Goal: Transaction & Acquisition: Obtain resource

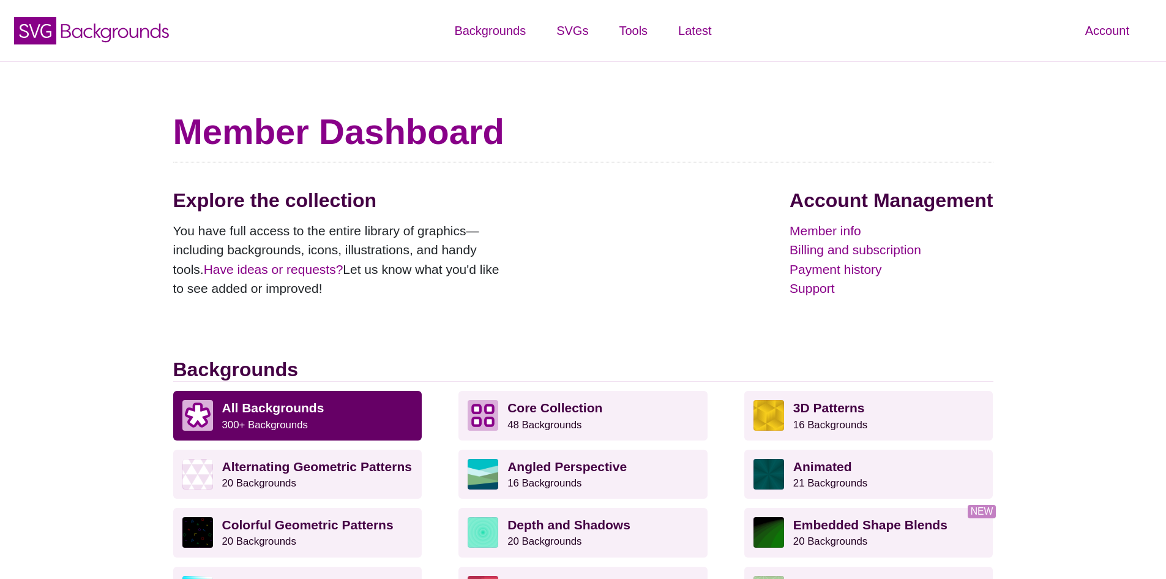
click at [300, 419] on small "300+ Backgrounds" at bounding box center [265, 425] width 86 height 12
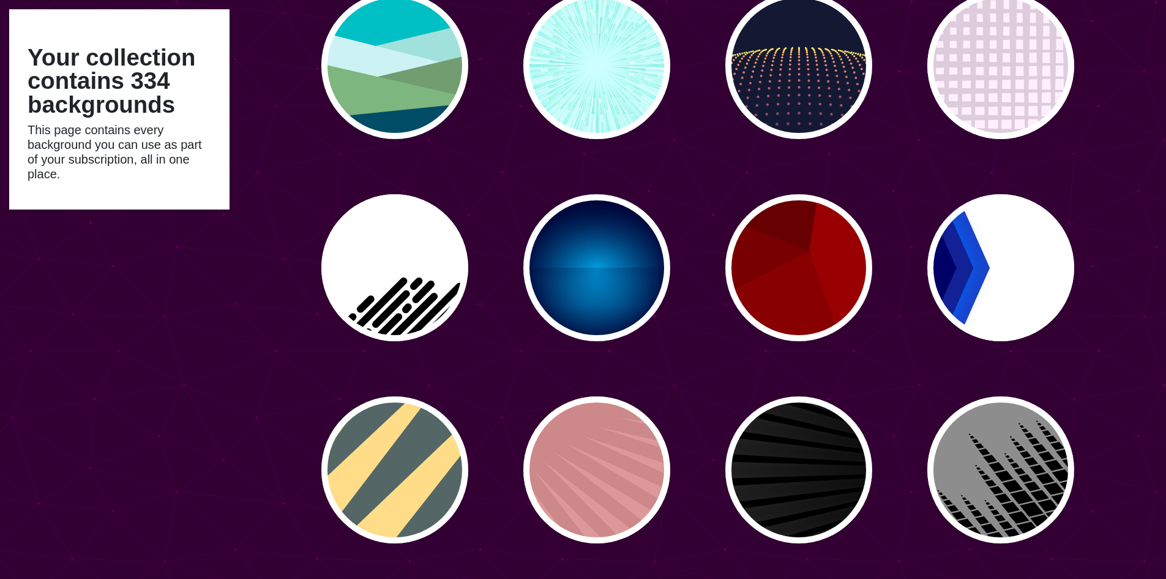
scroll to position [2030, 0]
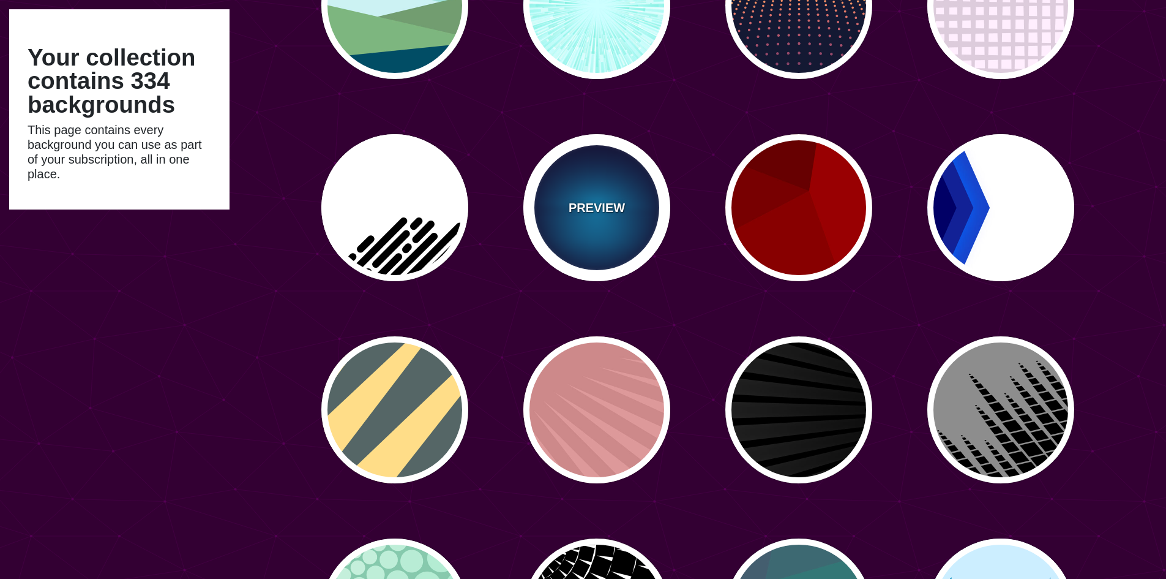
click at [608, 206] on p "PREVIEW" at bounding box center [597, 207] width 56 height 18
type input "#000033"
type input "#00BBFF"
type input "#000033"
type input "2000"
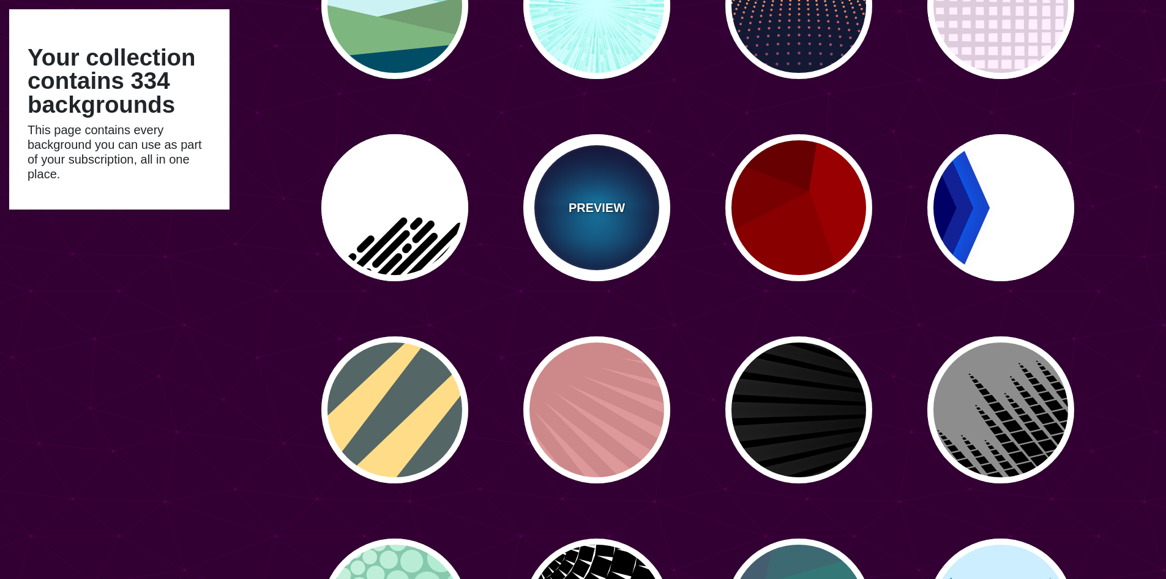
type input "0.5"
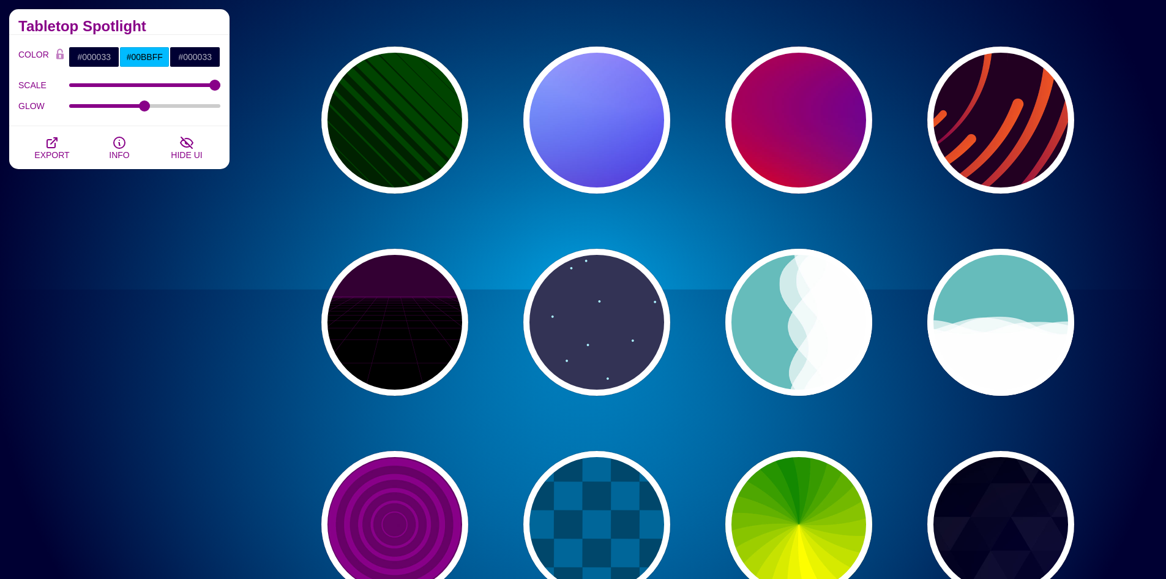
scroll to position [2966, 0]
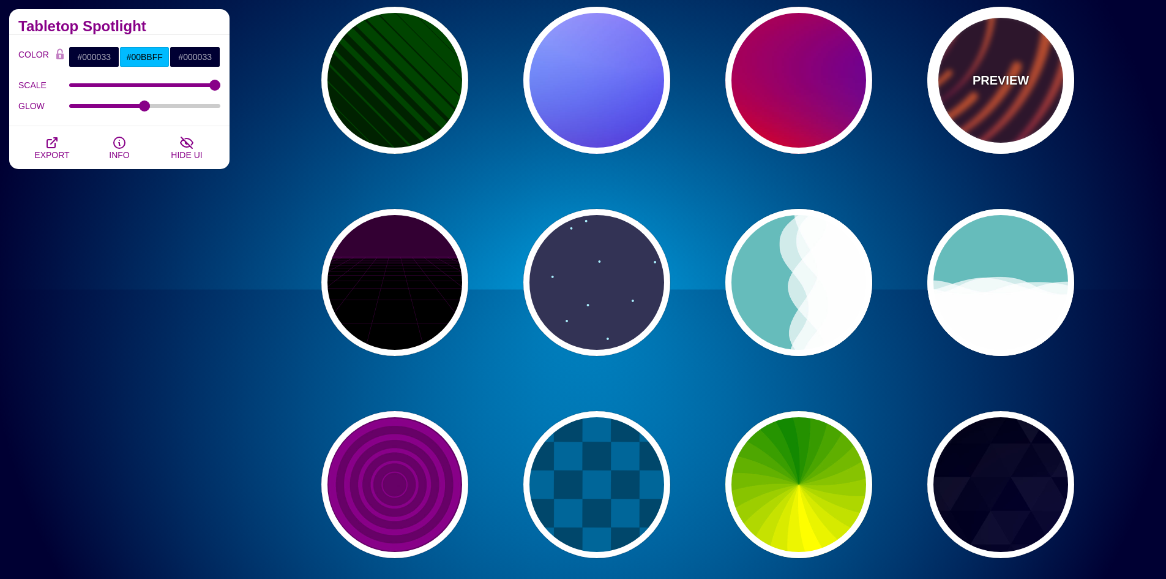
click at [1043, 80] on div "PREVIEW" at bounding box center [1001, 80] width 147 height 147
type input "#220022"
type input "#EE5522"
type input "#220022"
type input "50"
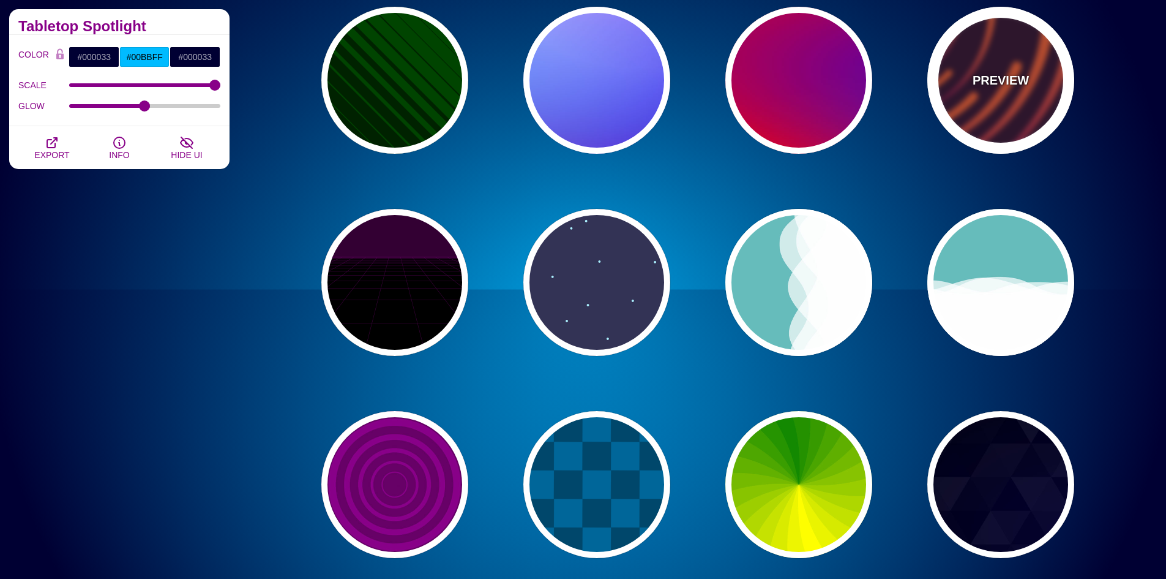
type input "99"
type input "0"
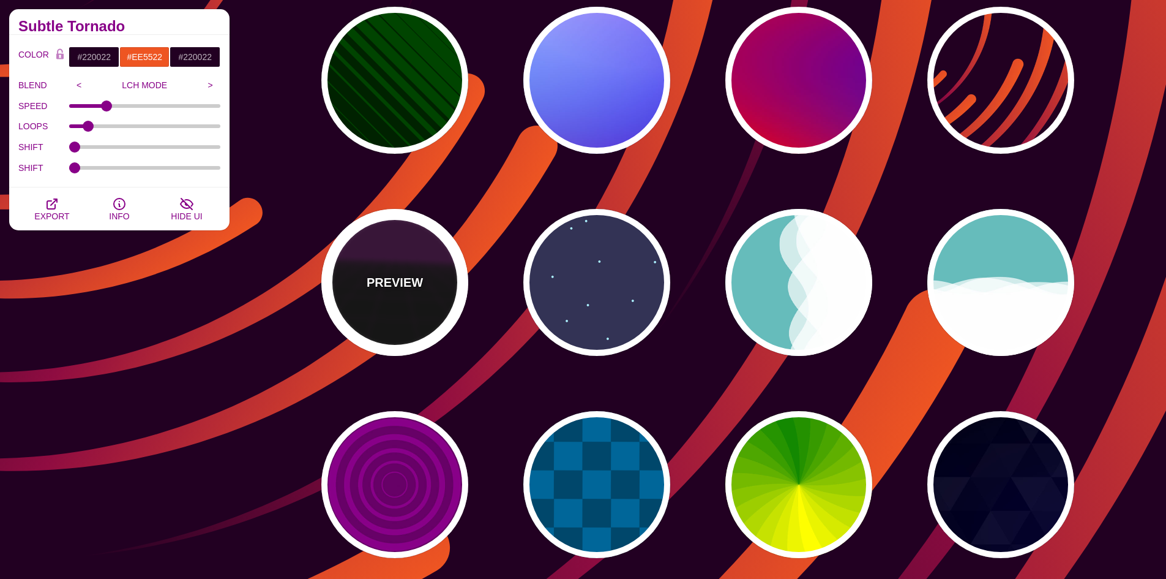
click at [413, 312] on div "PREVIEW" at bounding box center [394, 282] width 147 height 147
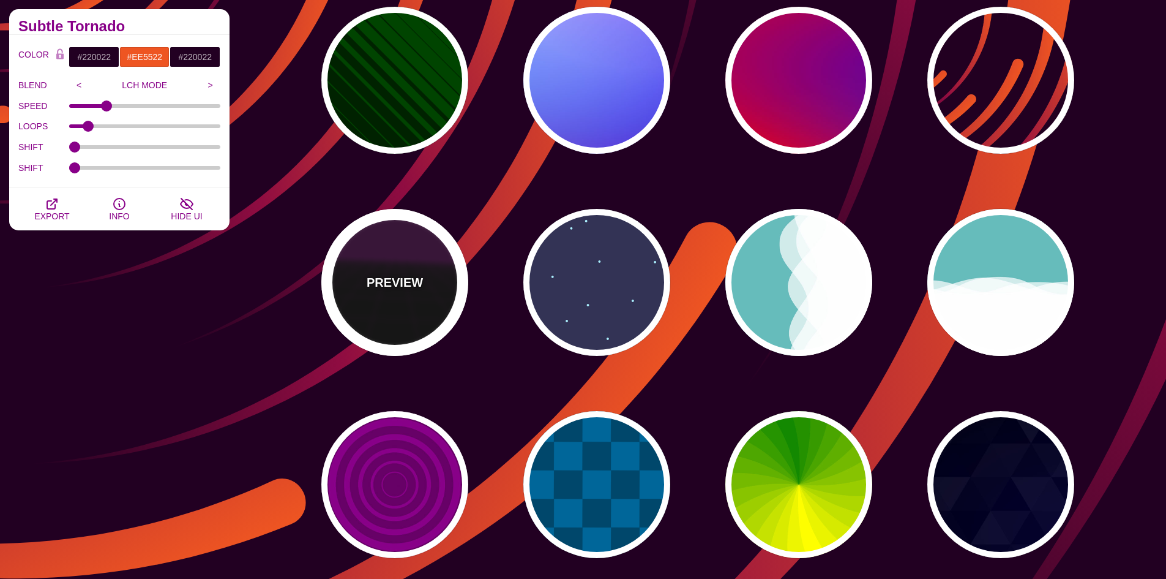
type input "#000000"
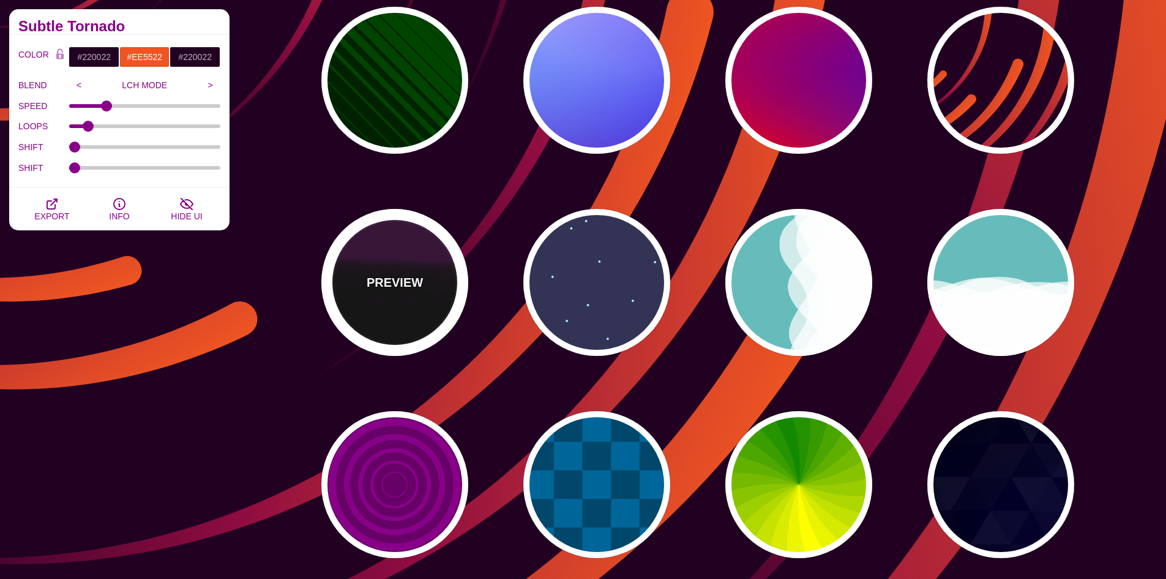
type input "#220022"
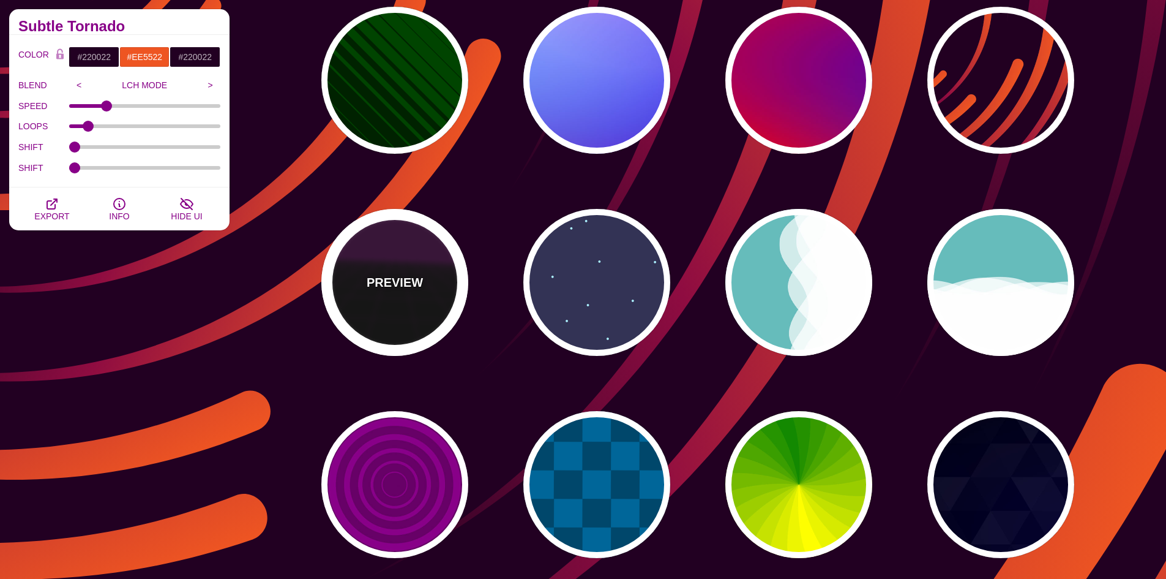
type input "#330033"
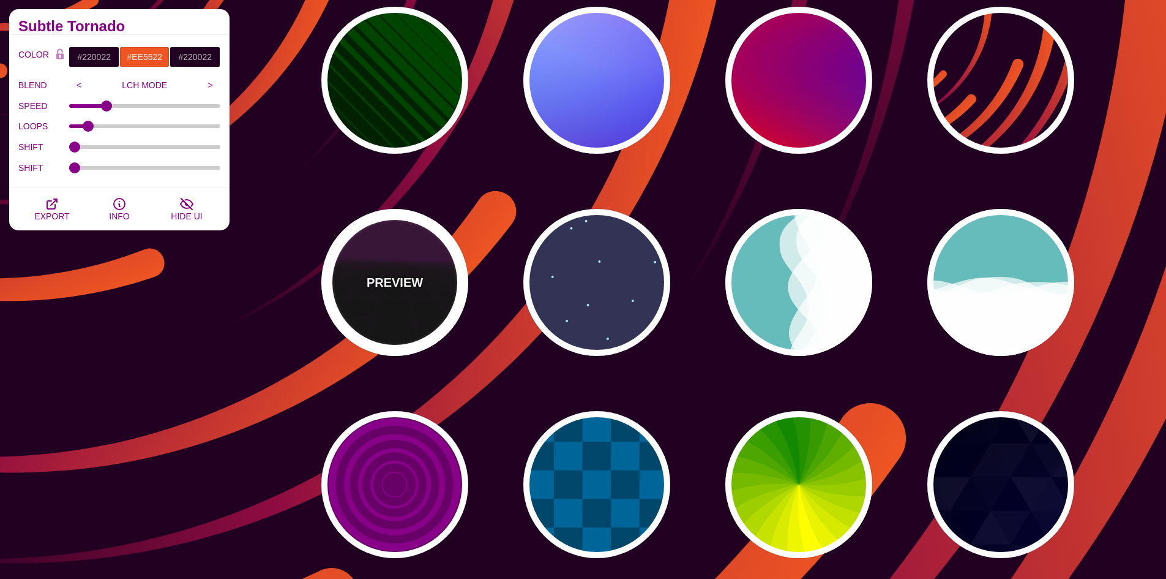
type input "1"
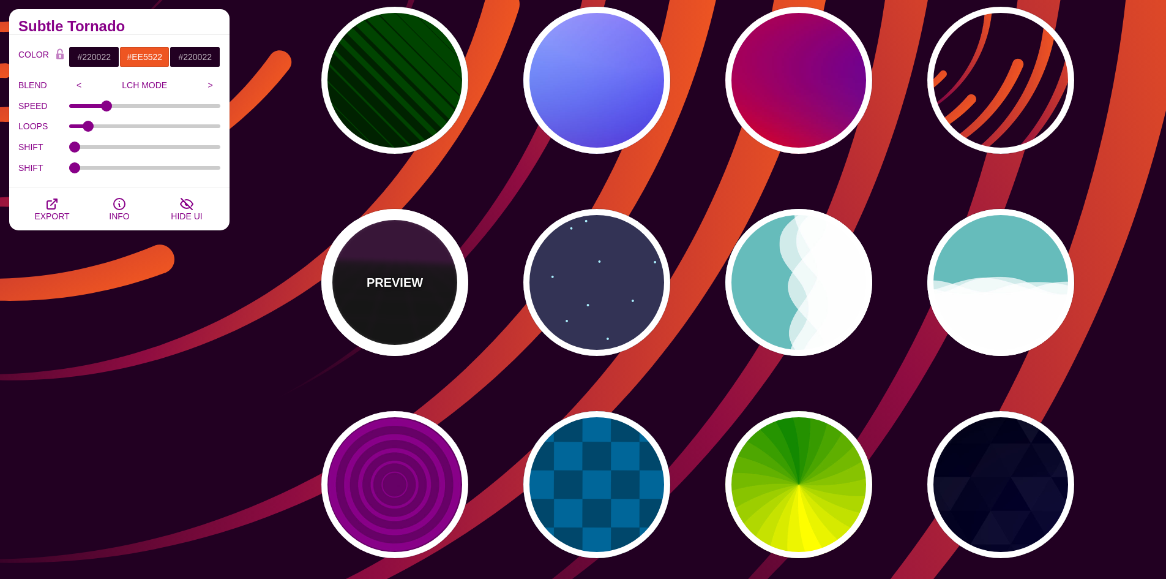
type input "10"
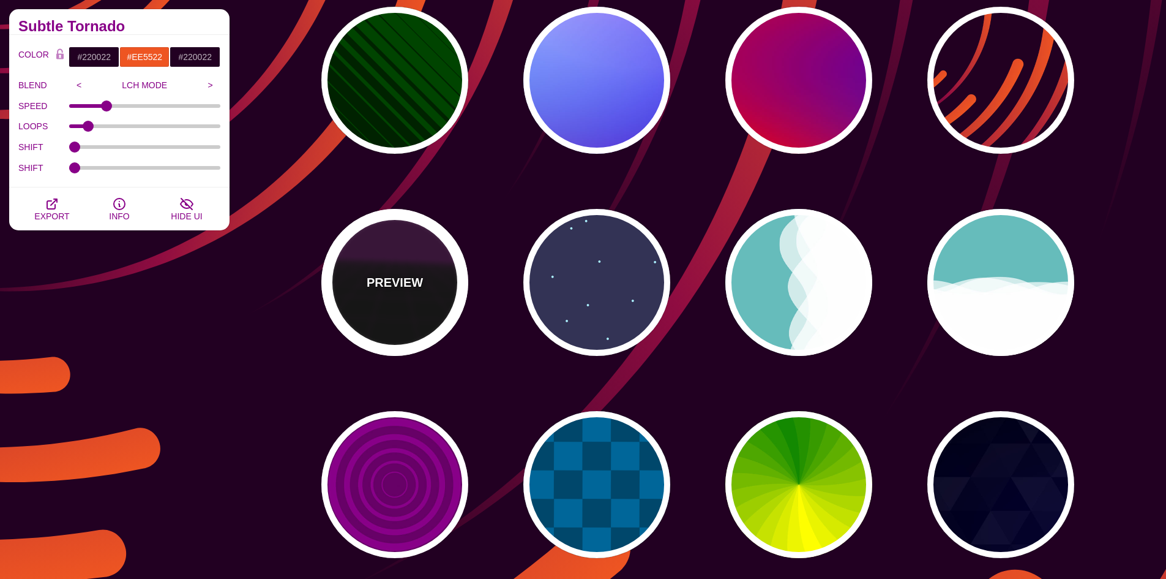
type input "999"
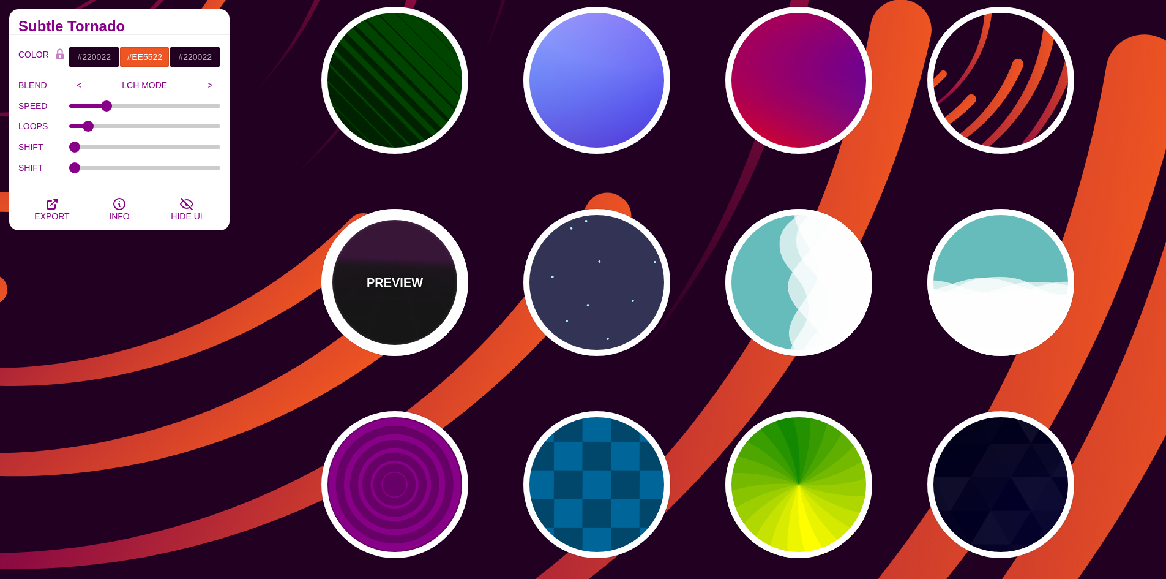
type input "1"
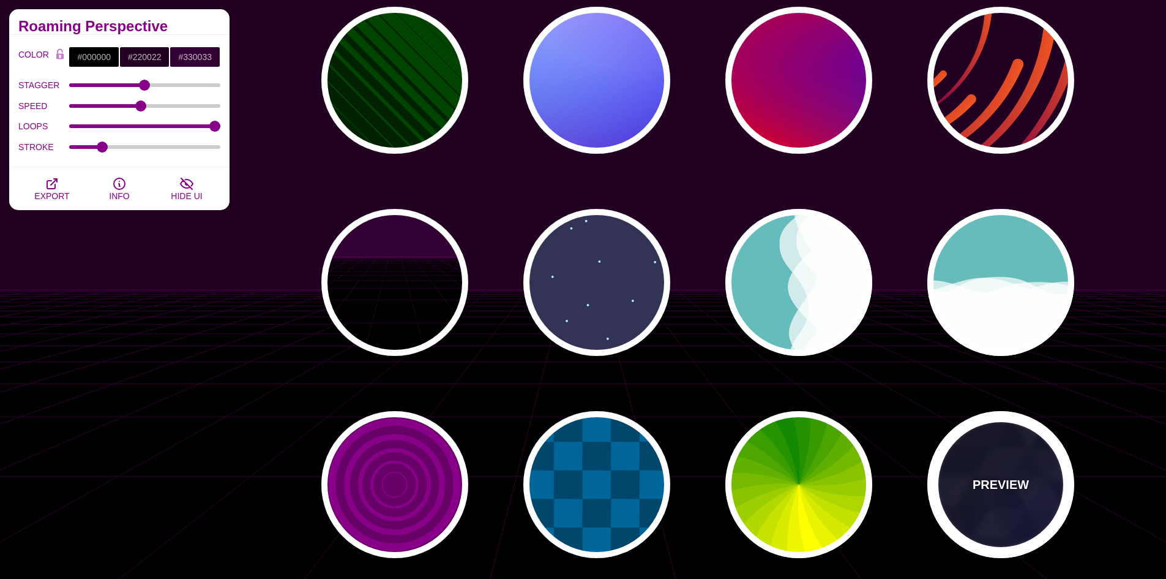
click at [1019, 517] on div "PREVIEW" at bounding box center [1001, 484] width 147 height 147
type input "#880088"
type input "#0000FF"
type input "#006600"
type input "0"
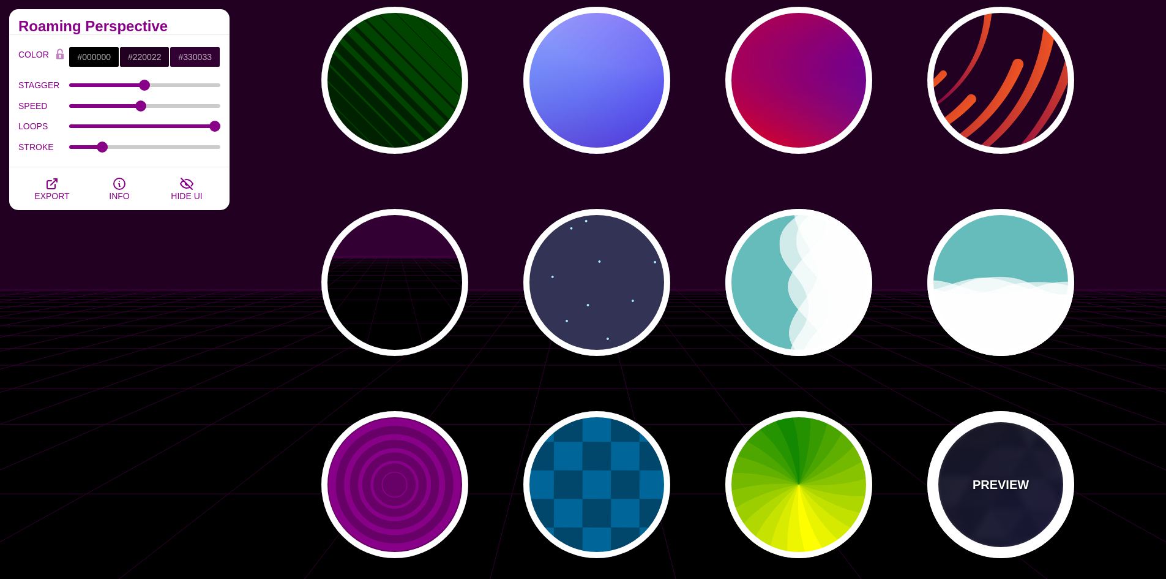
type input "0.4"
type input "5"
type input "15"
type input "0.2"
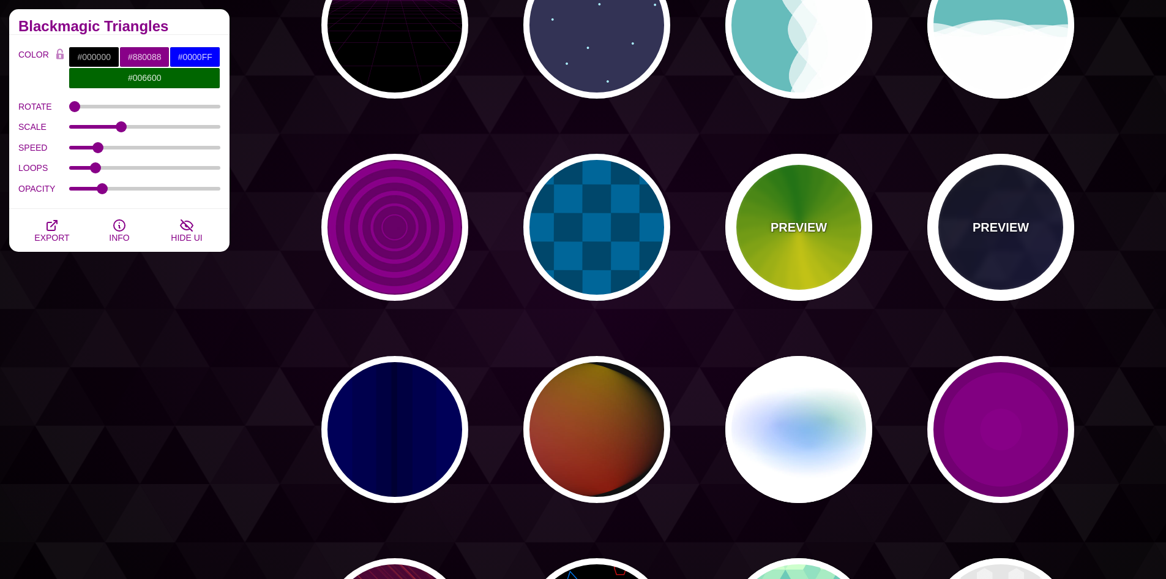
scroll to position [3272, 0]
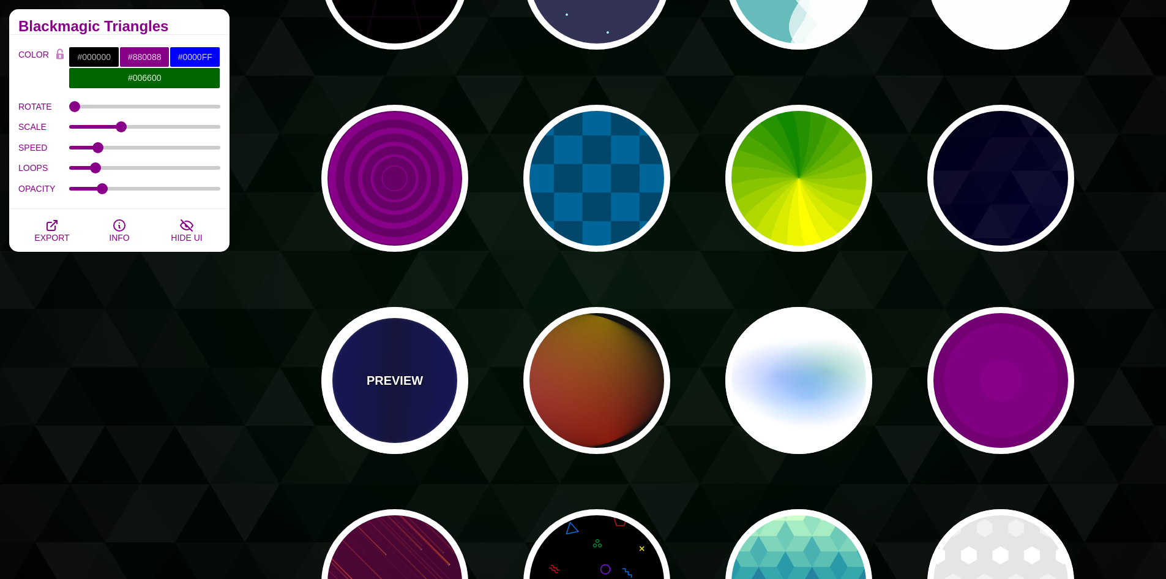
click at [414, 379] on p "PREVIEW" at bounding box center [395, 380] width 56 height 18
type input "#0000BB"
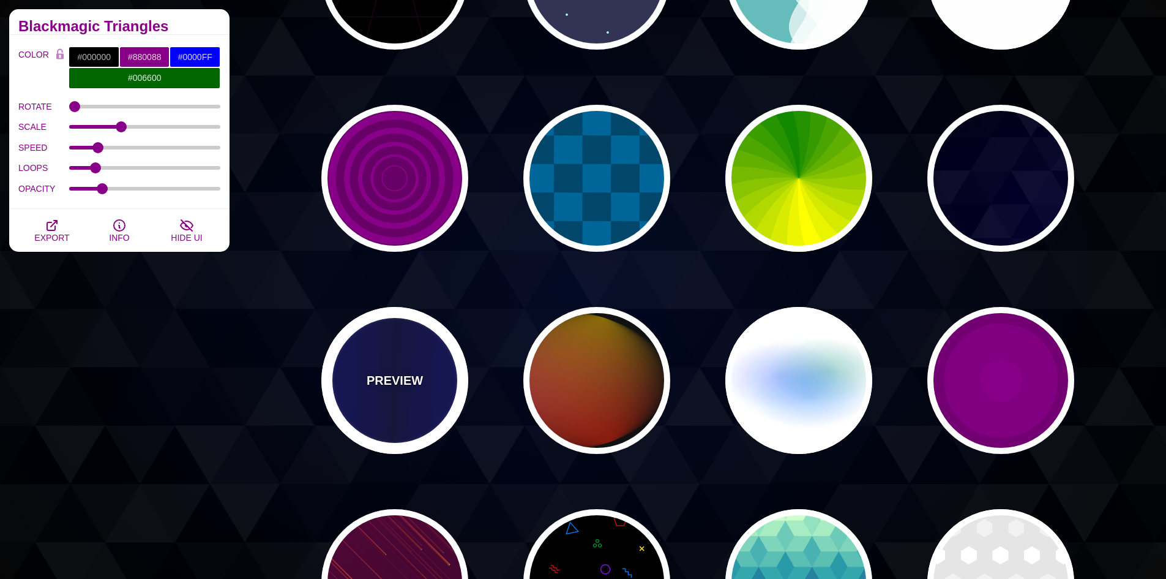
type input "#000033"
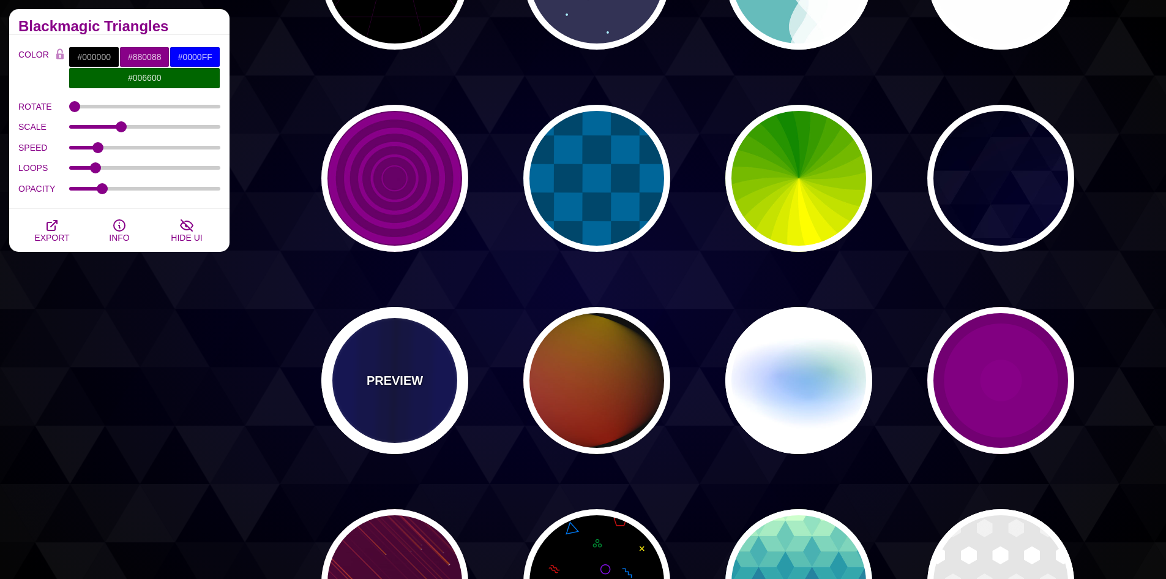
type input "0.5"
type input "5"
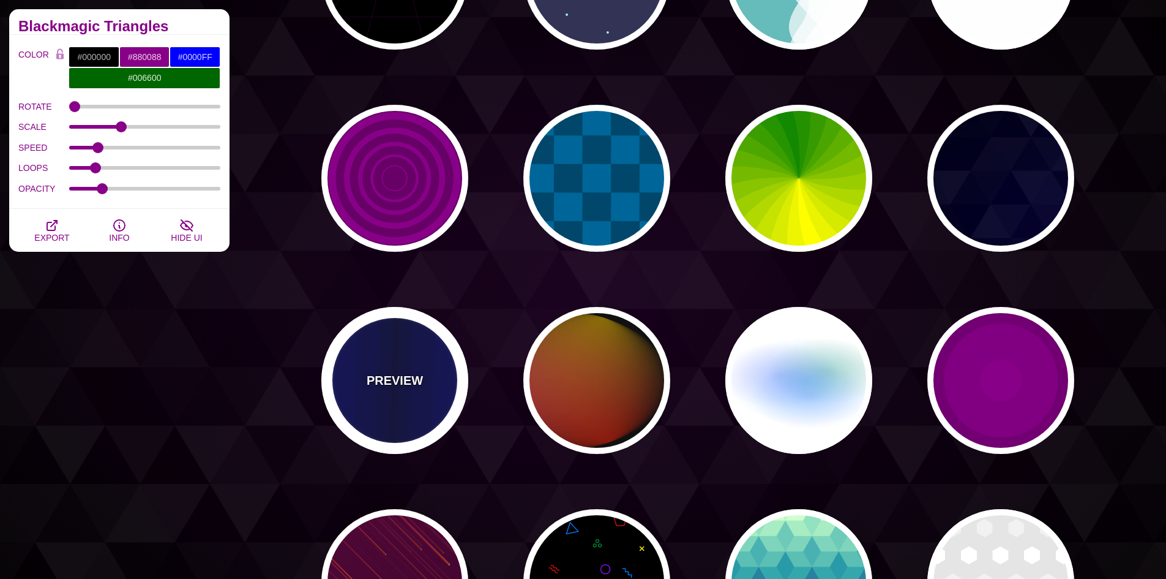
type input "0.1"
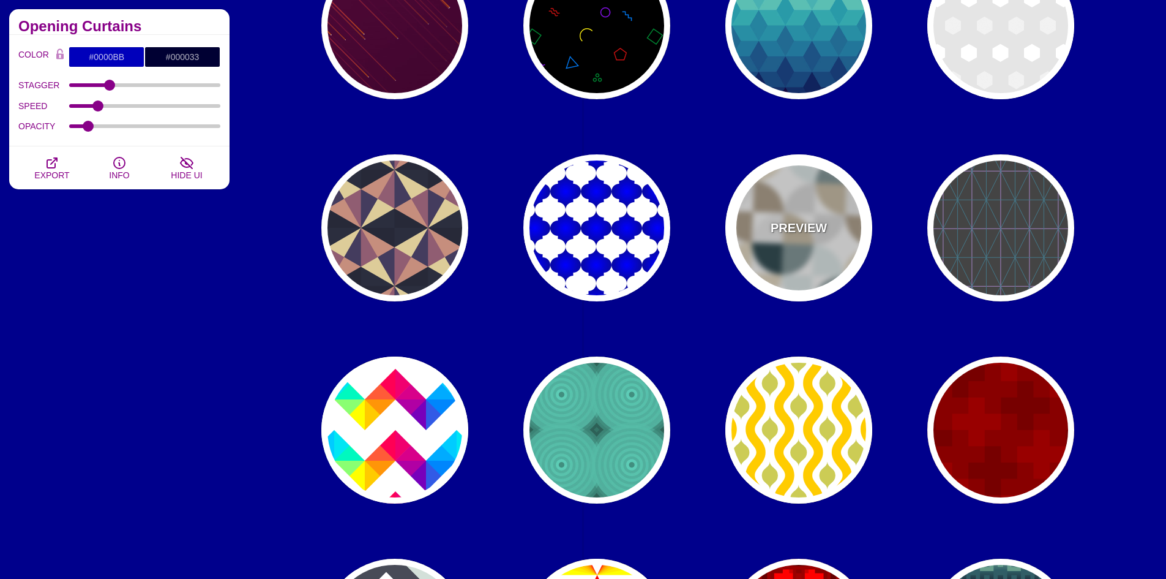
scroll to position [3945, 0]
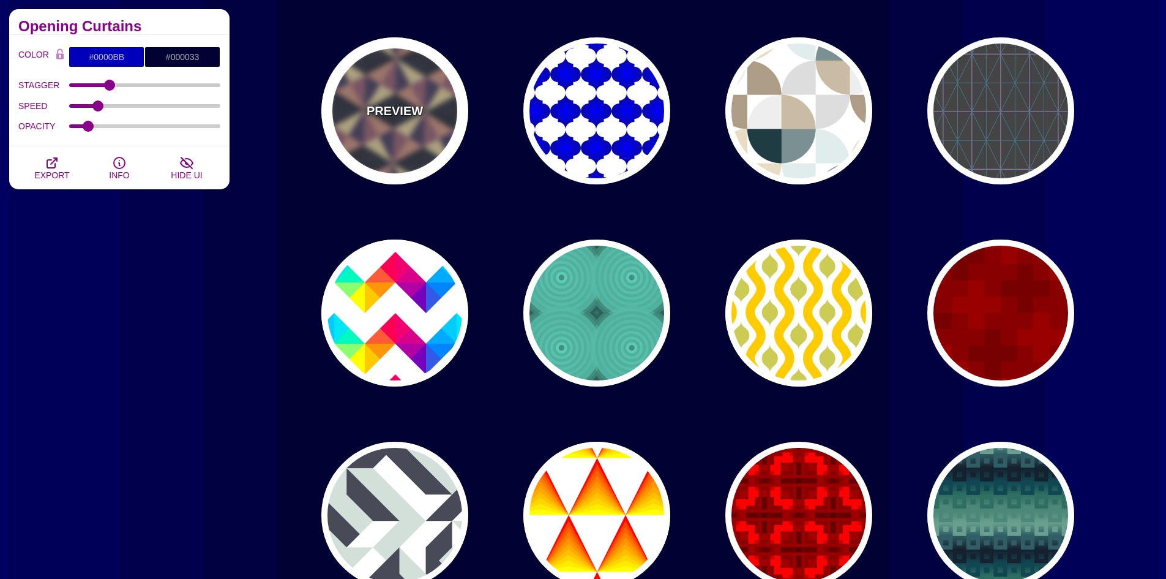
click at [411, 153] on div "PREVIEW" at bounding box center [394, 110] width 147 height 147
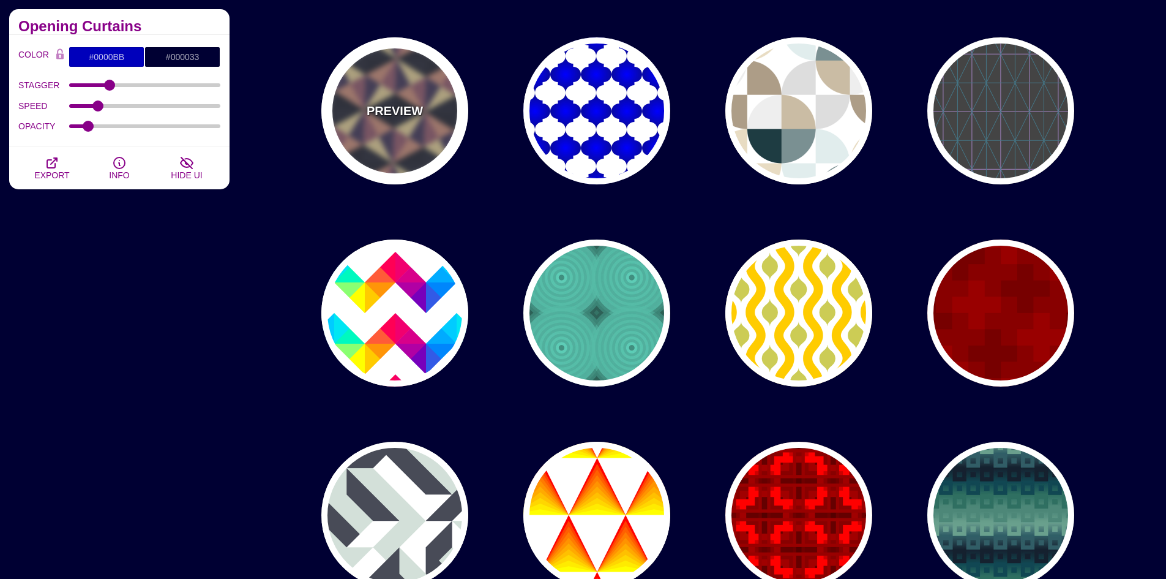
type input "#DDCC99"
type input "#443C5E"
type input "#272938"
type input "0"
type input "0.25"
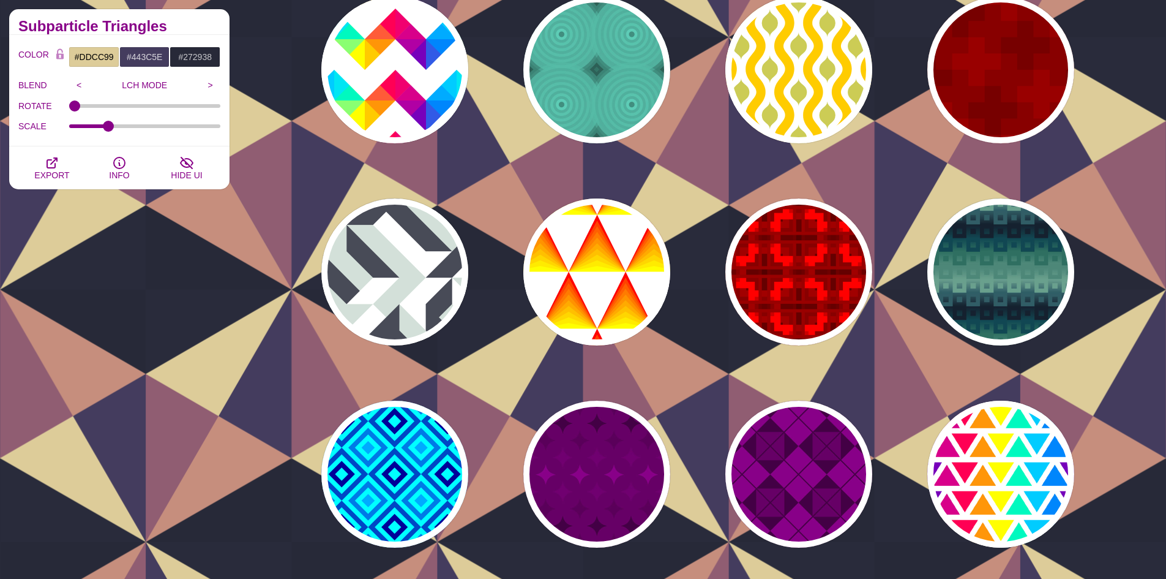
scroll to position [4190, 0]
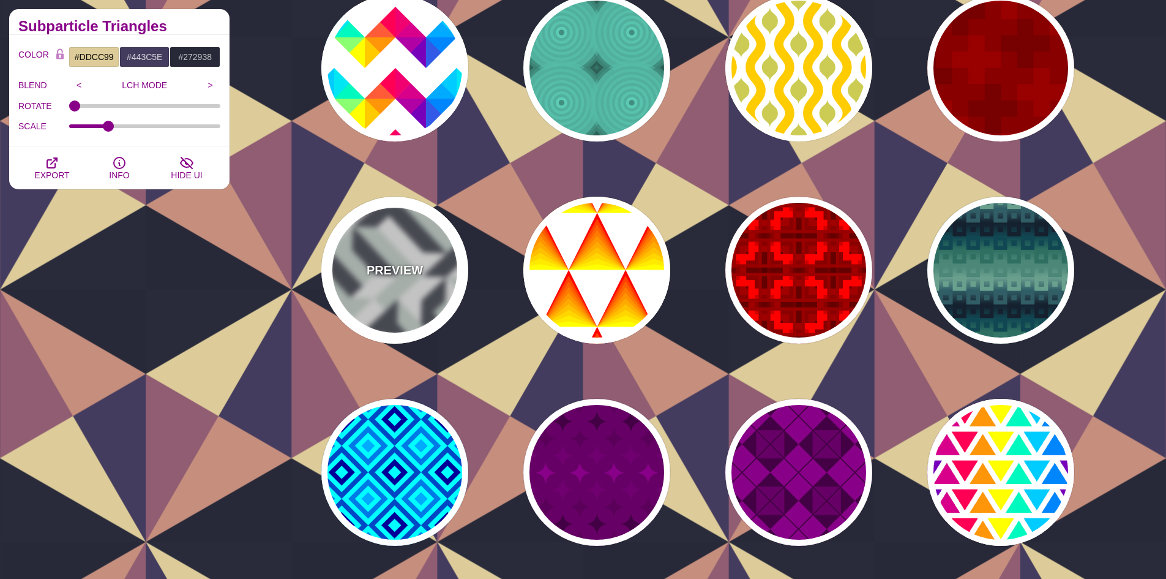
click at [419, 310] on div "PREVIEW" at bounding box center [394, 270] width 147 height 147
type input "#FFFFFF"
type input "#D3E0D9"
type input "#484B57"
type input "1"
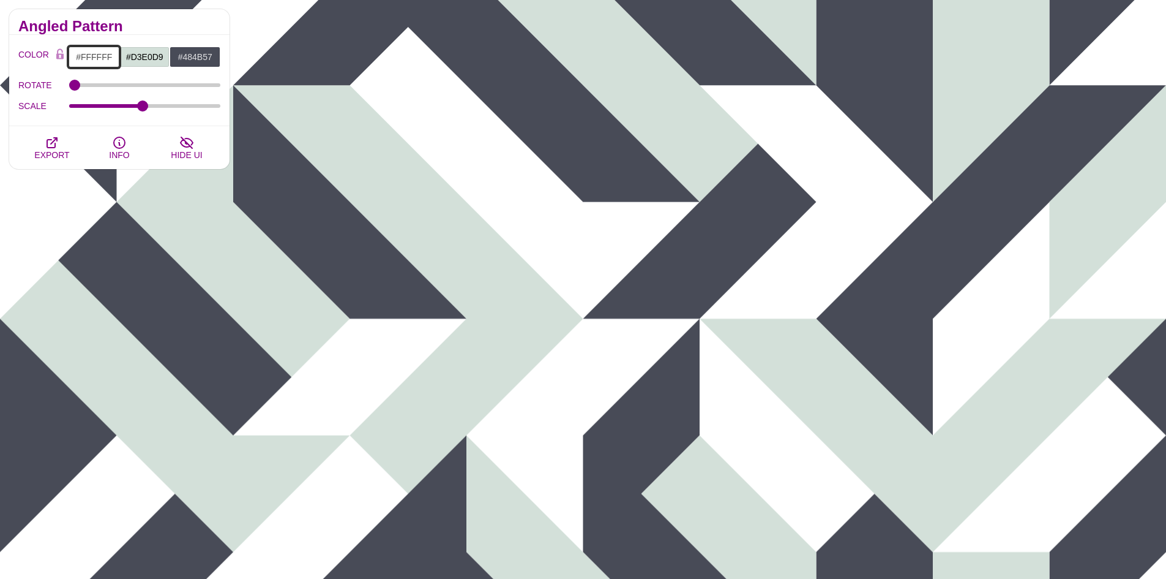
click at [110, 57] on input "#FFFFFF" at bounding box center [94, 57] width 51 height 21
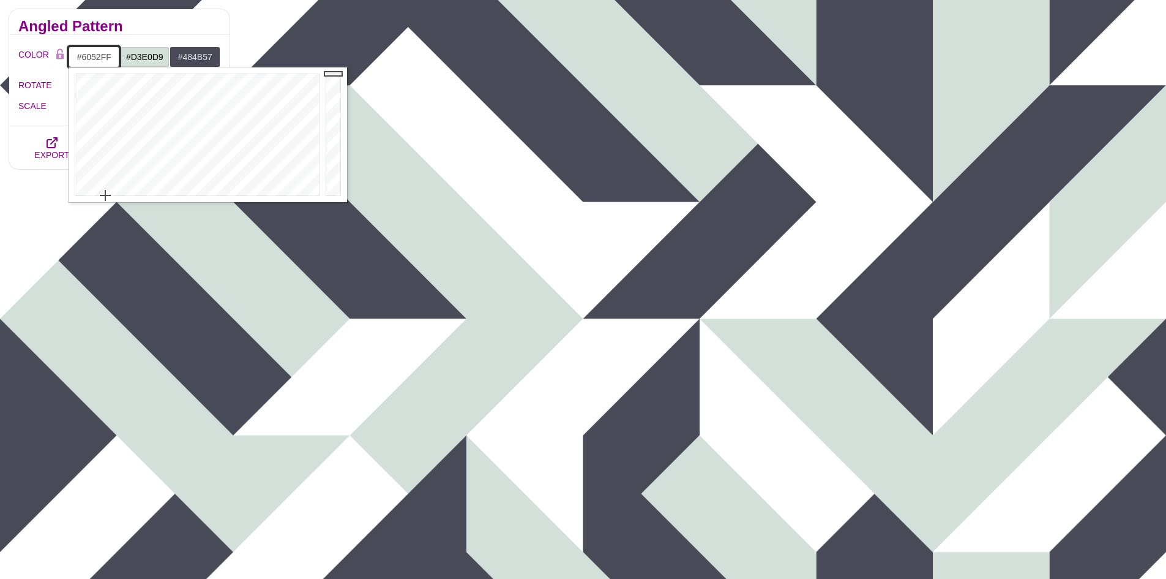
click at [241, 113] on div at bounding box center [196, 134] width 254 height 135
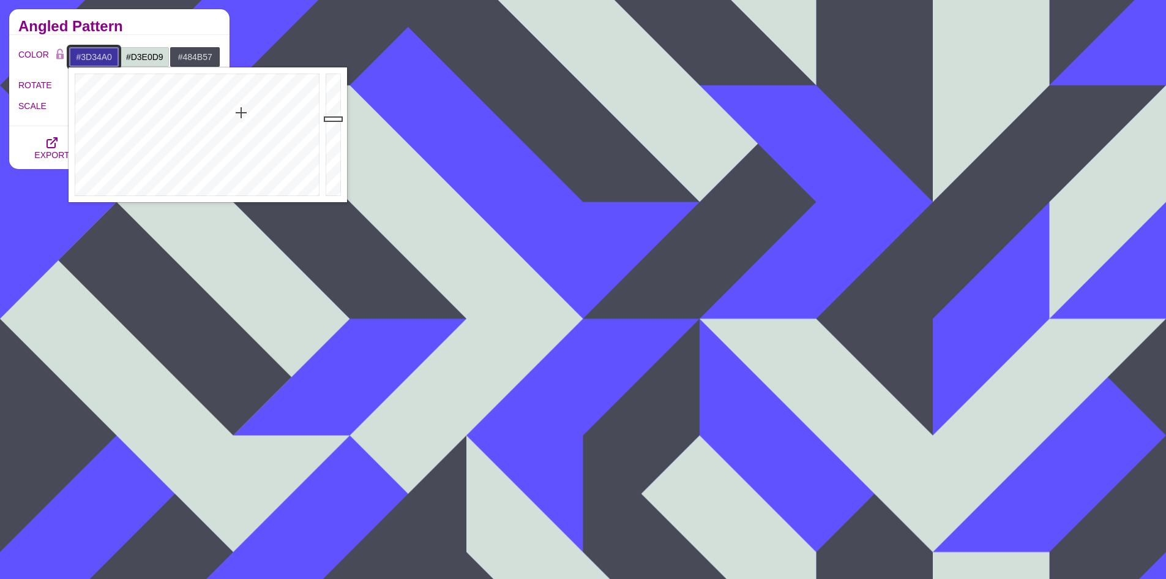
click at [335, 119] on div at bounding box center [335, 134] width 24 height 135
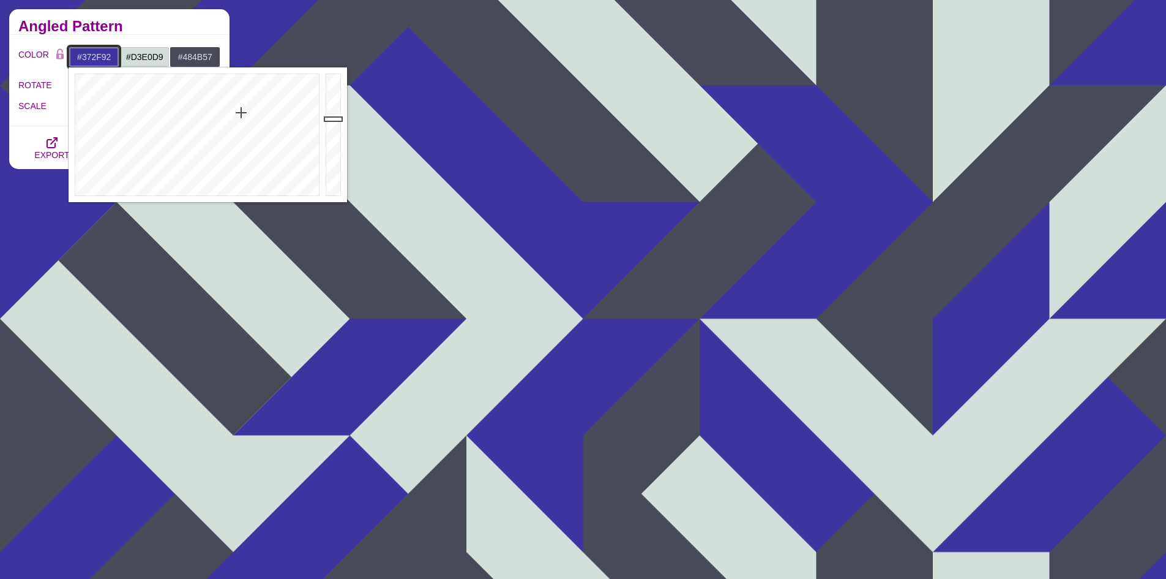
click at [335, 126] on div at bounding box center [335, 134] width 24 height 135
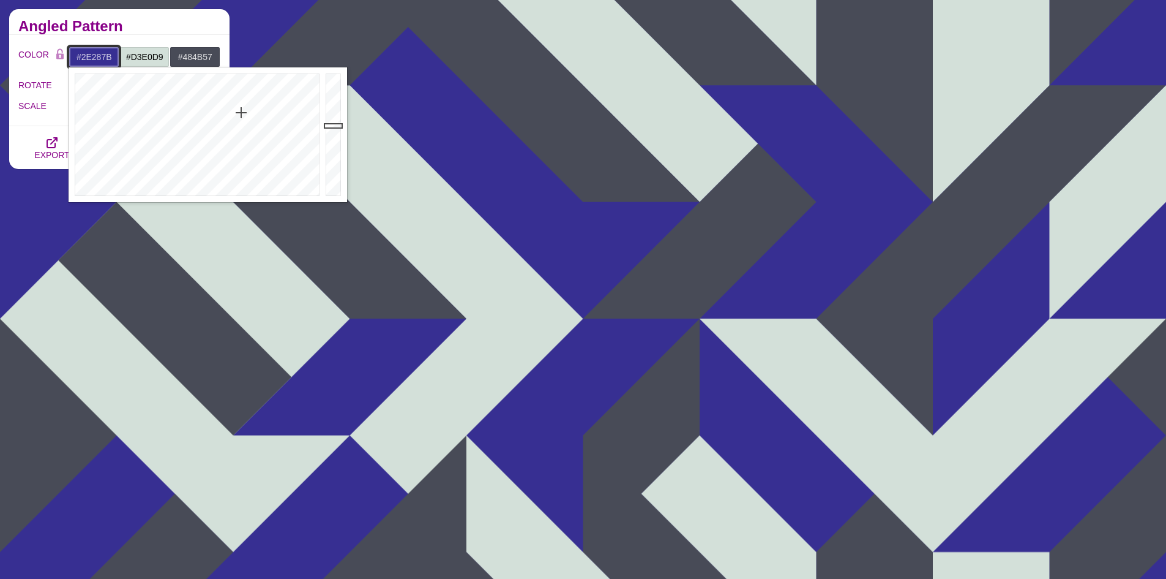
click at [333, 137] on div at bounding box center [335, 134] width 24 height 135
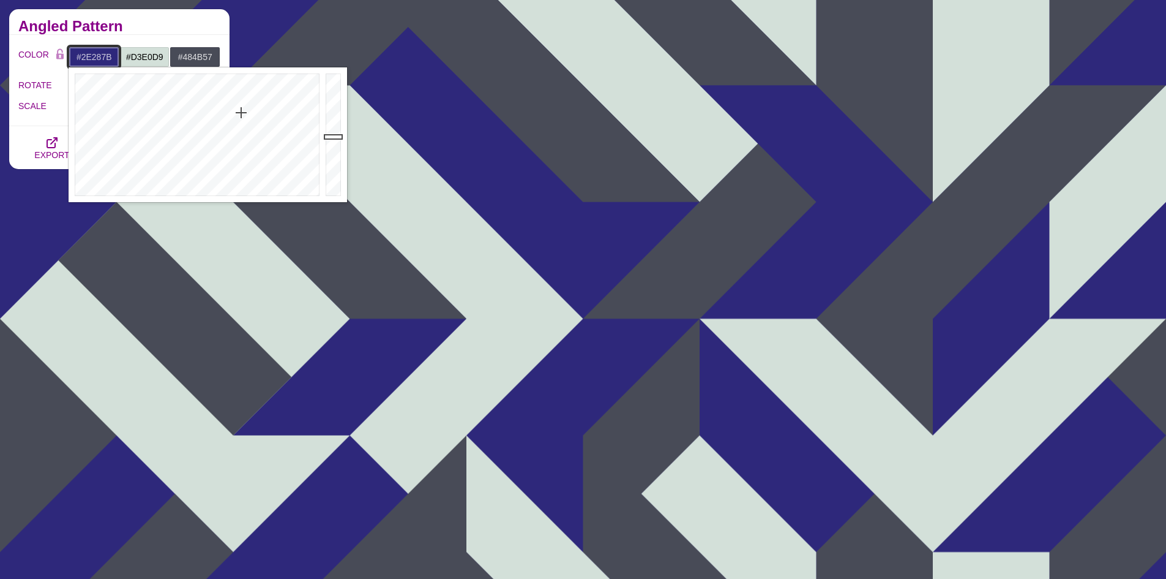
type input "#282269"
click at [334, 145] on div at bounding box center [335, 134] width 24 height 135
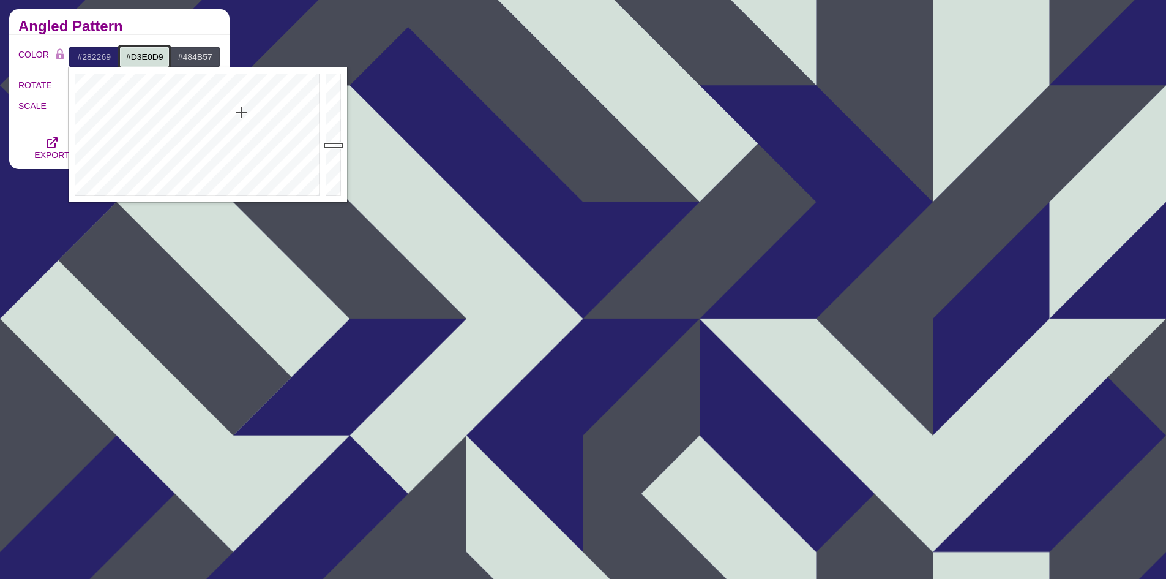
click at [162, 64] on input "#D3E0D9" at bounding box center [144, 57] width 51 height 21
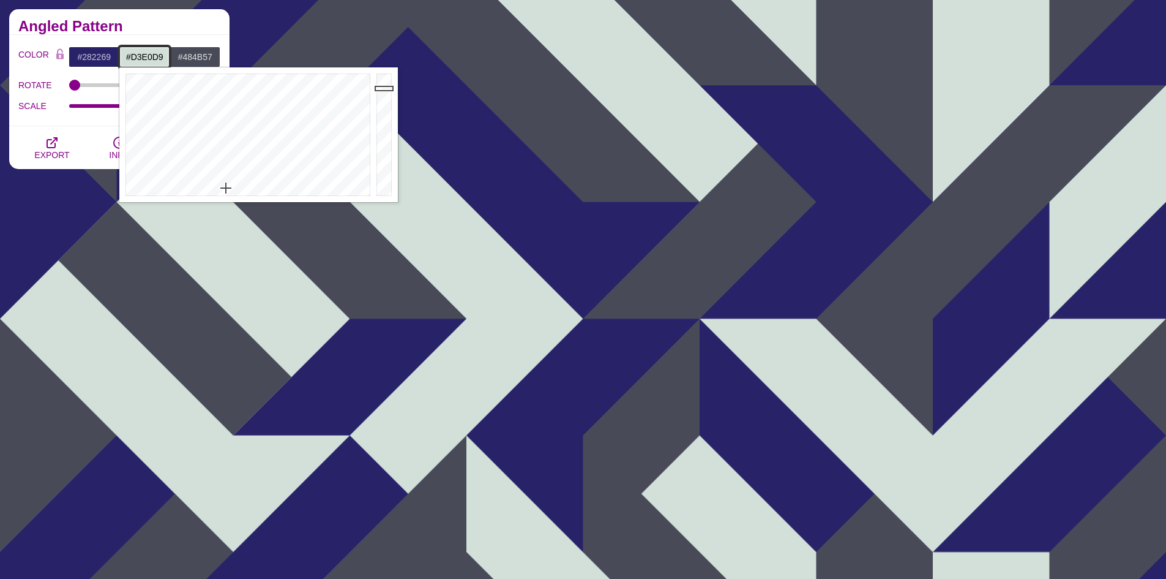
type input "#2CC9E0"
click at [253, 97] on div at bounding box center [246, 134] width 254 height 135
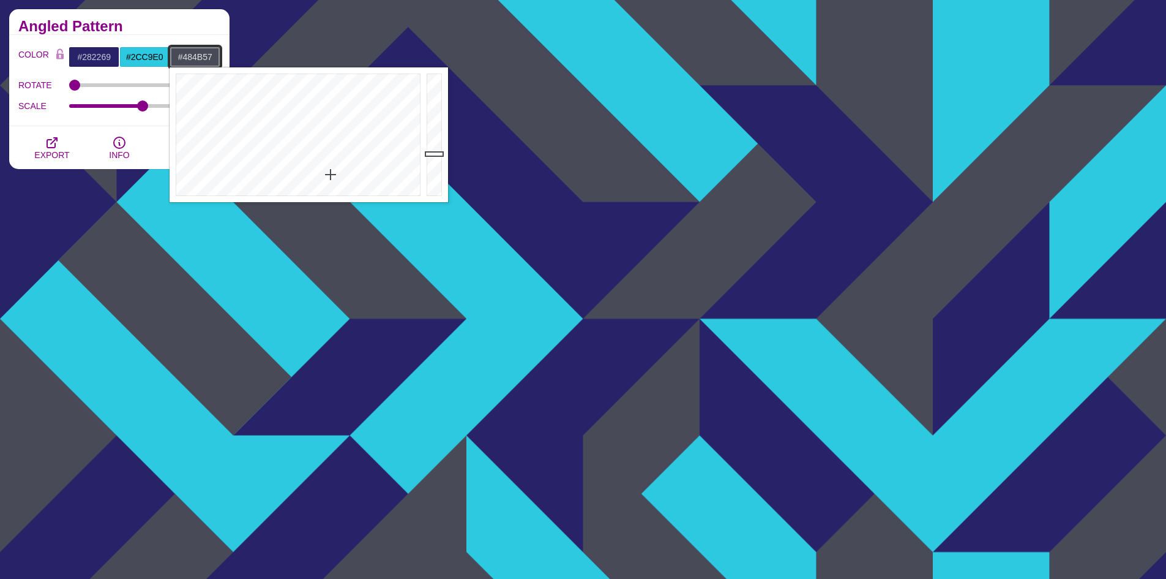
click at [203, 62] on input "#484B57" at bounding box center [195, 57] width 51 height 21
click at [337, 95] on div at bounding box center [297, 134] width 254 height 135
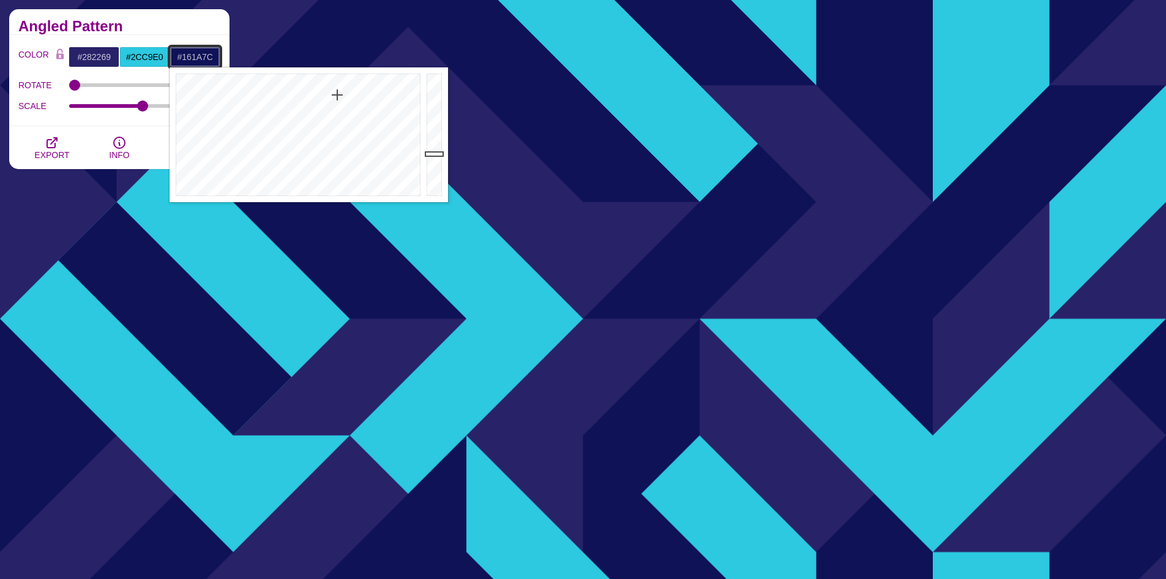
click at [437, 136] on div at bounding box center [436, 134] width 24 height 135
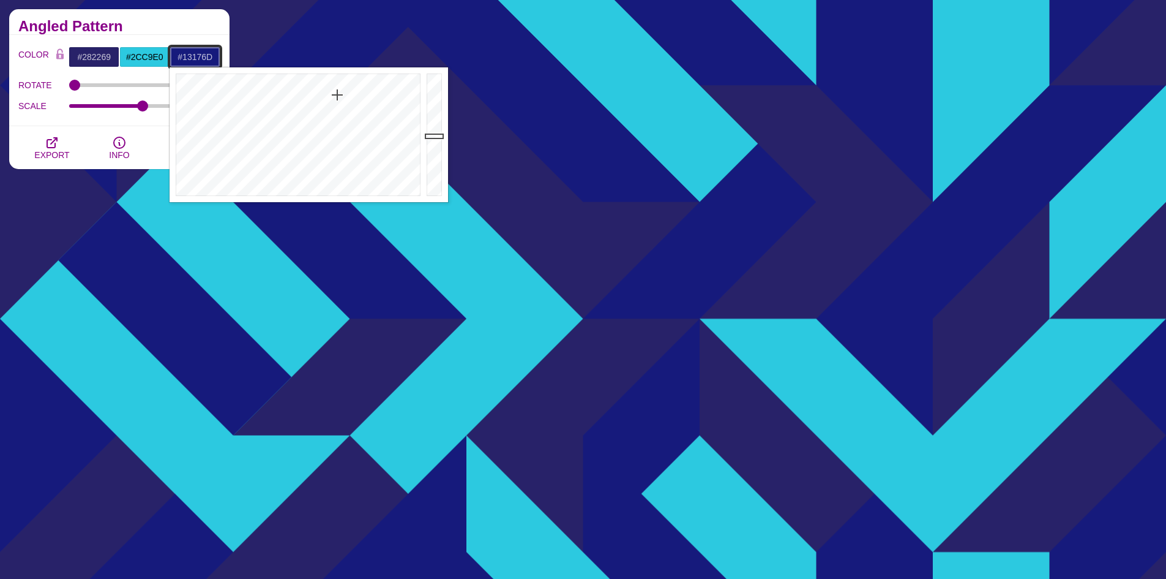
click at [435, 143] on div at bounding box center [436, 134] width 24 height 135
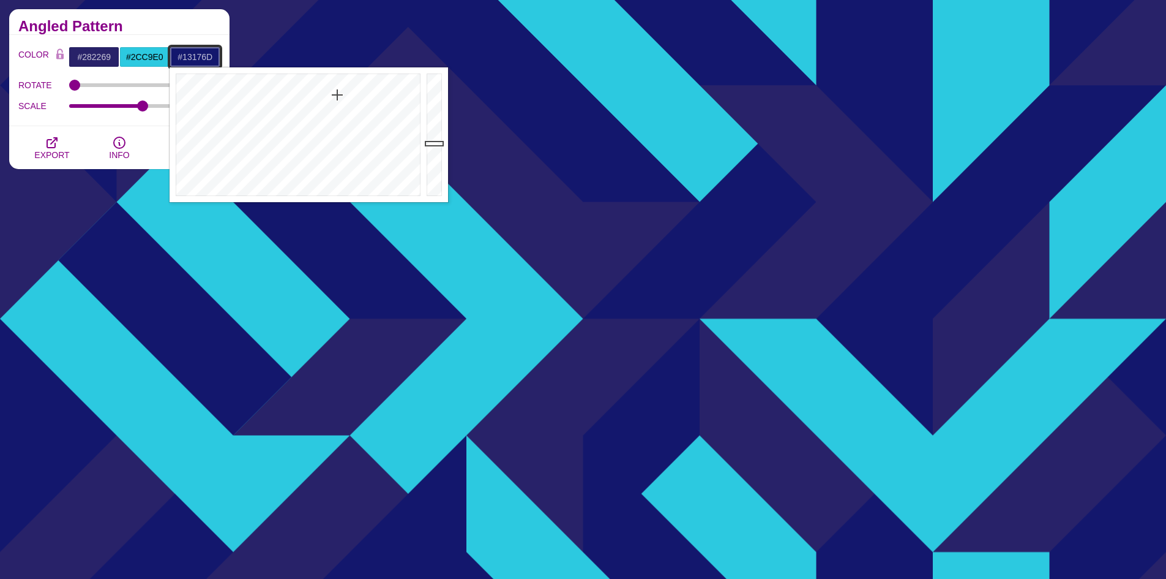
type input "#181C89"
click at [436, 130] on div at bounding box center [436, 134] width 24 height 135
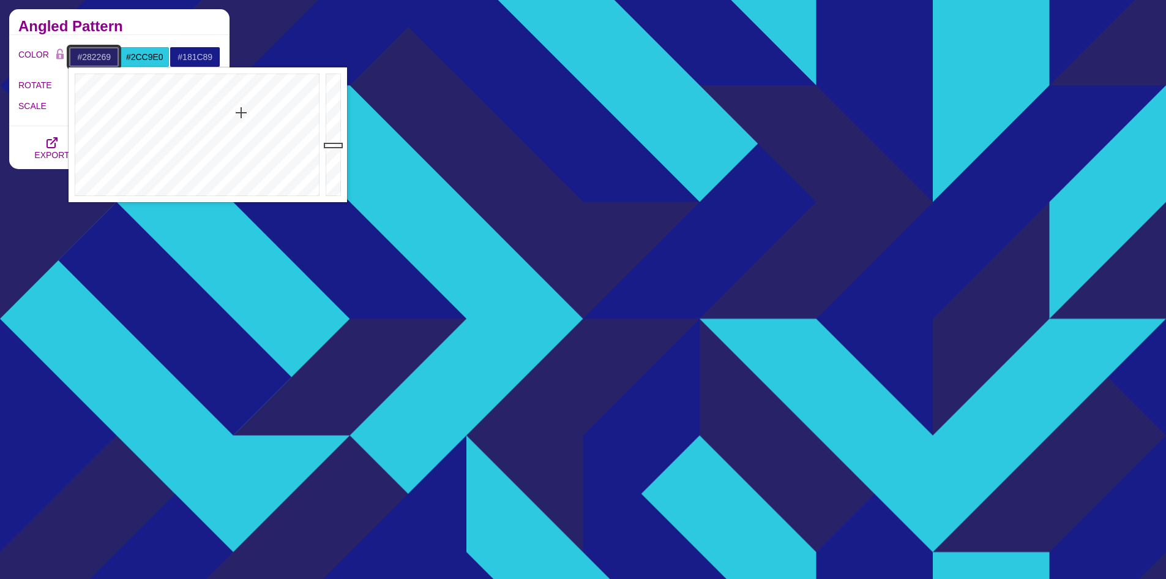
click at [99, 59] on input "#282269" at bounding box center [94, 57] width 51 height 21
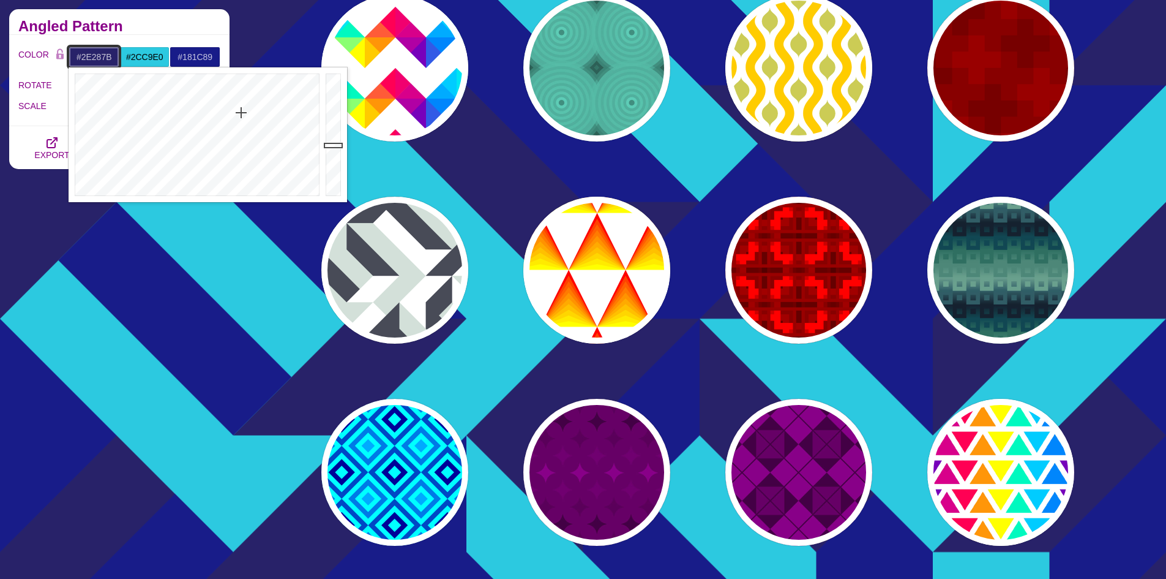
click at [334, 137] on div at bounding box center [335, 134] width 24 height 135
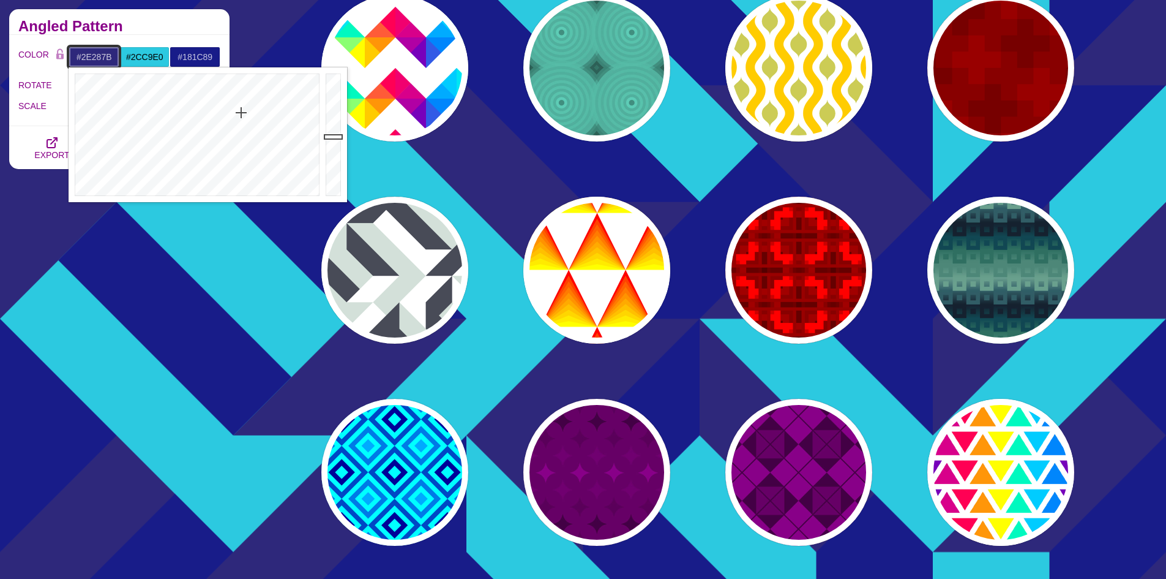
type input "#312A83"
click at [336, 133] on div at bounding box center [335, 134] width 24 height 135
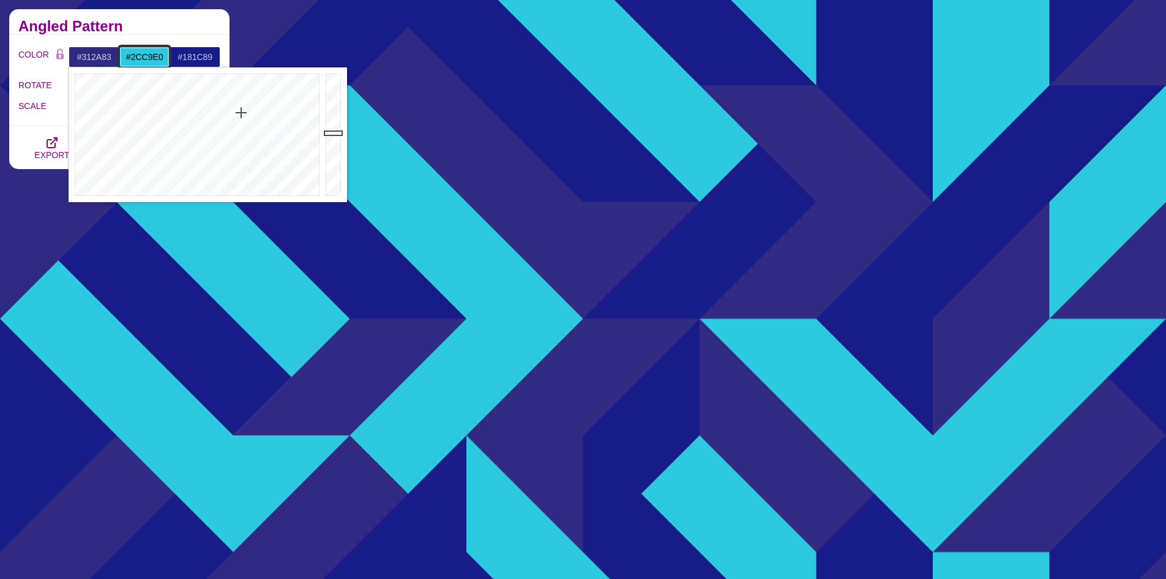
click at [144, 59] on input "#2CC9E0" at bounding box center [144, 57] width 51 height 21
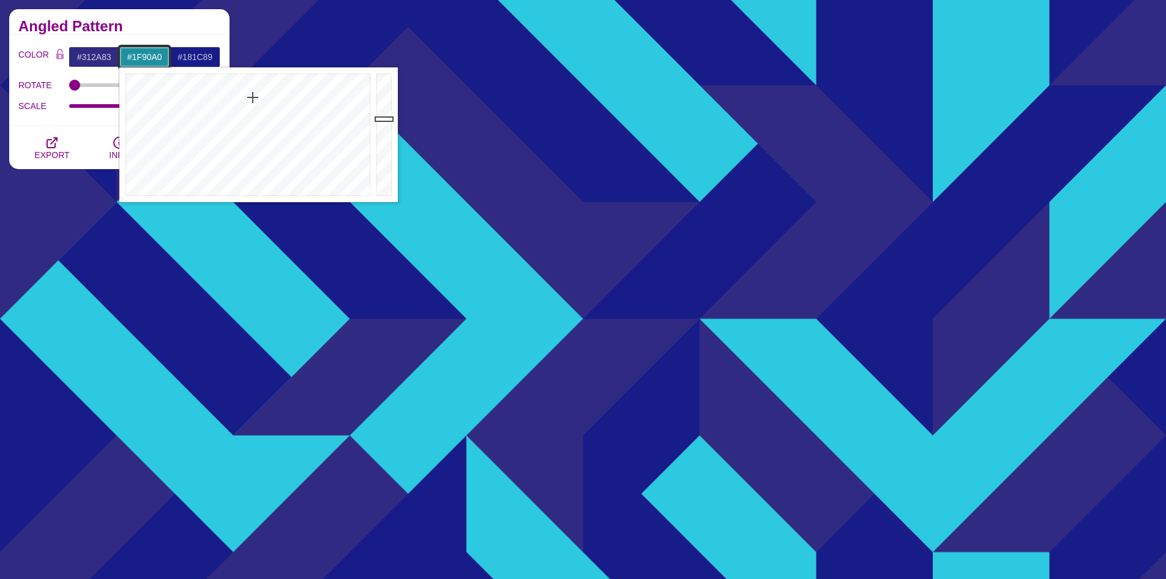
click at [384, 119] on div at bounding box center [385, 134] width 24 height 135
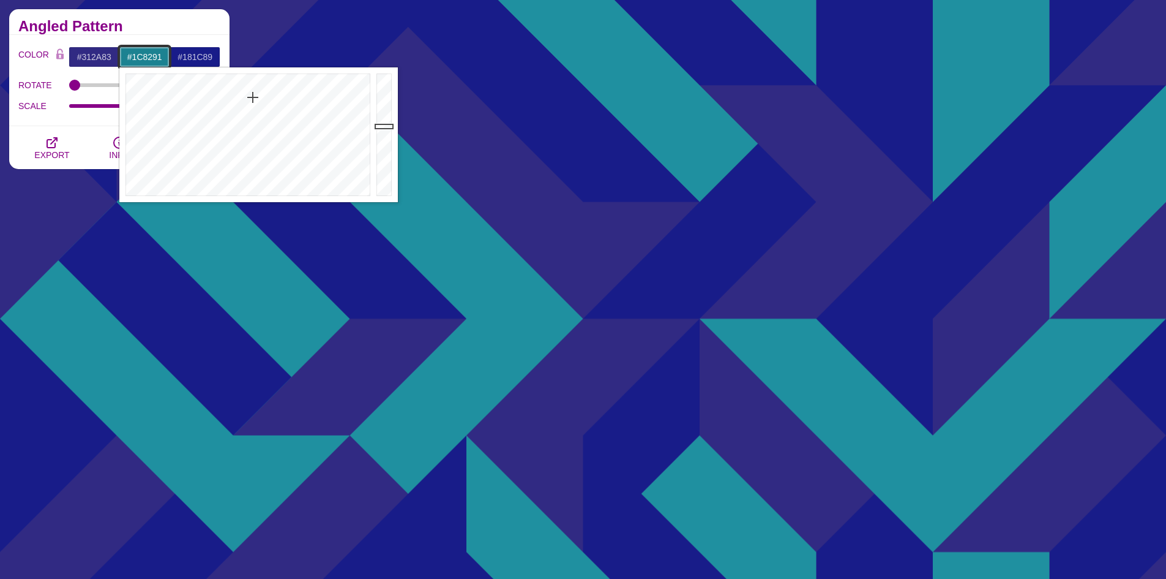
click at [380, 126] on div at bounding box center [385, 134] width 24 height 135
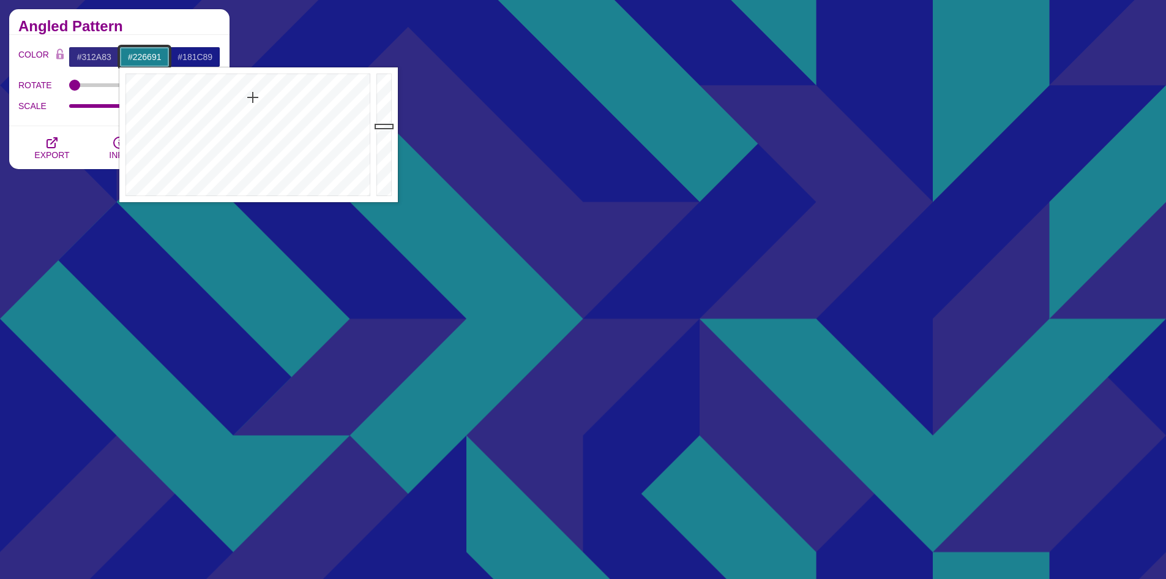
click at [263, 102] on div at bounding box center [246, 134] width 254 height 135
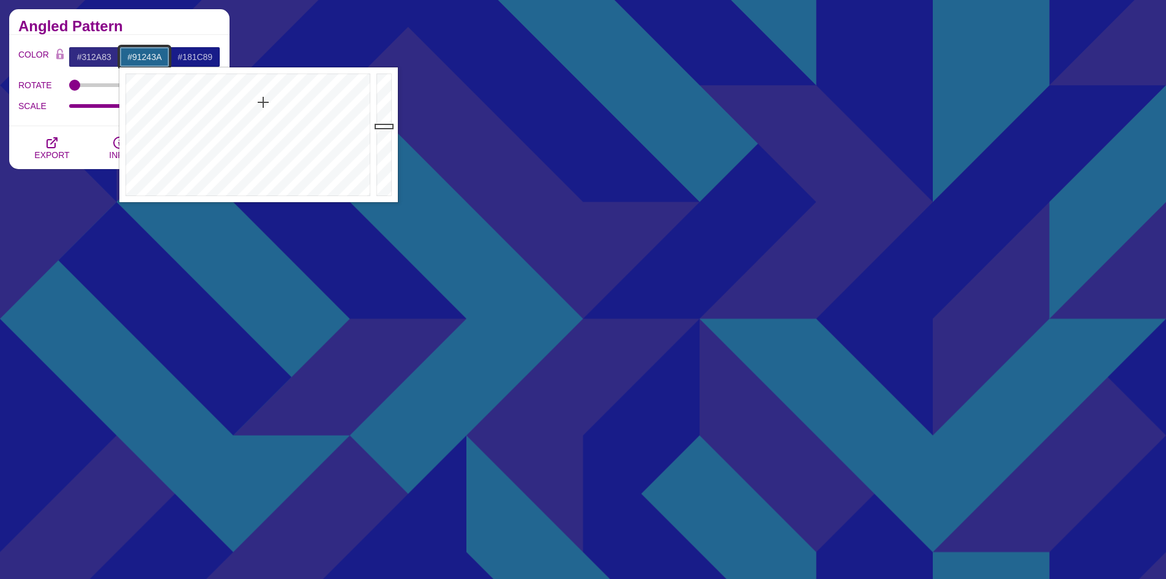
click at [362, 104] on div at bounding box center [246, 134] width 254 height 135
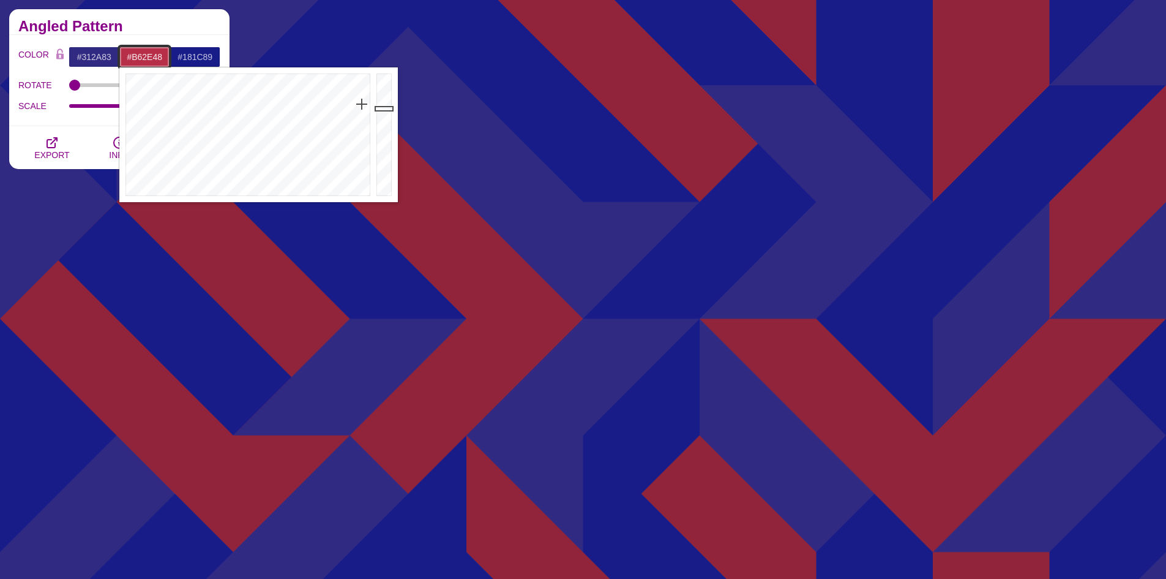
click at [382, 108] on div at bounding box center [385, 134] width 24 height 135
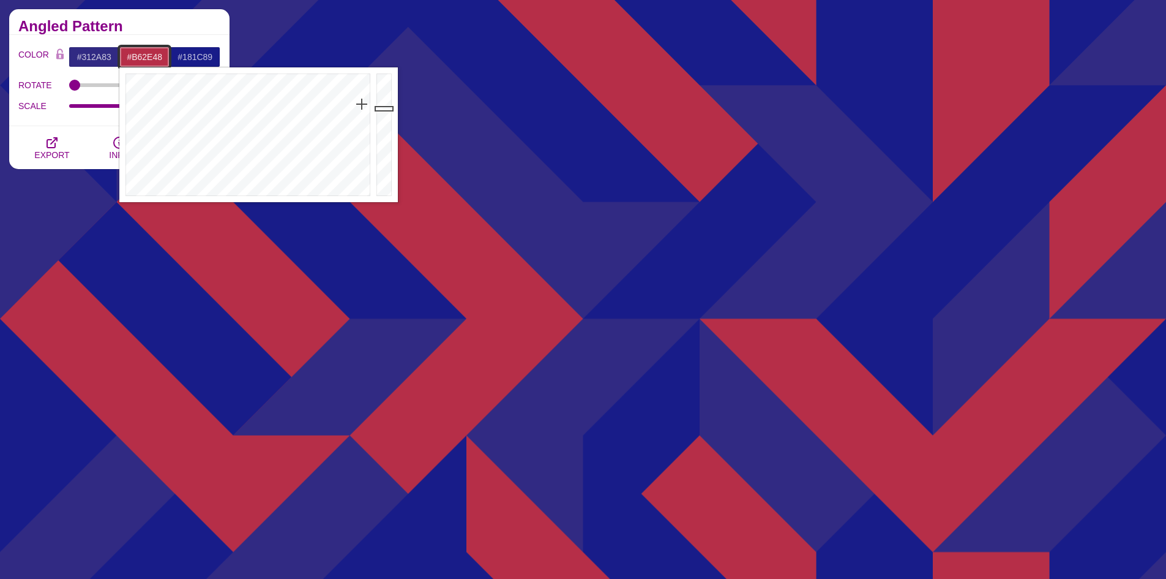
type input "#CA3350"
click at [383, 99] on div at bounding box center [385, 134] width 24 height 135
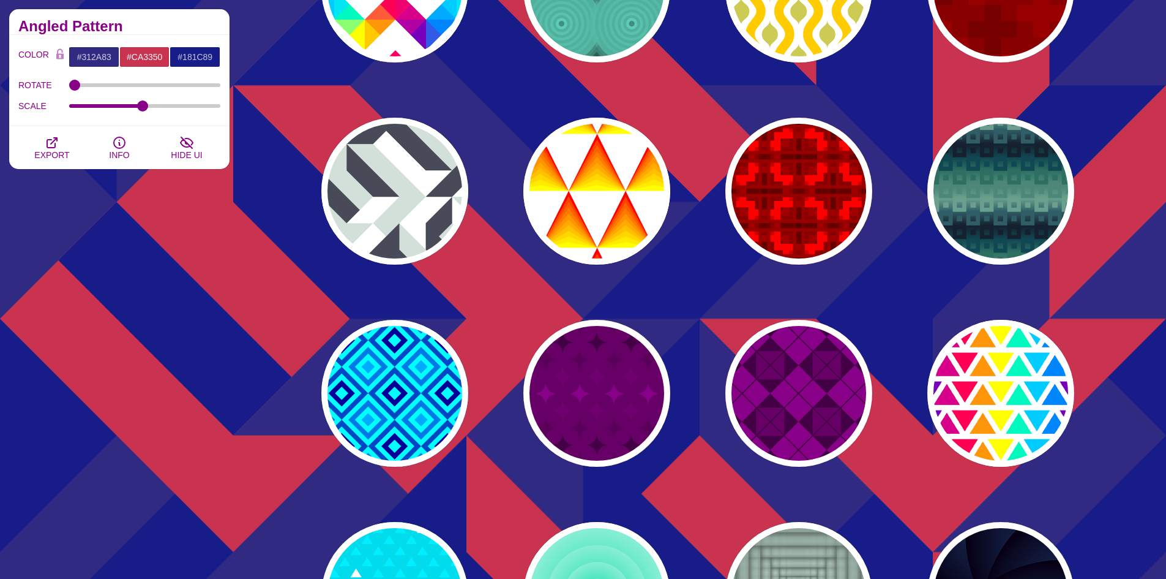
scroll to position [4129, 0]
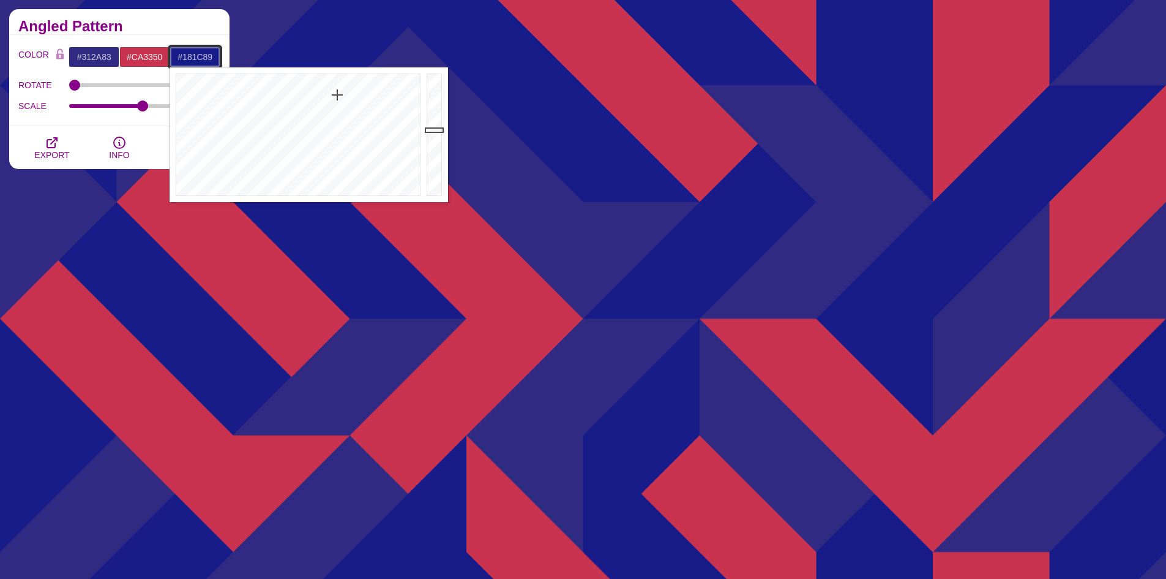
click at [193, 61] on input "#181C89" at bounding box center [195, 57] width 51 height 21
click at [433, 120] on div at bounding box center [436, 134] width 24 height 135
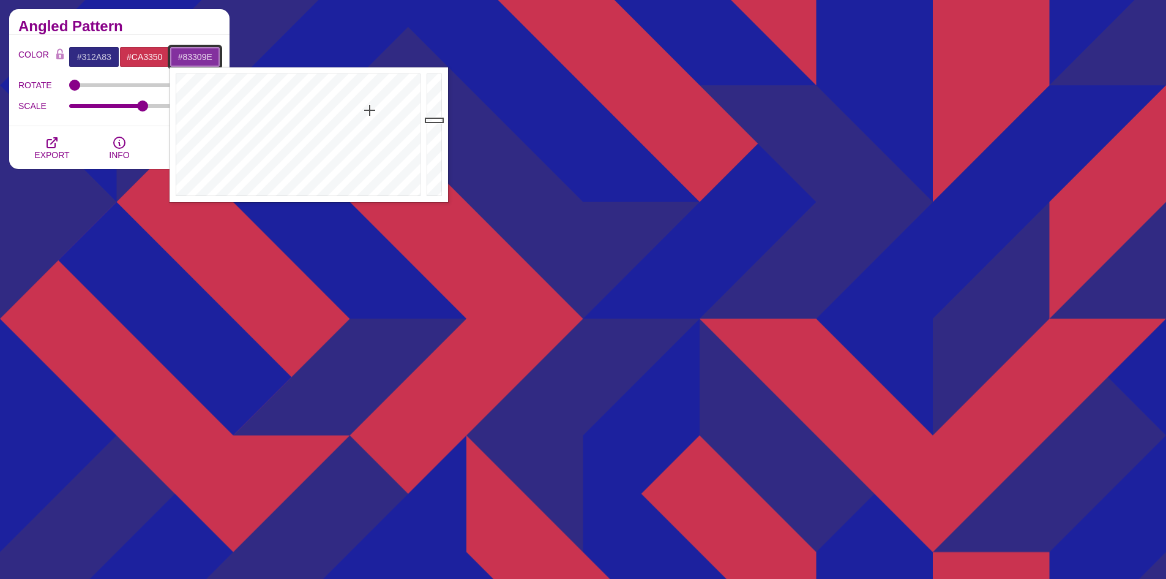
click at [370, 110] on div at bounding box center [297, 134] width 254 height 135
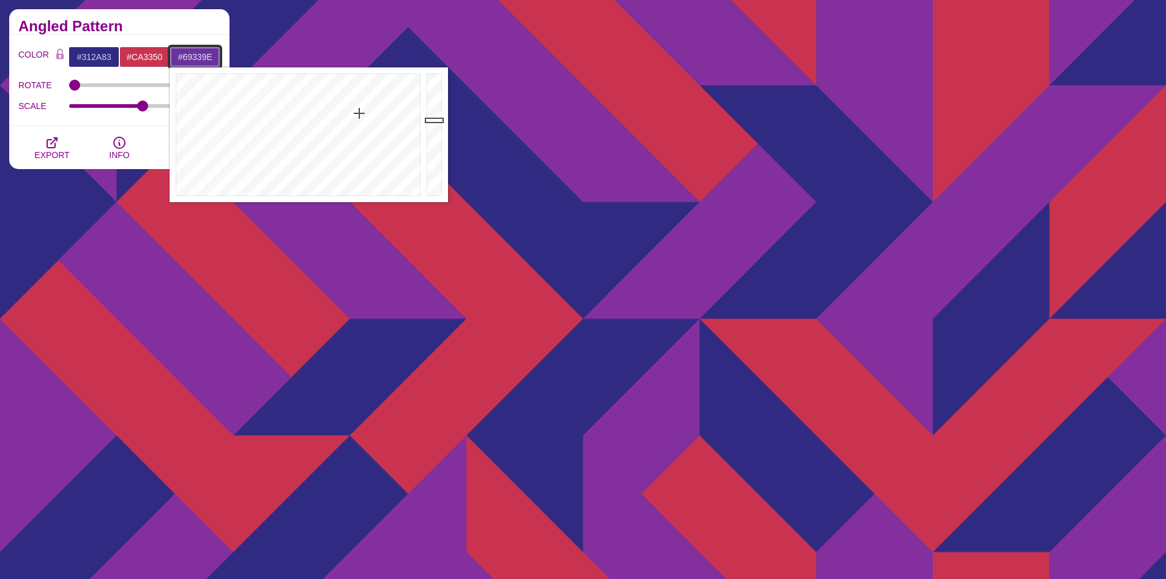
click at [359, 113] on div at bounding box center [297, 134] width 254 height 135
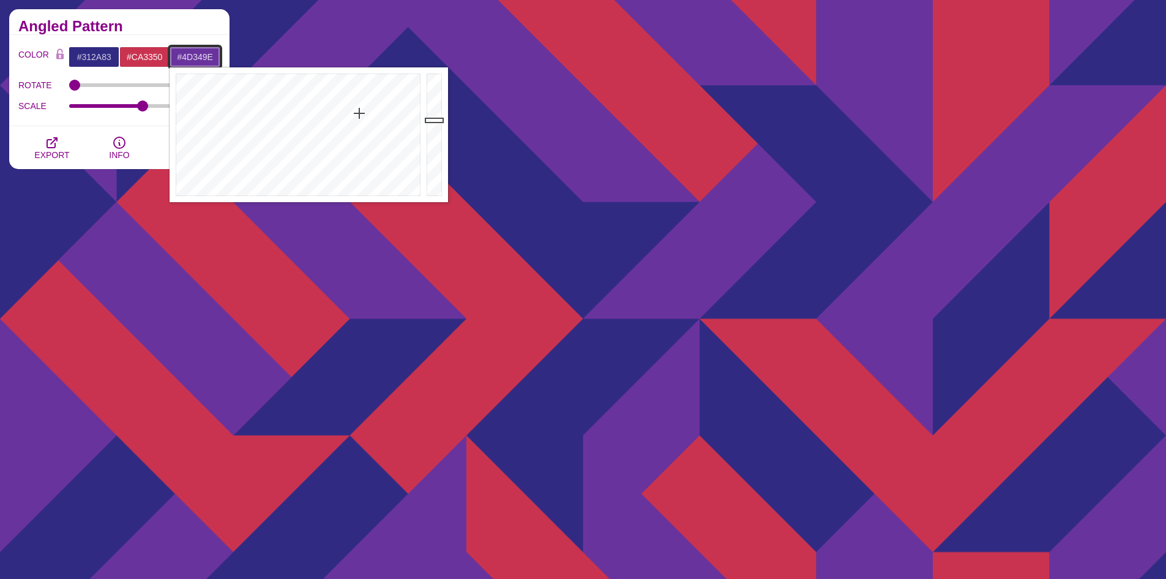
click at [348, 114] on div at bounding box center [297, 134] width 254 height 135
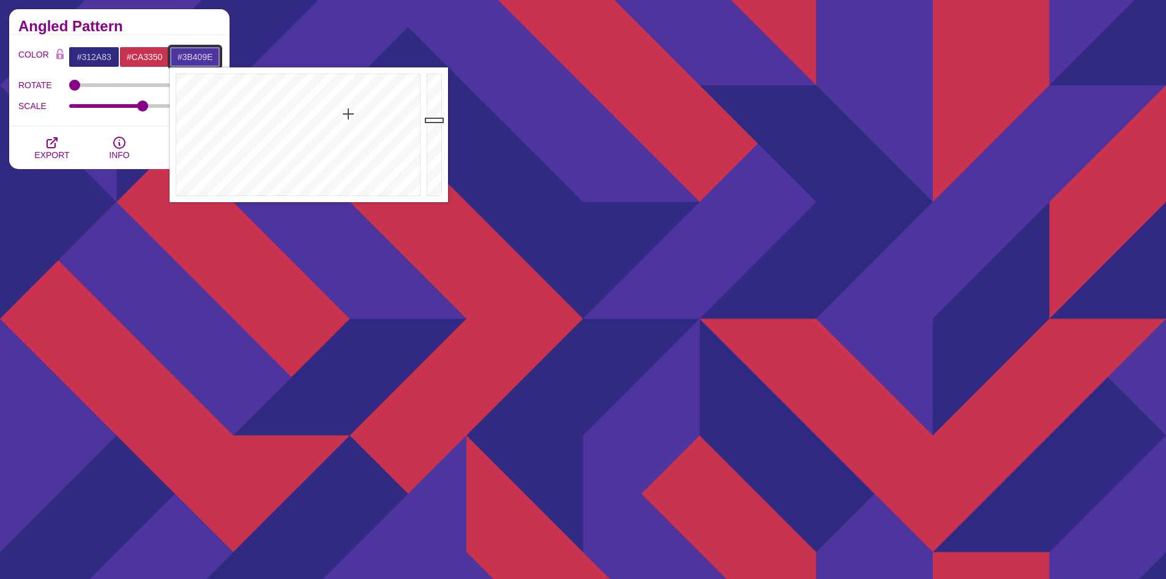
click at [337, 119] on div at bounding box center [297, 134] width 254 height 135
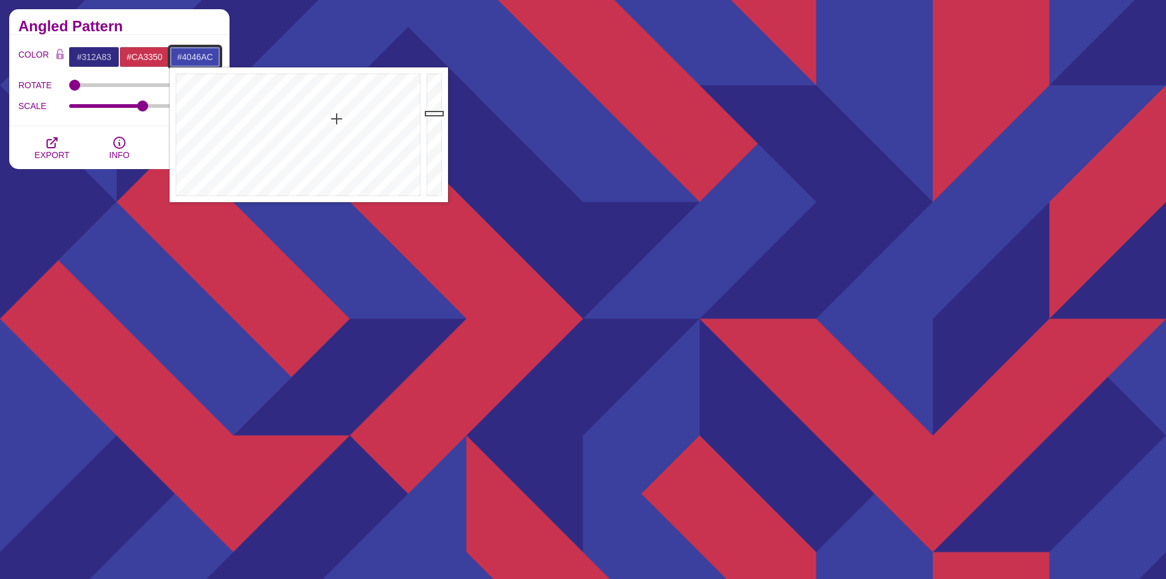
click at [432, 113] on div at bounding box center [436, 134] width 24 height 135
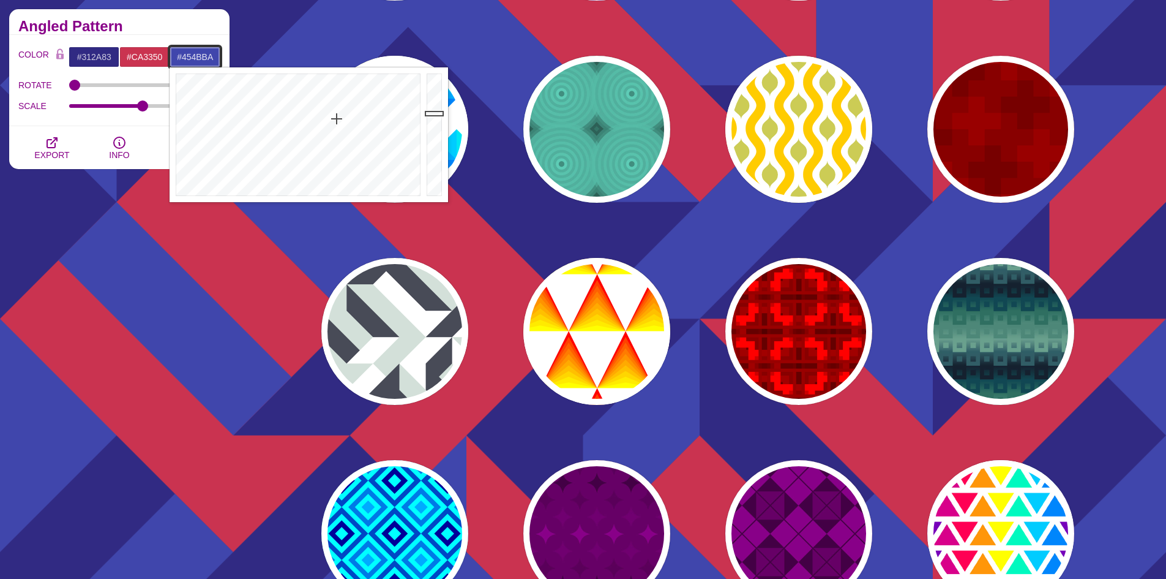
click at [432, 107] on div at bounding box center [436, 134] width 24 height 135
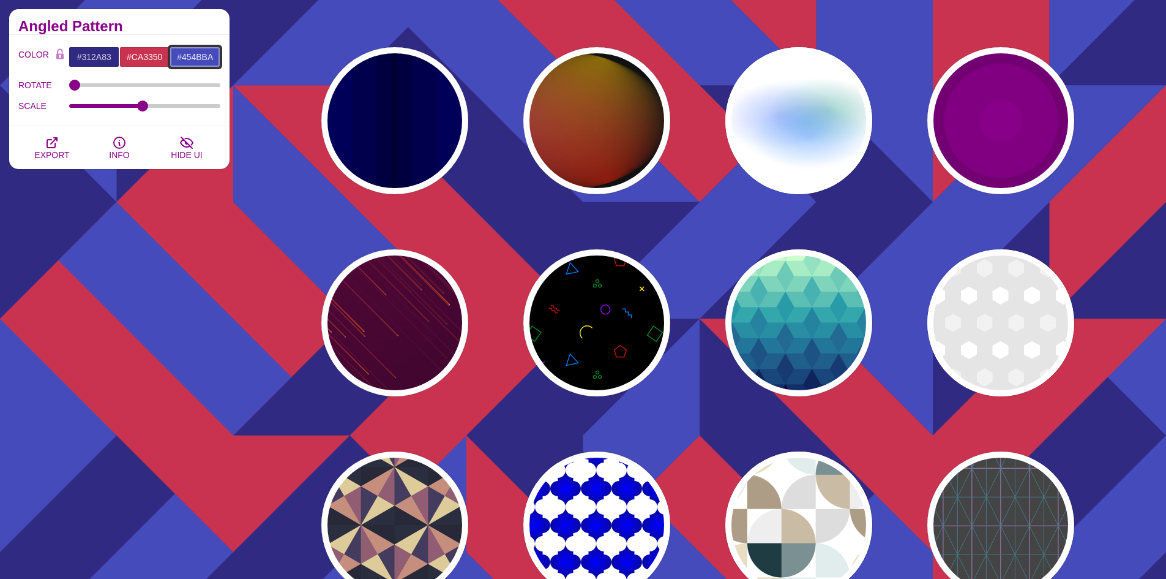
scroll to position [3512, 0]
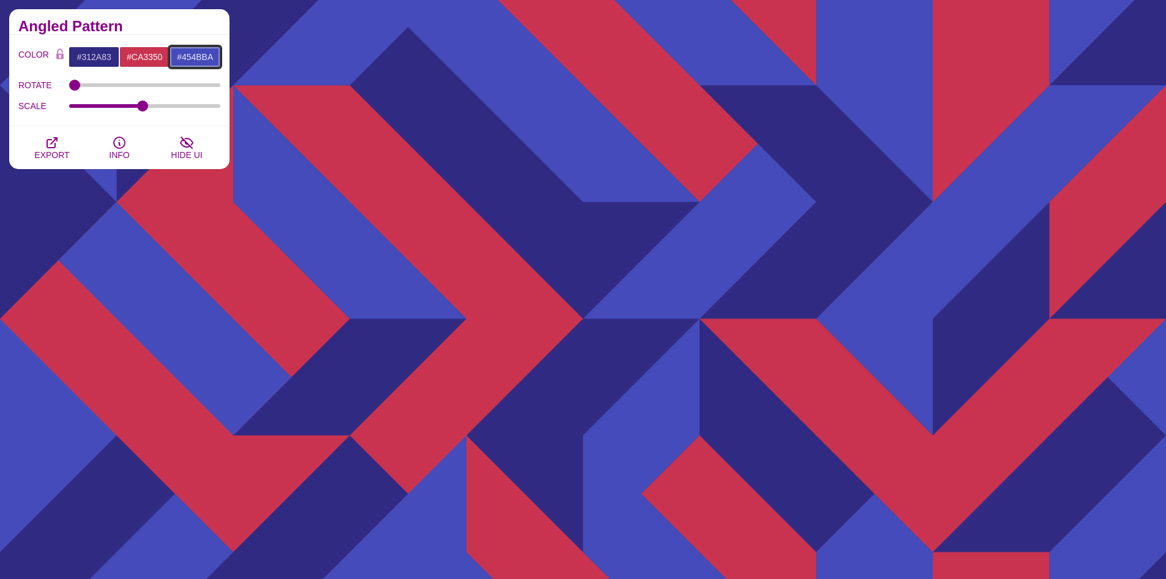
click at [214, 59] on input "#454BBA" at bounding box center [195, 57] width 51 height 21
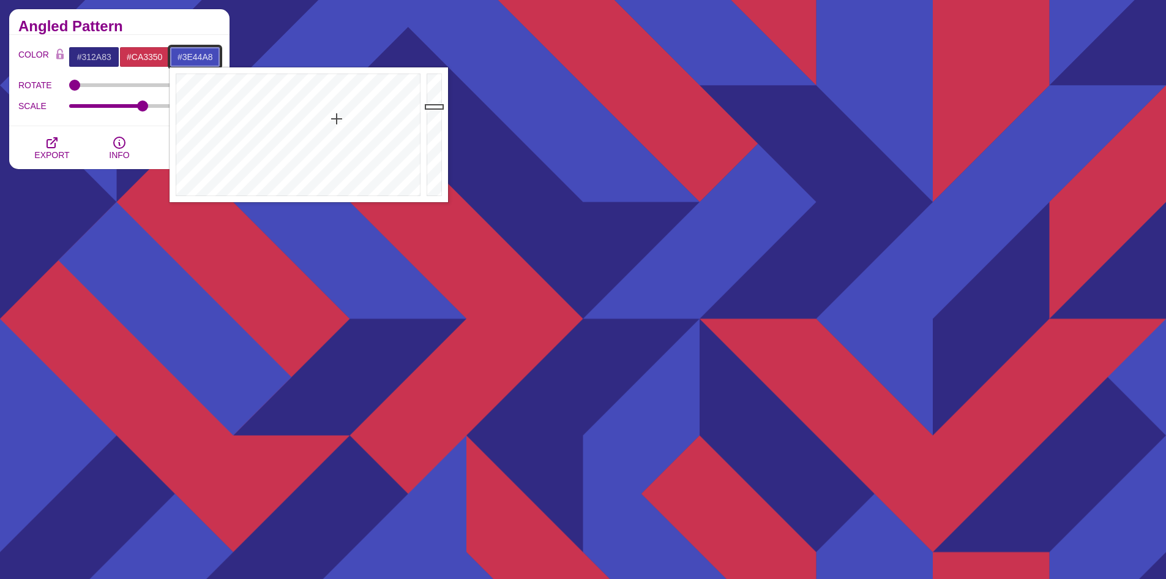
click at [432, 115] on div at bounding box center [436, 134] width 24 height 135
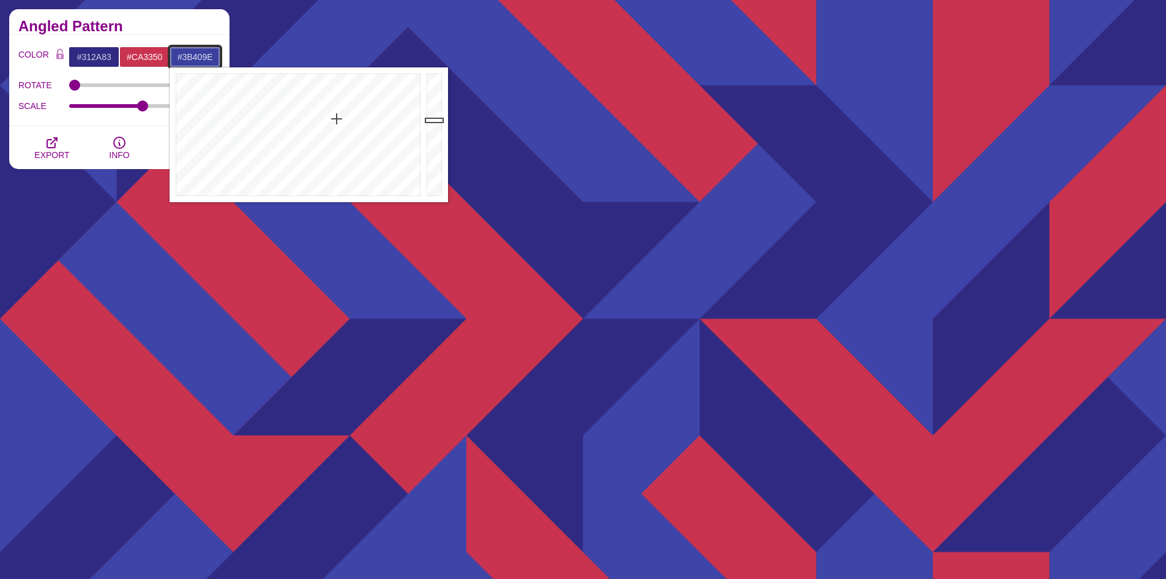
click at [432, 120] on div at bounding box center [436, 134] width 24 height 135
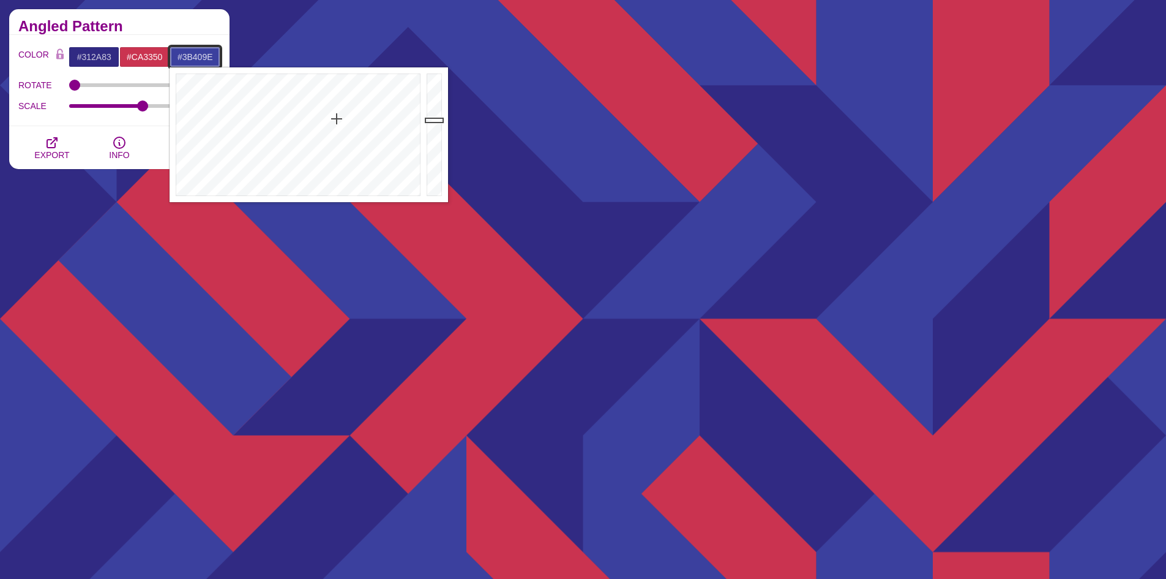
type input "#373C93"
click at [432, 125] on div at bounding box center [436, 134] width 24 height 135
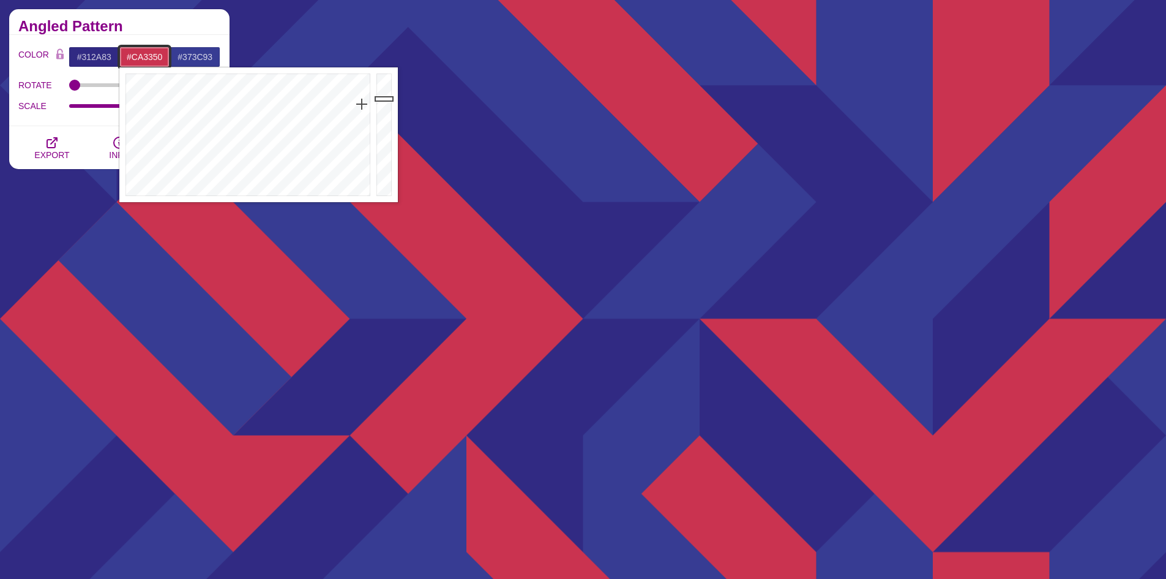
click at [159, 59] on input "#CA3350" at bounding box center [144, 57] width 51 height 21
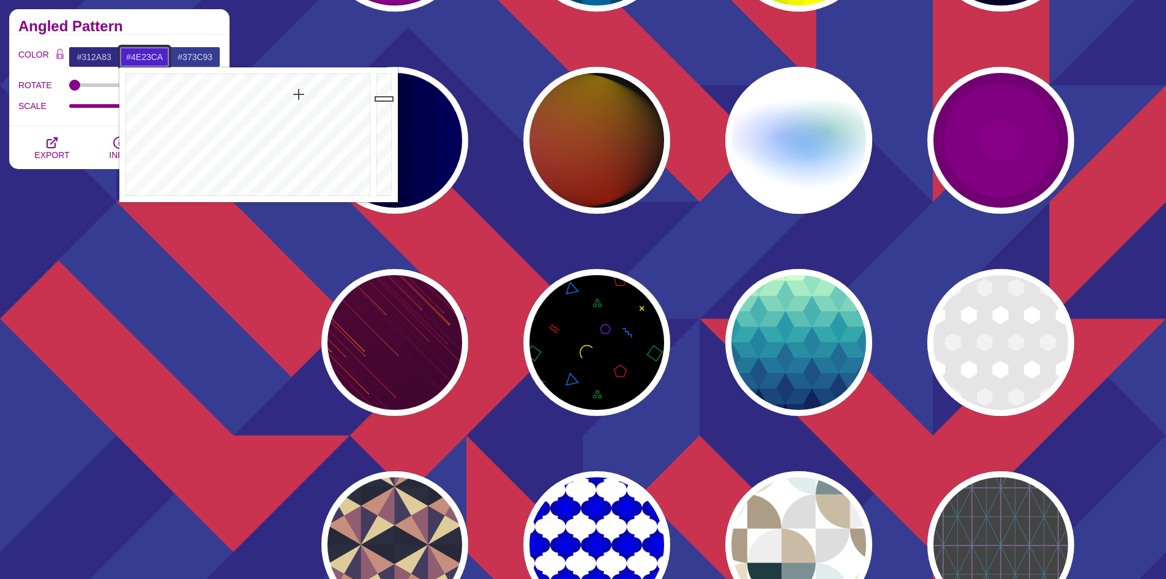
click at [299, 94] on div at bounding box center [246, 134] width 254 height 135
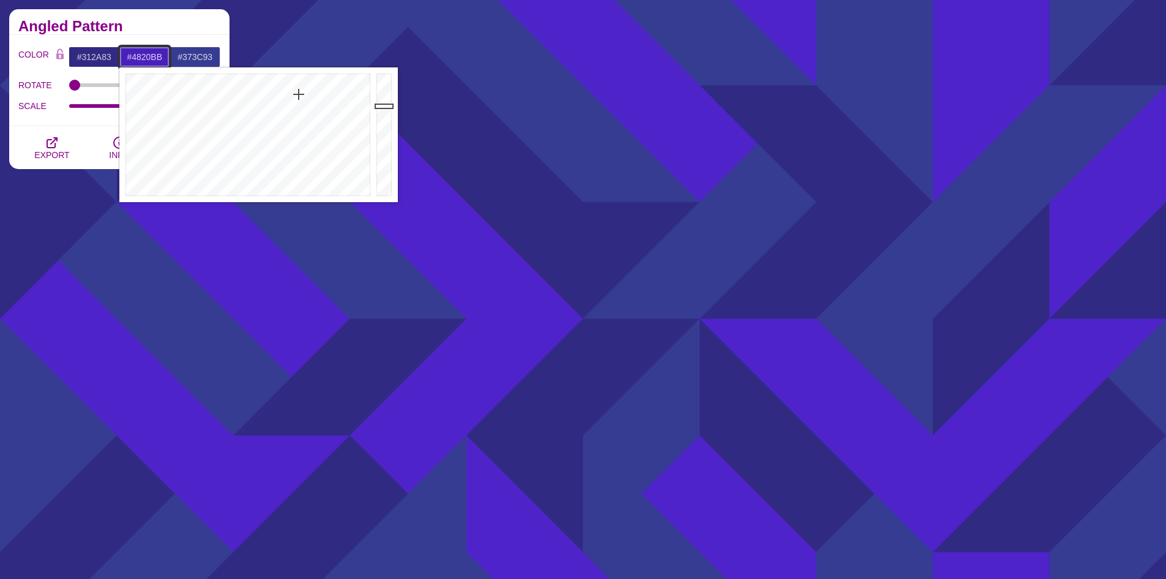
click at [383, 106] on div at bounding box center [385, 134] width 24 height 135
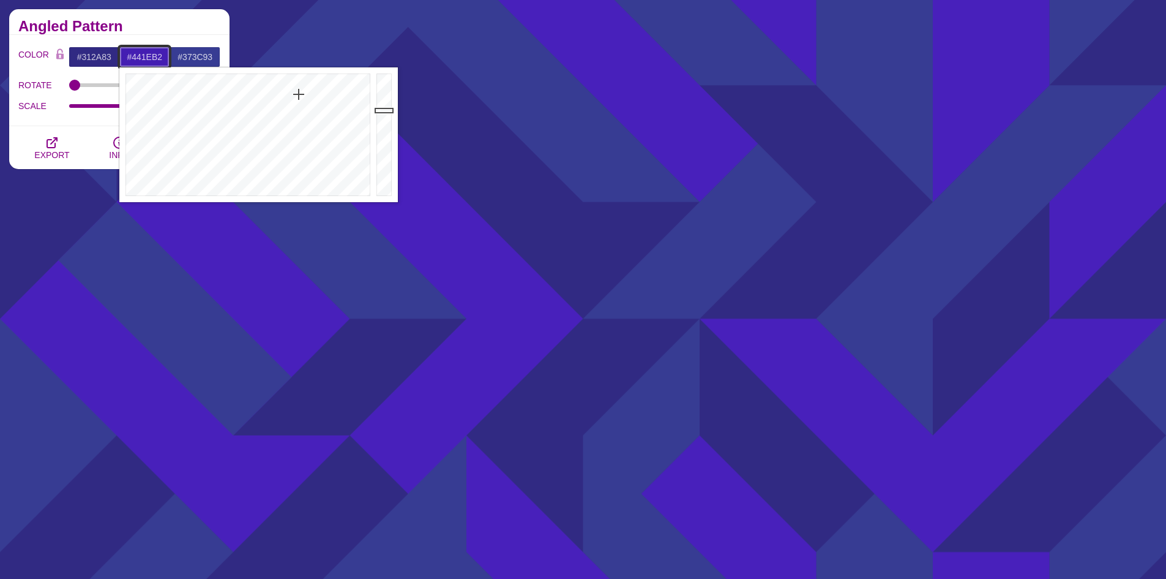
click at [383, 110] on div at bounding box center [385, 134] width 24 height 135
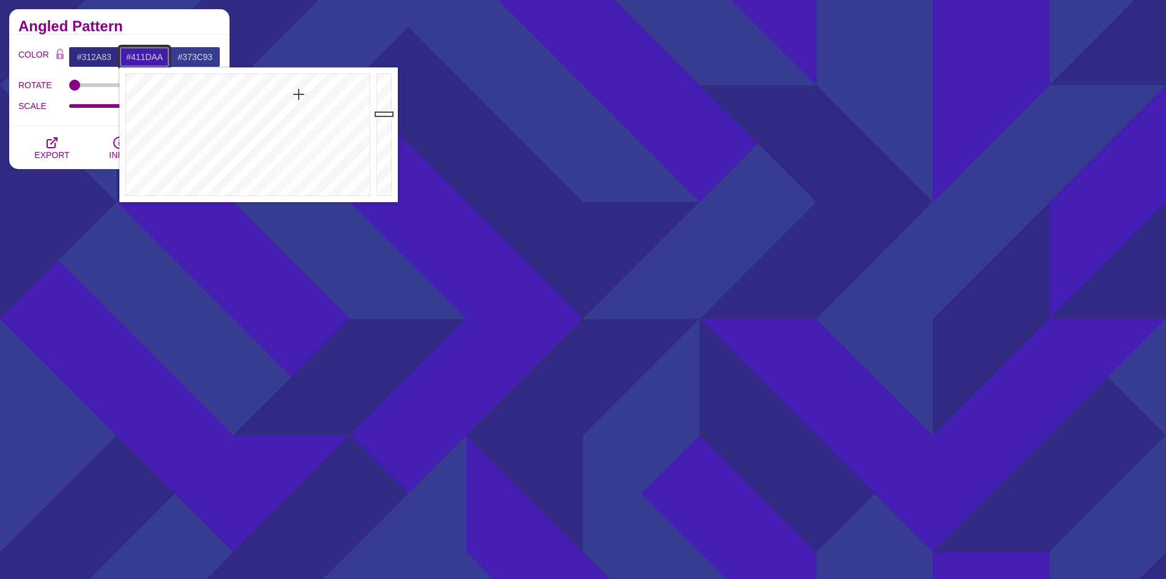
click at [383, 114] on div at bounding box center [385, 134] width 24 height 135
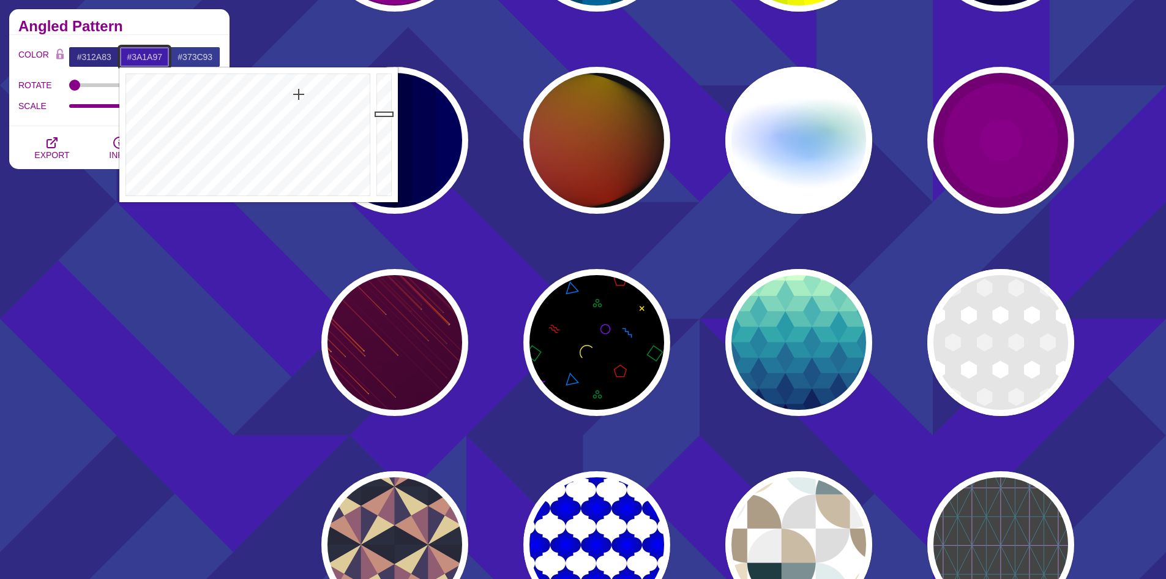
click at [380, 123] on div at bounding box center [385, 134] width 24 height 135
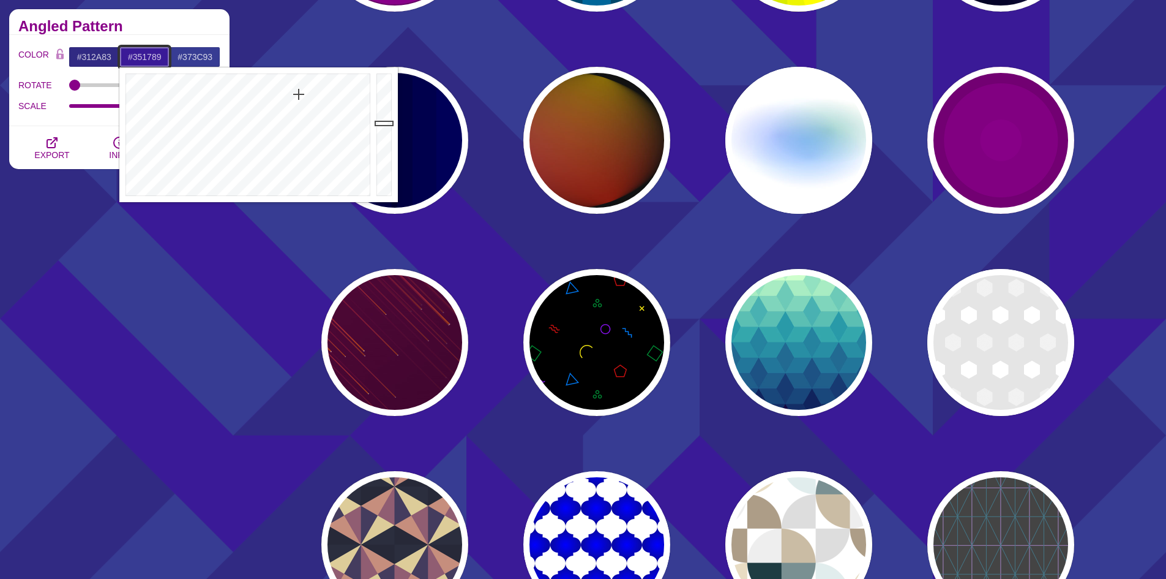
click at [380, 130] on div at bounding box center [385, 134] width 24 height 135
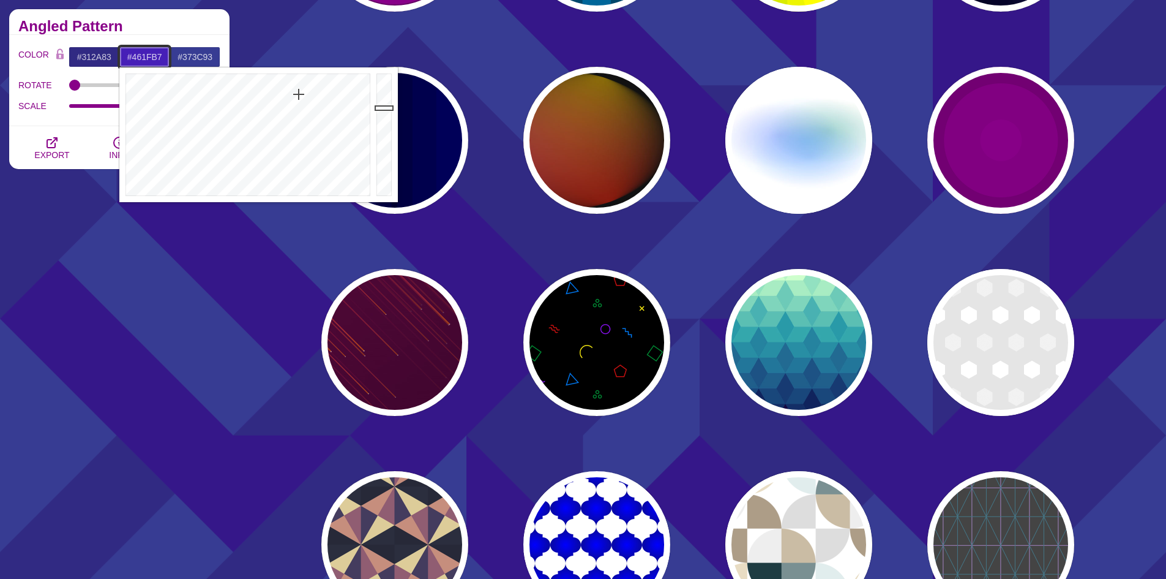
click at [380, 108] on div at bounding box center [385, 134] width 24 height 135
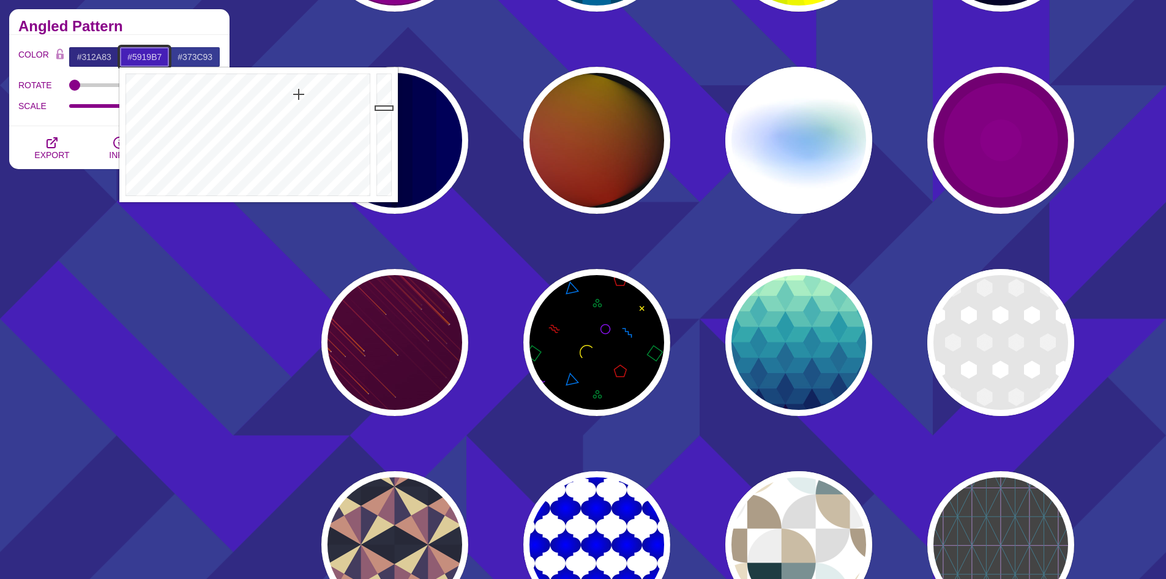
click at [305, 90] on div at bounding box center [246, 134] width 254 height 135
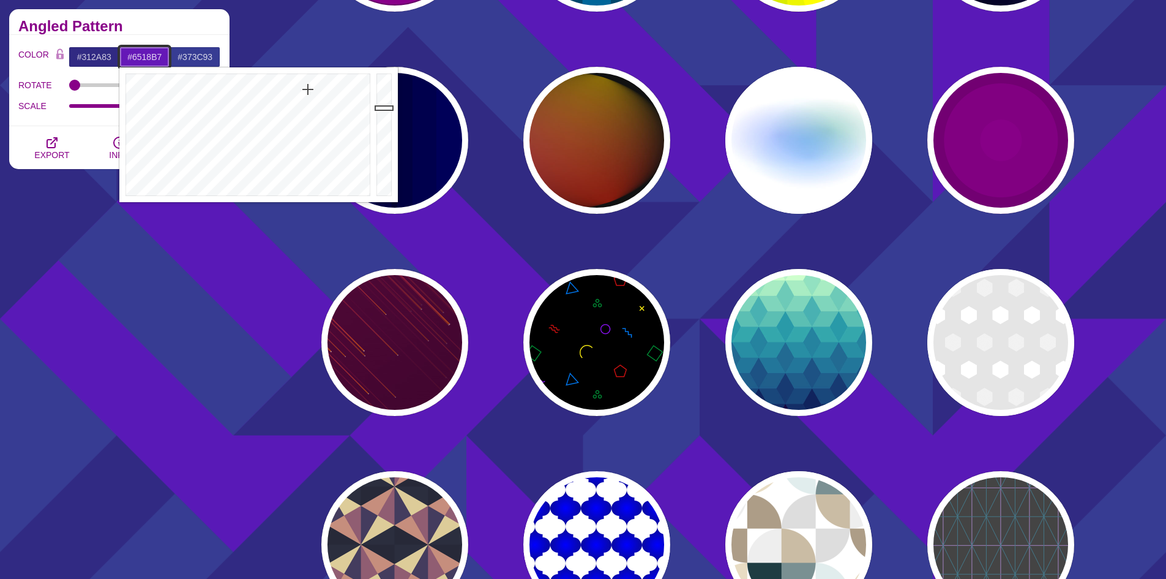
click at [308, 89] on div at bounding box center [246, 134] width 254 height 135
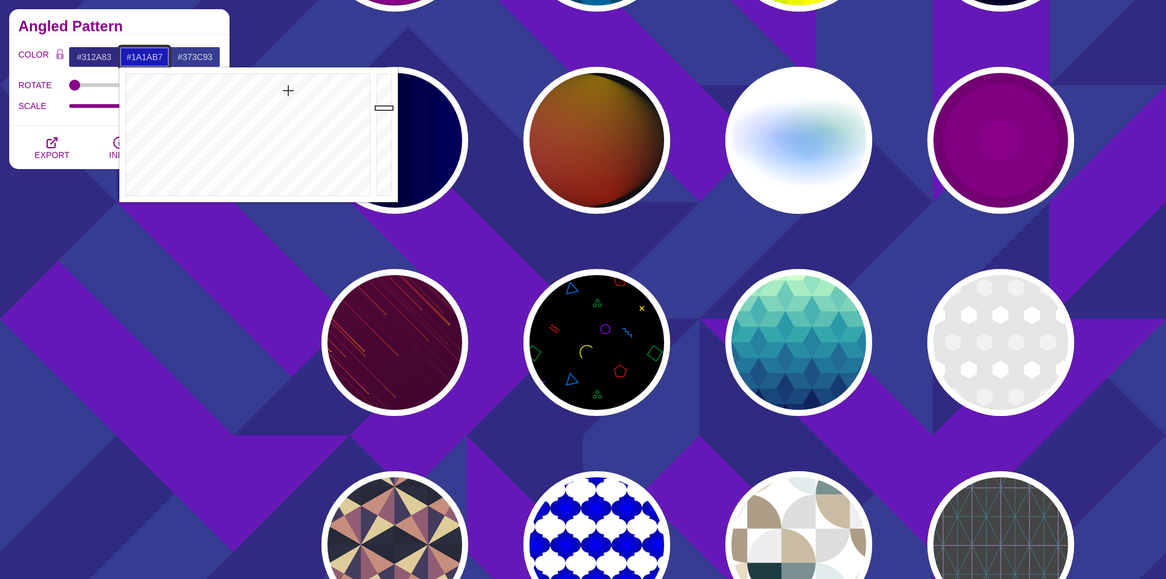
click at [288, 91] on div at bounding box center [246, 134] width 254 height 135
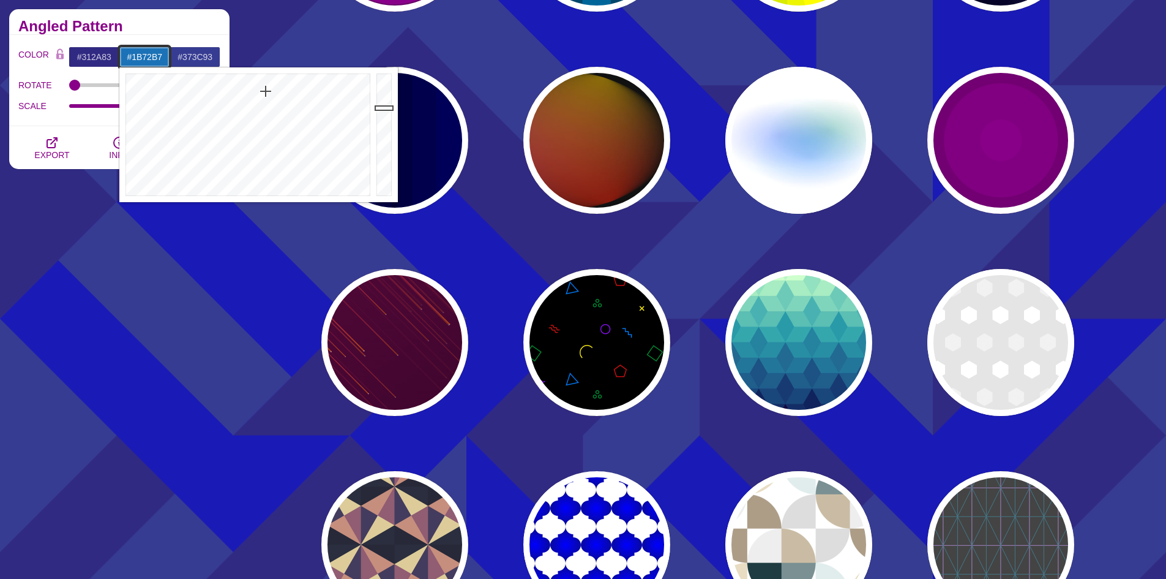
click at [266, 91] on div at bounding box center [246, 134] width 254 height 135
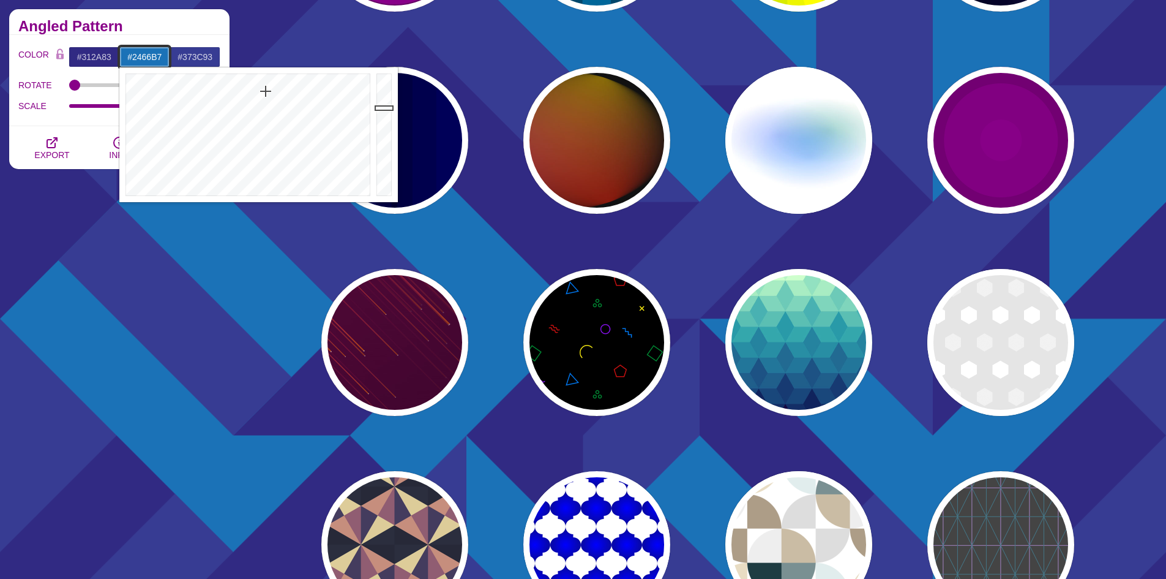
click at [270, 97] on div at bounding box center [246, 134] width 254 height 135
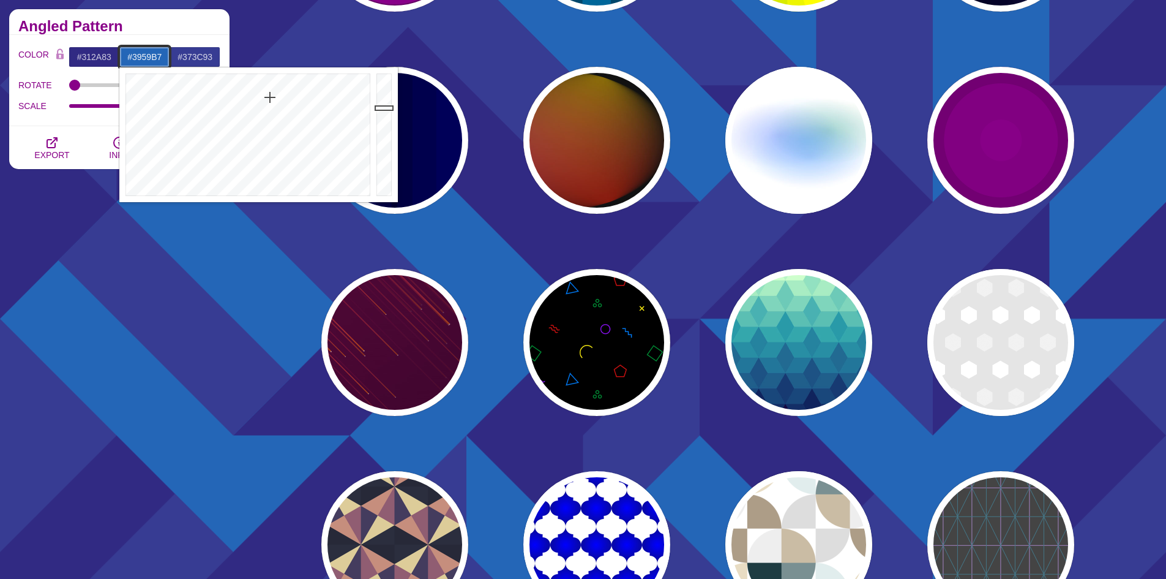
click at [278, 111] on div at bounding box center [246, 134] width 254 height 135
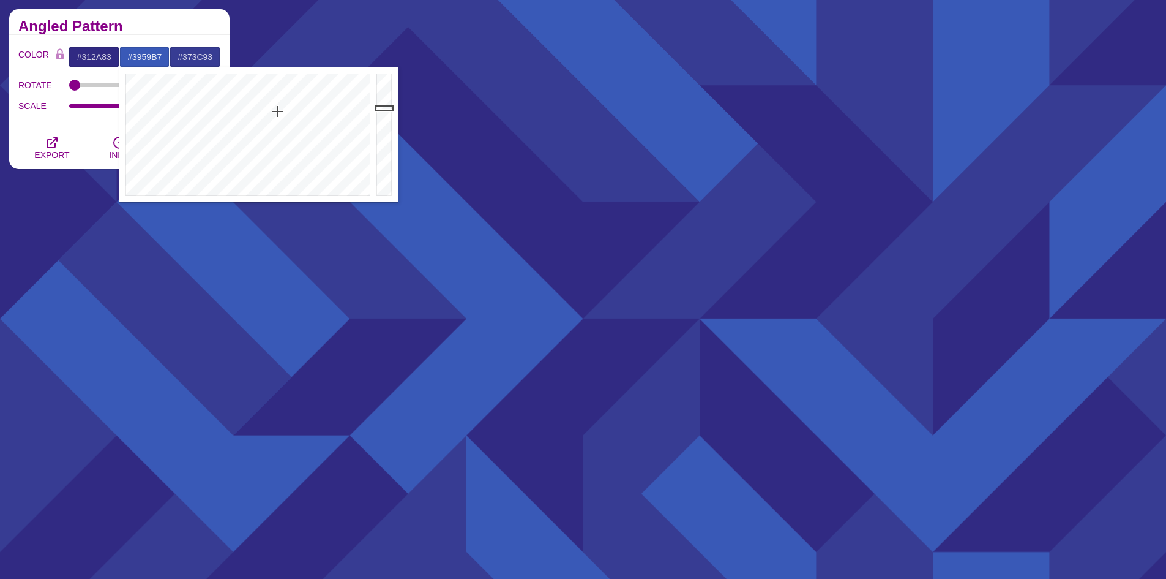
click at [151, 19] on div "Angled Pattern" at bounding box center [119, 22] width 220 height 26
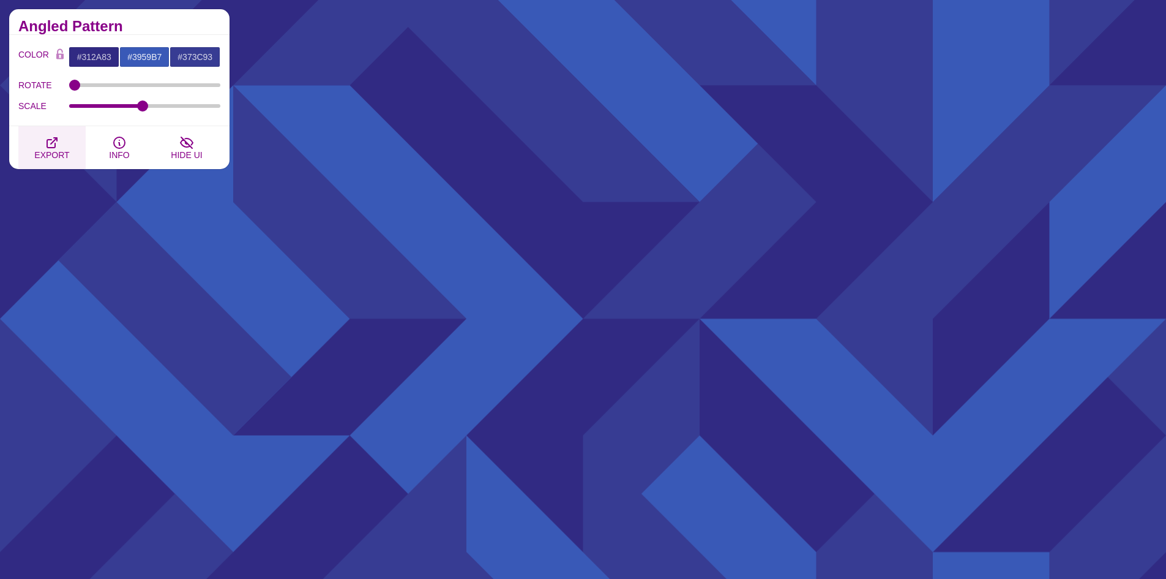
click at [50, 145] on icon "button" at bounding box center [52, 142] width 15 height 15
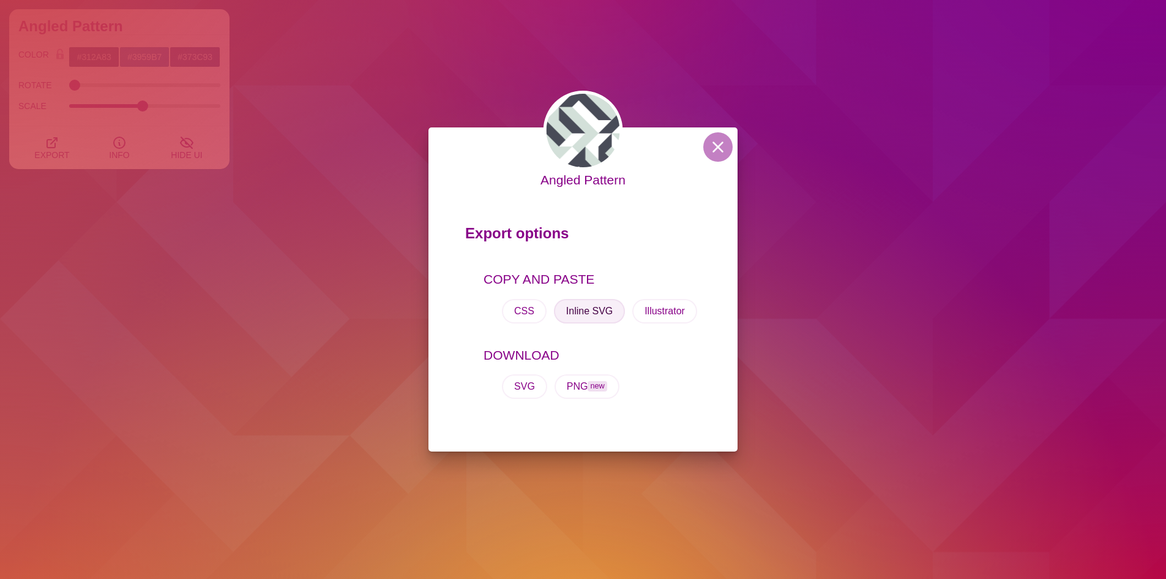
click at [596, 311] on button "Inline SVG" at bounding box center [589, 311] width 71 height 24
click at [718, 155] on button at bounding box center [717, 146] width 29 height 29
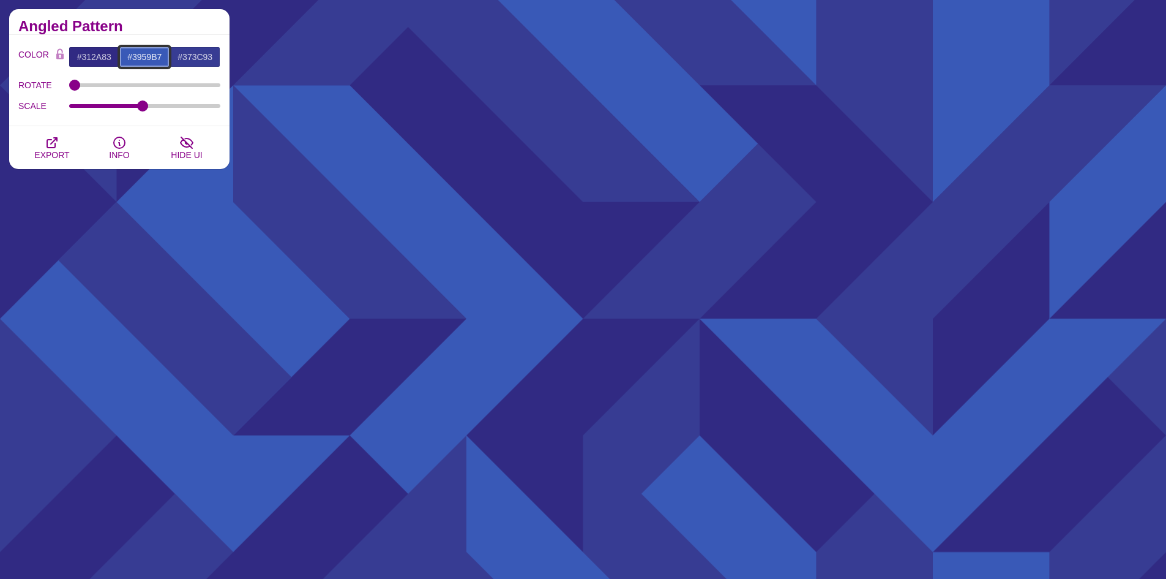
click at [147, 58] on input "#3959B7" at bounding box center [144, 57] width 51 height 21
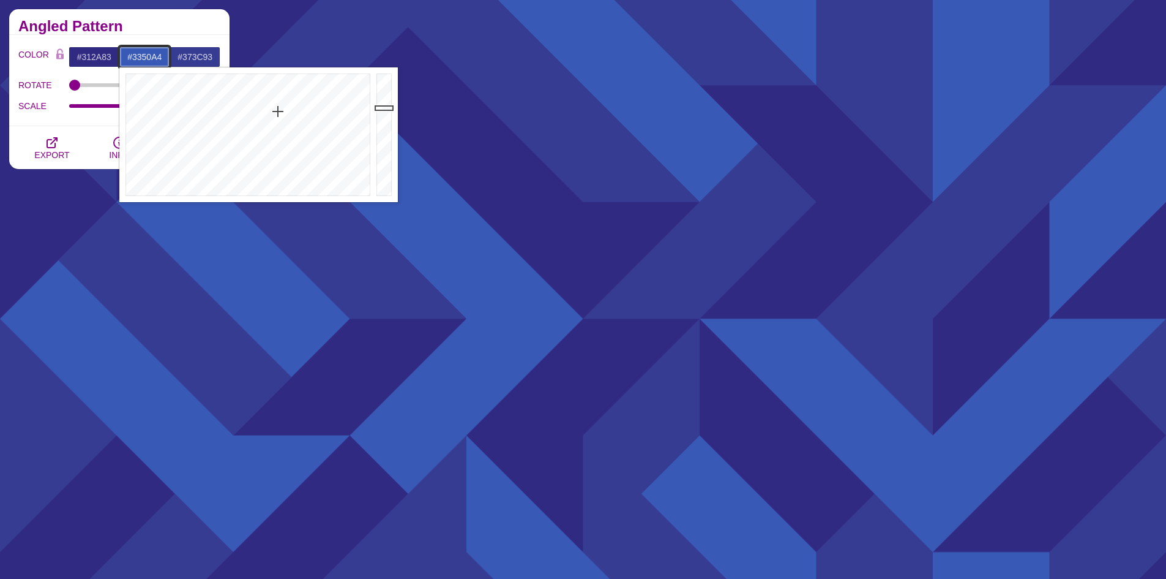
click at [387, 117] on div at bounding box center [385, 134] width 24 height 135
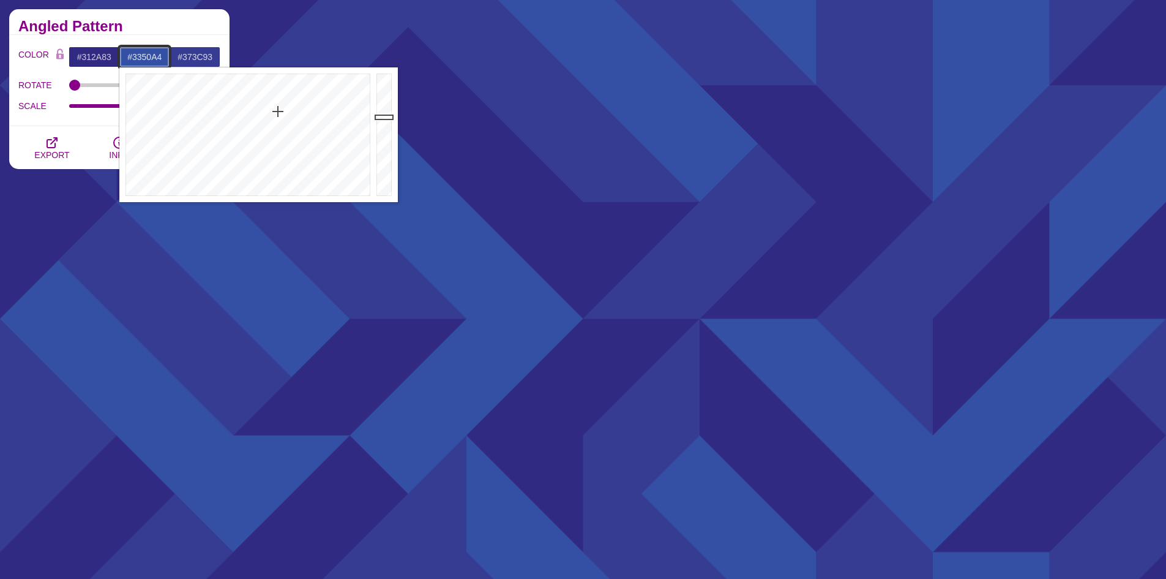
type input "#304A98"
click at [383, 122] on div at bounding box center [385, 134] width 24 height 135
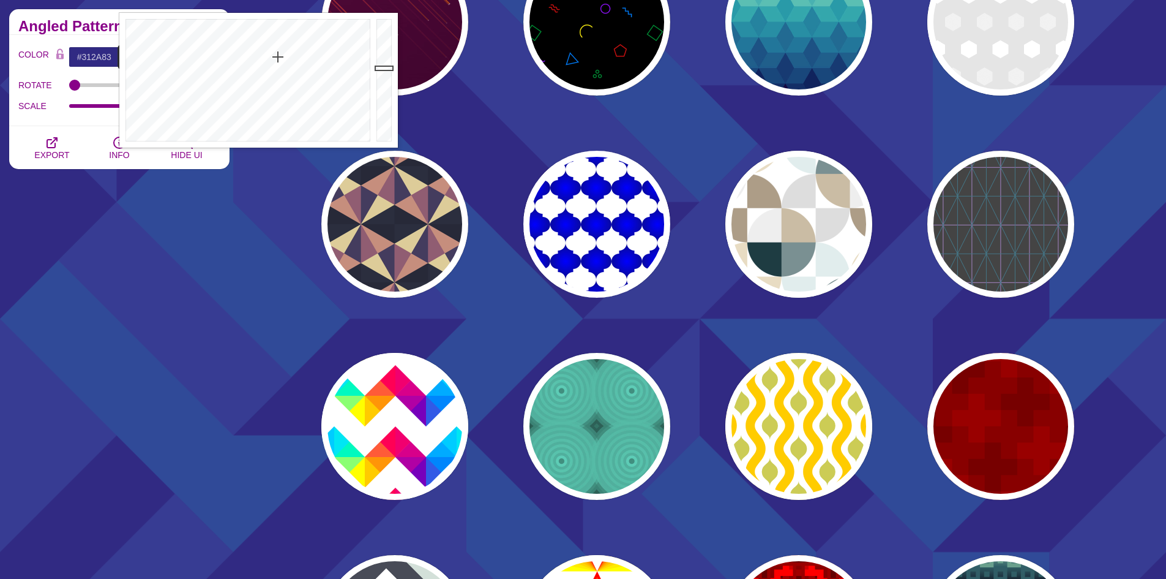
scroll to position [3940, 0]
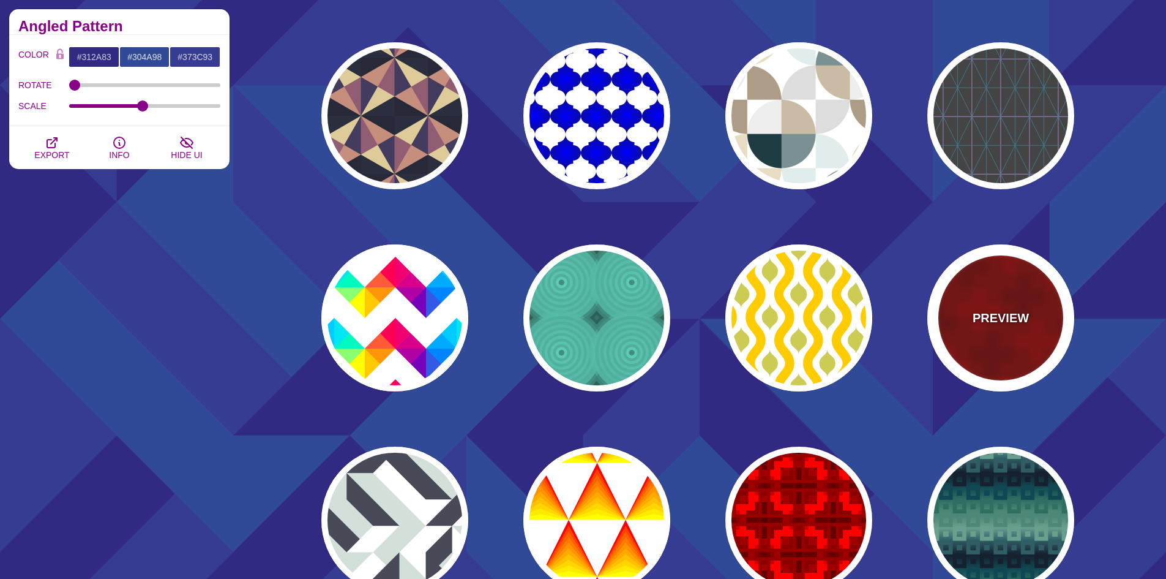
click at [991, 347] on div "PREVIEW" at bounding box center [1001, 317] width 147 height 147
type input "#880000"
type input "#990000"
type input "#770000"
type input "1000"
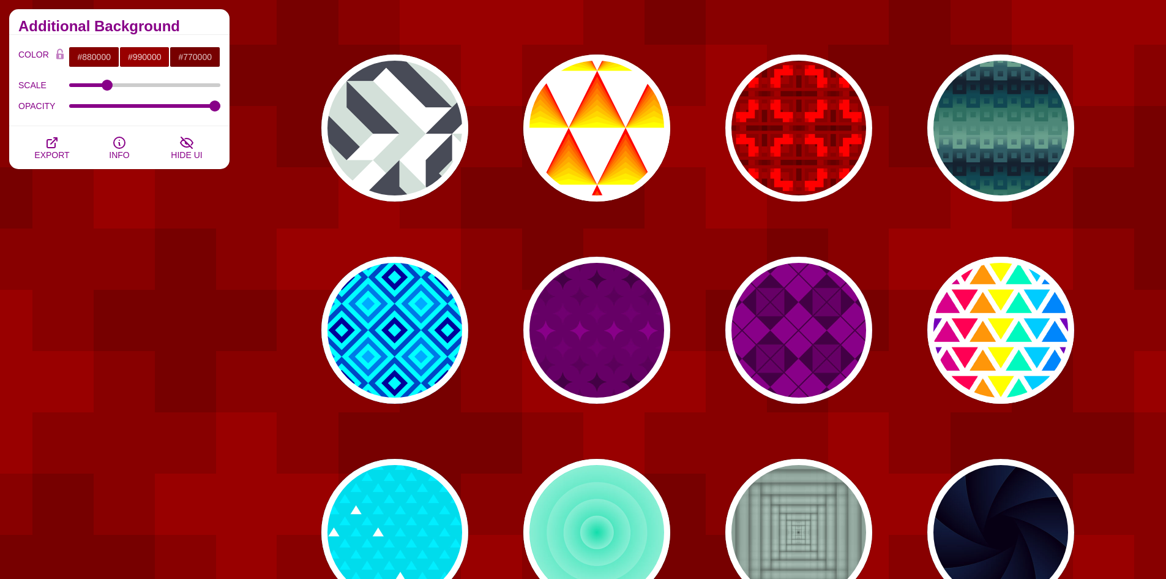
scroll to position [4369, 0]
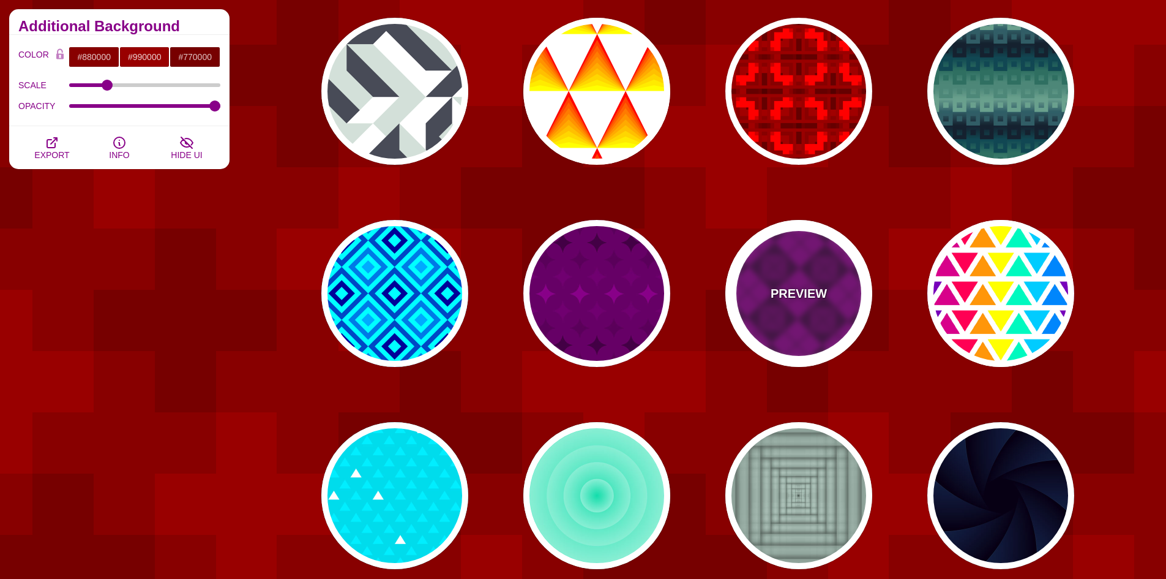
click at [833, 334] on div "PREVIEW" at bounding box center [799, 293] width 147 height 147
type input "#440044"
type input "#880088"
type input "#660066"
type input "0"
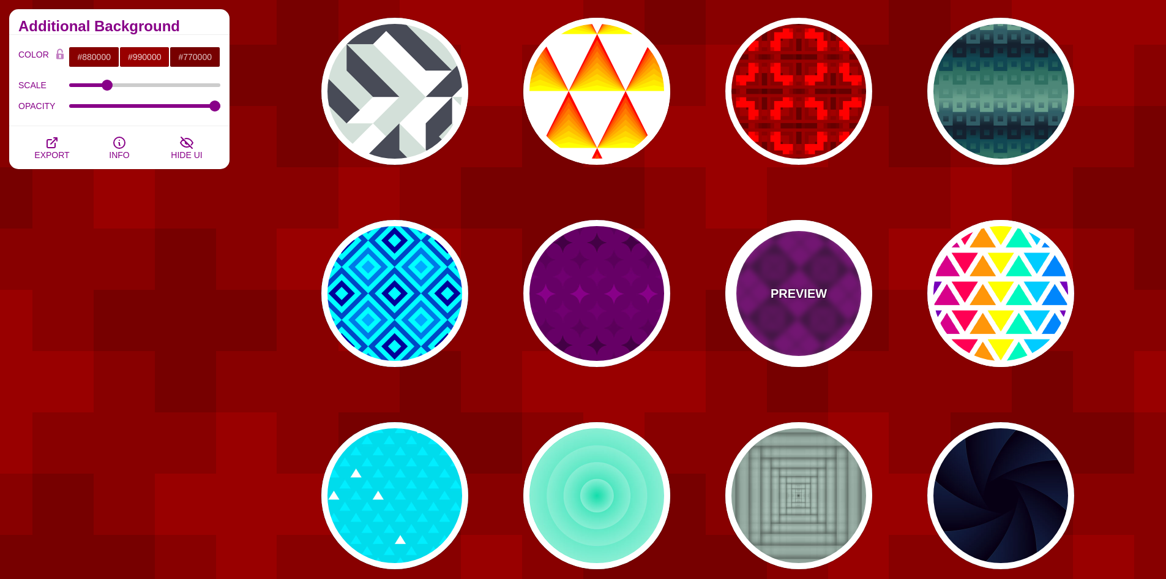
type input "2"
type input "1"
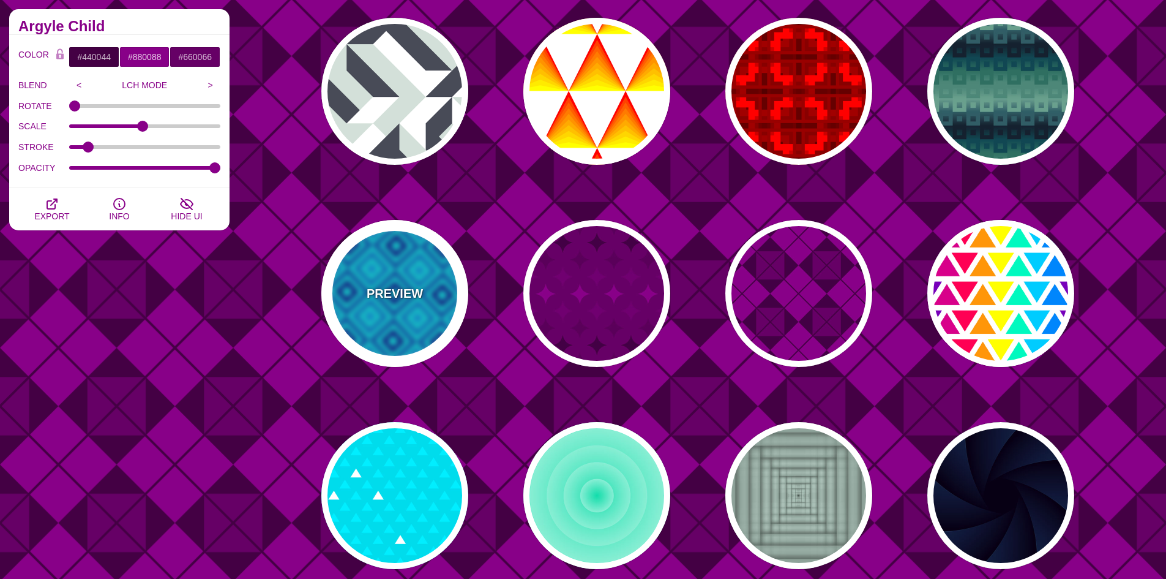
click at [427, 319] on div "PREVIEW" at bounding box center [394, 293] width 147 height 147
type input "#00FFFF"
type input "#000099"
type input "#00AAFF"
type input "1"
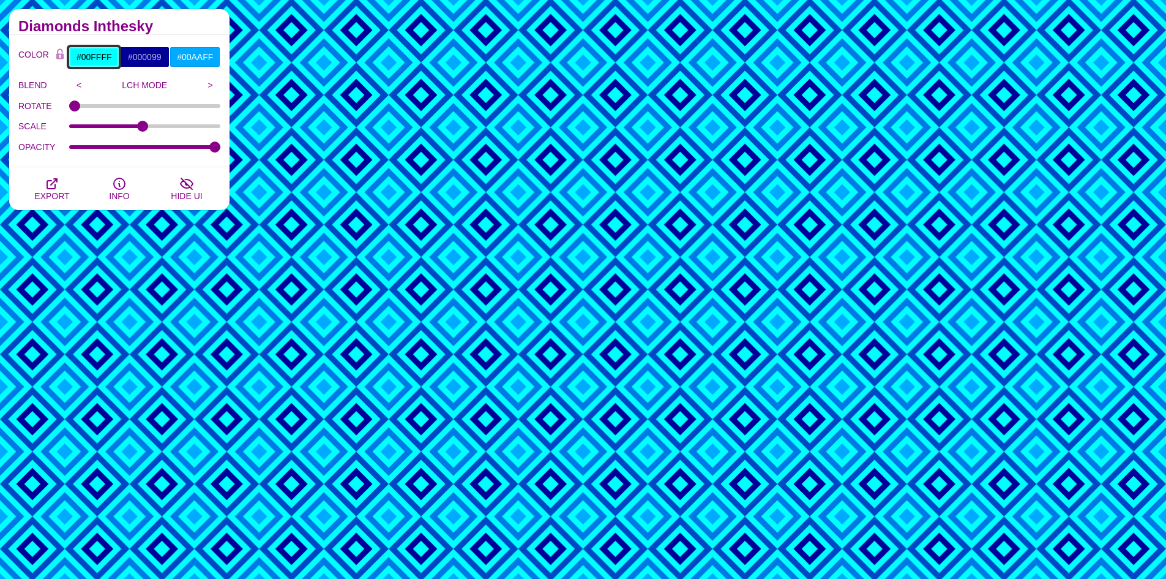
click at [109, 61] on input "#00FFFF" at bounding box center [94, 57] width 51 height 21
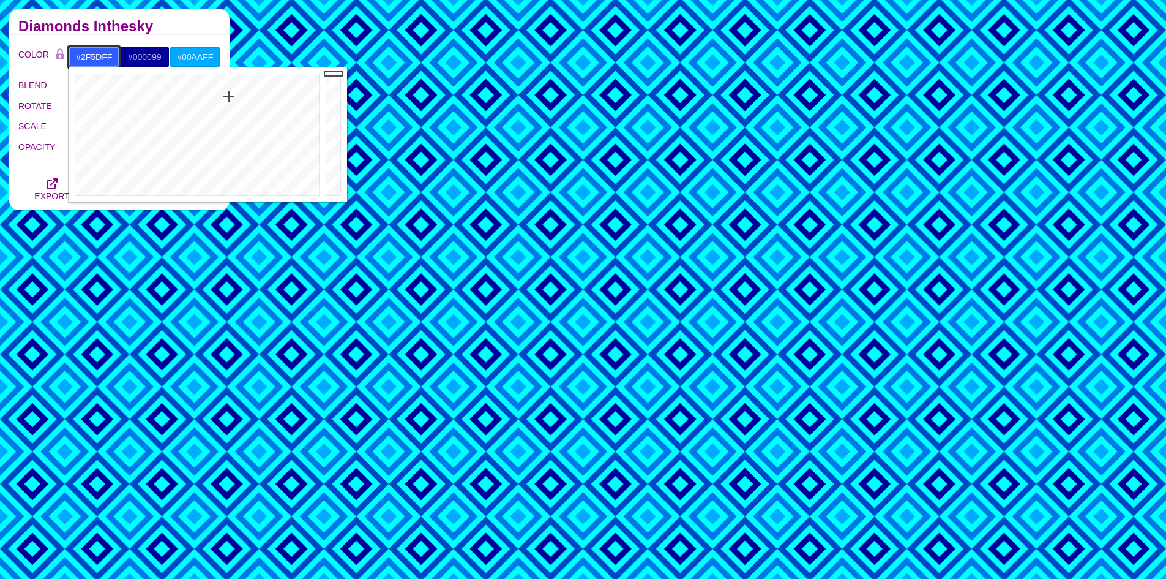
click at [229, 96] on div at bounding box center [196, 134] width 254 height 135
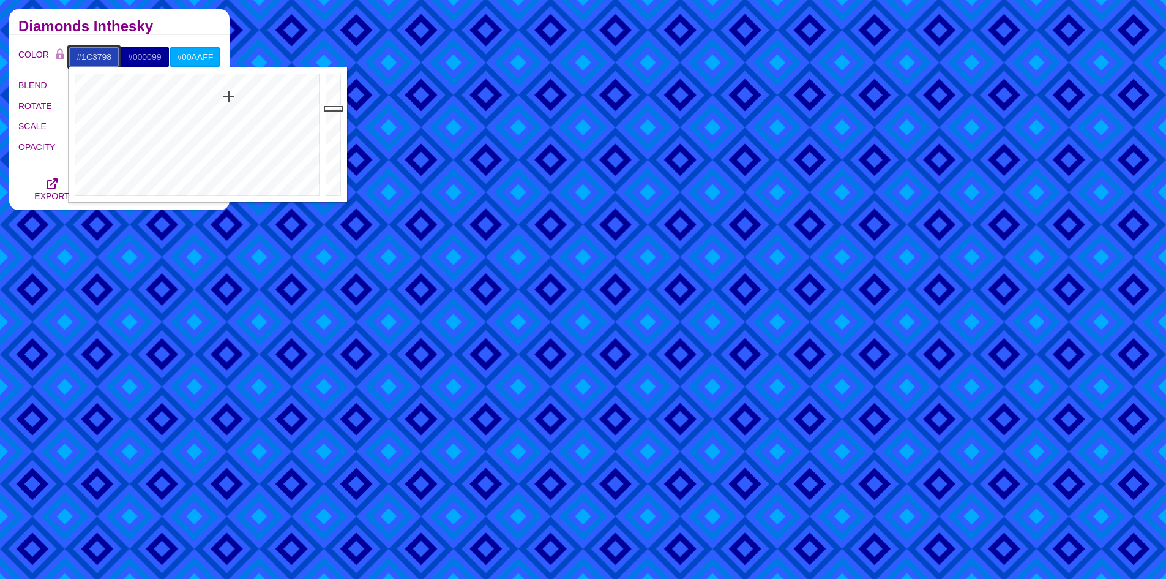
type input "#1C3797"
drag, startPoint x: 329, startPoint y: 76, endPoint x: 330, endPoint y: 123, distance: 47.1
click at [330, 123] on div at bounding box center [335, 134] width 24 height 135
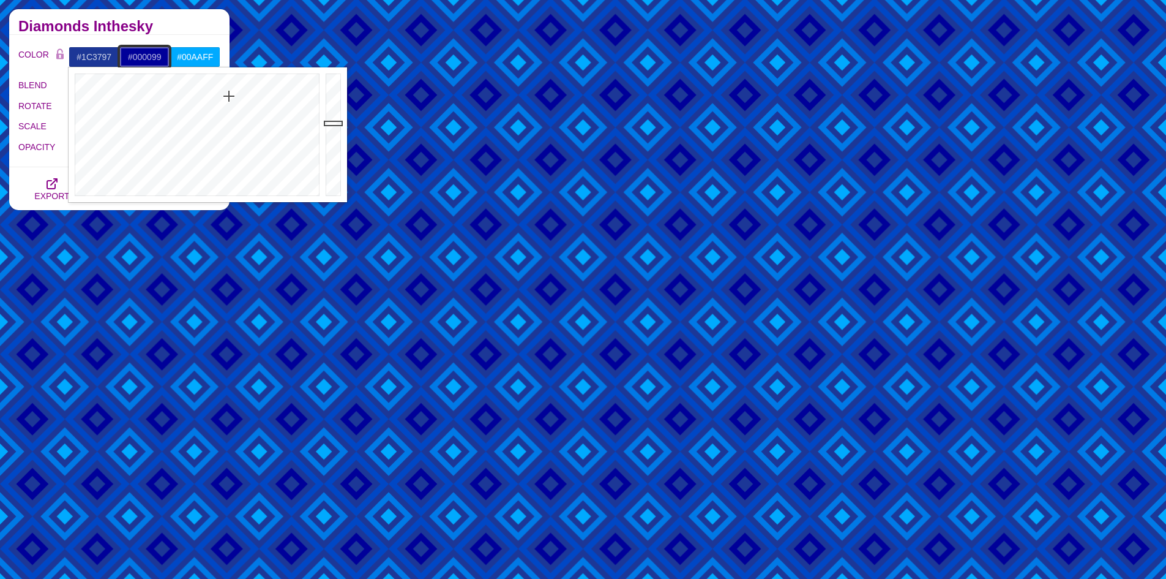
click at [159, 59] on input "#000099" at bounding box center [144, 57] width 51 height 21
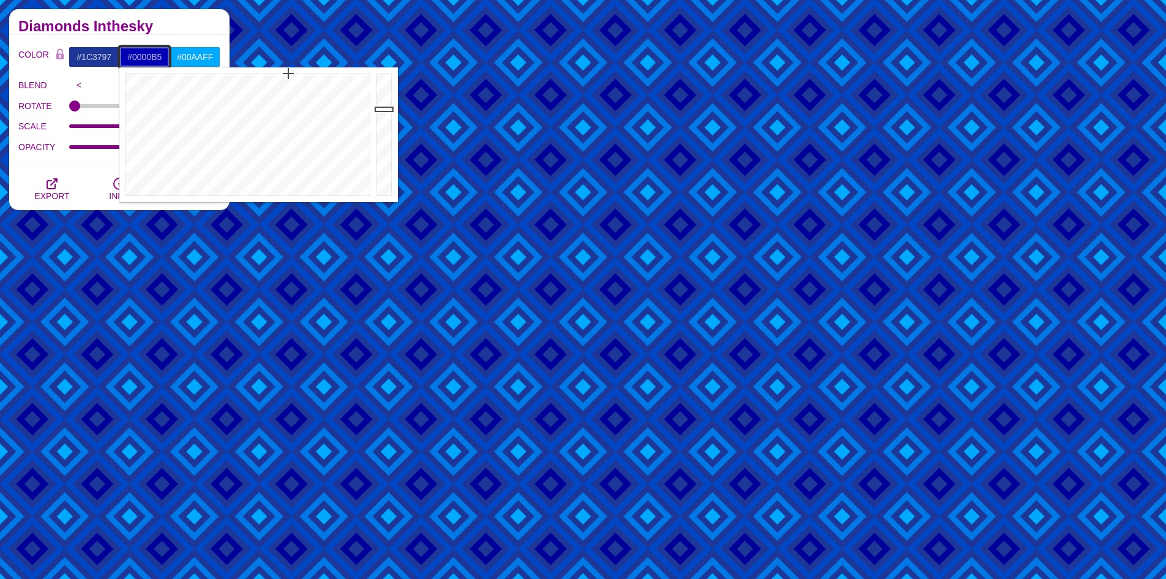
click at [380, 109] on div at bounding box center [385, 134] width 24 height 135
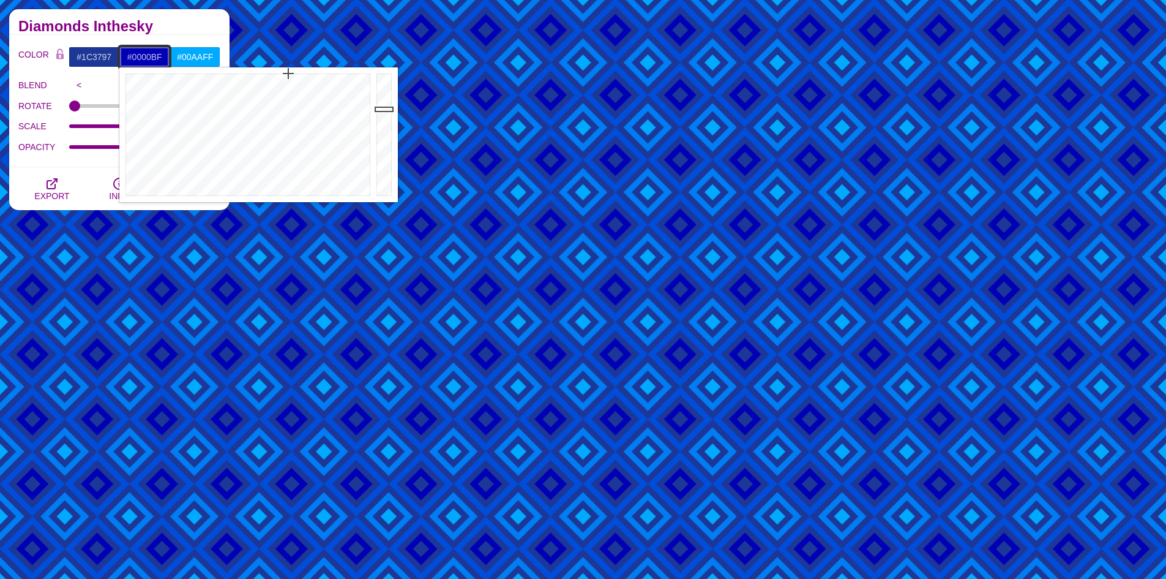
click at [383, 104] on div at bounding box center [385, 134] width 24 height 135
click at [305, 87] on div at bounding box center [246, 134] width 254 height 135
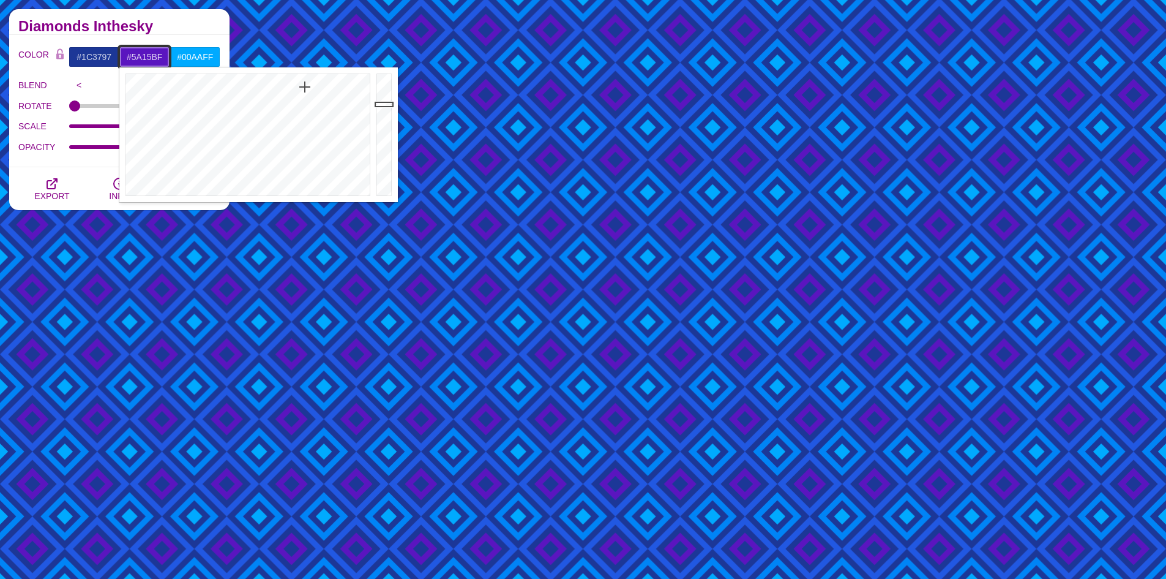
type input "#9020BF"
click at [317, 94] on div at bounding box center [246, 134] width 254 height 135
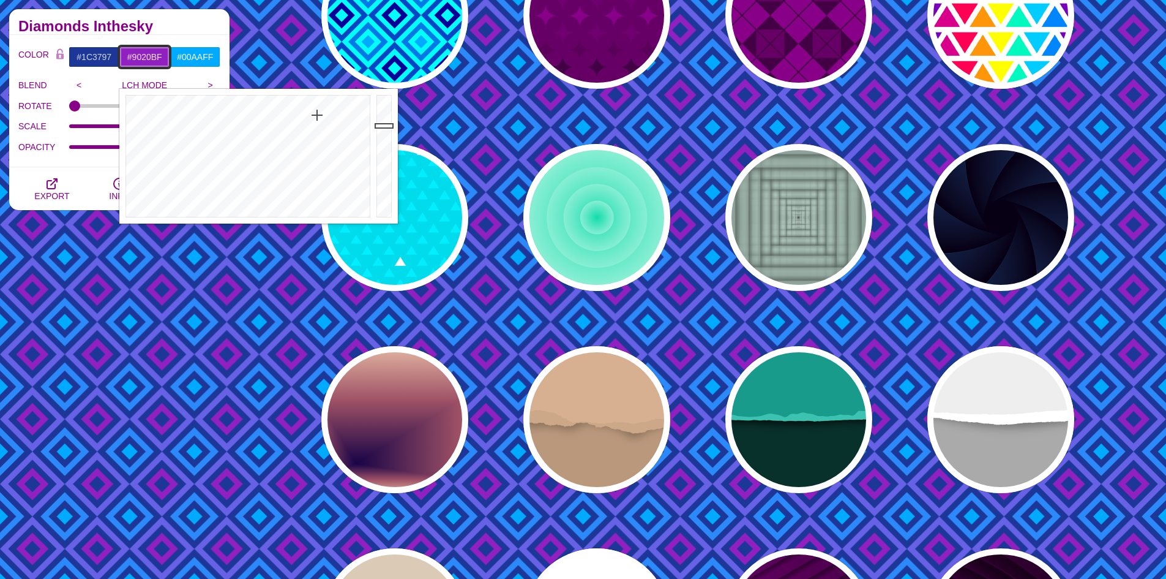
scroll to position [4675, 0]
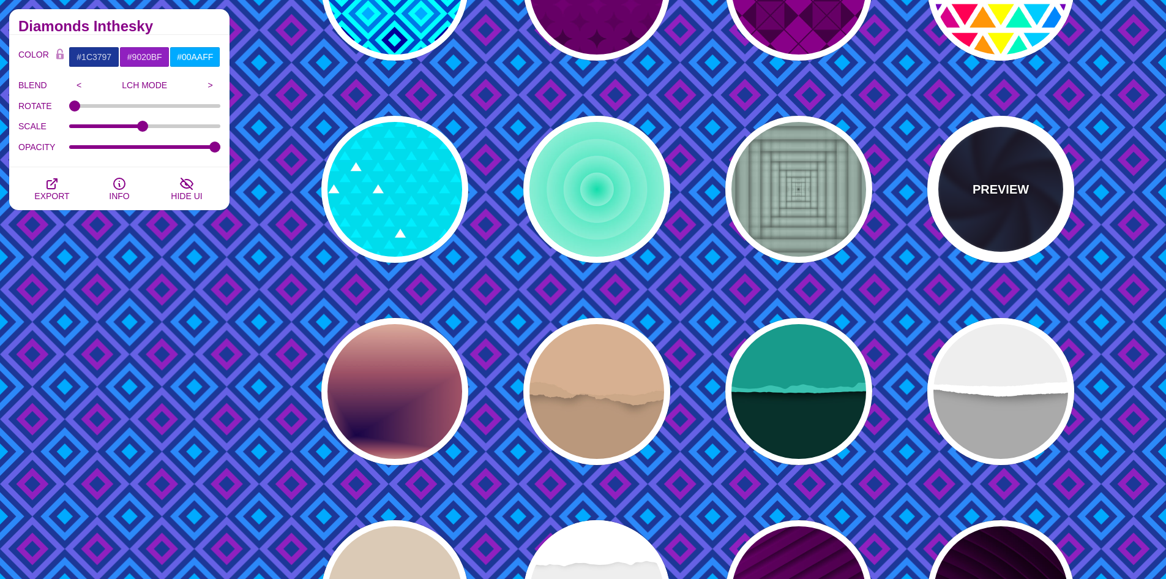
click at [1006, 214] on div "PREVIEW" at bounding box center [1001, 189] width 147 height 147
type input "#070014"
type input "#1A3666"
type input "#99FFFF"
type input "0"
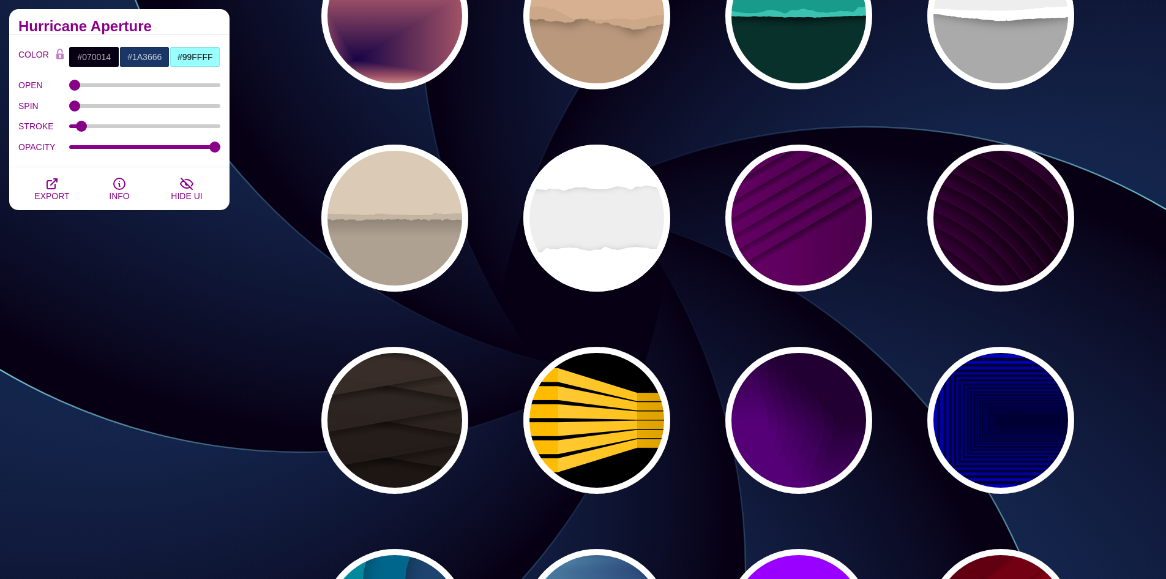
scroll to position [5104, 0]
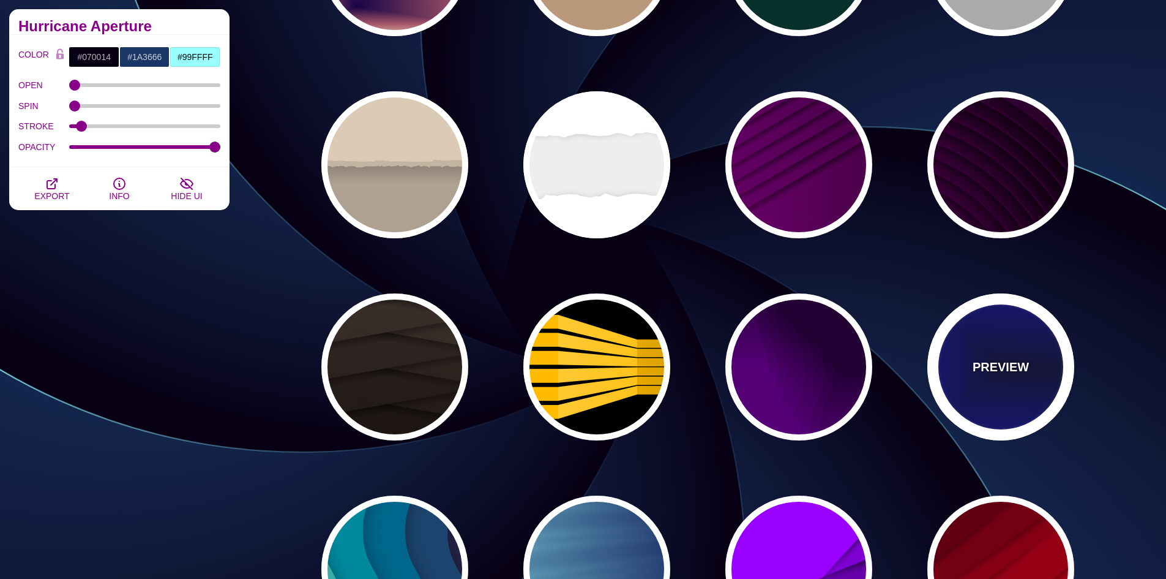
click at [1006, 312] on div "PREVIEW" at bounding box center [1001, 366] width 147 height 147
type input "#000033"
type input "#0000CC"
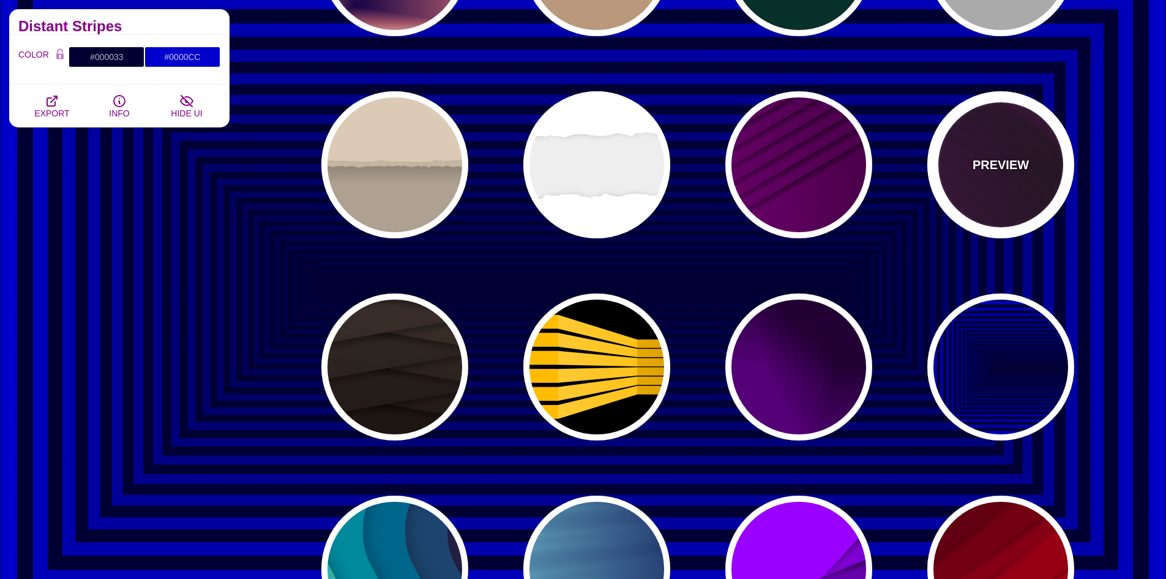
click at [985, 187] on div "PREVIEW" at bounding box center [1001, 164] width 147 height 147
type input "#110011"
type input "#550055"
type input "#000000"
type input "#330033"
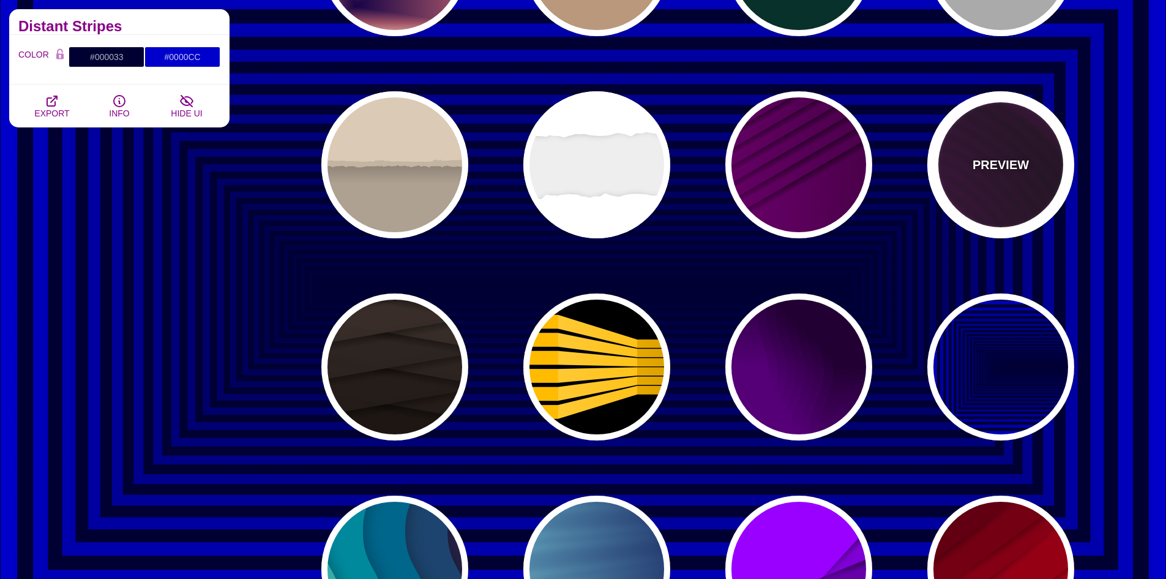
type input "4000"
type input "10"
type input "1"
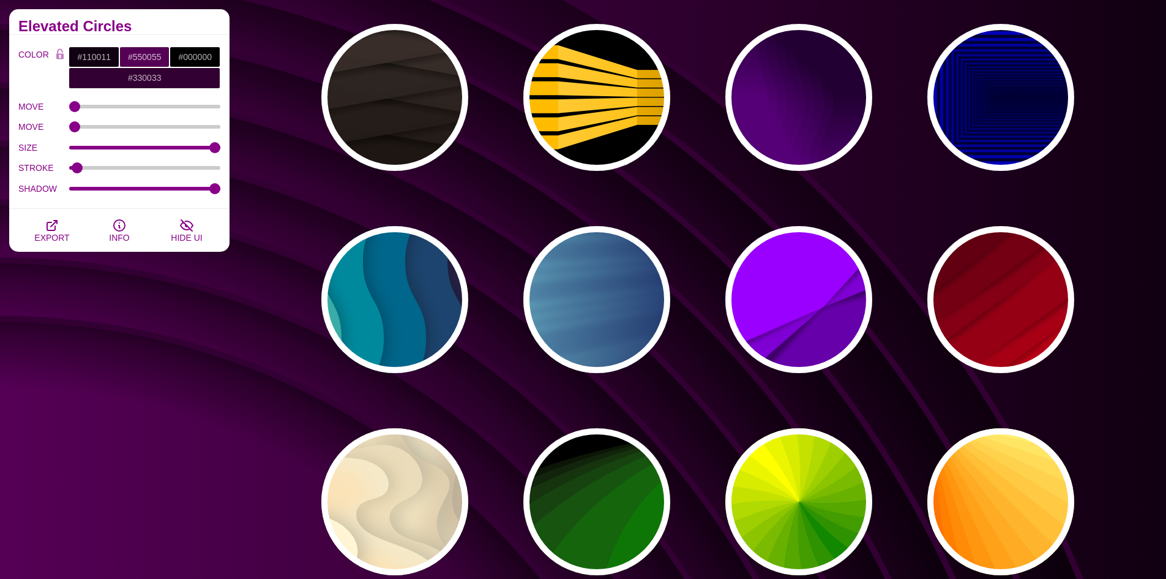
scroll to position [5471, 0]
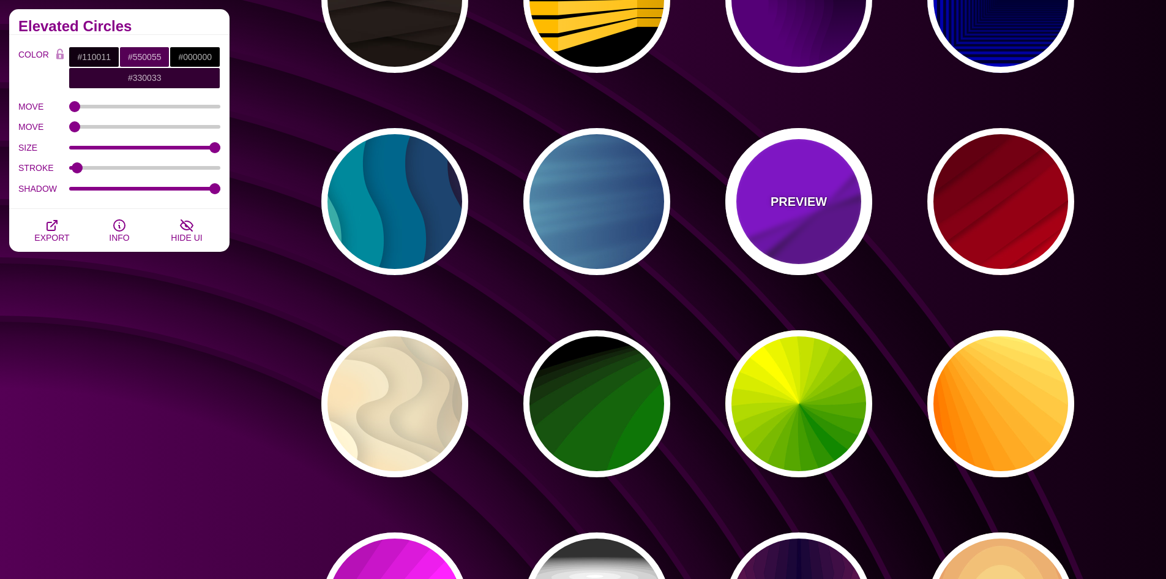
click at [800, 257] on div "PREVIEW" at bounding box center [799, 201] width 147 height 147
type input "#9900FF"
type input "#6600AA"
type input "0.5"
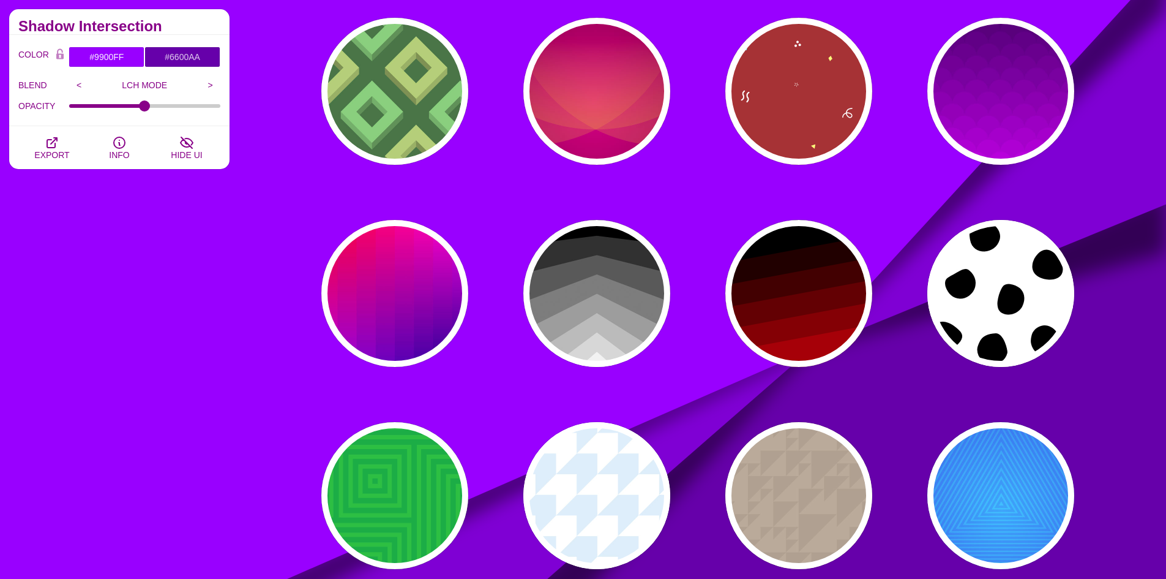
scroll to position [8349, 0]
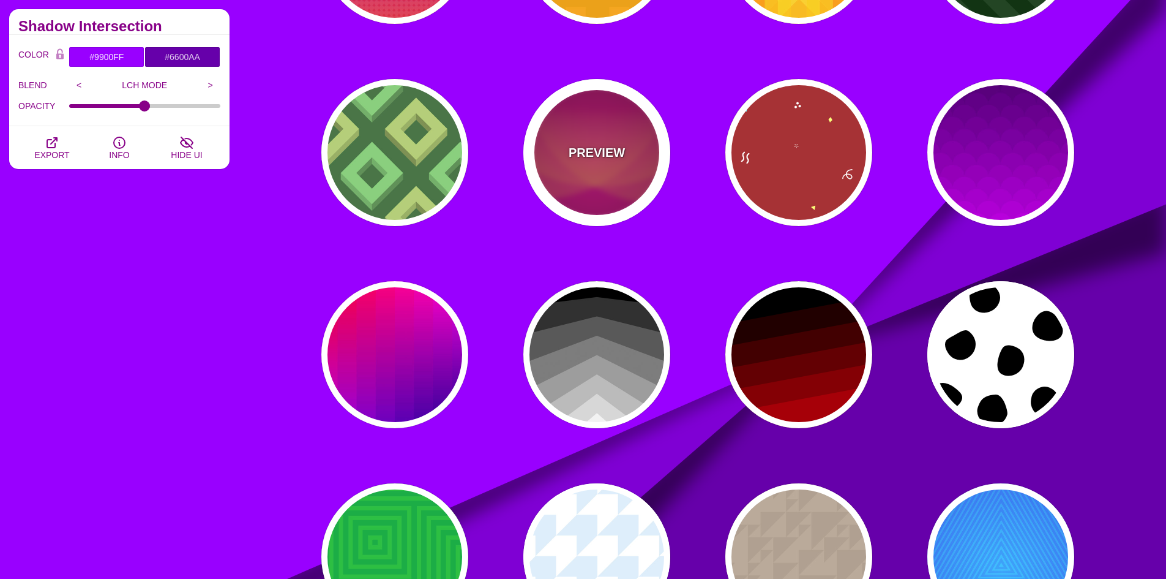
click at [613, 185] on div "PREVIEW" at bounding box center [596, 152] width 147 height 147
type input "#330000"
type input "#DD1188"
type input "#FFAA33"
type input "0.4"
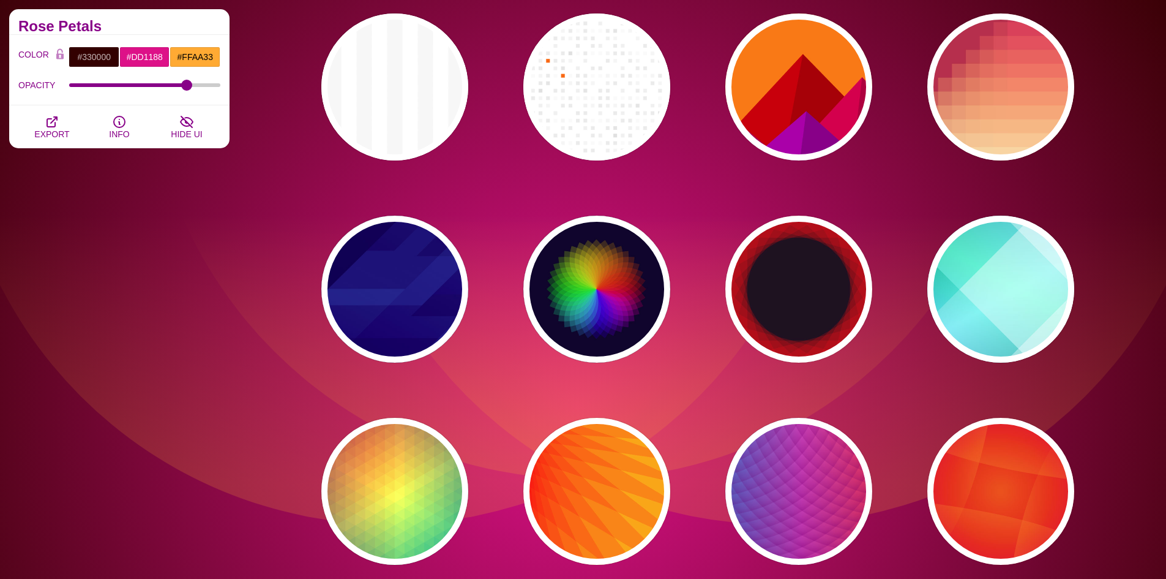
scroll to position [9879, 0]
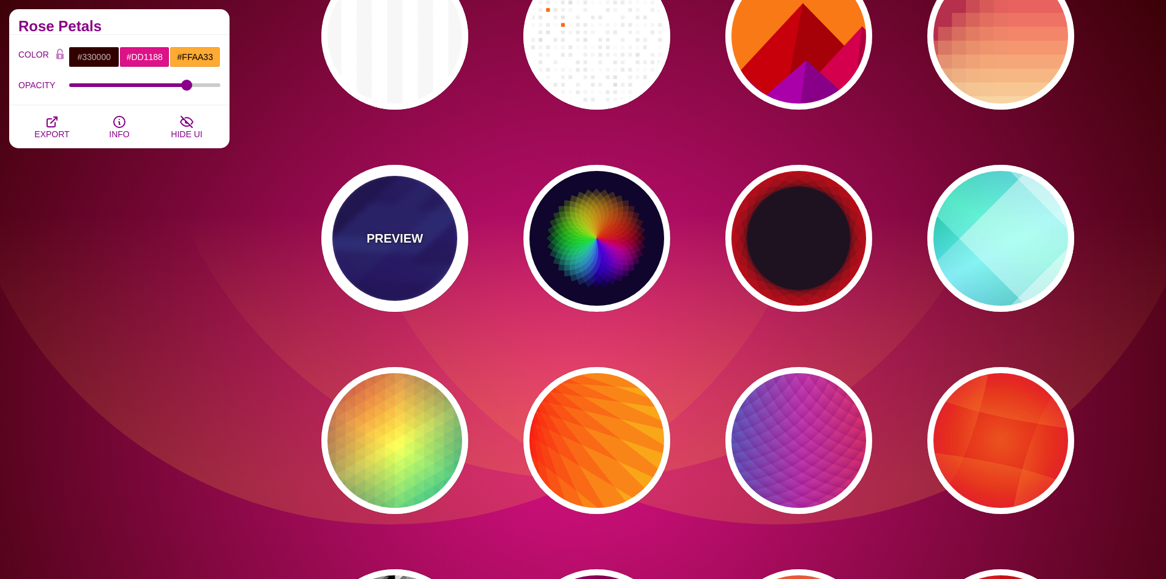
click at [415, 262] on div "PREVIEW" at bounding box center [394, 238] width 147 height 147
type input "#000044"
type input "#3388FF"
type input "#001188"
type input "0"
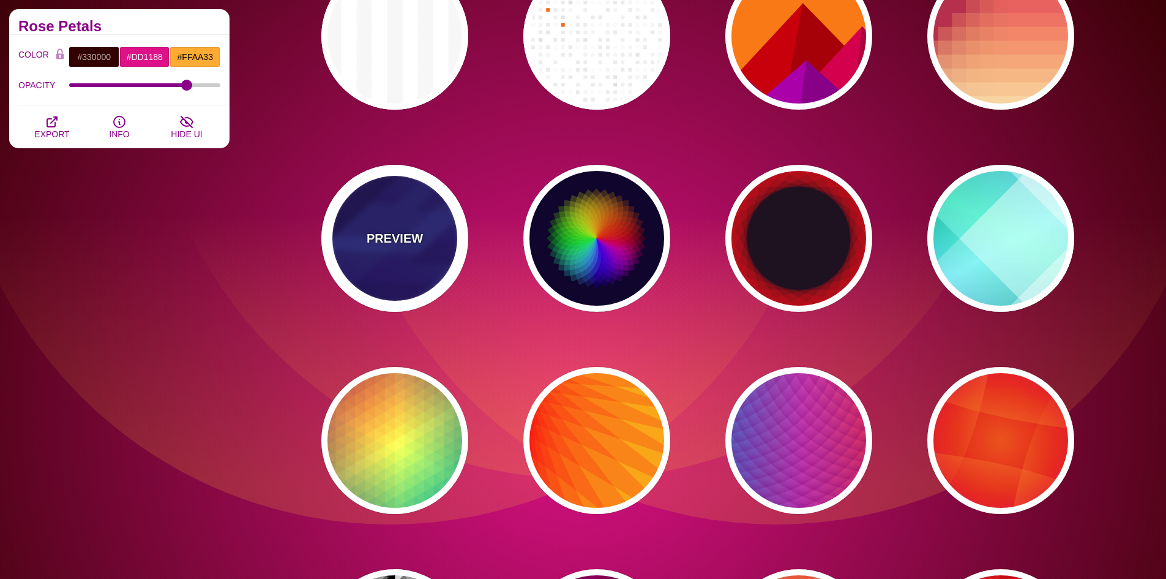
type input "0.3"
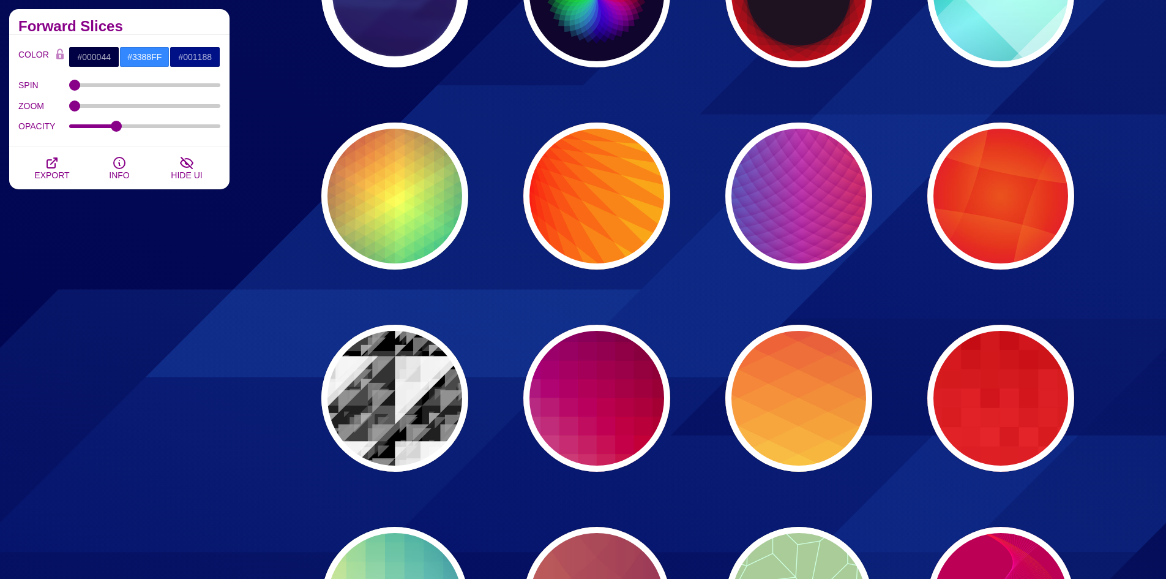
scroll to position [10124, 0]
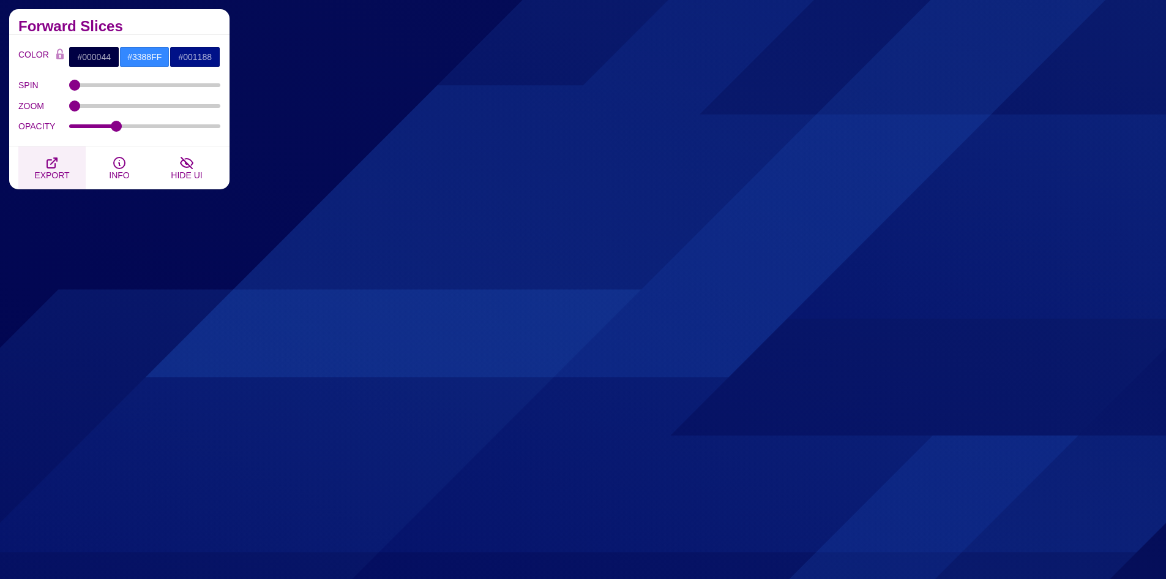
click at [58, 171] on span "EXPORT" at bounding box center [51, 175] width 35 height 10
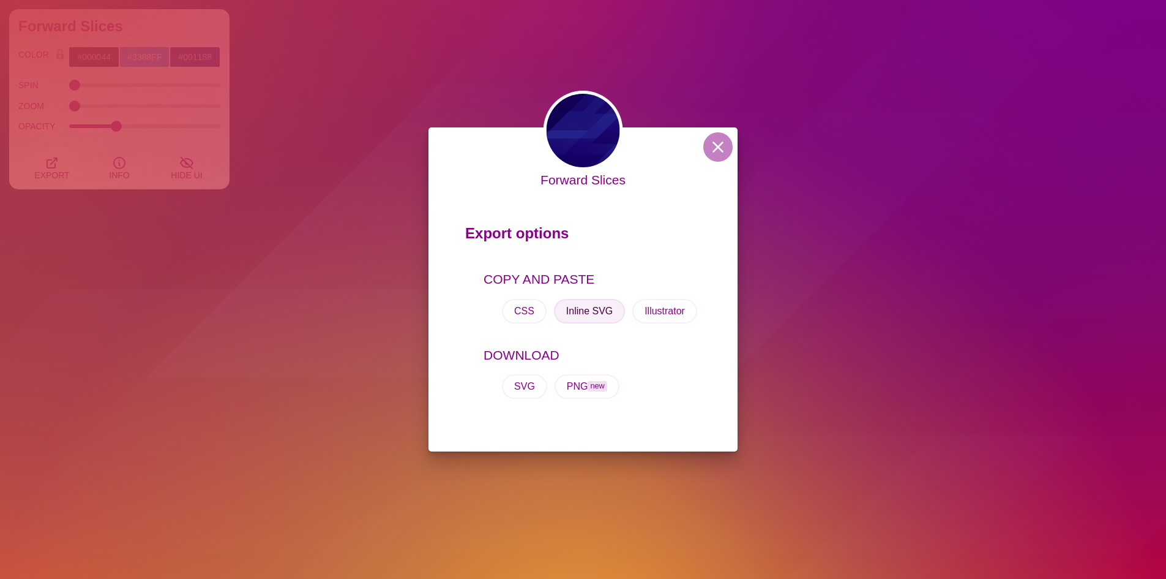
click at [596, 311] on button "Inline SVG" at bounding box center [589, 311] width 71 height 24
click at [811, 139] on div "Forward Slices Export options COPY AND PASTE CSS Inline SVG Illustrator DOWNLOA…" at bounding box center [583, 289] width 1166 height 579
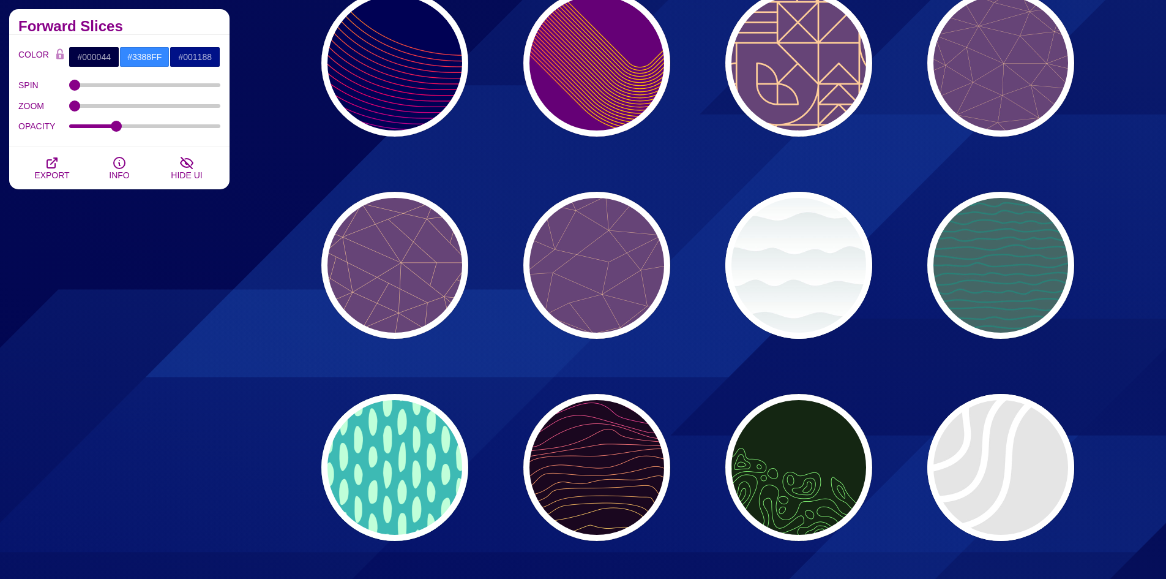
scroll to position [11471, 0]
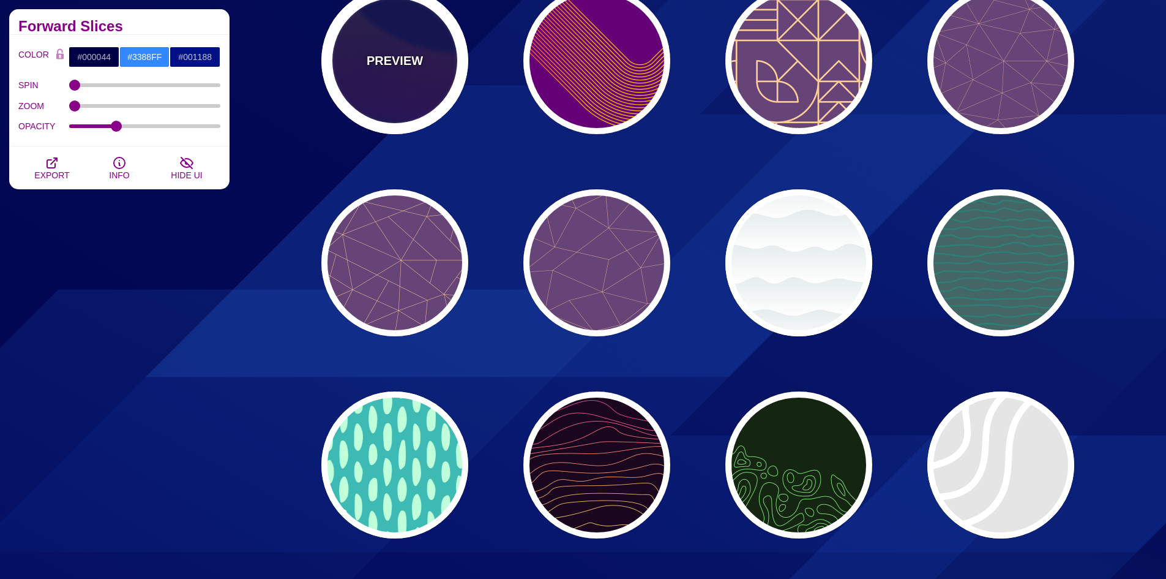
click at [420, 94] on div "PREVIEW" at bounding box center [394, 60] width 147 height 147
type input "#000055"
type input "#FFBB00"
type input "#0000FF"
type input "1"
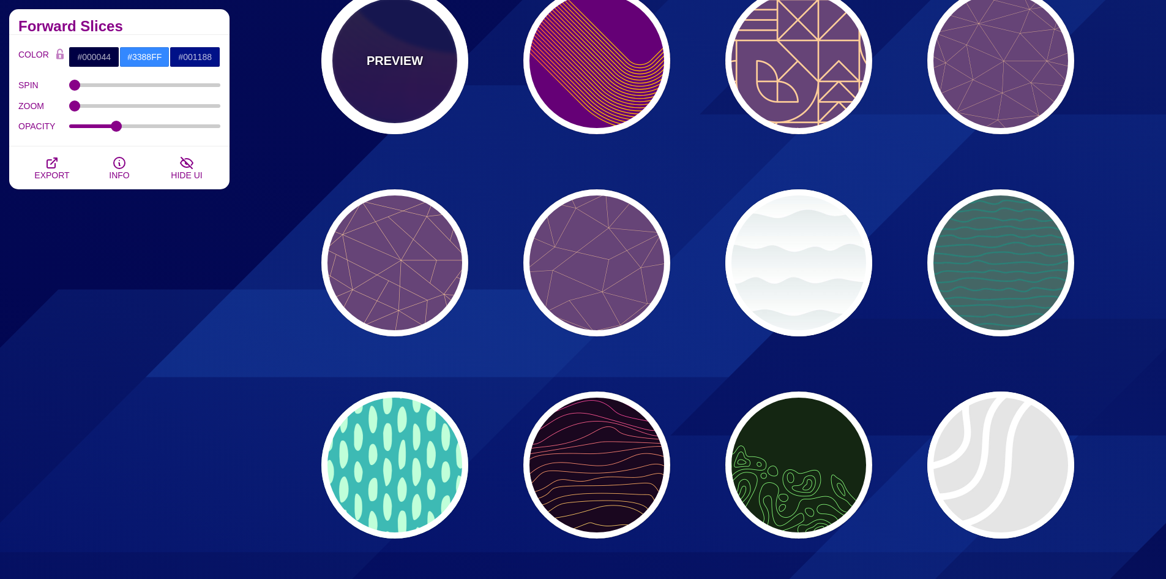
type input "4"
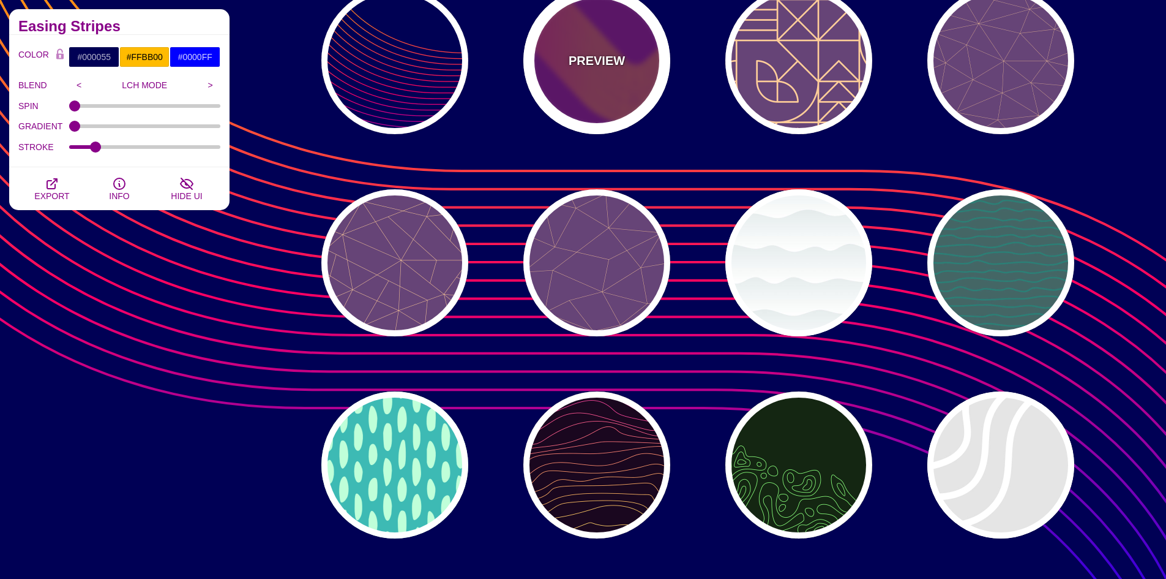
click at [566, 99] on div "PREVIEW" at bounding box center [596, 60] width 147 height 147
type input "#660077"
type input "2"
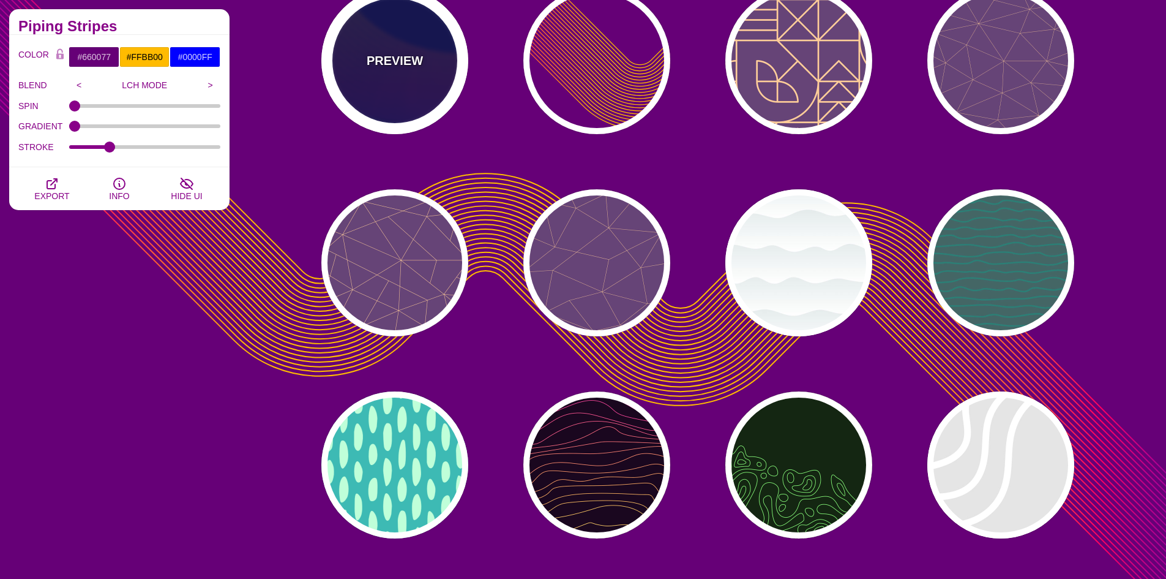
click at [399, 99] on div "PREVIEW" at bounding box center [394, 60] width 147 height 147
type input "#000055"
type input "4"
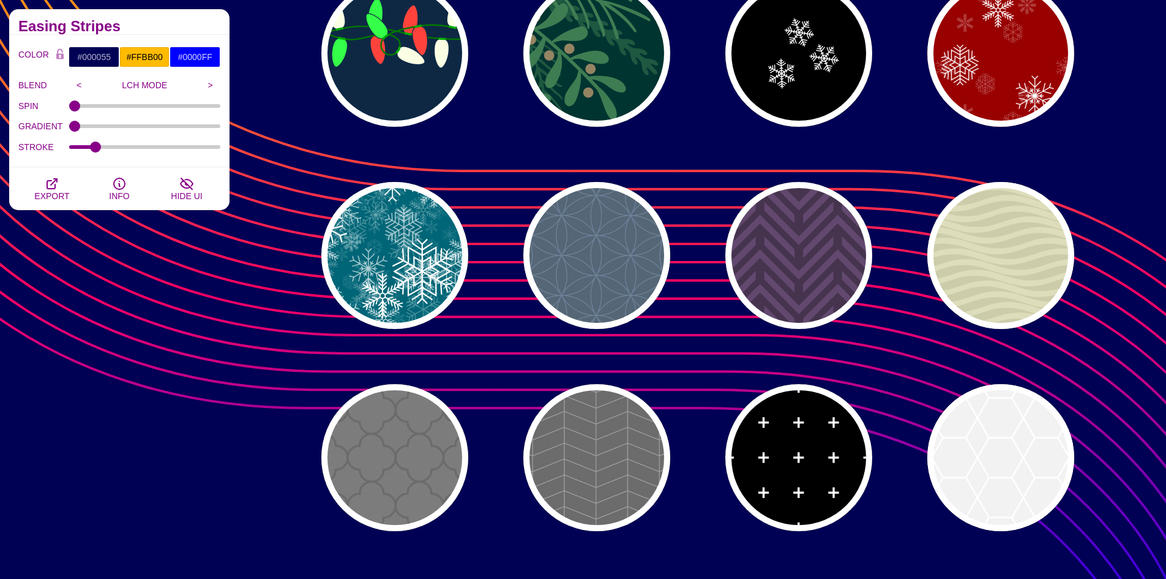
scroll to position [12696, 0]
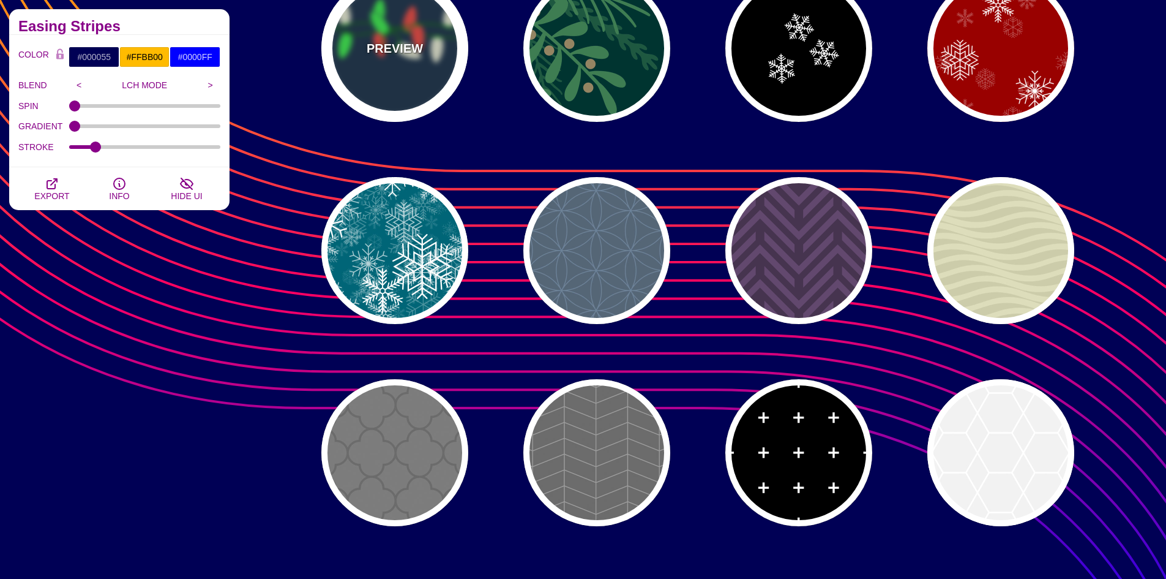
click at [411, 96] on div "PREVIEW" at bounding box center [394, 48] width 147 height 147
type input "#0E2844"
type input "#007800"
type input "#00AA00"
type input "#FAFFE4"
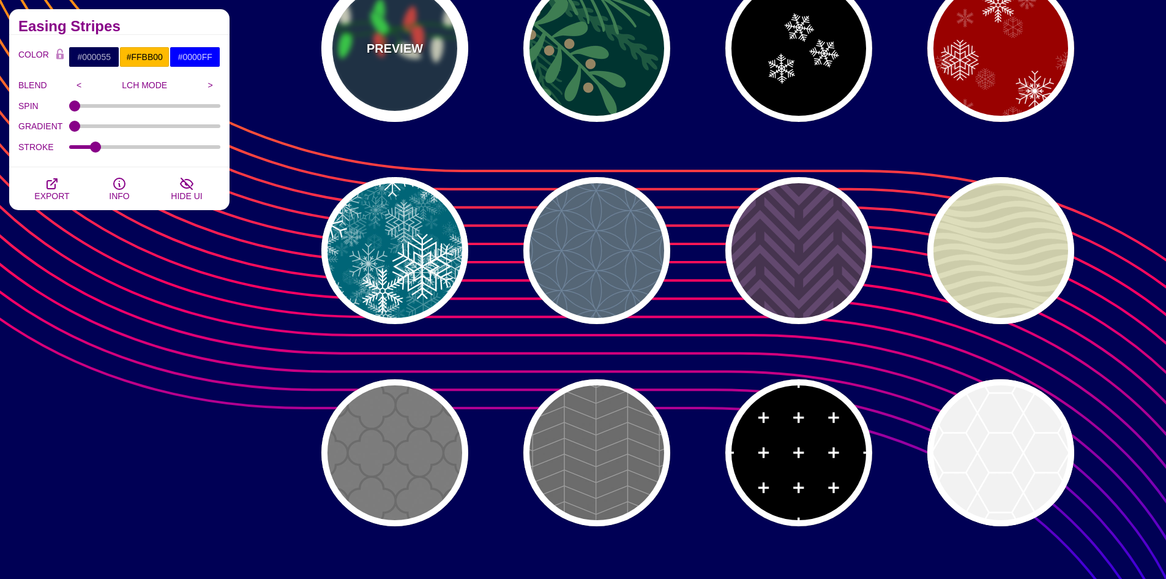
type input "#34FF49"
type input "#FF433C"
type input "2"
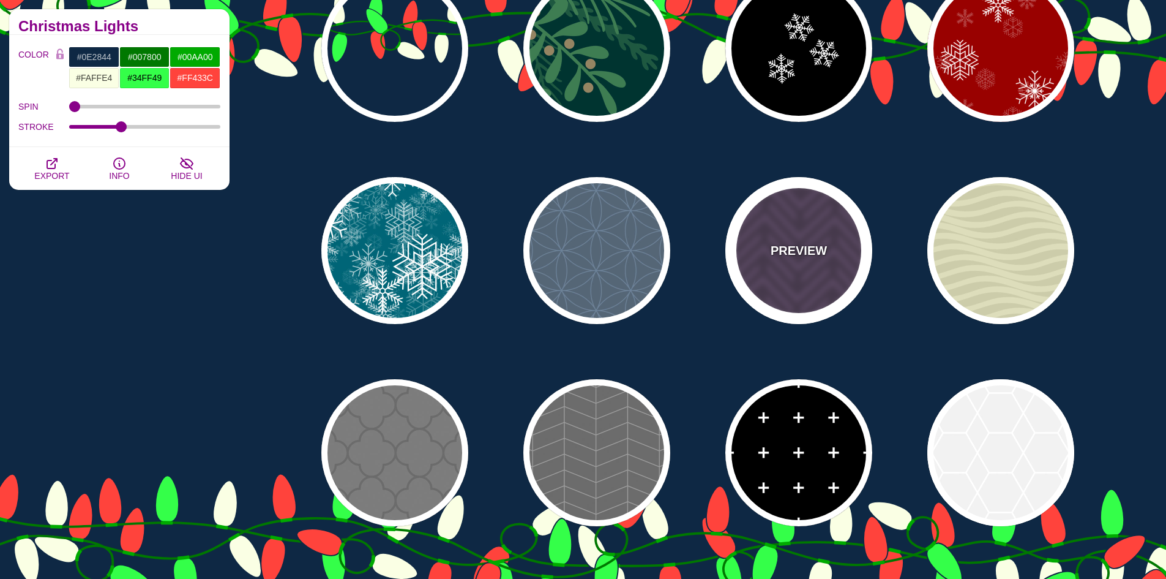
click at [763, 261] on div "PREVIEW" at bounding box center [799, 250] width 147 height 147
type input "#46344F"
type input "#62486E"
type input "#FF7300"
type input "0.2"
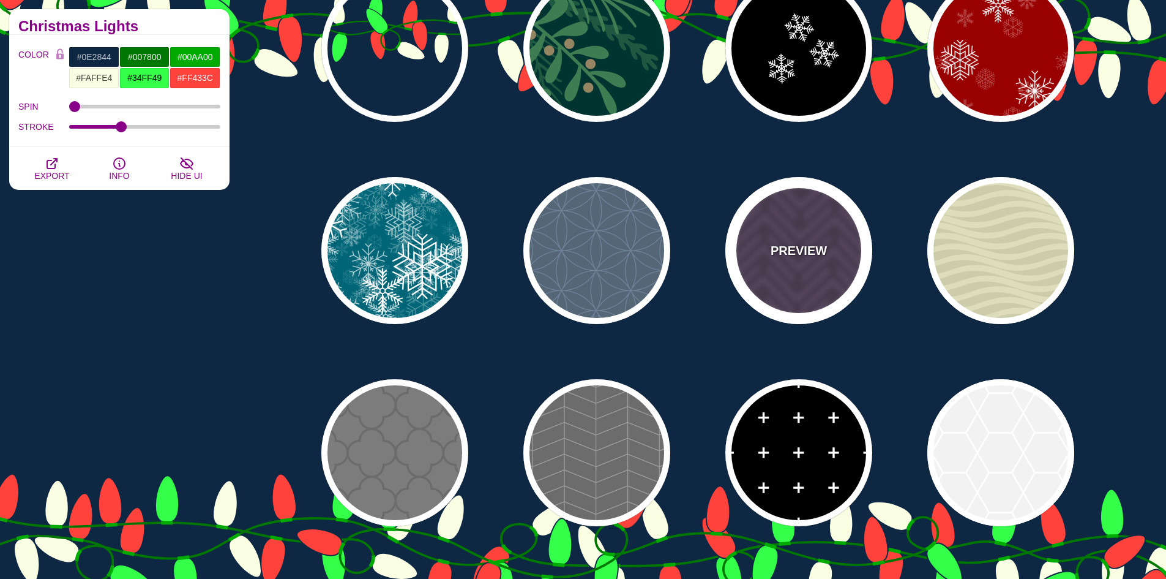
type input "0"
type input "1"
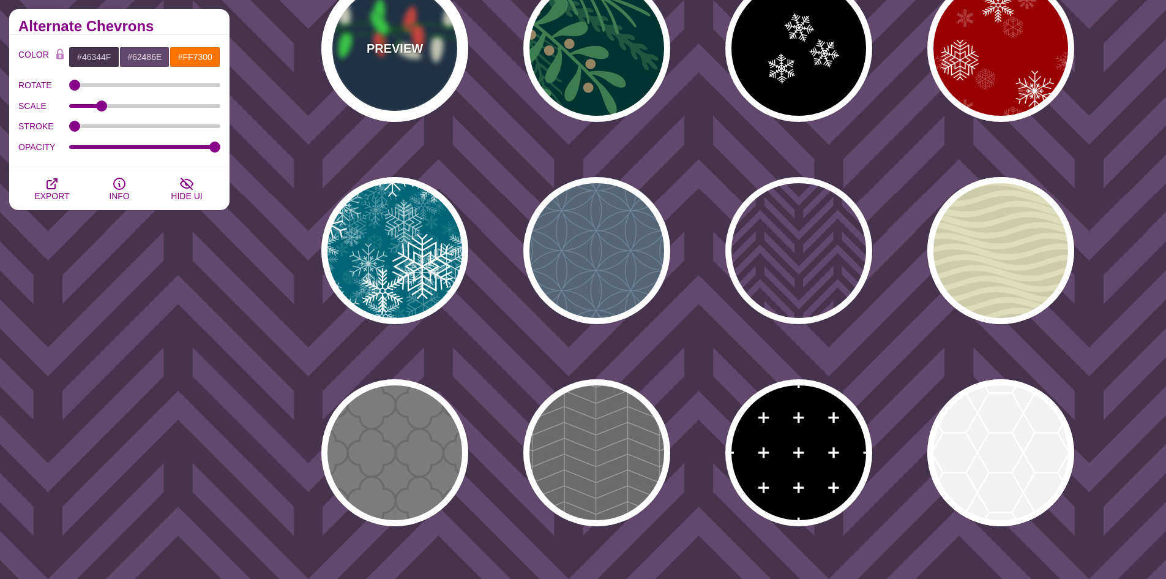
click at [357, 75] on div "PREVIEW" at bounding box center [394, 48] width 147 height 147
type input "#0E2844"
type input "#007800"
type input "#00AA00"
type input "2"
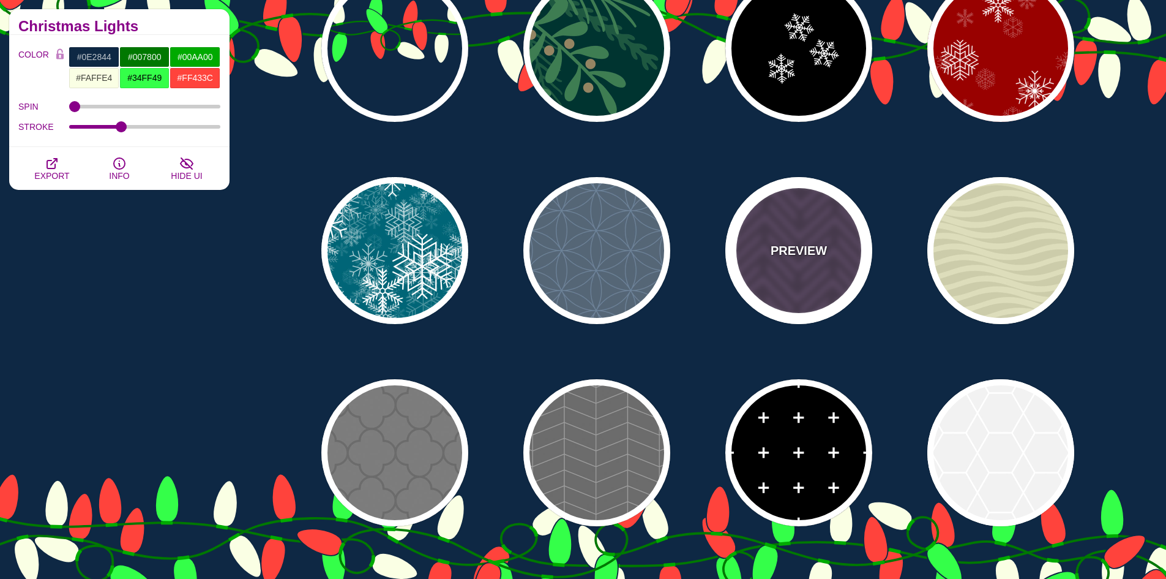
click at [779, 271] on div "PREVIEW" at bounding box center [799, 250] width 147 height 147
type input "#46344F"
type input "#62486E"
type input "#FF7300"
type input "0.2"
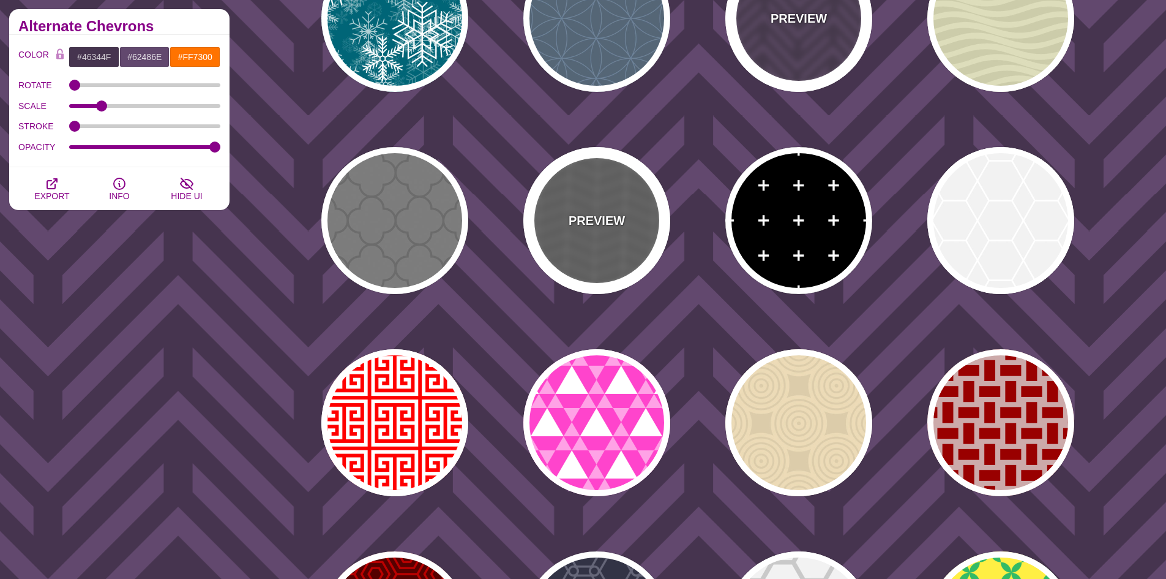
scroll to position [12941, 0]
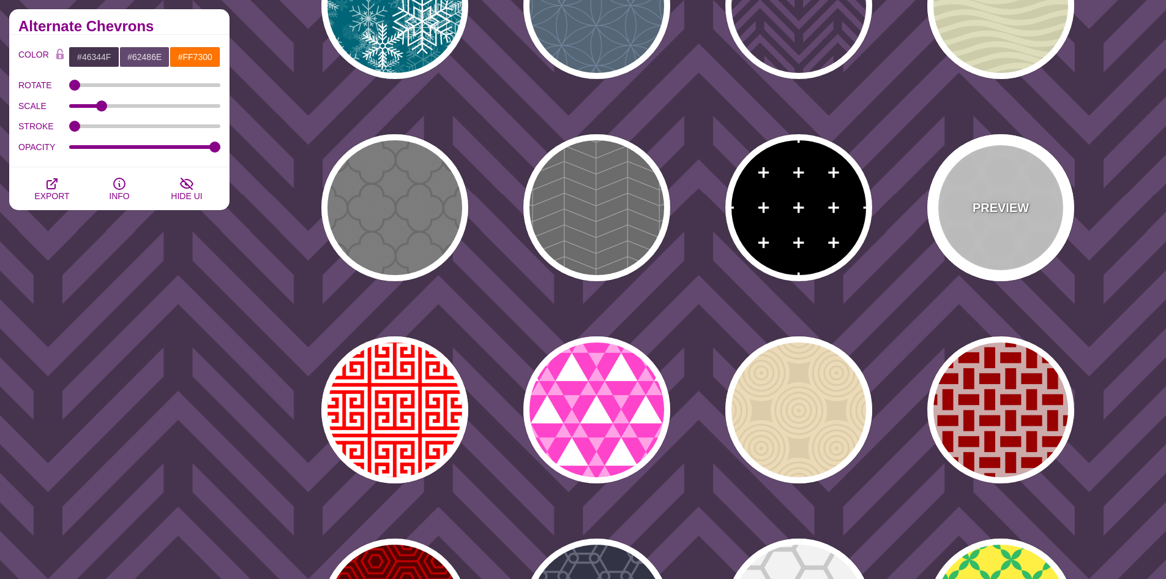
click at [1008, 259] on div "PREVIEW" at bounding box center [1001, 207] width 147 height 147
type input "#EEEEEE"
type input "#FFFFFF"
type input "1"
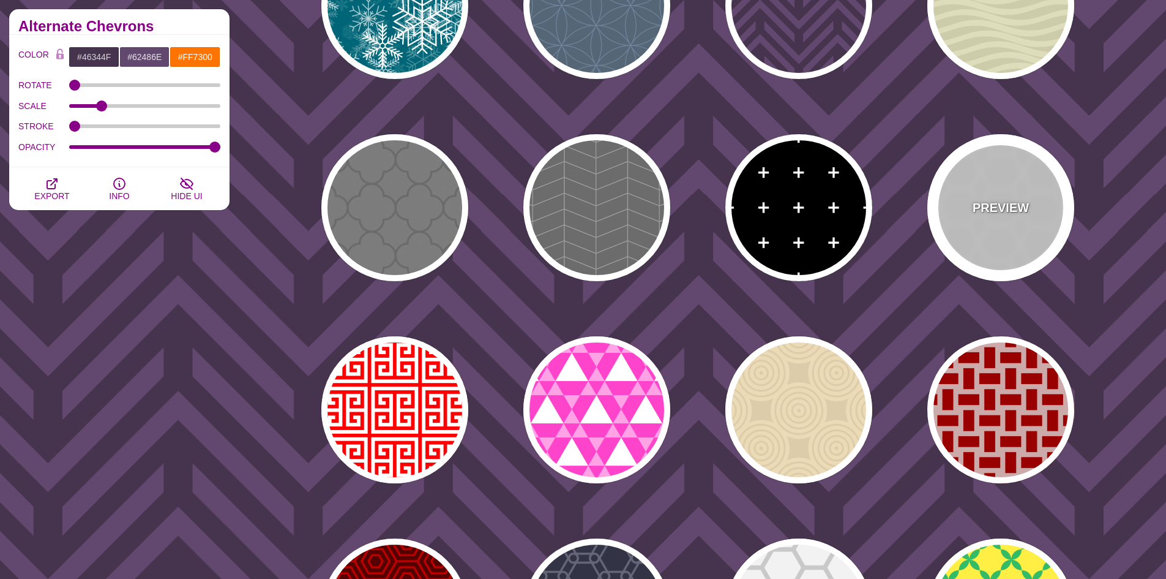
type input "5"
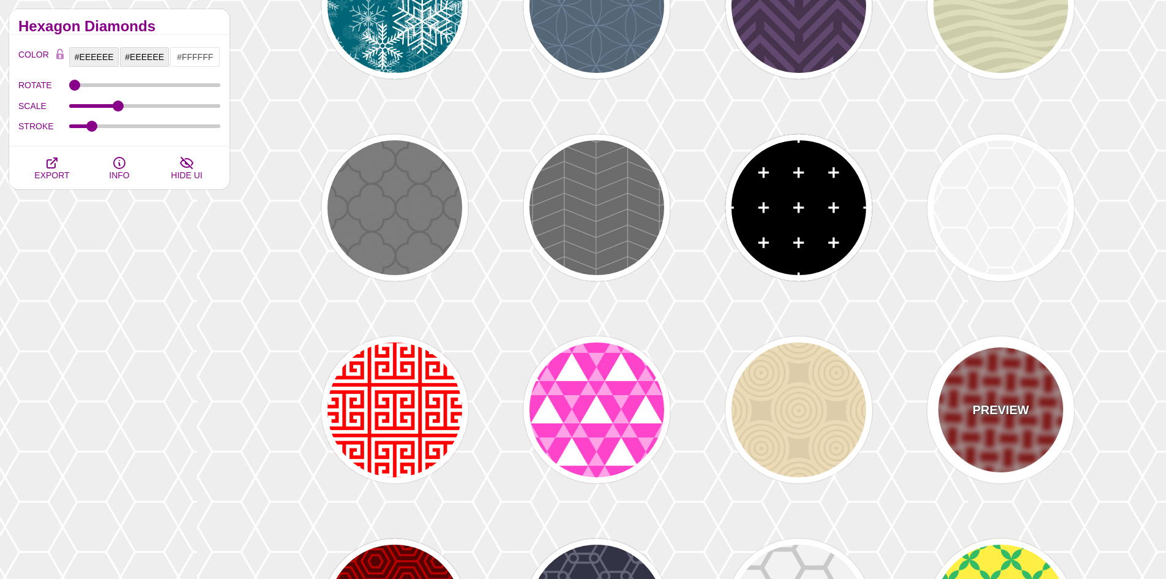
click at [1032, 417] on div "PREVIEW" at bounding box center [1001, 409] width 147 height 147
type input "#CCAAAA"
type input "#990000"
type input "0"
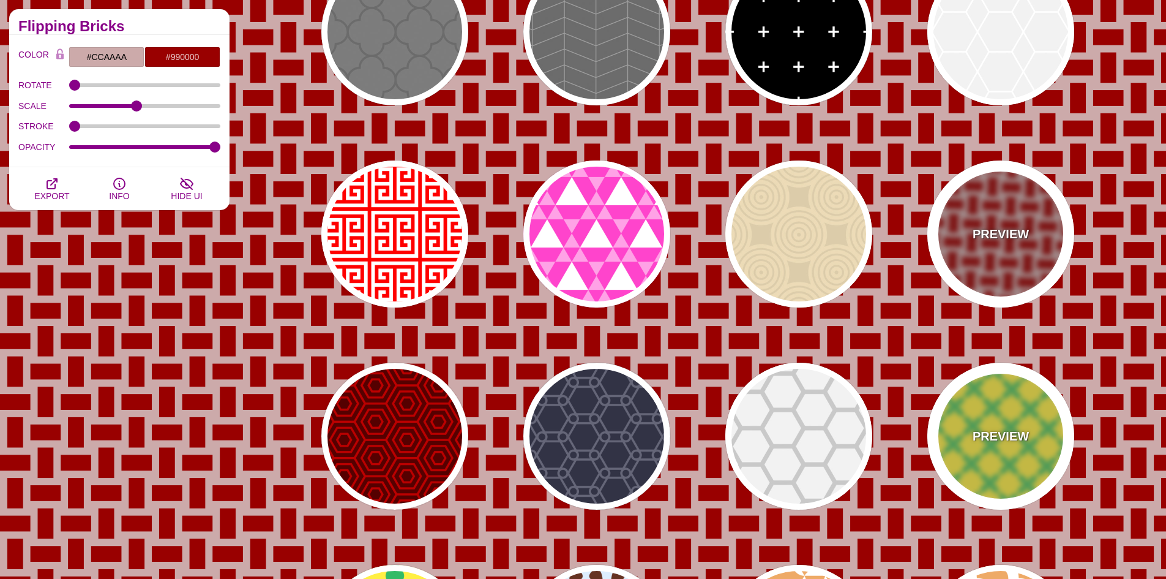
scroll to position [13124, 0]
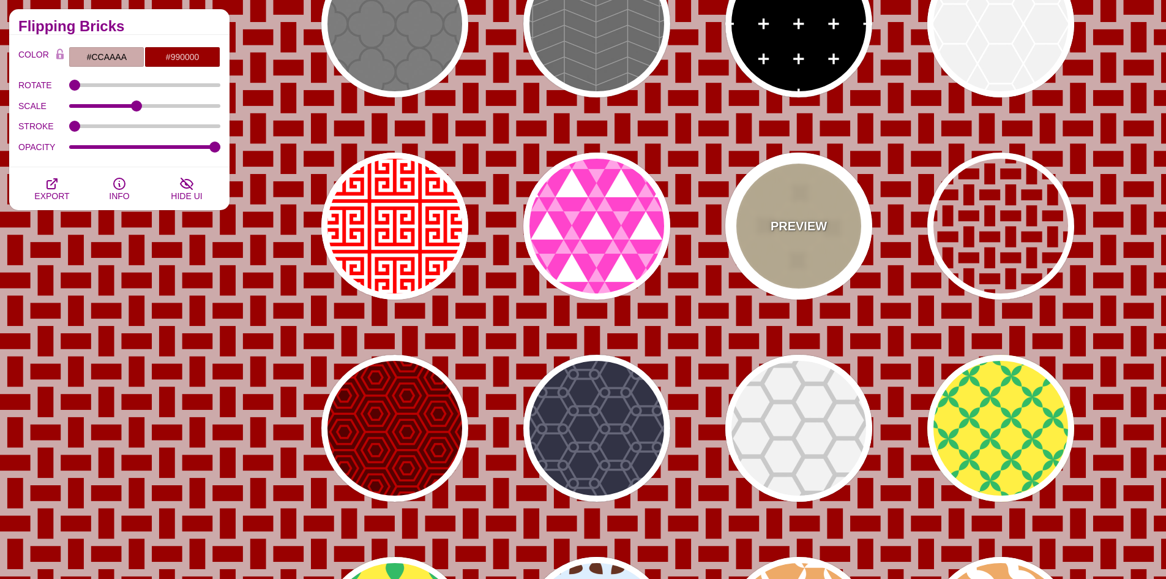
click at [820, 276] on div "PREVIEW" at bounding box center [799, 225] width 147 height 147
type input "#DDCCAA"
type input "#ECDAB6"
type input "0.5"
type input "25"
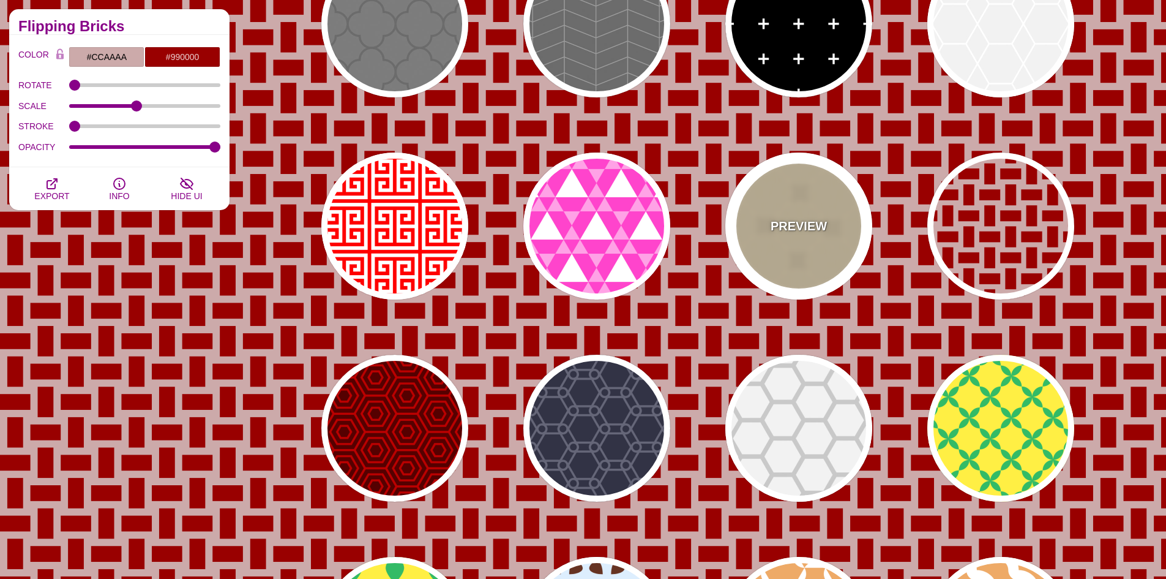
type input "0"
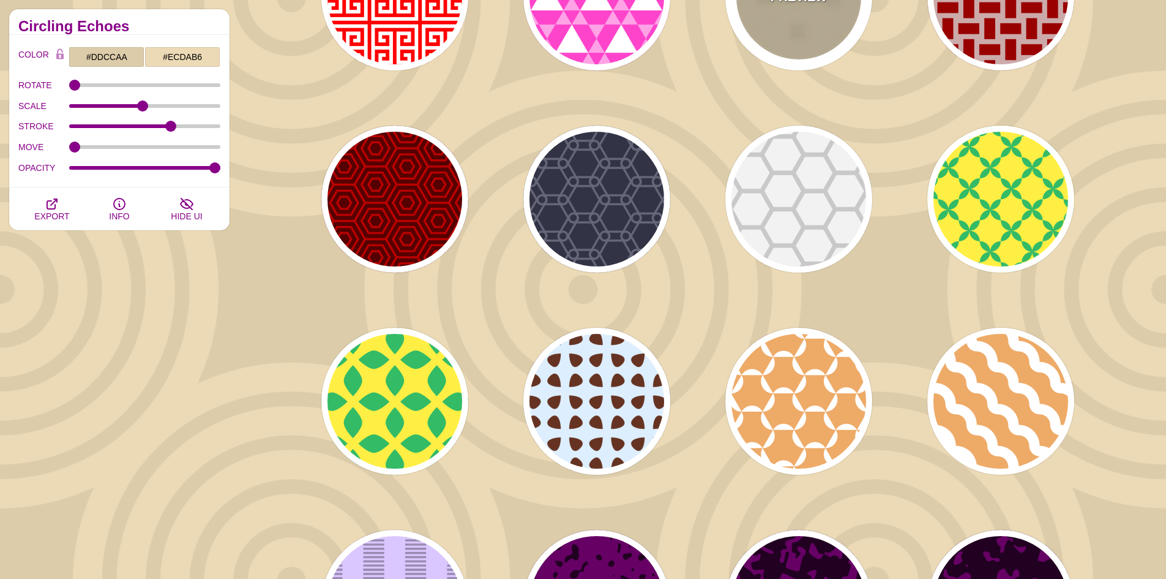
scroll to position [13369, 0]
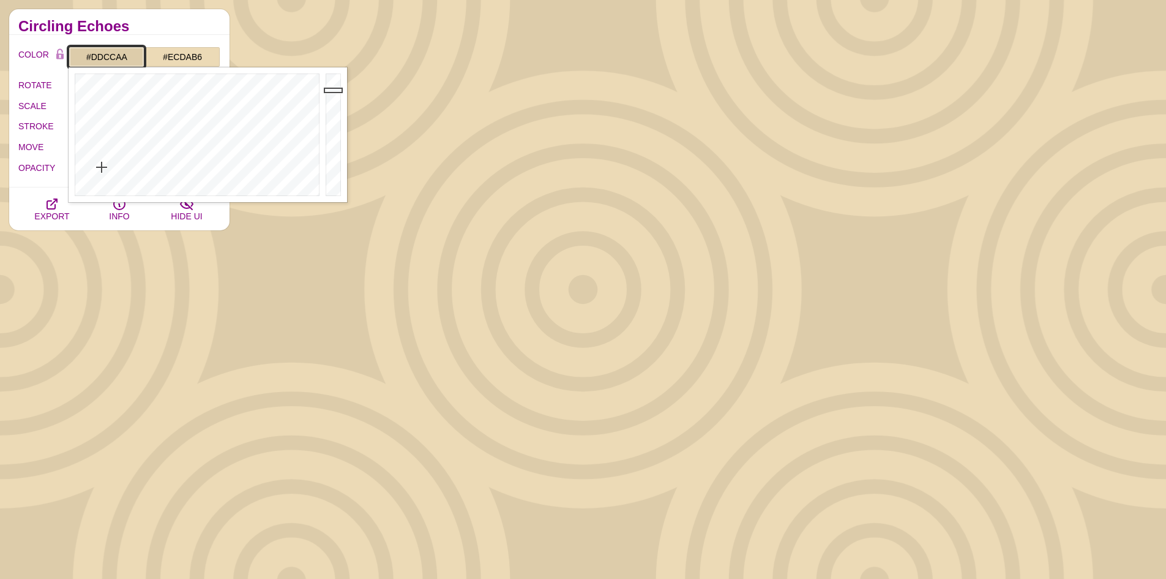
click at [123, 62] on input "#DDCCAA" at bounding box center [107, 57] width 76 height 21
click at [274, 122] on div at bounding box center [196, 134] width 254 height 135
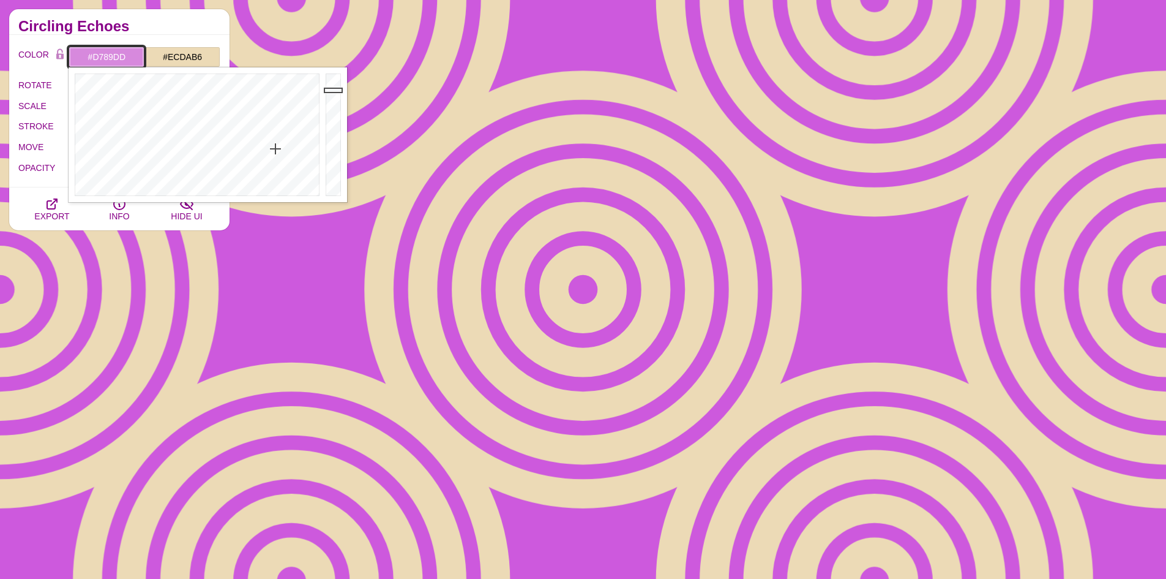
click at [276, 149] on div at bounding box center [196, 134] width 254 height 135
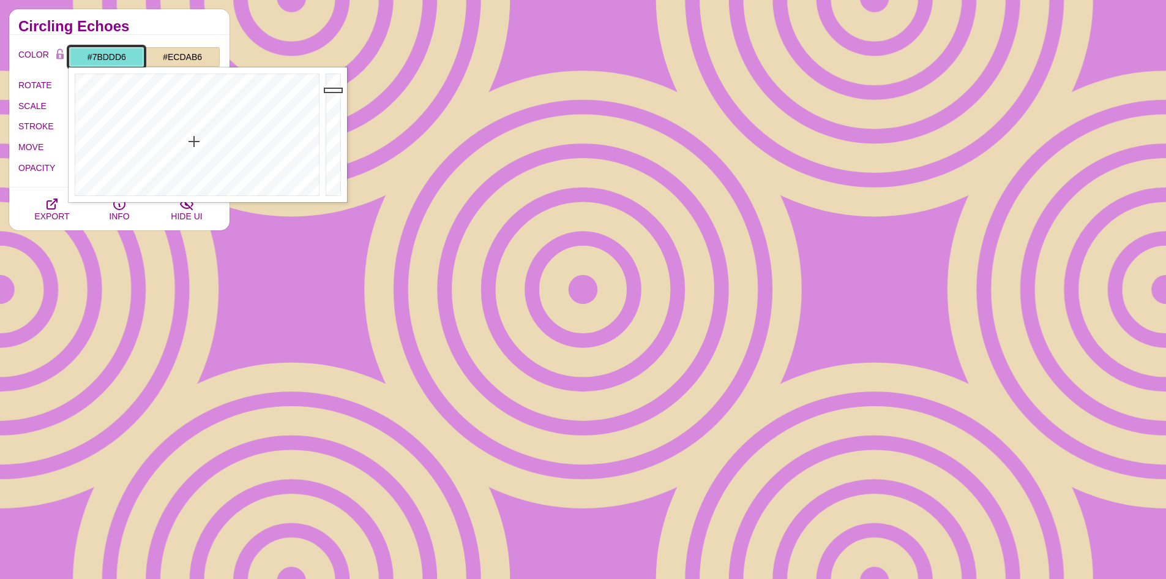
click at [194, 141] on div at bounding box center [196, 134] width 254 height 135
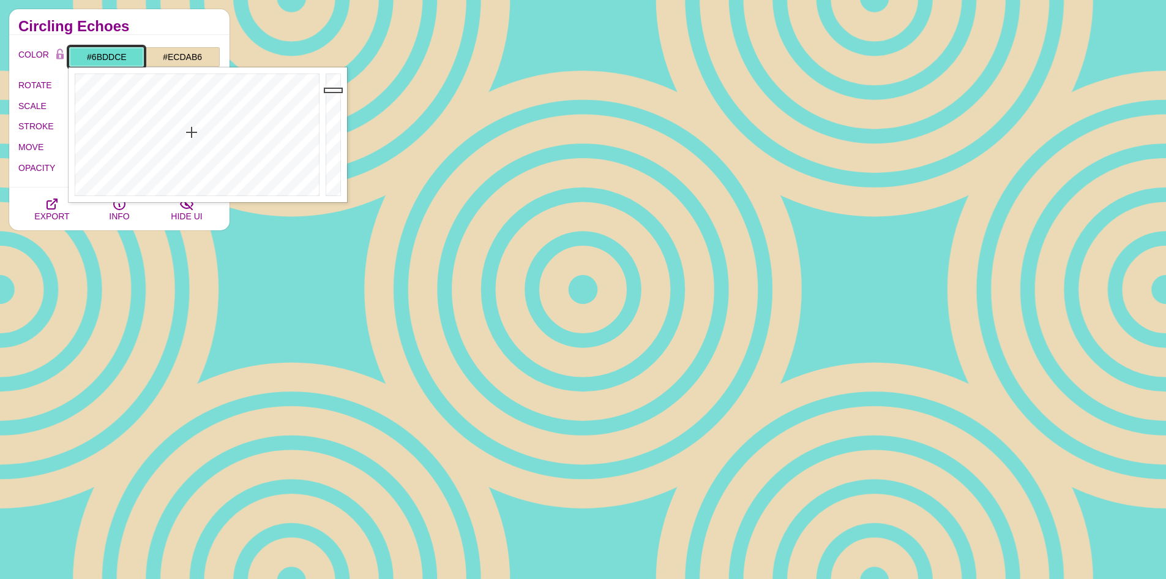
click at [192, 132] on div at bounding box center [196, 134] width 254 height 135
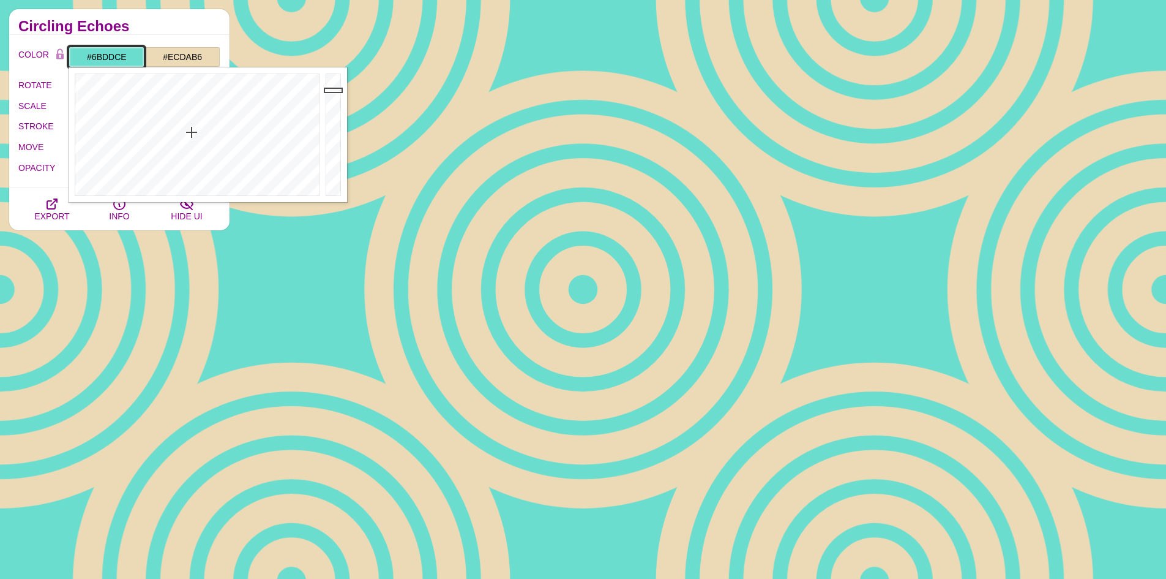
type input "#85DDD2"
click at [192, 147] on div at bounding box center [196, 134] width 254 height 135
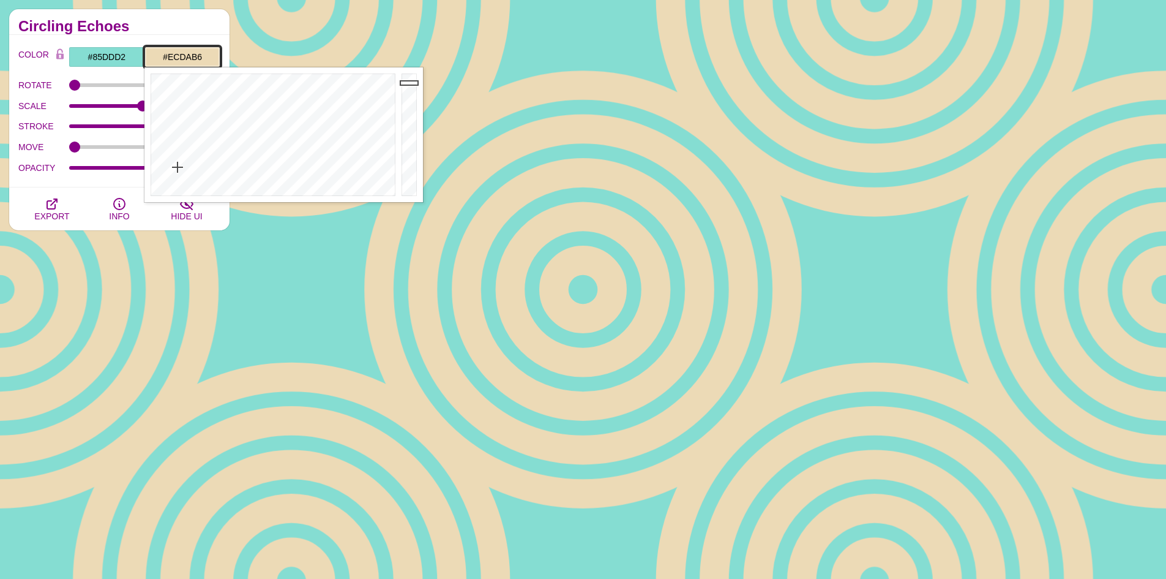
click at [186, 62] on input "#ECDAB6" at bounding box center [182, 57] width 76 height 21
click at [278, 121] on div at bounding box center [271, 134] width 254 height 135
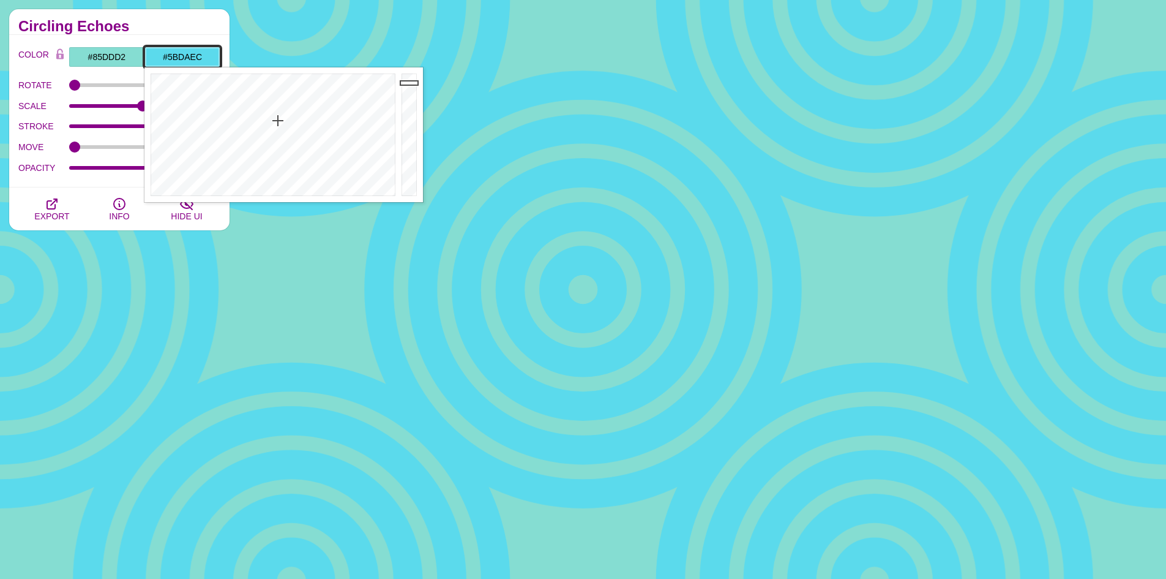
type input "#4DB9EC"
click at [286, 113] on div at bounding box center [271, 134] width 254 height 135
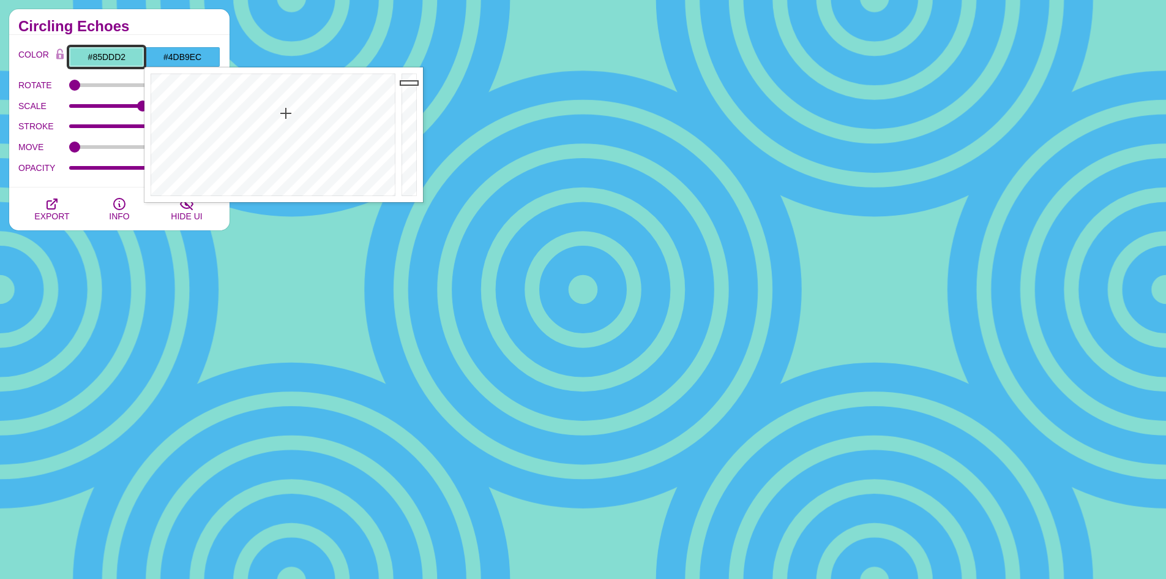
click at [117, 57] on input "#85DDD2" at bounding box center [107, 57] width 76 height 21
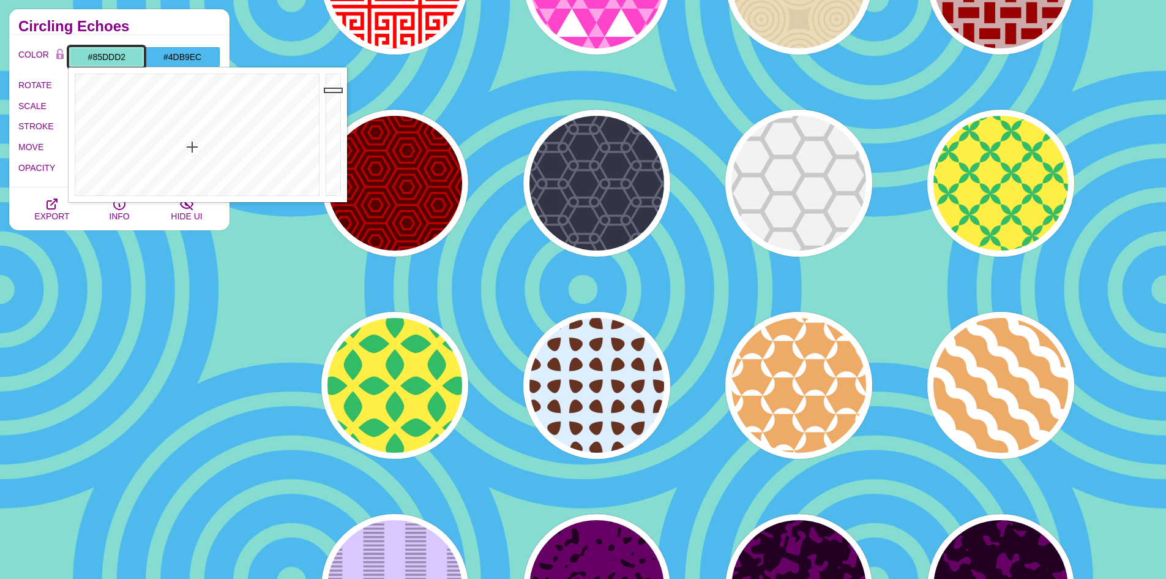
type input "#8DEADF"
click at [332, 83] on div at bounding box center [335, 134] width 24 height 135
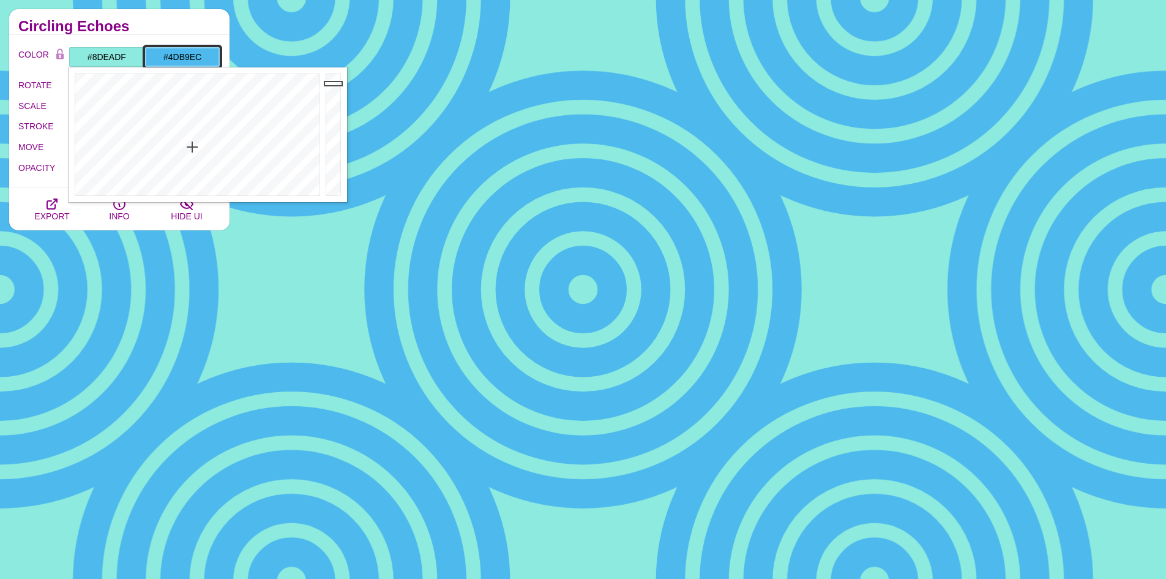
click at [184, 66] on input "#4DB9EC" at bounding box center [182, 57] width 76 height 21
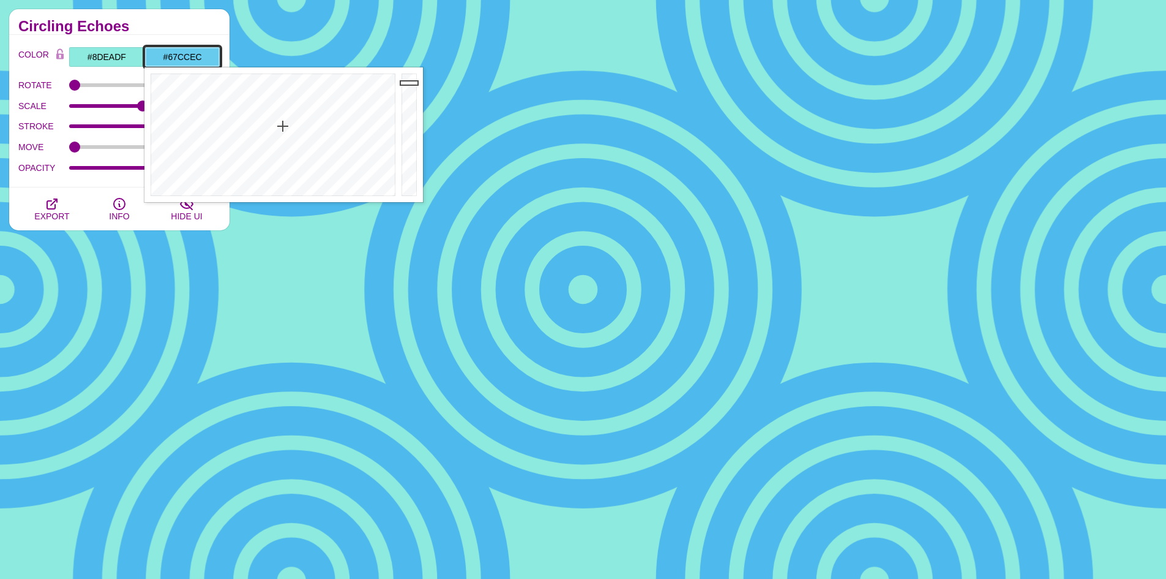
drag, startPoint x: 287, startPoint y: 113, endPoint x: 283, endPoint y: 127, distance: 14.0
click at [283, 127] on div at bounding box center [271, 134] width 254 height 135
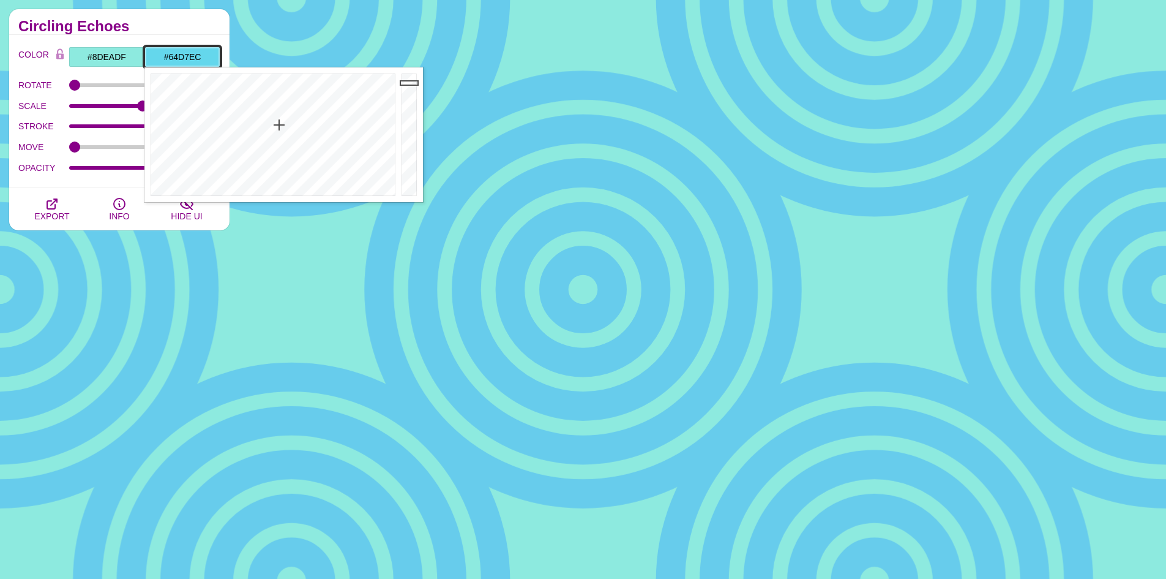
click at [279, 125] on div at bounding box center [271, 134] width 254 height 135
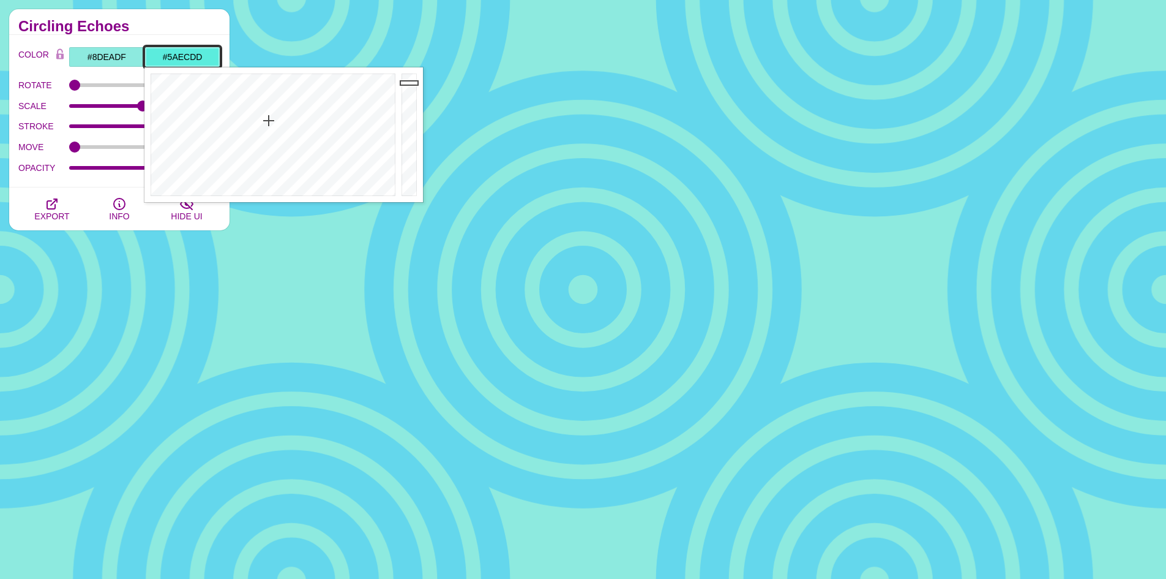
drag, startPoint x: 279, startPoint y: 125, endPoint x: 269, endPoint y: 120, distance: 11.5
click at [269, 120] on div at bounding box center [271, 134] width 254 height 135
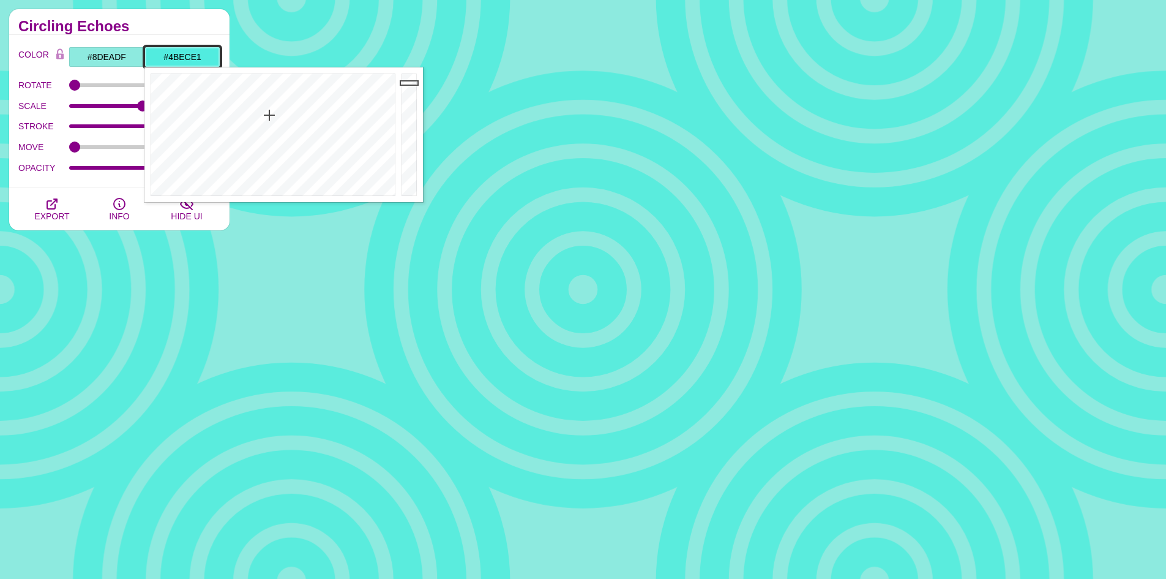
click at [270, 112] on div at bounding box center [271, 134] width 254 height 135
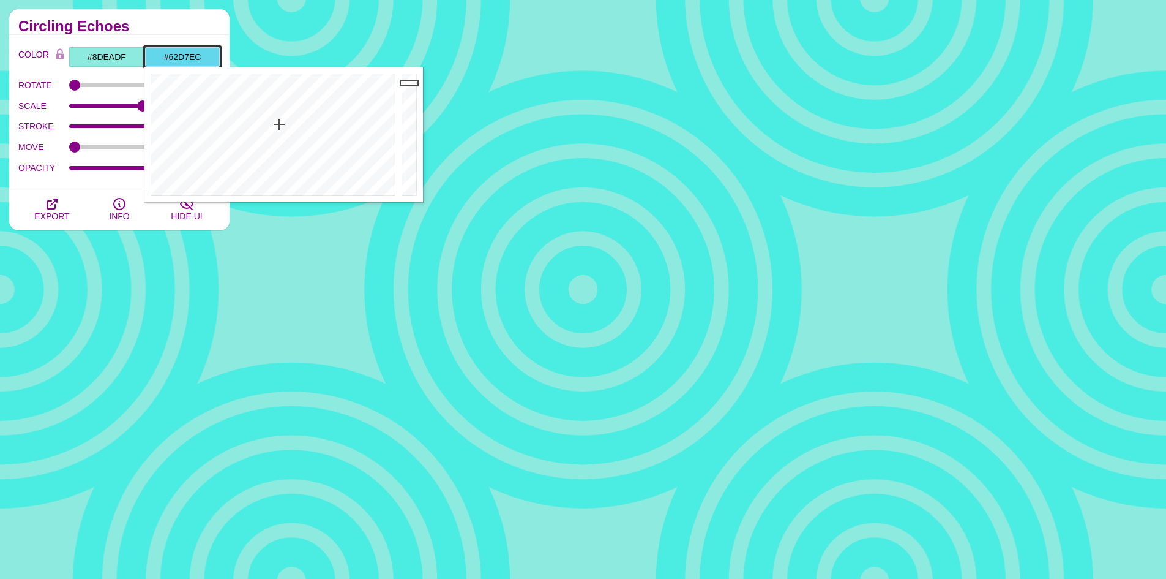
click at [279, 124] on div at bounding box center [271, 134] width 254 height 135
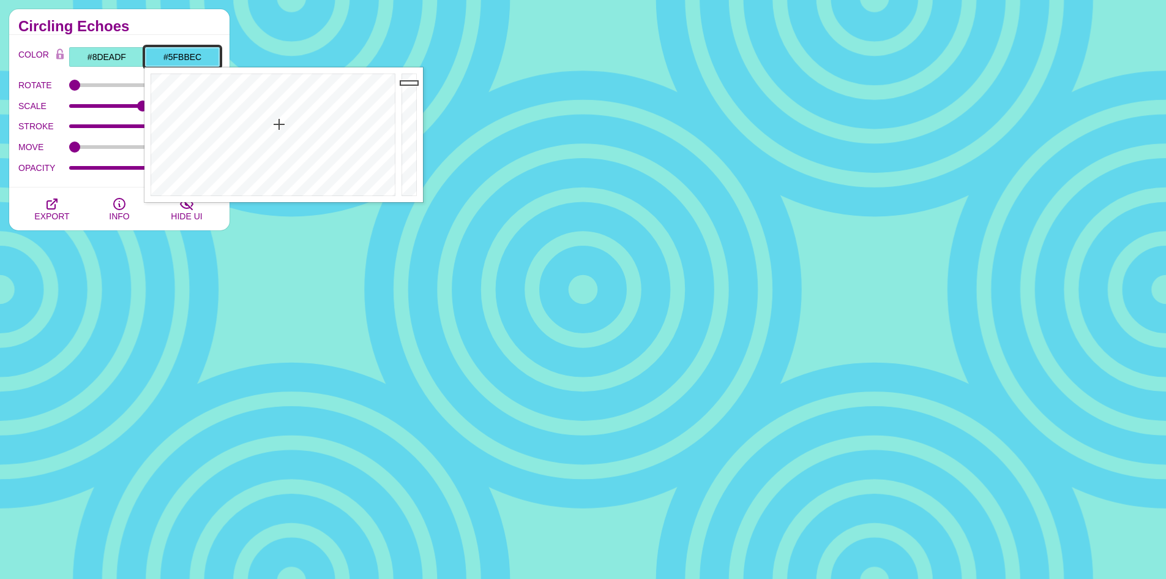
click at [287, 122] on div at bounding box center [271, 134] width 254 height 135
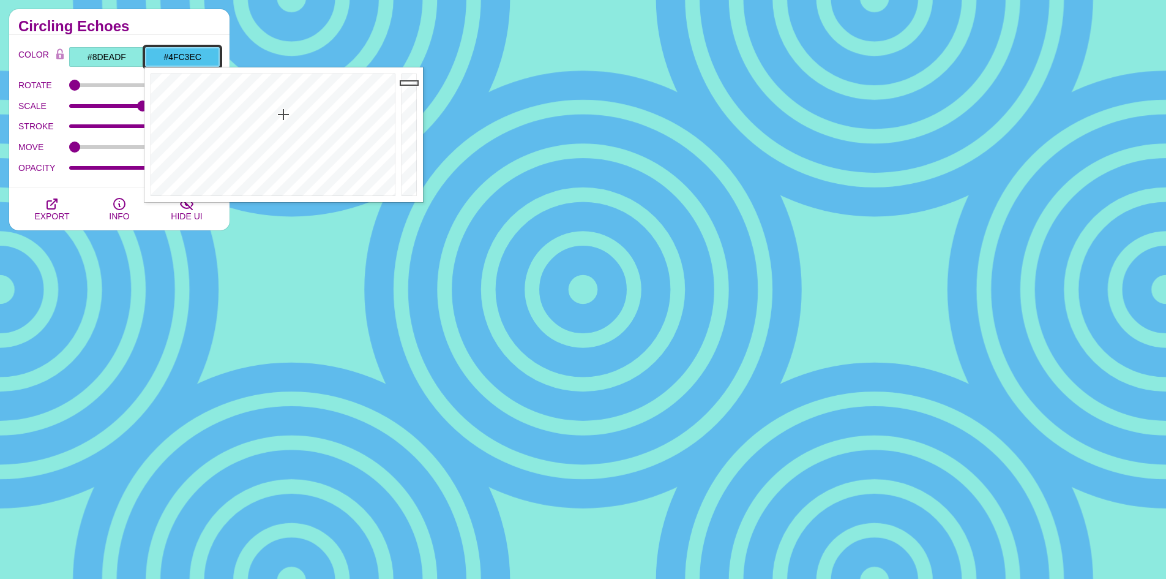
click at [283, 114] on div at bounding box center [271, 134] width 254 height 135
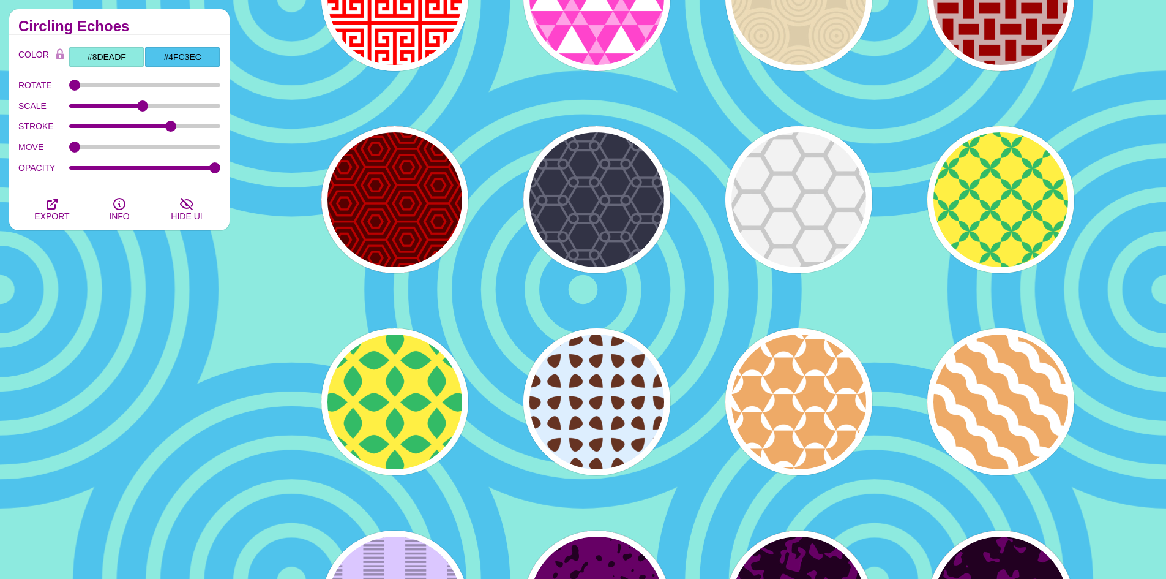
scroll to position [13308, 0]
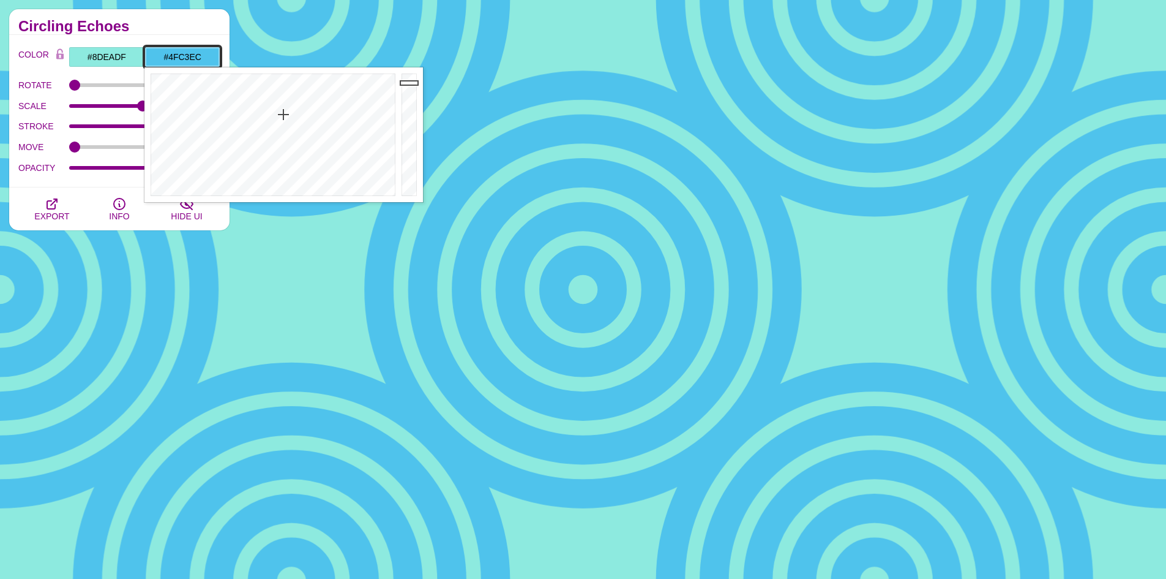
click at [196, 61] on input "#4FC3EC" at bounding box center [182, 57] width 76 height 21
type input "#48ECD4"
click at [267, 111] on div at bounding box center [271, 134] width 254 height 135
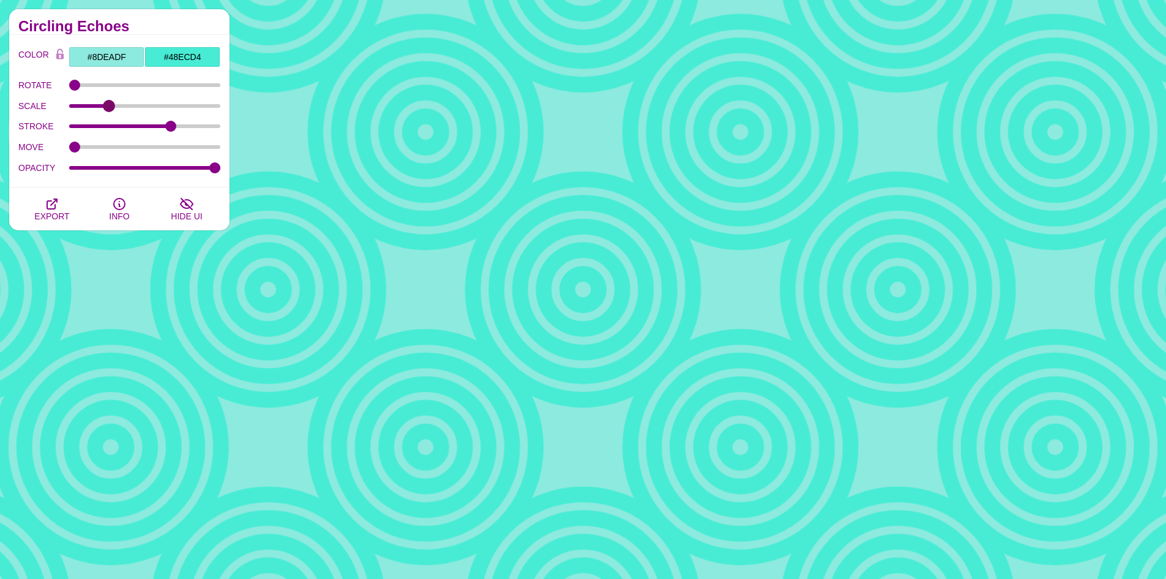
drag, startPoint x: 141, startPoint y: 108, endPoint x: 109, endPoint y: 114, distance: 32.4
type input "0.27"
click at [109, 108] on input "SCALE" at bounding box center [145, 105] width 152 height 5
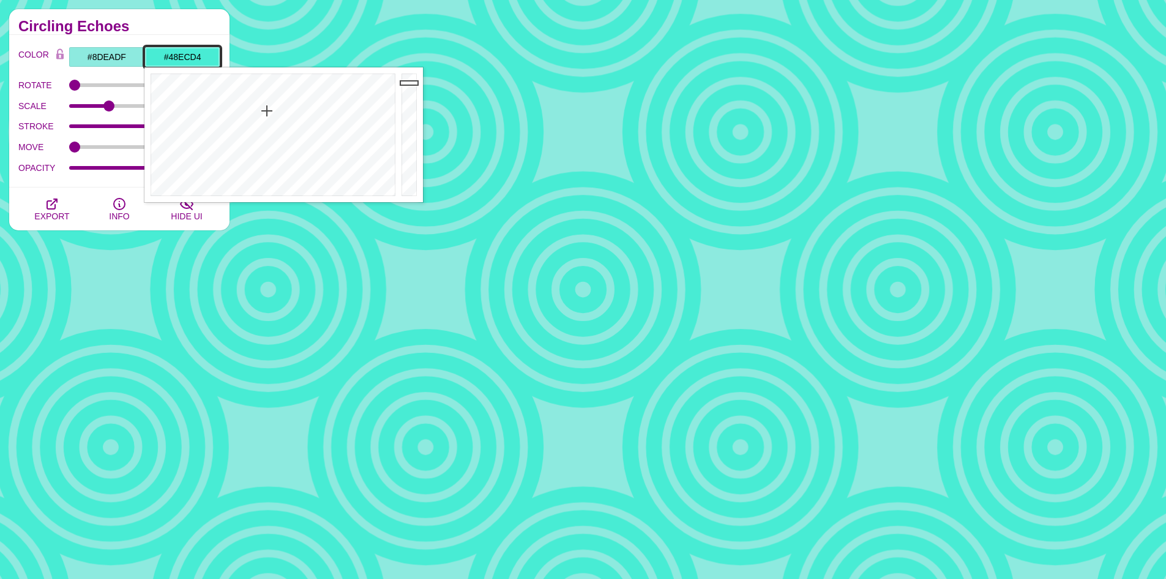
click at [172, 62] on input "#48ECD4" at bounding box center [182, 57] width 76 height 21
click at [269, 101] on div at bounding box center [271, 134] width 254 height 135
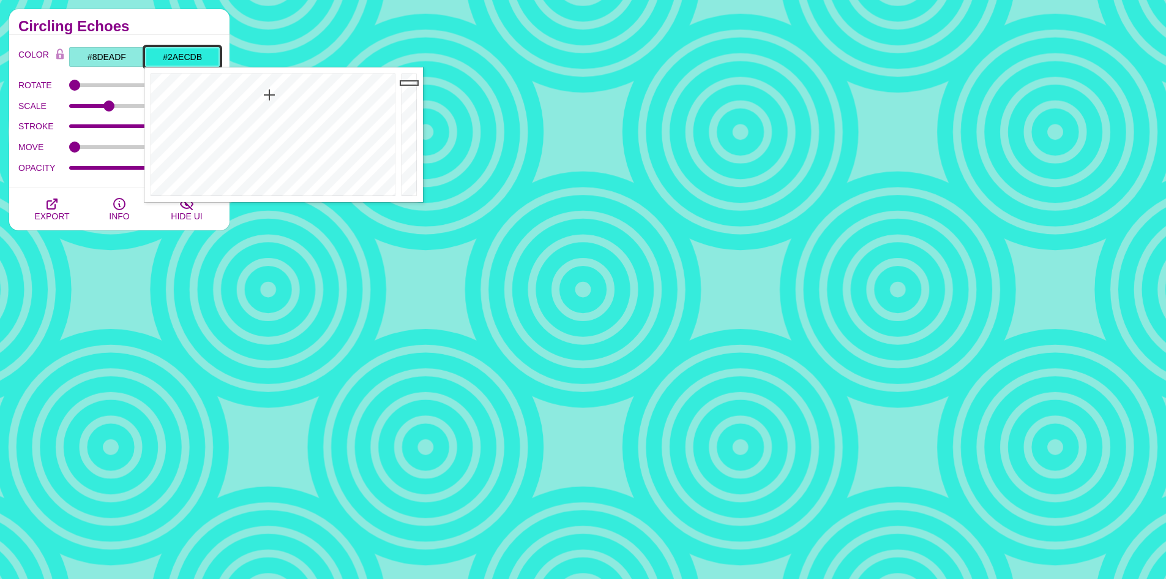
click at [269, 95] on div at bounding box center [271, 134] width 254 height 135
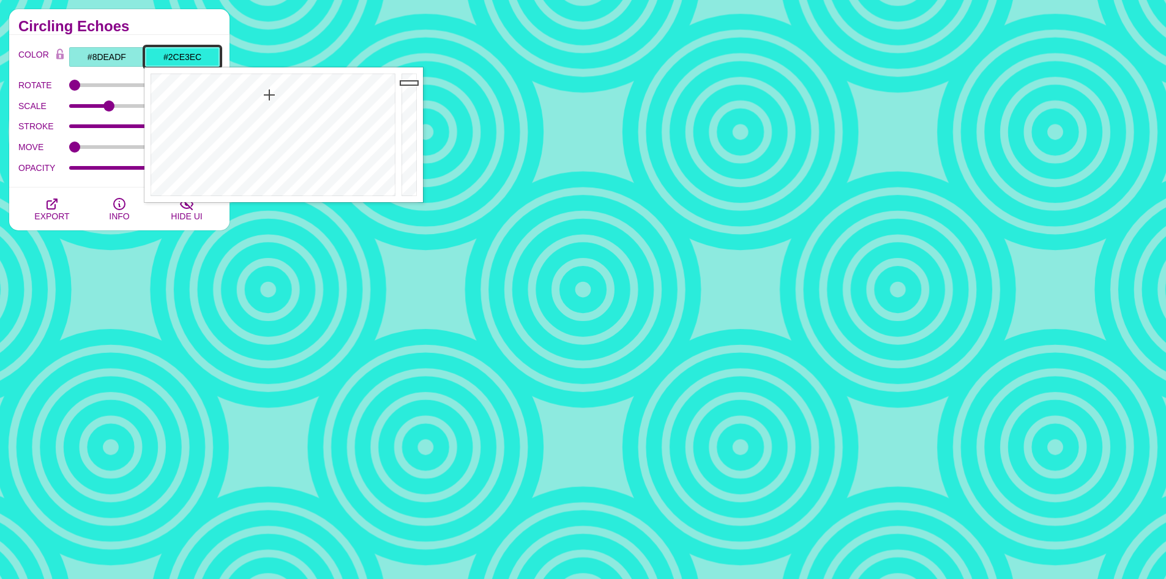
click at [275, 96] on div at bounding box center [271, 134] width 254 height 135
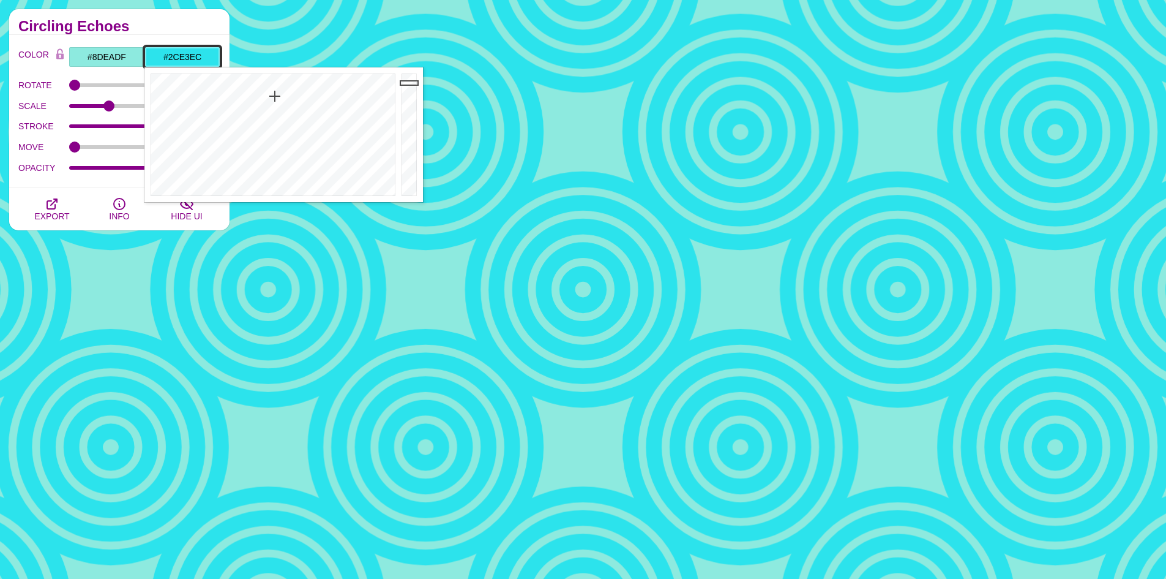
type input "#1FECE7"
click at [272, 89] on div at bounding box center [271, 134] width 254 height 135
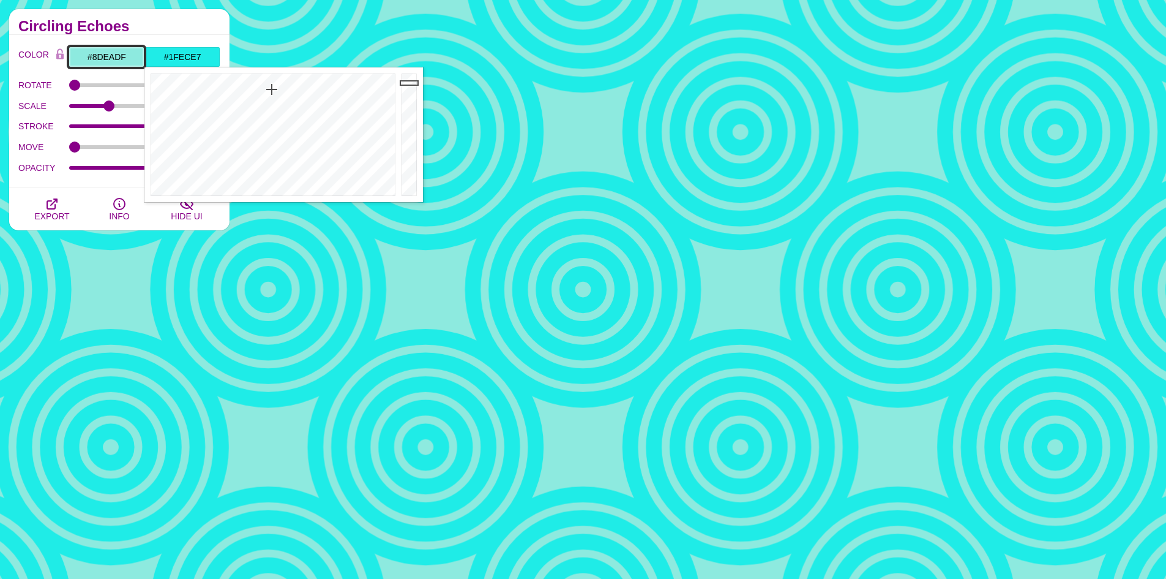
click at [121, 48] on input "#8DEADF" at bounding box center [107, 57] width 76 height 21
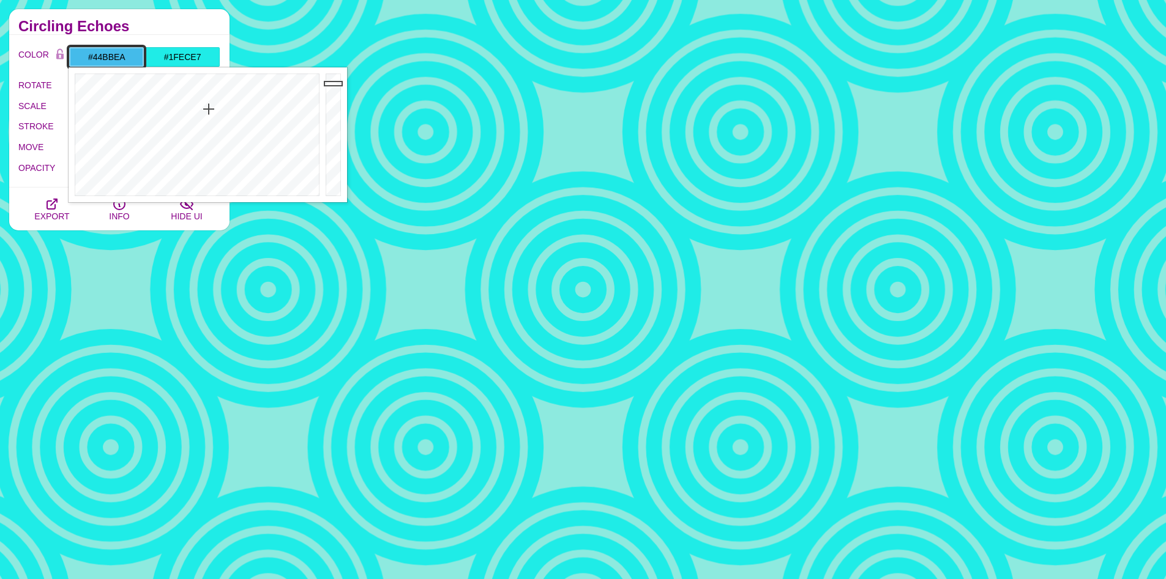
click at [209, 109] on div at bounding box center [196, 134] width 254 height 135
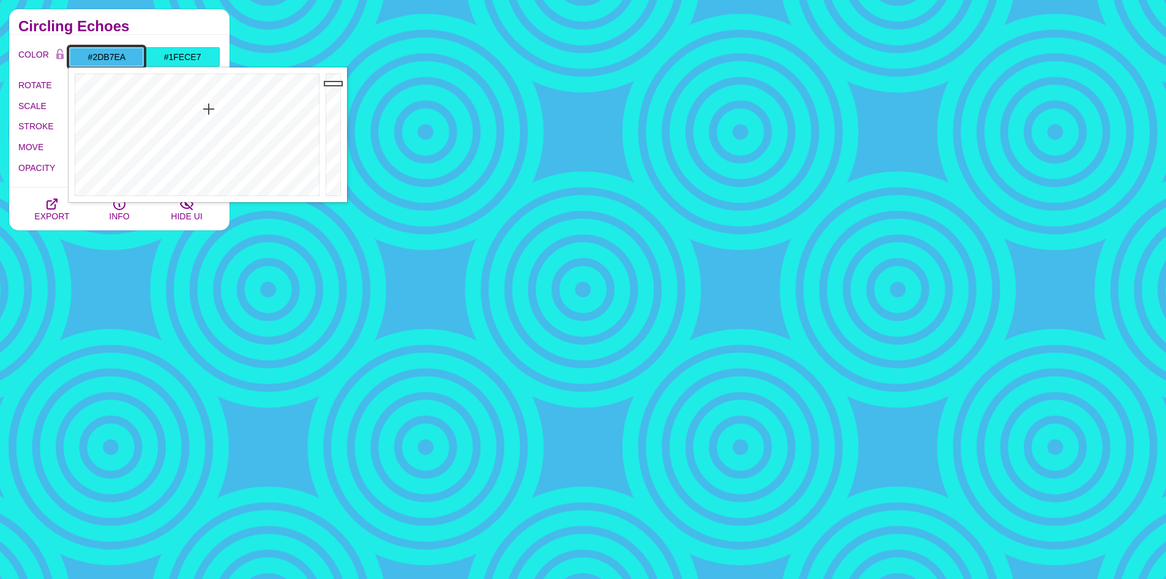
click at [208, 97] on div at bounding box center [196, 134] width 254 height 135
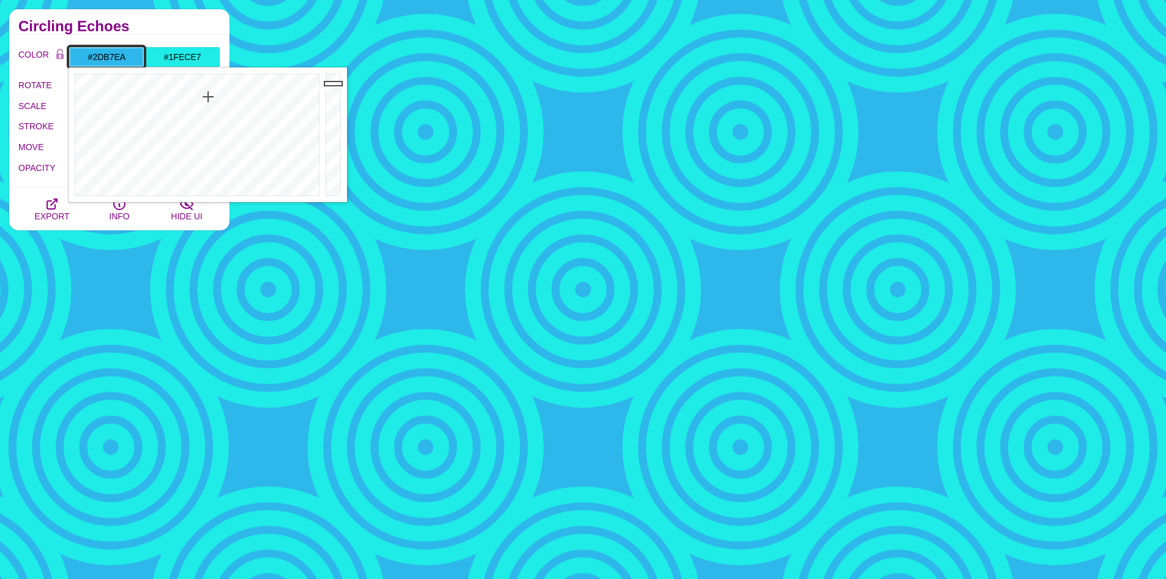
type input "#43E0EA"
click at [200, 108] on div at bounding box center [196, 134] width 254 height 135
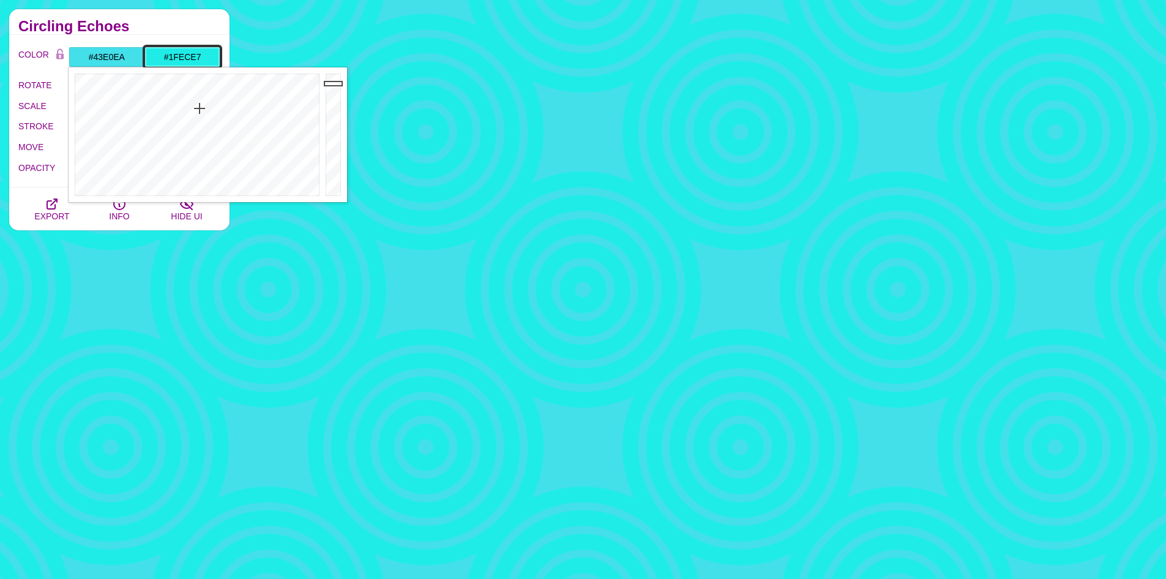
click at [180, 63] on input "#1FECE7" at bounding box center [182, 57] width 76 height 21
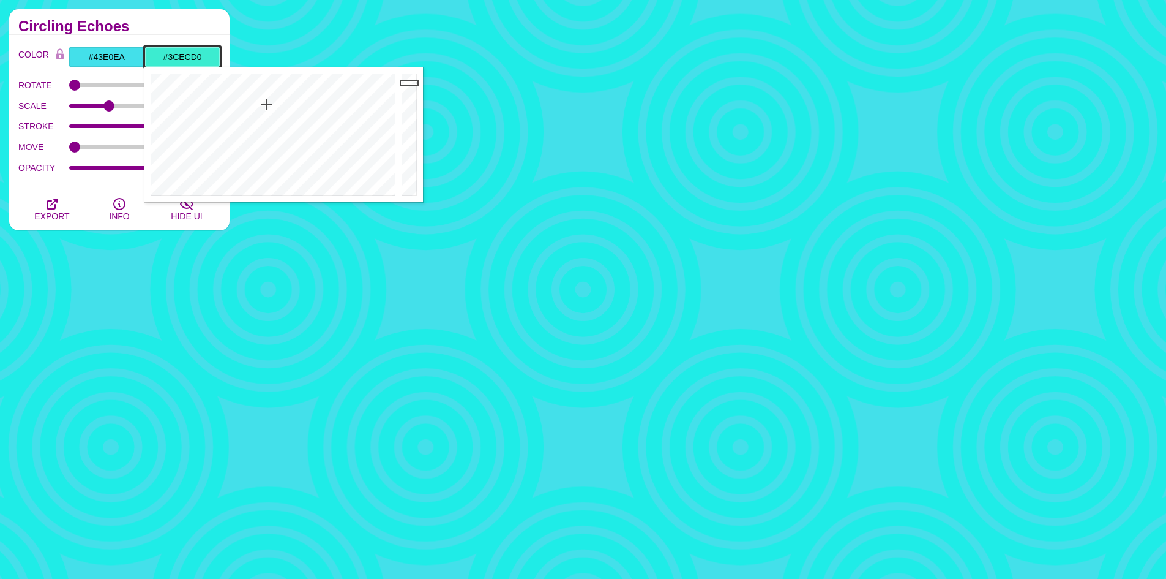
click at [266, 105] on div at bounding box center [271, 134] width 254 height 135
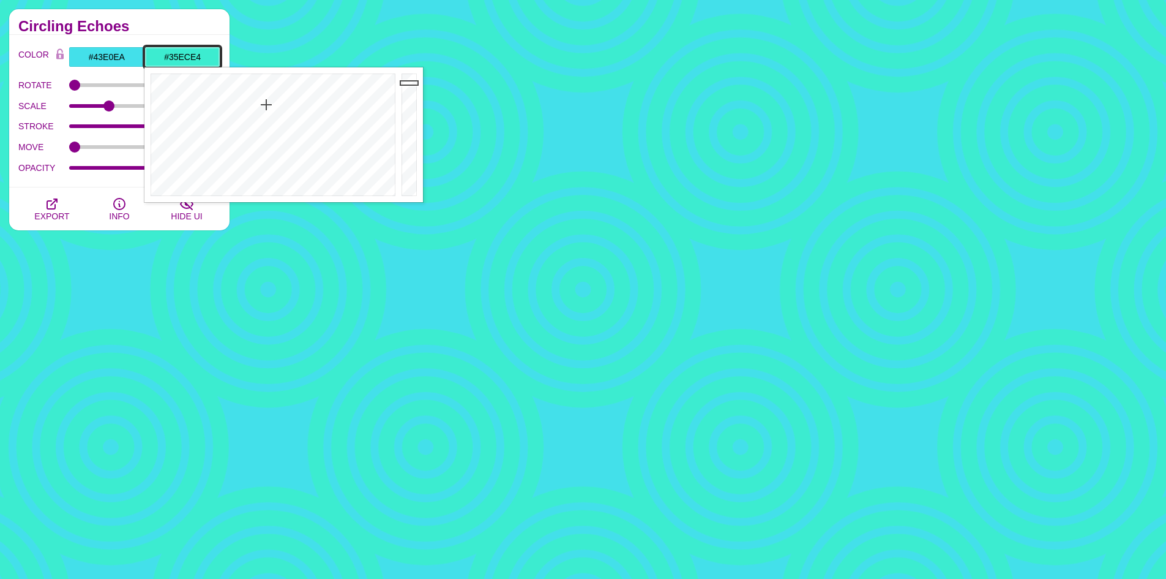
click at [271, 101] on div at bounding box center [271, 134] width 254 height 135
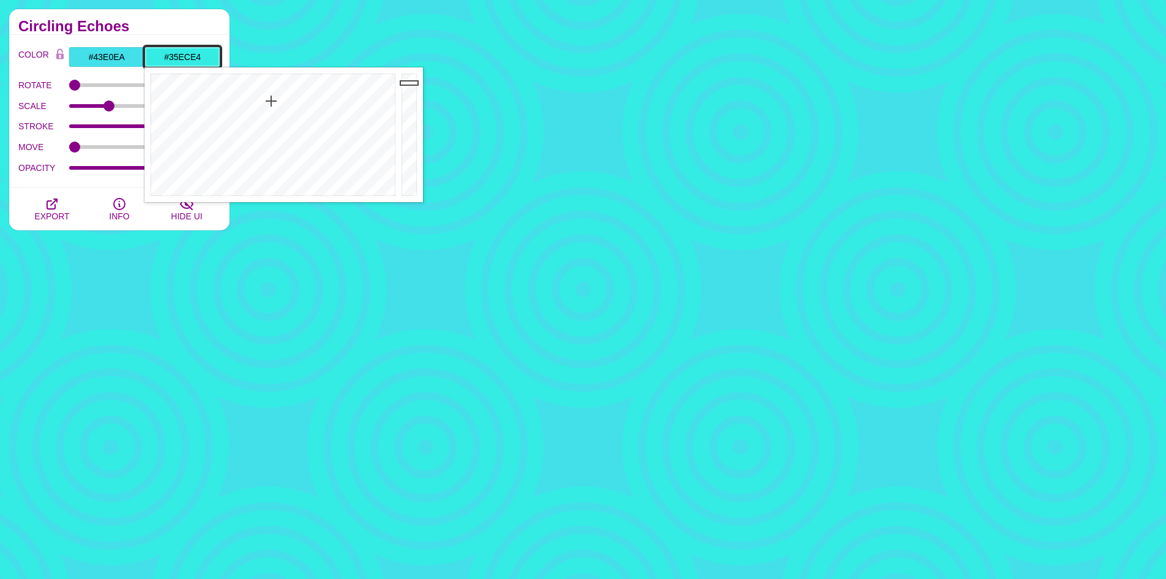
type input "#2BE3EC"
click at [275, 96] on div at bounding box center [271, 134] width 254 height 135
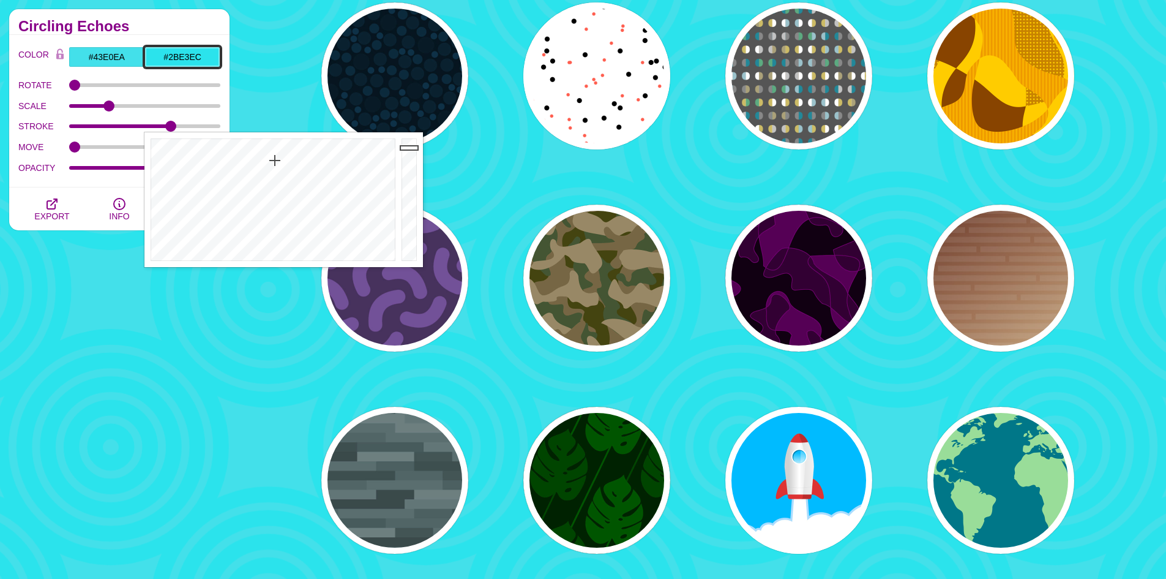
scroll to position [14471, 0]
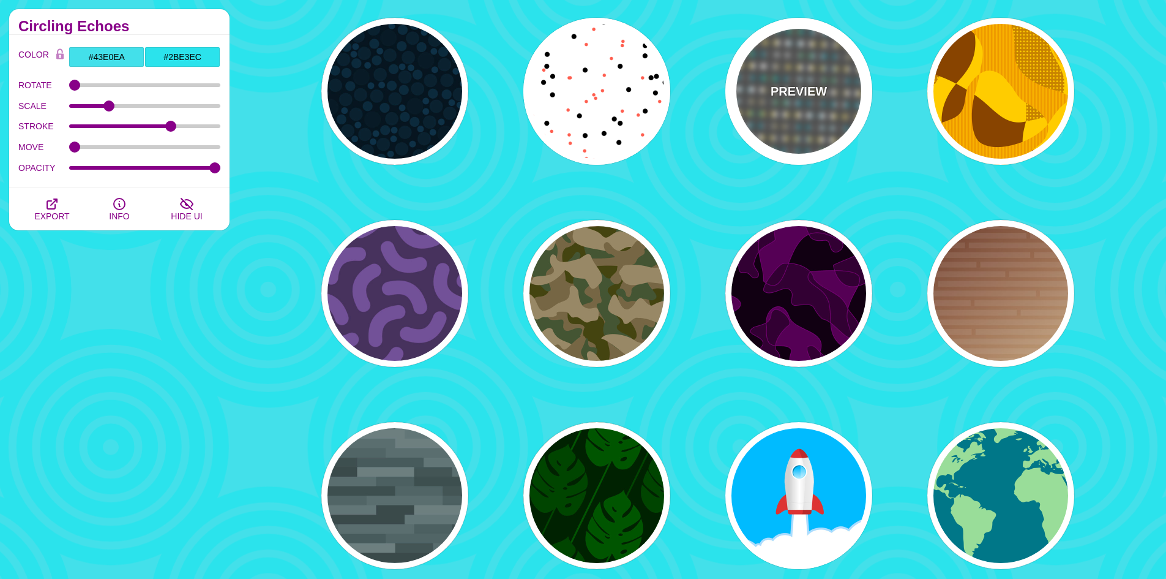
click at [820, 112] on div "PREVIEW" at bounding box center [799, 91] width 147 height 147
type input "#555555"
type input "#228899"
type input "#CCBB66"
type input "#FFFFFF"
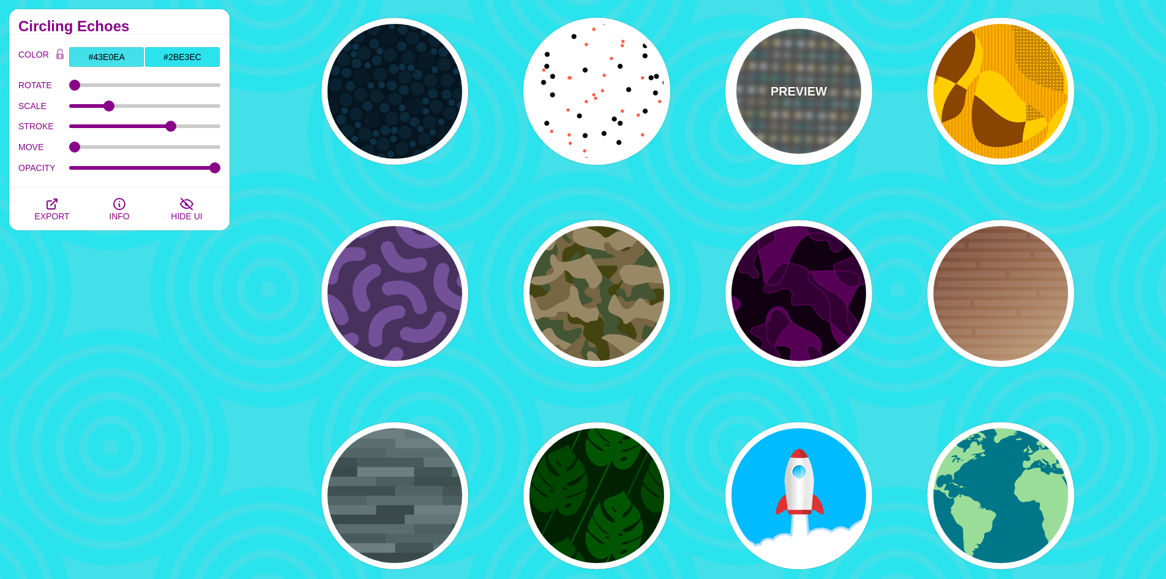
type input "#888888"
type input "50"
type input "0"
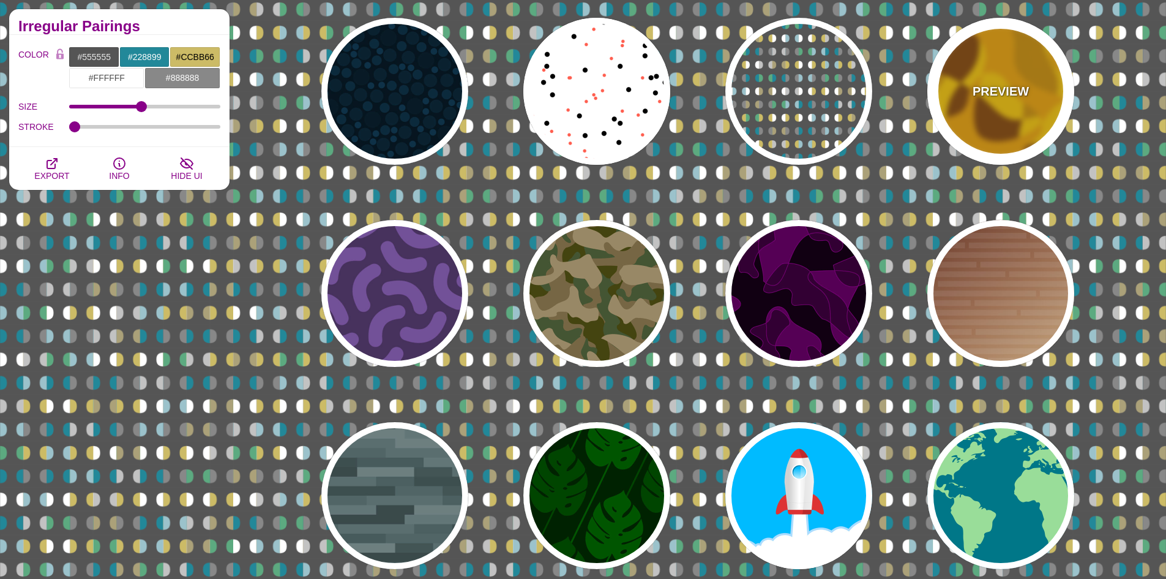
click at [976, 113] on div "PREVIEW" at bounding box center [1001, 91] width 147 height 147
type input "#FFCC00"
type input "#884400"
type input "#EE9900"
type input "0"
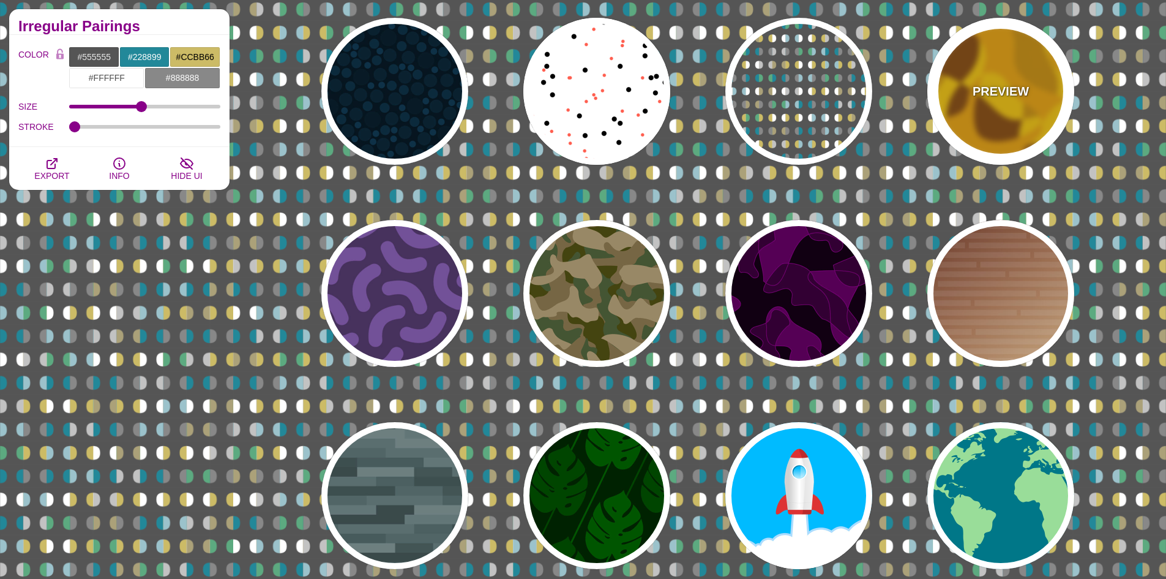
type input "1"
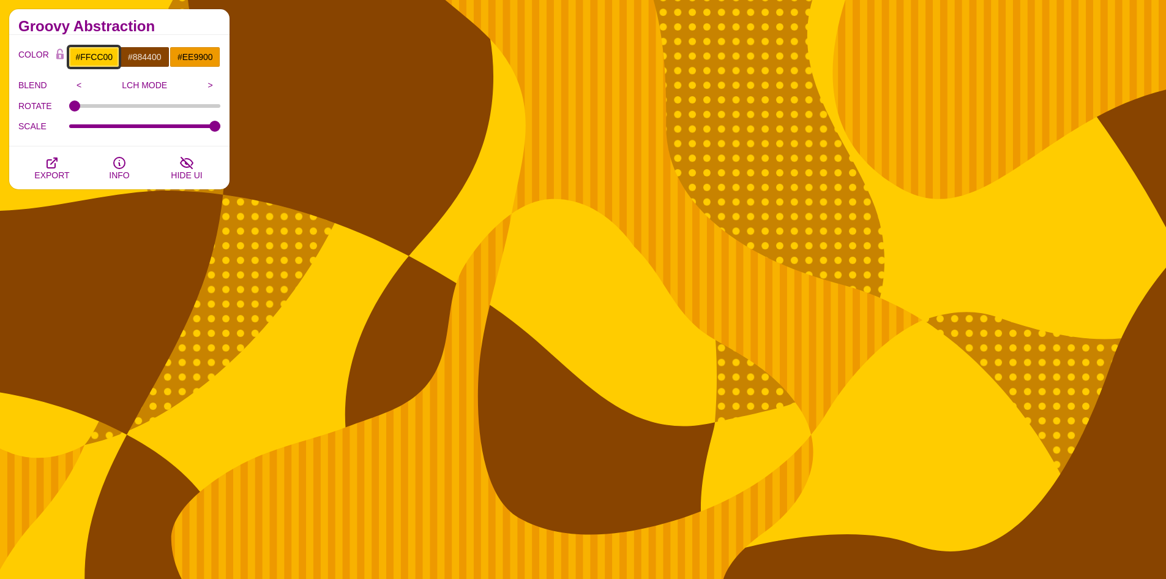
click at [106, 57] on input "#FFCC00" at bounding box center [94, 57] width 51 height 21
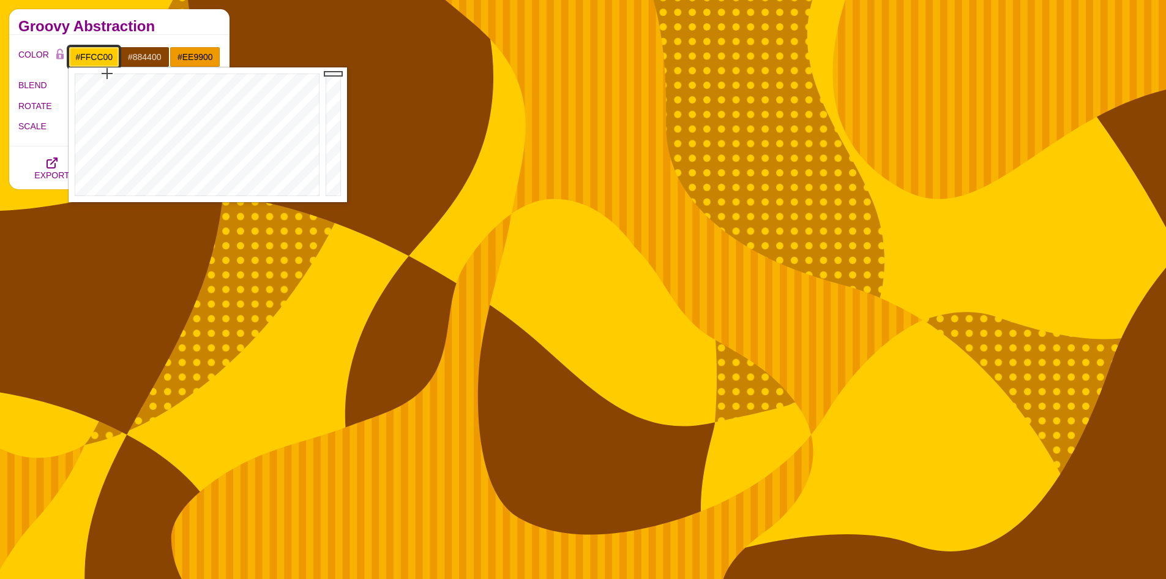
type input "#A48300"
click at [331, 117] on div at bounding box center [335, 134] width 24 height 135
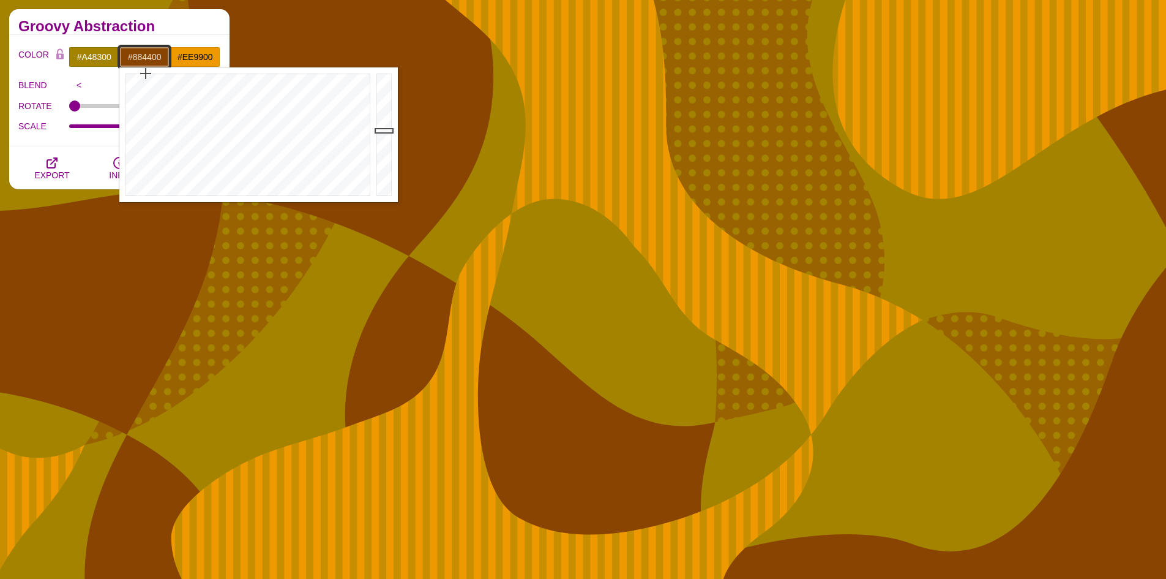
click at [154, 58] on input "#884400" at bounding box center [144, 57] width 51 height 21
type input "#B25900"
click at [375, 110] on div at bounding box center [385, 134] width 24 height 135
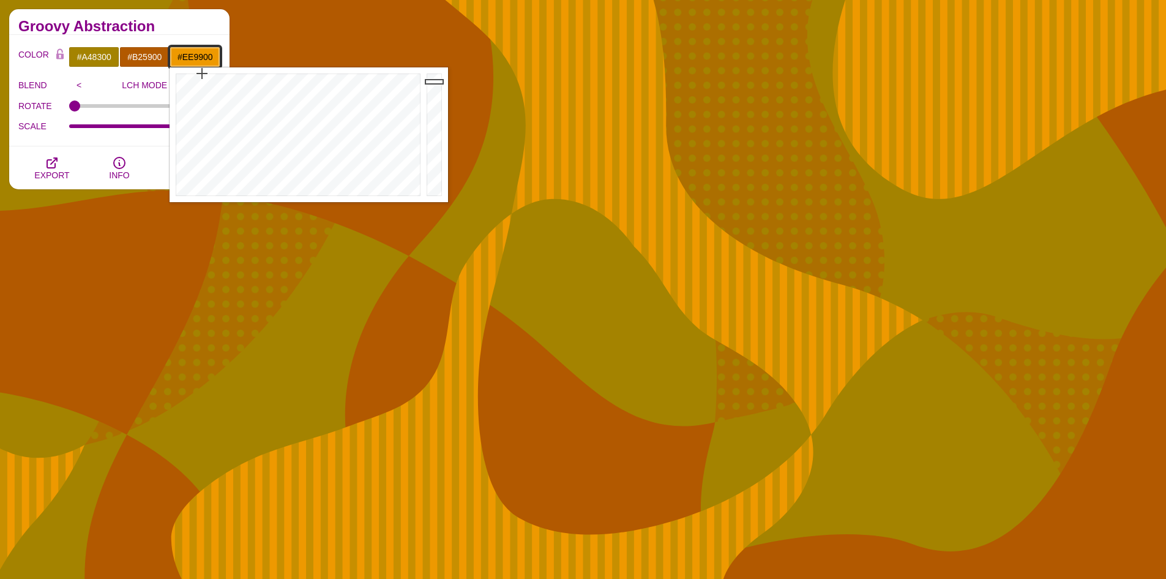
click at [204, 56] on input "#EE9900" at bounding box center [195, 57] width 51 height 21
click at [431, 77] on div at bounding box center [436, 134] width 24 height 135
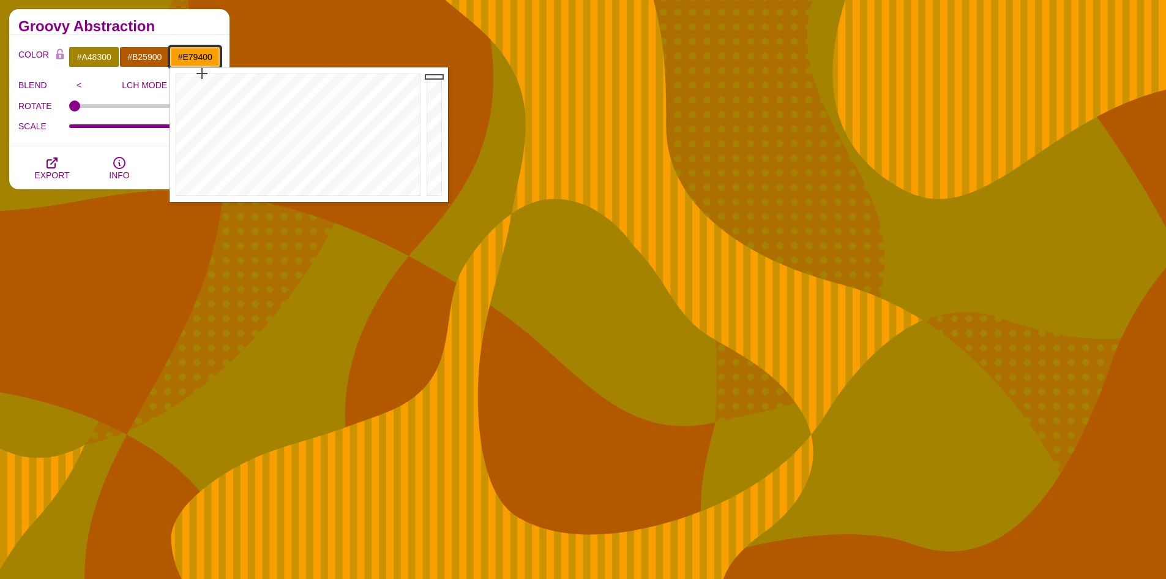
click at [430, 85] on div at bounding box center [436, 134] width 24 height 135
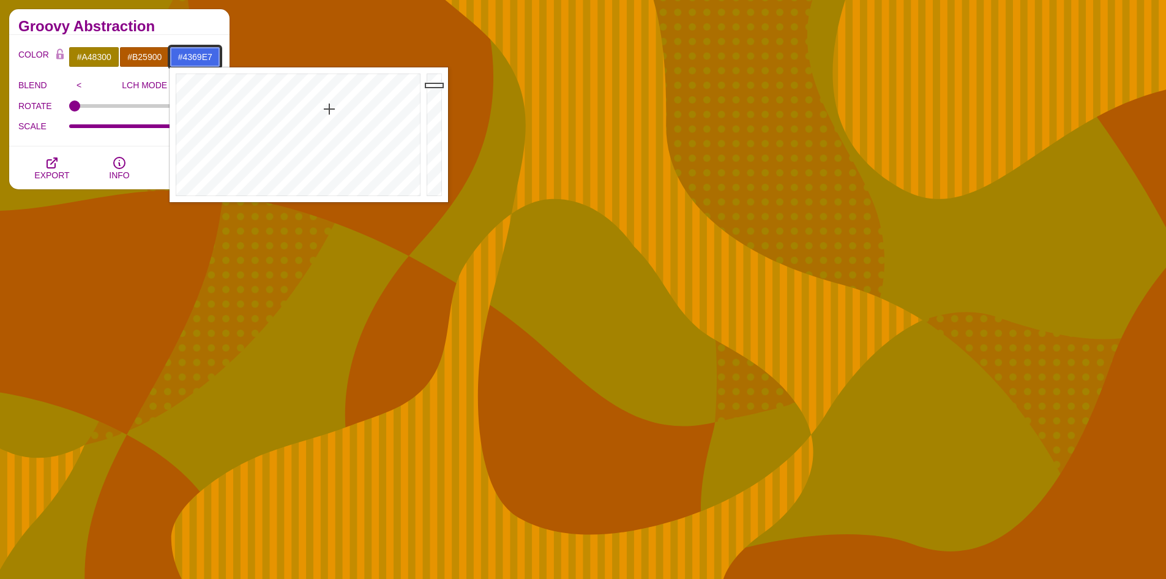
click at [329, 109] on div at bounding box center [297, 134] width 254 height 135
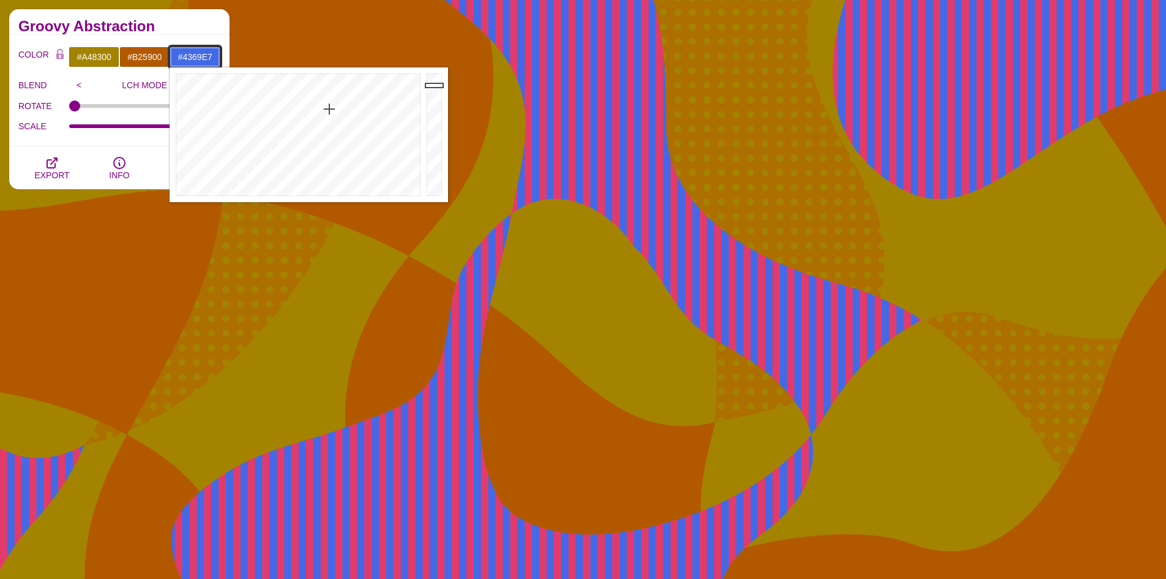
type input "#41D0E7"
click at [304, 108] on div at bounding box center [297, 134] width 254 height 135
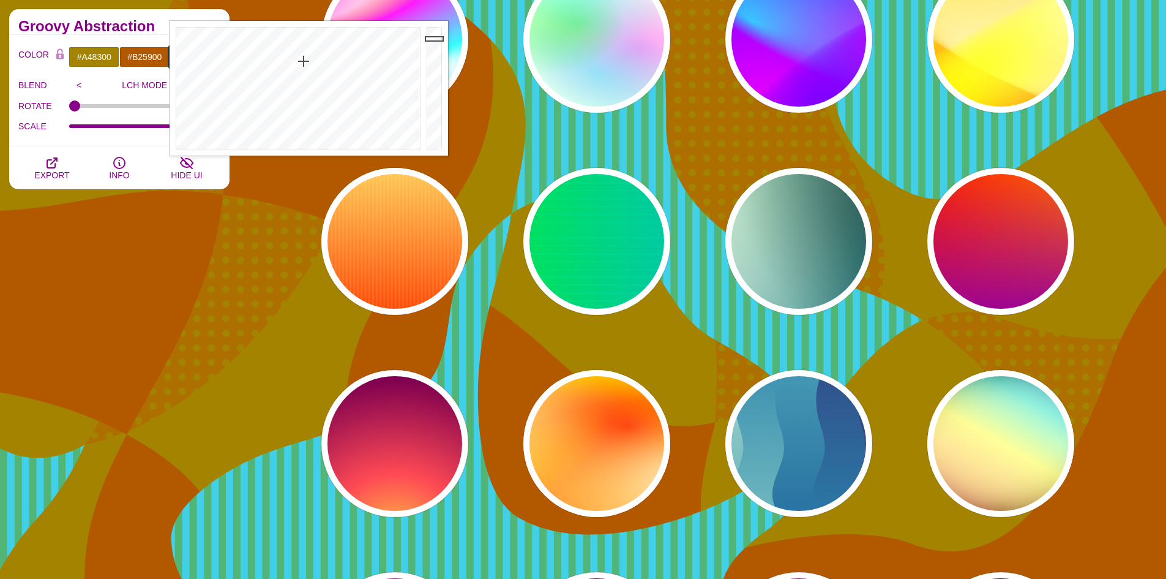
scroll to position [15145, 0]
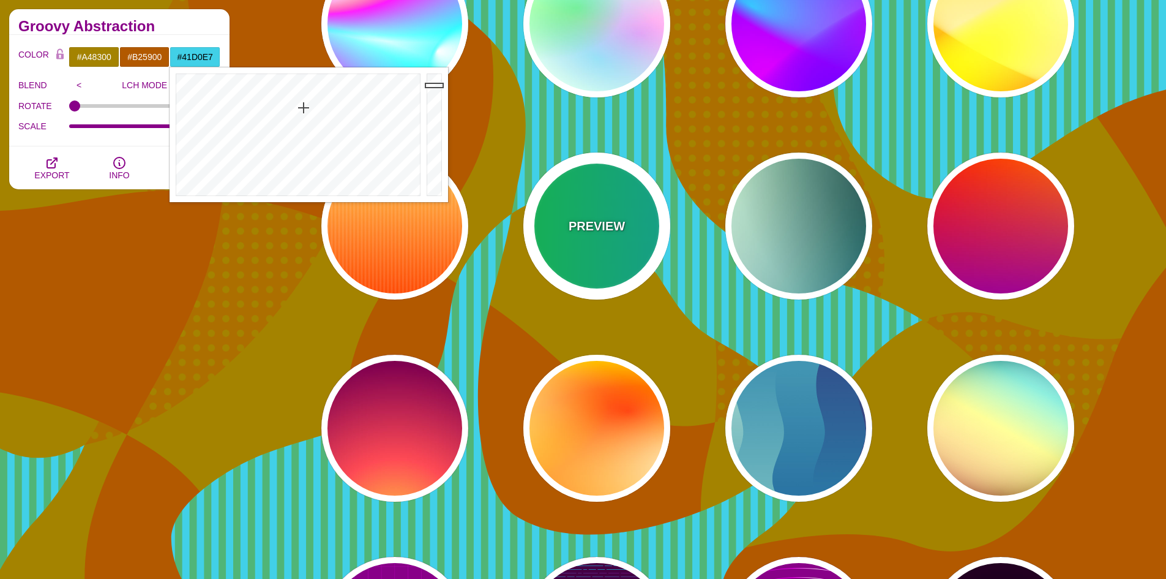
click at [609, 260] on div "PREVIEW" at bounding box center [596, 225] width 147 height 147
type input "#00FFCC"
type input "#00FF00"
type input "#00AAFF"
type input "0"
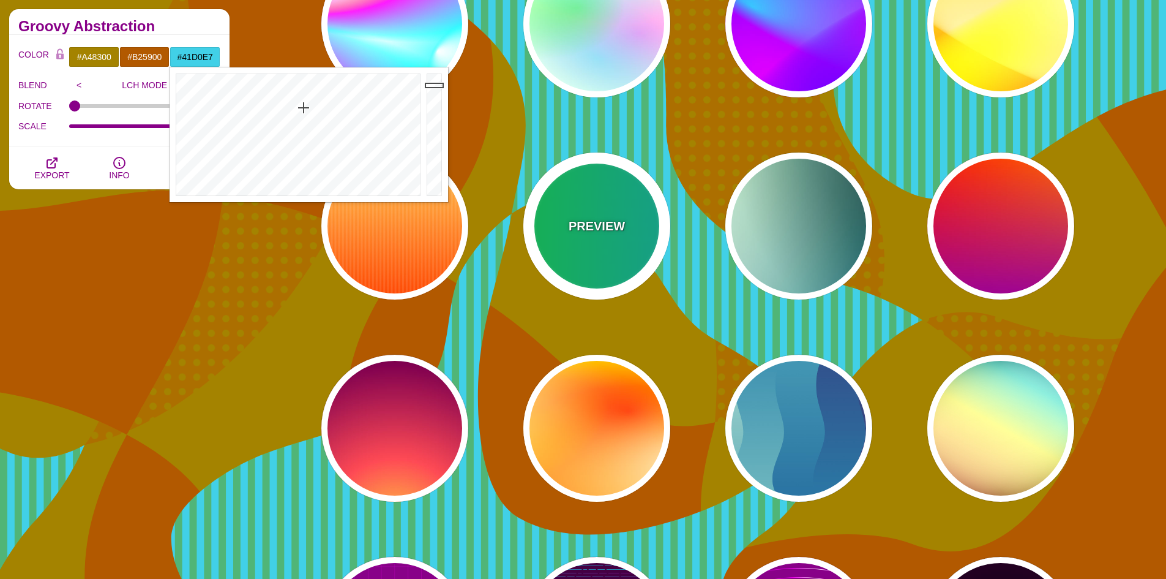
type input "5"
type input "1"
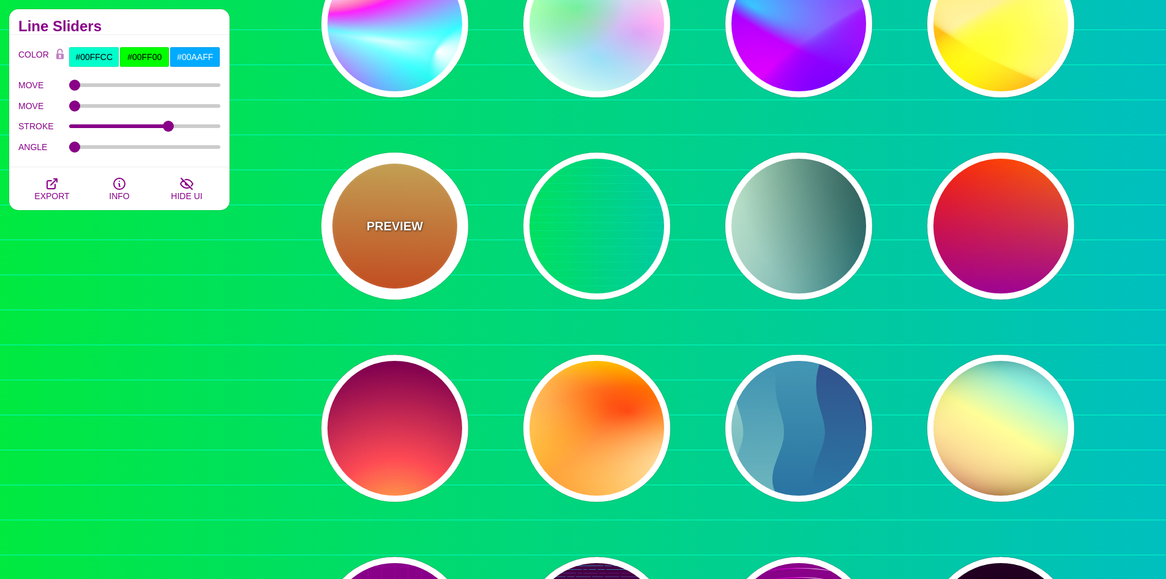
click at [402, 245] on div "PREVIEW" at bounding box center [394, 225] width 147 height 147
type input "#FFFFFF"
type input "#FFCC55"
type input "#FF4400"
type input "1"
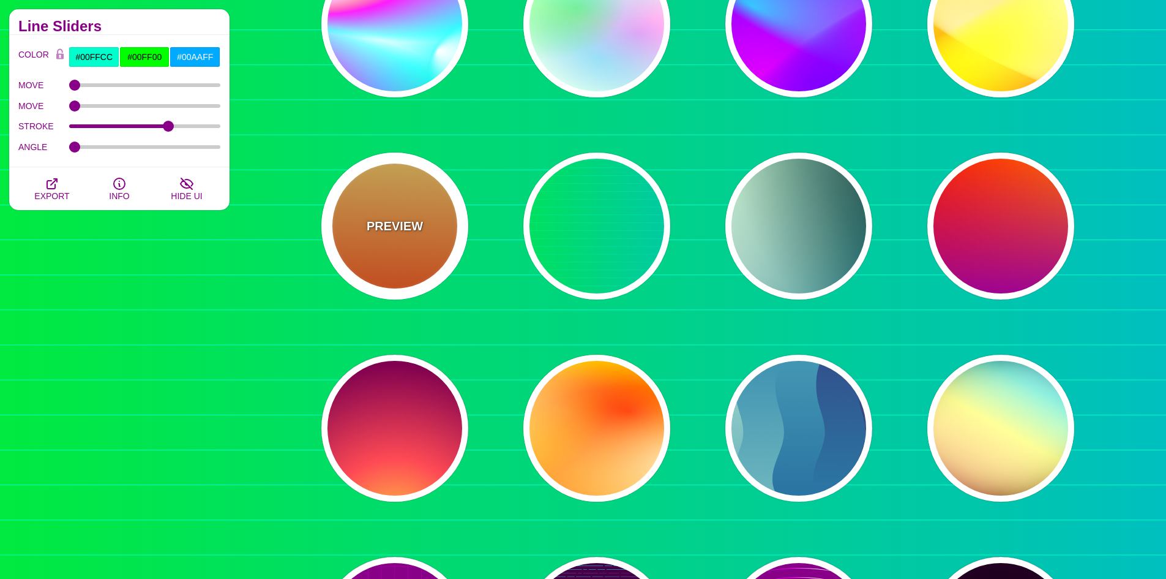
type input "10"
type input "0.1"
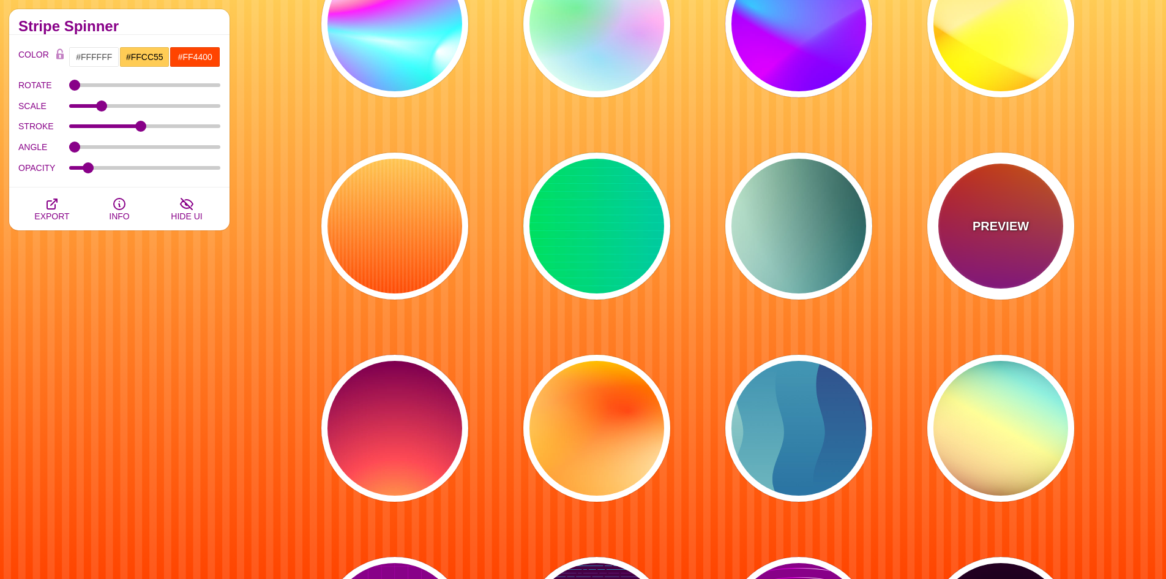
click at [1007, 271] on div "PREVIEW" at bounding box center [1001, 225] width 147 height 147
type input "#FF0000"
type input "#FF8800"
type input "#990099"
type input "0"
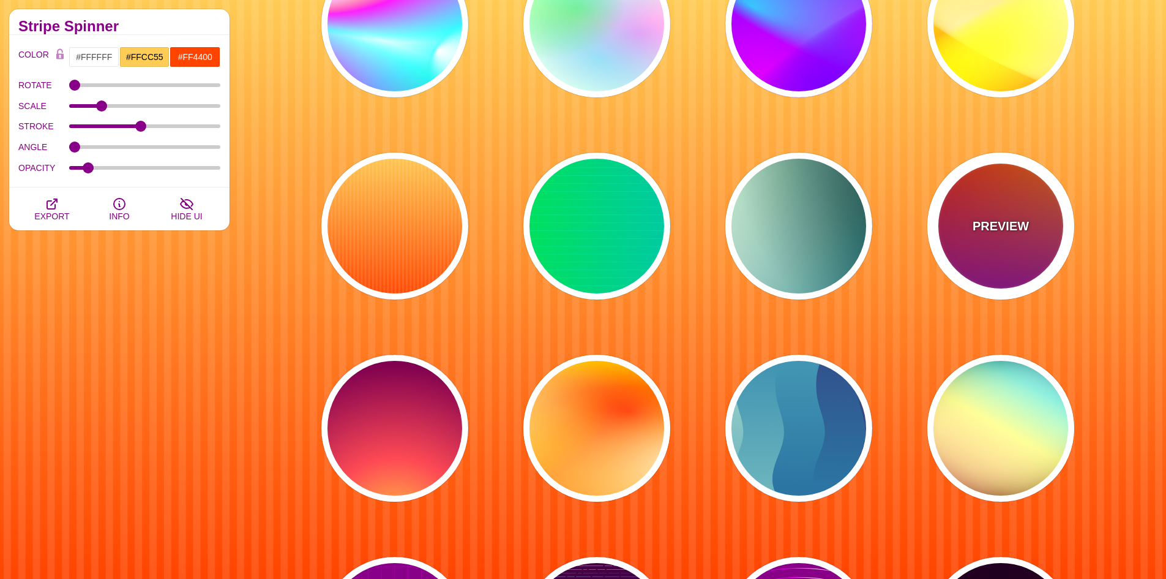
type input "1"
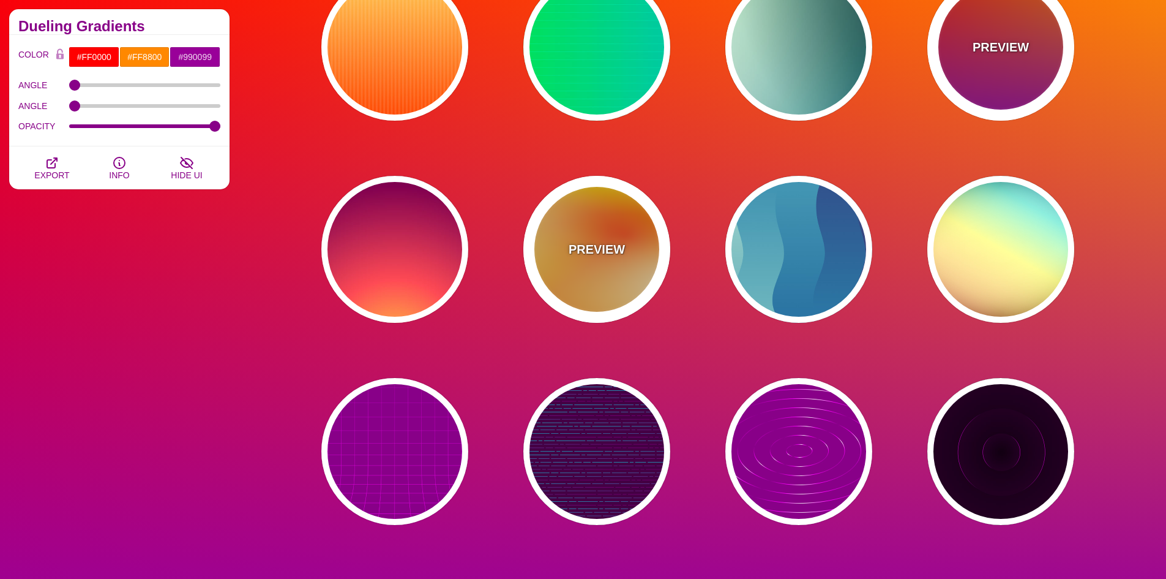
scroll to position [15329, 0]
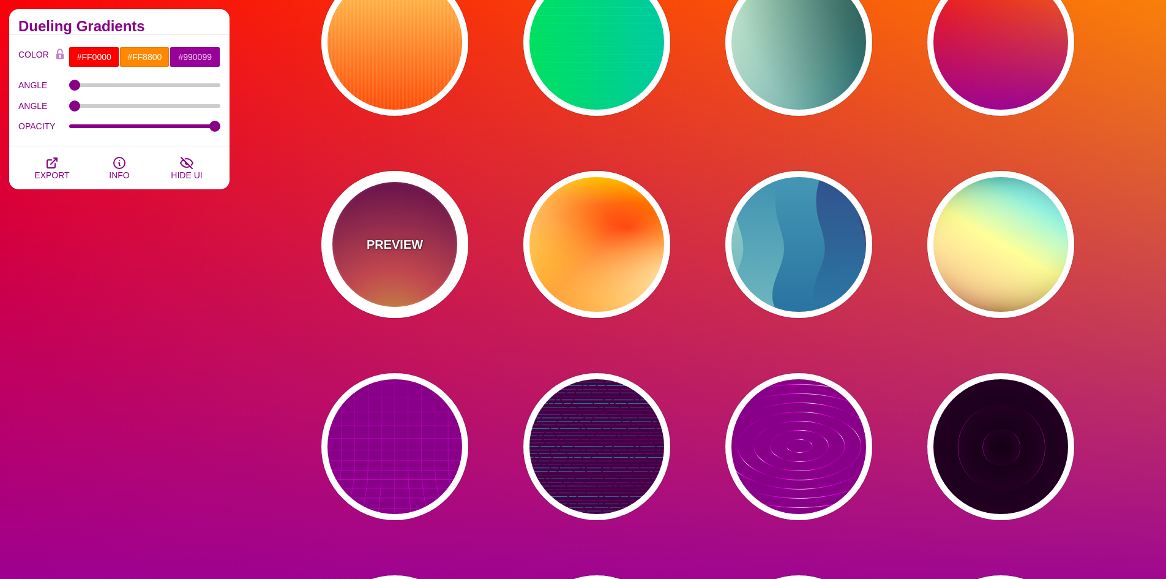
click at [422, 231] on div "PREVIEW" at bounding box center [394, 244] width 147 height 147
type input "#FFCC40"
type input "#FE4A54"
type input "#7F004F"
type input "#33003E"
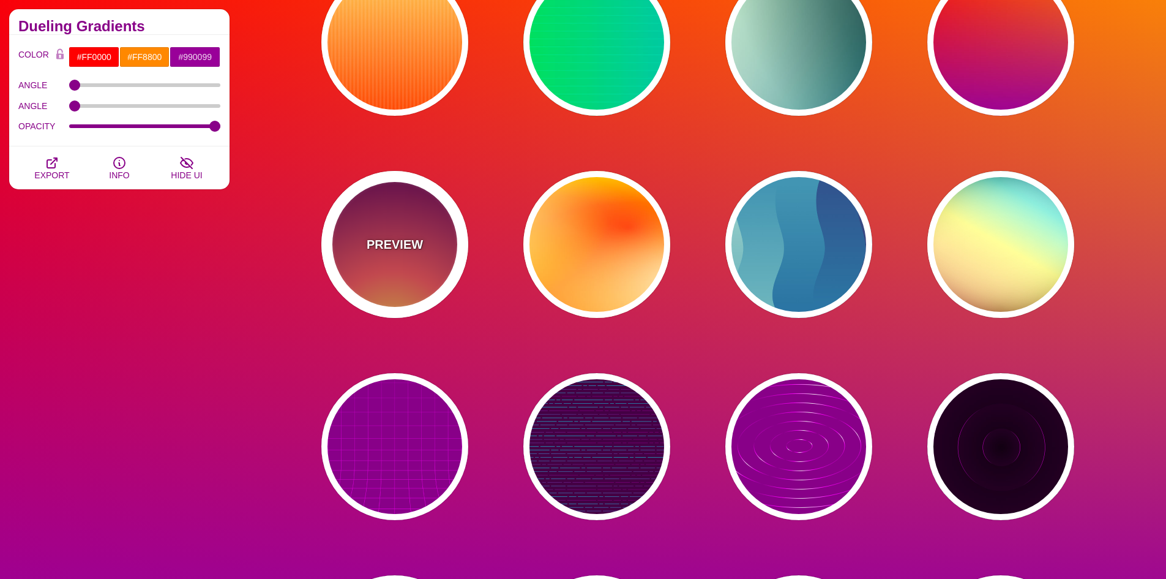
type input "100"
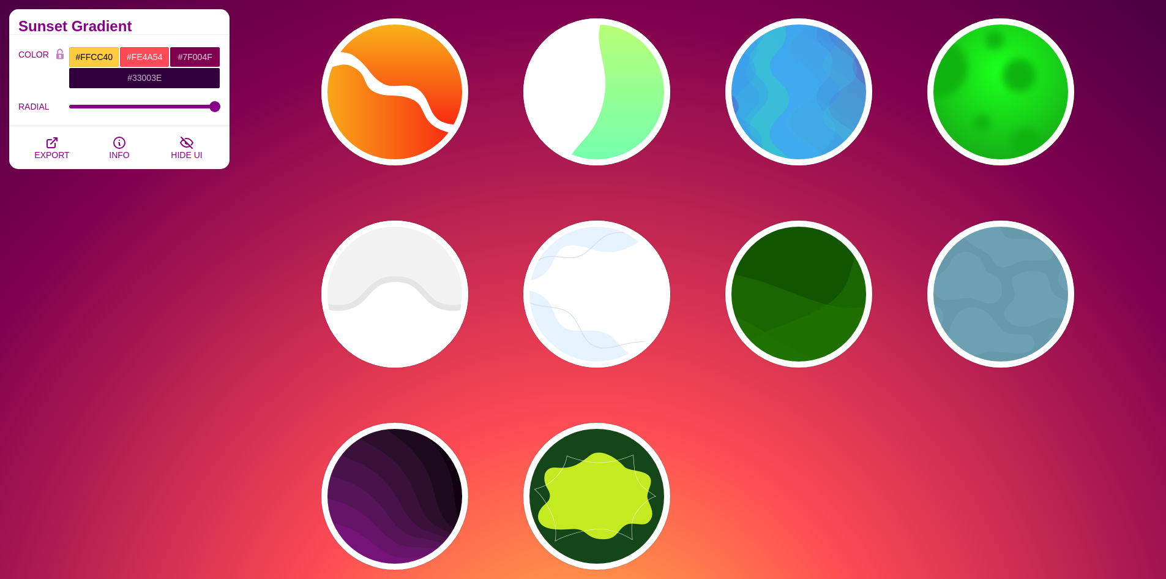
scroll to position [16492, 0]
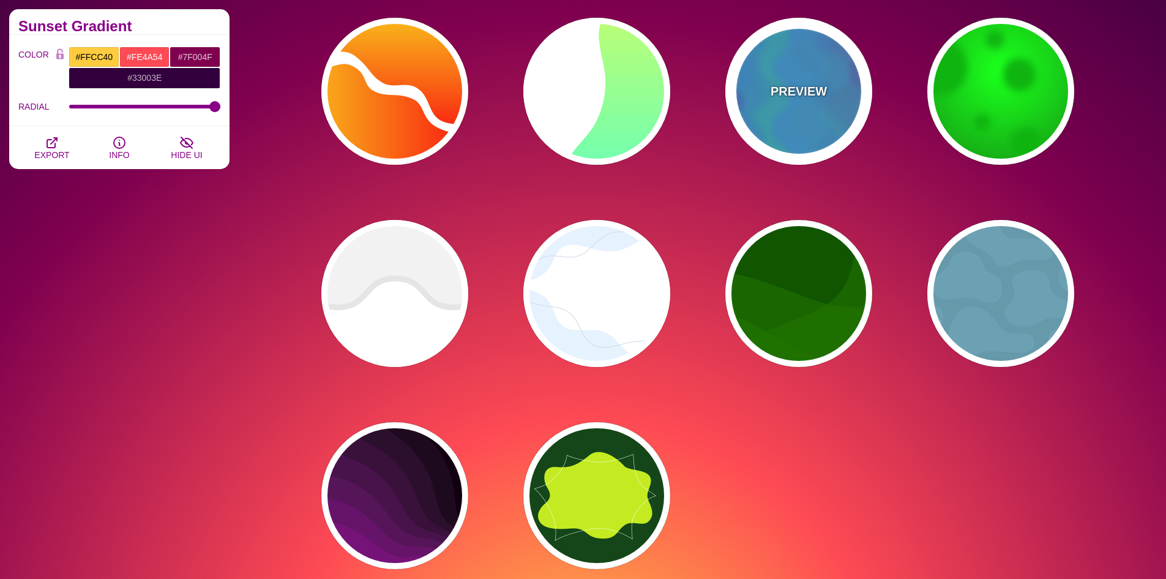
click at [794, 117] on div "PREVIEW" at bounding box center [799, 91] width 147 height 147
type input "#0088FF"
type input "#00FF77"
type input "#BB00CC"
type input "0"
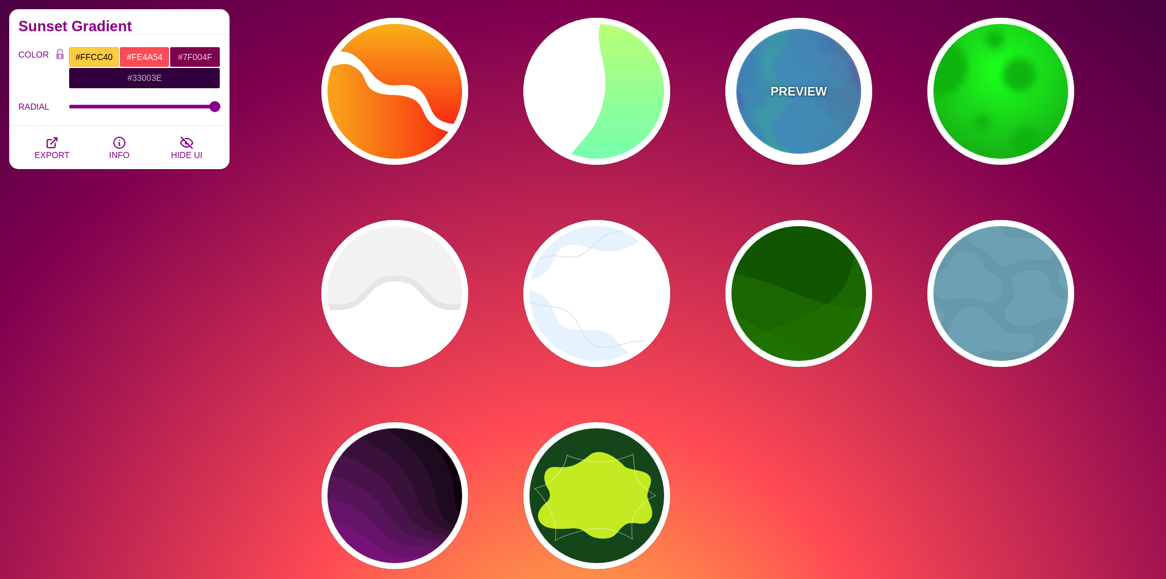
type input "0"
type input "0.2"
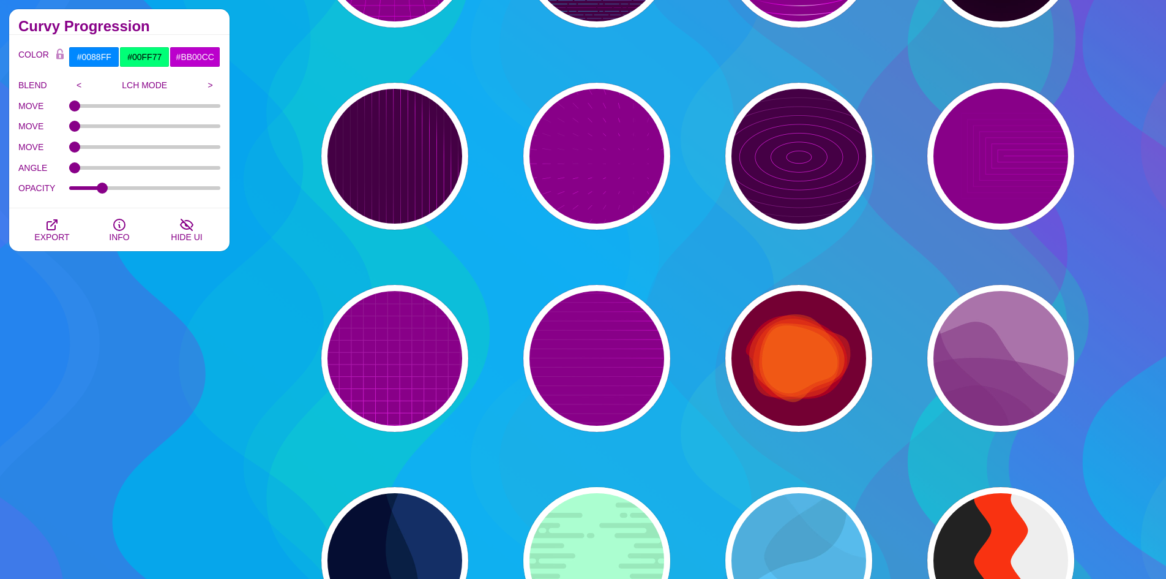
scroll to position [15696, 0]
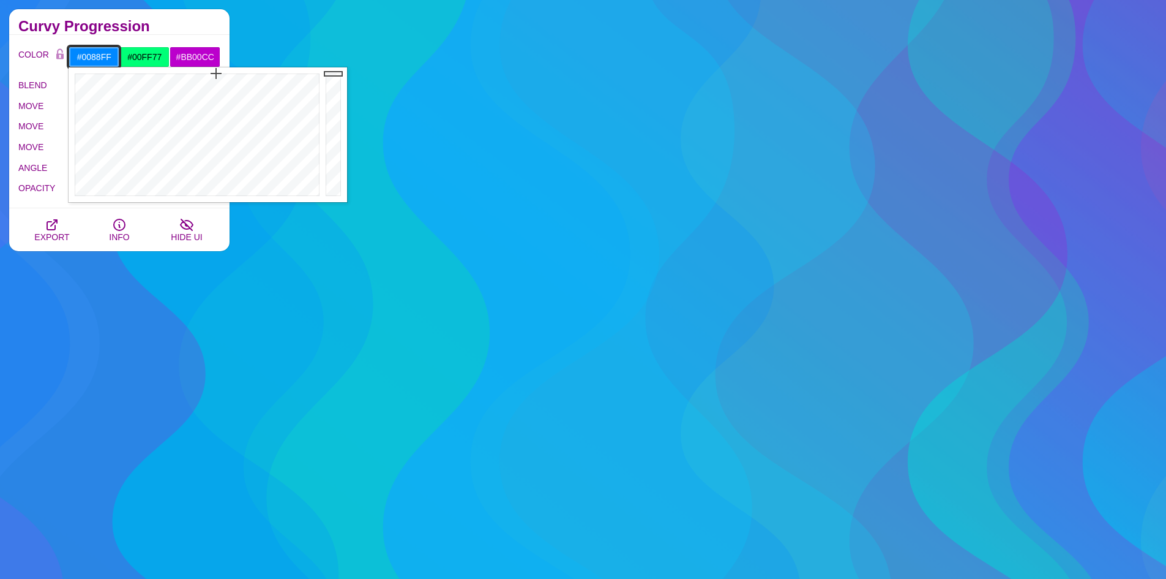
click at [93, 58] on input "#0088FF" at bounding box center [94, 57] width 51 height 21
type input "#FF4963"
click at [313, 108] on div at bounding box center [196, 134] width 254 height 135
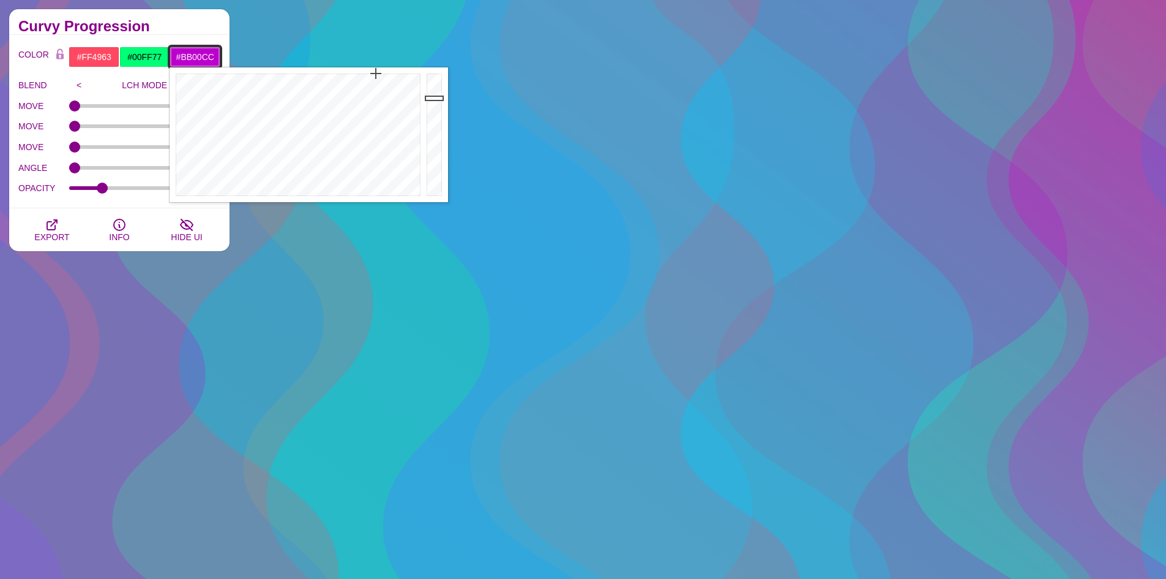
click at [198, 60] on input "#BB00CC" at bounding box center [195, 57] width 51 height 21
click at [196, 85] on div at bounding box center [297, 134] width 254 height 135
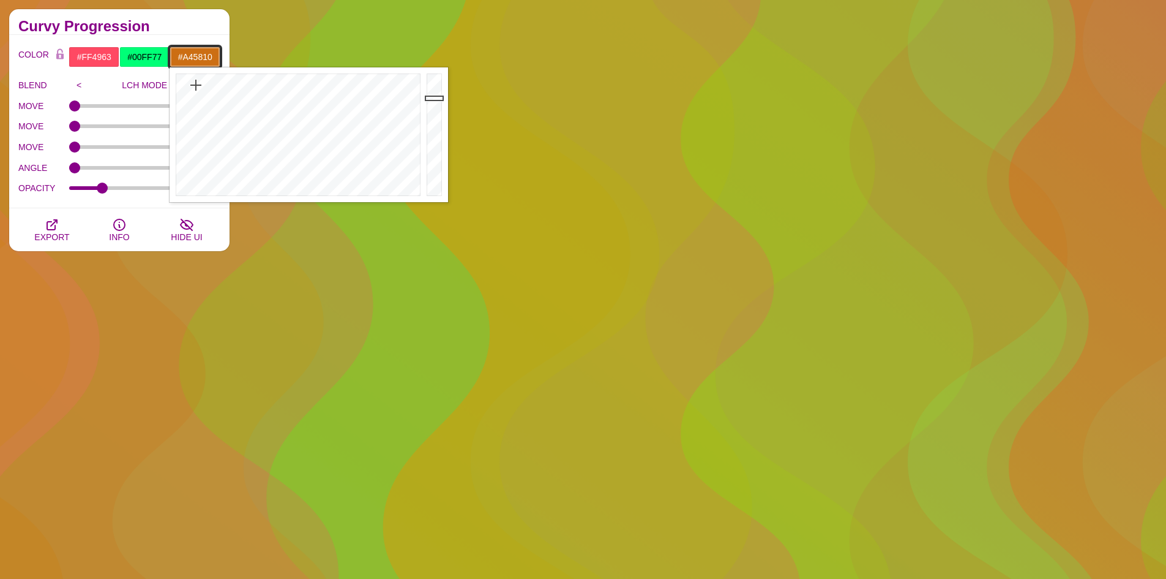
click at [431, 117] on div at bounding box center [436, 134] width 24 height 135
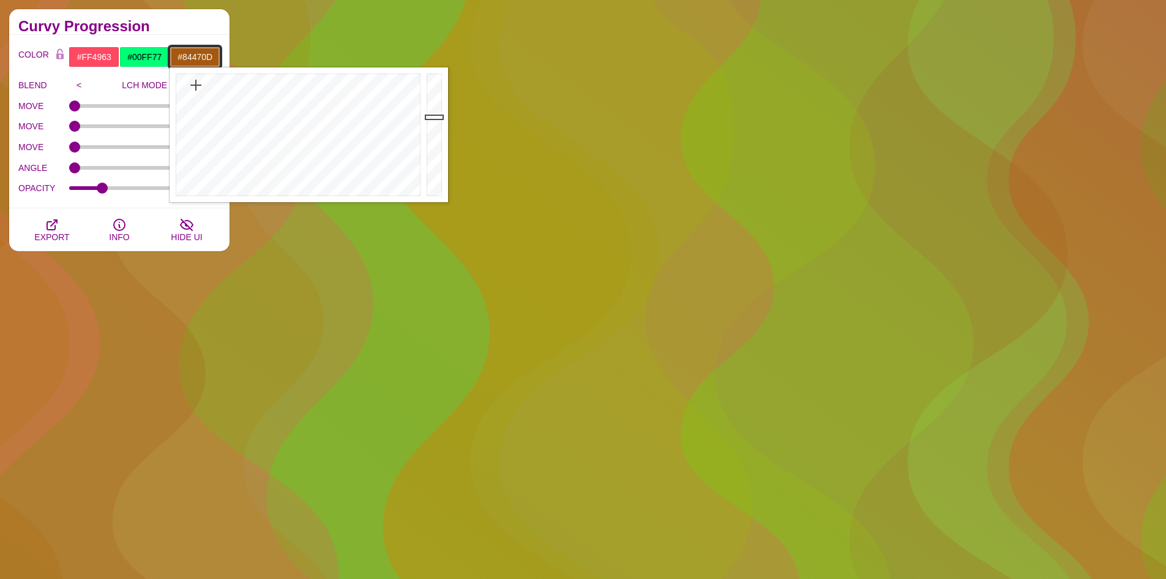
click at [435, 132] on div at bounding box center [436, 134] width 24 height 135
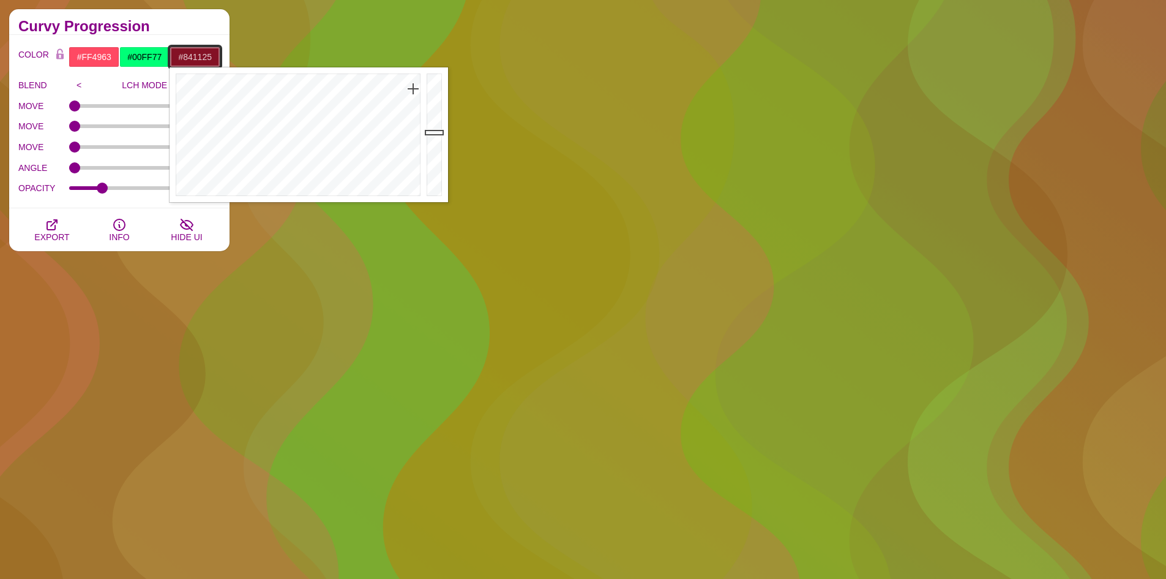
click at [413, 89] on div at bounding box center [297, 134] width 254 height 135
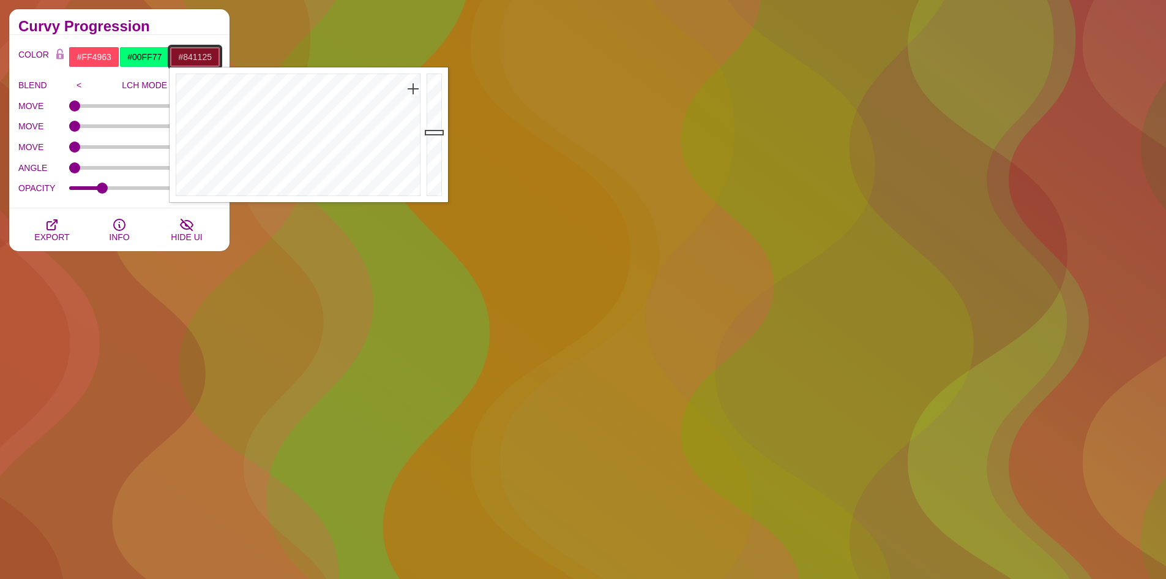
type input "#CD1A39"
click at [435, 97] on div at bounding box center [436, 134] width 24 height 135
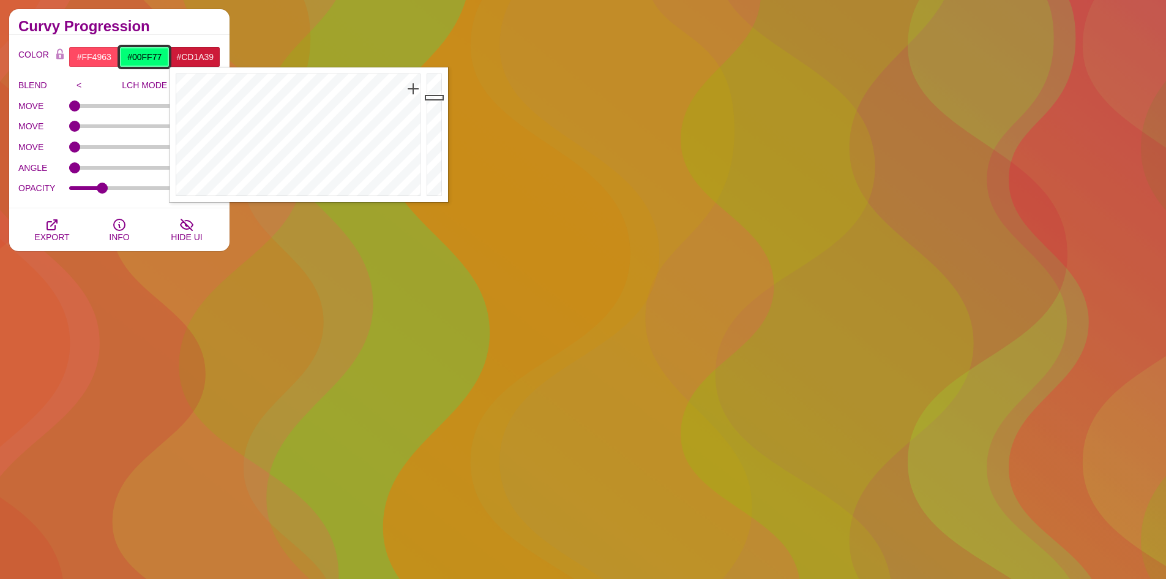
click at [141, 58] on input "#00FF77" at bounding box center [144, 57] width 51 height 21
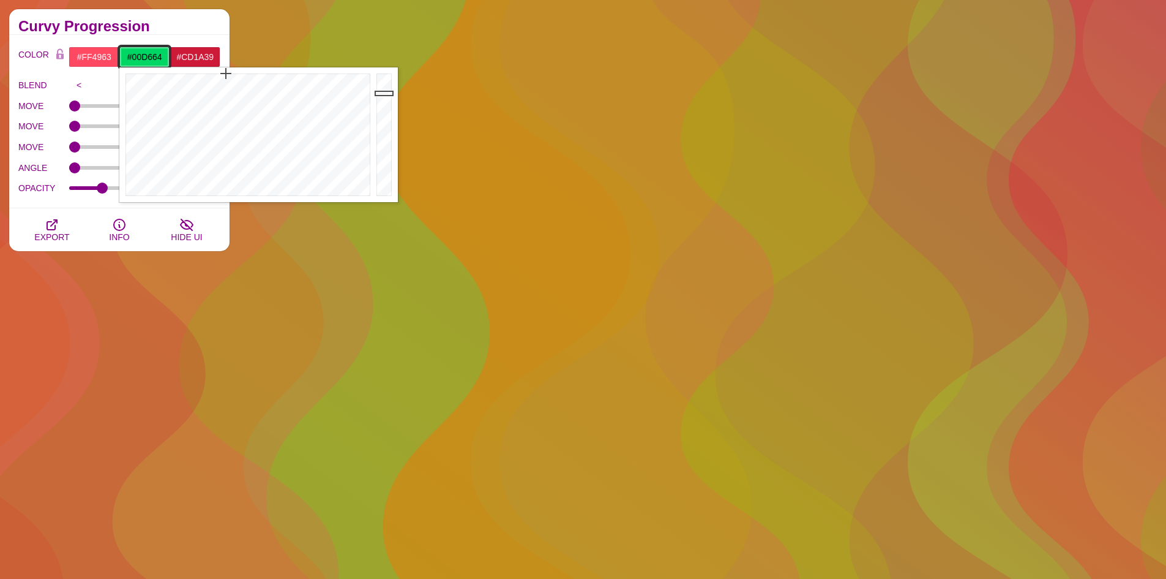
click at [382, 93] on div at bounding box center [385, 134] width 24 height 135
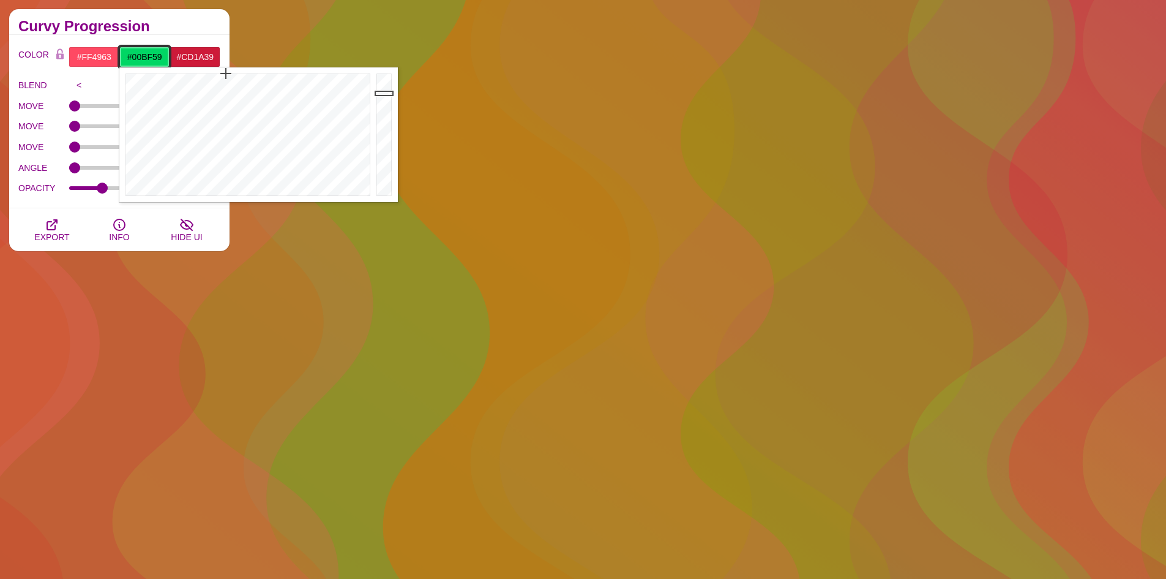
click at [382, 104] on div at bounding box center [385, 134] width 24 height 135
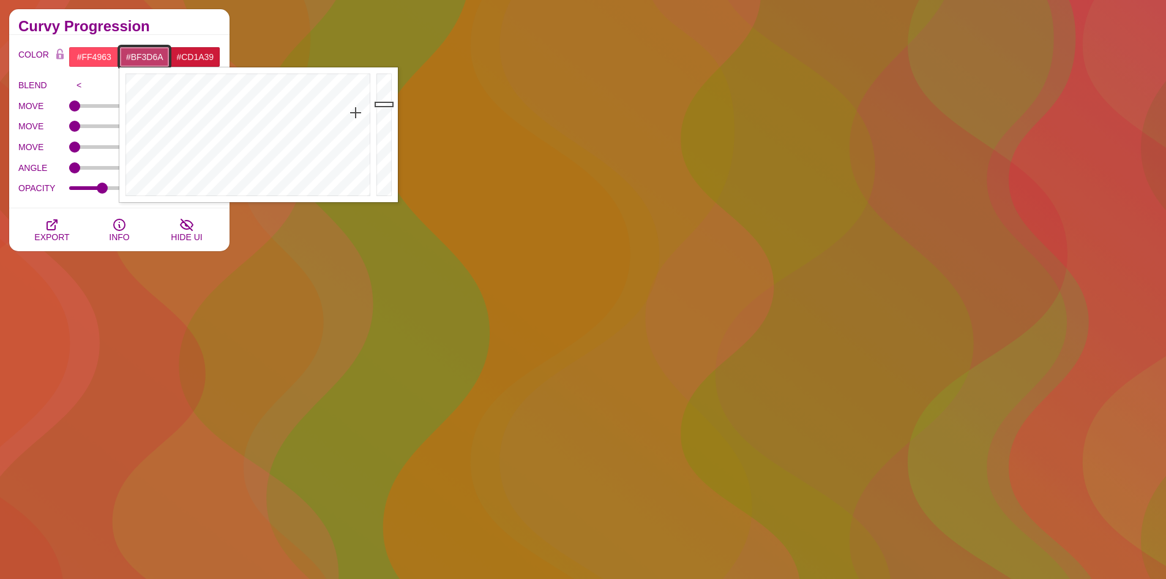
click at [356, 113] on div at bounding box center [246, 134] width 254 height 135
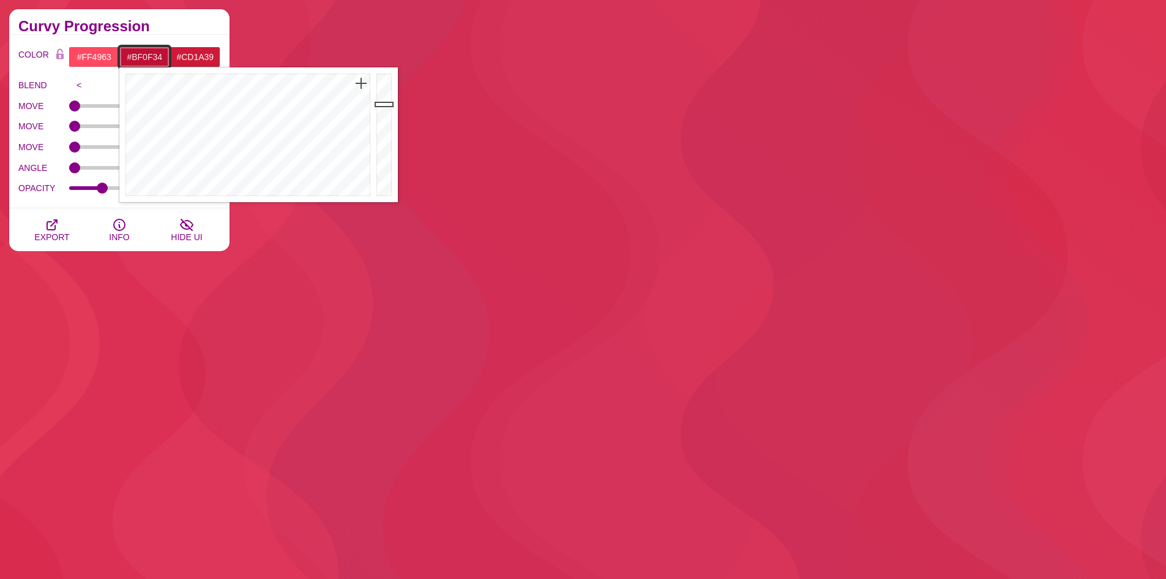
click at [361, 83] on div at bounding box center [246, 134] width 254 height 135
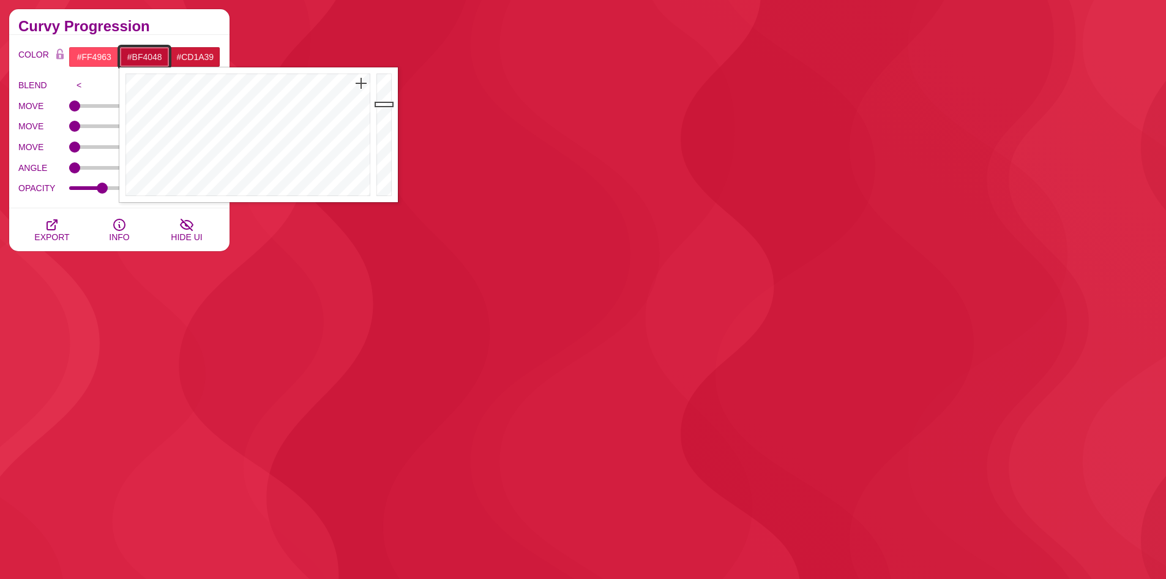
click at [367, 114] on div at bounding box center [246, 134] width 254 height 135
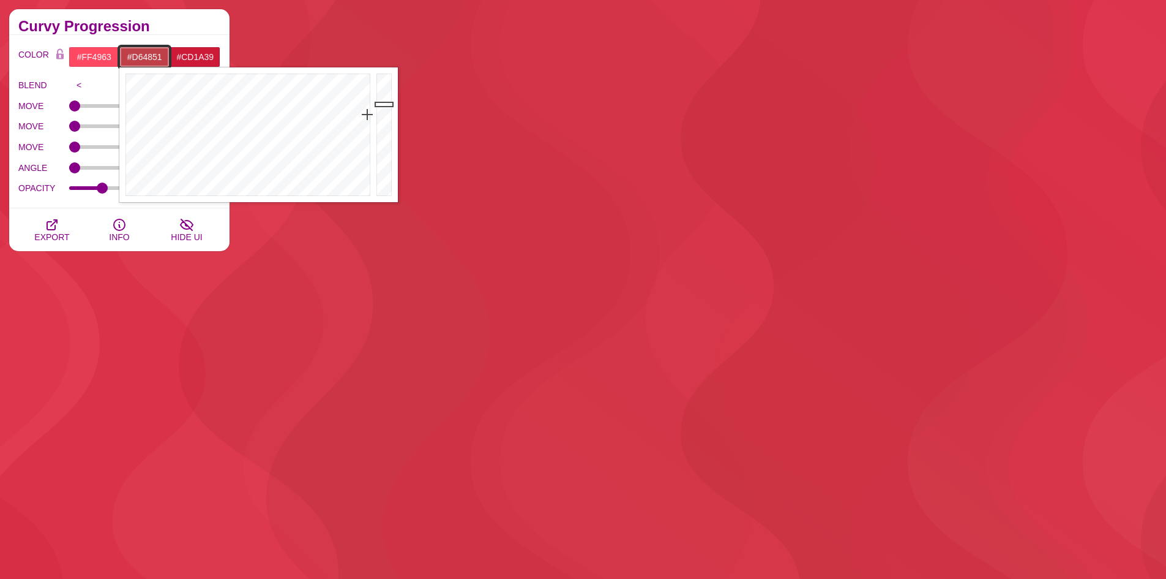
click at [384, 93] on div at bounding box center [385, 134] width 24 height 135
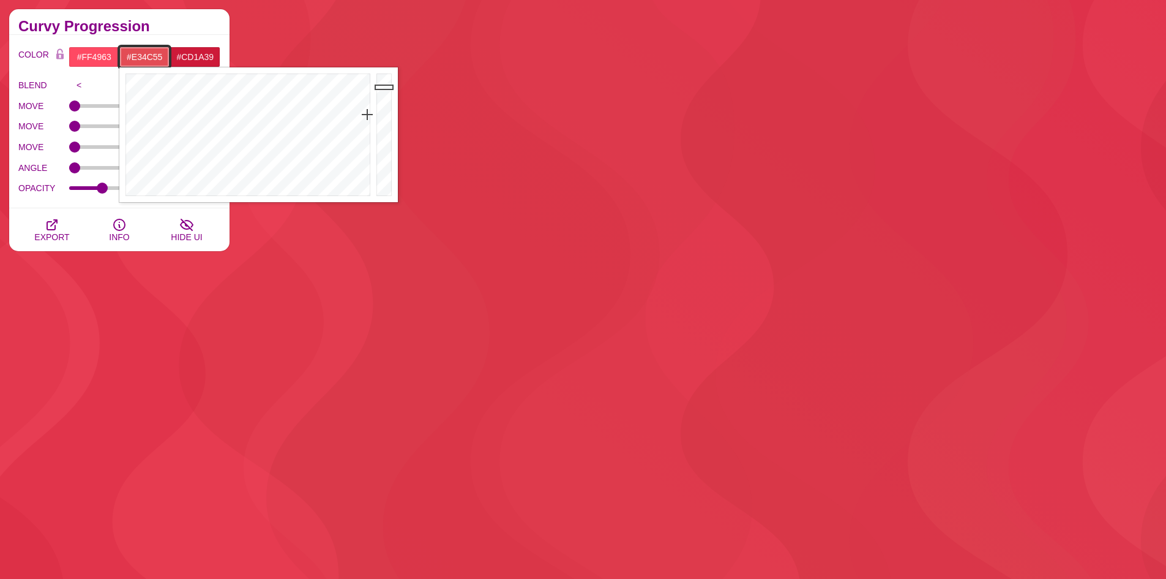
click at [384, 87] on div at bounding box center [385, 134] width 24 height 135
click at [383, 101] on div at bounding box center [385, 134] width 24 height 135
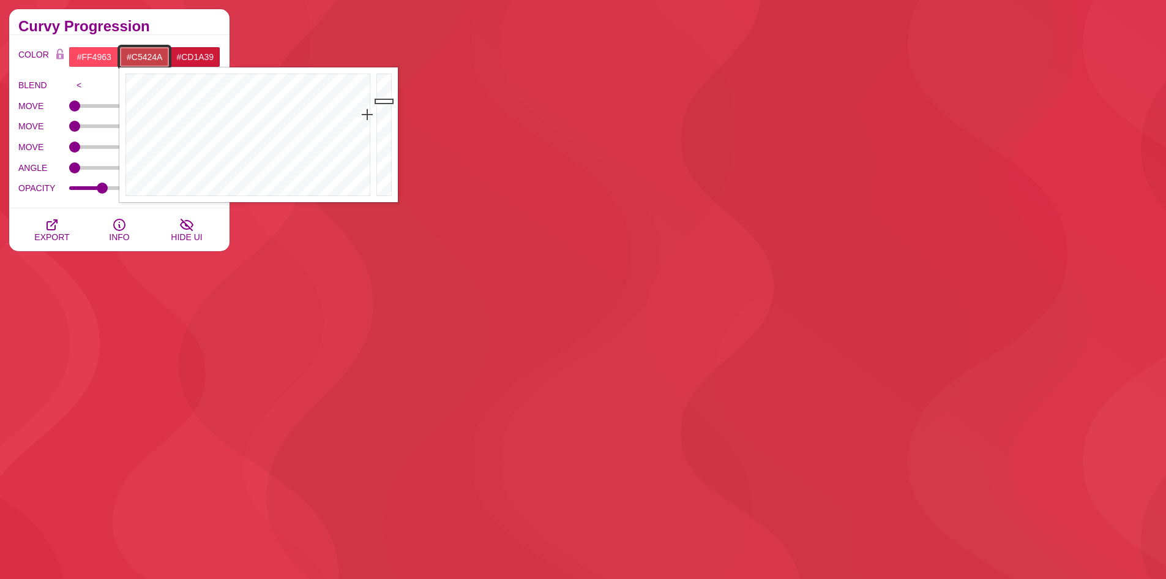
type input "#C52E47"
click at [363, 102] on div at bounding box center [246, 134] width 254 height 135
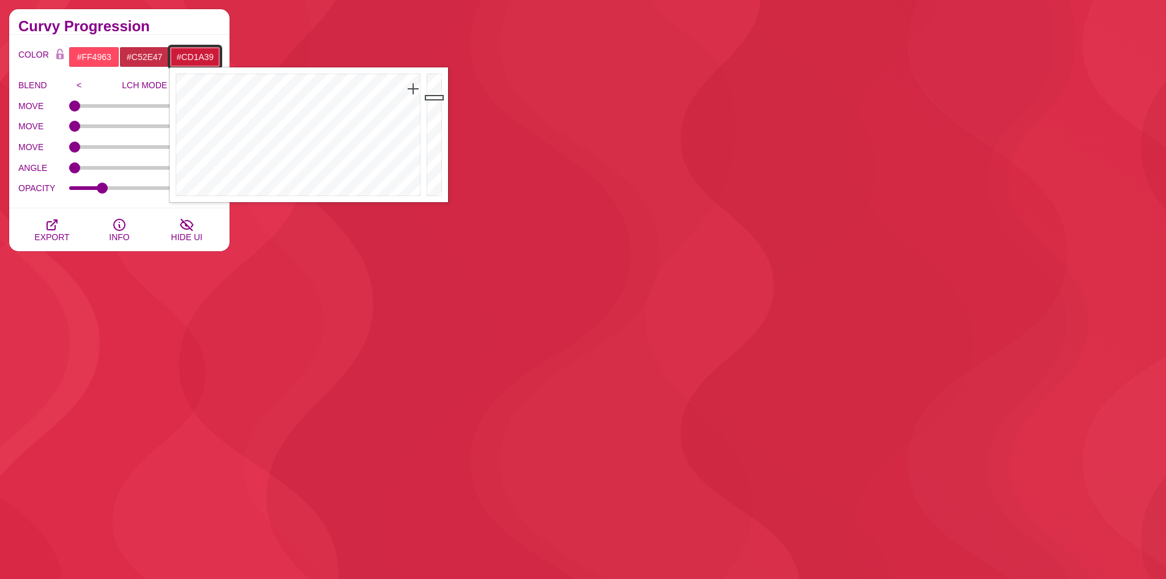
click at [202, 60] on input "#CD1A39" at bounding box center [195, 57] width 51 height 21
click at [433, 89] on div at bounding box center [436, 134] width 24 height 135
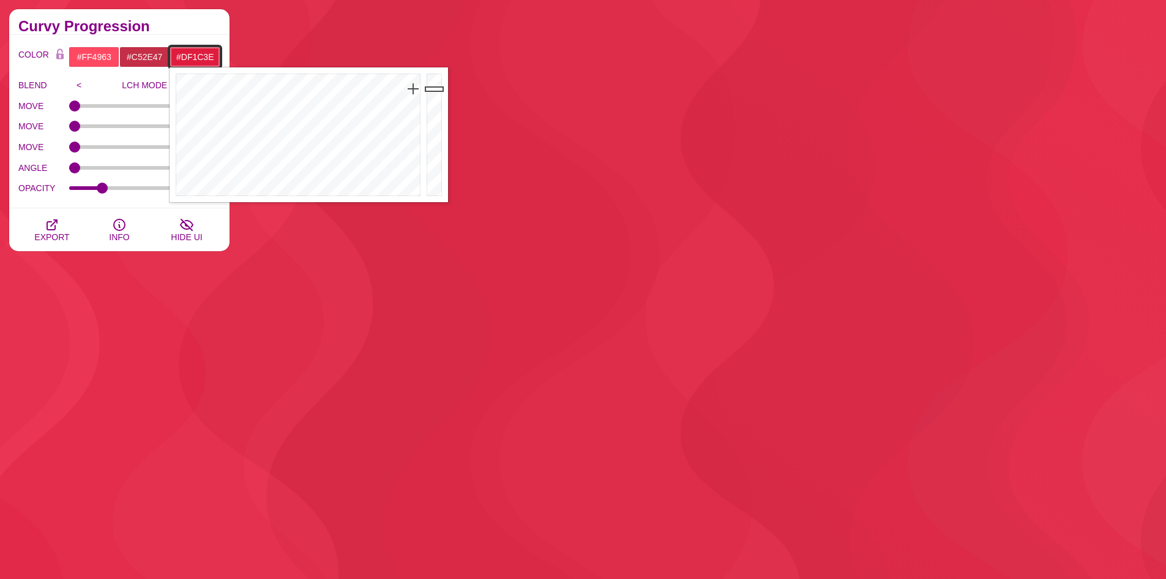
type input "#EA1D41"
click at [437, 83] on div at bounding box center [436, 134] width 24 height 135
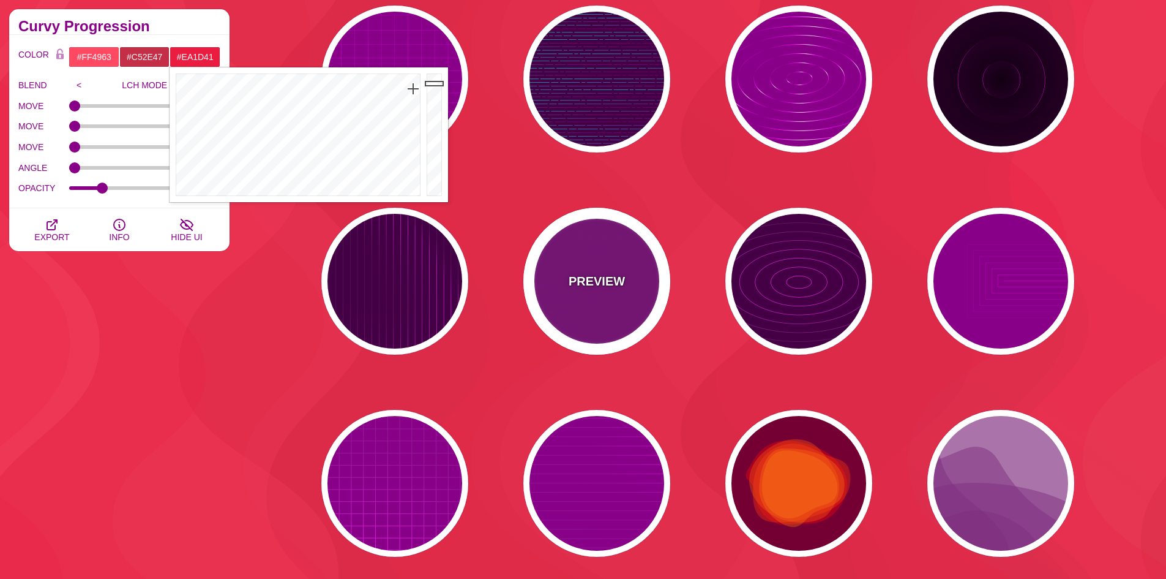
click at [624, 304] on div "PREVIEW" at bounding box center [596, 281] width 147 height 147
type input "#880088"
type input "#FF00FF"
type input "#FFFFFF"
type input "15"
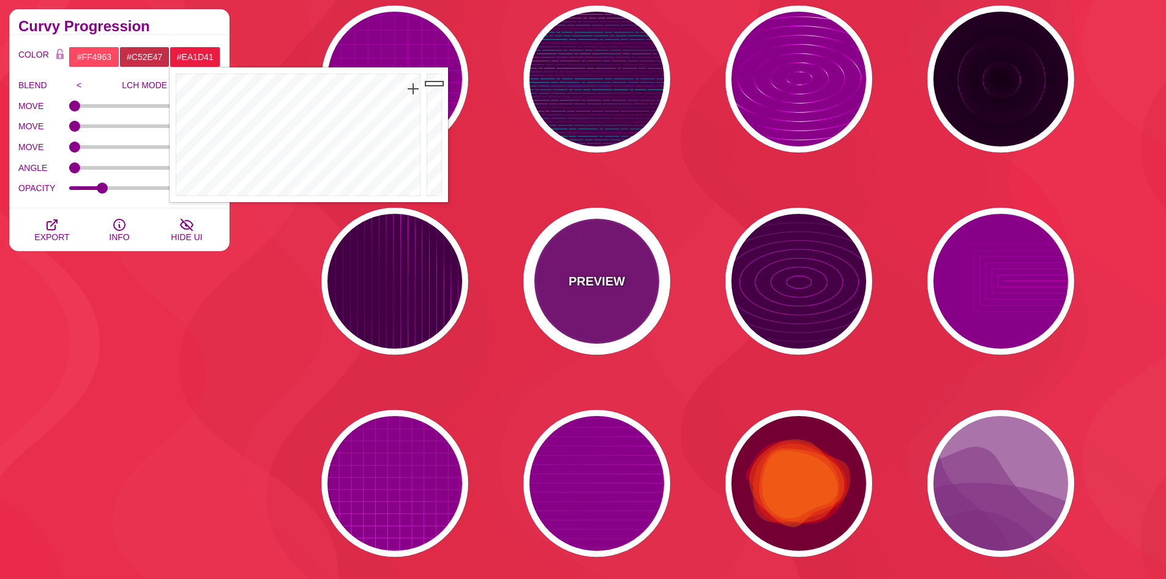
type input "999"
type input "1"
type input "0.1"
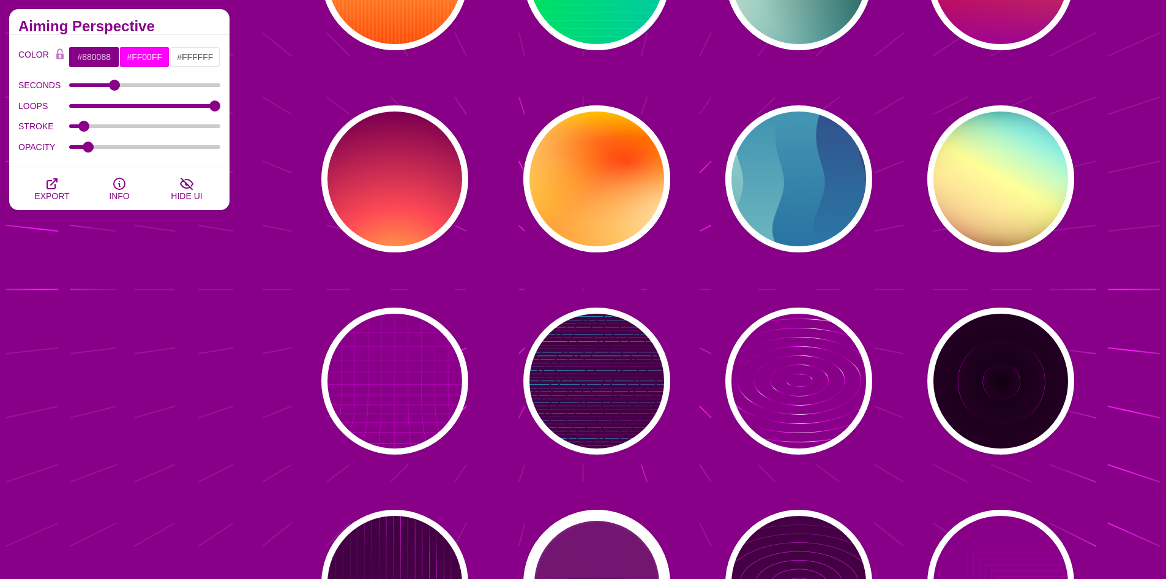
scroll to position [15653, 0]
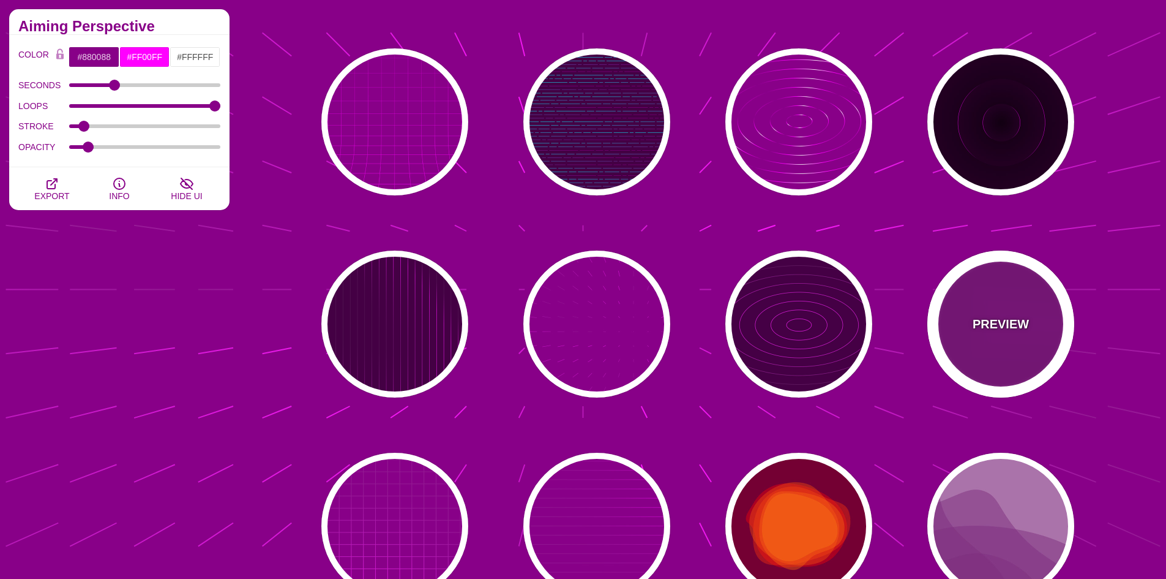
click at [1030, 364] on div "PREVIEW" at bounding box center [1001, 323] width 147 height 147
type input "5"
type input "0"
type input "1"
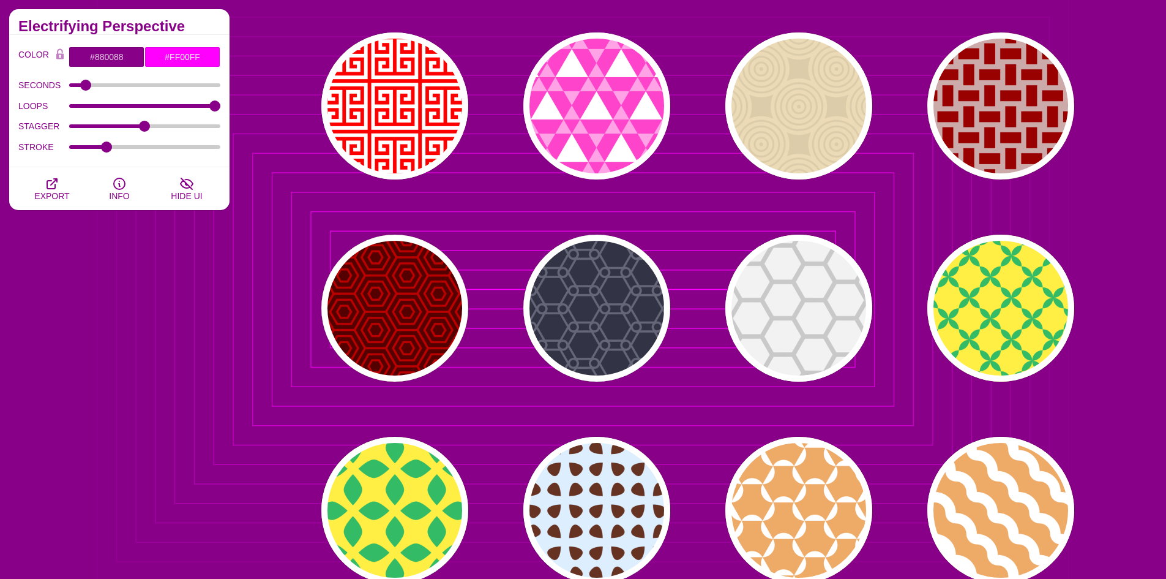
scroll to position [13225, 0]
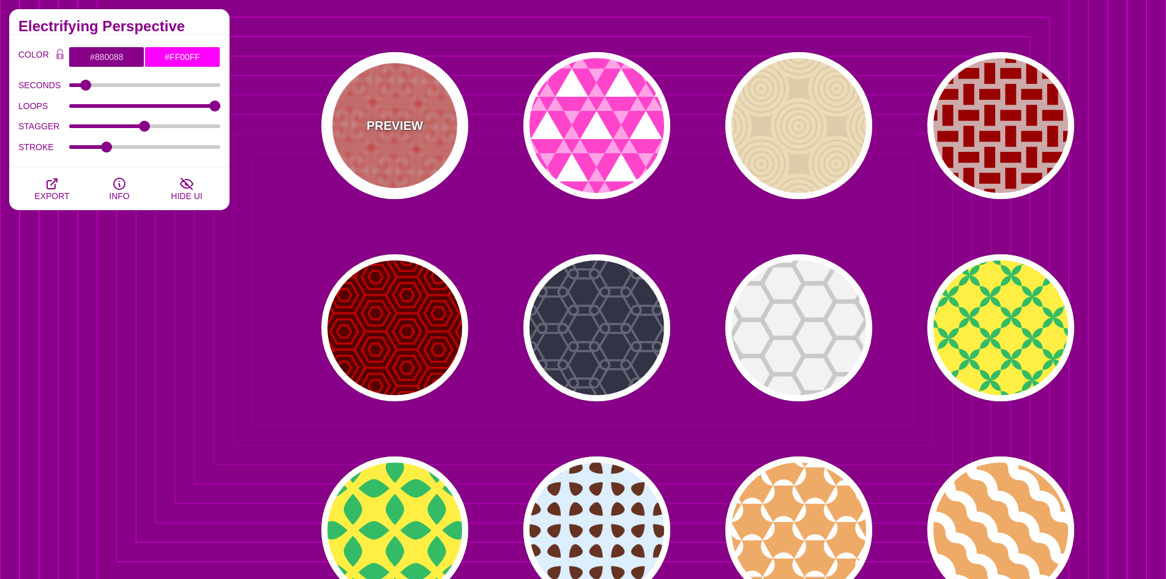
click at [422, 151] on div "PREVIEW" at bounding box center [394, 125] width 147 height 147
type input "#FFFFFF"
type input "#FF0000"
type input "0"
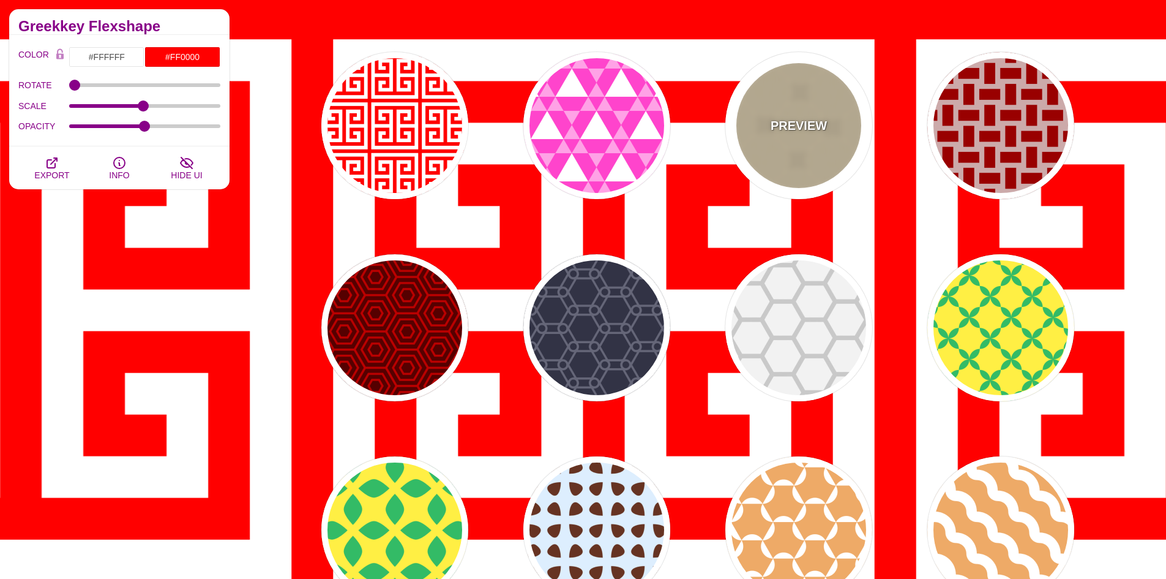
click at [799, 157] on div "PREVIEW" at bounding box center [799, 125] width 147 height 147
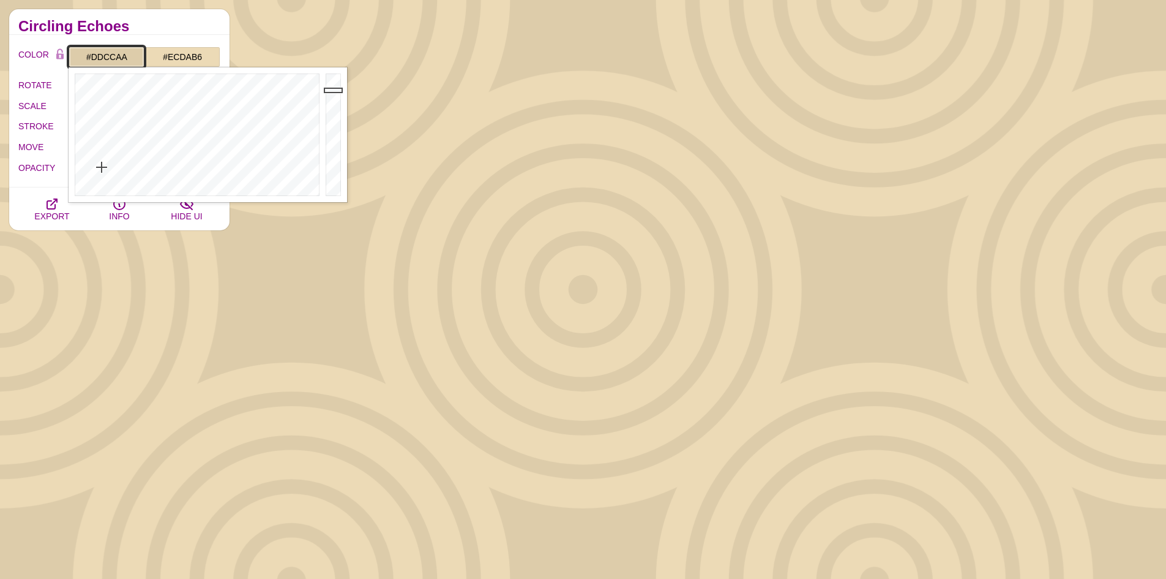
click at [134, 61] on input "#DDCCAA" at bounding box center [107, 57] width 76 height 21
click at [268, 100] on div at bounding box center [196, 134] width 254 height 135
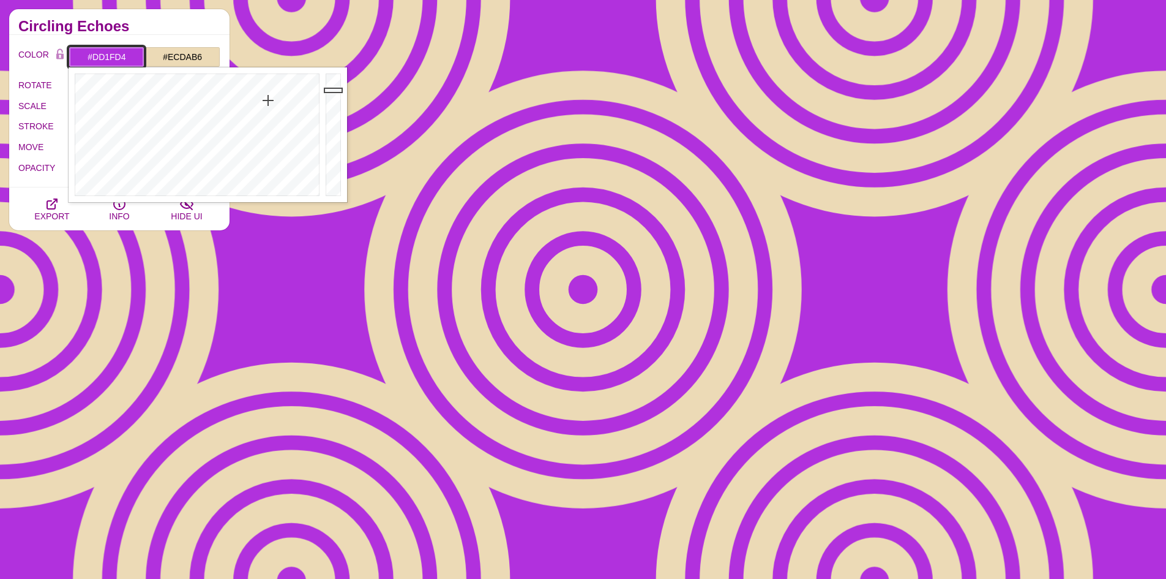
click at [280, 91] on div at bounding box center [196, 134] width 254 height 135
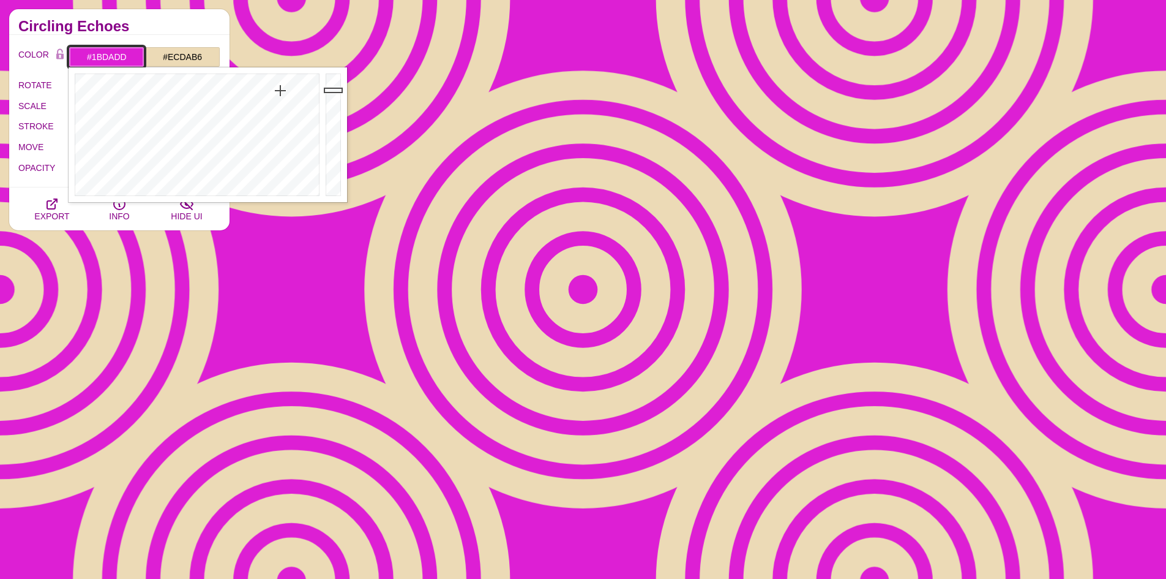
click at [198, 88] on div at bounding box center [196, 134] width 254 height 135
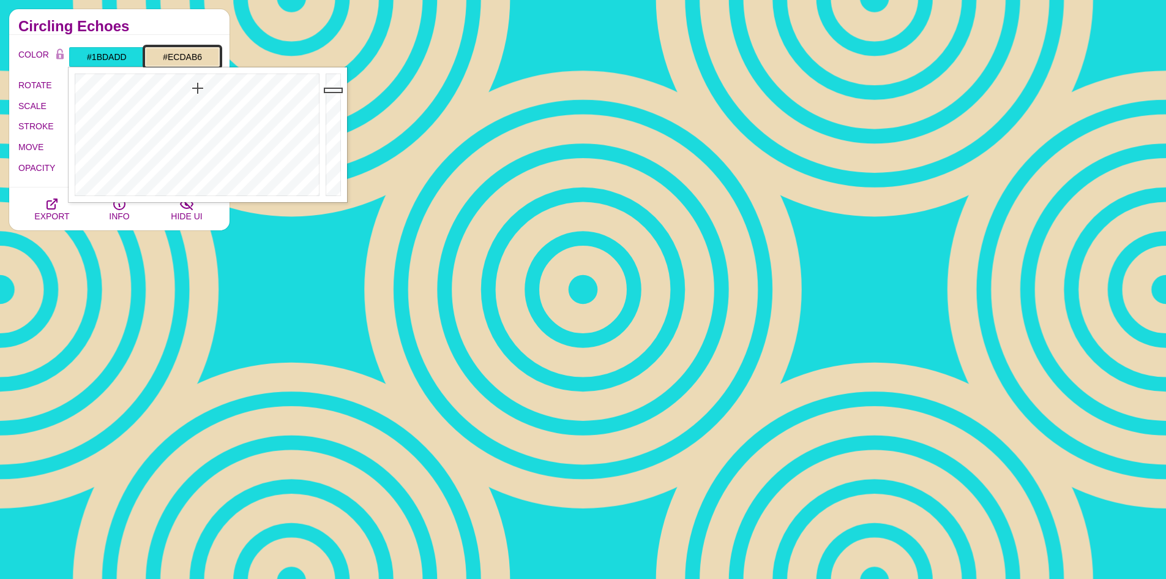
click at [192, 57] on input "#ECDAB6" at bounding box center [182, 57] width 76 height 21
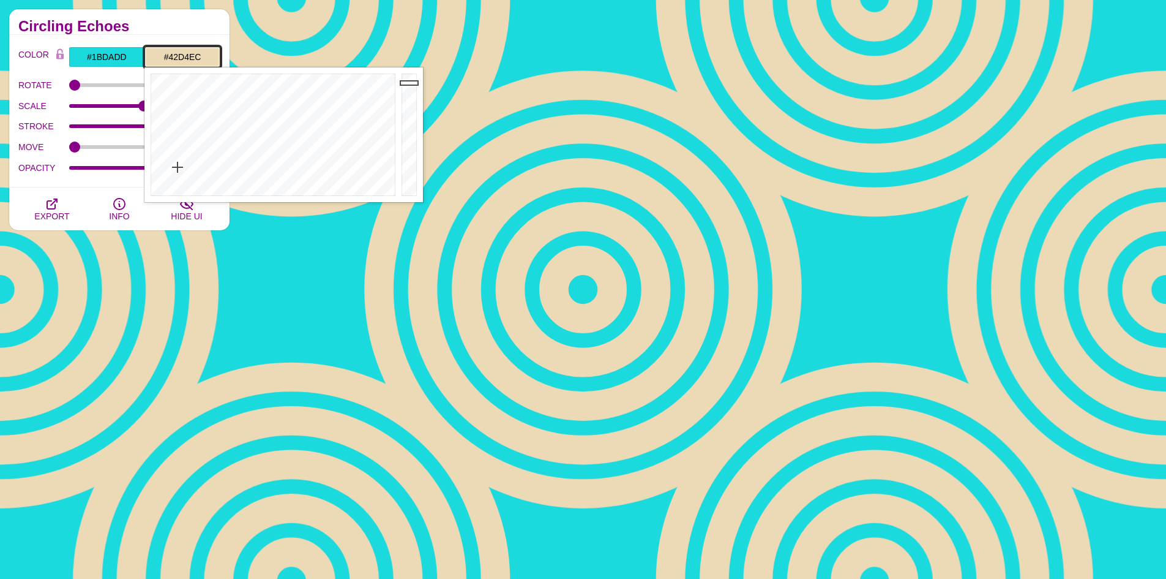
click at [279, 108] on div at bounding box center [271, 134] width 254 height 135
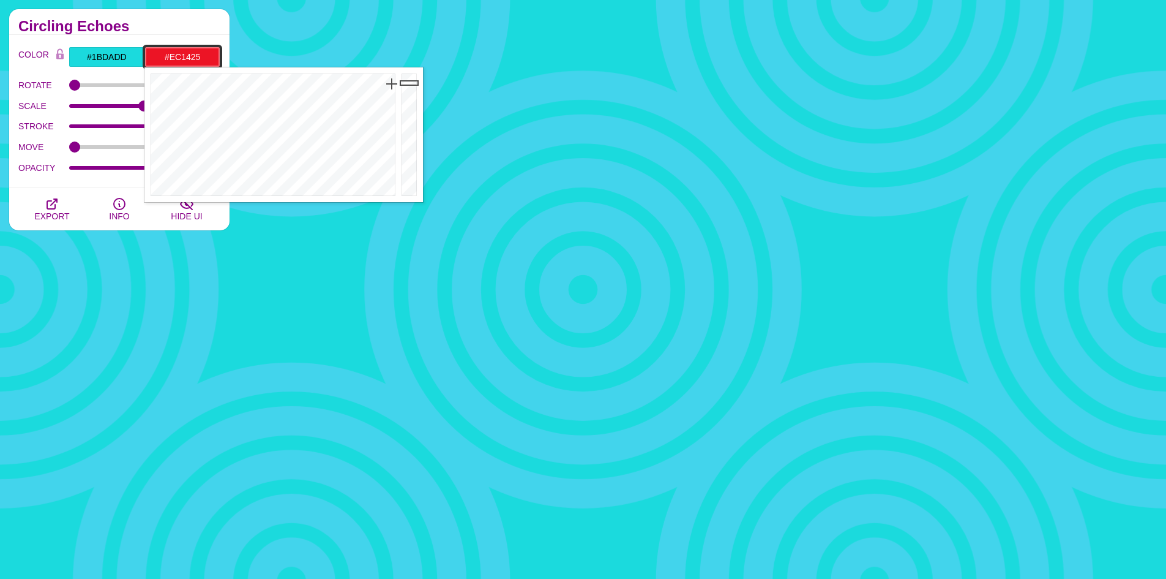
click at [392, 84] on div at bounding box center [271, 134] width 254 height 135
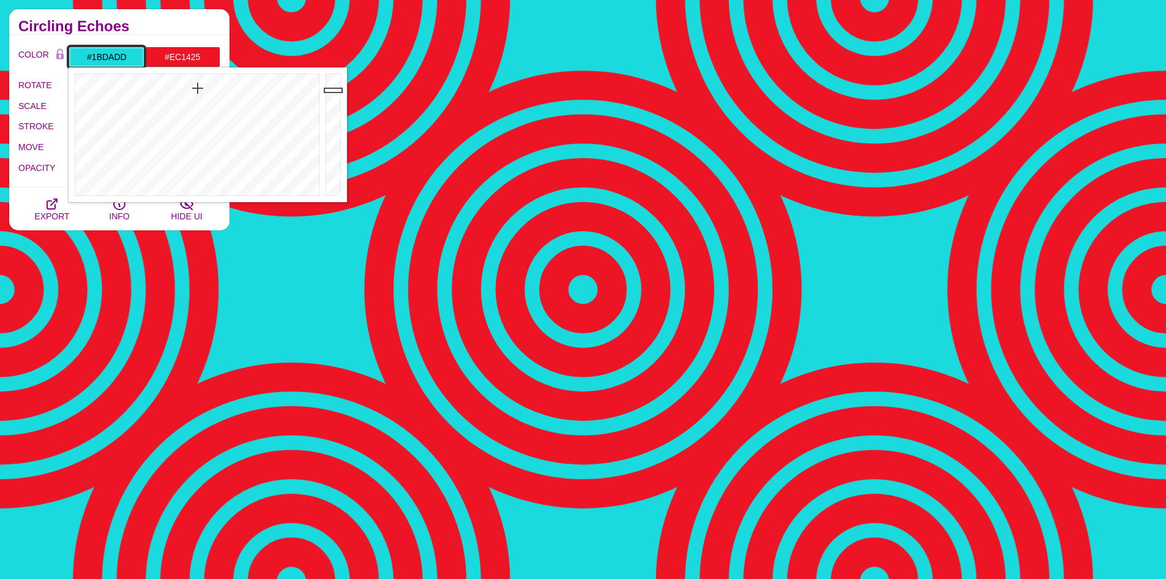
click at [97, 61] on input "#1BDADD" at bounding box center [107, 57] width 76 height 21
click at [310, 92] on div at bounding box center [196, 134] width 254 height 135
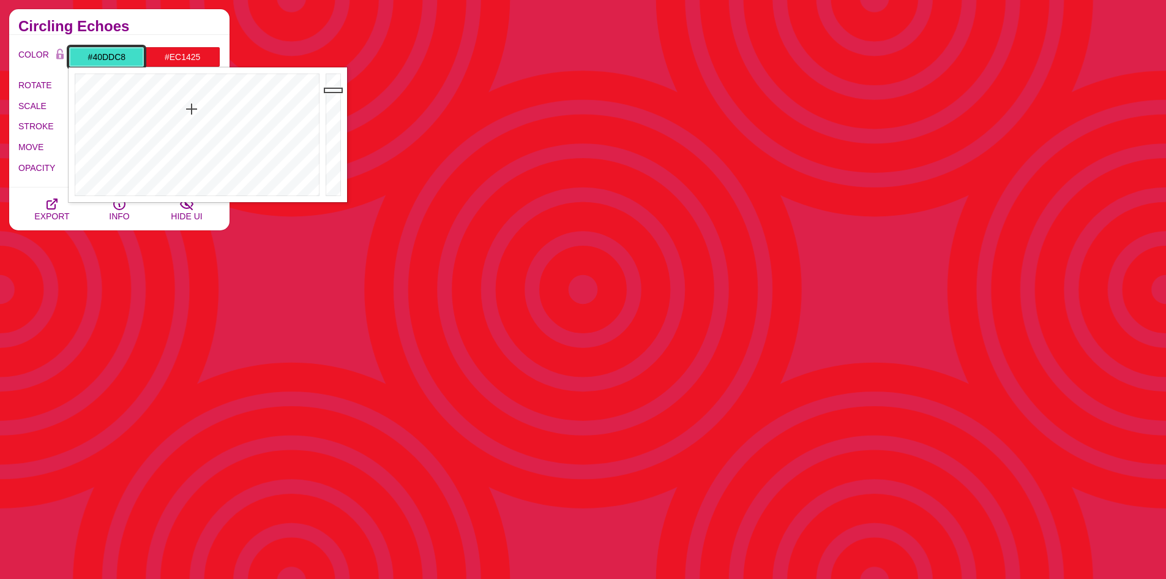
click at [192, 109] on div at bounding box center [196, 134] width 254 height 135
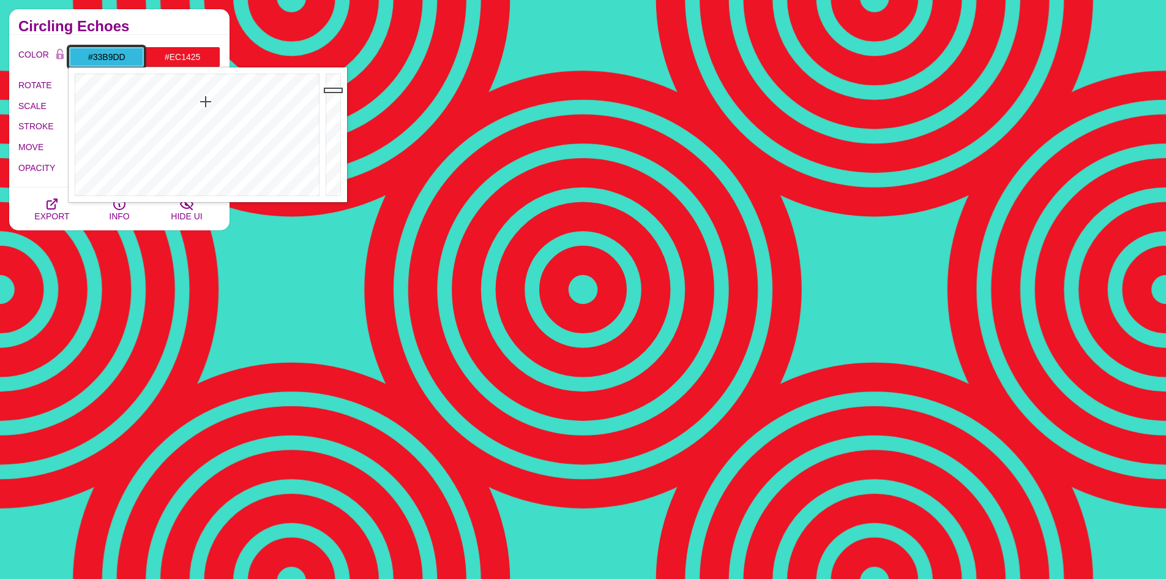
click at [206, 102] on div at bounding box center [196, 134] width 254 height 135
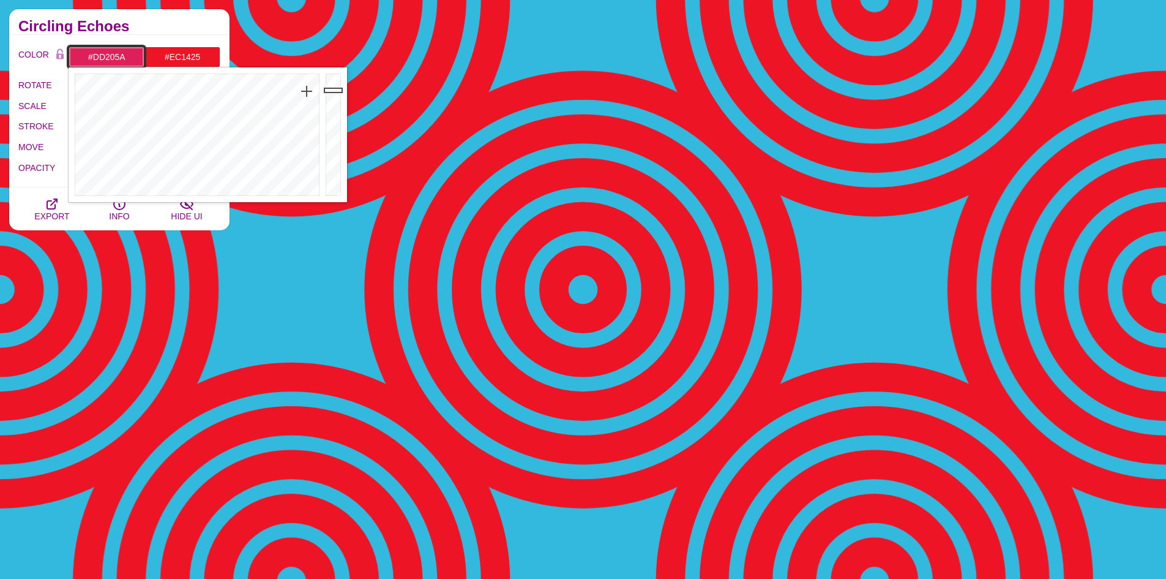
click at [307, 91] on div at bounding box center [196, 134] width 254 height 135
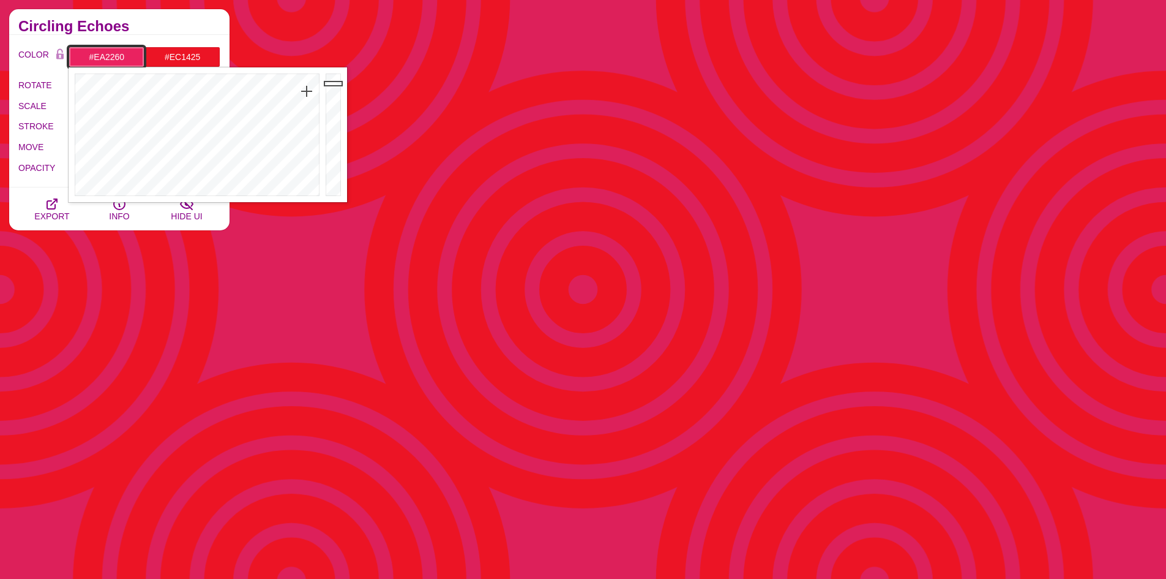
click at [336, 83] on div at bounding box center [335, 134] width 24 height 135
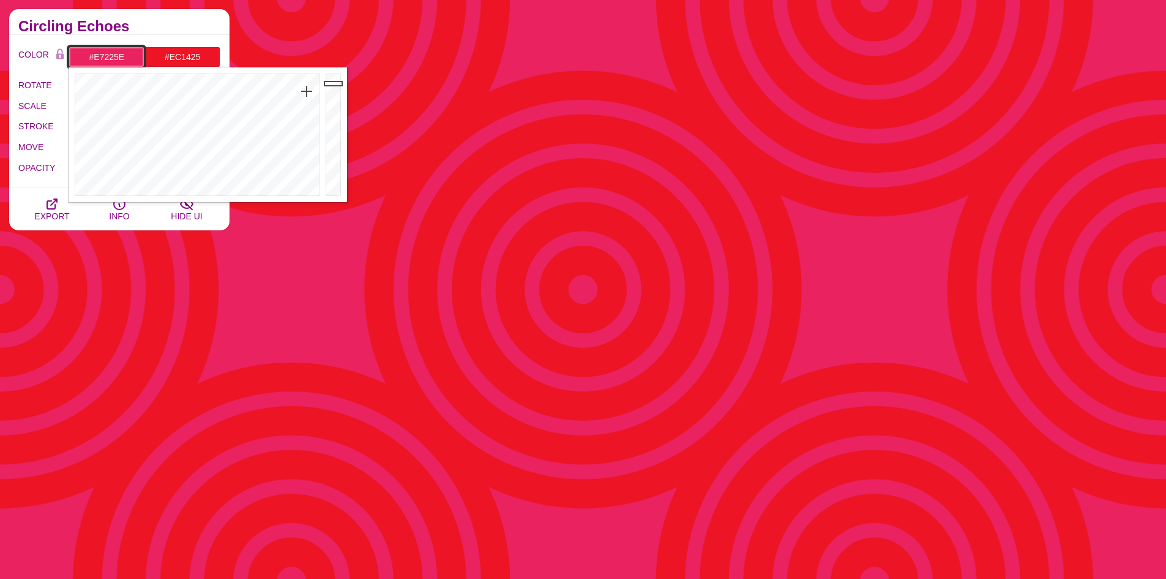
click at [336, 85] on div at bounding box center [335, 134] width 24 height 135
click at [336, 88] on div at bounding box center [335, 134] width 24 height 135
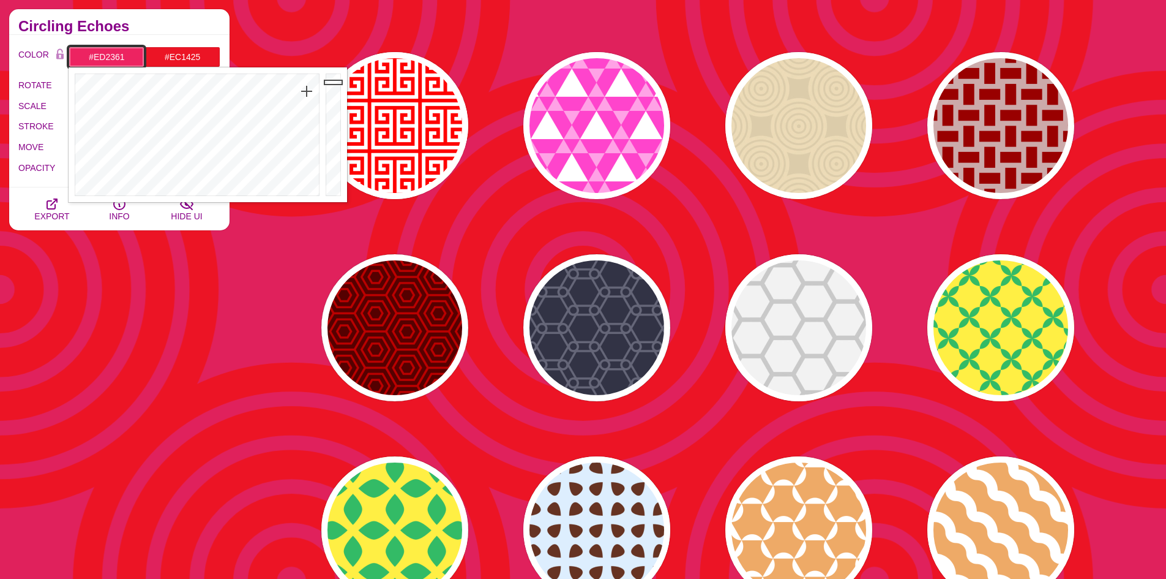
click at [332, 82] on div at bounding box center [335, 134] width 24 height 135
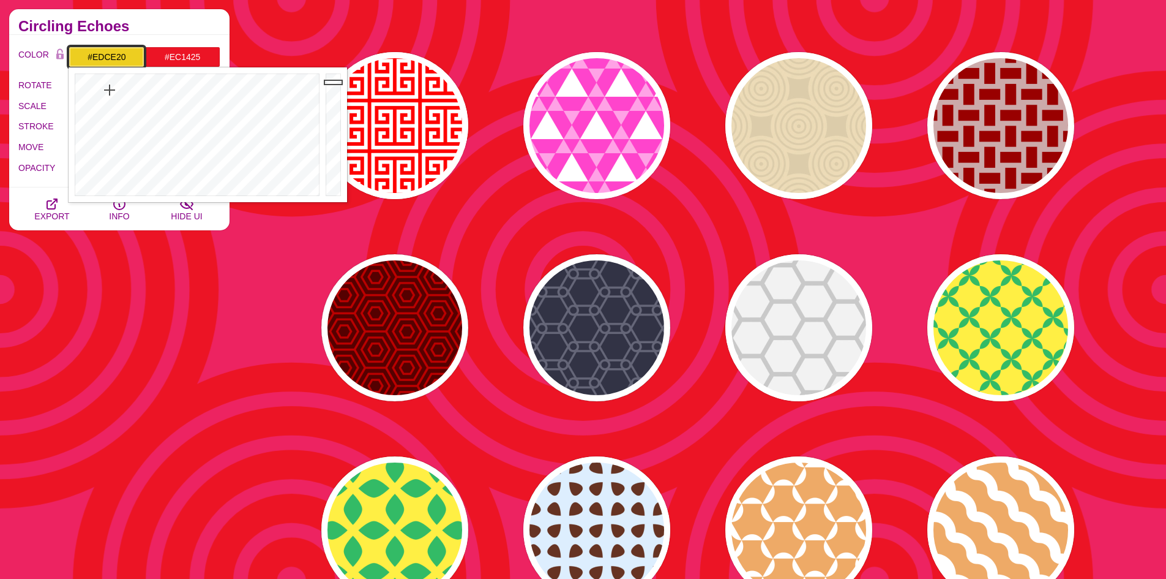
click at [110, 90] on div at bounding box center [196, 134] width 254 height 135
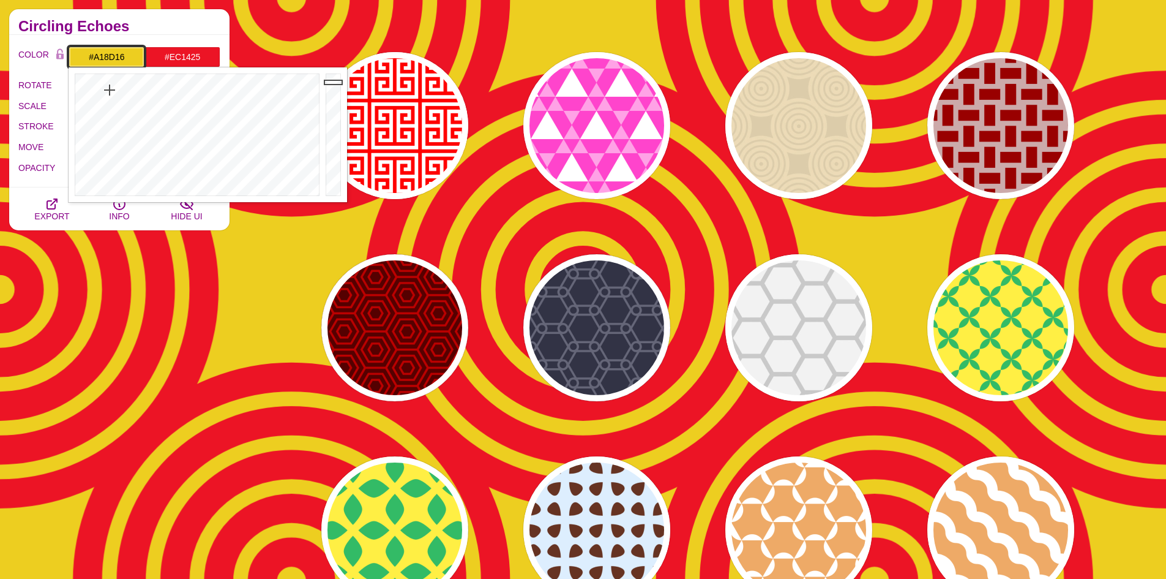
click at [334, 118] on div at bounding box center [335, 134] width 24 height 135
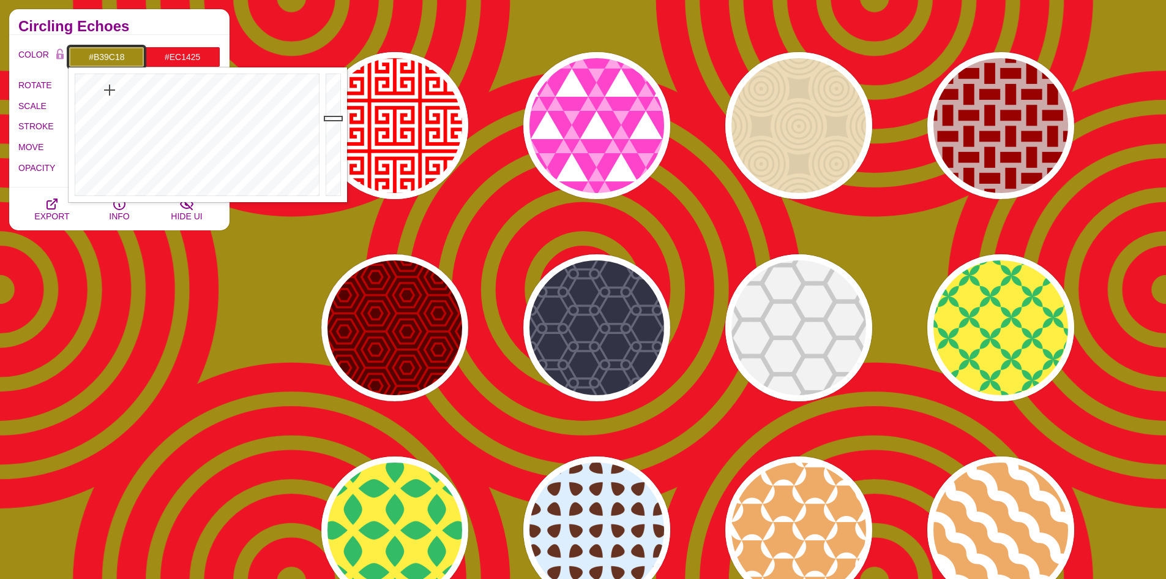
click at [334, 110] on div at bounding box center [335, 134] width 24 height 135
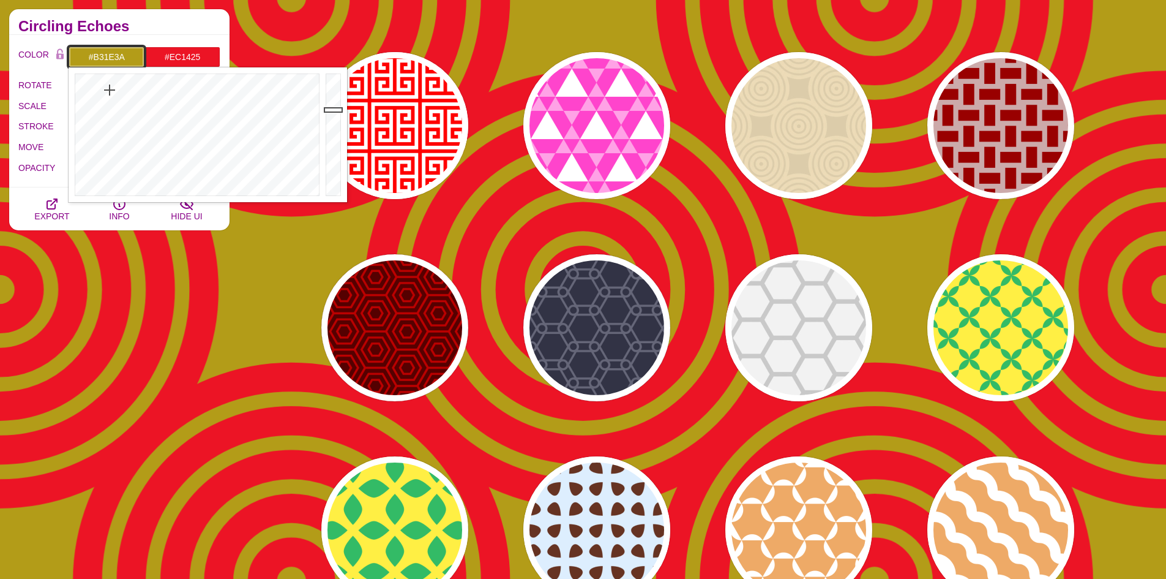
click at [312, 94] on div at bounding box center [196, 134] width 254 height 135
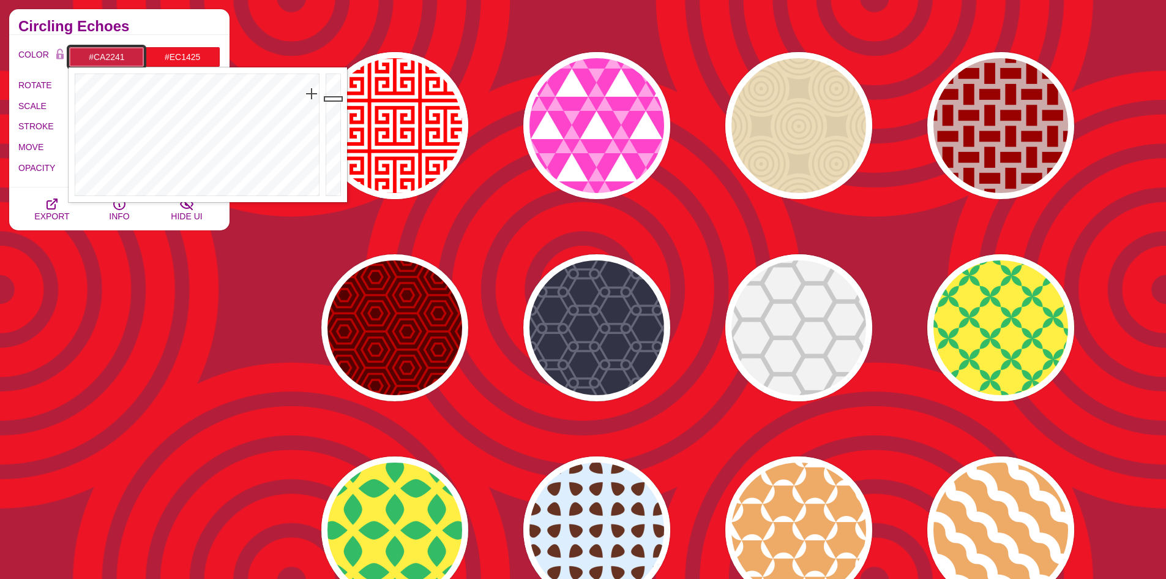
click at [337, 99] on div at bounding box center [335, 134] width 24 height 135
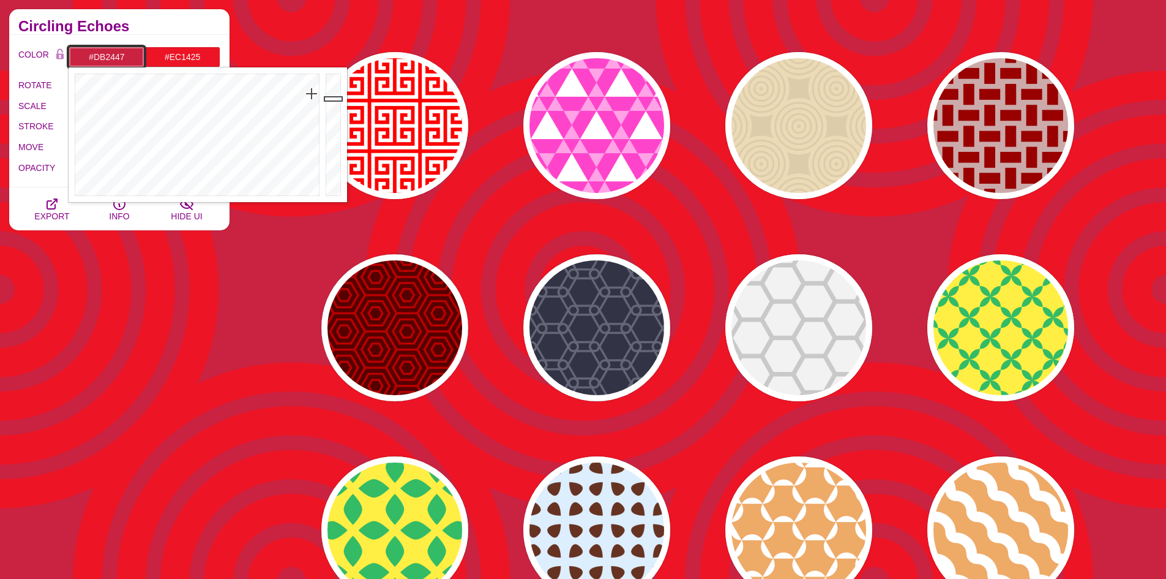
click at [334, 91] on div at bounding box center [335, 134] width 24 height 135
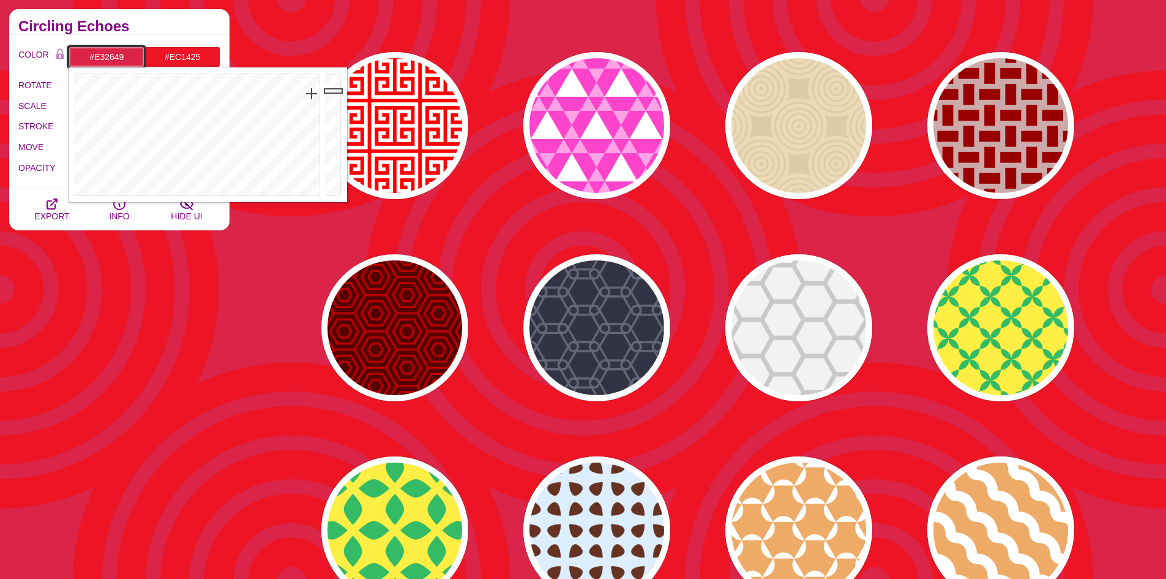
click at [335, 87] on div at bounding box center [335, 134] width 24 height 135
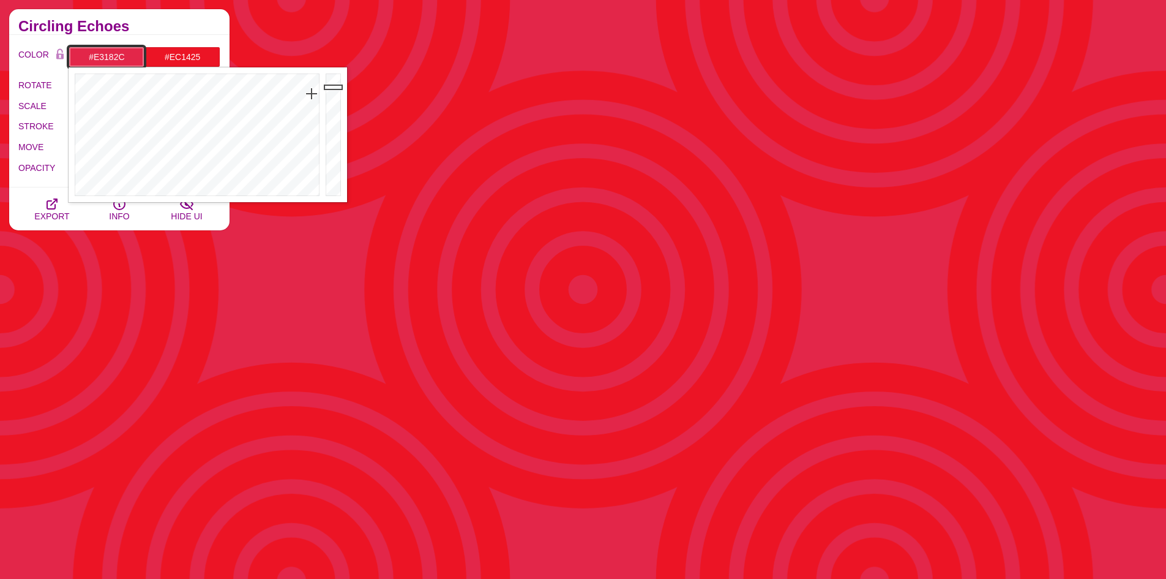
click at [315, 86] on div at bounding box center [196, 134] width 254 height 135
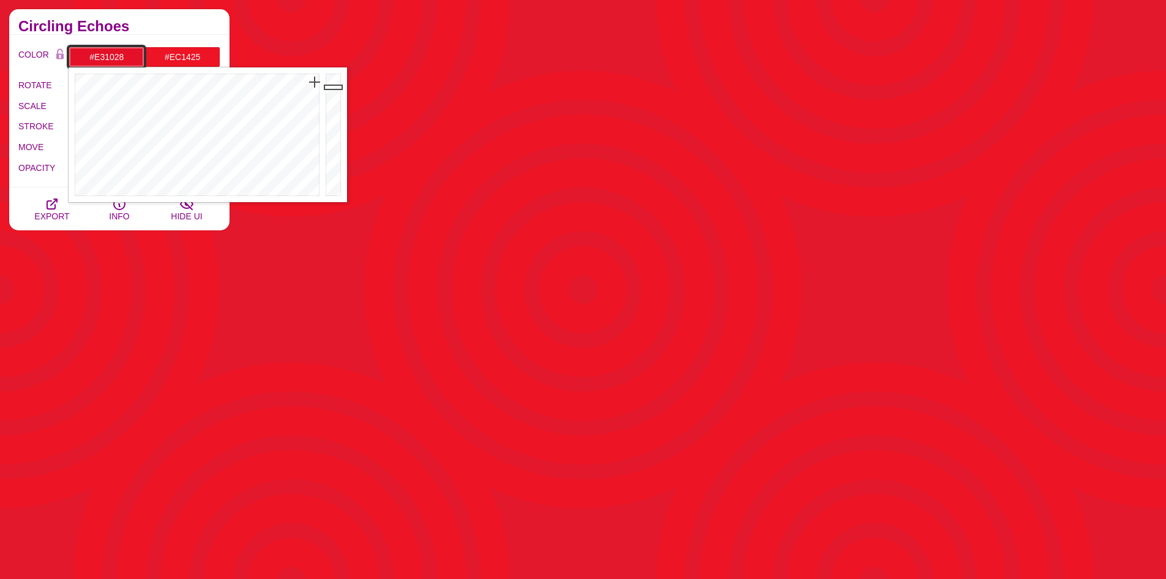
click at [315, 82] on div at bounding box center [196, 134] width 254 height 135
click at [332, 81] on div at bounding box center [335, 134] width 24 height 135
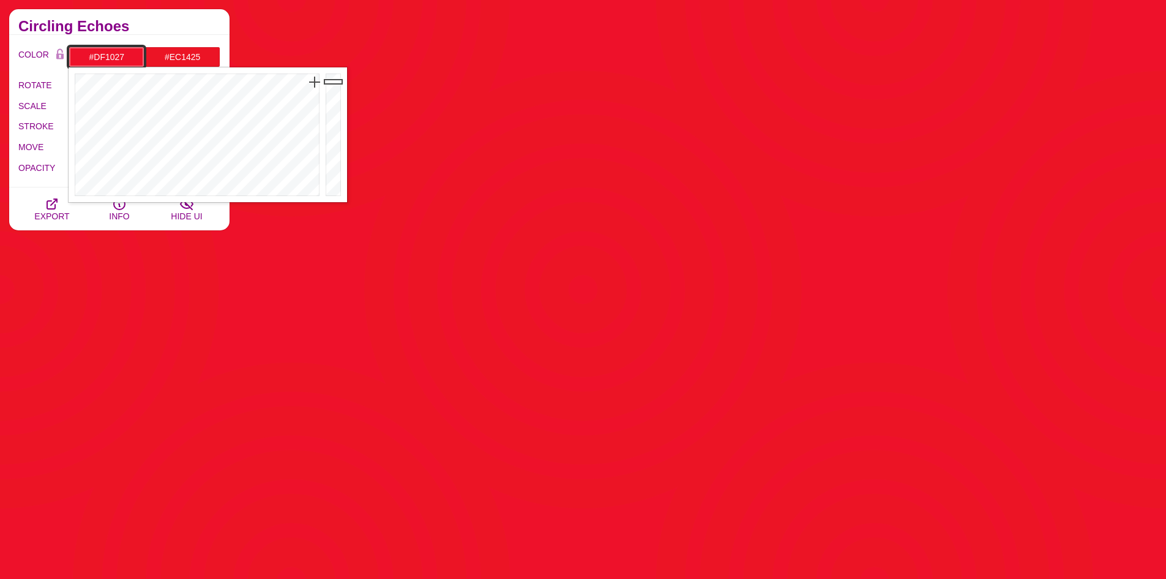
click at [332, 89] on div at bounding box center [335, 134] width 24 height 135
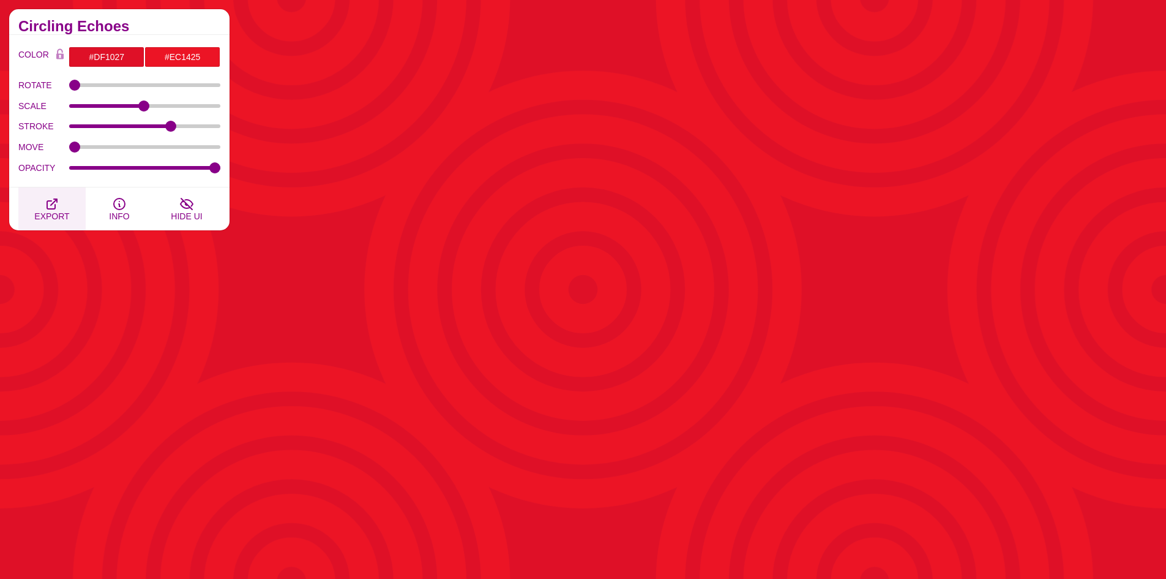
click at [46, 209] on icon "button" at bounding box center [52, 204] width 15 height 15
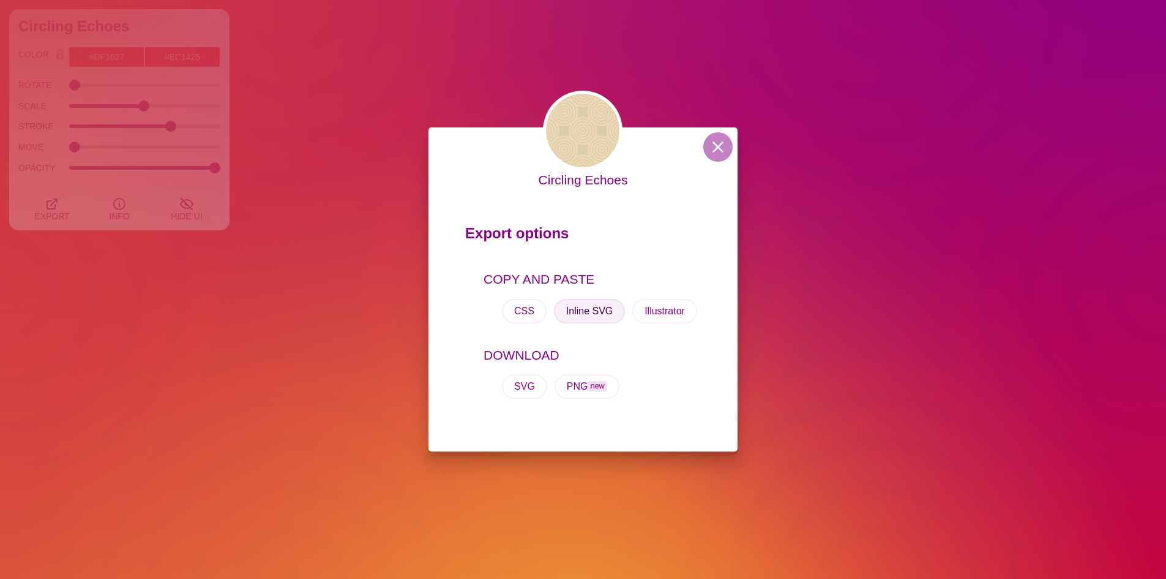
click at [590, 314] on button "Inline SVG" at bounding box center [589, 311] width 71 height 24
click at [296, 82] on div "Circling Echoes Export options COPY AND PASTE CSS Inline SVG Illustrator DOWNLO…" at bounding box center [583, 289] width 1166 height 579
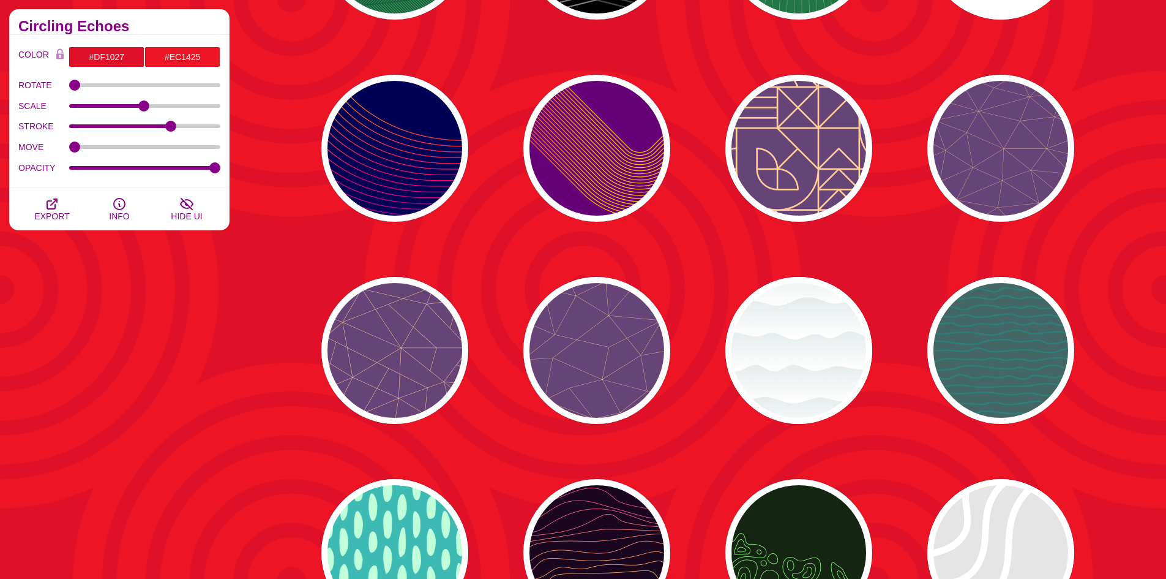
scroll to position [11364, 0]
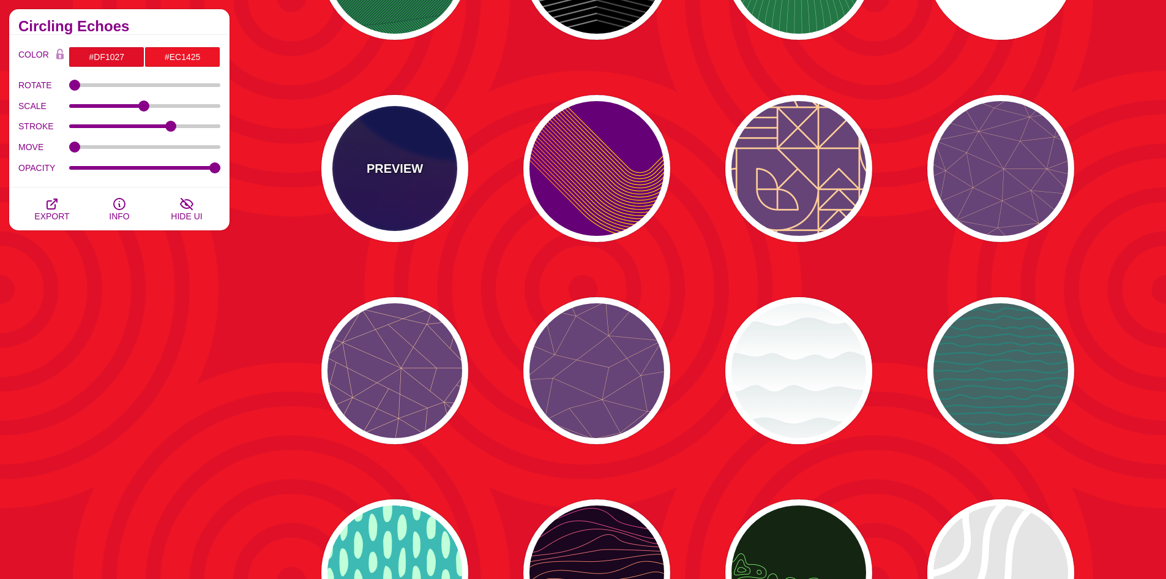
click at [444, 185] on div "PREVIEW" at bounding box center [394, 168] width 147 height 147
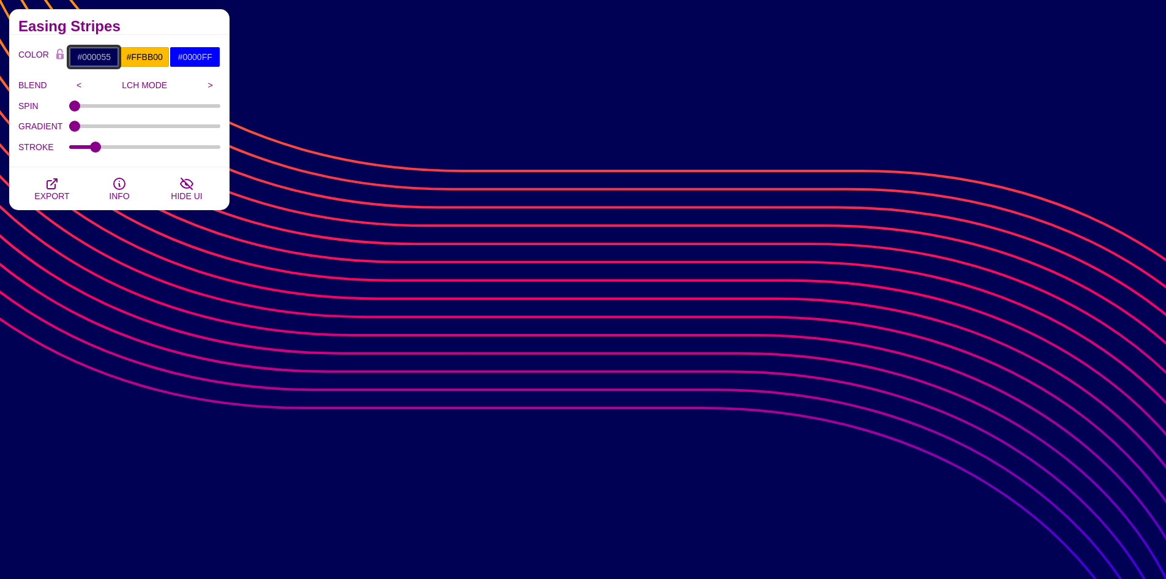
click at [97, 56] on input "#000055" at bounding box center [94, 57] width 51 height 21
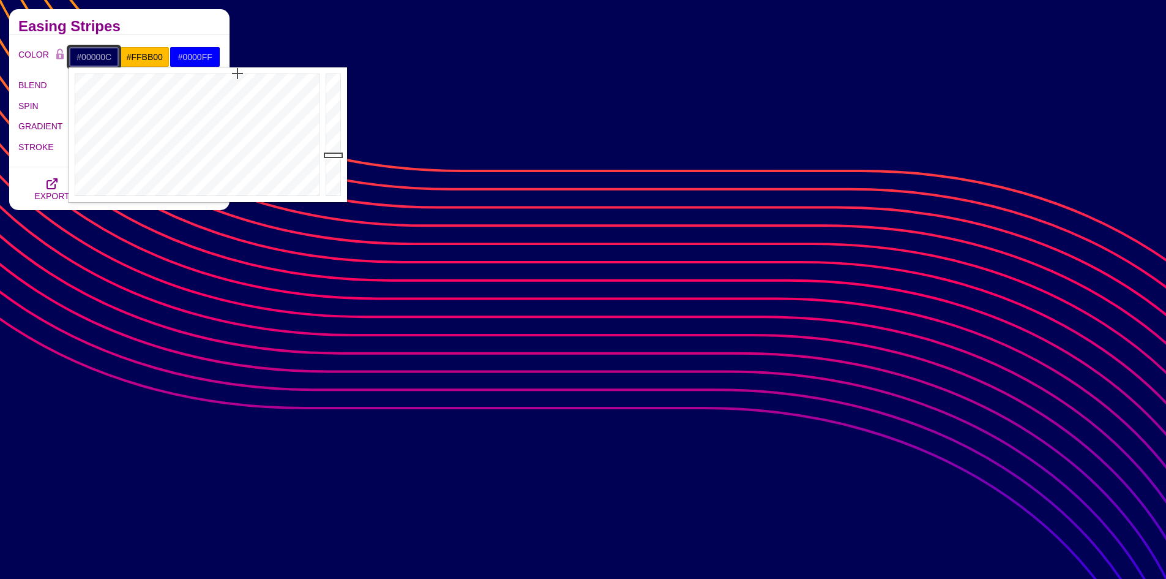
click at [335, 190] on div at bounding box center [335, 134] width 24 height 135
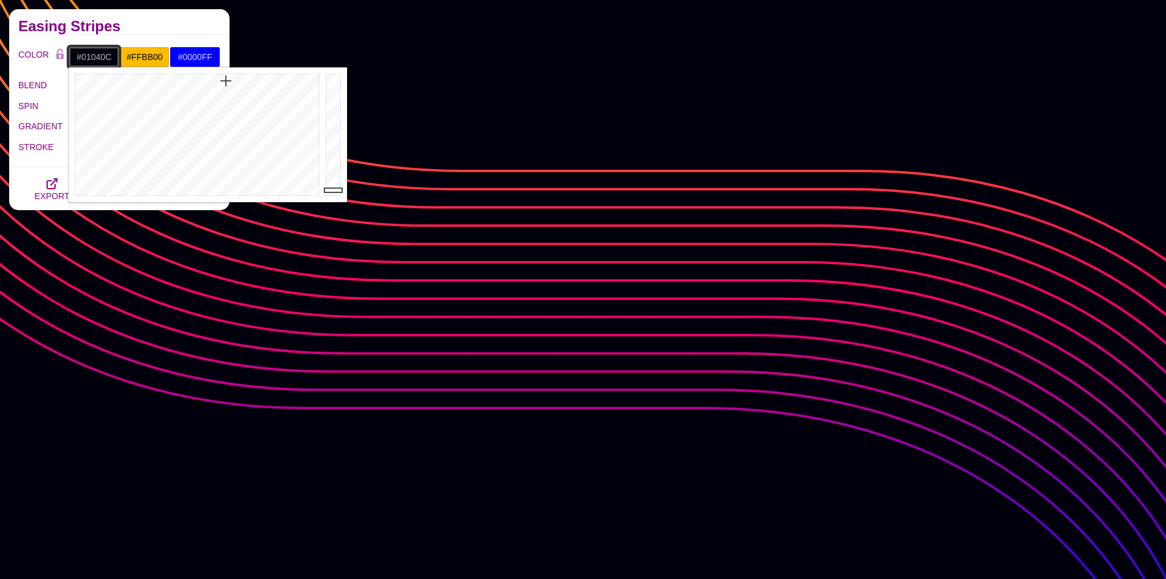
drag, startPoint x: 235, startPoint y: 77, endPoint x: 226, endPoint y: 81, distance: 10.1
click at [226, 81] on div at bounding box center [196, 134] width 254 height 135
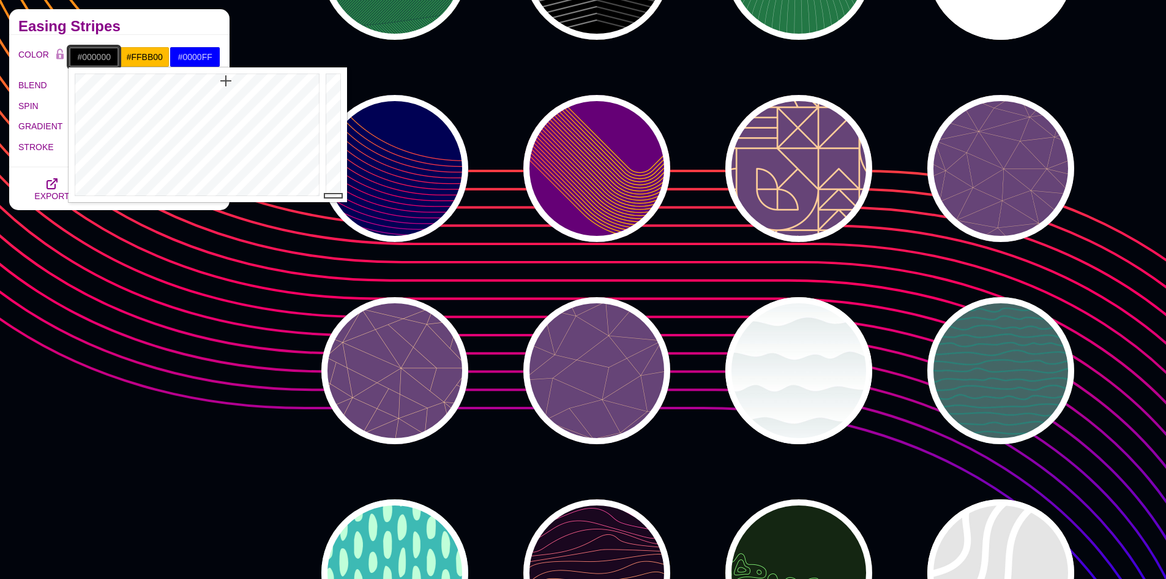
drag, startPoint x: 332, startPoint y: 187, endPoint x: 332, endPoint y: 200, distance: 12.3
click at [332, 200] on div at bounding box center [335, 134] width 24 height 135
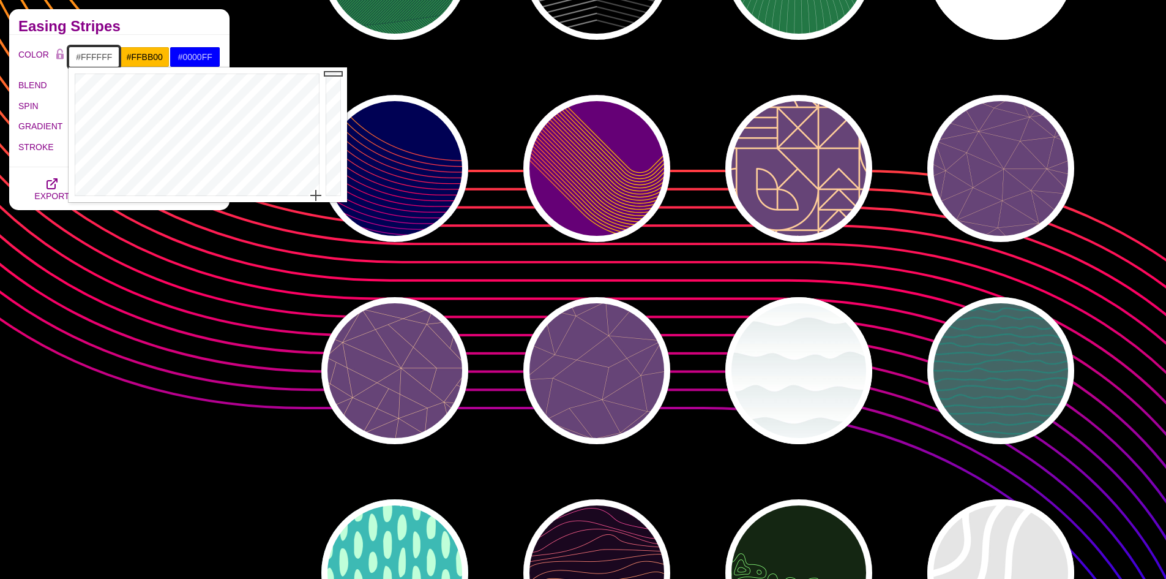
drag, startPoint x: 138, startPoint y: 137, endPoint x: 316, endPoint y: 201, distance: 189.2
click at [316, 201] on div at bounding box center [196, 134] width 254 height 135
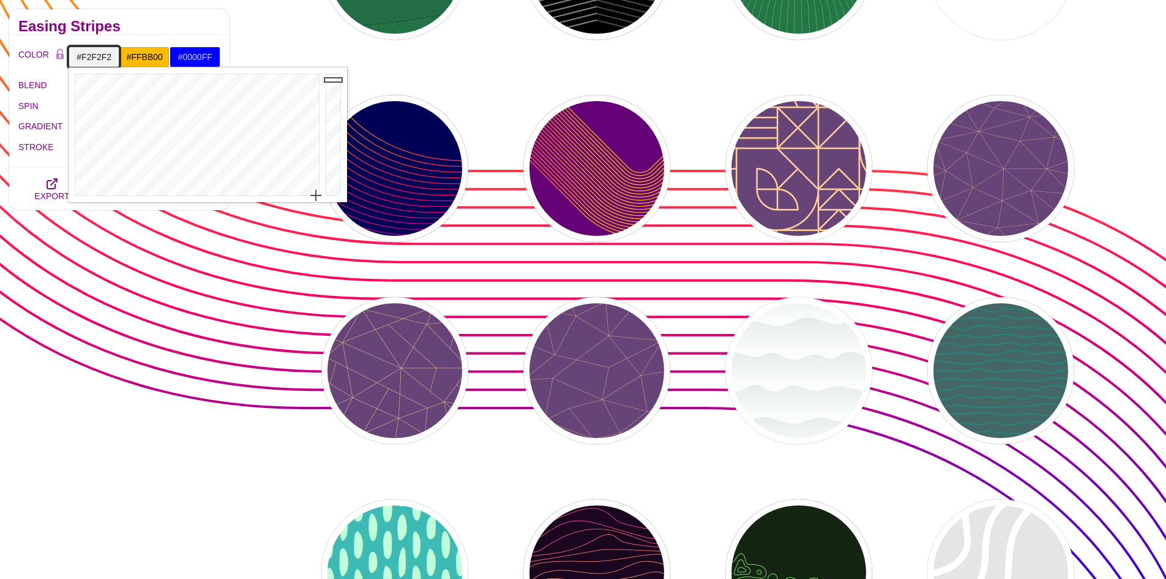
click at [338, 80] on div at bounding box center [335, 134] width 24 height 135
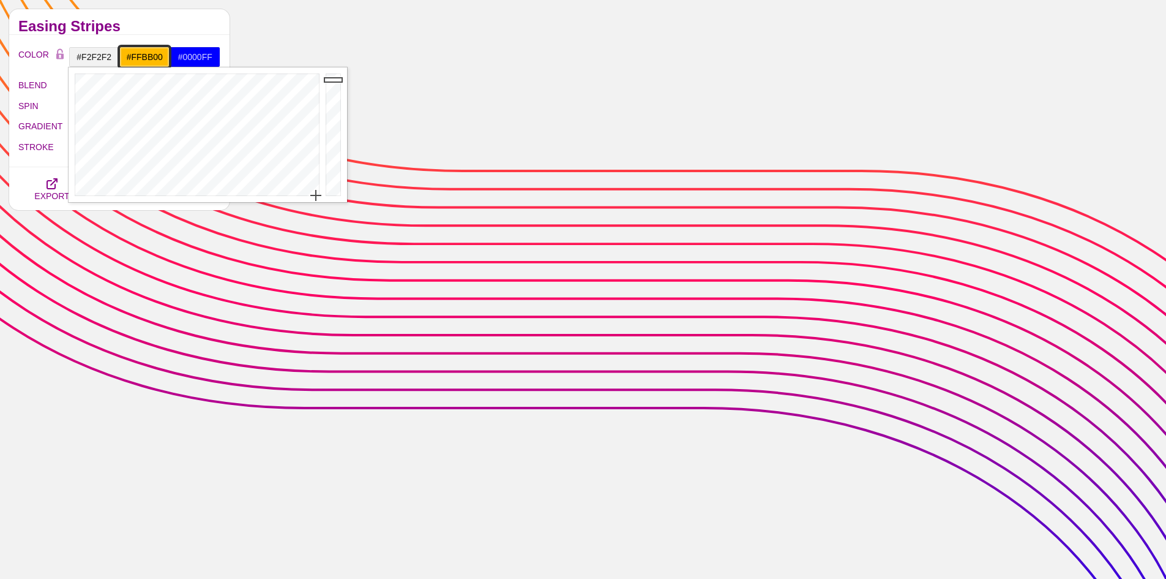
click at [157, 61] on input "#FFBB00" at bounding box center [144, 57] width 51 height 21
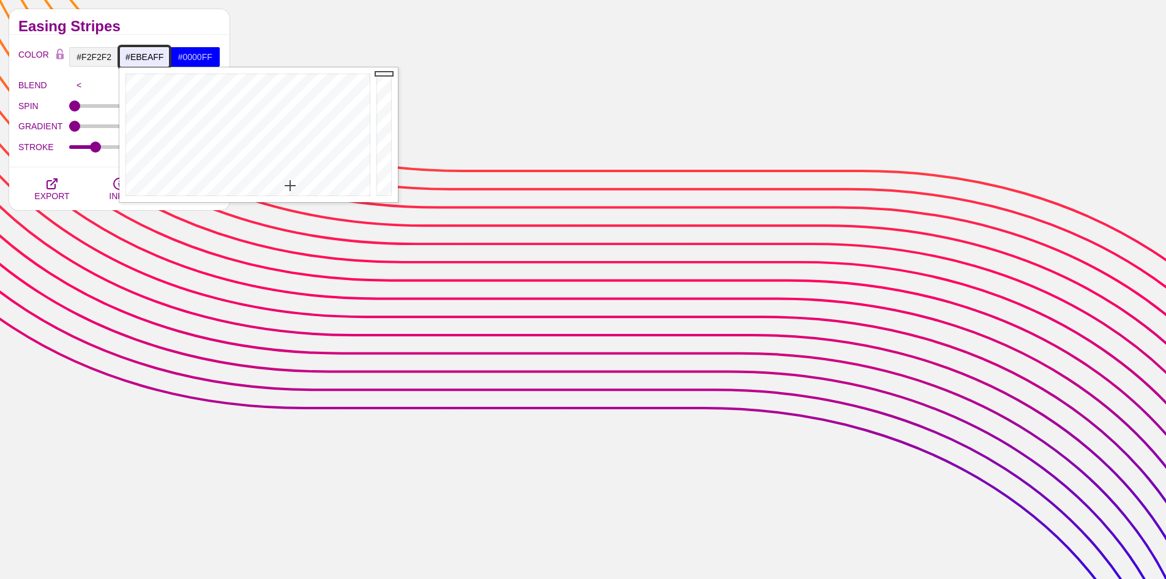
drag, startPoint x: 236, startPoint y: 128, endPoint x: 290, endPoint y: 186, distance: 79.3
click at [290, 186] on div at bounding box center [246, 134] width 254 height 135
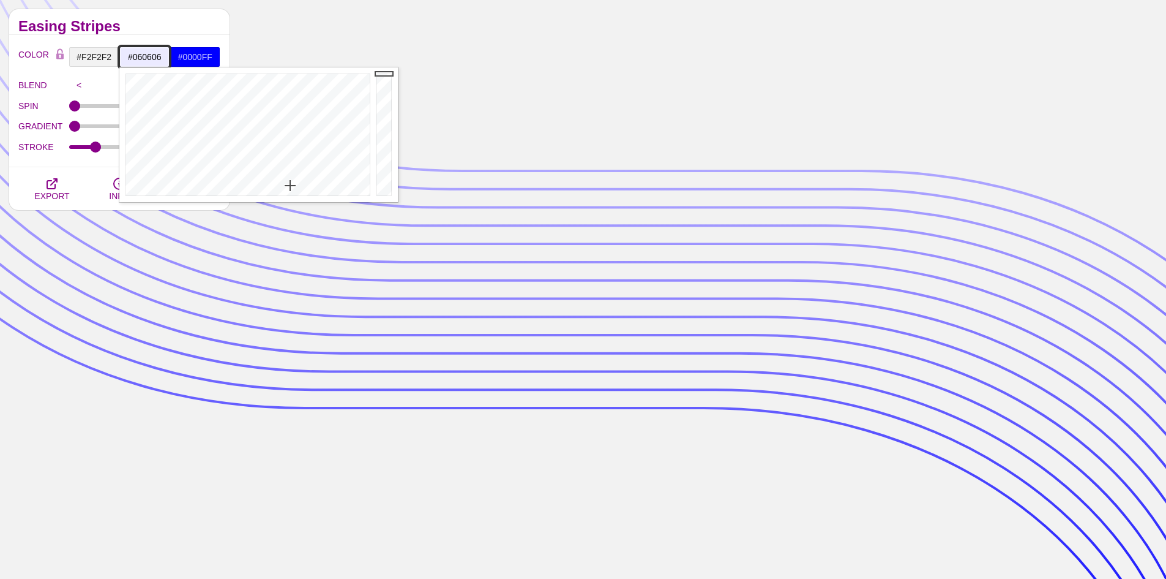
click at [381, 192] on div at bounding box center [385, 134] width 24 height 135
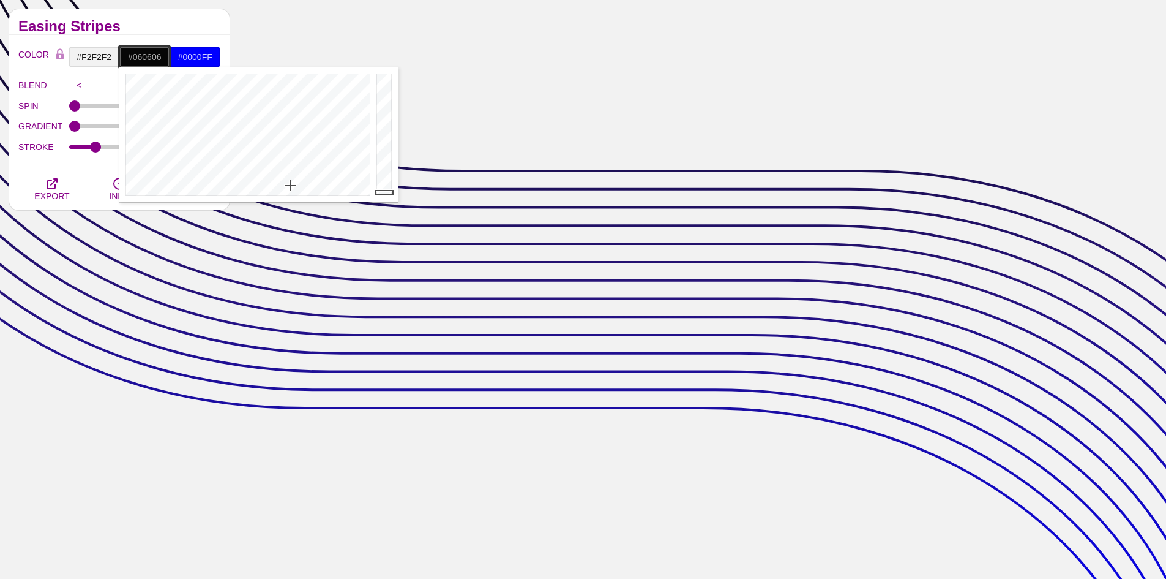
click at [331, 179] on div at bounding box center [246, 134] width 254 height 135
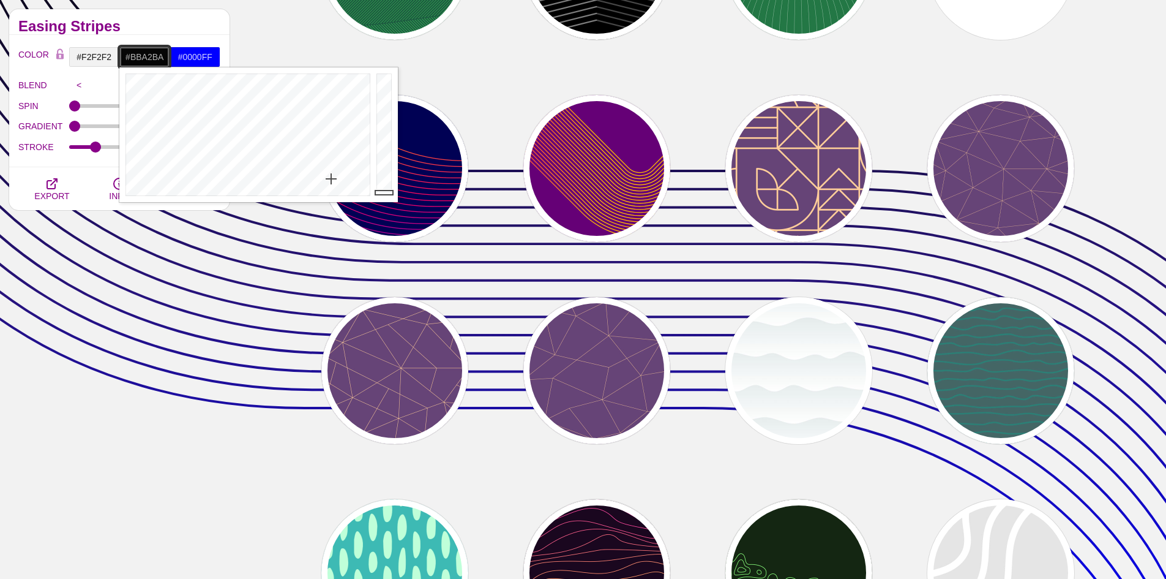
click at [387, 106] on div at bounding box center [385, 134] width 24 height 135
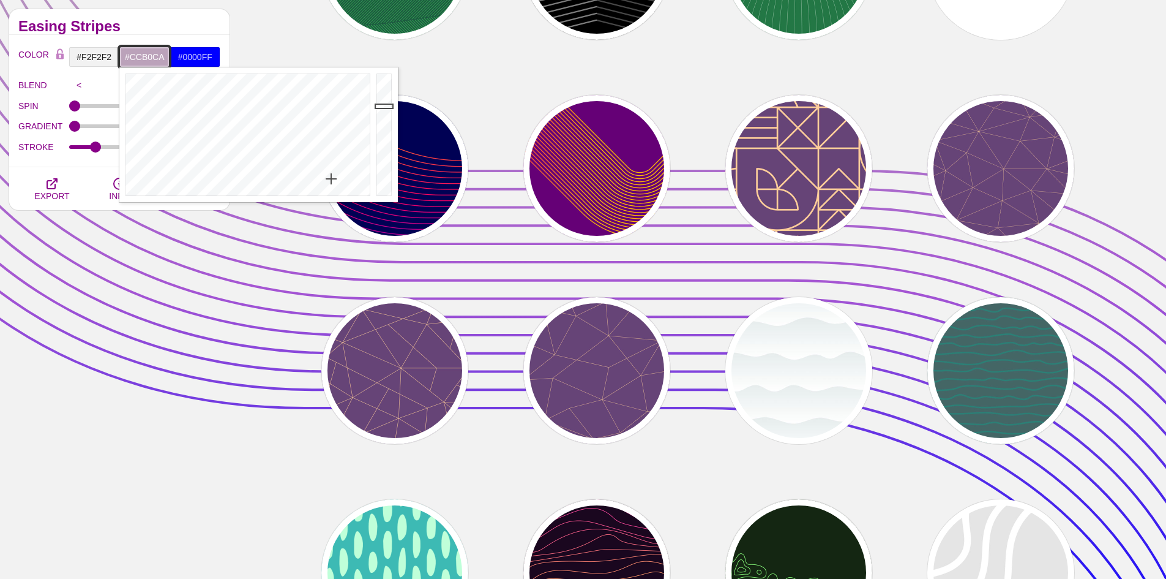
click at [385, 98] on div at bounding box center [385, 134] width 24 height 135
click at [385, 88] on div at bounding box center [385, 134] width 24 height 135
click at [385, 79] on div at bounding box center [385, 134] width 24 height 135
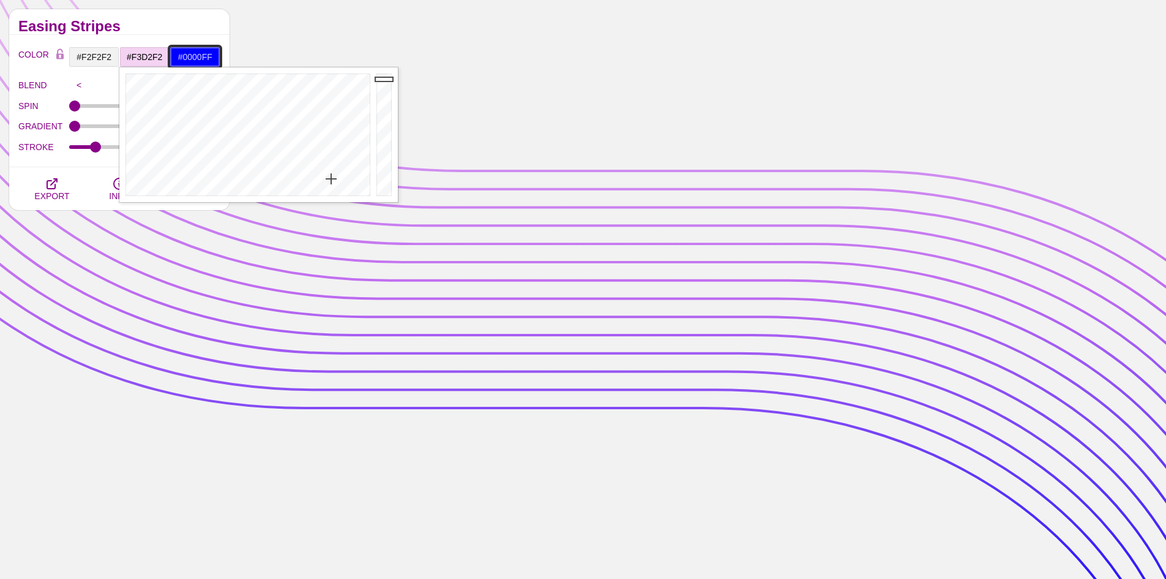
click at [199, 60] on input "#0000FF" at bounding box center [195, 57] width 51 height 21
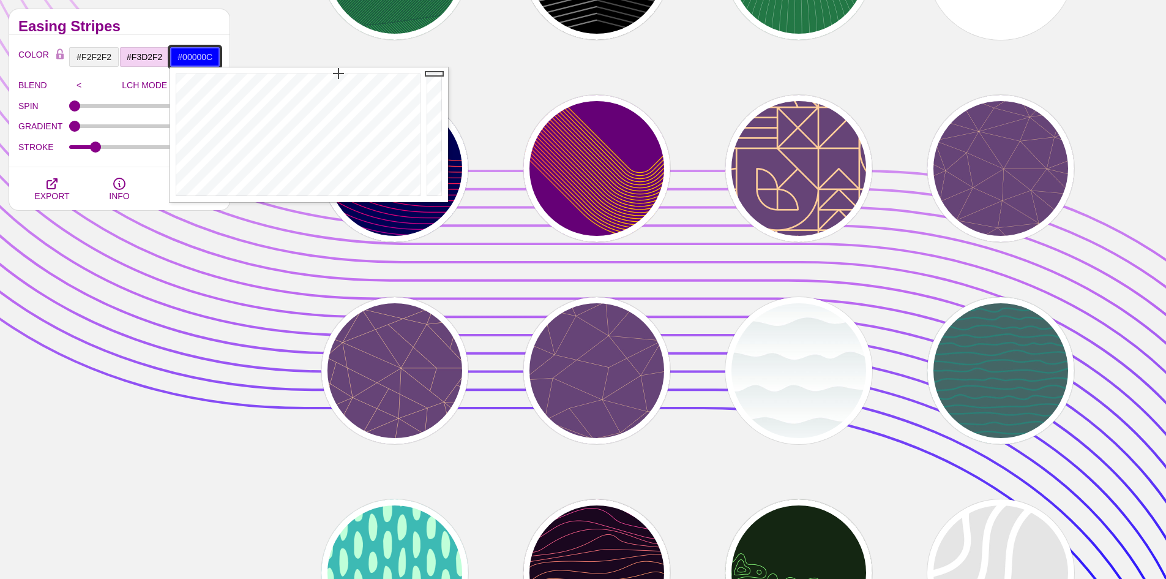
click at [432, 190] on div at bounding box center [436, 134] width 24 height 135
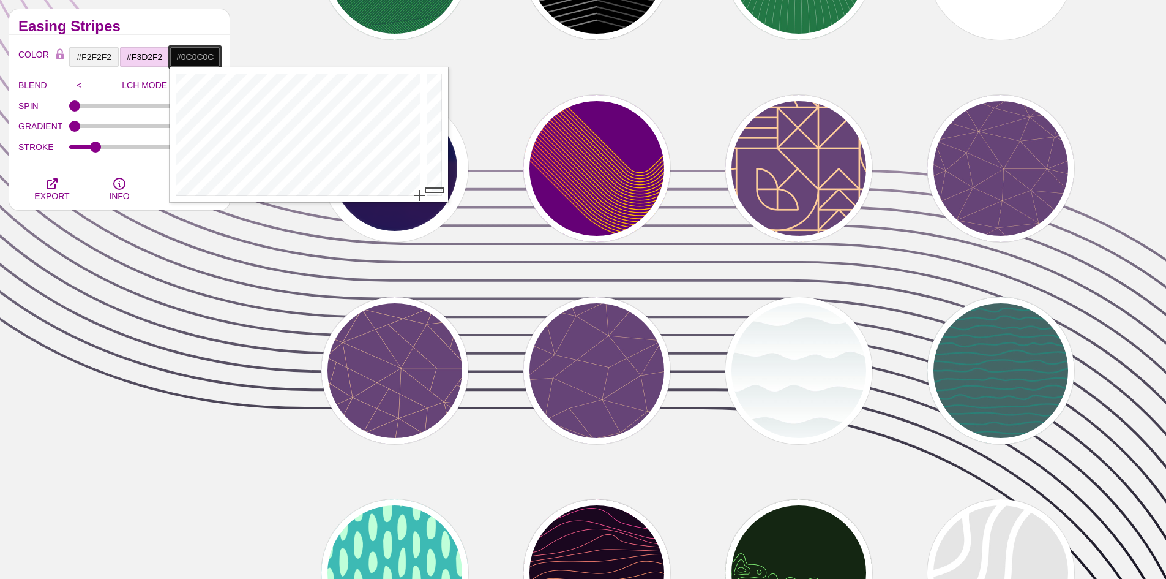
drag, startPoint x: 370, startPoint y: 163, endPoint x: 425, endPoint y: 216, distance: 76.6
click at [430, 96] on div at bounding box center [436, 134] width 24 height 135
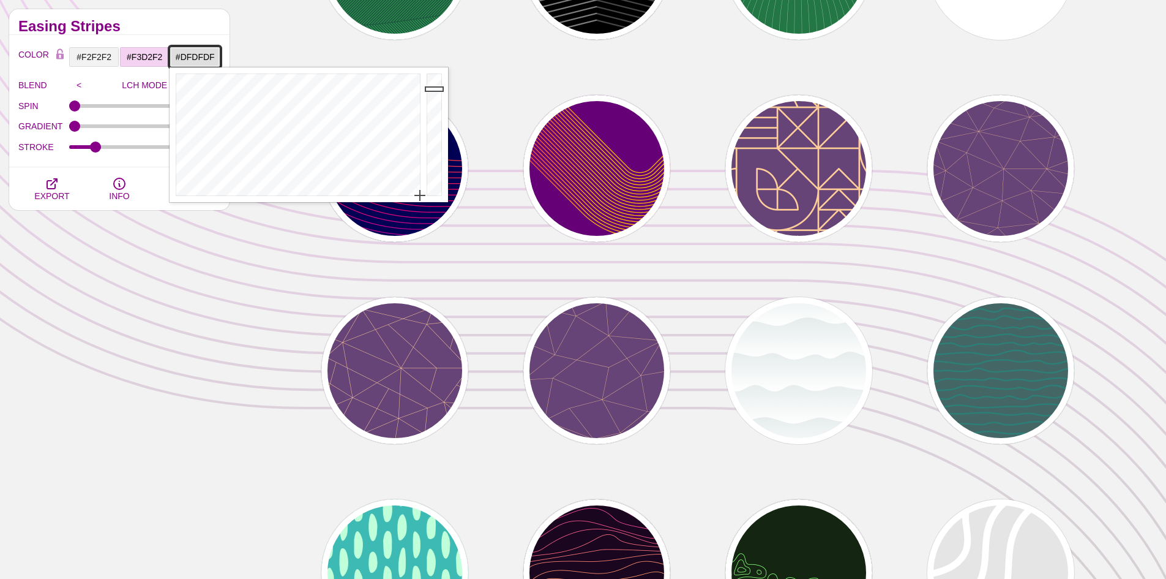
click at [434, 89] on div at bounding box center [436, 134] width 24 height 135
click at [434, 80] on div at bounding box center [436, 134] width 24 height 135
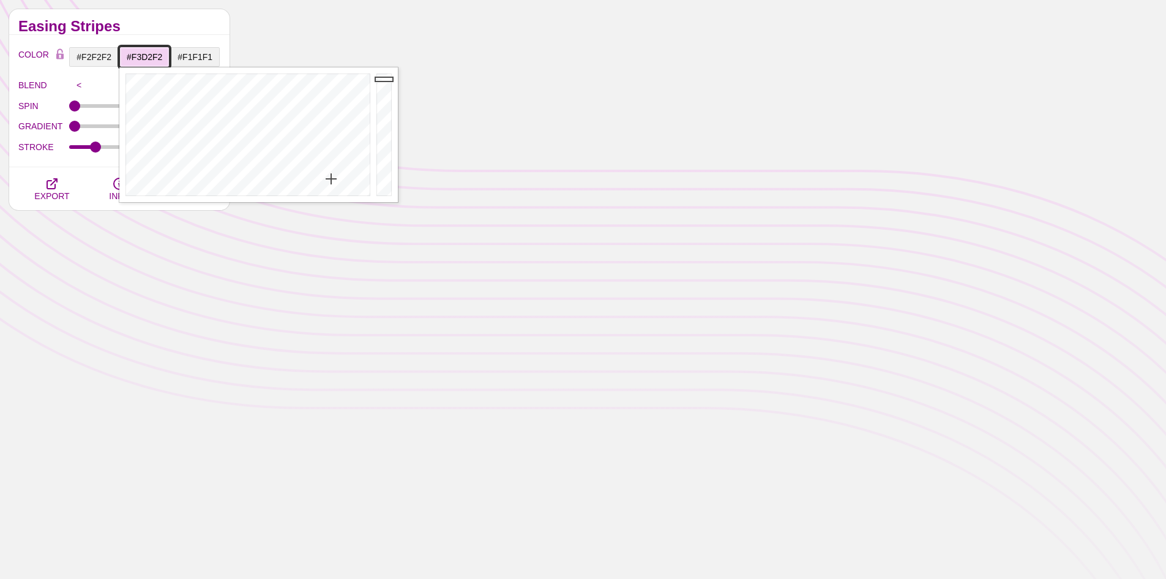
click at [154, 62] on input "#F3D2F2" at bounding box center [144, 57] width 51 height 21
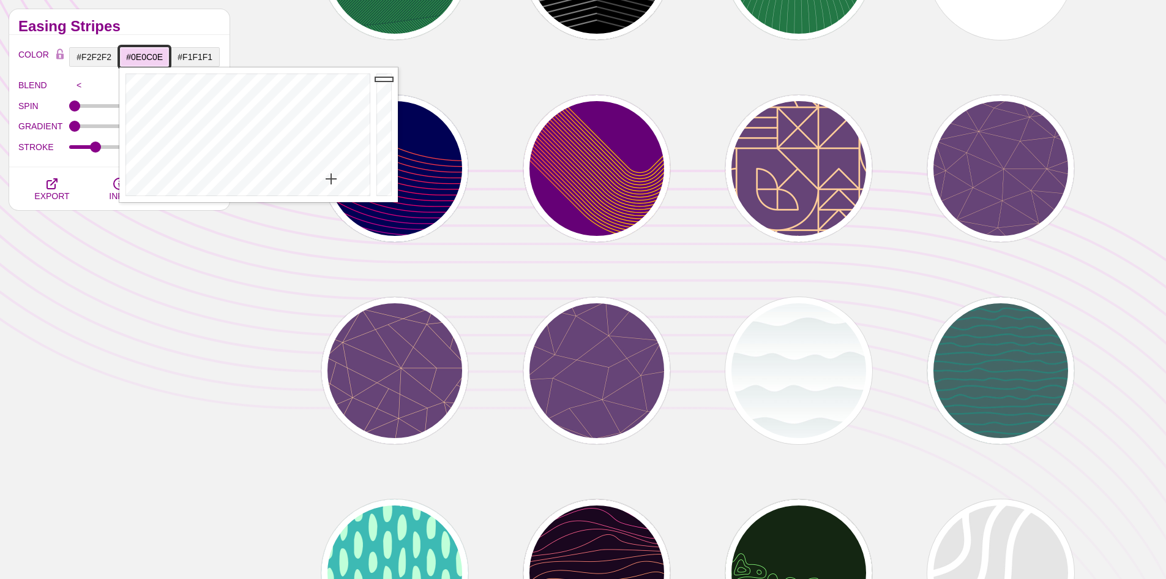
click at [383, 189] on div at bounding box center [385, 134] width 24 height 135
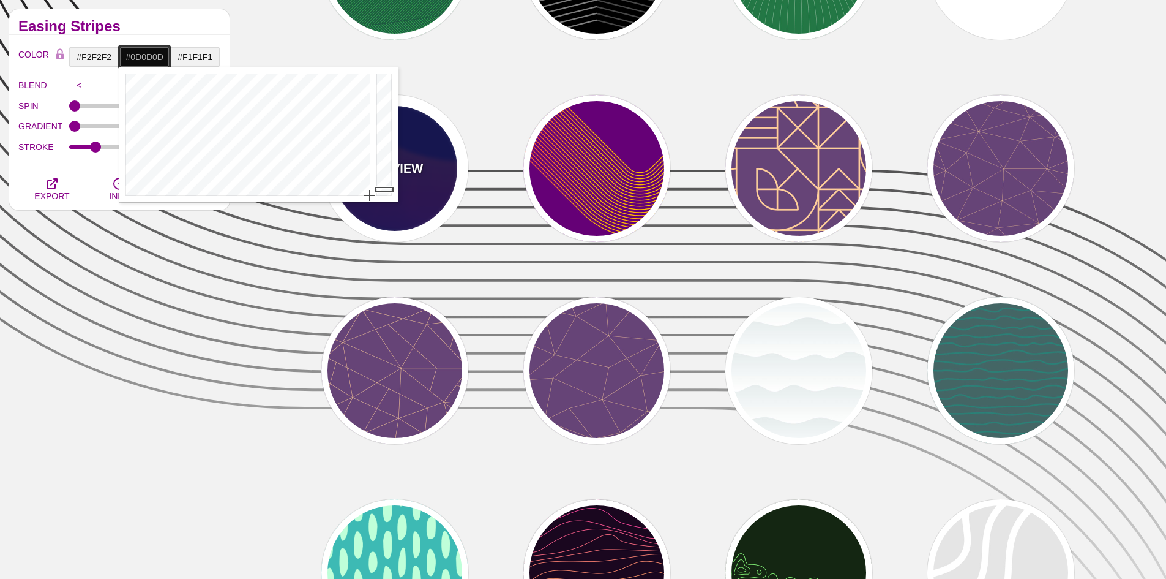
drag, startPoint x: 340, startPoint y: 181, endPoint x: 398, endPoint y: 183, distance: 58.2
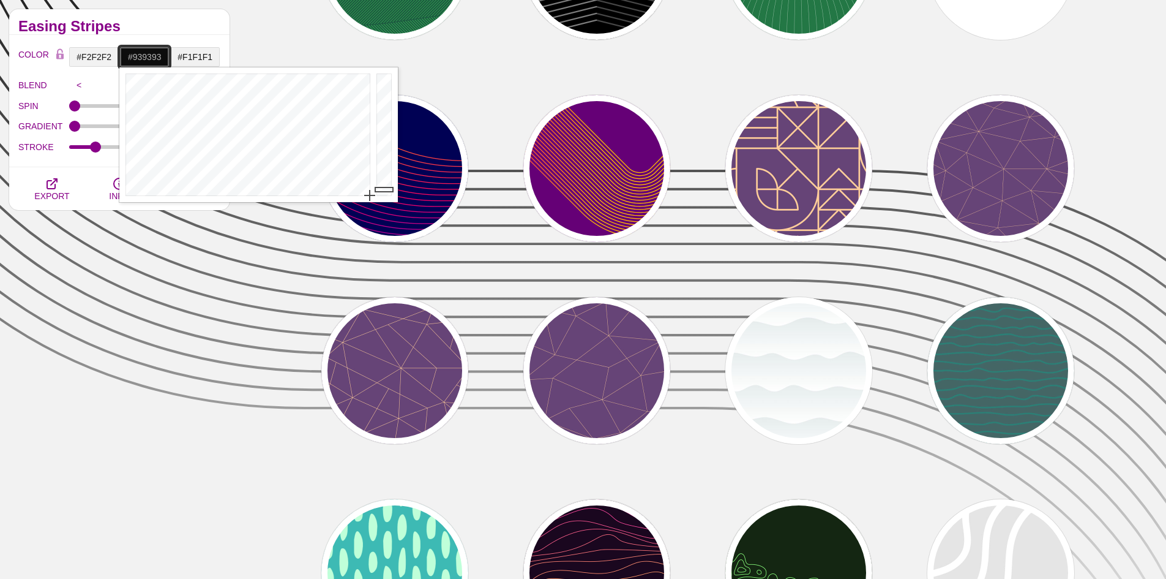
click at [384, 125] on div at bounding box center [385, 134] width 24 height 135
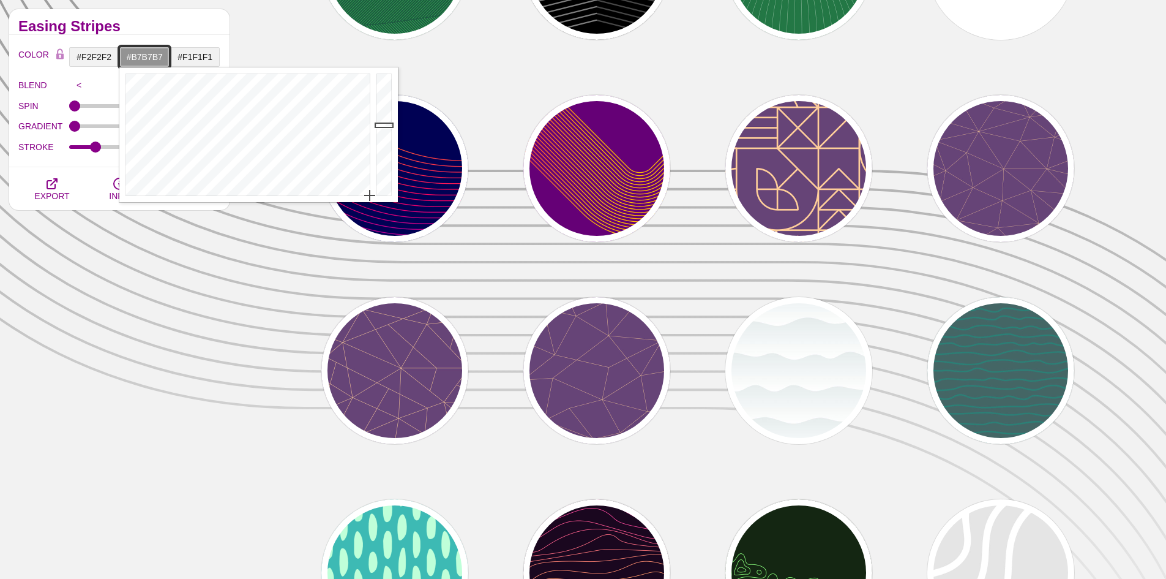
click at [383, 108] on div at bounding box center [385, 134] width 24 height 135
click at [383, 97] on div at bounding box center [385, 134] width 24 height 135
click at [384, 84] on div at bounding box center [385, 134] width 24 height 135
click at [385, 78] on div at bounding box center [385, 134] width 24 height 135
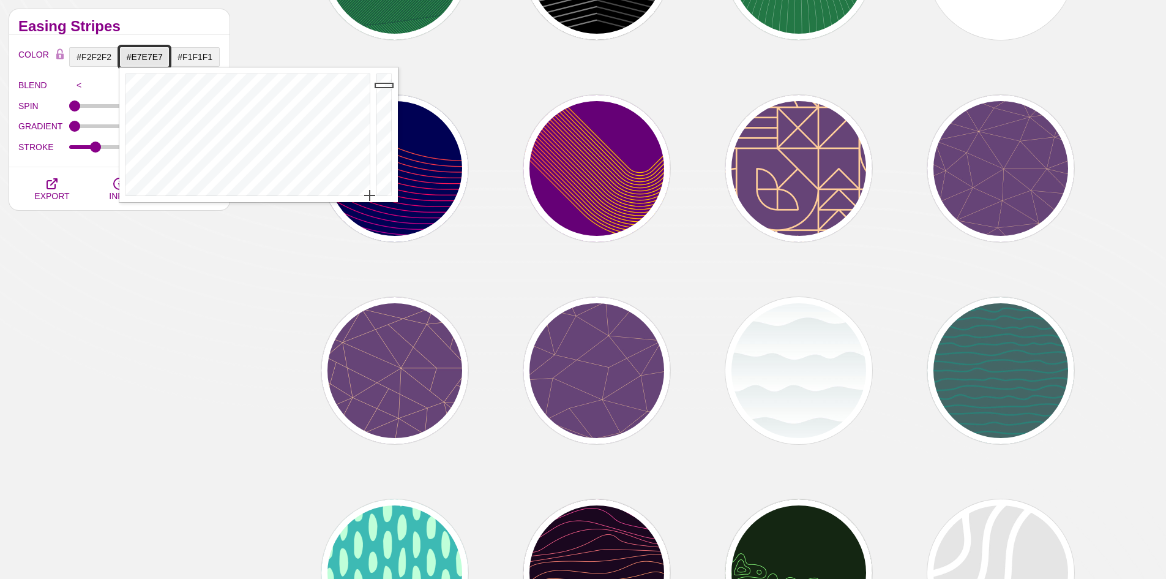
click at [385, 85] on div at bounding box center [385, 134] width 24 height 135
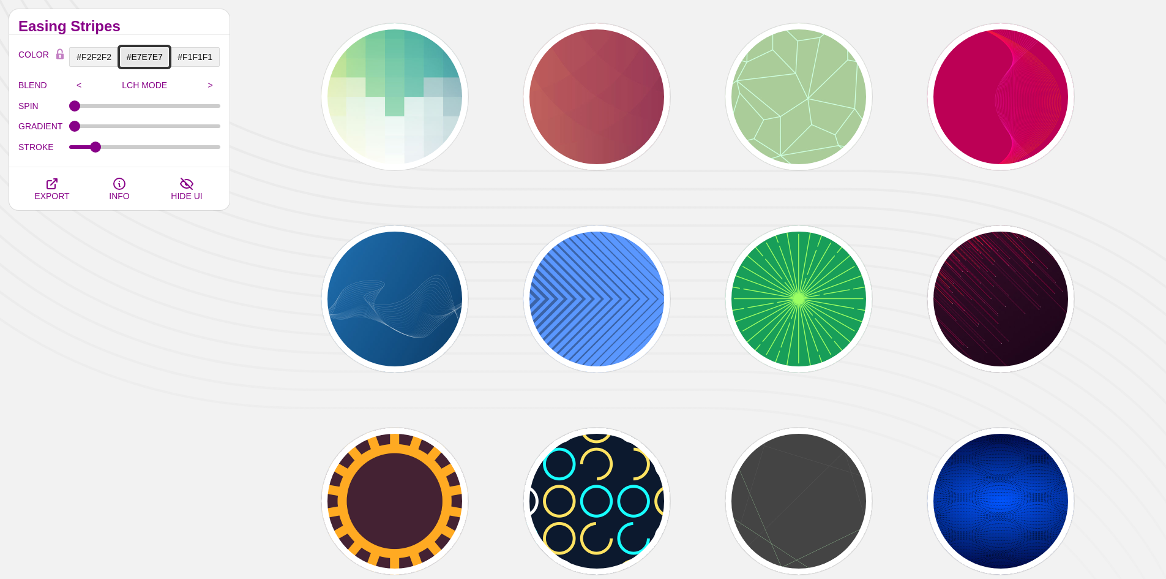
scroll to position [10687, 0]
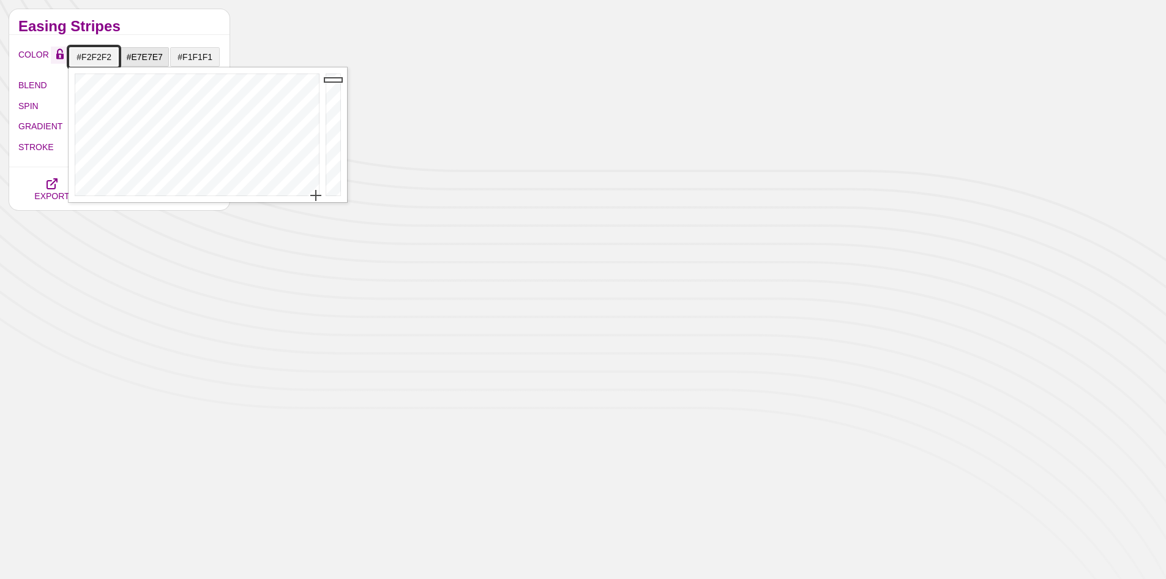
drag, startPoint x: 110, startPoint y: 56, endPoint x: 58, endPoint y: 56, distance: 51.4
click at [58, 56] on div "COLOR #F2F2F2 #E7E7E7 #F1F1F1 #33003E #888888 #FF433C #777777 #888888 #999999" at bounding box center [119, 57] width 202 height 21
click at [140, 58] on input "#E7E7E7" at bounding box center [144, 57] width 51 height 21
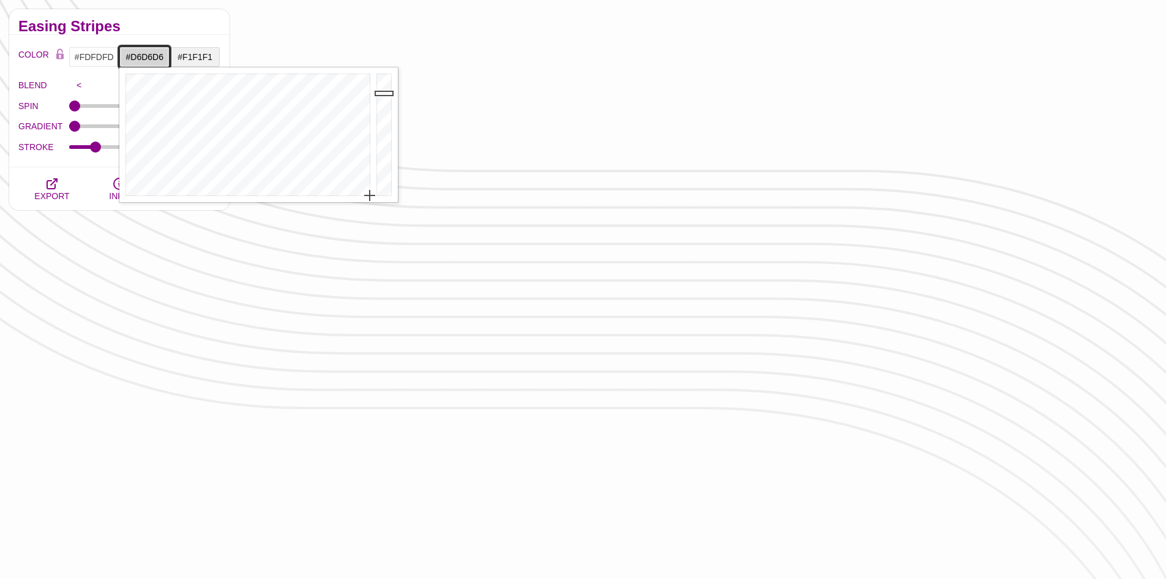
click at [386, 93] on div at bounding box center [385, 134] width 24 height 135
click at [386, 97] on div at bounding box center [385, 134] width 24 height 135
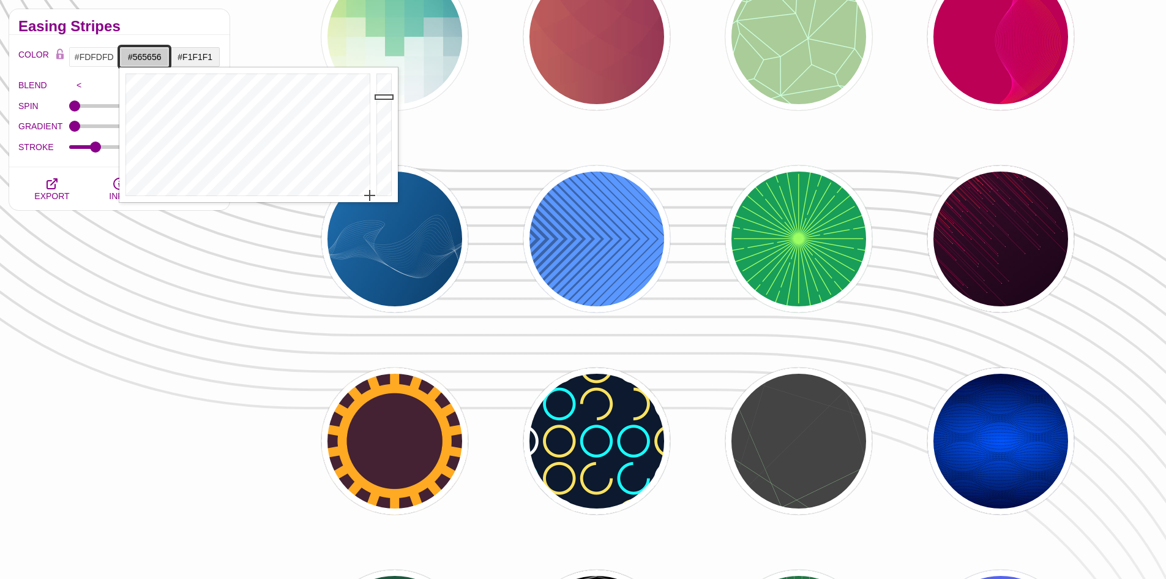
click at [384, 154] on div at bounding box center [385, 134] width 24 height 135
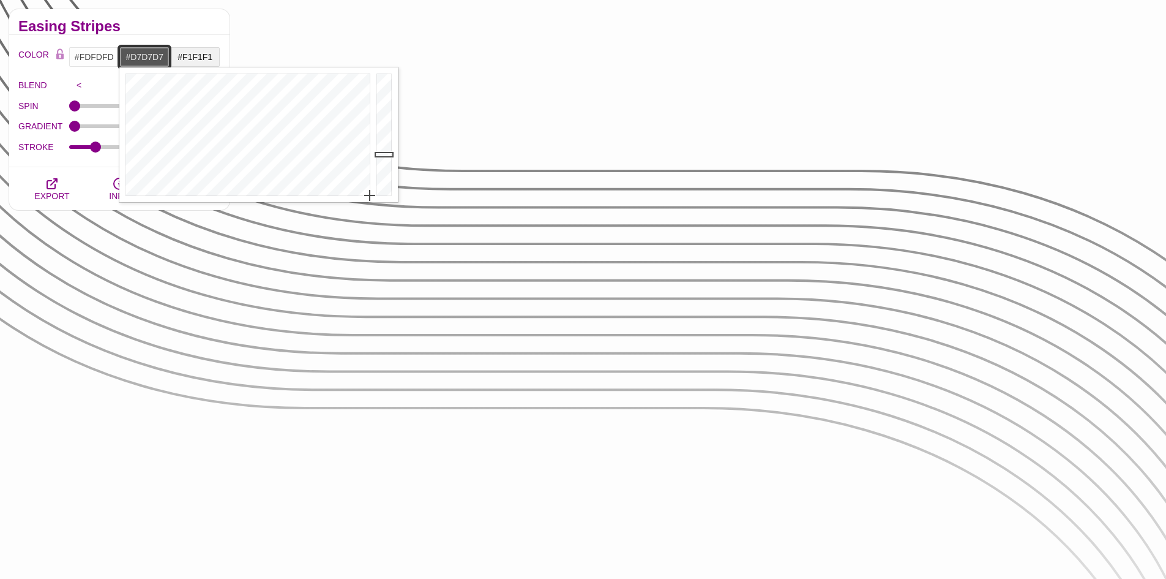
click at [384, 92] on div at bounding box center [385, 134] width 24 height 135
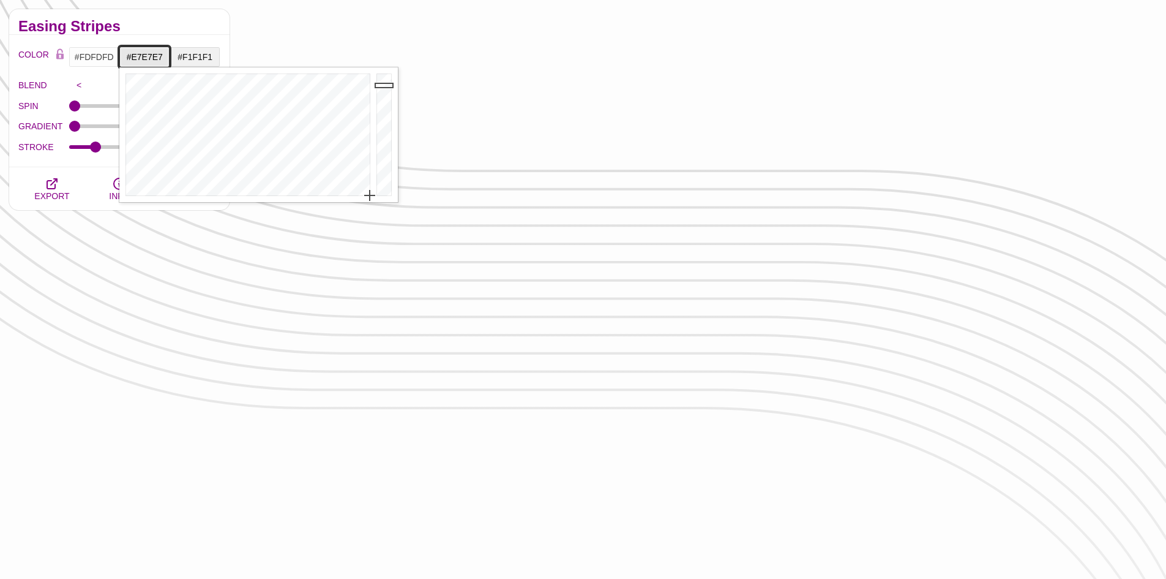
click at [383, 85] on div at bounding box center [385, 134] width 24 height 135
click at [384, 79] on div at bounding box center [385, 134] width 24 height 135
click at [387, 72] on div at bounding box center [385, 134] width 24 height 135
click at [387, 76] on div at bounding box center [385, 134] width 24 height 135
click at [208, 61] on input "#F1F1F1" at bounding box center [195, 57] width 51 height 21
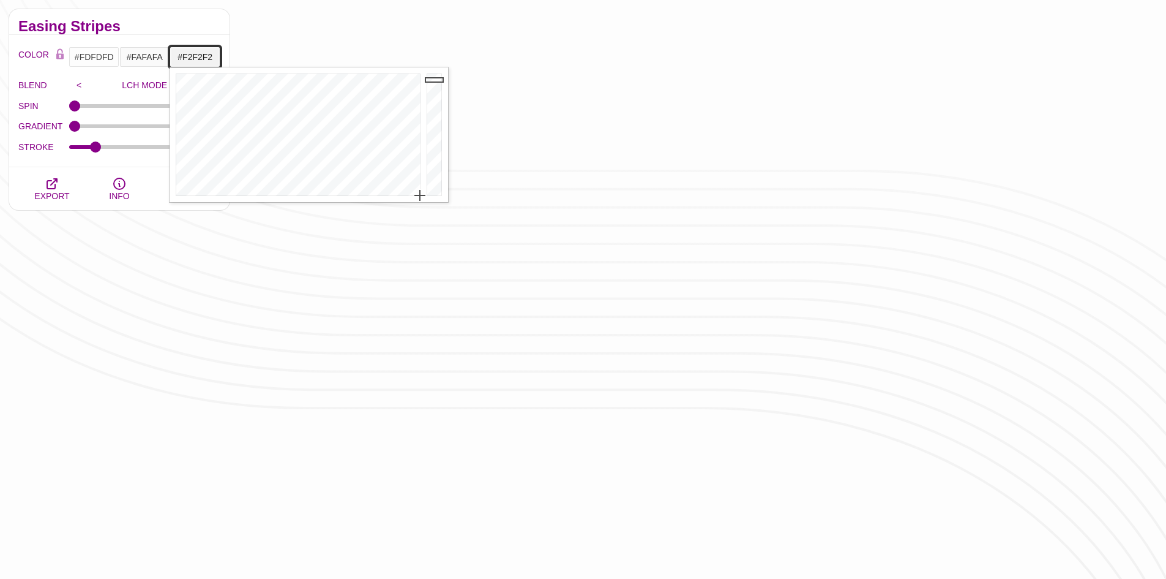
click at [433, 80] on div at bounding box center [436, 134] width 24 height 135
click at [433, 78] on div at bounding box center [436, 134] width 24 height 135
click at [433, 86] on div at bounding box center [436, 134] width 24 height 135
click at [434, 82] on div at bounding box center [436, 134] width 24 height 135
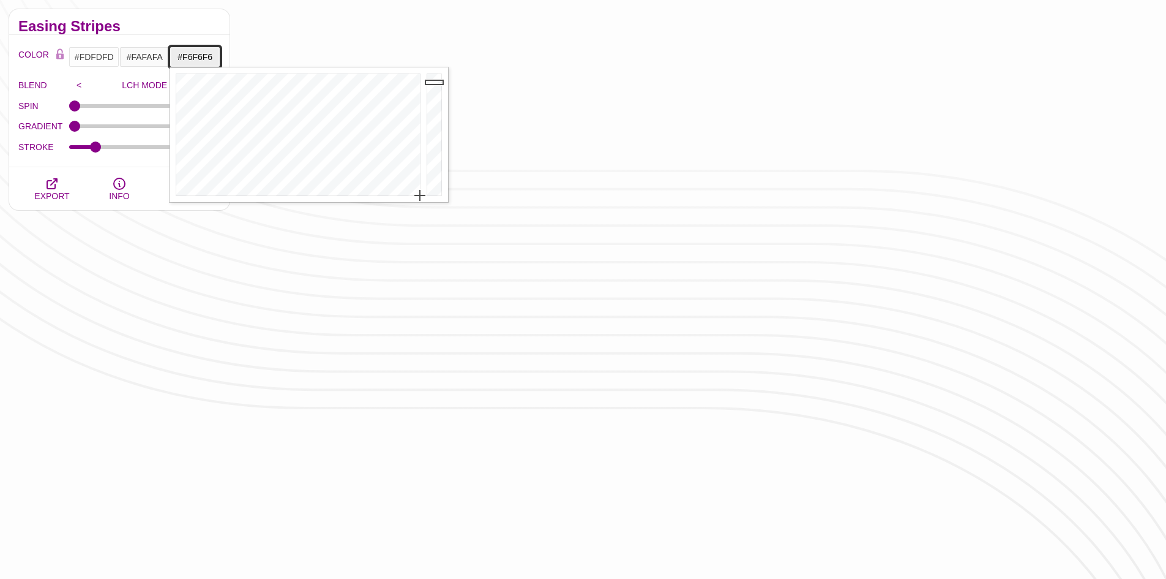
click at [434, 78] on div at bounding box center [436, 134] width 24 height 135
click at [200, 20] on div "Easing Stripes" at bounding box center [119, 22] width 220 height 26
click at [94, 57] on input "#FDFDFD" at bounding box center [94, 57] width 51 height 21
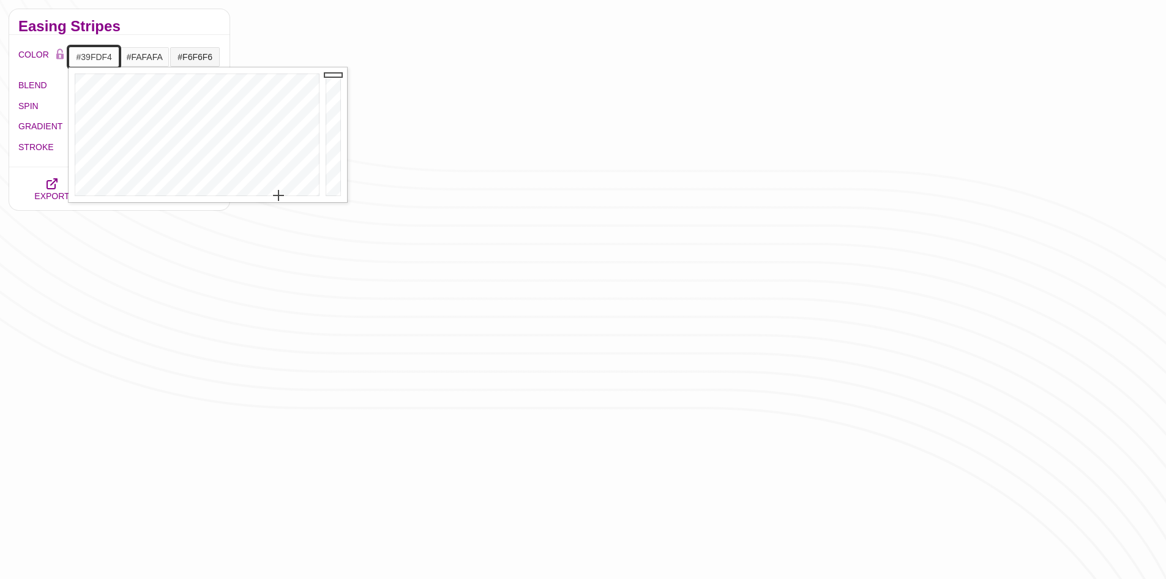
click at [195, 101] on div at bounding box center [196, 134] width 254 height 135
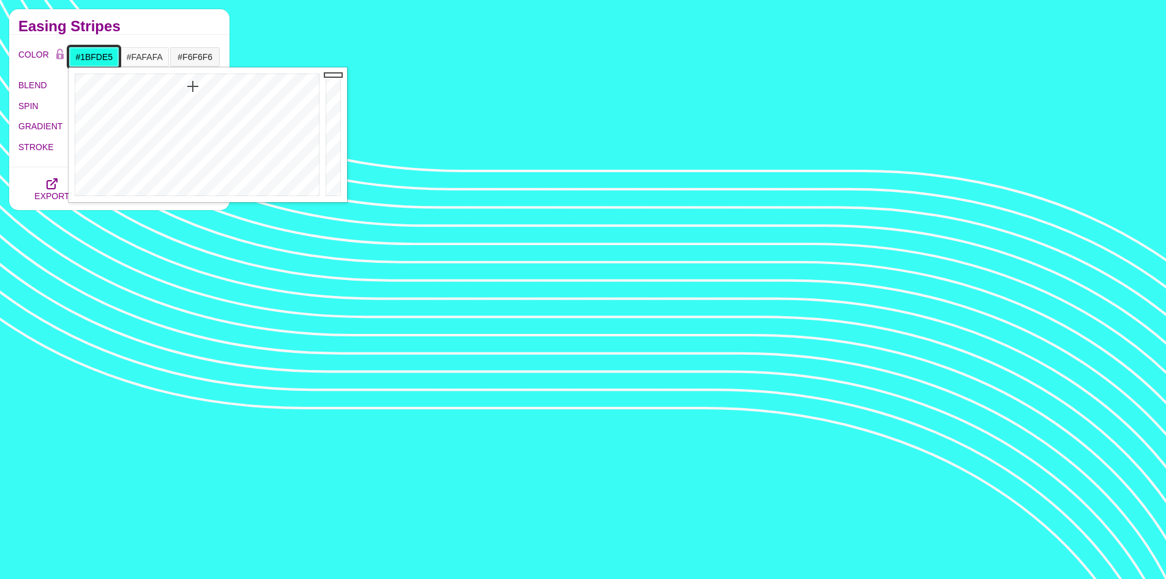
click at [193, 86] on div at bounding box center [196, 134] width 254 height 135
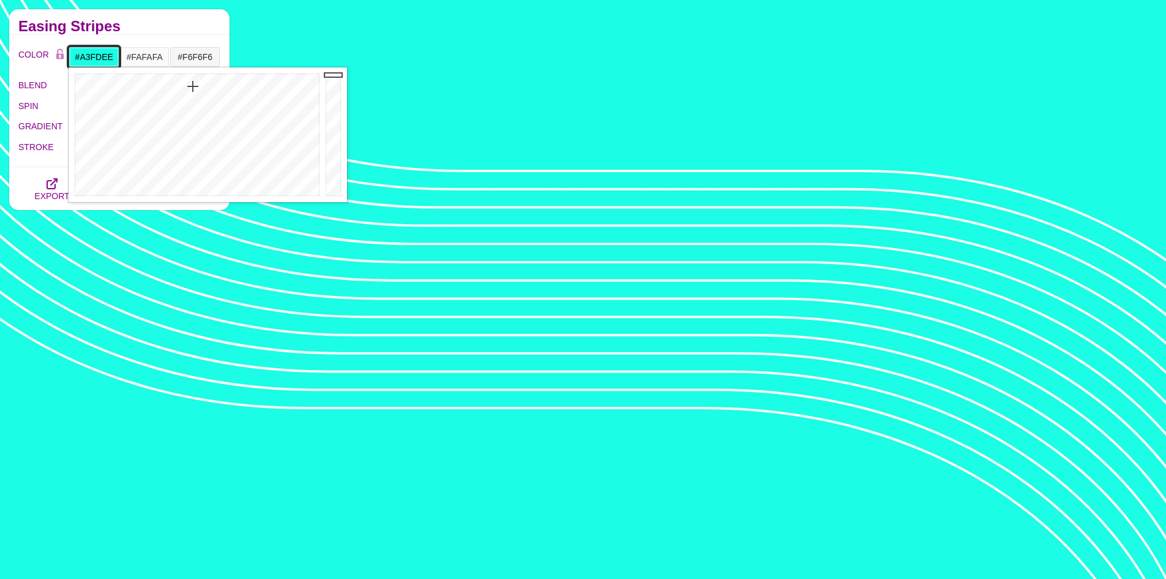
click at [190, 152] on div at bounding box center [196, 134] width 254 height 135
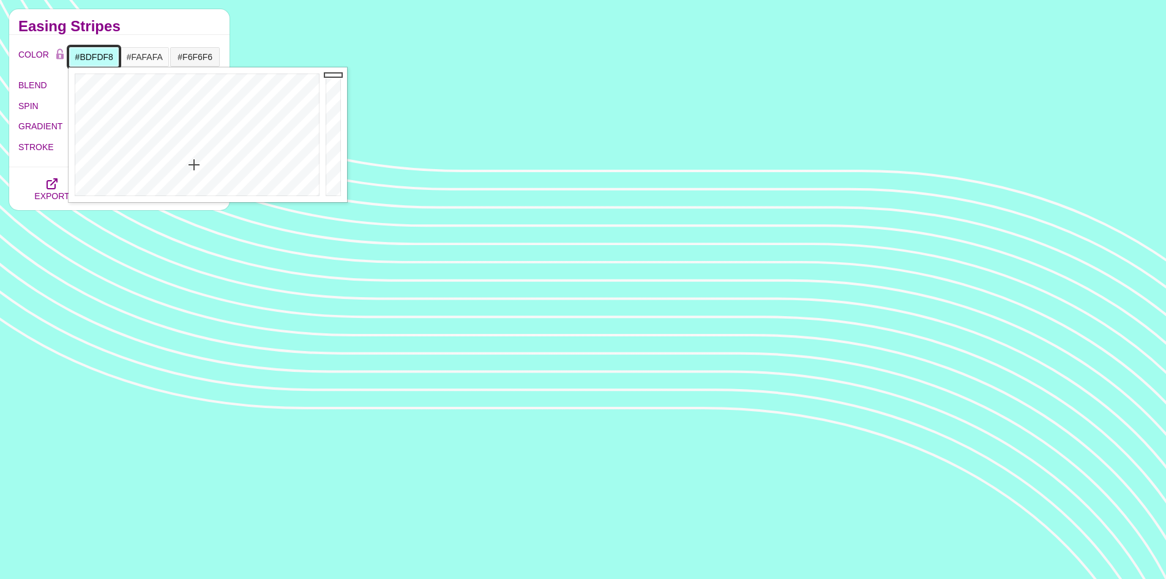
click at [194, 165] on div at bounding box center [196, 134] width 254 height 135
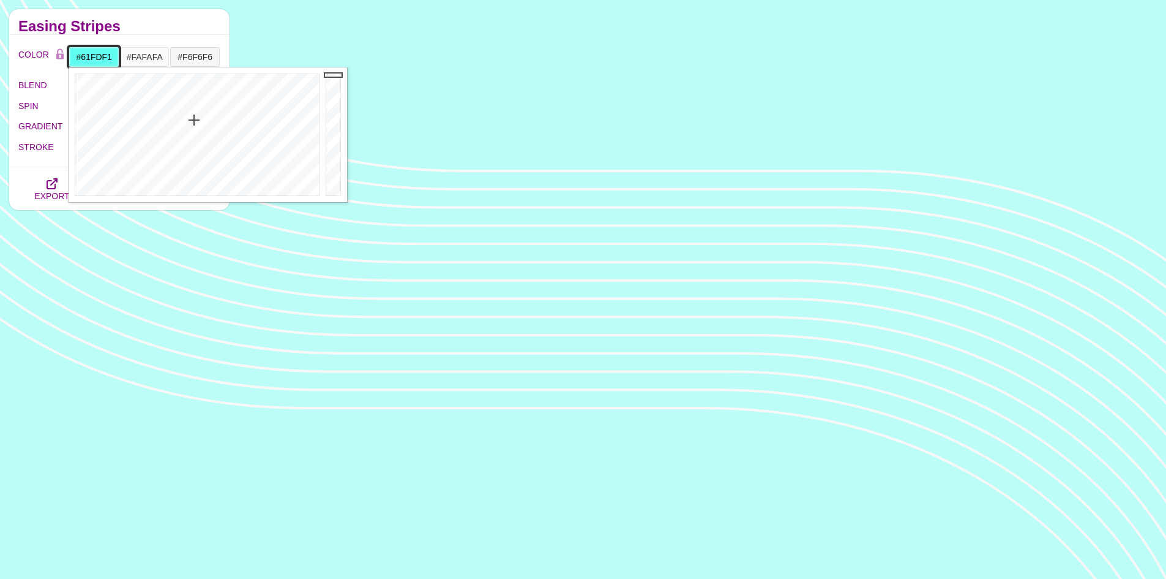
click at [194, 120] on div at bounding box center [196, 134] width 254 height 135
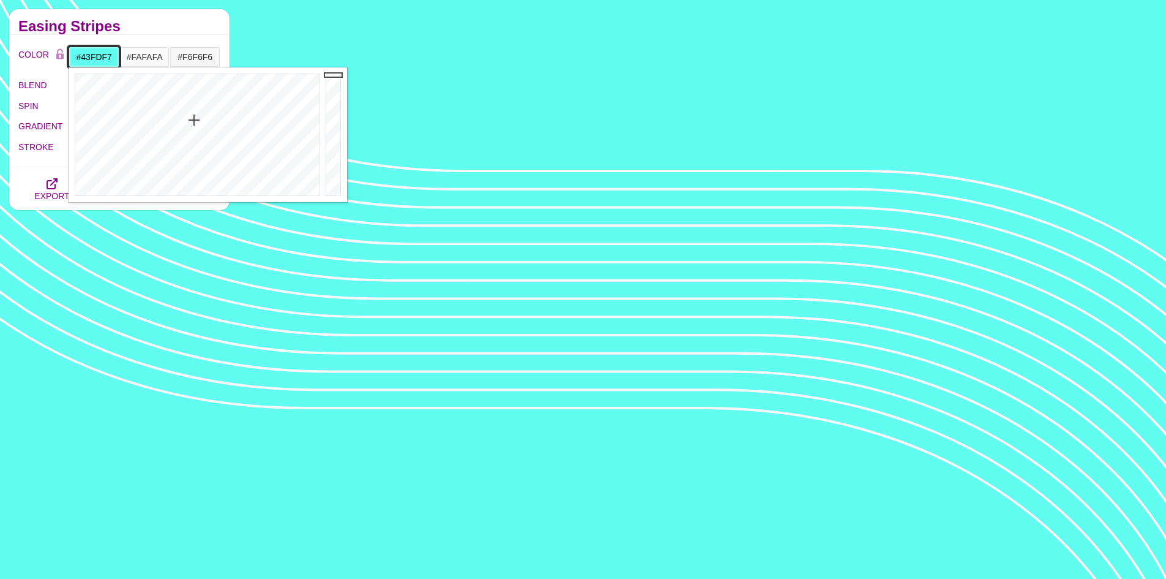
click at [196, 106] on div at bounding box center [196, 134] width 254 height 135
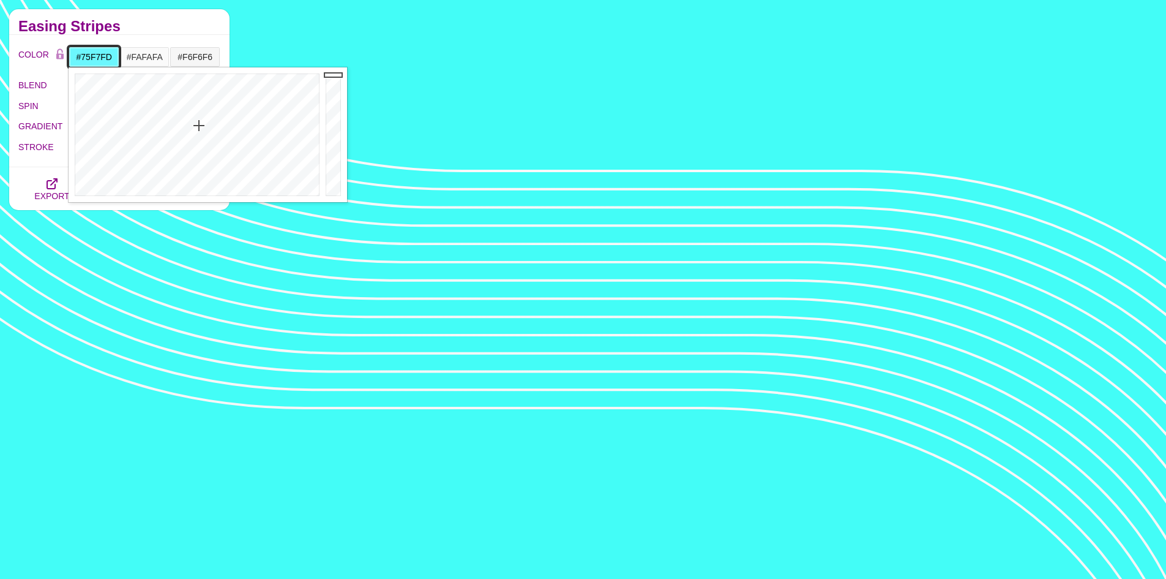
drag, startPoint x: 196, startPoint y: 106, endPoint x: 199, endPoint y: 131, distance: 25.3
click at [199, 130] on div at bounding box center [196, 134] width 254 height 135
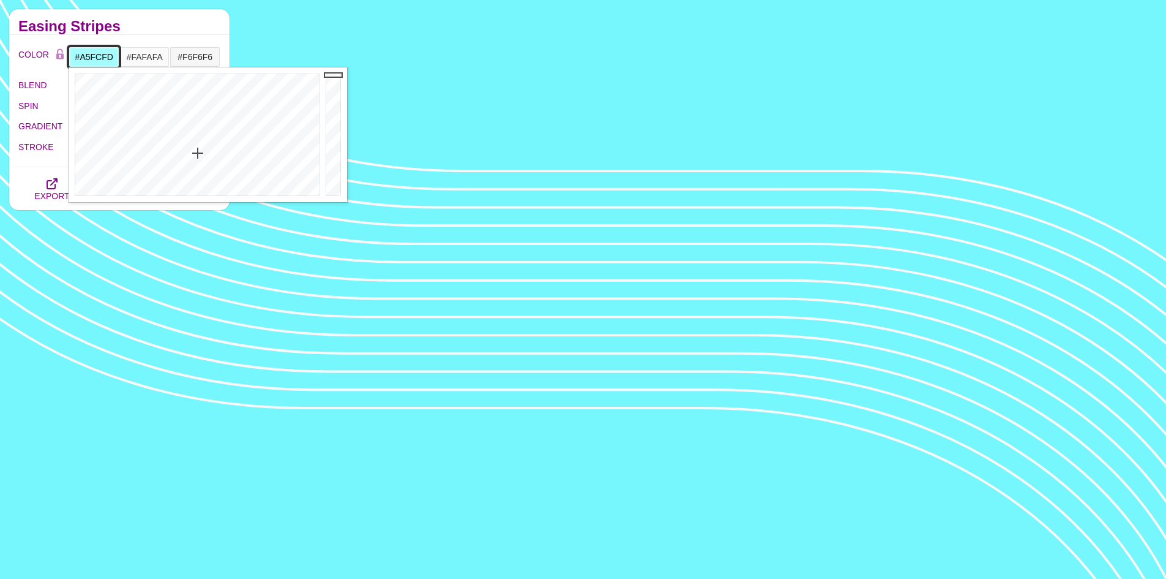
click at [198, 153] on div at bounding box center [196, 134] width 254 height 135
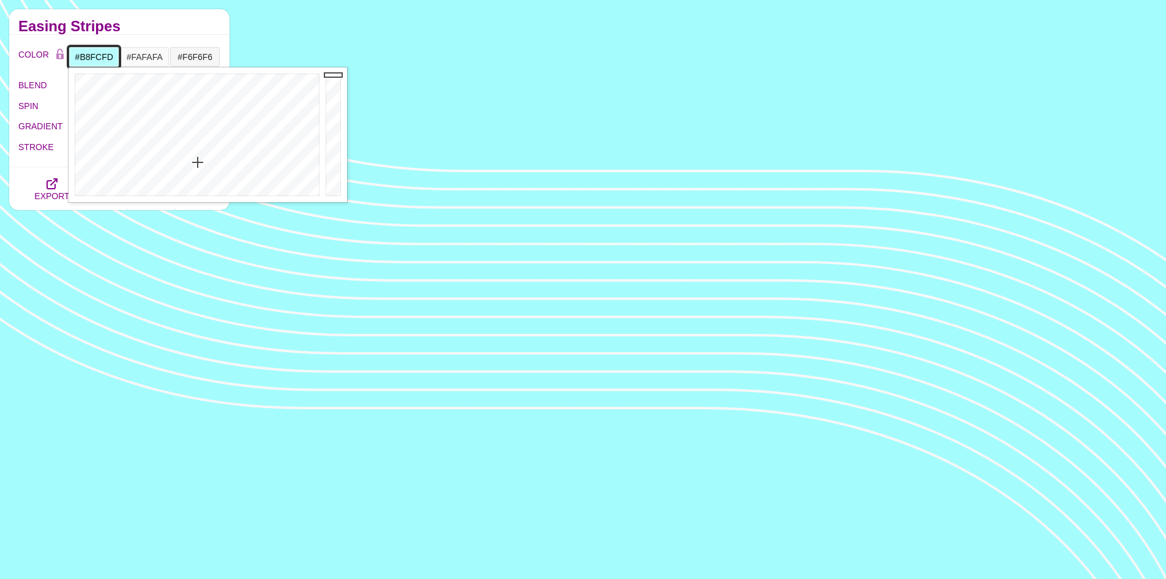
click at [198, 162] on div at bounding box center [196, 134] width 254 height 135
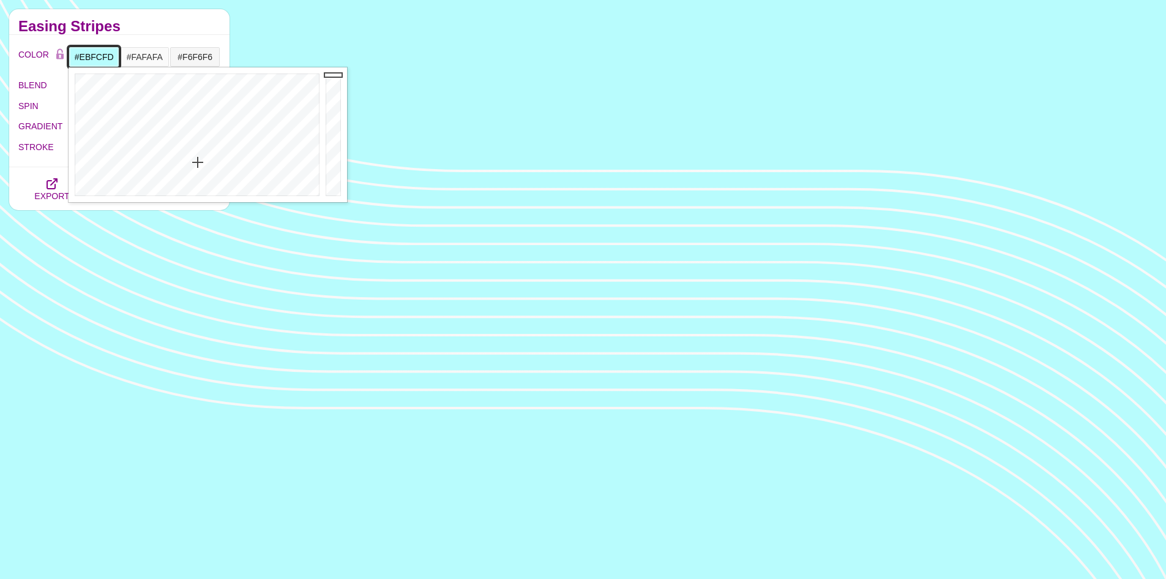
click at [200, 187] on div at bounding box center [196, 134] width 254 height 135
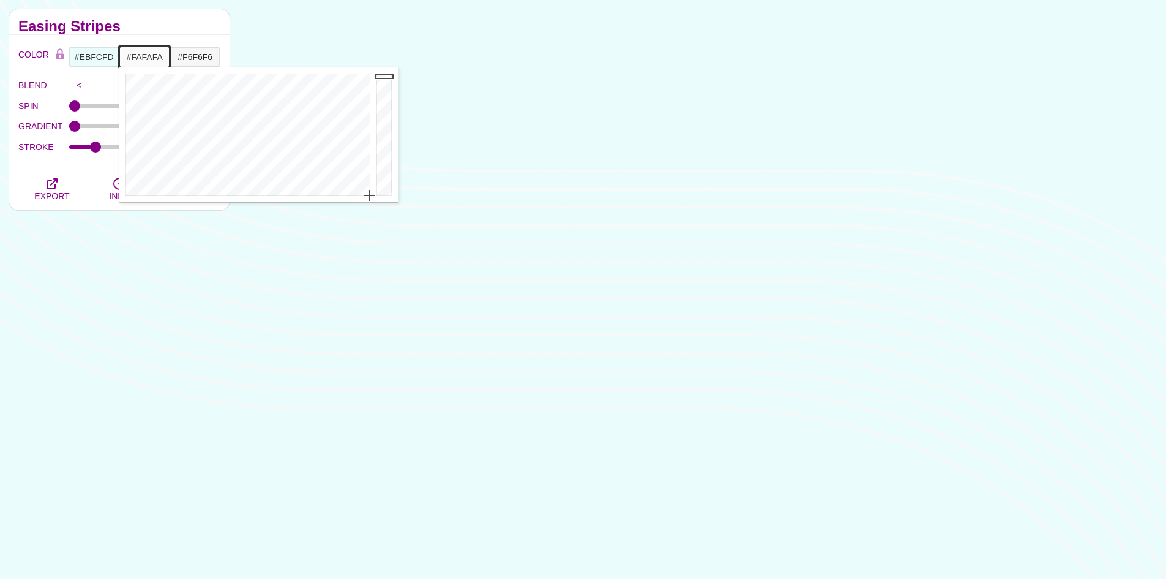
click at [159, 62] on input "#FAFAFA" at bounding box center [144, 57] width 51 height 21
click at [388, 84] on div at bounding box center [385, 134] width 24 height 135
click at [387, 80] on div at bounding box center [385, 134] width 24 height 135
click at [255, 84] on div at bounding box center [246, 134] width 254 height 135
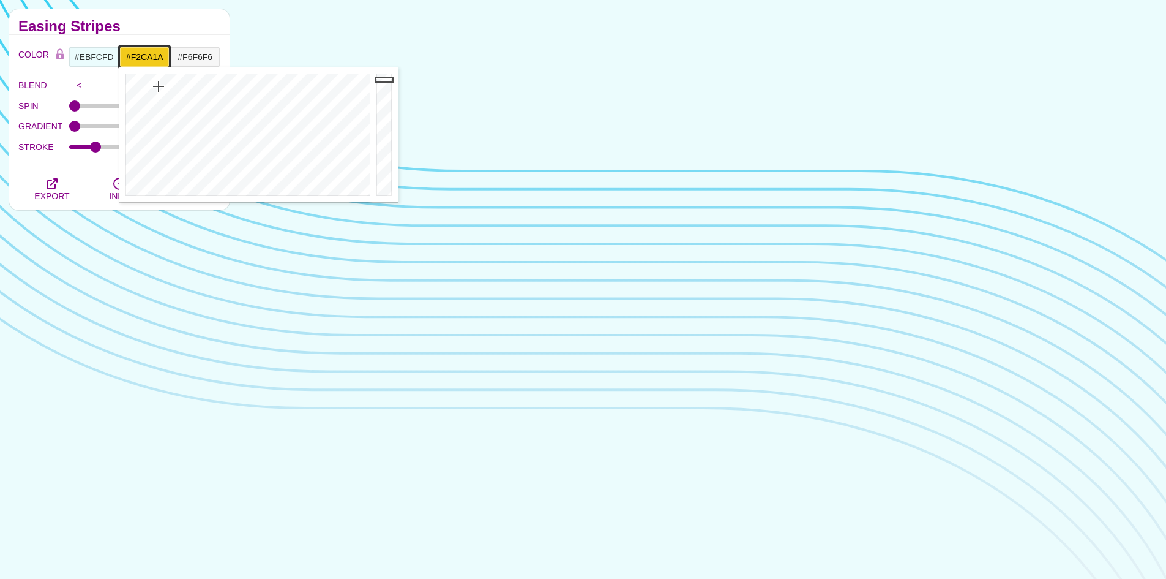
click at [159, 86] on div at bounding box center [246, 134] width 254 height 135
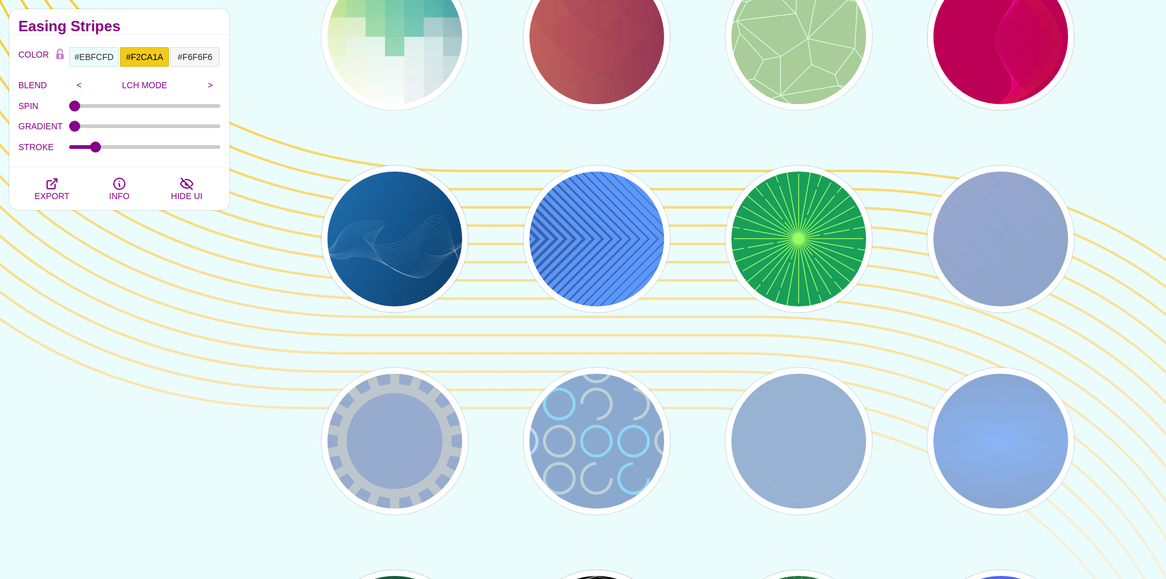
drag, startPoint x: 1165, startPoint y: 347, endPoint x: 1168, endPoint y: 231, distance: 115.8
drag, startPoint x: 1125, startPoint y: 256, endPoint x: 1127, endPoint y: 265, distance: 9.4
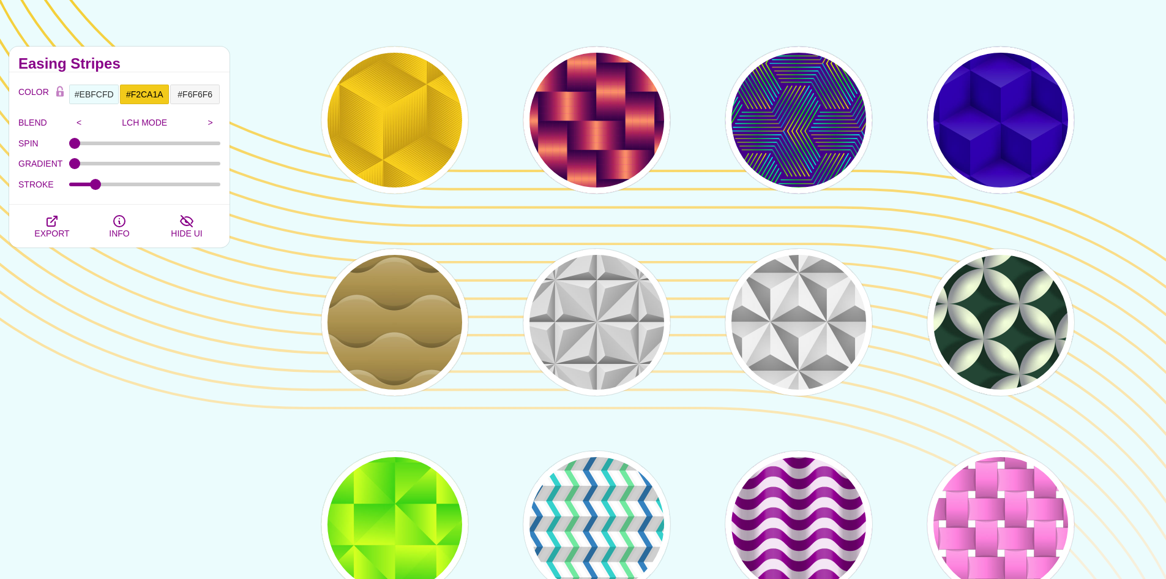
scroll to position [0, 0]
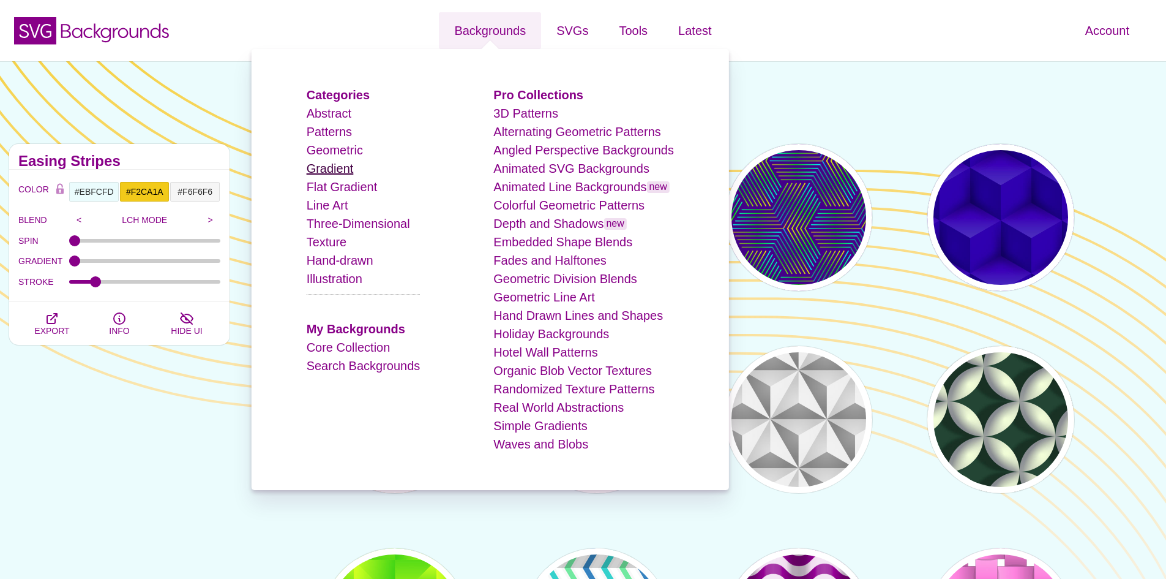
click at [344, 172] on link "Gradient" at bounding box center [330, 168] width 47 height 13
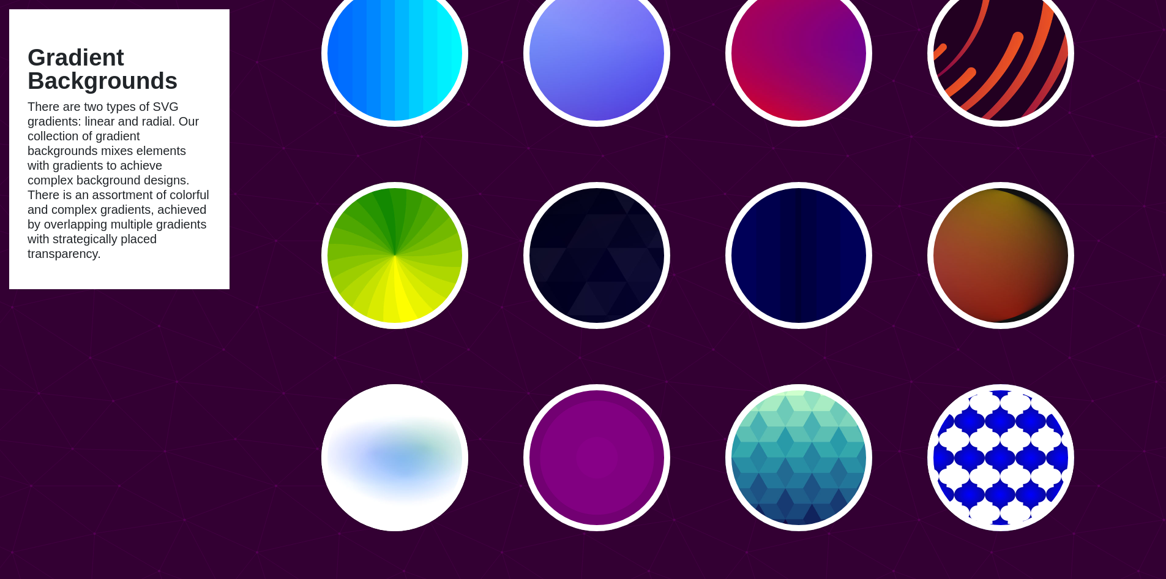
scroll to position [367, 0]
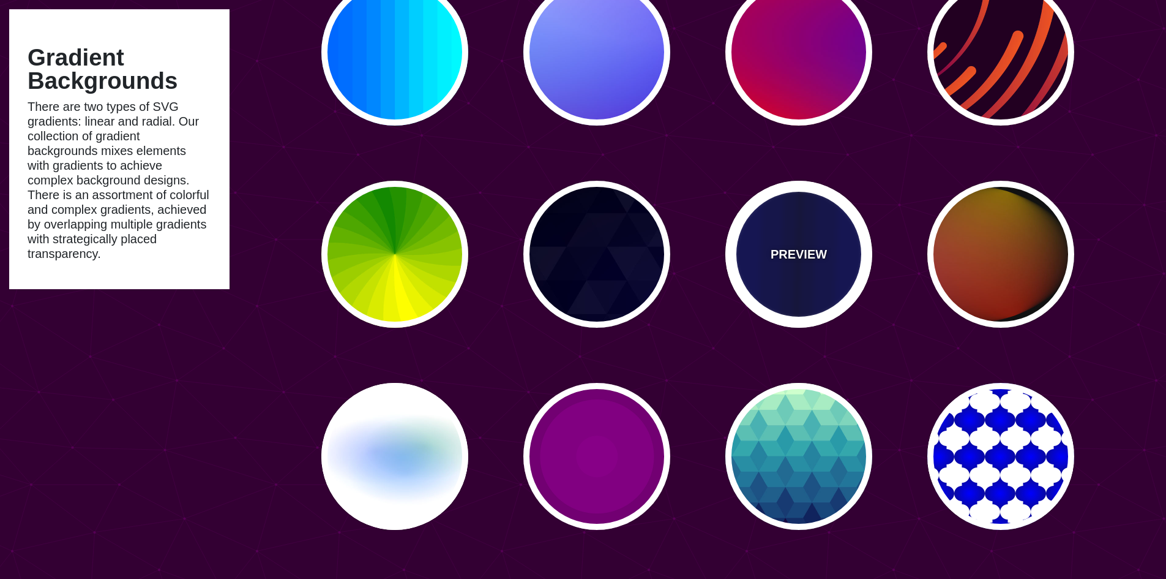
click at [833, 299] on div "PREVIEW" at bounding box center [799, 254] width 147 height 147
type input "#0000BB"
type input "#000033"
type input "0.5"
type input "5"
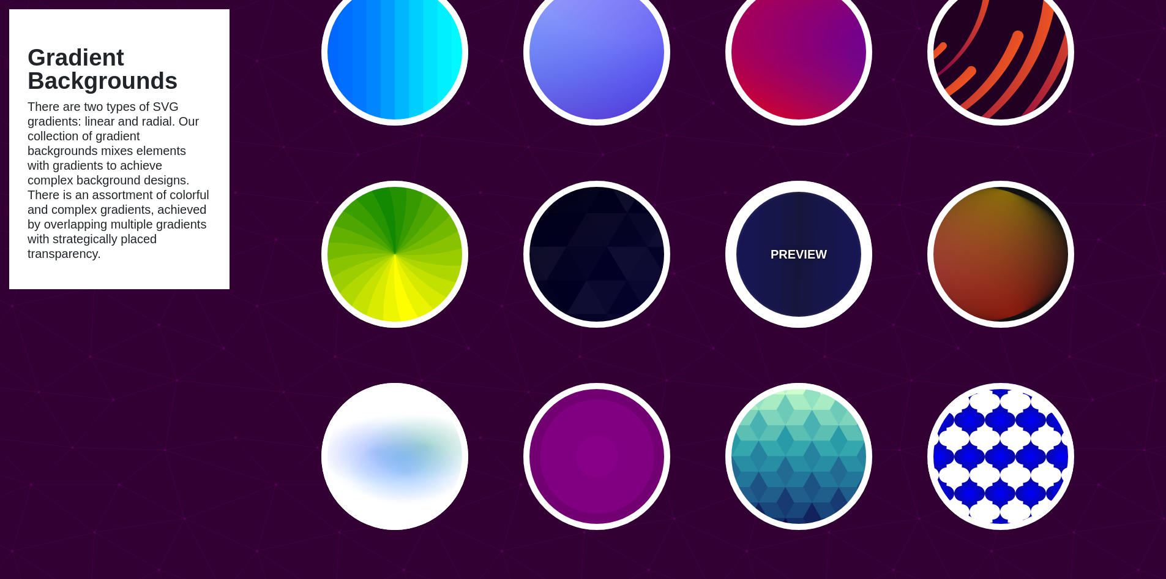
type input "0.1"
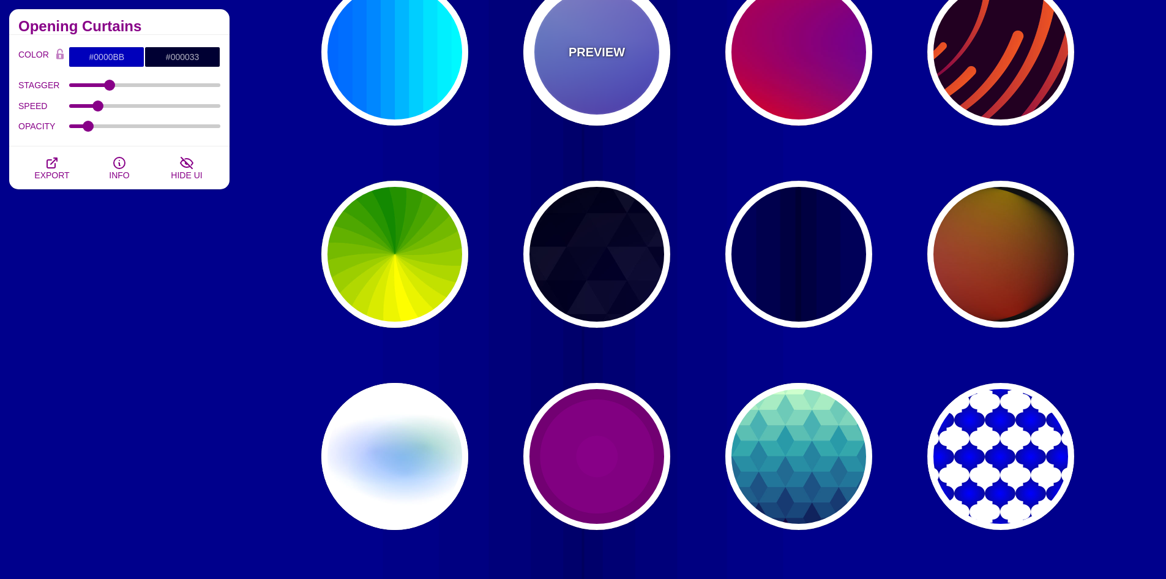
click at [624, 84] on div "PREVIEW" at bounding box center [596, 52] width 147 height 147
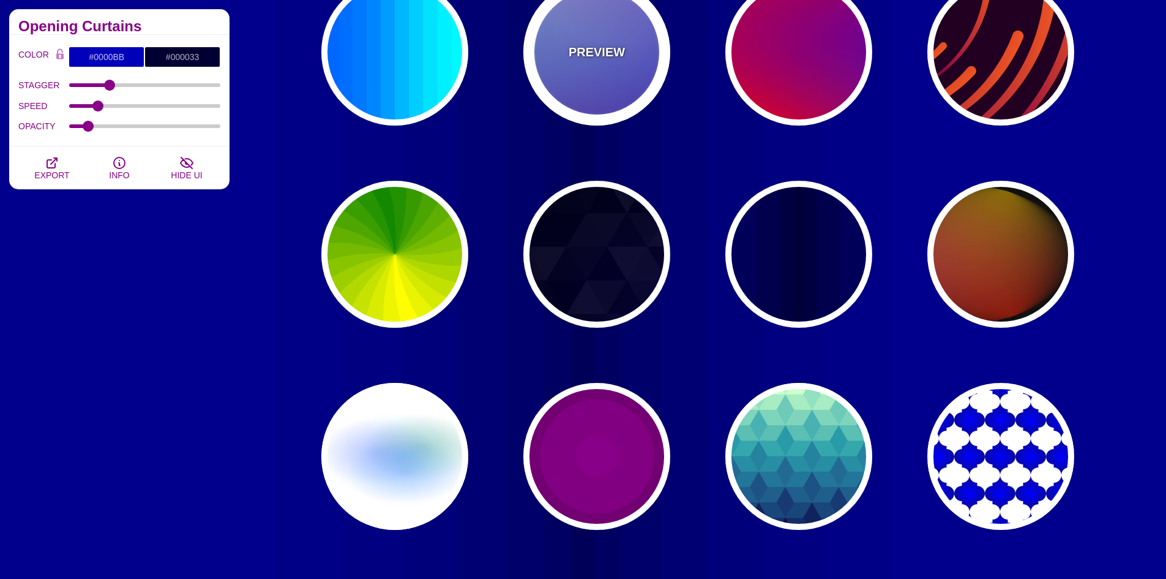
type input "#0000FF"
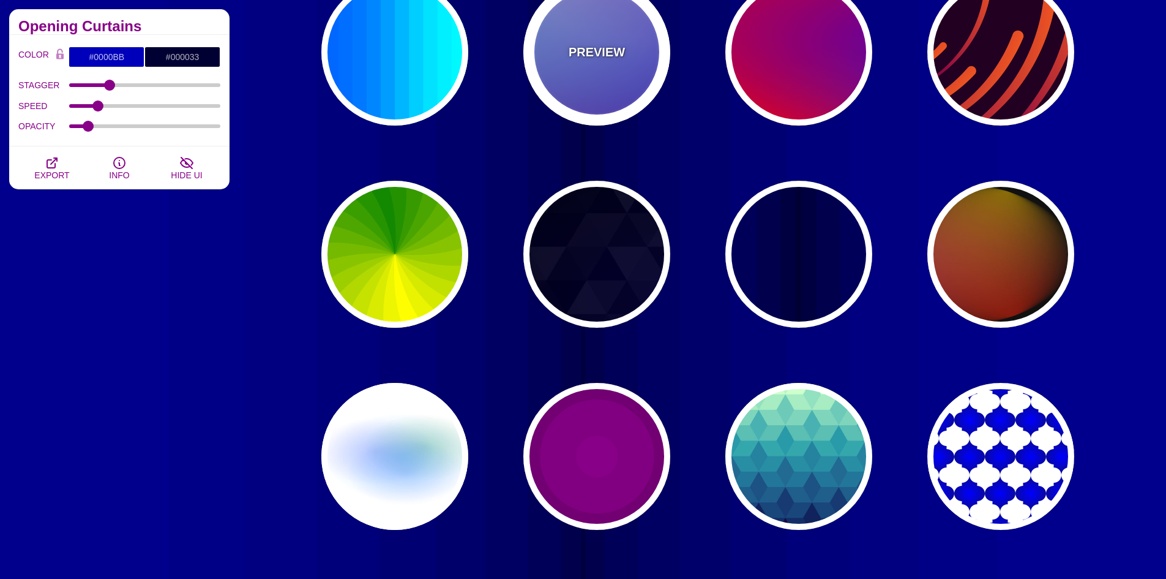
type input "#0099FF"
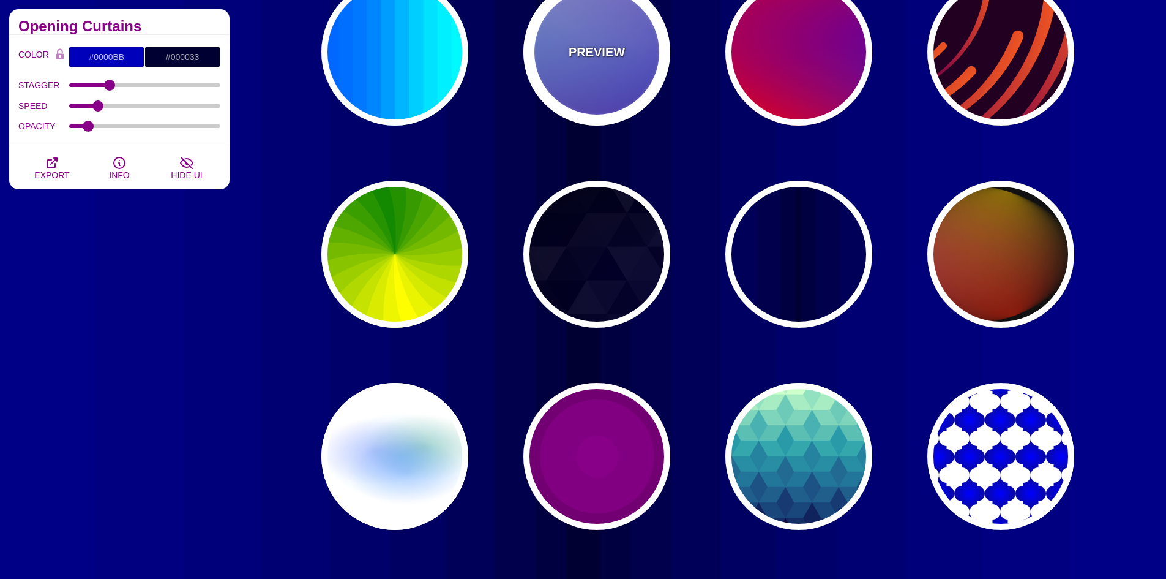
type input "#FFFFFF"
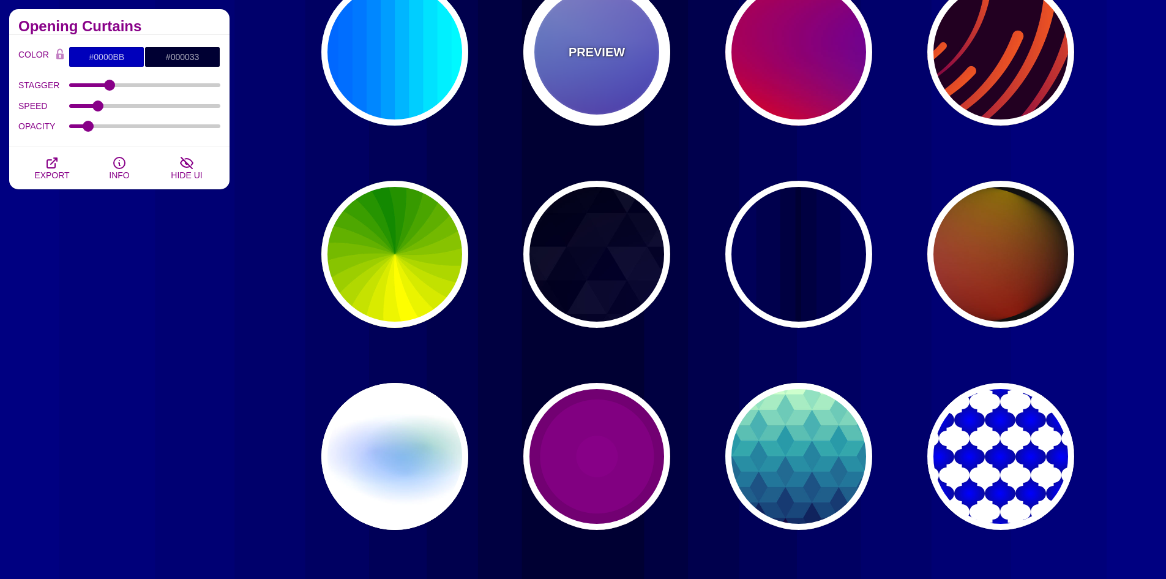
type input "#FF99FF"
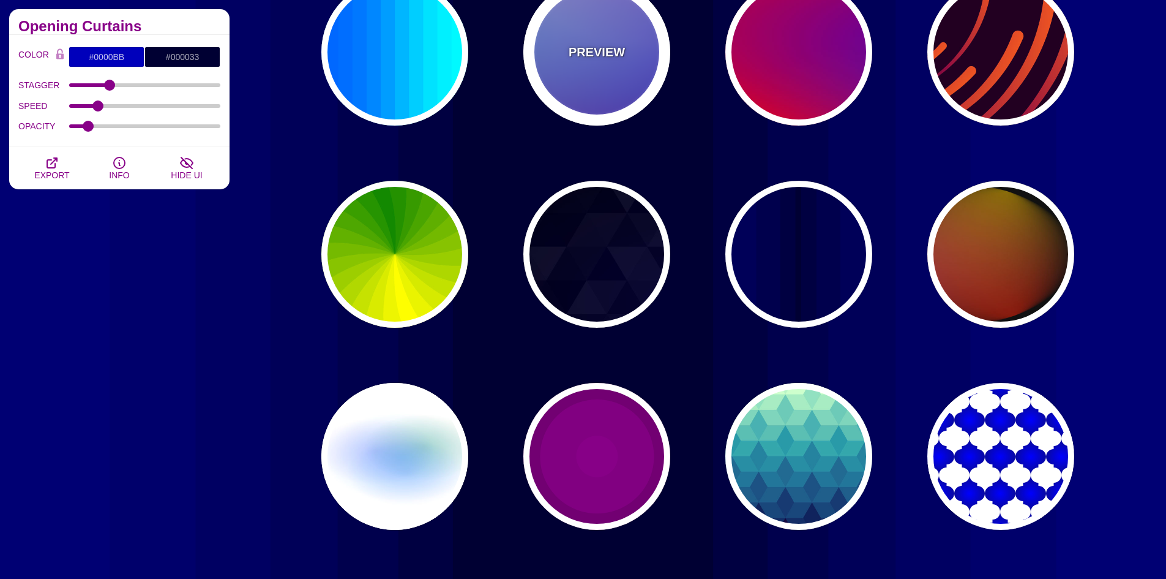
type input "#880088"
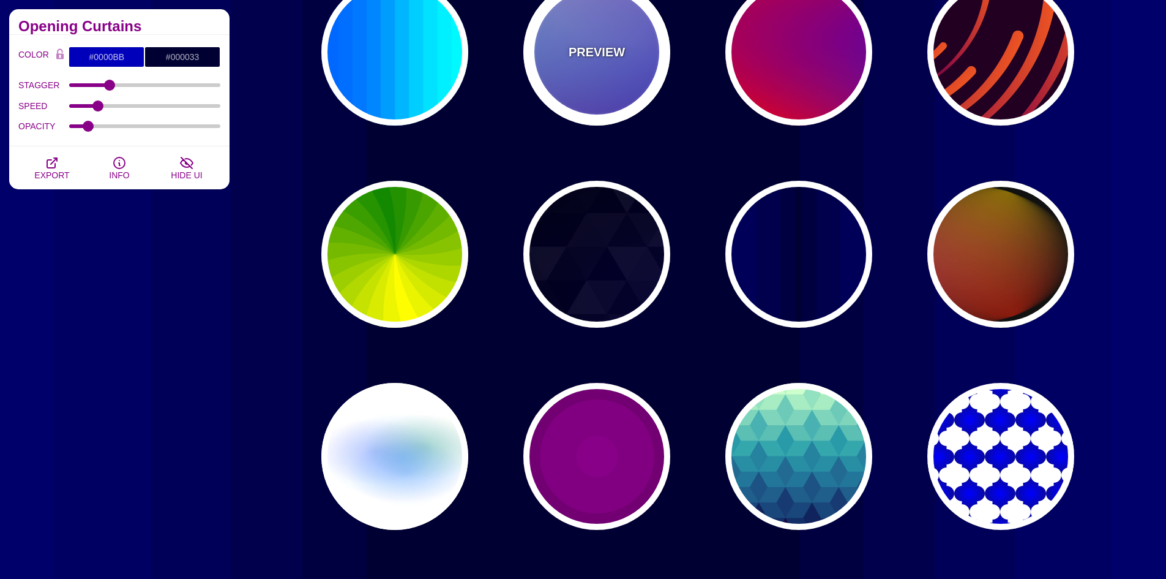
type input "12"
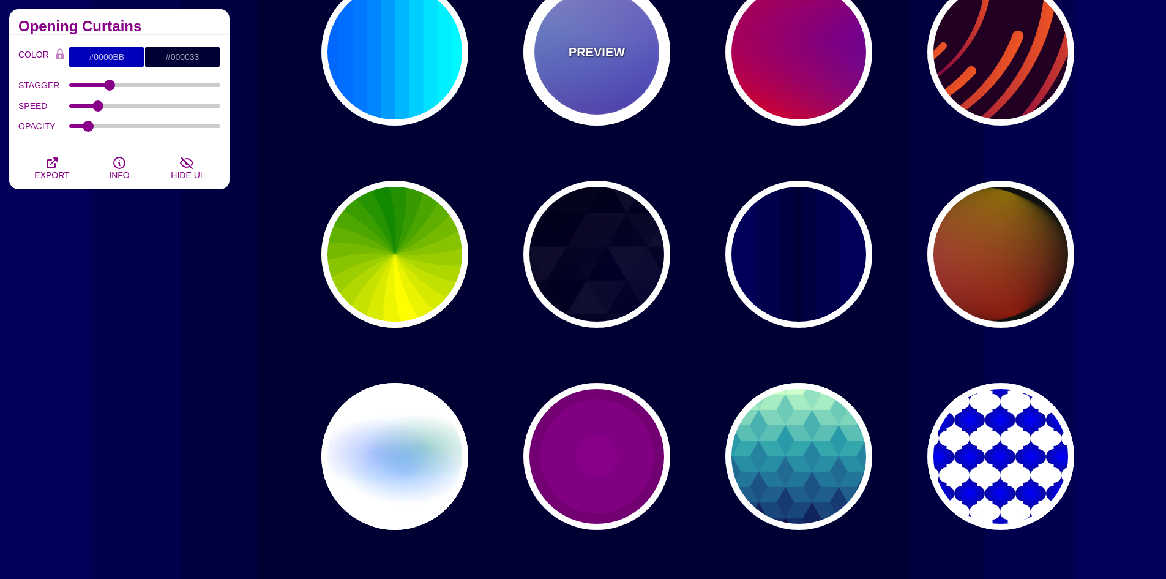
type input "0"
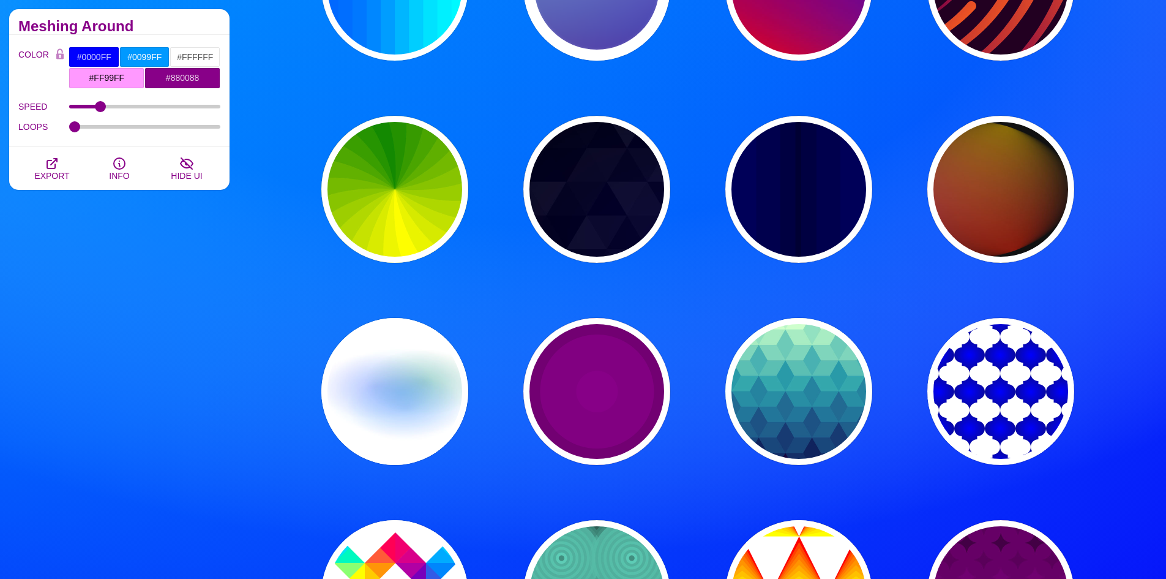
scroll to position [551, 0]
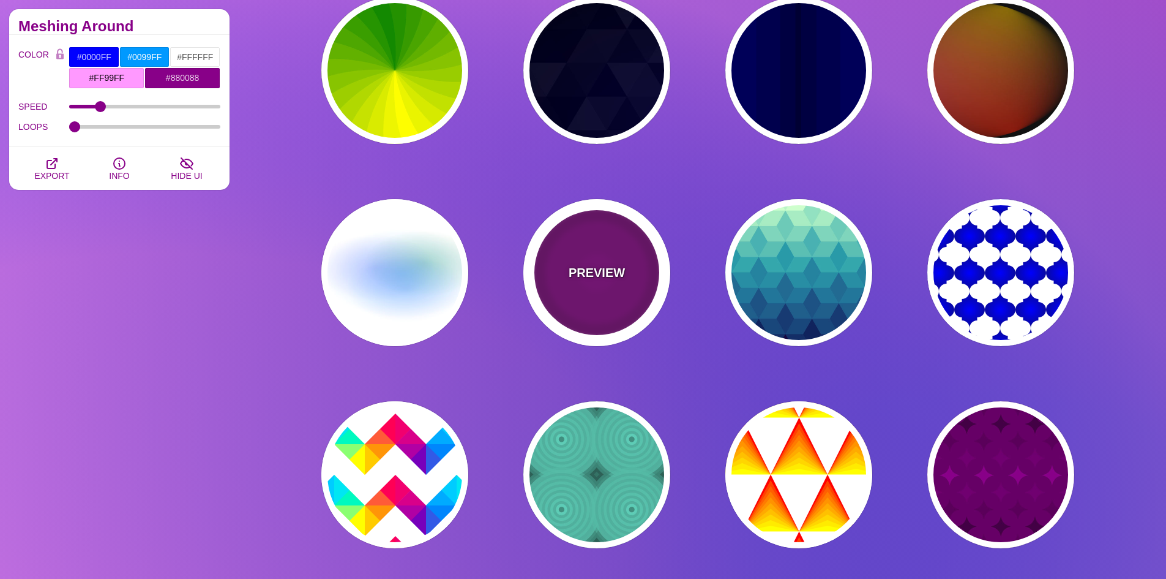
click at [607, 271] on p "PREVIEW" at bounding box center [597, 272] width 56 height 18
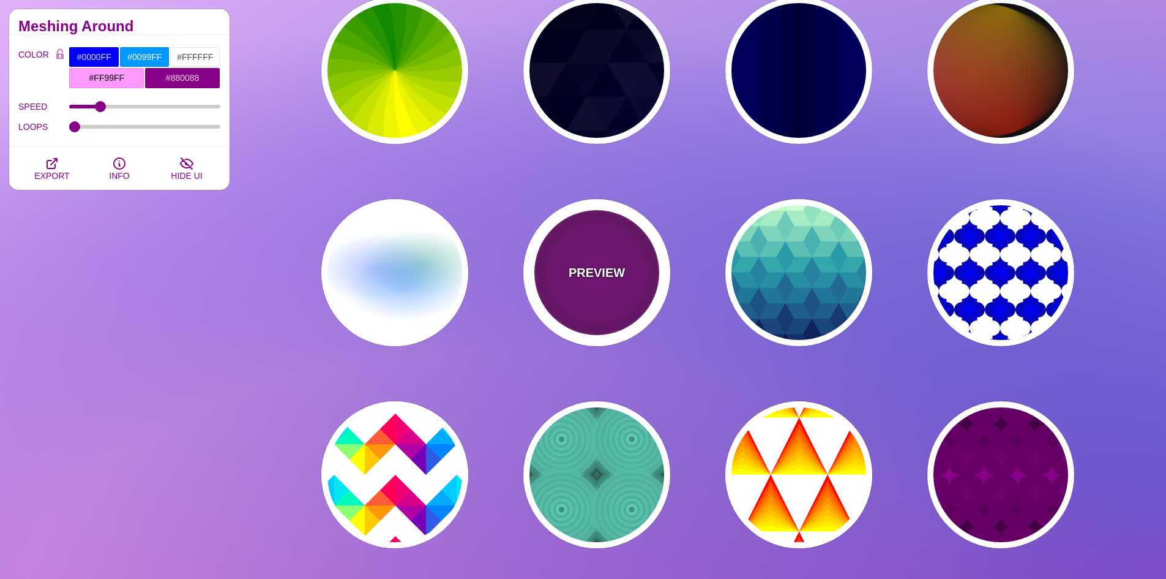
type input "#220022"
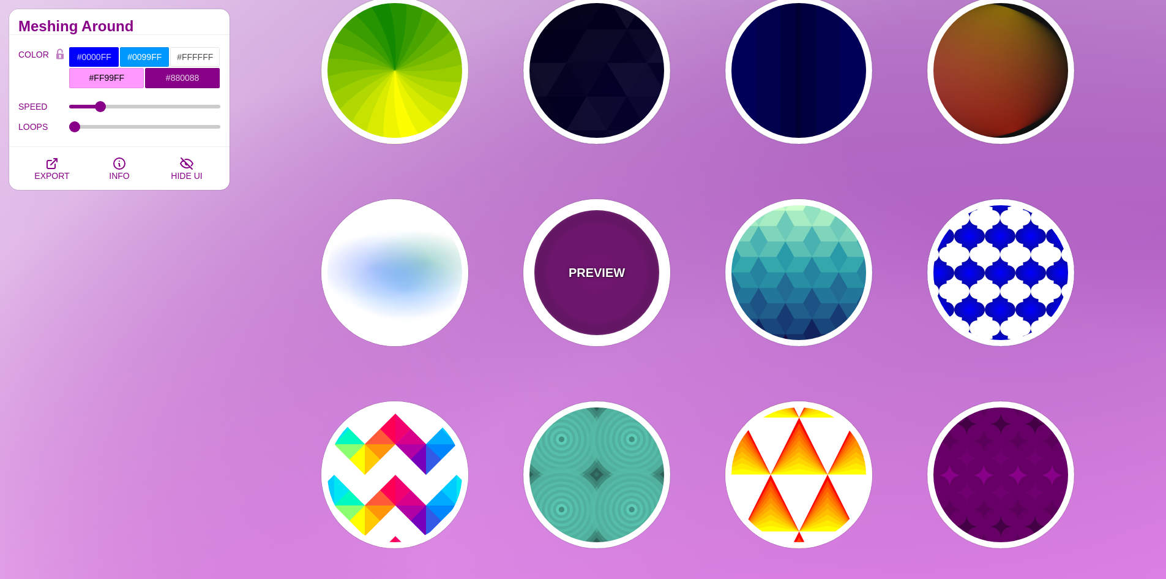
type input "#880088"
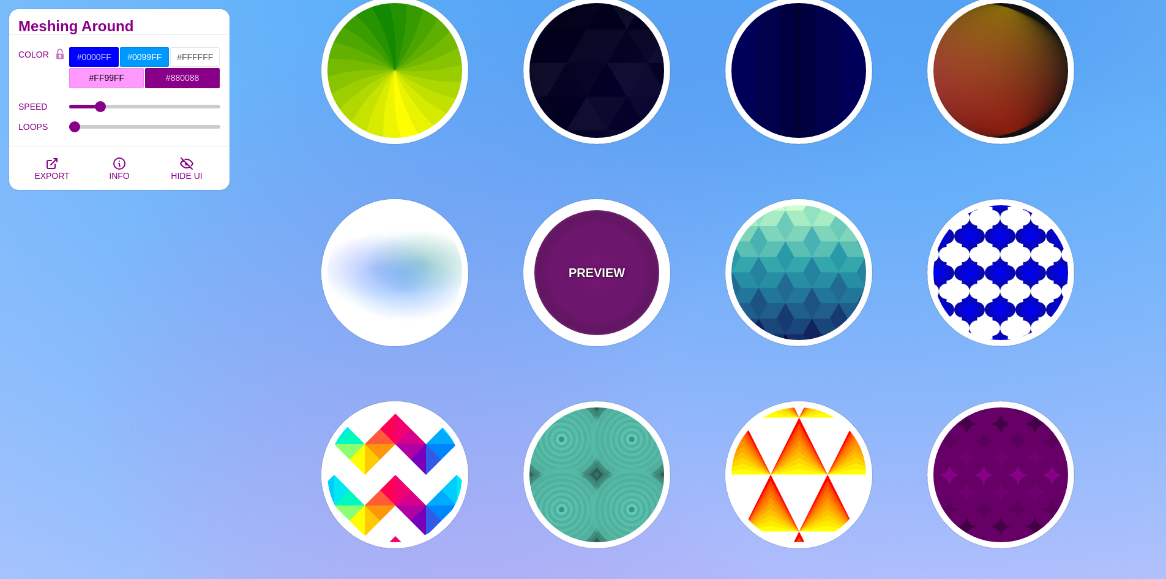
type input "999"
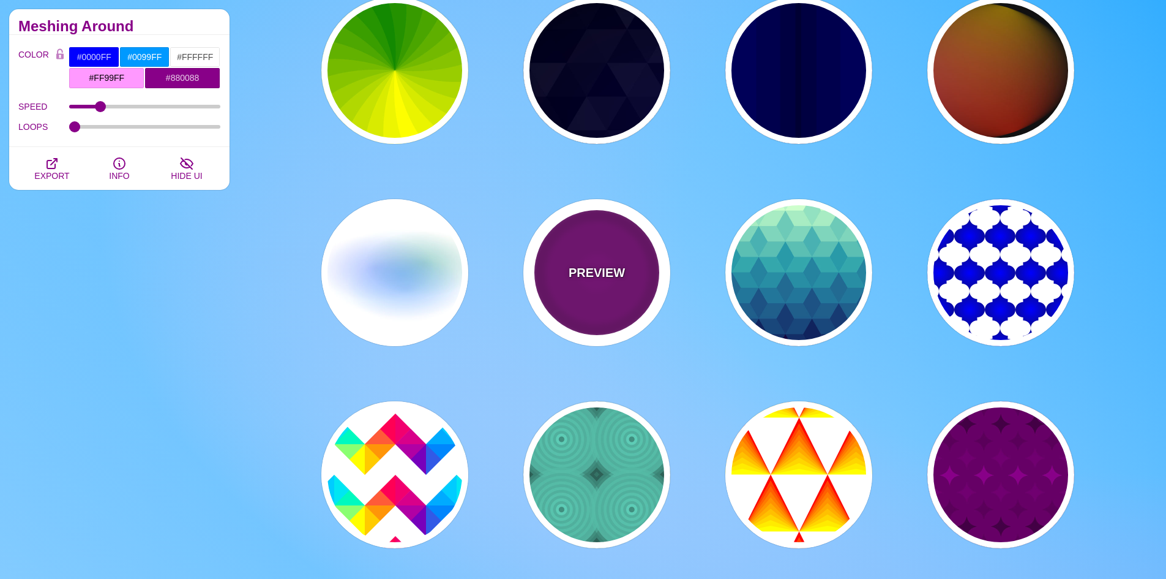
type input "5"
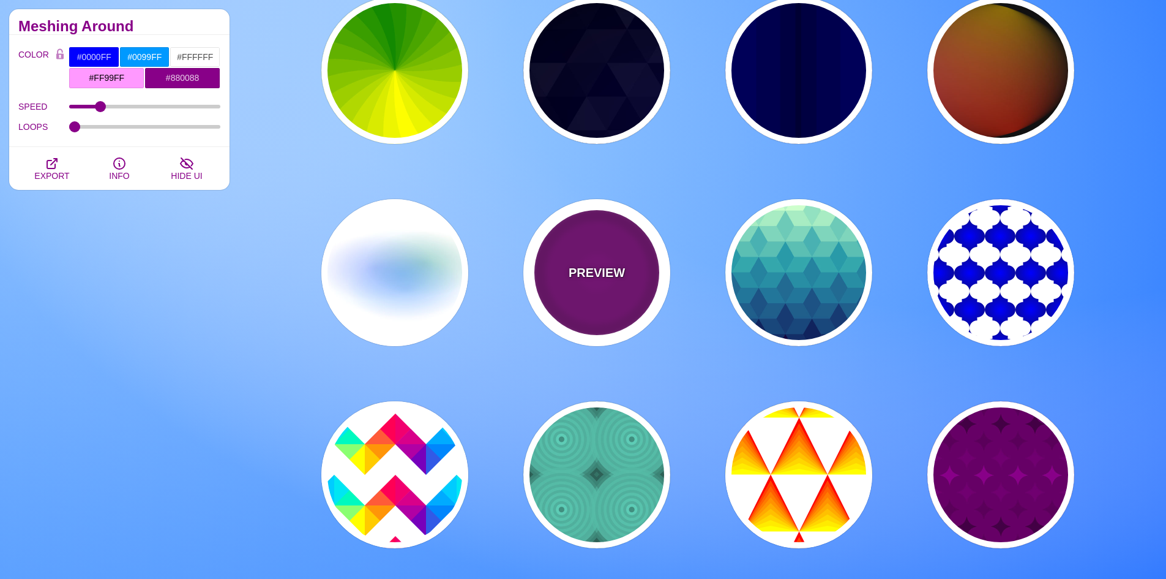
type input "0"
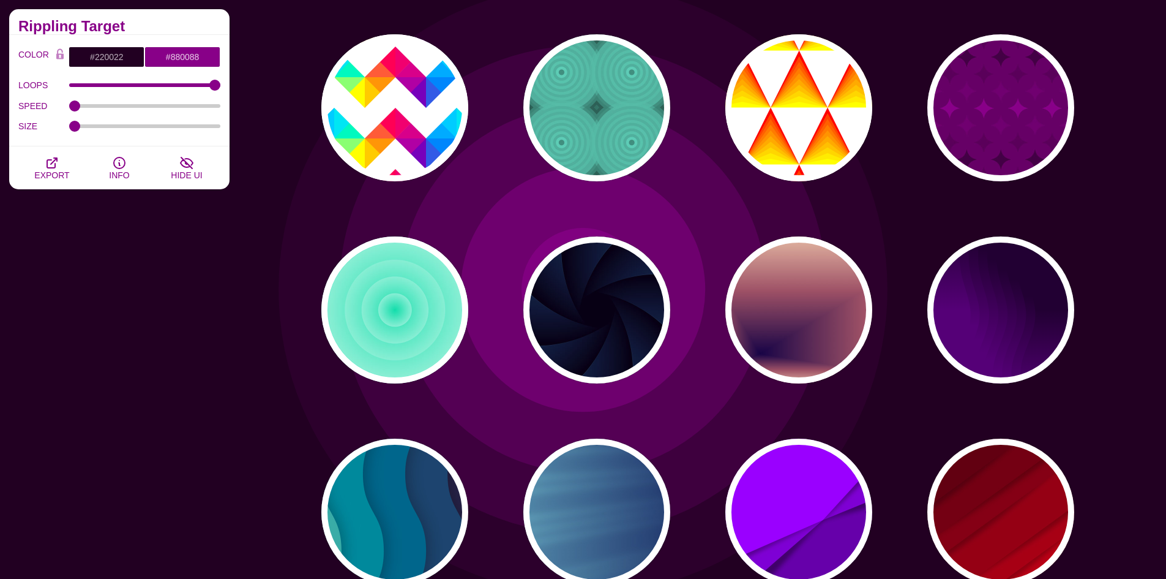
scroll to position [918, 0]
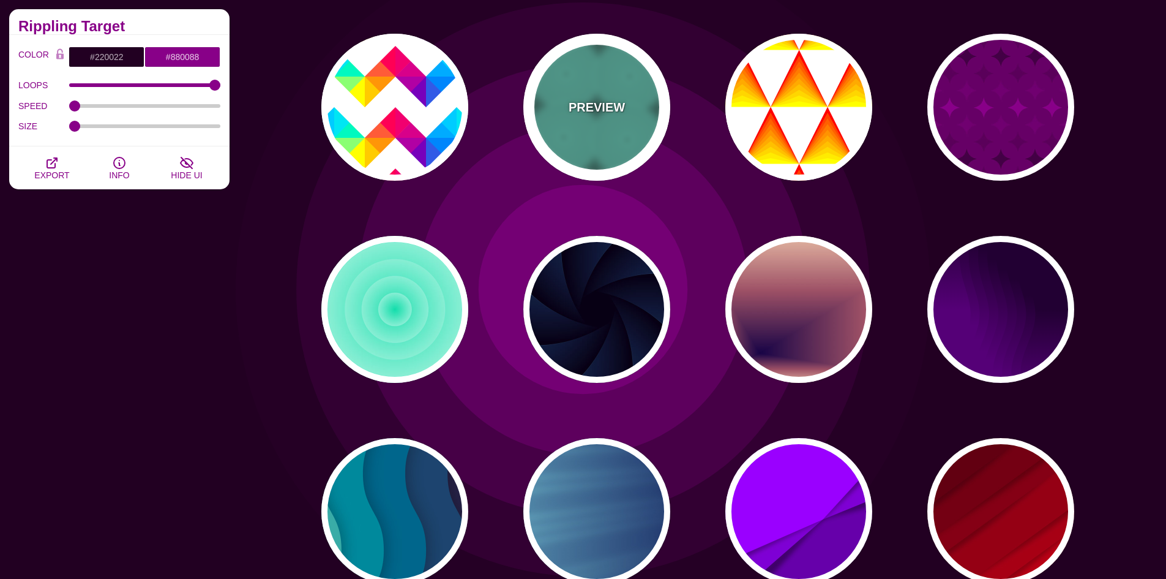
click at [625, 129] on div "PREVIEW" at bounding box center [596, 107] width 147 height 147
type input "#347367"
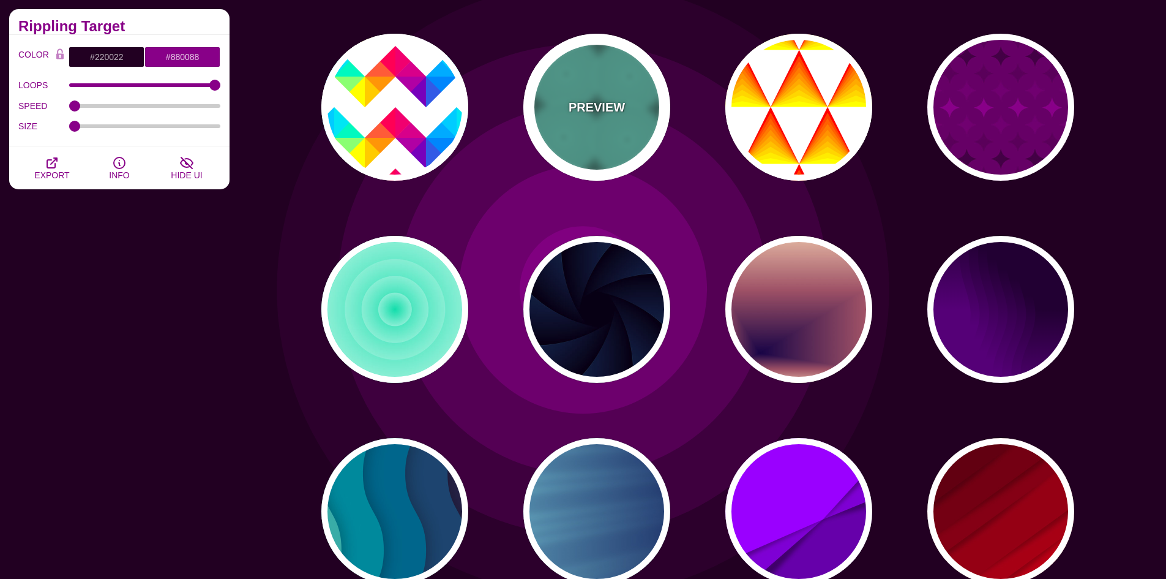
type input "#75FFE2"
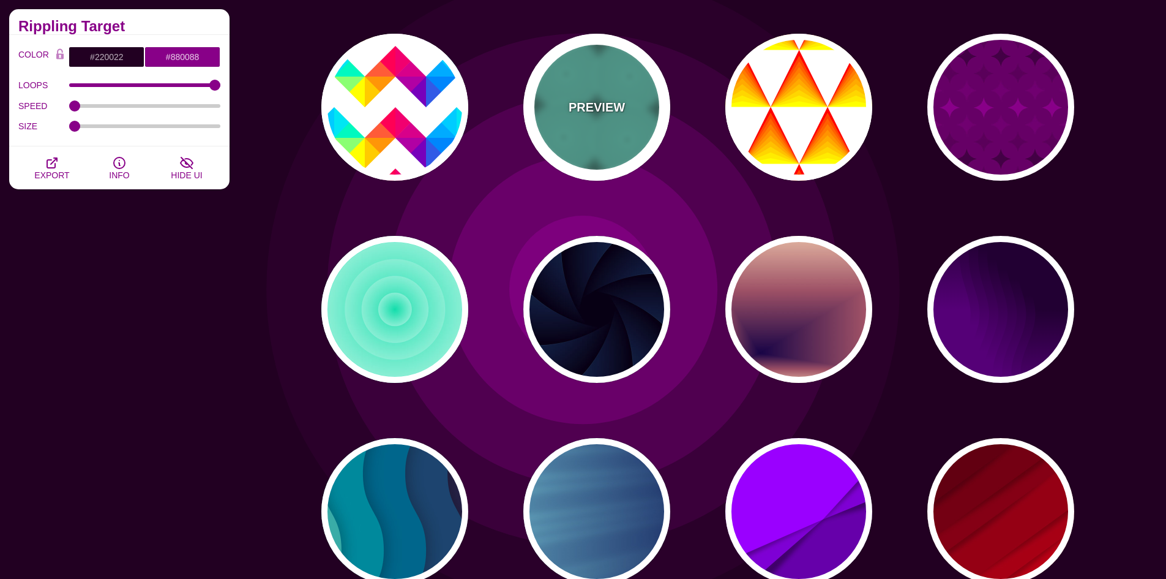
type input "#2D6156"
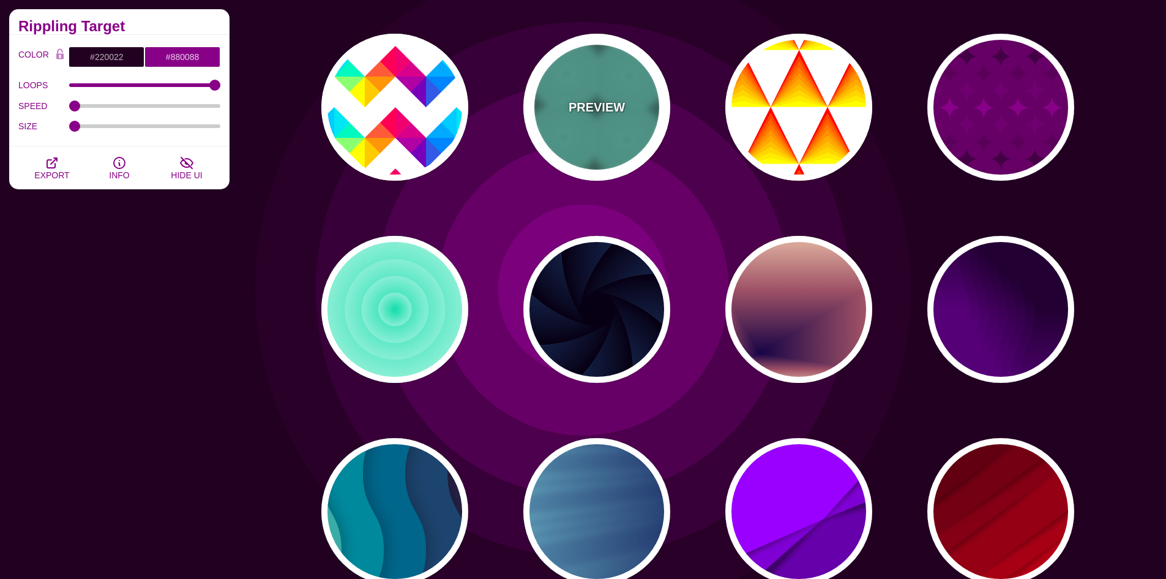
type input "#56BCA7"
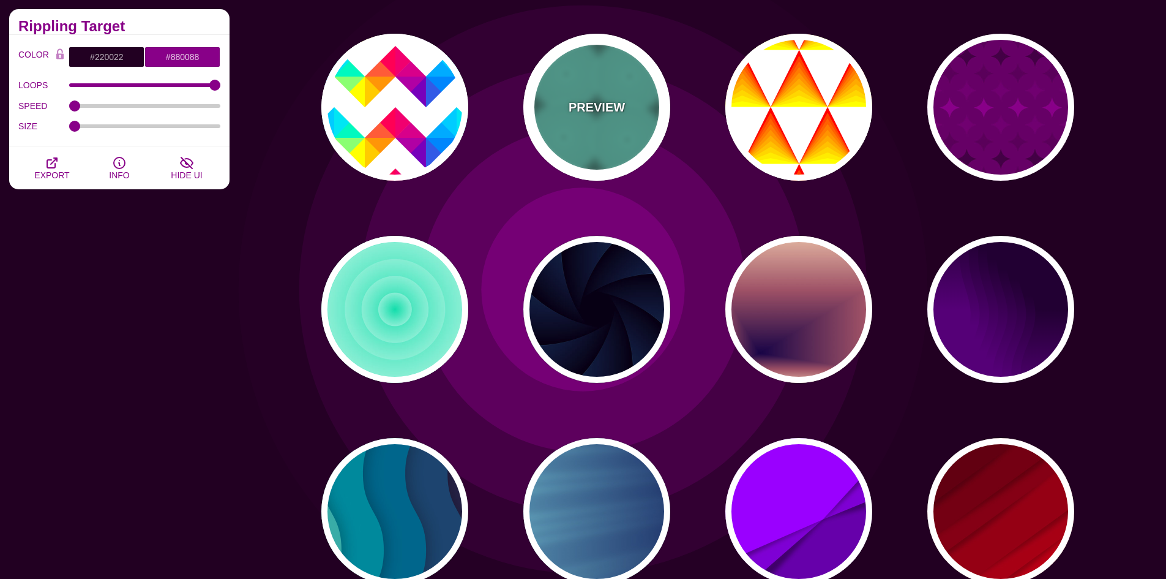
type input "0"
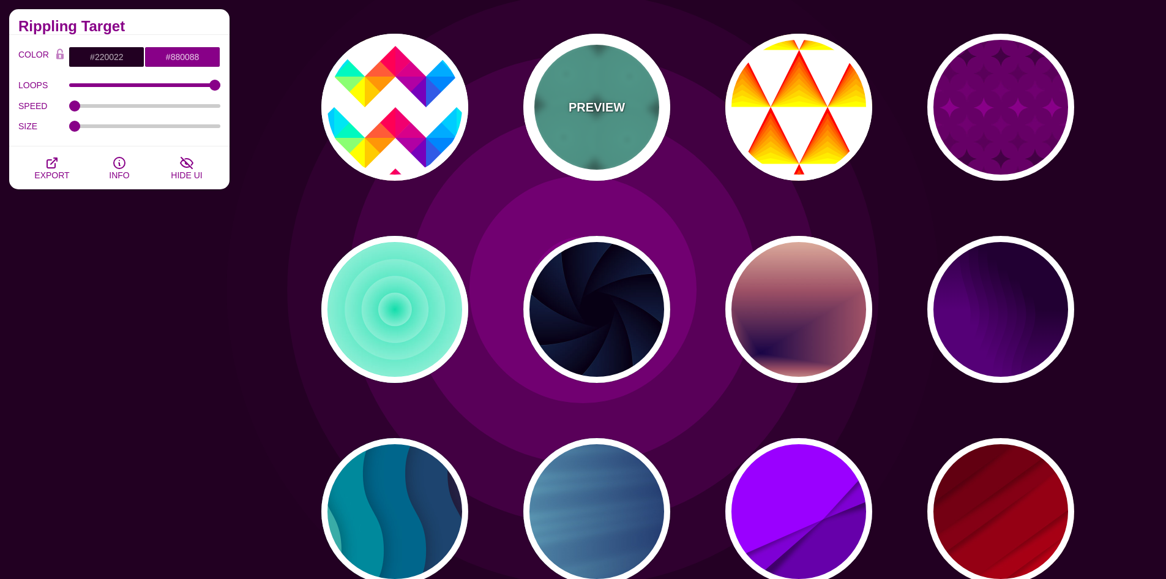
type input "1"
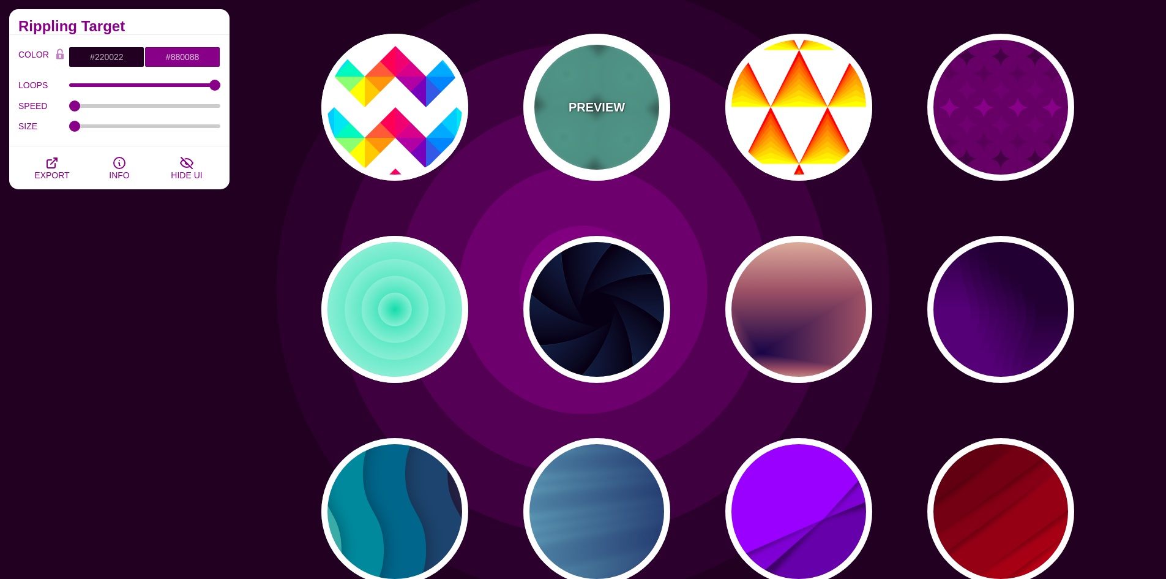
type input "80"
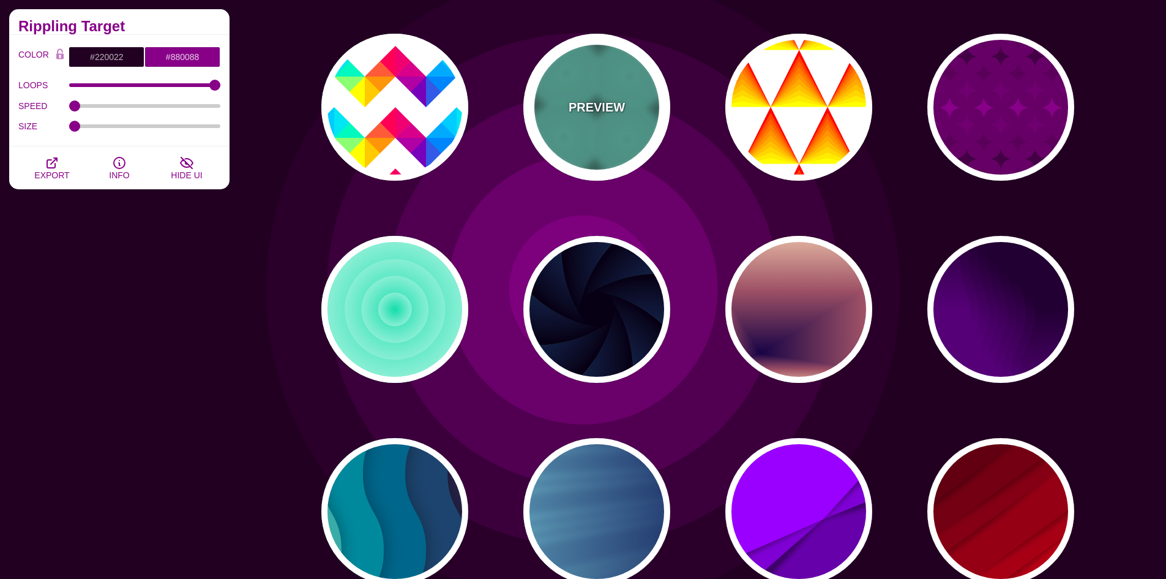
type input "0.5"
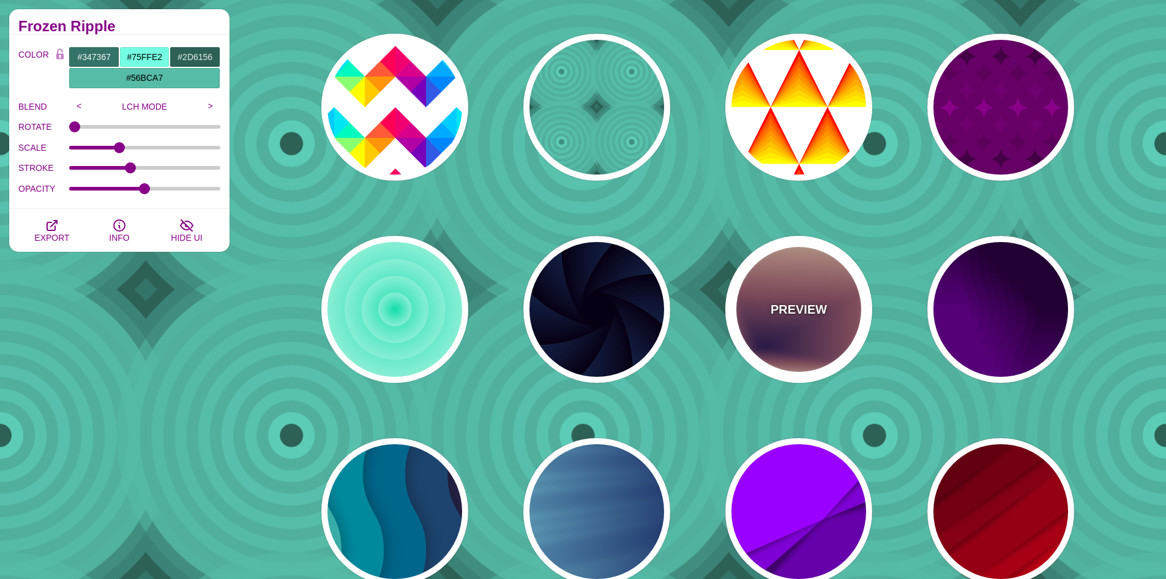
click at [836, 343] on div "PREVIEW" at bounding box center [799, 309] width 147 height 147
type input "#EEC6AB"
type input "#170346"
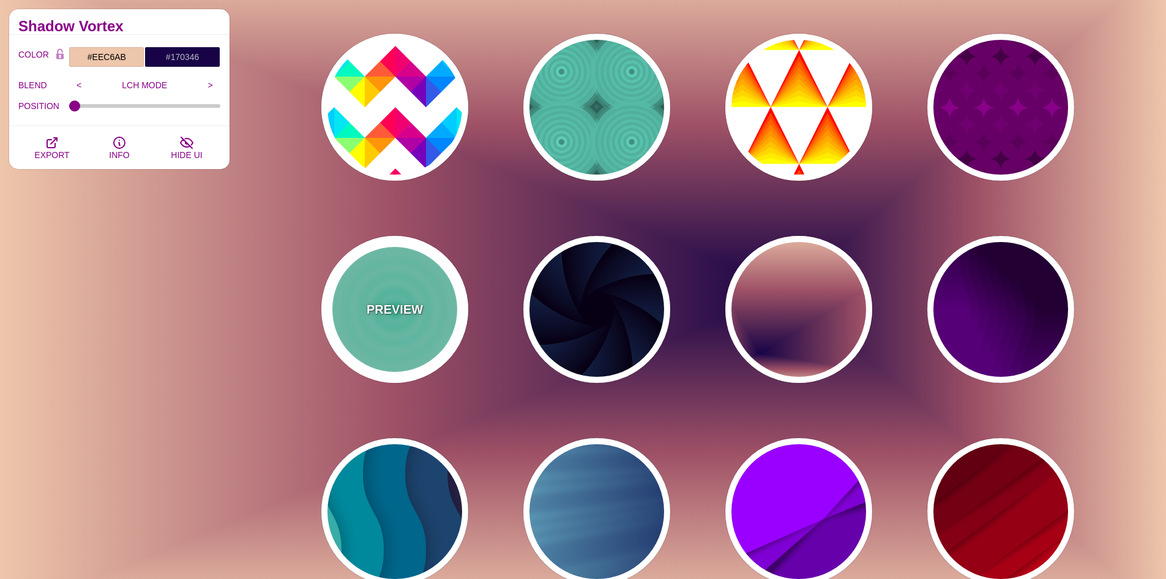
click at [445, 321] on div "PREVIEW" at bounding box center [394, 309] width 147 height 147
type input "#11DDAA"
type input "#FFFFFF"
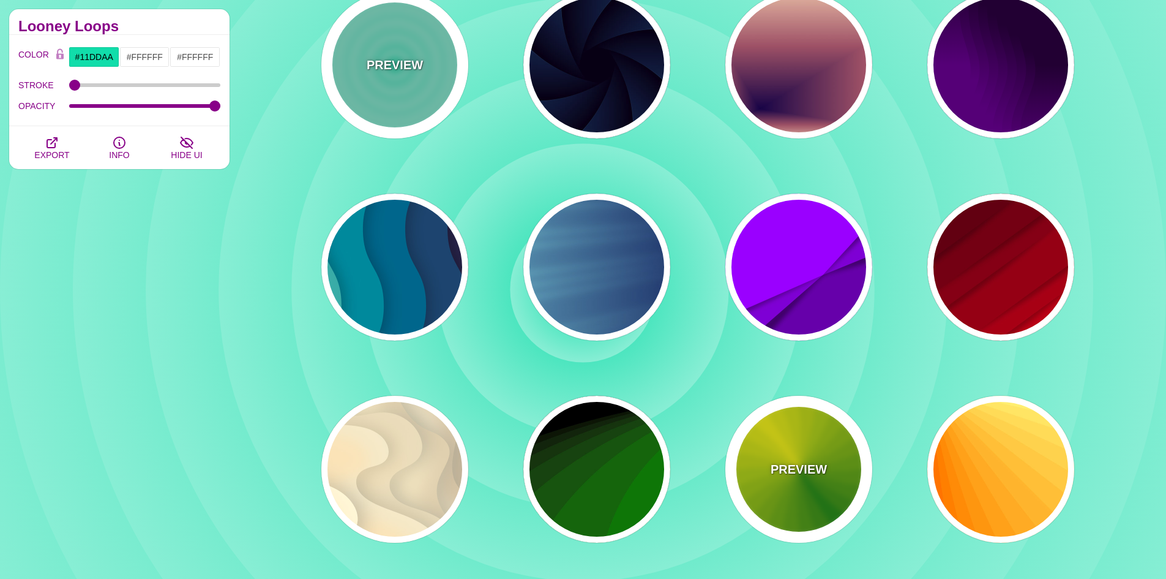
scroll to position [1163, 0]
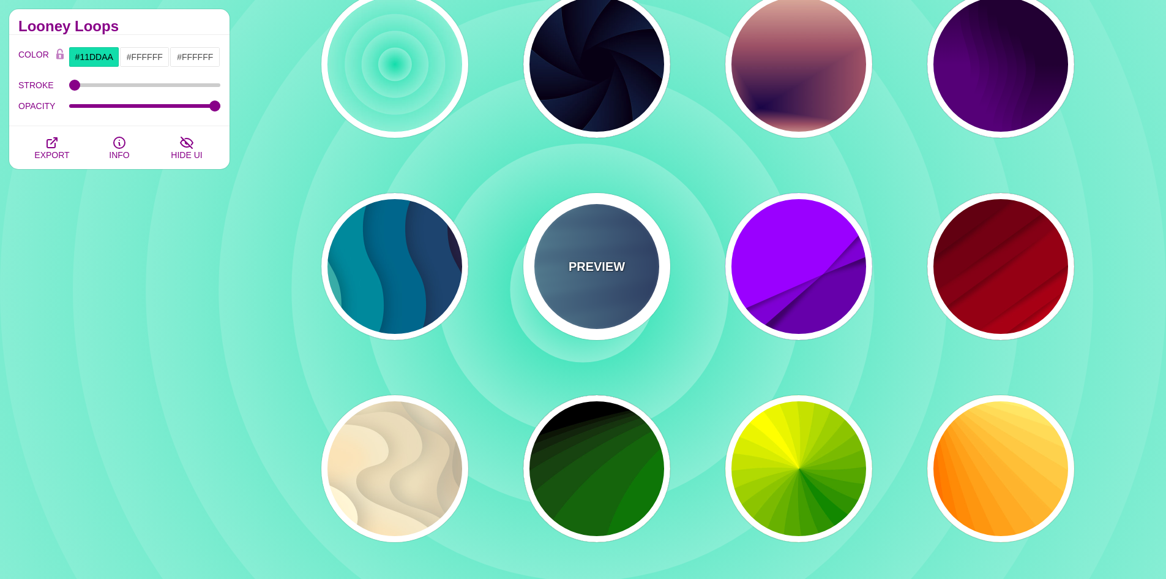
click at [620, 302] on div "PREVIEW" at bounding box center [596, 266] width 147 height 147
type input "#000044"
type input "#99FFFF"
type input "1"
type input "0.25"
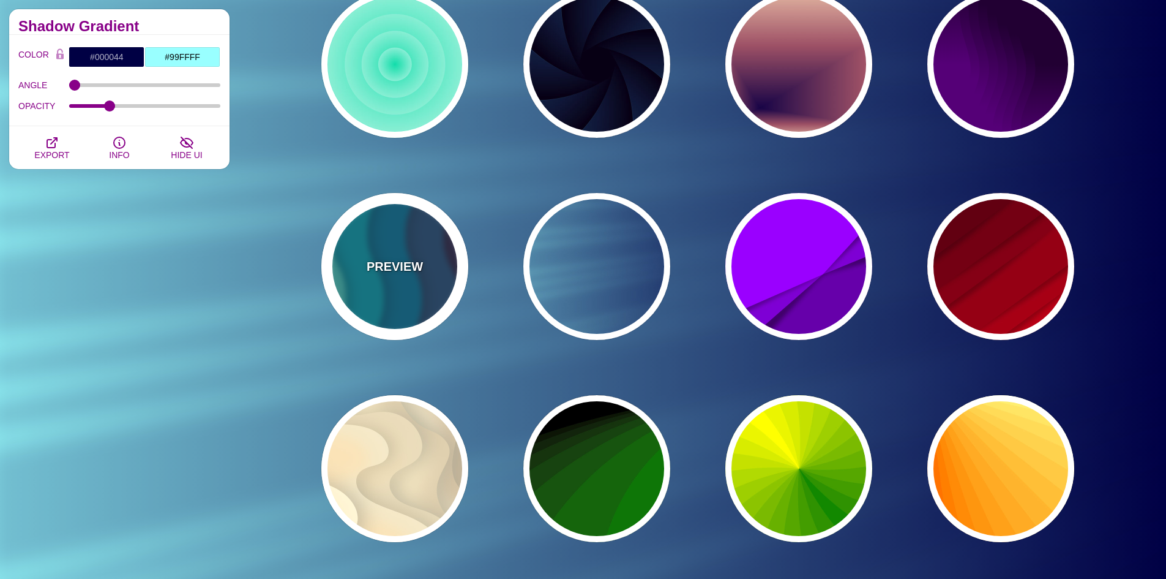
click at [436, 290] on div "PREVIEW" at bounding box center [394, 266] width 147 height 147
type input "#220022"
type input "#77CCAA"
type input "0"
type input "0.3"
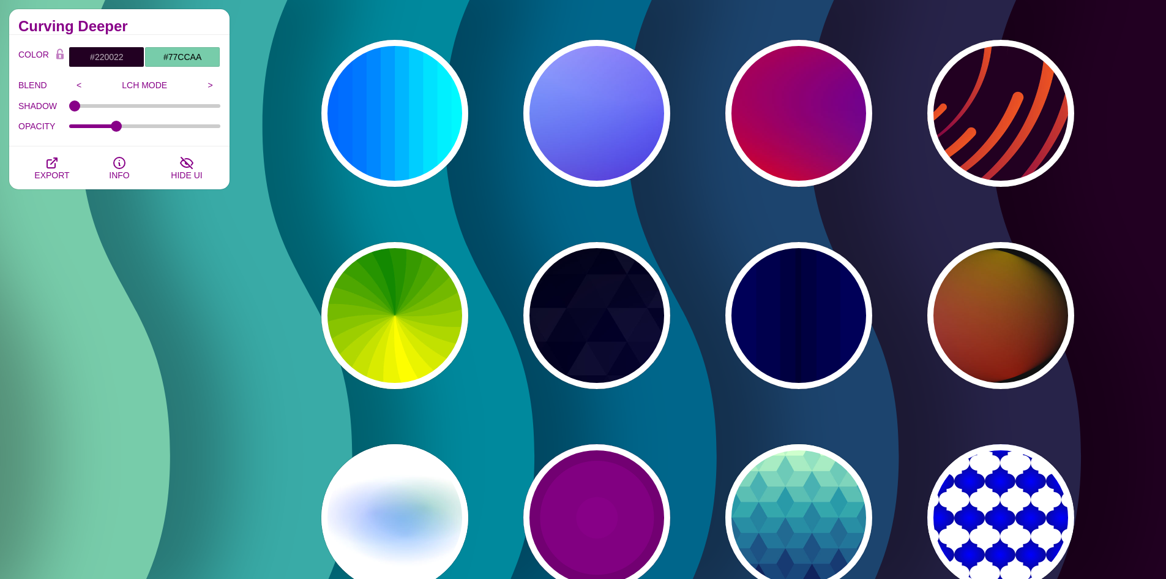
scroll to position [0, 0]
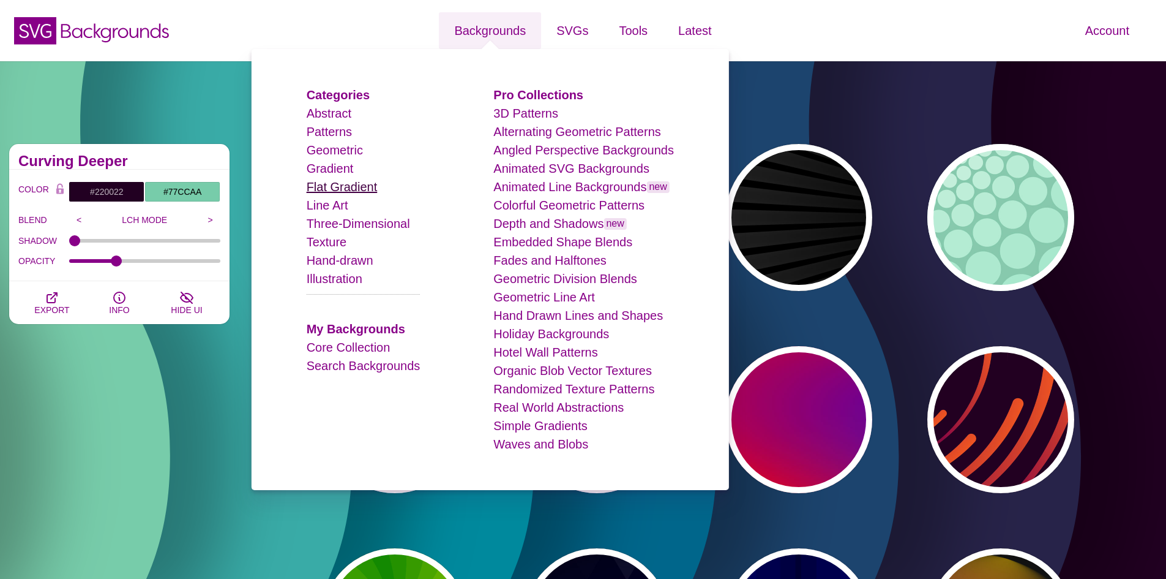
click at [355, 188] on link "Flat Gradient" at bounding box center [342, 186] width 71 height 13
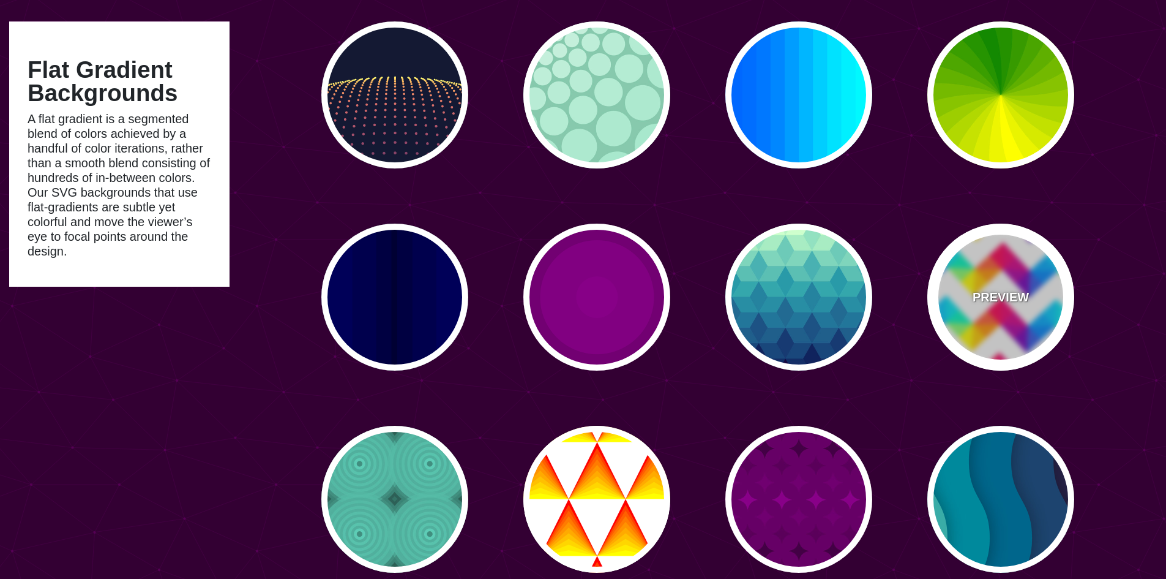
scroll to position [184, 0]
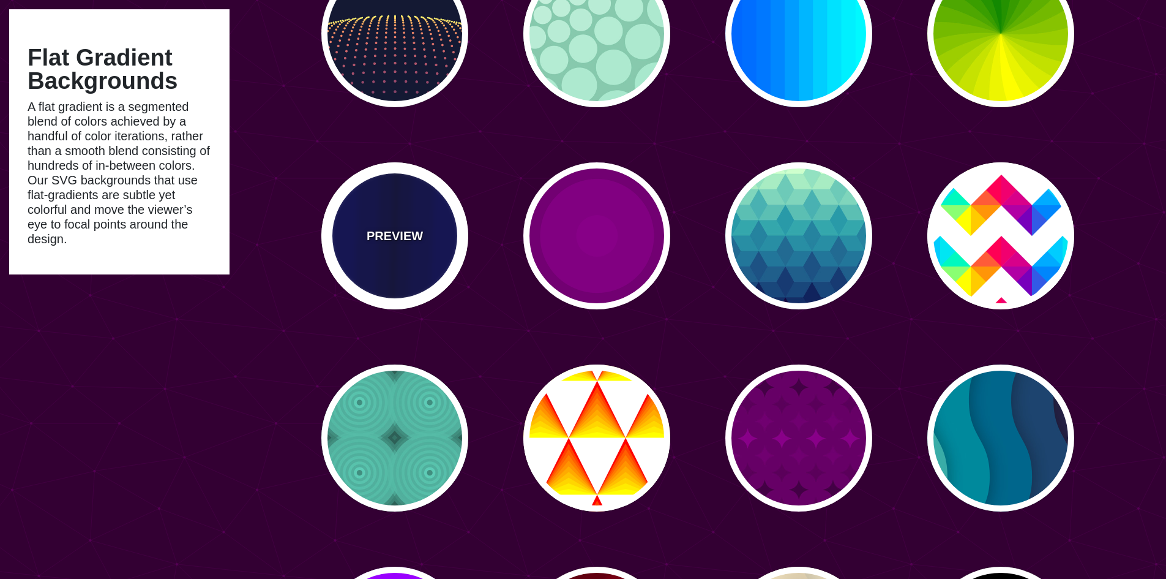
click at [428, 250] on div "PREVIEW" at bounding box center [394, 235] width 147 height 147
type input "#0000BB"
type input "#000033"
type input "0.5"
type input "5"
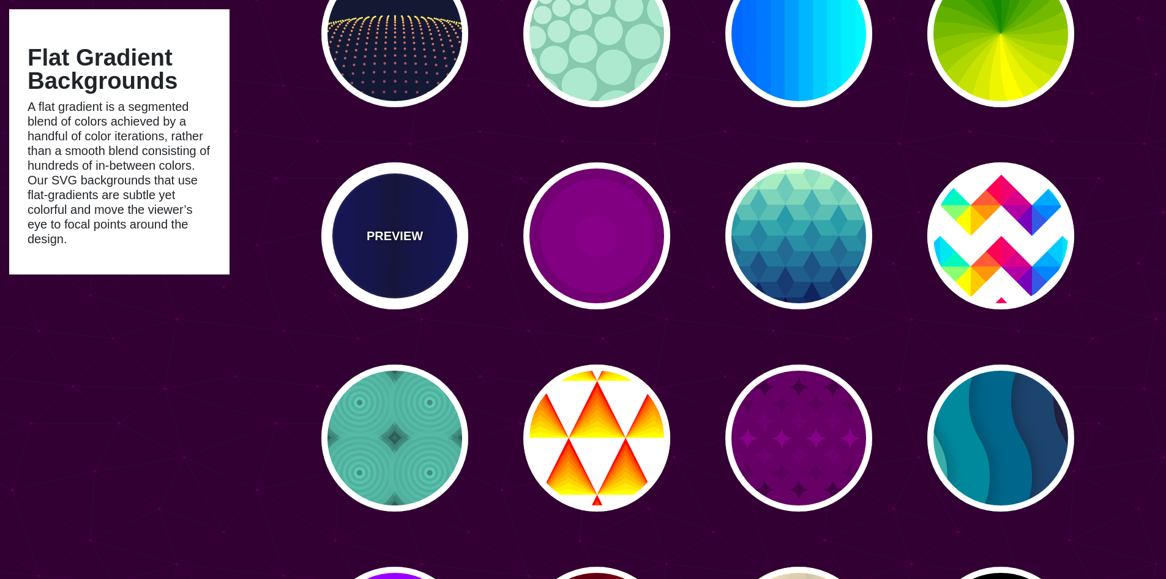
type input "0.1"
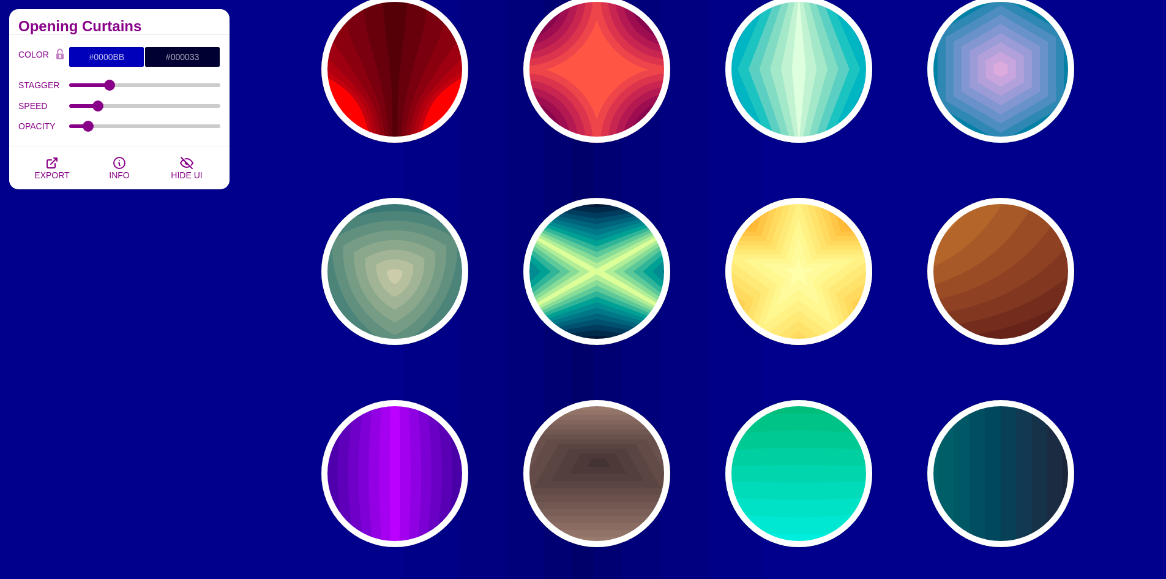
scroll to position [1408, 0]
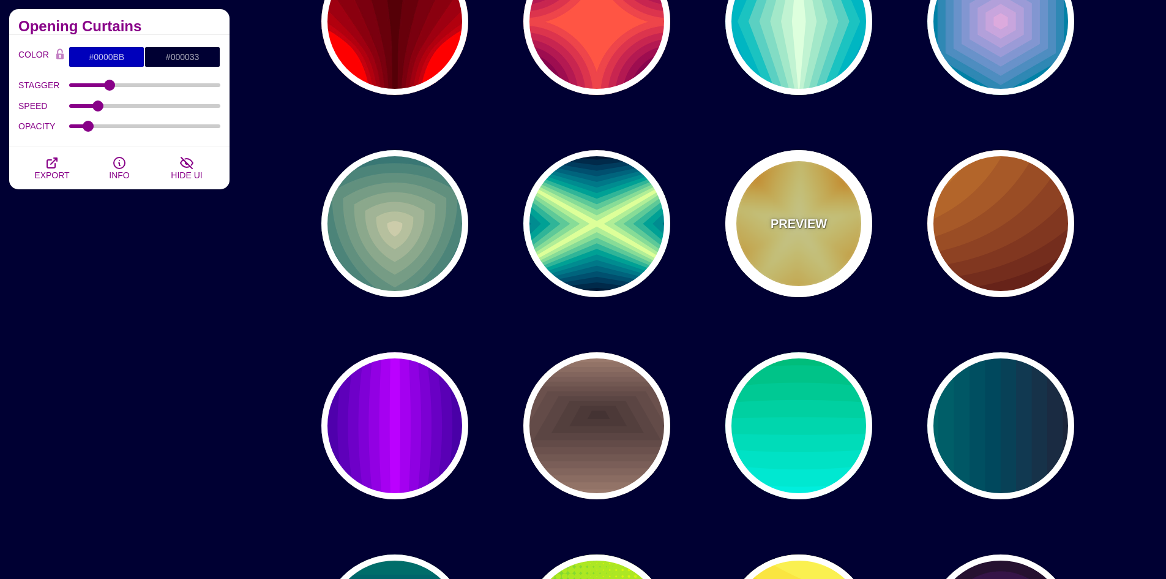
click at [805, 250] on div "PREVIEW" at bounding box center [799, 223] width 147 height 147
type input "#DD5500"
type input "#FFFFAA"
type input "1"
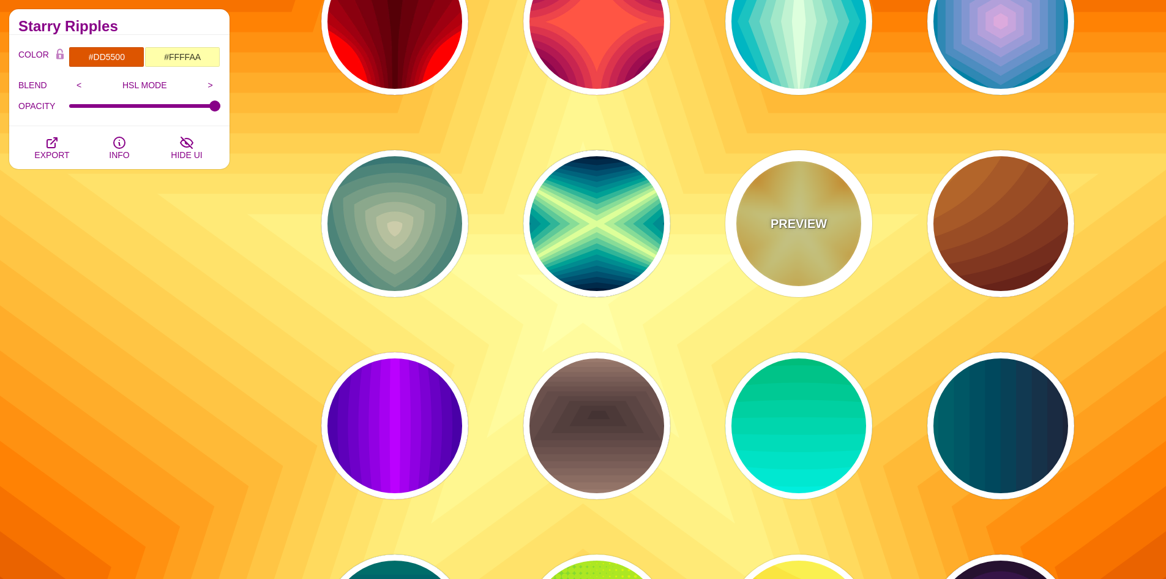
click at [792, 268] on div "PREVIEW" at bounding box center [799, 223] width 147 height 147
click at [807, 259] on div "PREVIEW" at bounding box center [799, 223] width 147 height 147
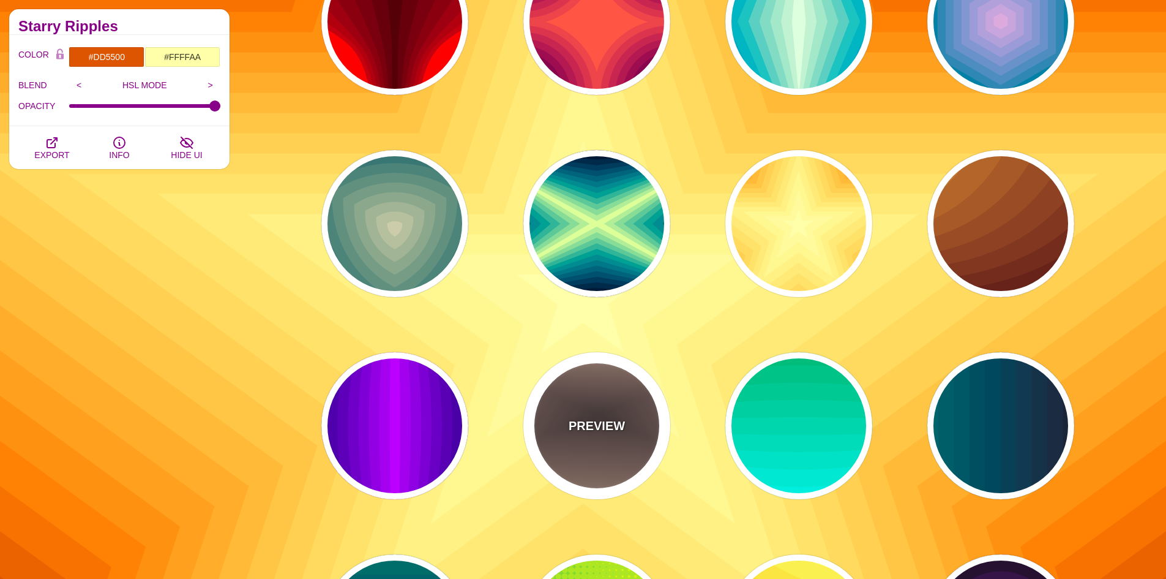
click at [614, 448] on div "PREVIEW" at bounding box center [596, 425] width 147 height 147
type input "#AA8877"
type input "#443333"
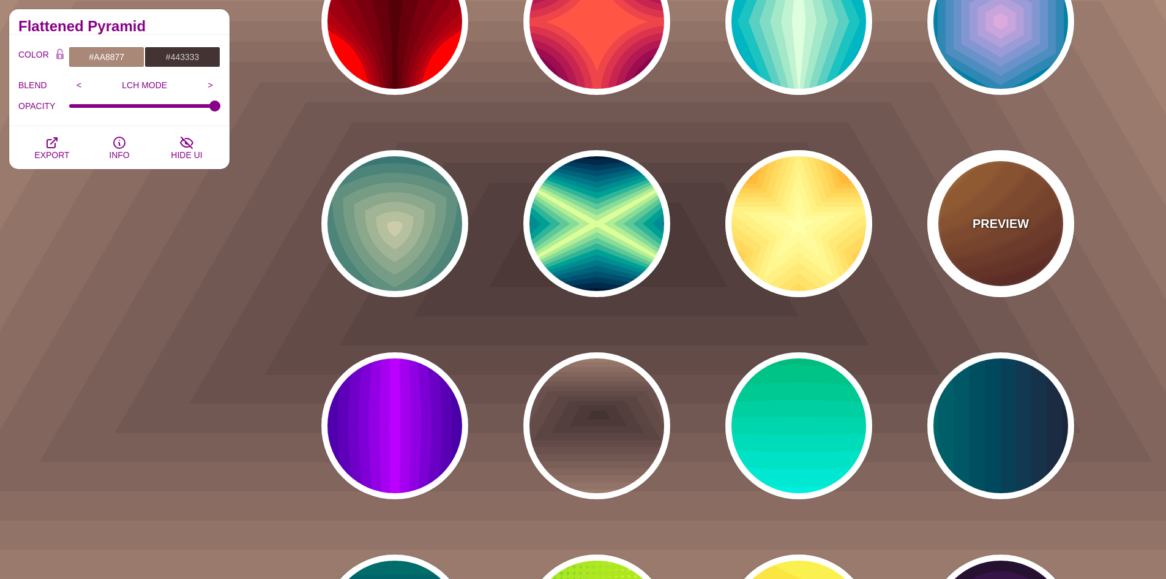
click at [1031, 235] on div "PREVIEW" at bounding box center [1001, 223] width 147 height 147
type input "#DD9933"
type input "#330000"
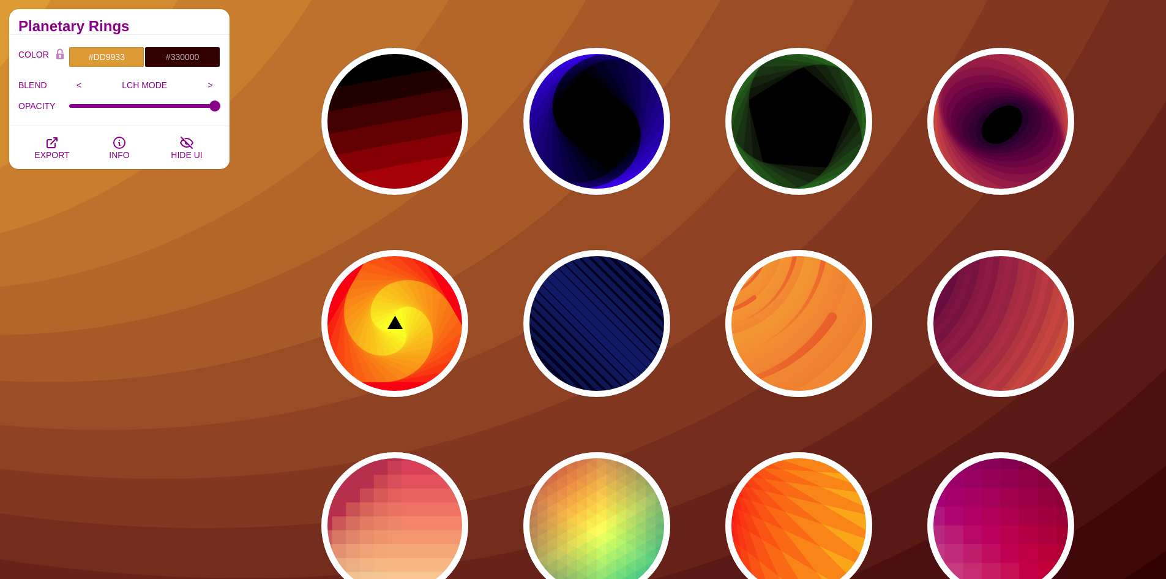
scroll to position [2327, 0]
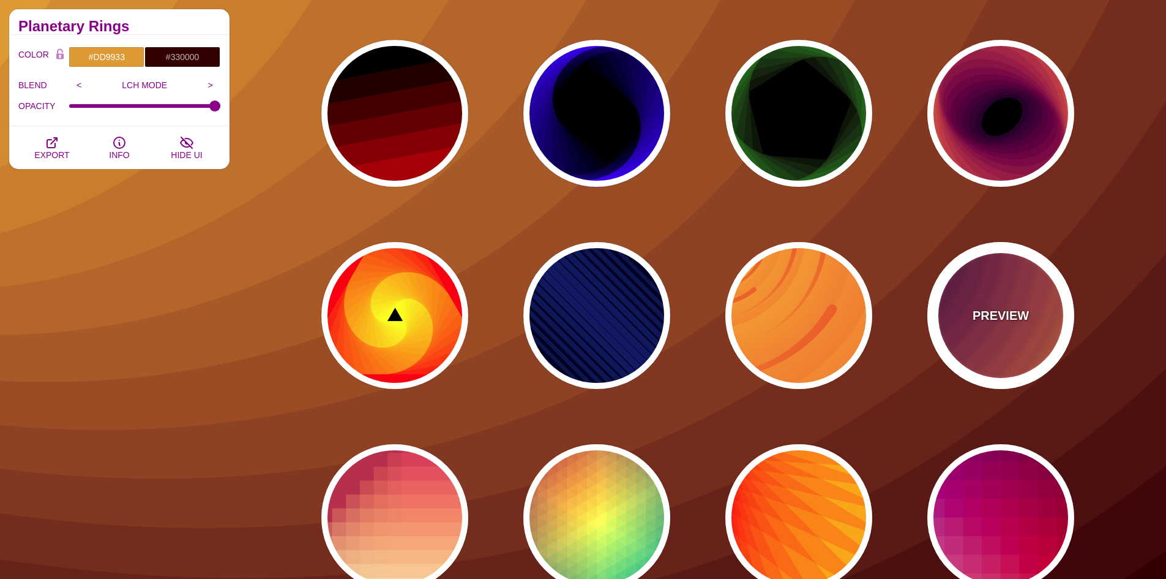
click at [1020, 362] on div "PREVIEW" at bounding box center [1001, 315] width 147 height 147
type input "#FF9D00"
type input "#210024"
type input "70"
type input "0.05"
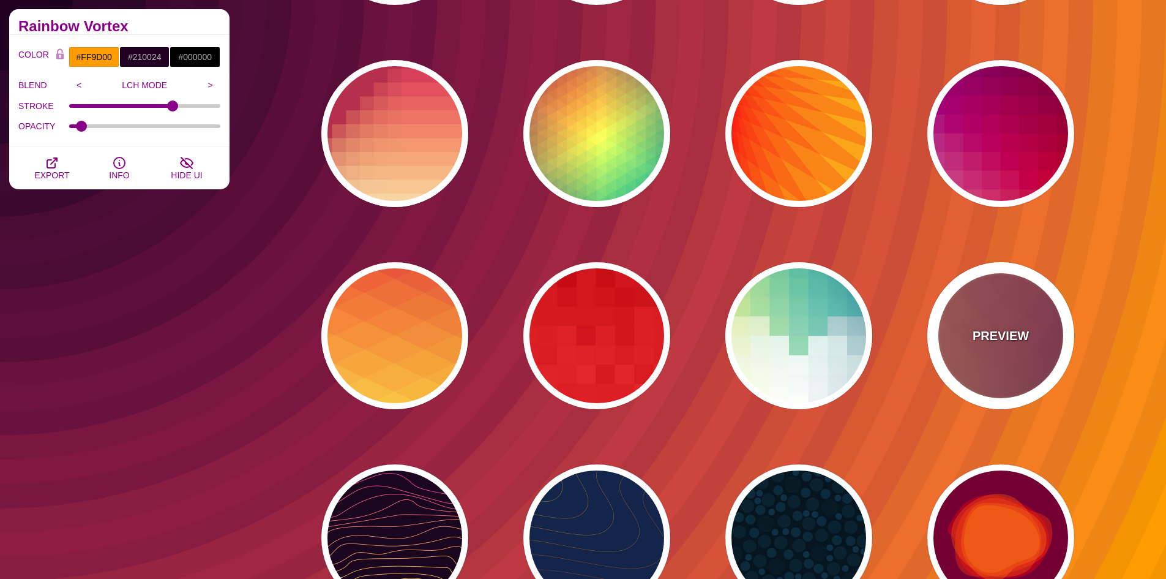
scroll to position [2755, 0]
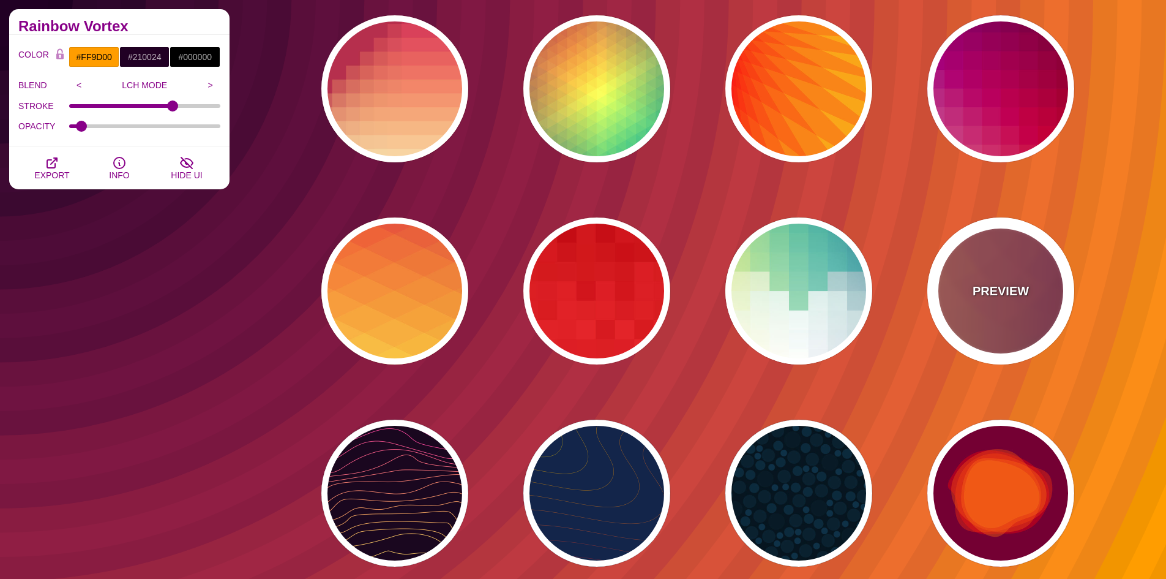
click at [1013, 328] on div "PREVIEW" at bounding box center [1001, 290] width 147 height 147
type input "#FFAA66"
type input "#440044"
type input "0"
type input "1"
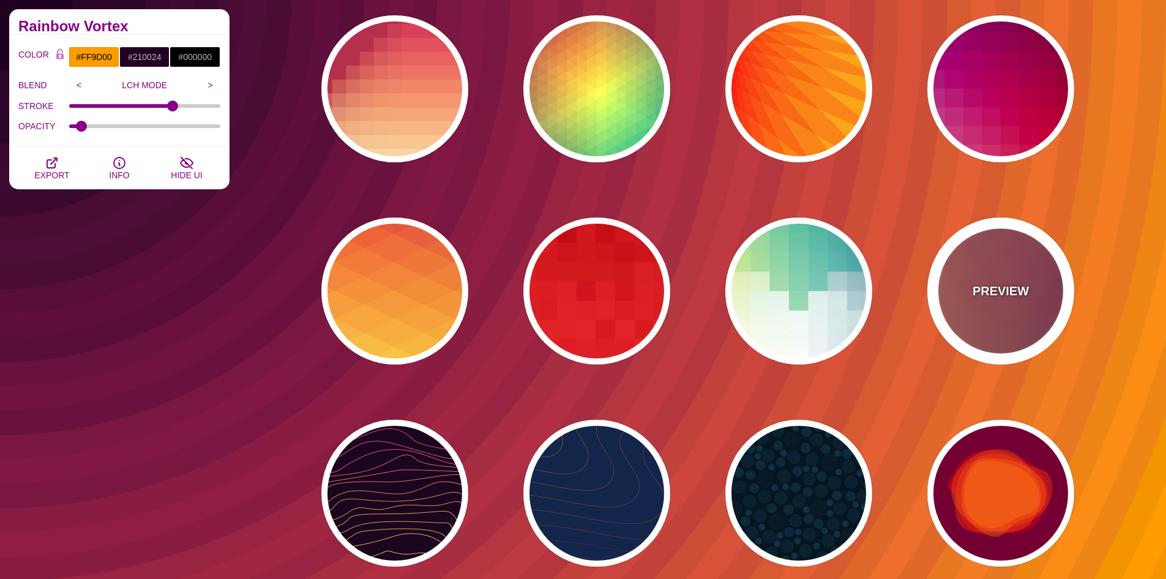
type input "0.2"
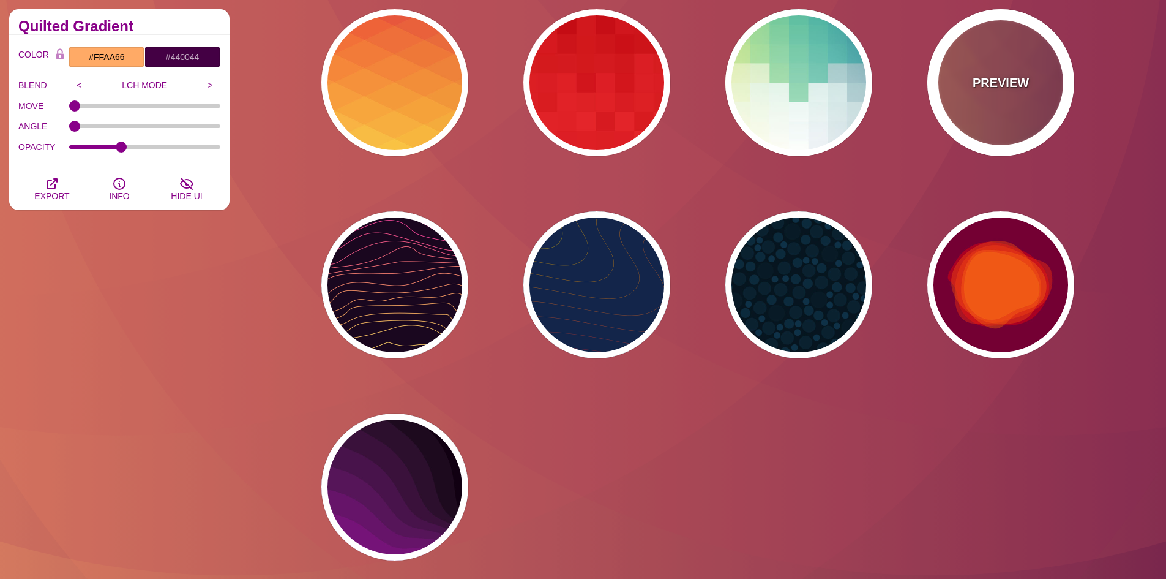
scroll to position [3000, 0]
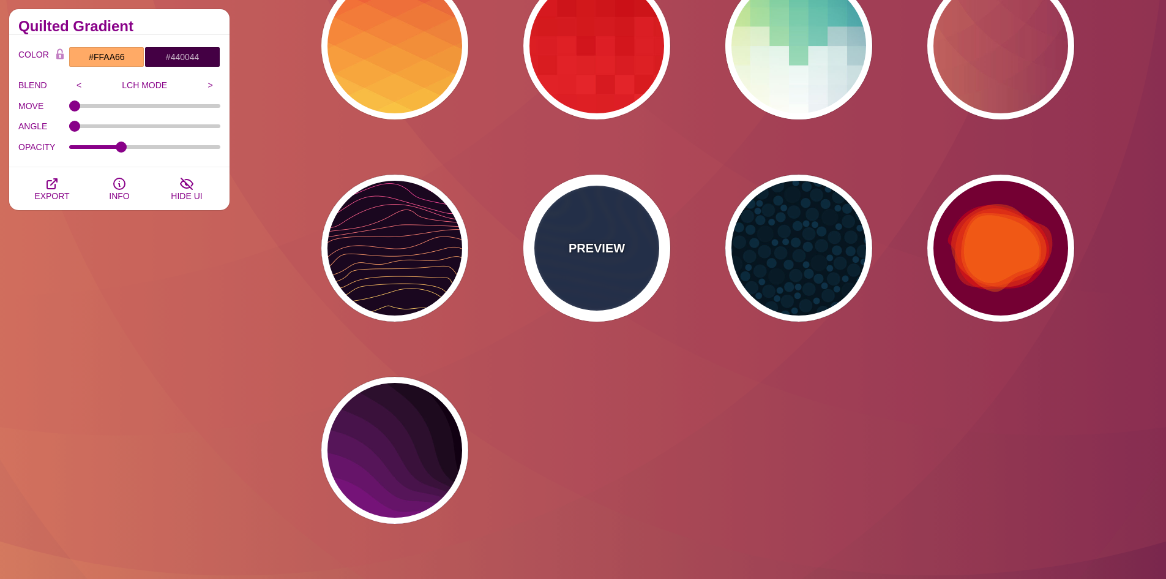
click at [625, 287] on div "PREVIEW" at bounding box center [596, 247] width 147 height 147
type input "#13254A"
type input "#FFFF00"
type input "#AA0033"
type input "1"
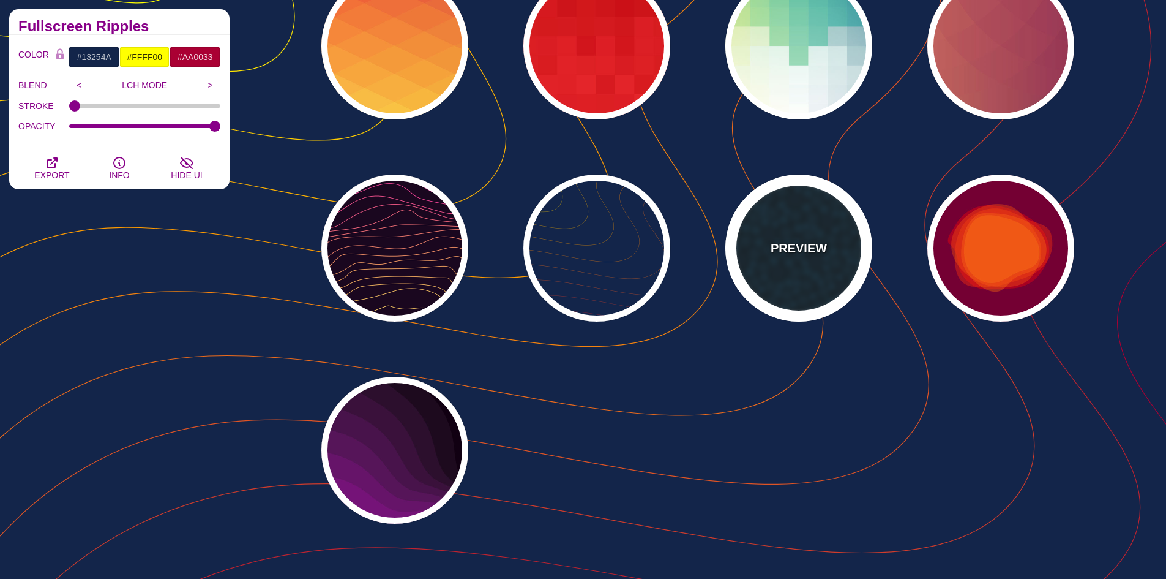
click at [825, 282] on div "PREVIEW" at bounding box center [799, 247] width 147 height 147
type input "#06151F"
type input "#081B26"
type input "#0E3147"
type input "0"
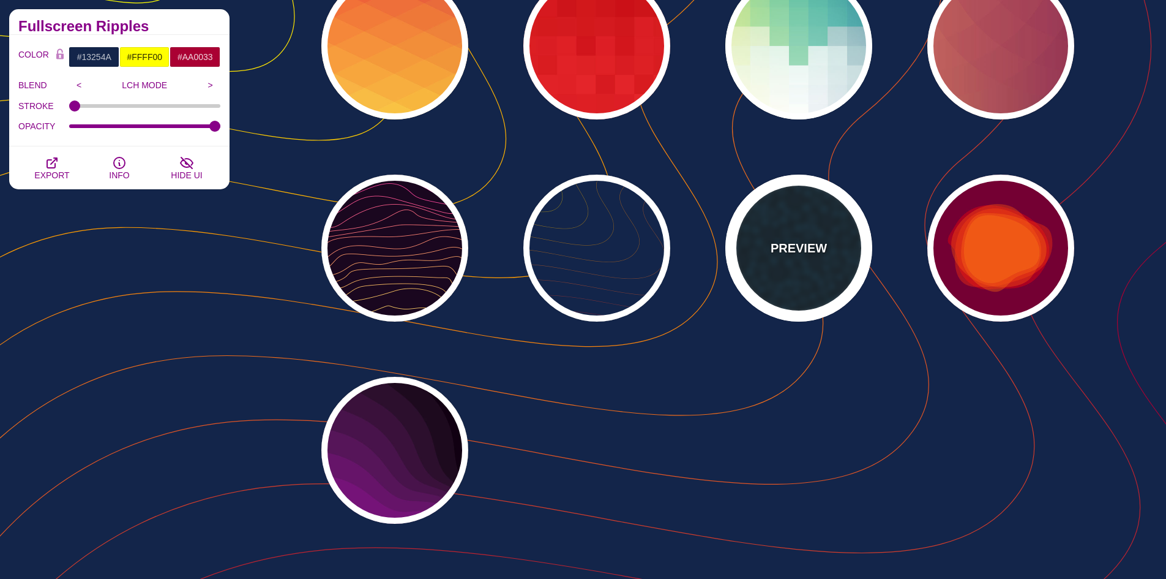
type input "0.5"
type input "0"
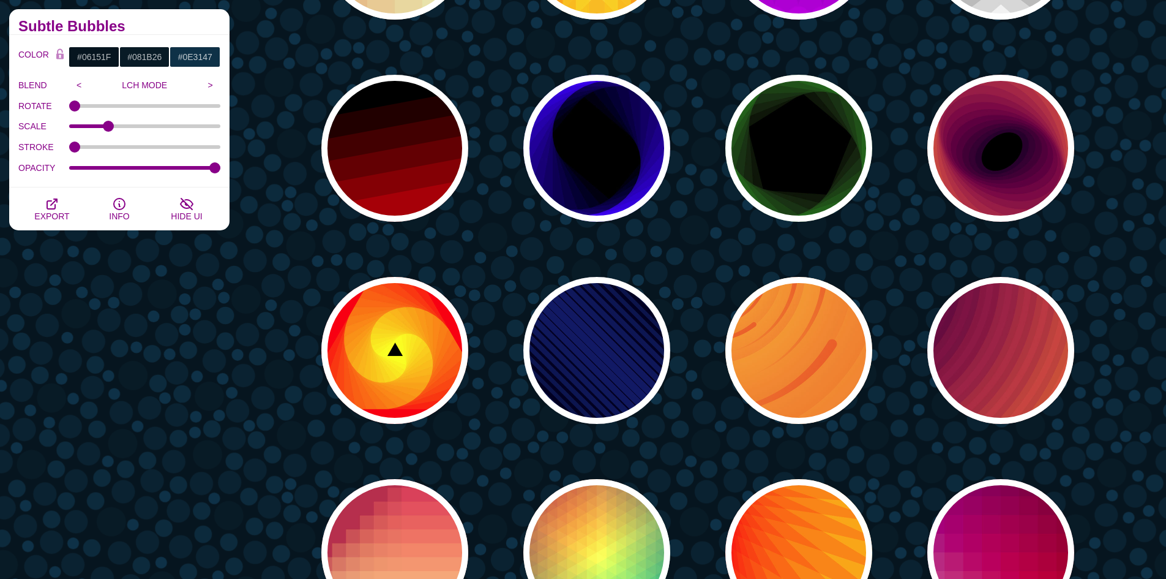
scroll to position [2265, 0]
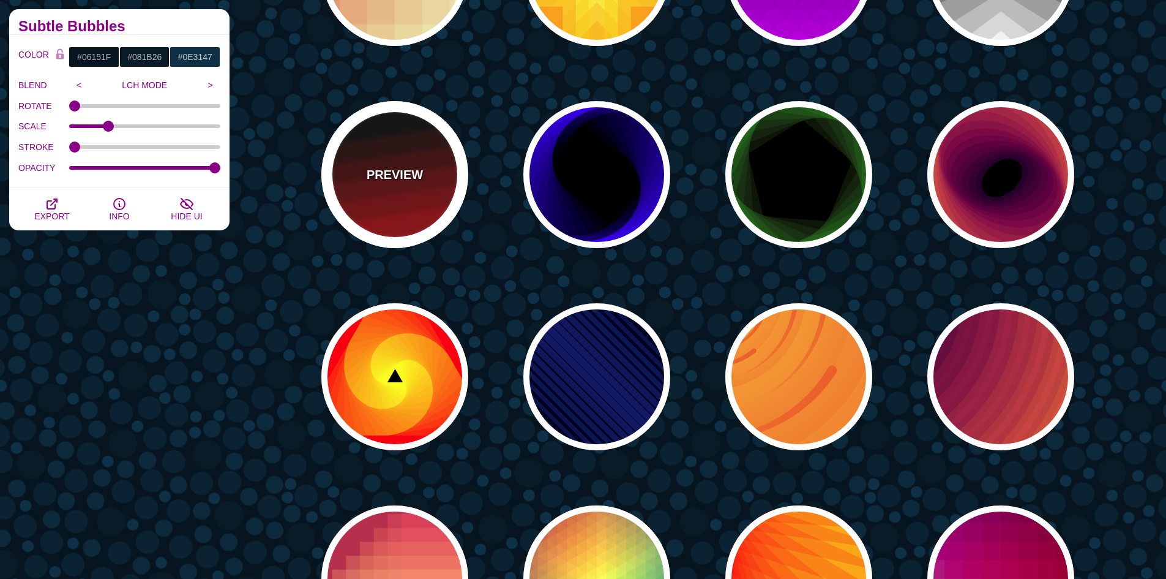
click at [405, 178] on p "PREVIEW" at bounding box center [395, 174] width 56 height 18
type input "#000000"
type input "#AA0000"
type input "1"
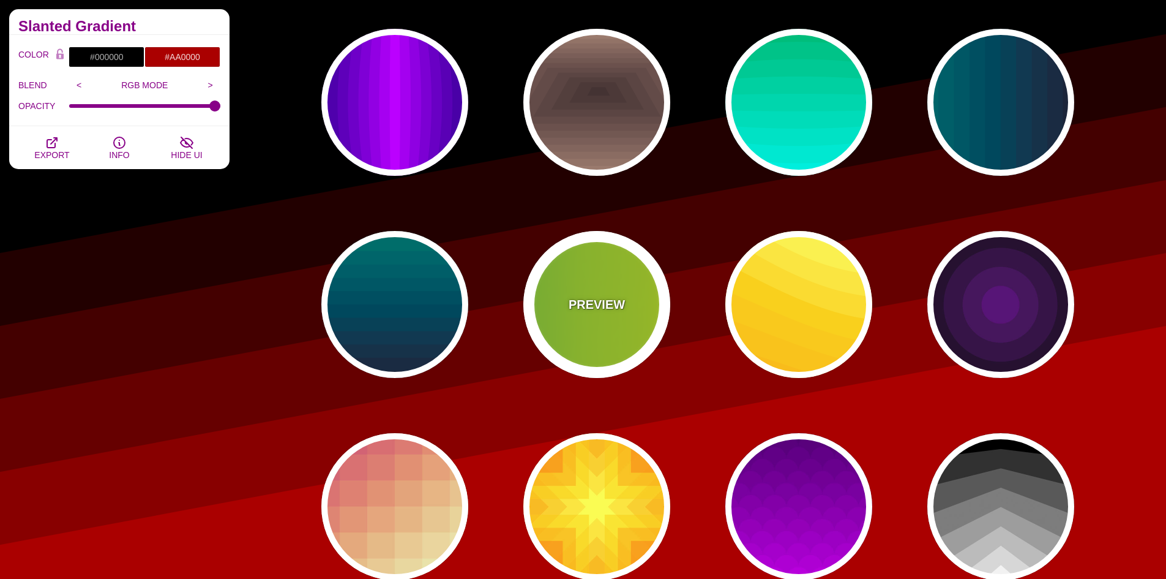
scroll to position [1714, 0]
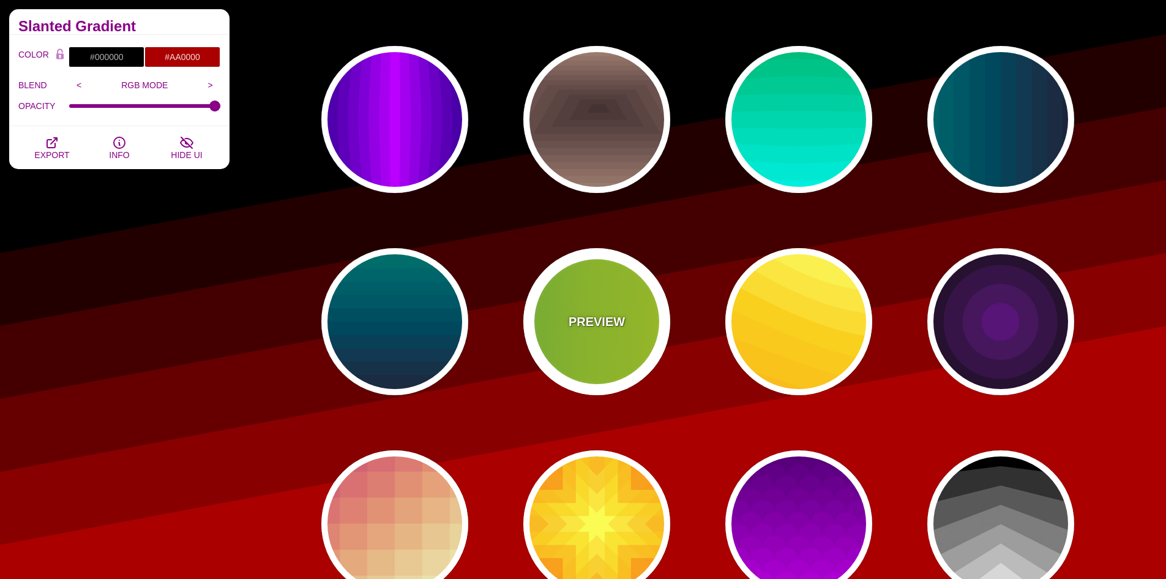
click at [588, 286] on div "PREVIEW" at bounding box center [596, 321] width 147 height 147
type input "#22BB44"
type input "#FFFF00"
type input "0"
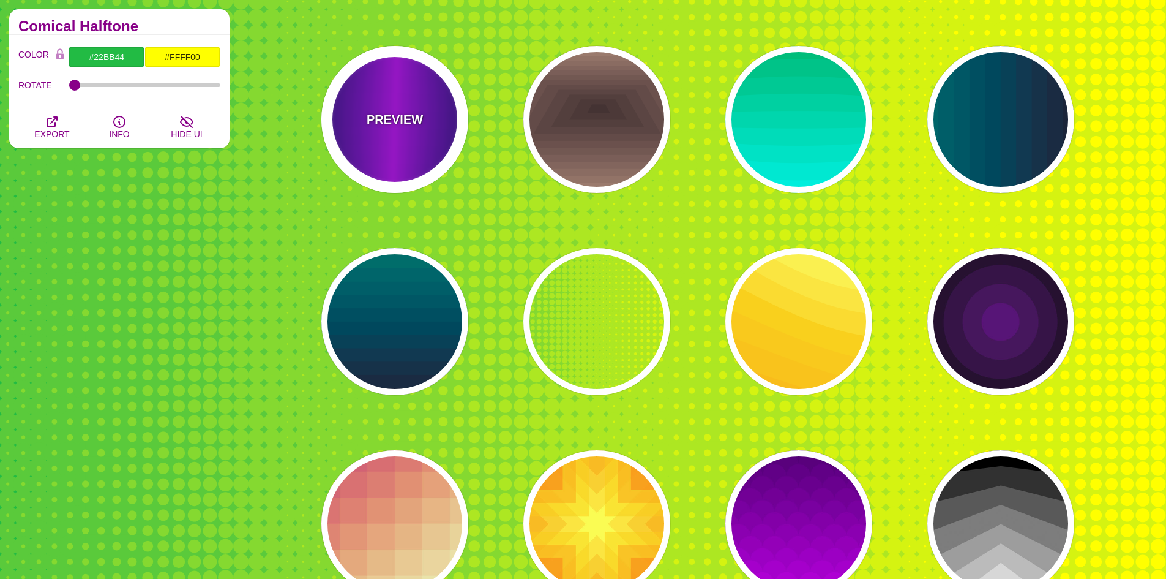
click at [439, 144] on div "PREVIEW" at bounding box center [394, 119] width 147 height 147
type input "#000022"
type input "#BB00FF"
type input "1"
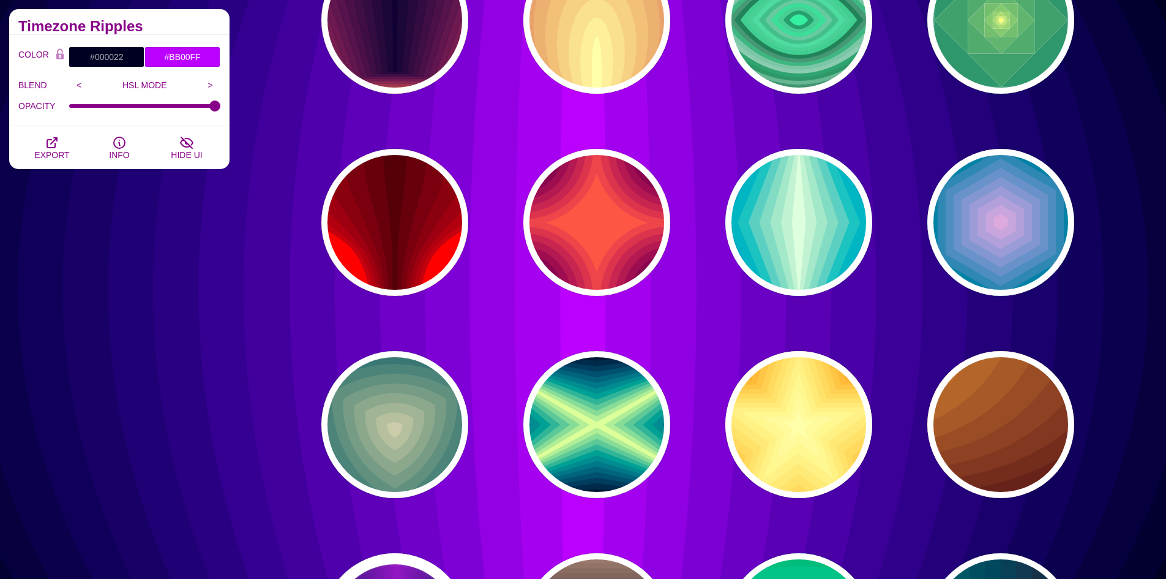
scroll to position [1163, 0]
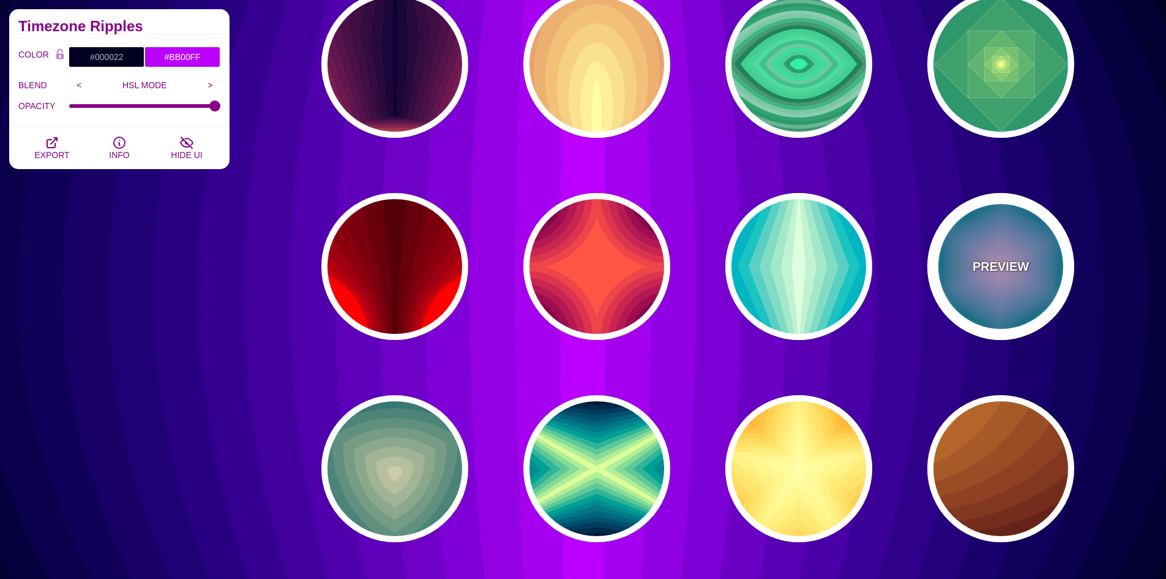
click at [1002, 265] on p "PREVIEW" at bounding box center [1001, 266] width 56 height 18
type input "#004422"
type input "#DDAADD"
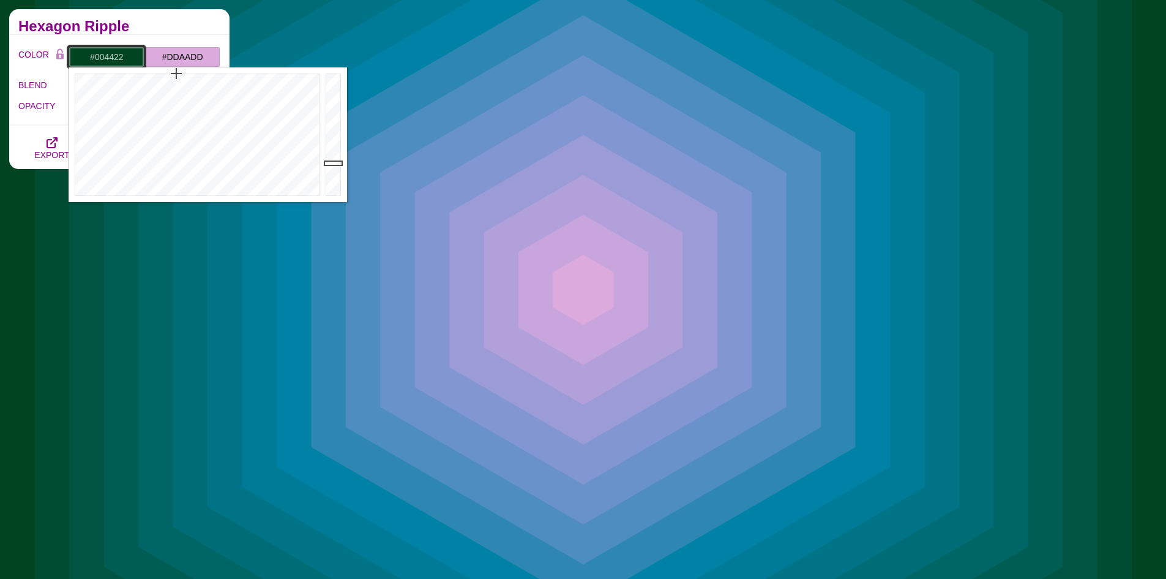
click at [130, 58] on input "#004422" at bounding box center [107, 57] width 76 height 21
click at [214, 89] on div at bounding box center [196, 134] width 254 height 135
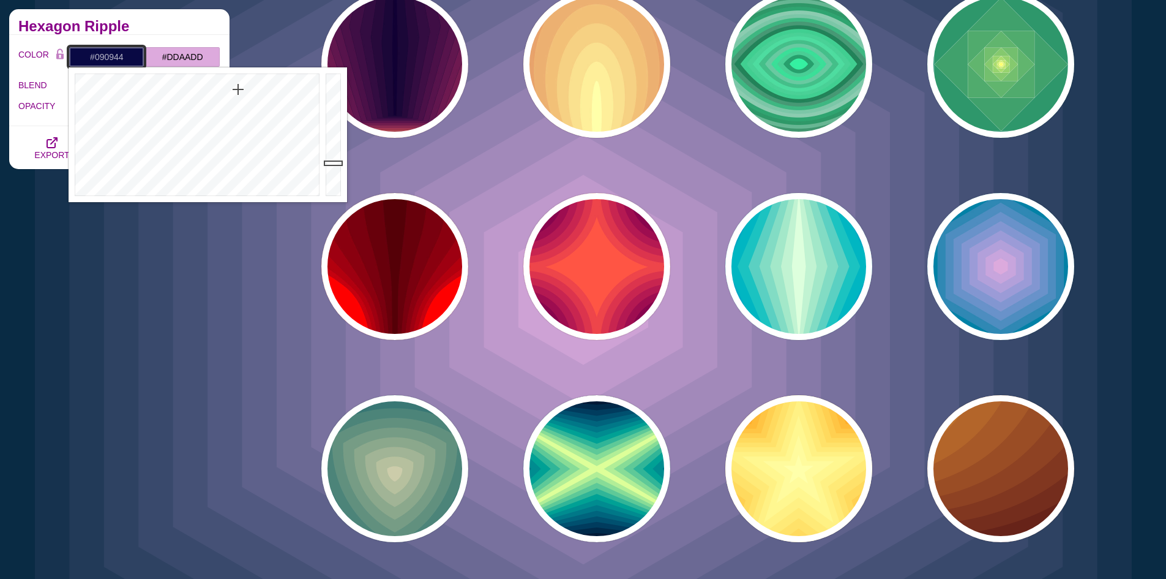
click at [238, 89] on div at bounding box center [196, 134] width 254 height 135
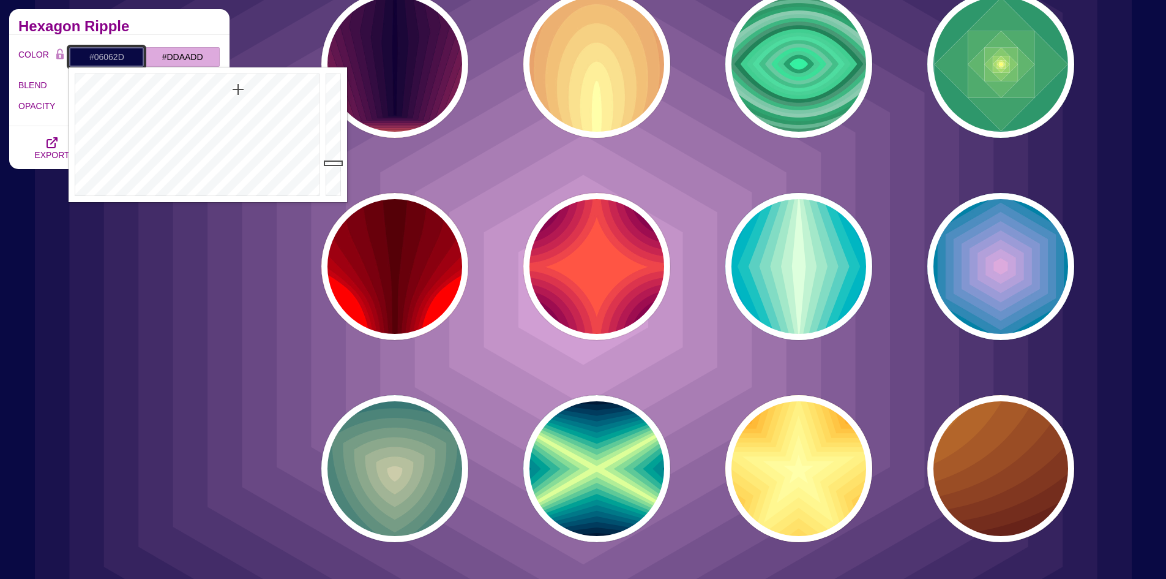
click at [334, 174] on div at bounding box center [335, 134] width 24 height 135
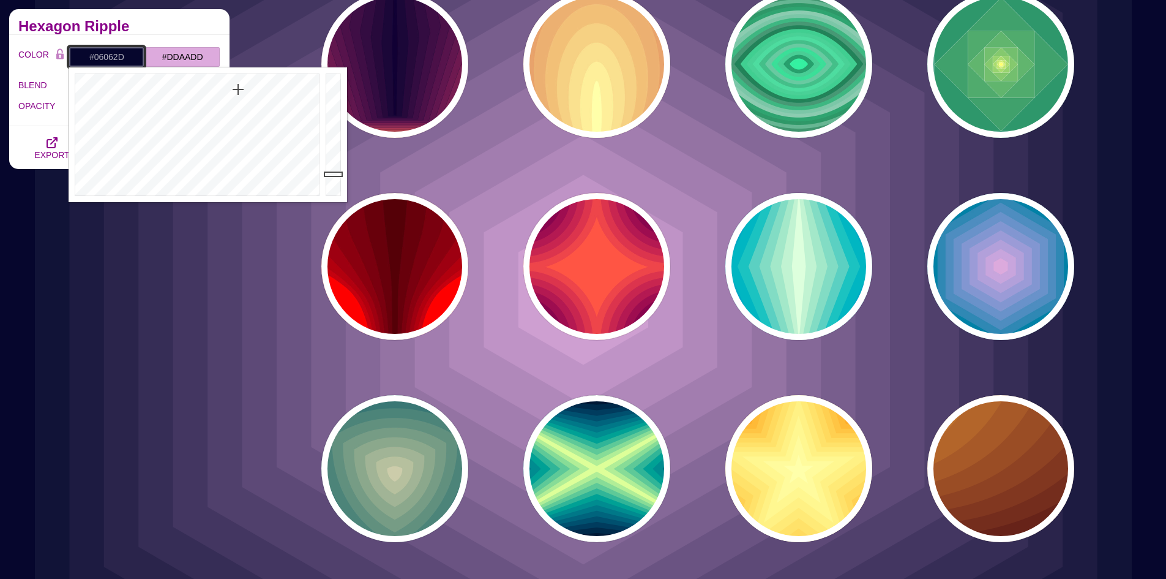
type input "#09083F"
click at [332, 165] on div at bounding box center [335, 134] width 24 height 135
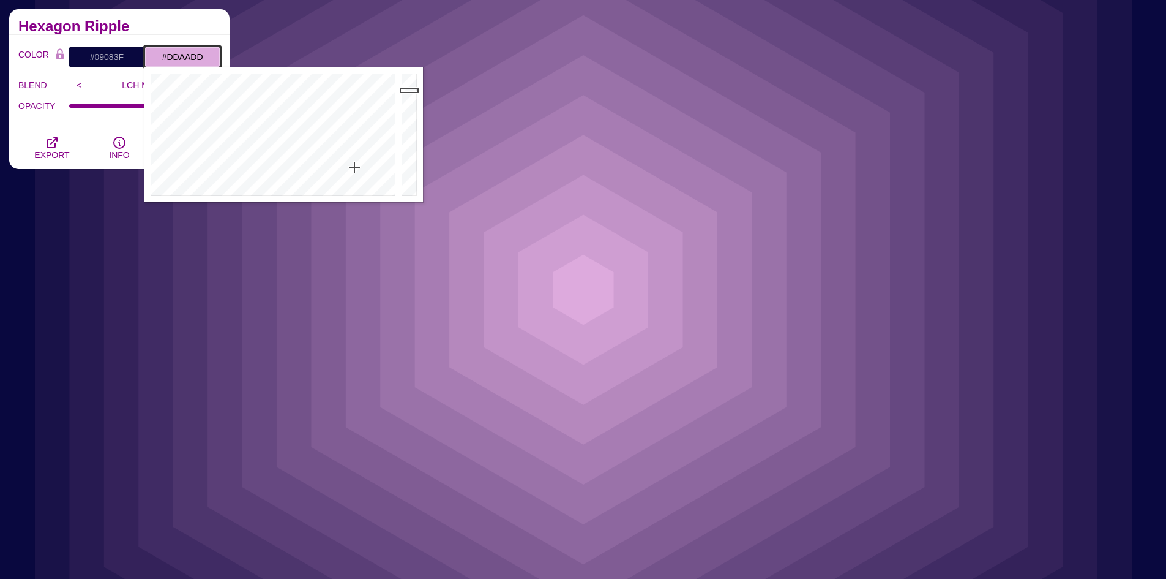
click at [199, 58] on input "#DDAADD" at bounding box center [182, 57] width 76 height 21
click at [351, 127] on div at bounding box center [271, 134] width 254 height 135
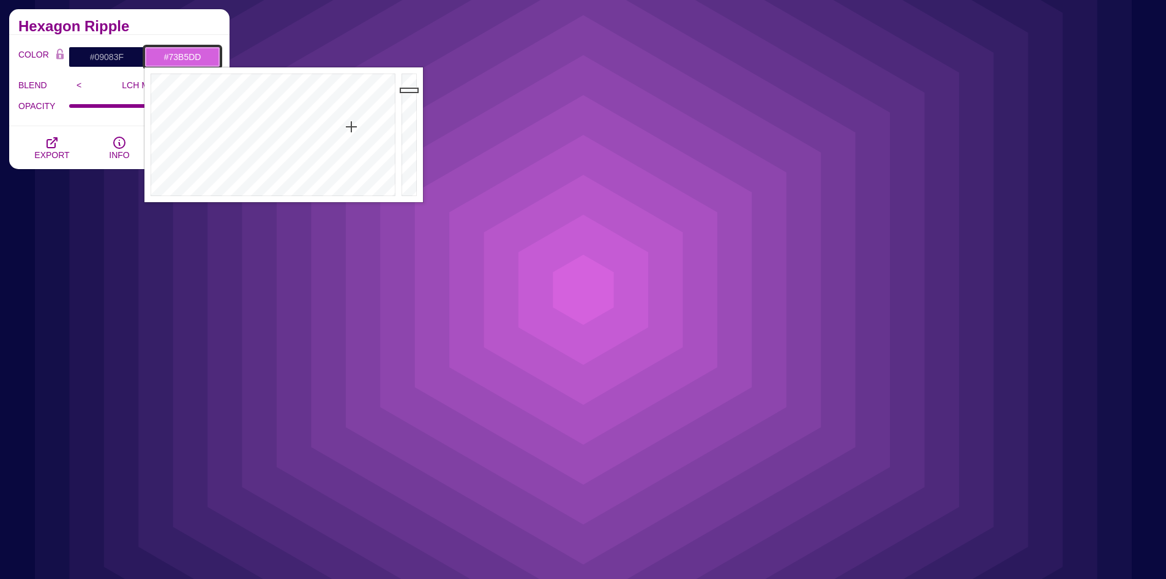
click at [288, 137] on div at bounding box center [271, 134] width 254 height 135
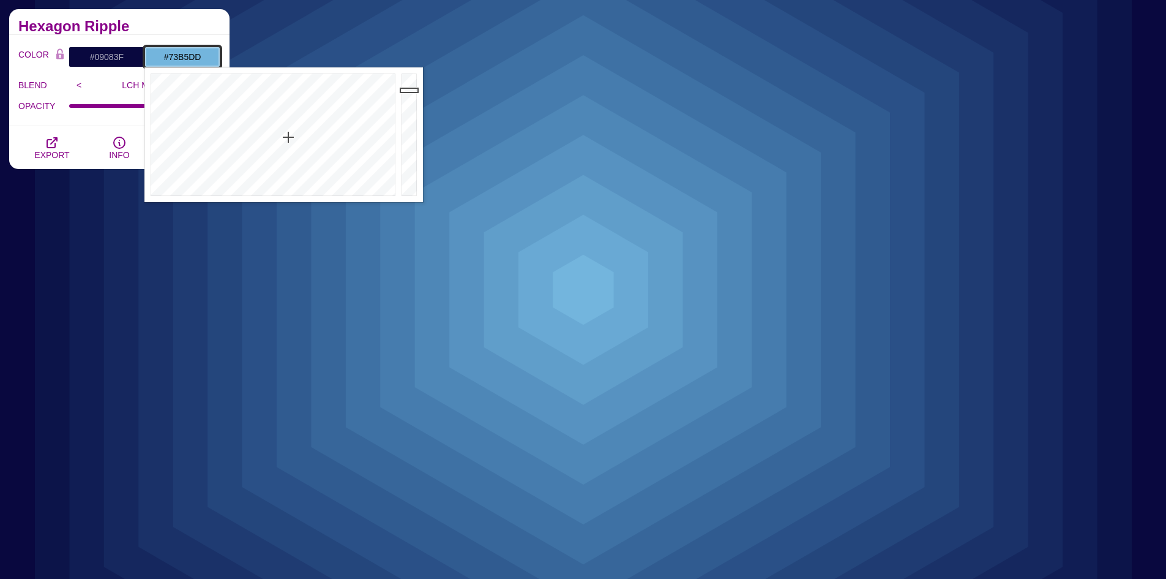
type input "#7DC4F0"
click at [411, 81] on div at bounding box center [411, 134] width 24 height 135
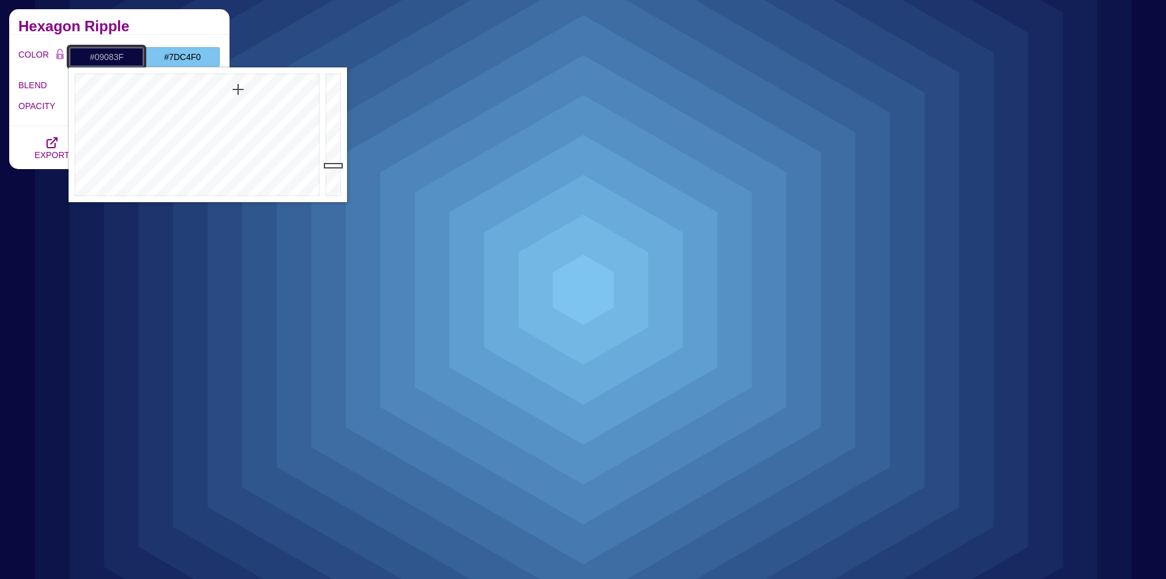
click at [132, 54] on input "#09083F" at bounding box center [107, 57] width 76 height 21
click at [266, 89] on div at bounding box center [196, 134] width 254 height 135
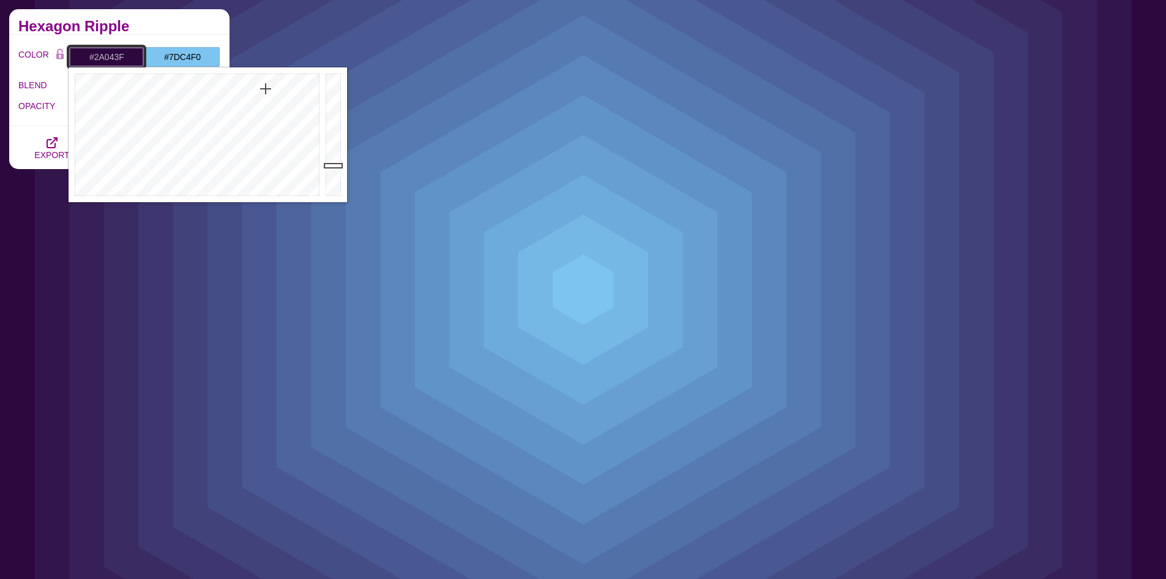
click at [264, 81] on div at bounding box center [196, 134] width 254 height 135
click at [238, 86] on div at bounding box center [196, 134] width 254 height 135
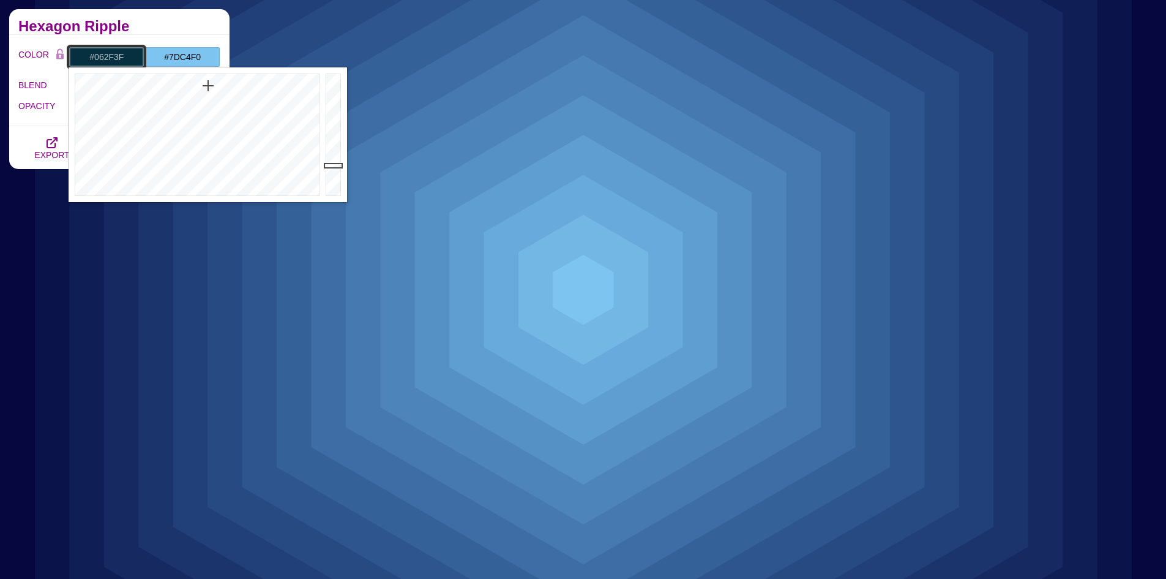
click at [208, 86] on div at bounding box center [196, 134] width 254 height 135
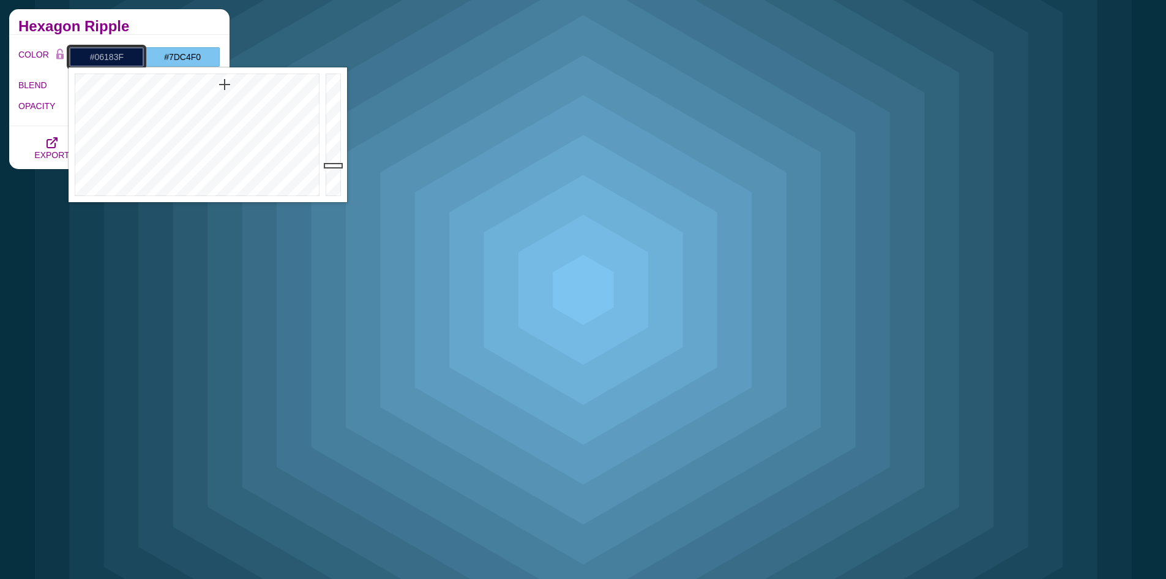
click at [225, 84] on div at bounding box center [196, 134] width 254 height 135
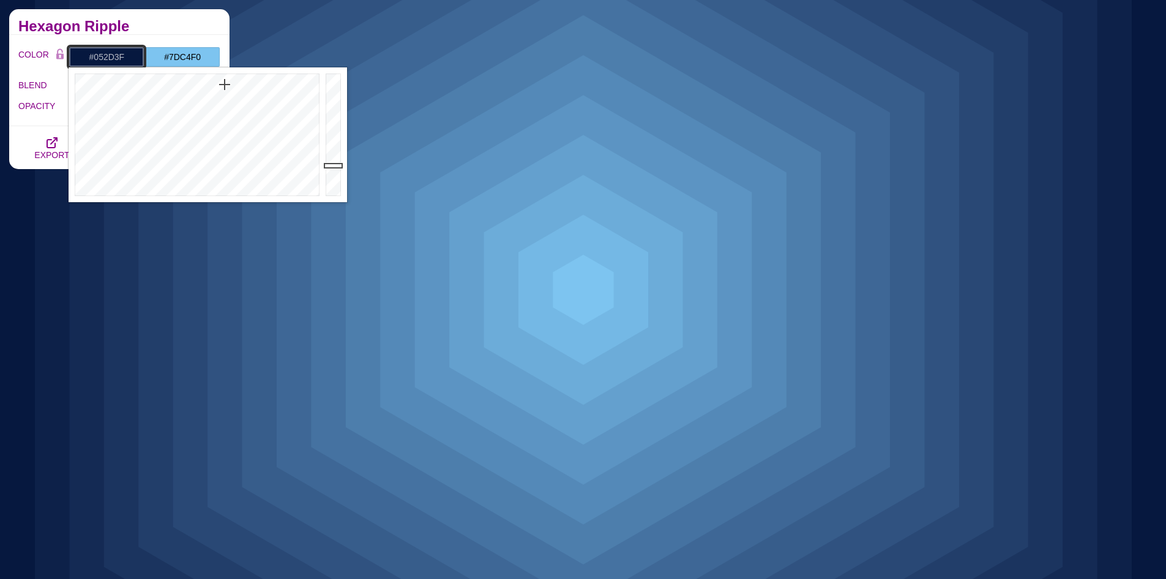
click at [210, 83] on div at bounding box center [196, 134] width 254 height 135
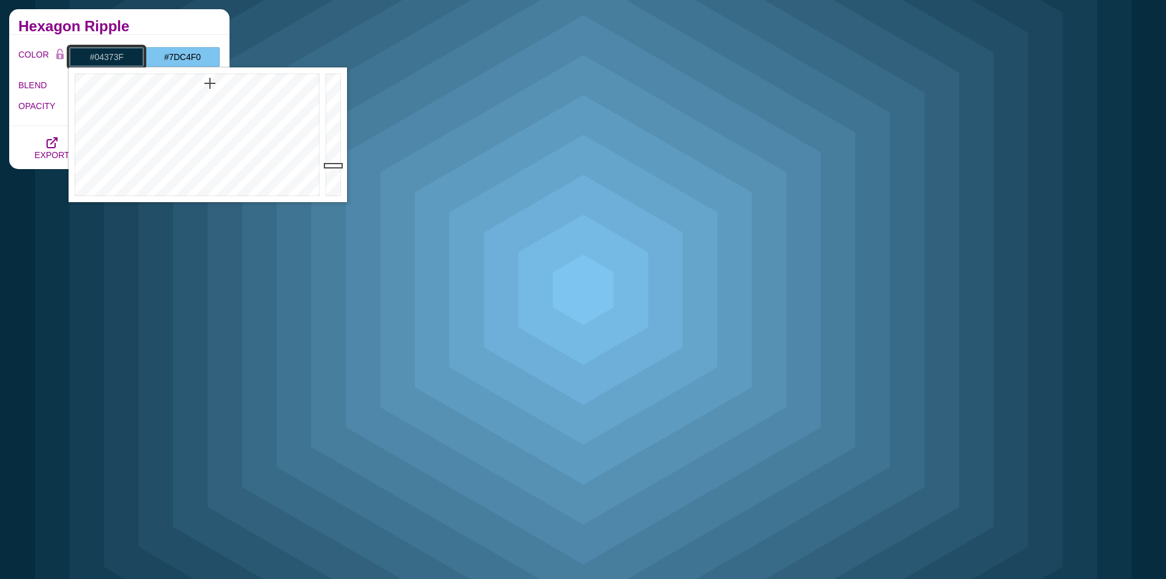
click at [203, 81] on div at bounding box center [196, 134] width 254 height 135
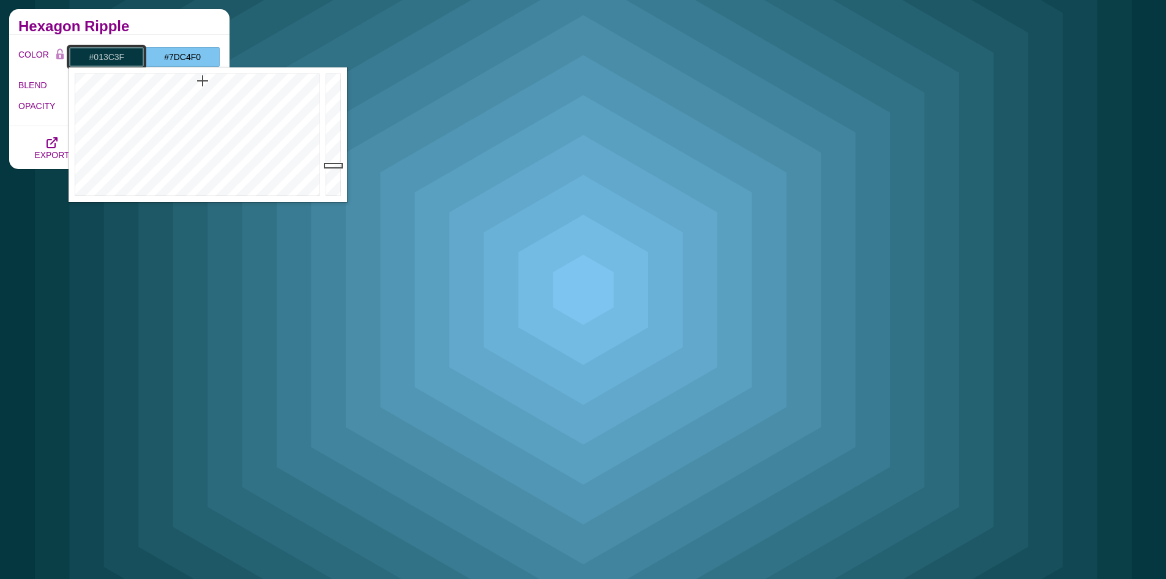
click at [199, 76] on div at bounding box center [196, 134] width 254 height 135
click at [206, 80] on div at bounding box center [196, 134] width 254 height 135
click at [332, 94] on div at bounding box center [335, 134] width 24 height 135
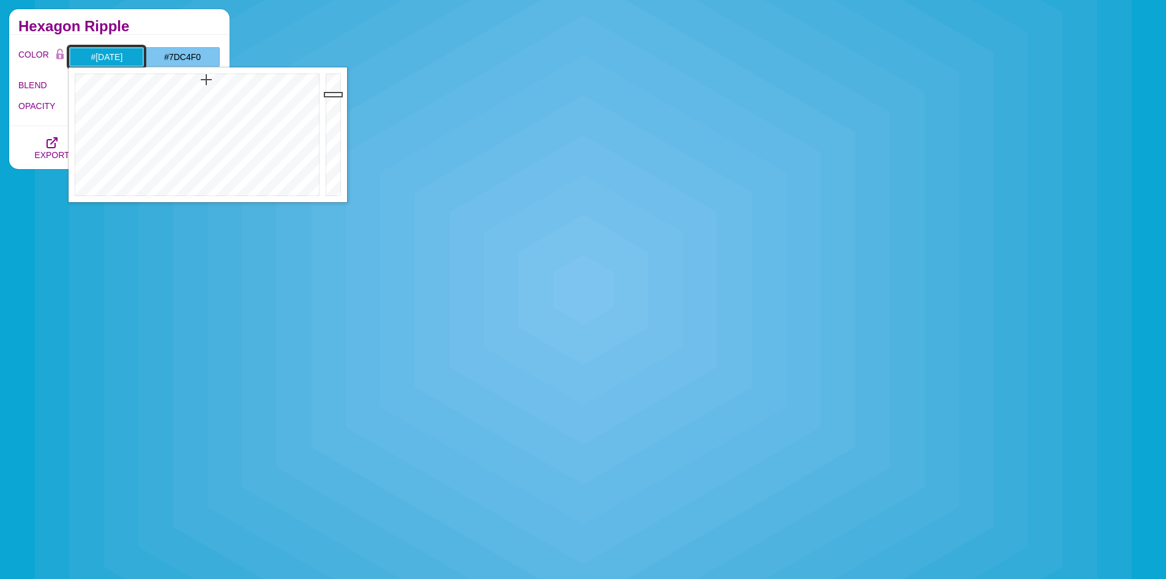
click at [331, 105] on div at bounding box center [335, 134] width 24 height 135
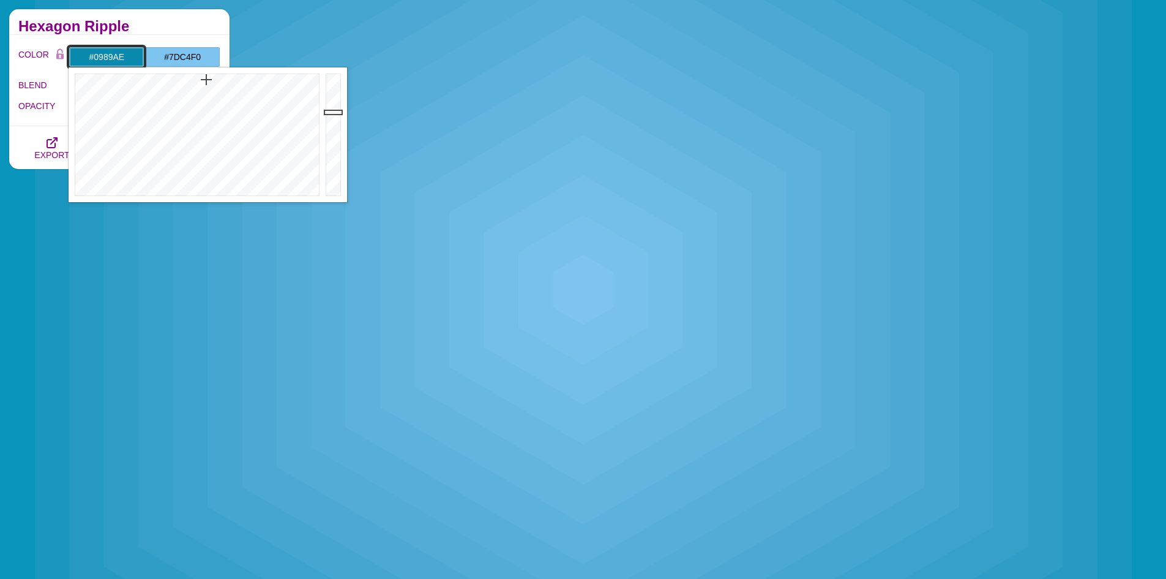
click at [332, 112] on div at bounding box center [335, 134] width 24 height 135
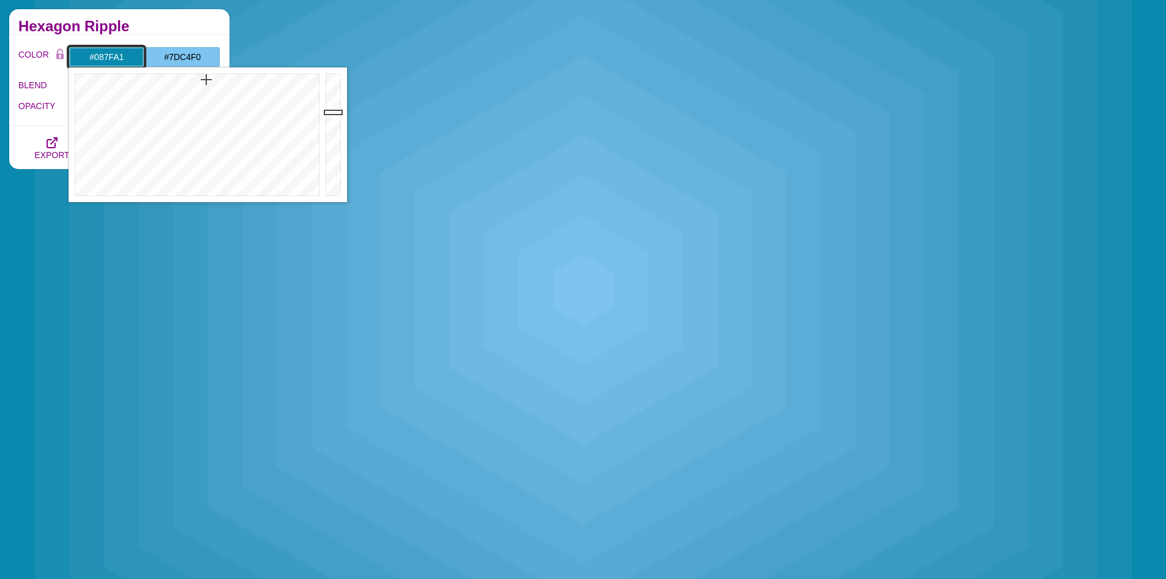
click at [332, 118] on div at bounding box center [335, 134] width 24 height 135
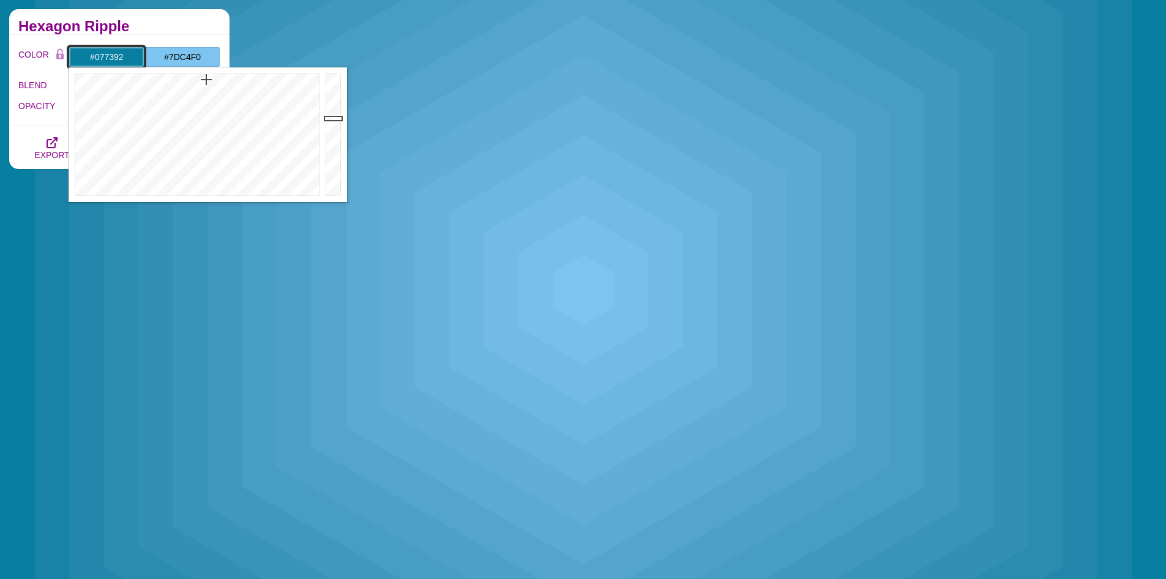
click at [332, 126] on div at bounding box center [335, 134] width 24 height 135
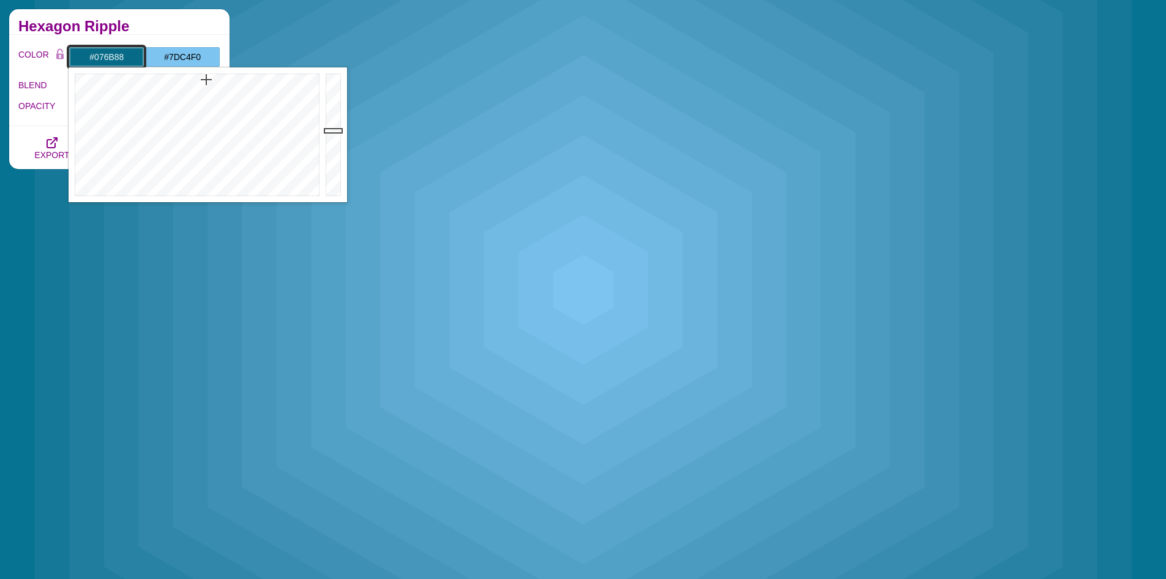
click at [334, 130] on div at bounding box center [335, 134] width 24 height 135
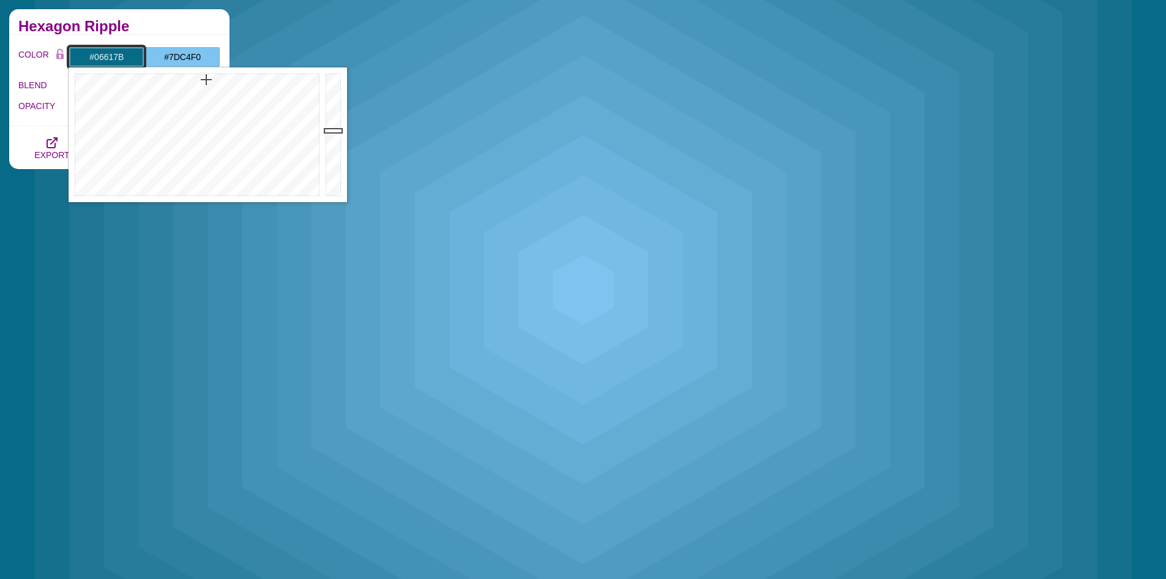
click at [332, 137] on div at bounding box center [335, 134] width 24 height 135
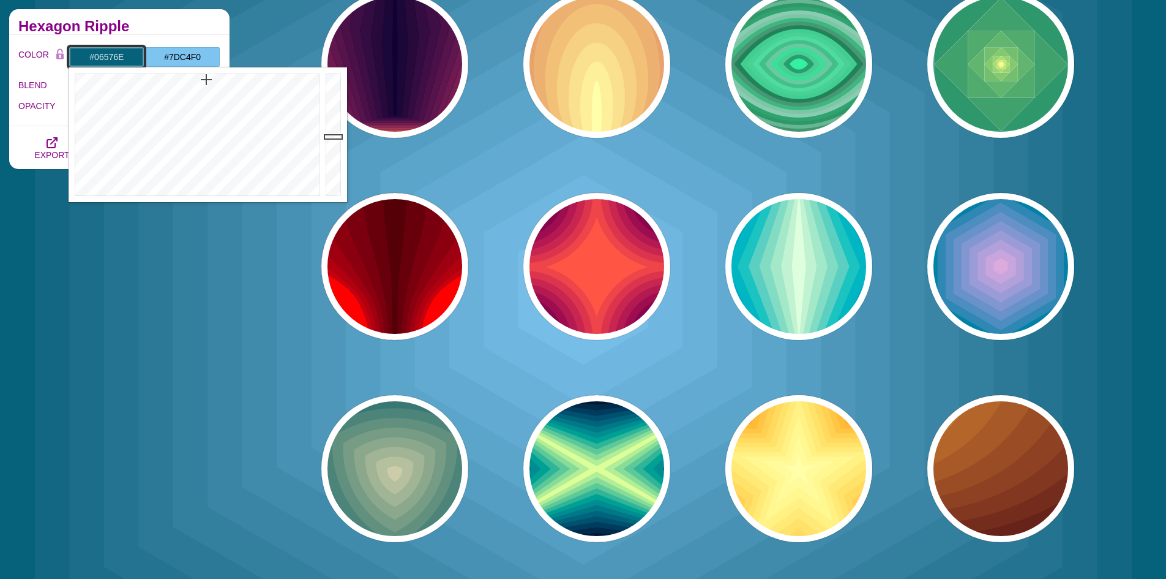
click at [334, 143] on div at bounding box center [335, 134] width 24 height 135
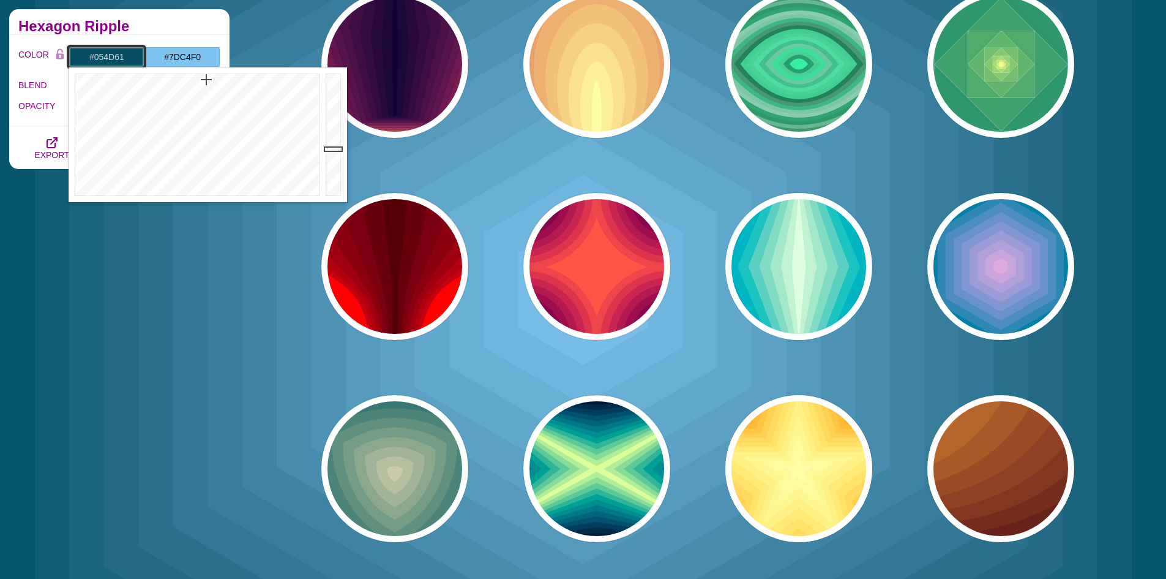
click at [335, 149] on div at bounding box center [335, 134] width 24 height 135
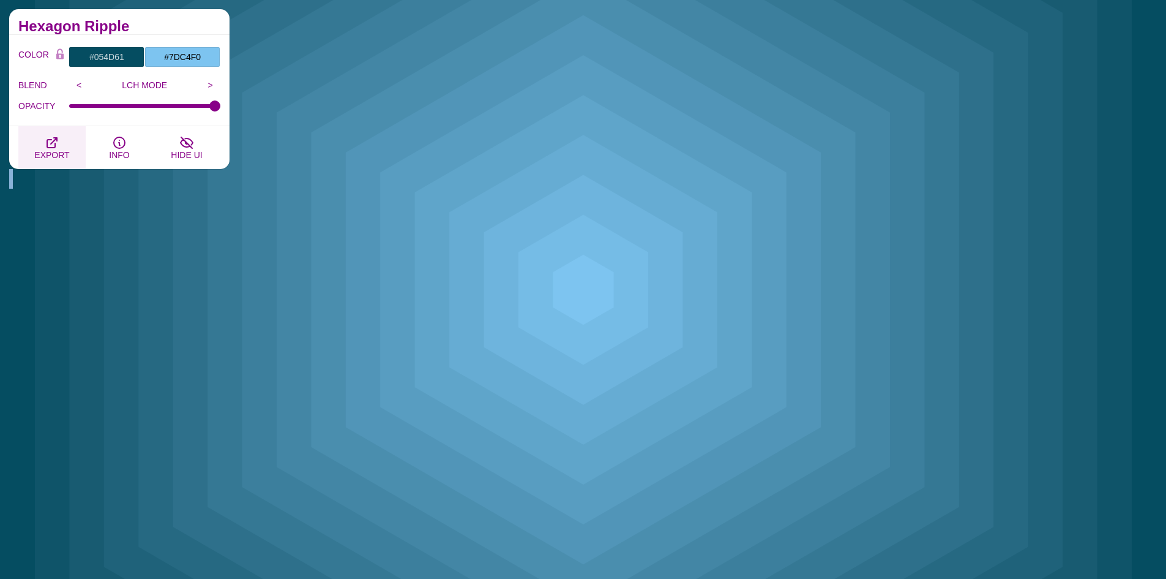
click at [51, 142] on icon "button" at bounding box center [52, 142] width 15 height 15
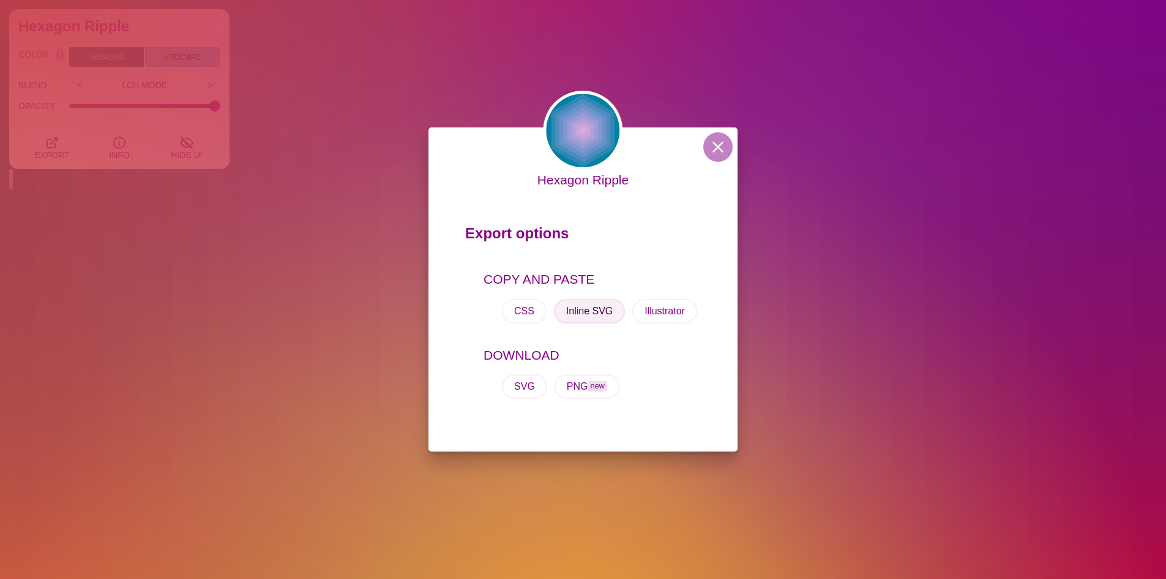
click at [579, 315] on button "Inline SVG" at bounding box center [589, 311] width 71 height 24
click at [290, 250] on div "Hexagon Ripple Export options COPY AND PASTE CSS Inline SVG Illustrator DOWNLOA…" at bounding box center [583, 289] width 1166 height 579
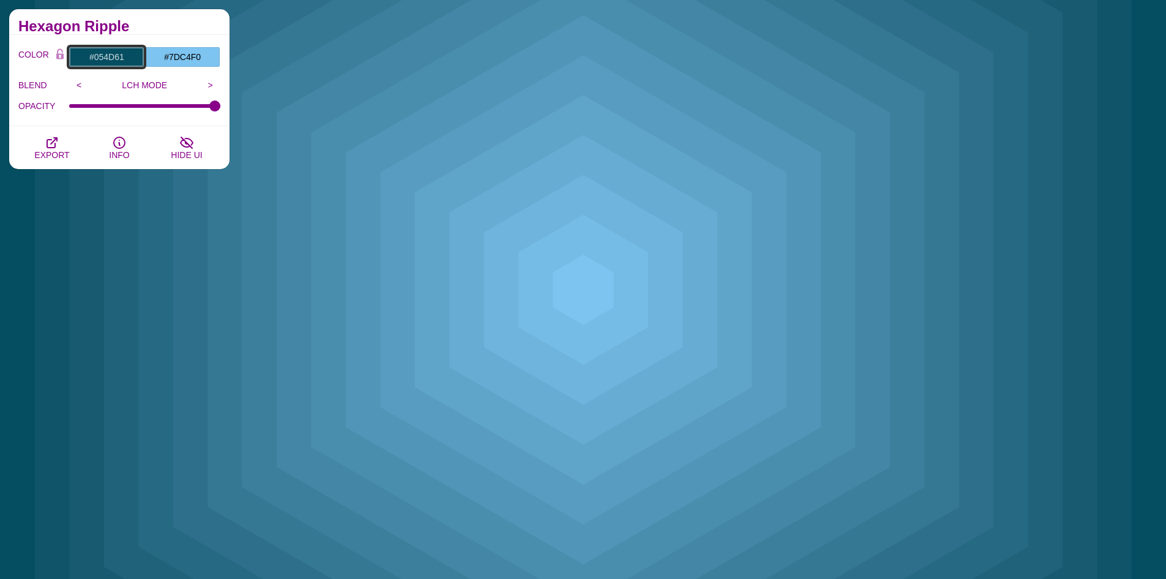
click at [122, 61] on input "#054D61" at bounding box center [107, 57] width 76 height 21
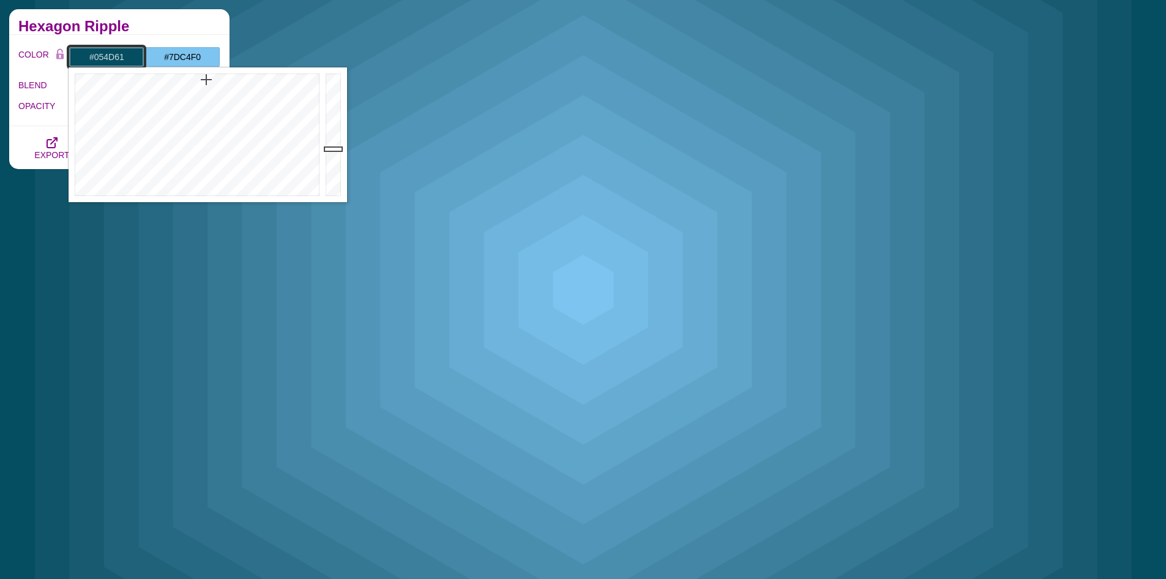
type input "#010A0D"
click at [332, 189] on div at bounding box center [335, 134] width 24 height 135
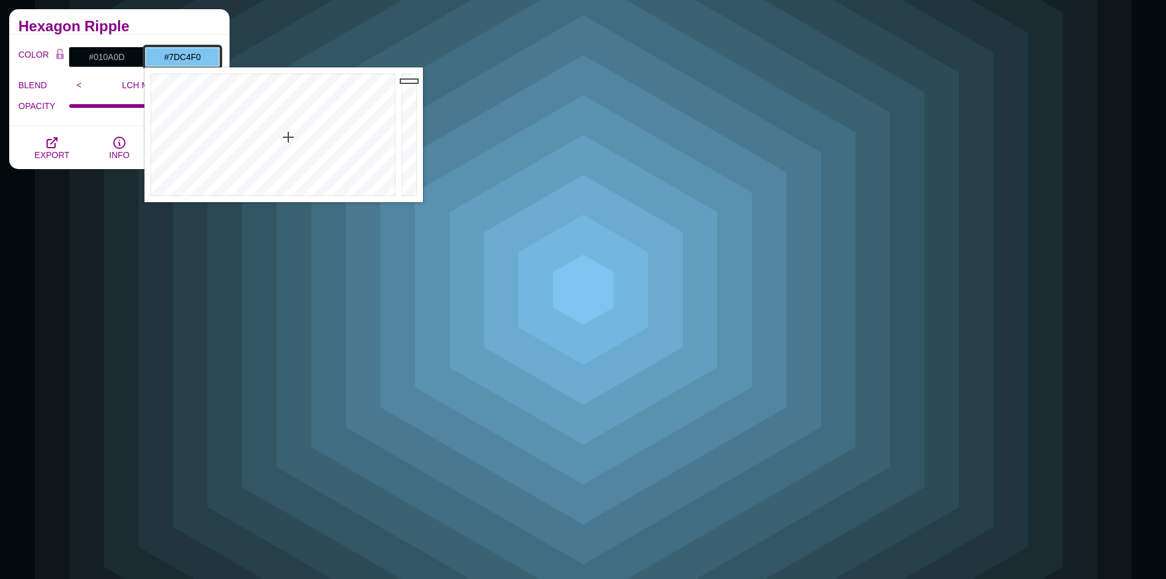
click at [199, 61] on input "#7DC4F0" at bounding box center [182, 57] width 76 height 21
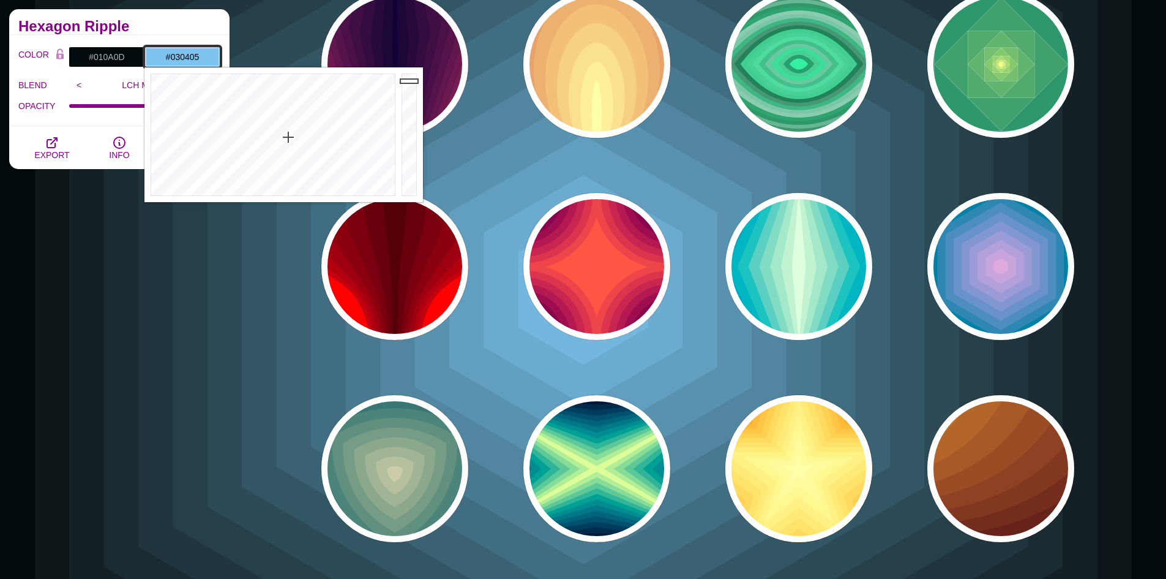
click at [410, 193] on div at bounding box center [411, 134] width 24 height 135
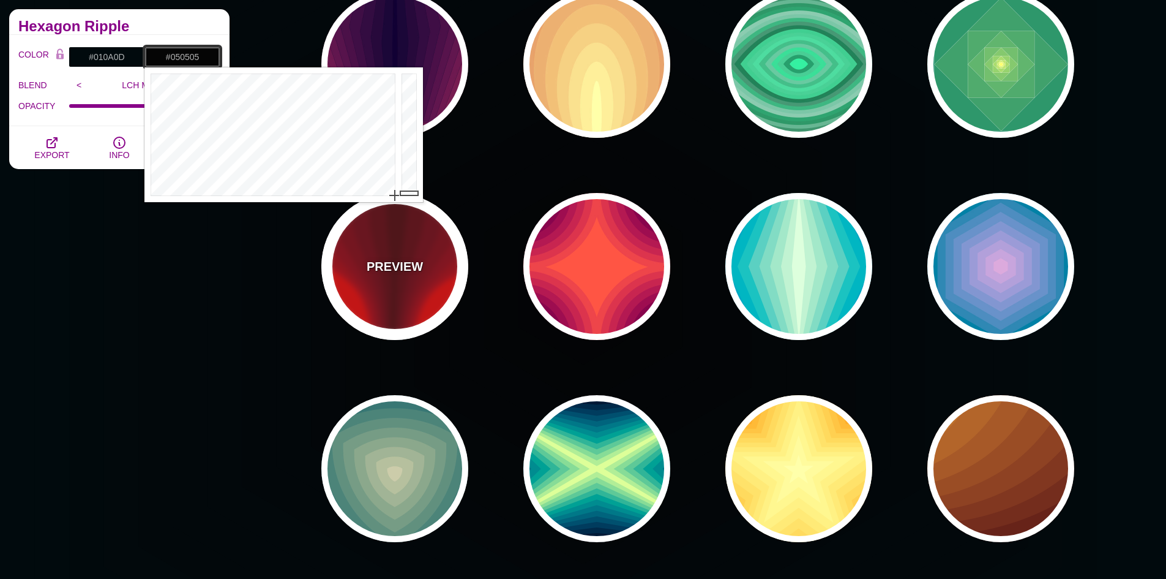
drag, startPoint x: 377, startPoint y: 168, endPoint x: 400, endPoint y: 204, distance: 42.5
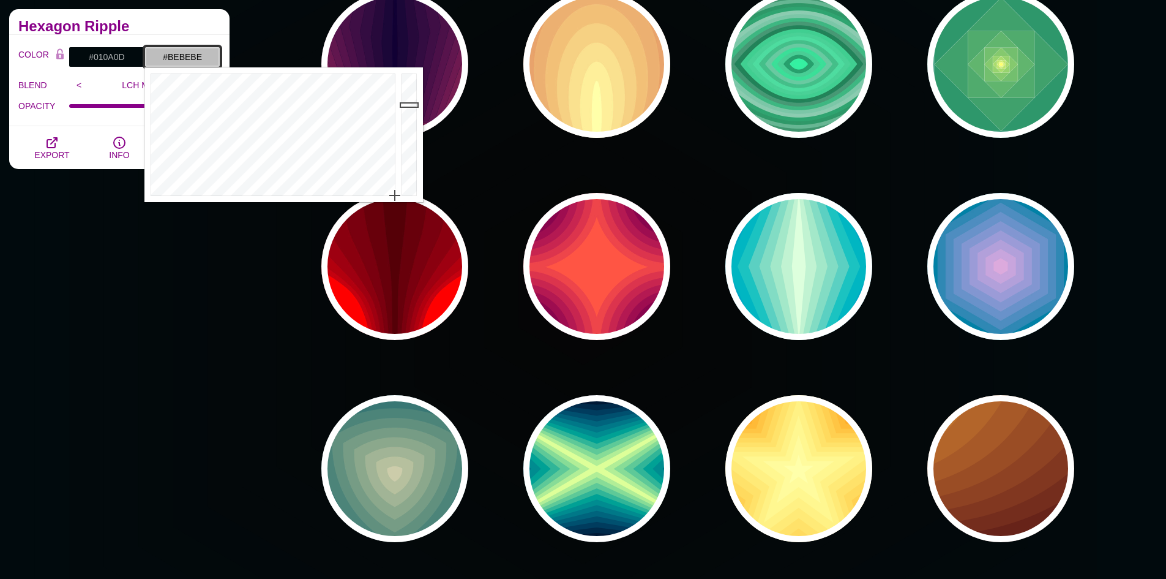
click at [411, 105] on div at bounding box center [411, 134] width 24 height 135
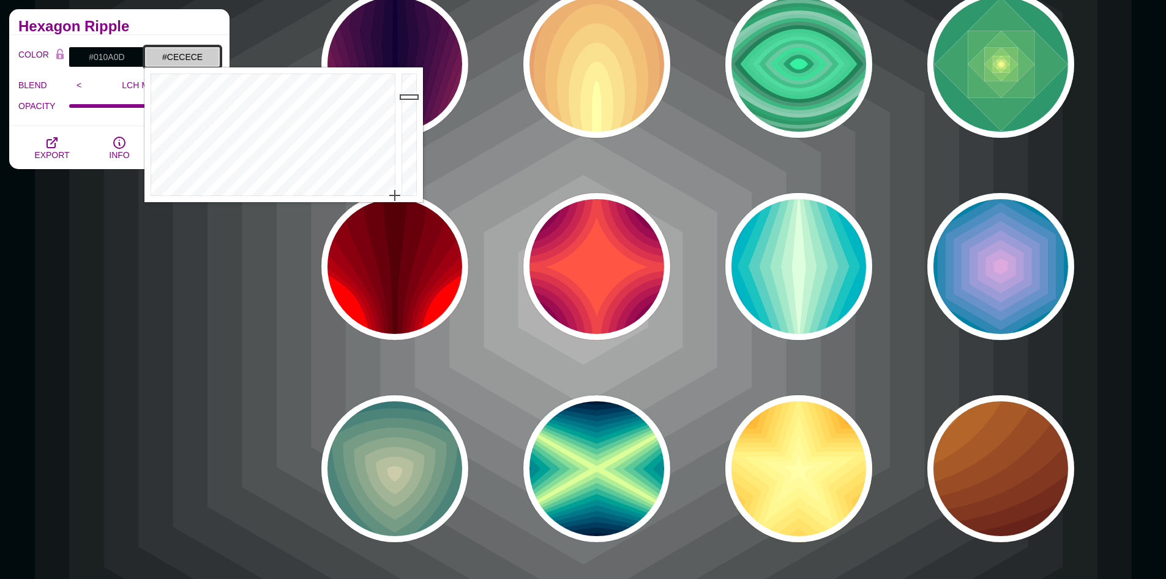
click at [411, 97] on div at bounding box center [411, 134] width 24 height 135
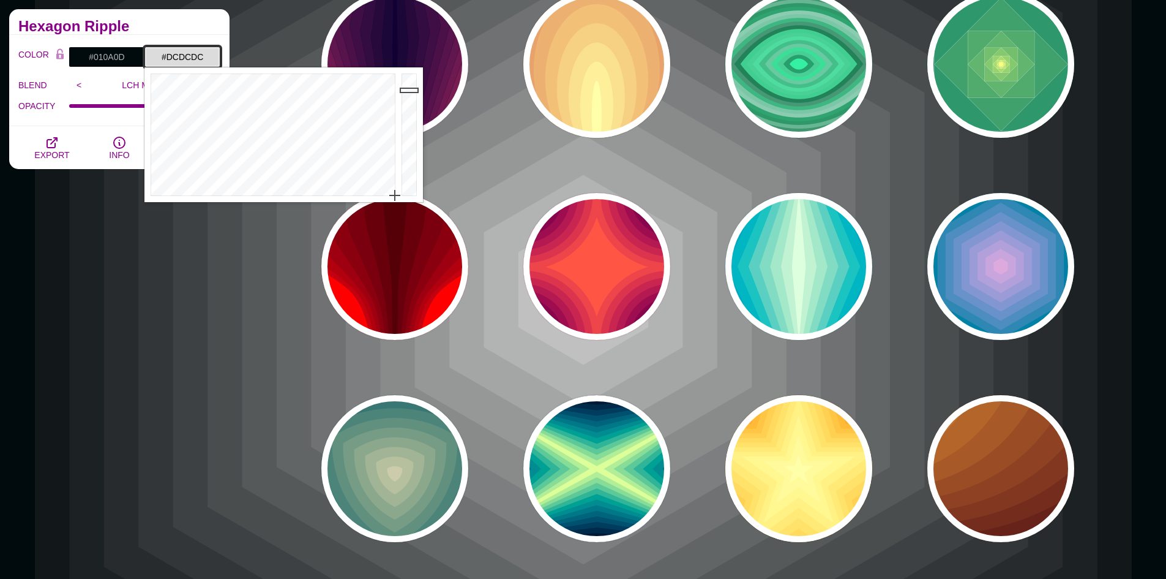
click at [410, 90] on div at bounding box center [411, 134] width 24 height 135
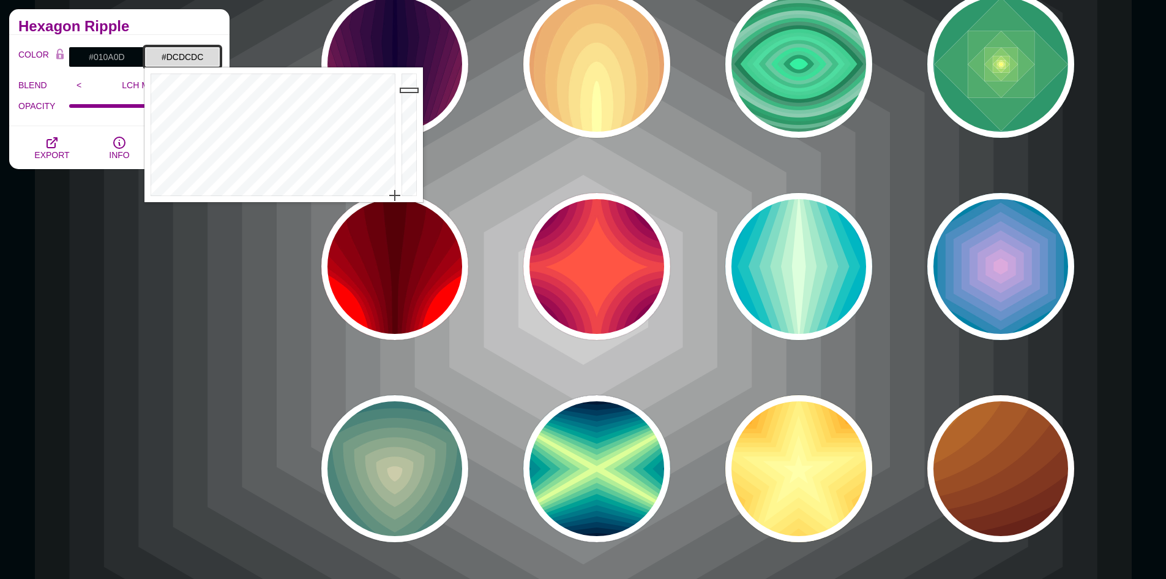
type input "#F0F0F0"
click at [411, 81] on div at bounding box center [411, 134] width 24 height 135
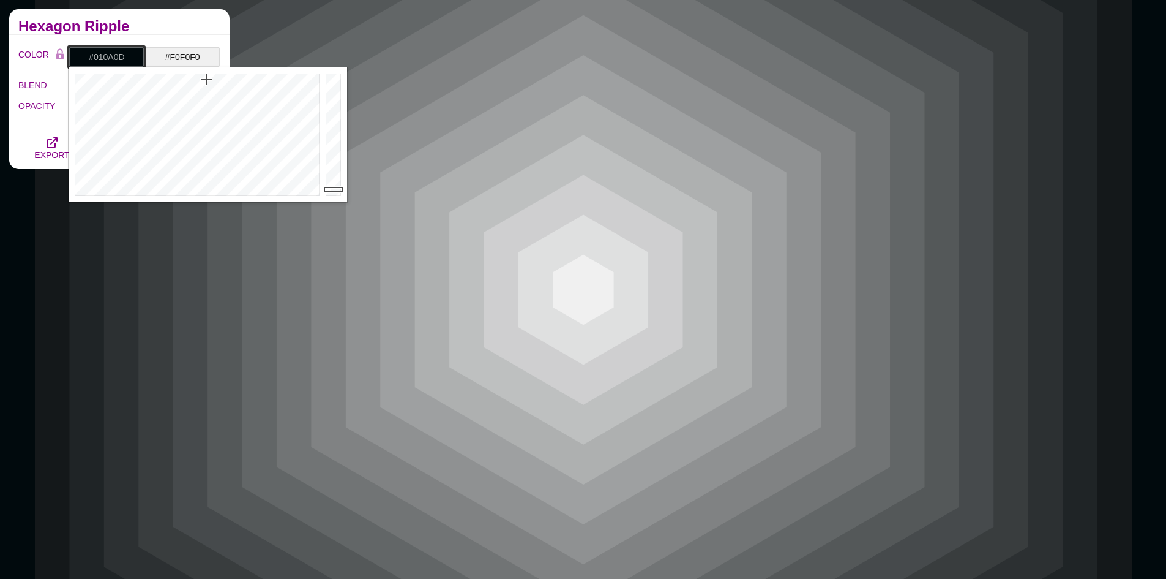
click at [111, 56] on input "#010A0D" at bounding box center [107, 57] width 76 height 21
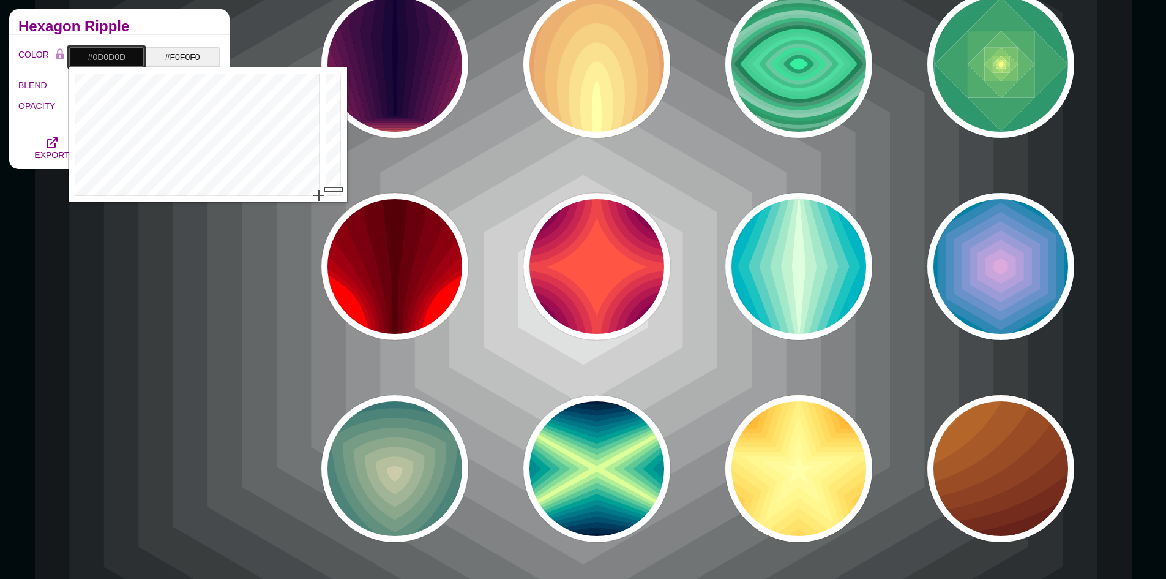
drag, startPoint x: 199, startPoint y: 85, endPoint x: 331, endPoint y: 214, distance: 184.4
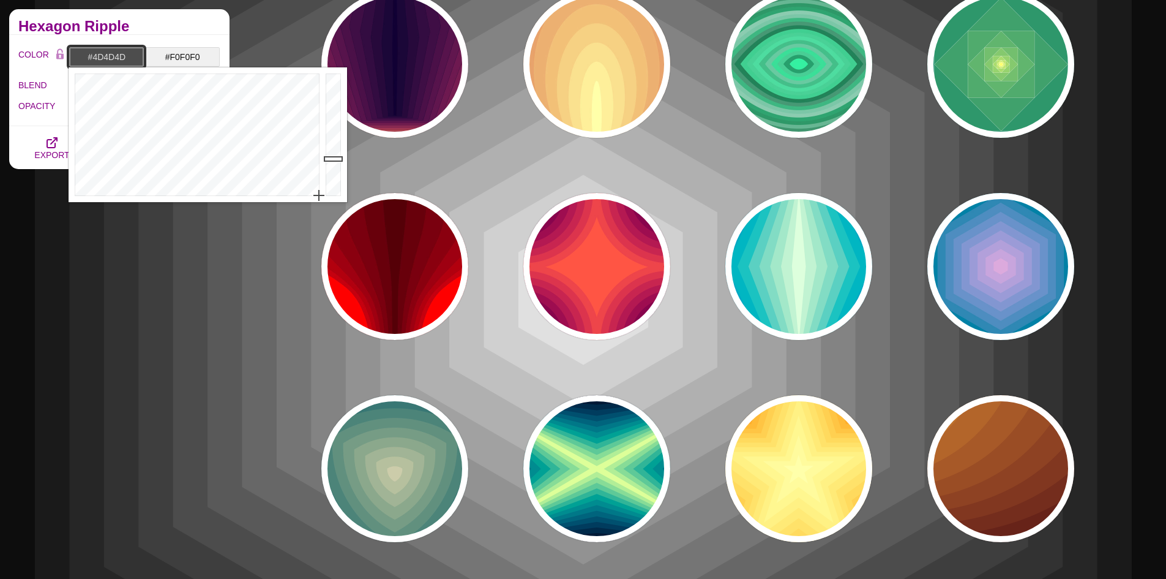
drag, startPoint x: 337, startPoint y: 186, endPoint x: 334, endPoint y: 159, distance: 27.7
click at [334, 159] on div at bounding box center [335, 134] width 24 height 135
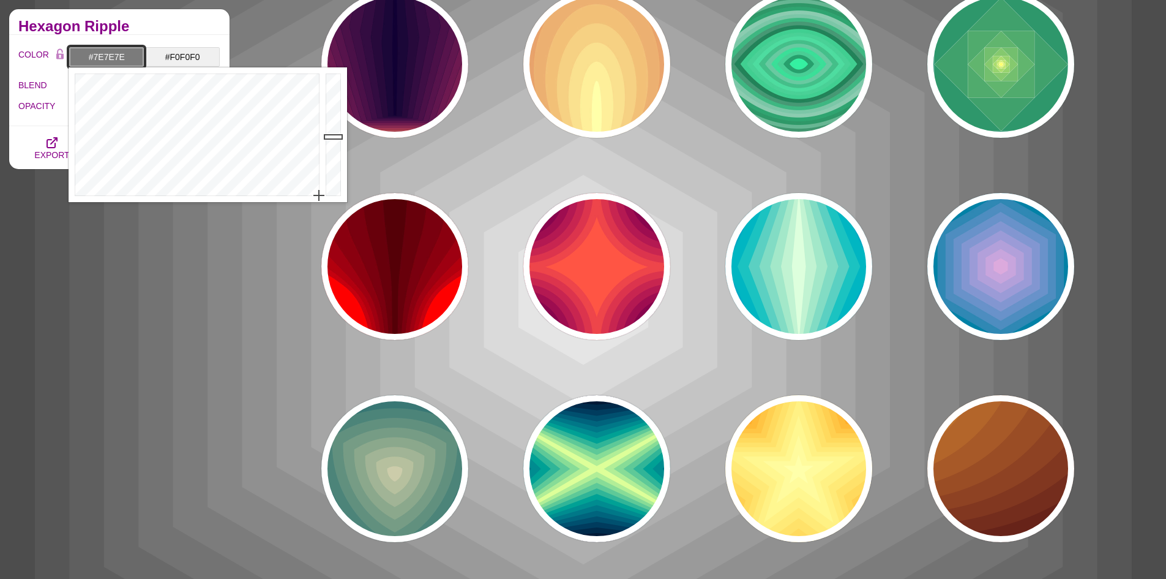
drag, startPoint x: 333, startPoint y: 155, endPoint x: 333, endPoint y: 135, distance: 19.6
click at [333, 135] on div at bounding box center [335, 134] width 24 height 135
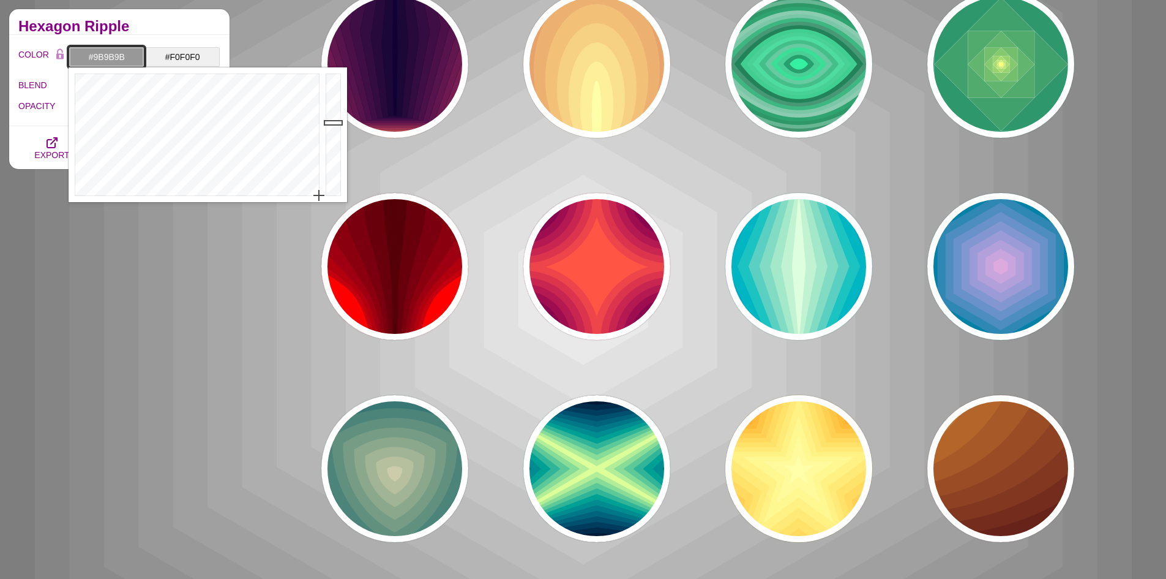
drag, startPoint x: 333, startPoint y: 135, endPoint x: 333, endPoint y: 121, distance: 14.7
click at [333, 121] on div at bounding box center [335, 134] width 24 height 135
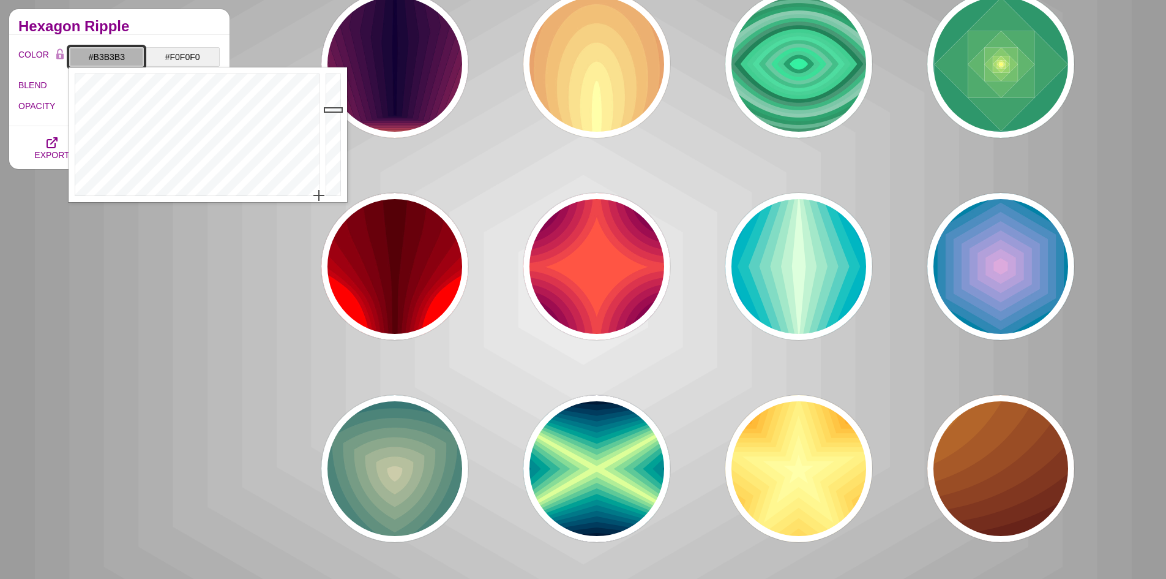
drag, startPoint x: 333, startPoint y: 121, endPoint x: 335, endPoint y: 110, distance: 11.2
click at [335, 110] on div at bounding box center [335, 134] width 24 height 135
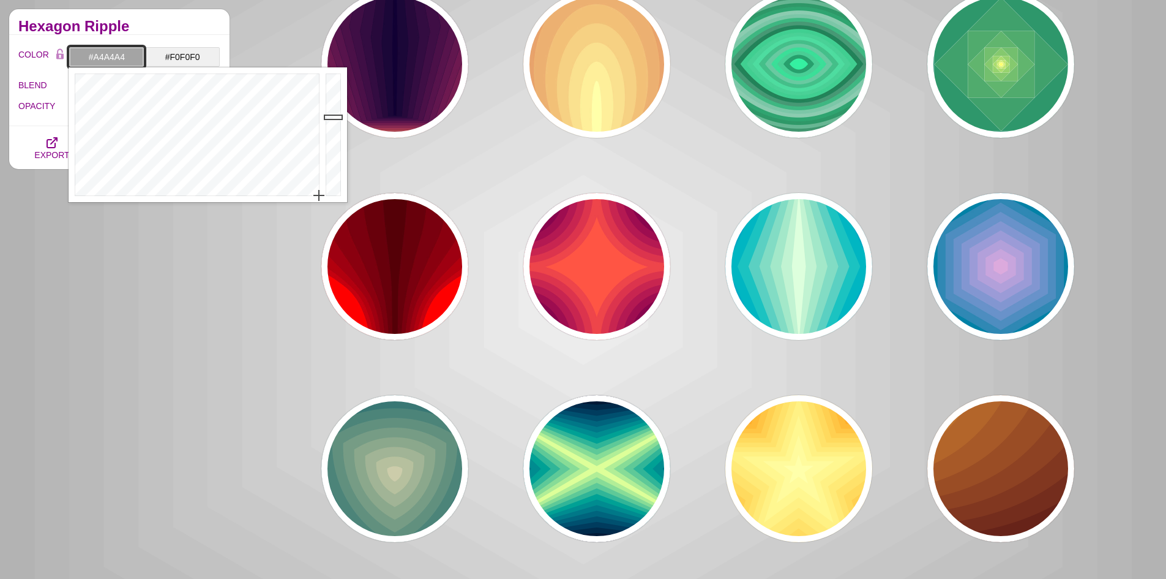
drag, startPoint x: 335, startPoint y: 110, endPoint x: 334, endPoint y: 117, distance: 7.4
click at [334, 117] on div at bounding box center [335, 134] width 24 height 135
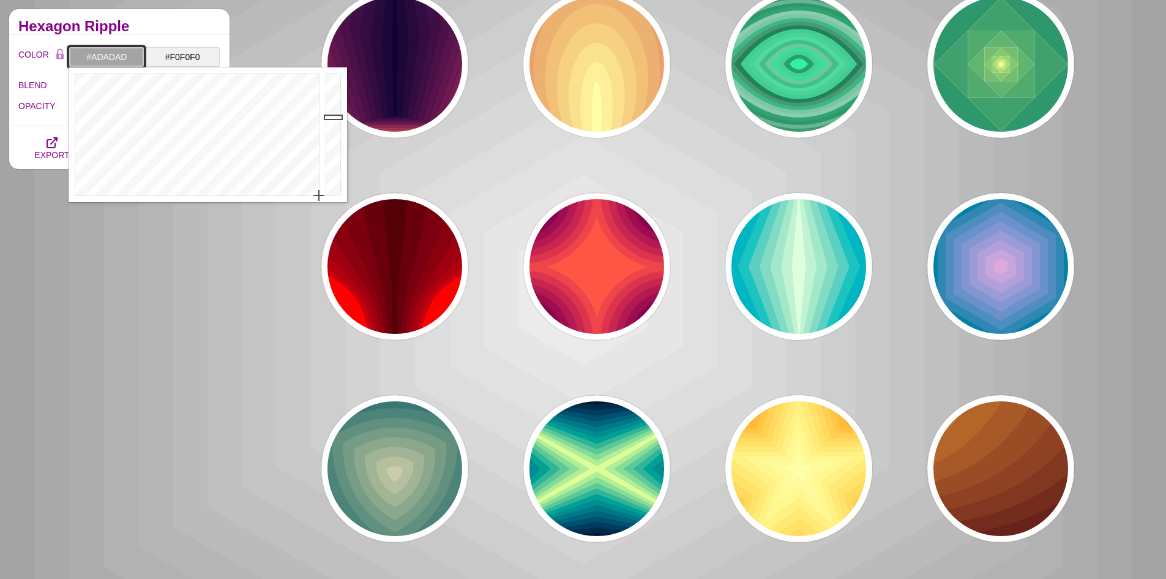
click at [334, 113] on div at bounding box center [335, 134] width 24 height 135
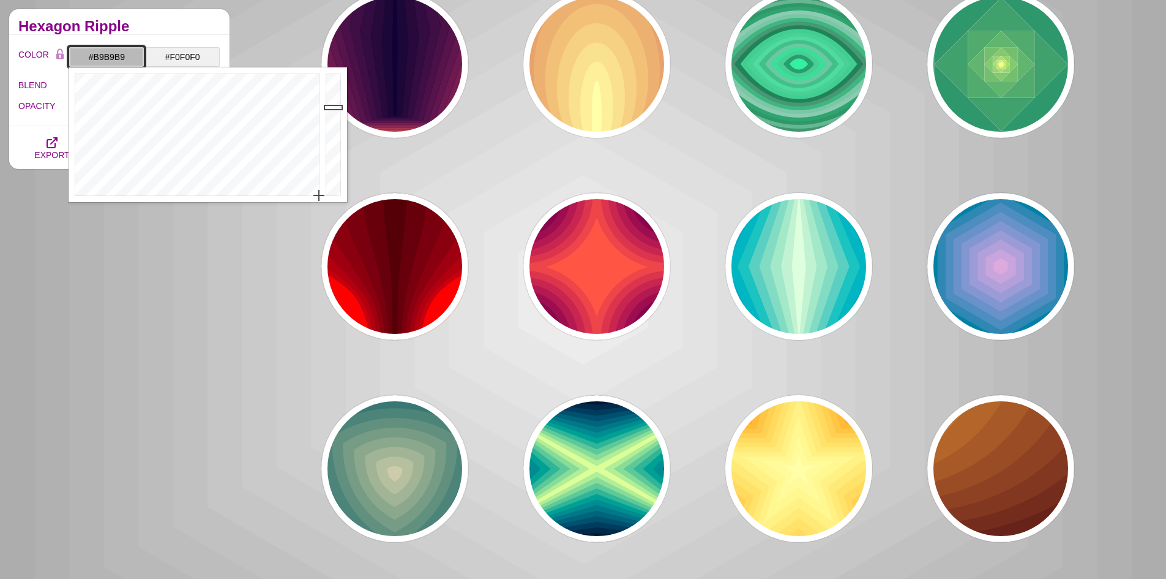
type input "#BABABA"
click at [334, 107] on div at bounding box center [335, 134] width 24 height 135
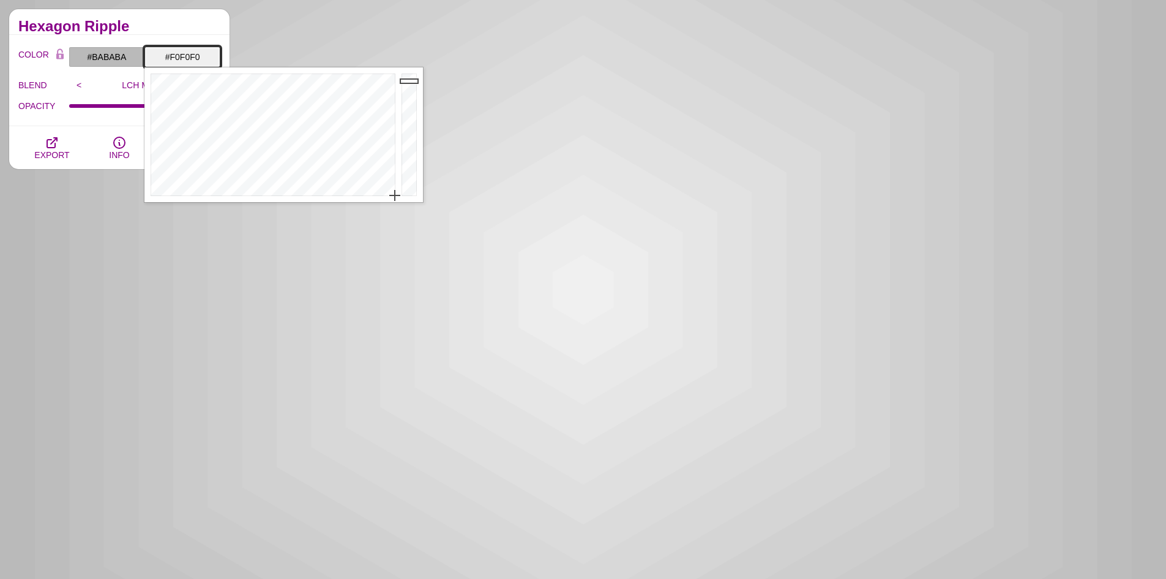
click at [206, 59] on input "#F0F0F0" at bounding box center [182, 57] width 76 height 21
click at [410, 78] on div at bounding box center [411, 134] width 24 height 135
type input "#FFFFFF"
drag, startPoint x: 410, startPoint y: 78, endPoint x: 412, endPoint y: 72, distance: 6.4
click at [412, 72] on div at bounding box center [411, 134] width 24 height 135
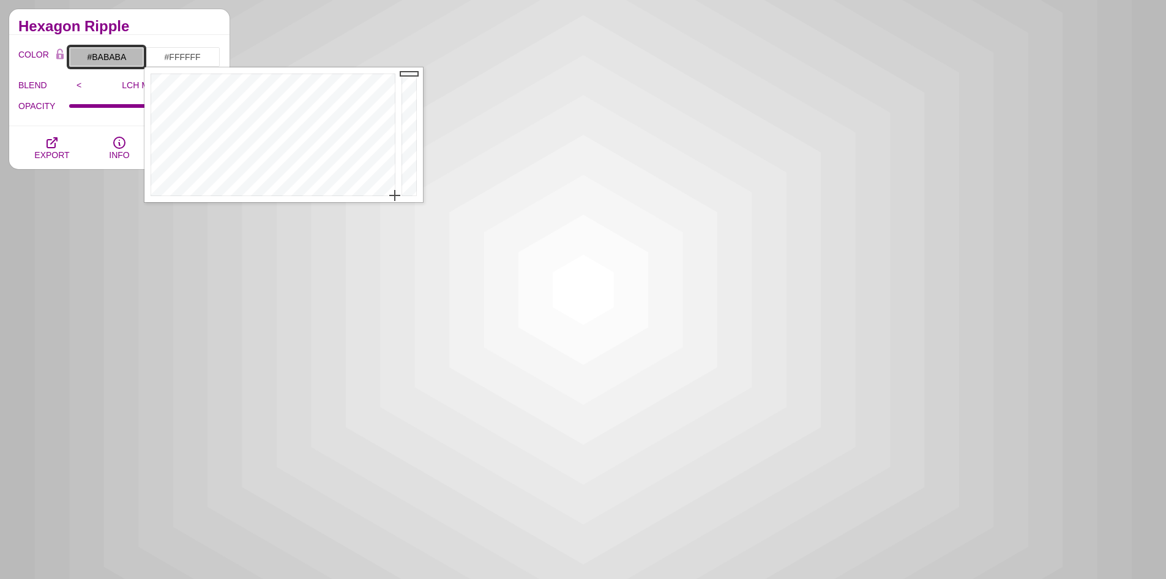
click at [122, 54] on input "#BABABA" at bounding box center [107, 57] width 76 height 21
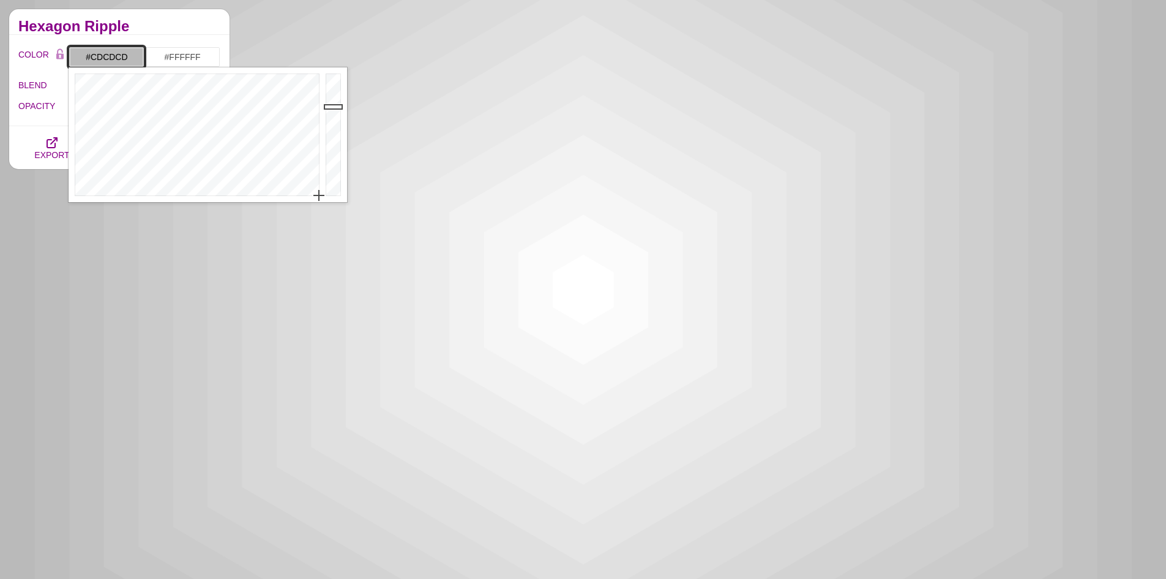
click at [332, 97] on div at bounding box center [335, 134] width 24 height 135
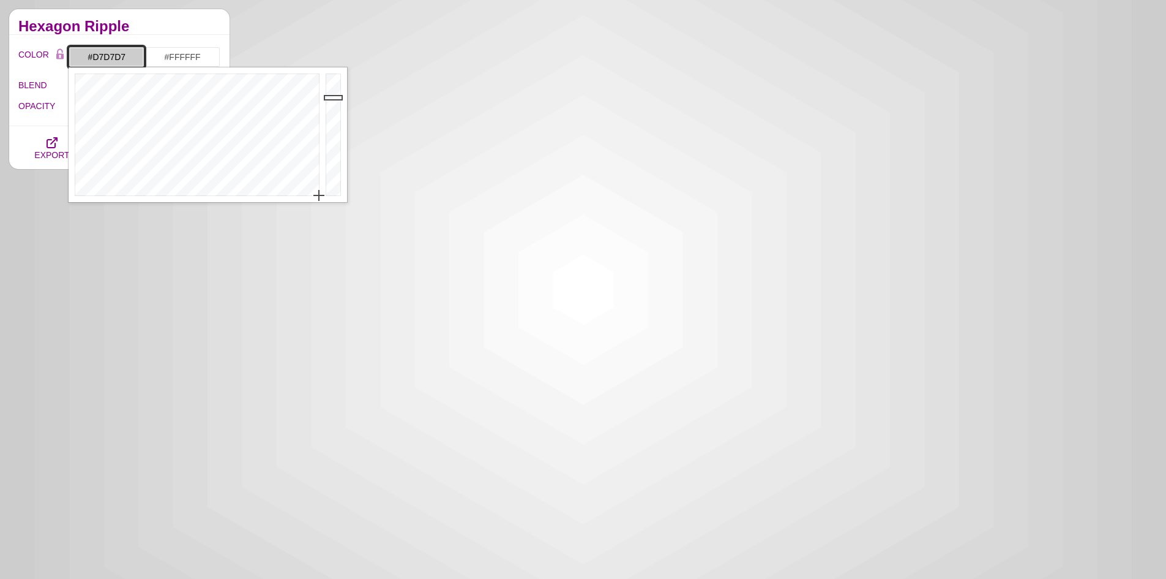
click at [336, 92] on div at bounding box center [335, 134] width 24 height 135
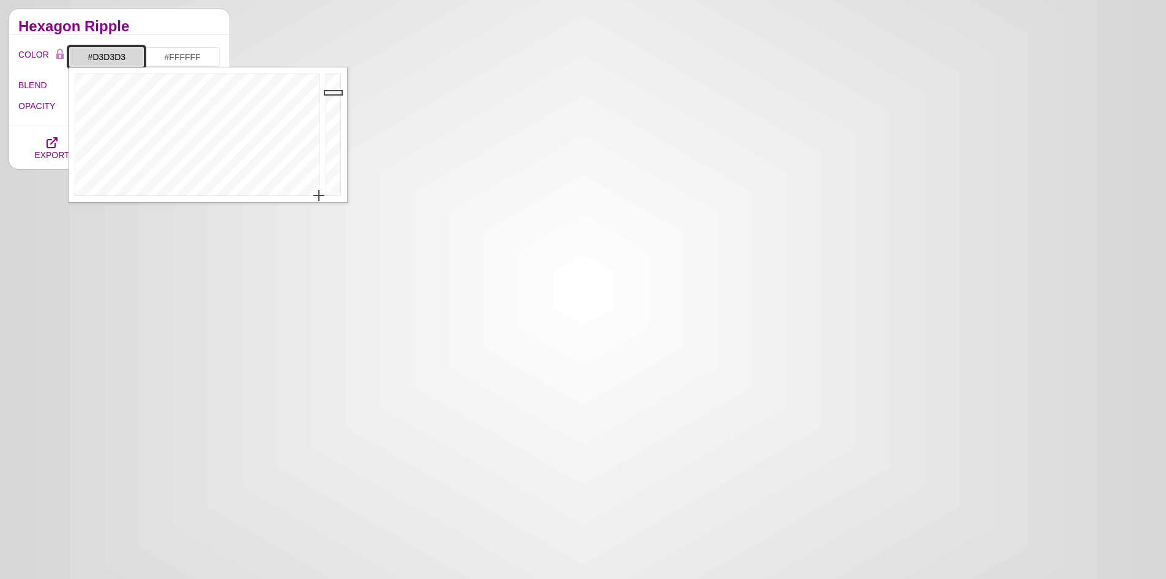
click at [332, 94] on div at bounding box center [335, 134] width 24 height 135
click at [51, 141] on icon "button" at bounding box center [52, 142] width 15 height 15
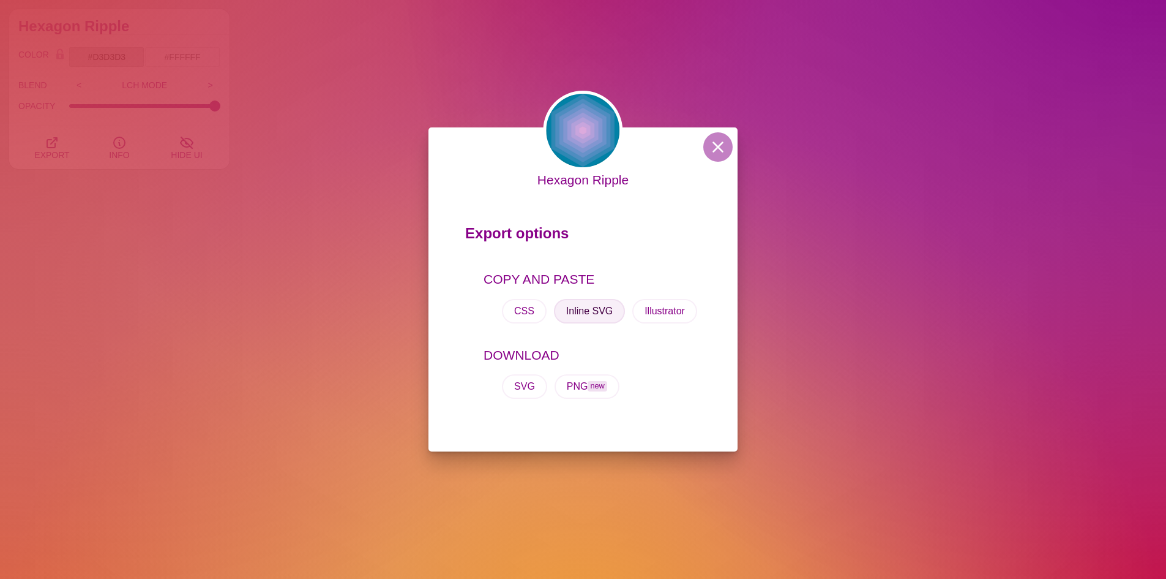
click at [595, 311] on button "Inline SVG" at bounding box center [589, 311] width 71 height 24
click at [289, 197] on div "Hexagon Ripple Export options COPY AND PASTE CSS Inline SVG Illustrator DOWNLOA…" at bounding box center [583, 289] width 1166 height 579
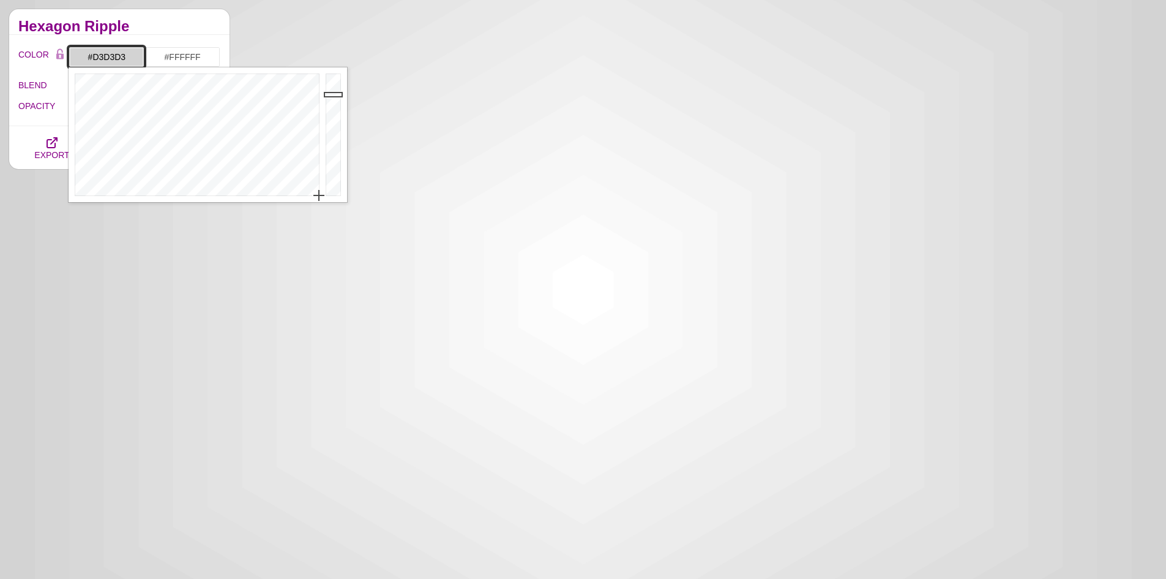
click at [109, 56] on input "#D3D3D3" at bounding box center [107, 57] width 76 height 21
click at [197, 124] on div at bounding box center [196, 134] width 254 height 135
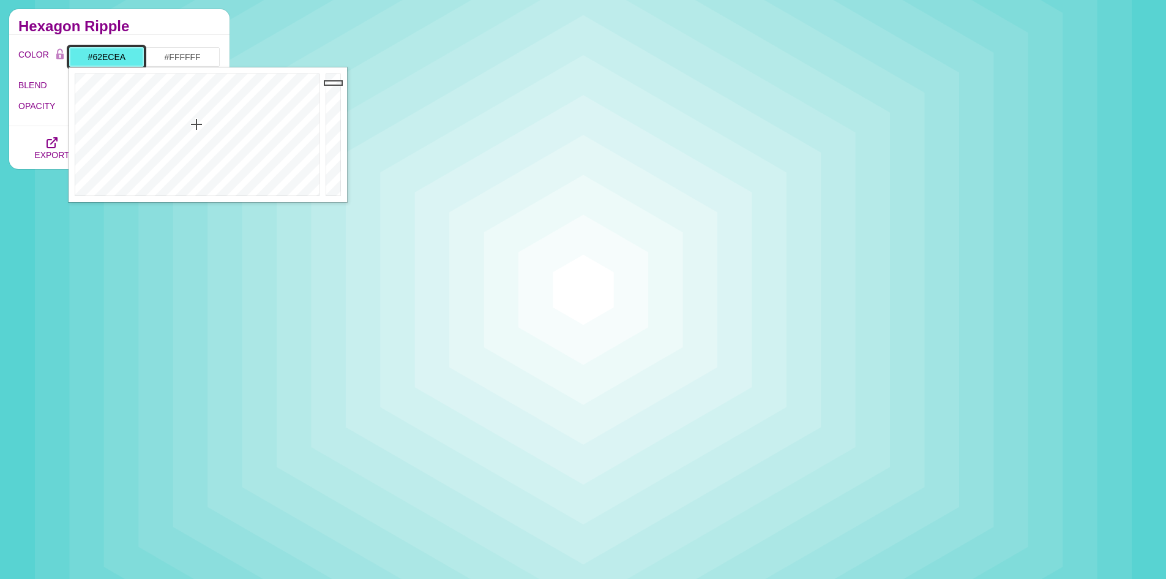
click at [337, 83] on div at bounding box center [335, 134] width 24 height 135
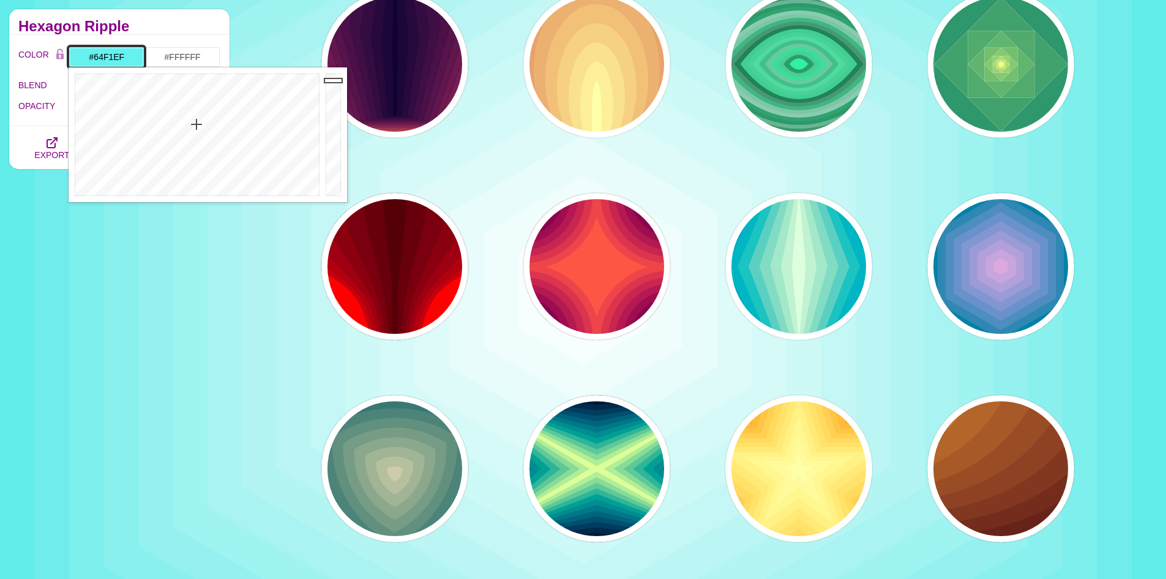
type input "#65F2F0"
click at [337, 80] on div at bounding box center [335, 134] width 24 height 135
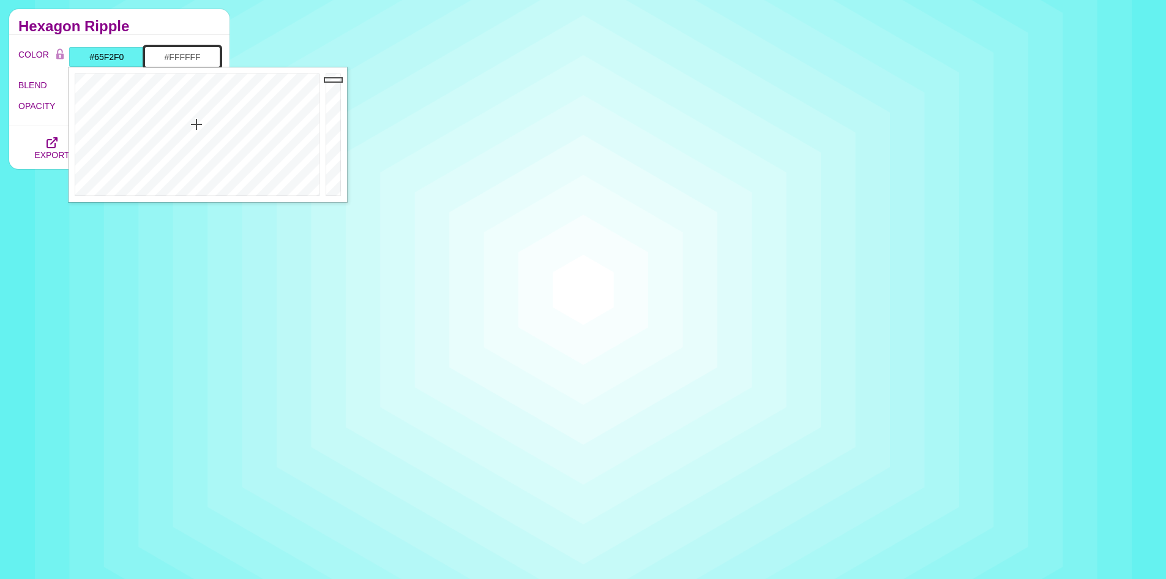
click at [208, 64] on input "#FFFFFF" at bounding box center [182, 57] width 76 height 21
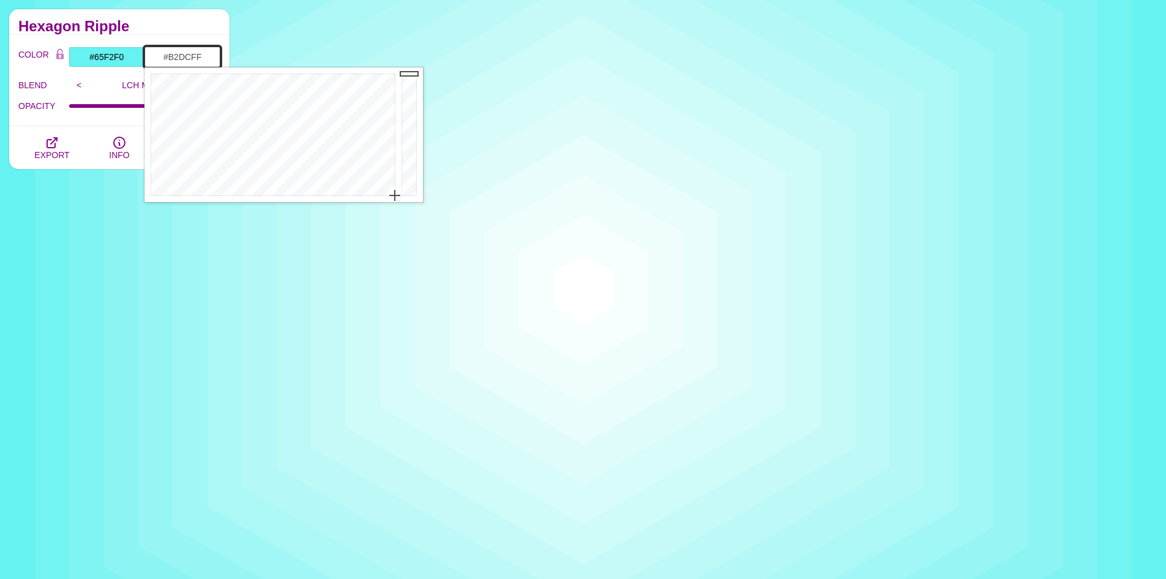
click at [291, 159] on div at bounding box center [271, 134] width 254 height 135
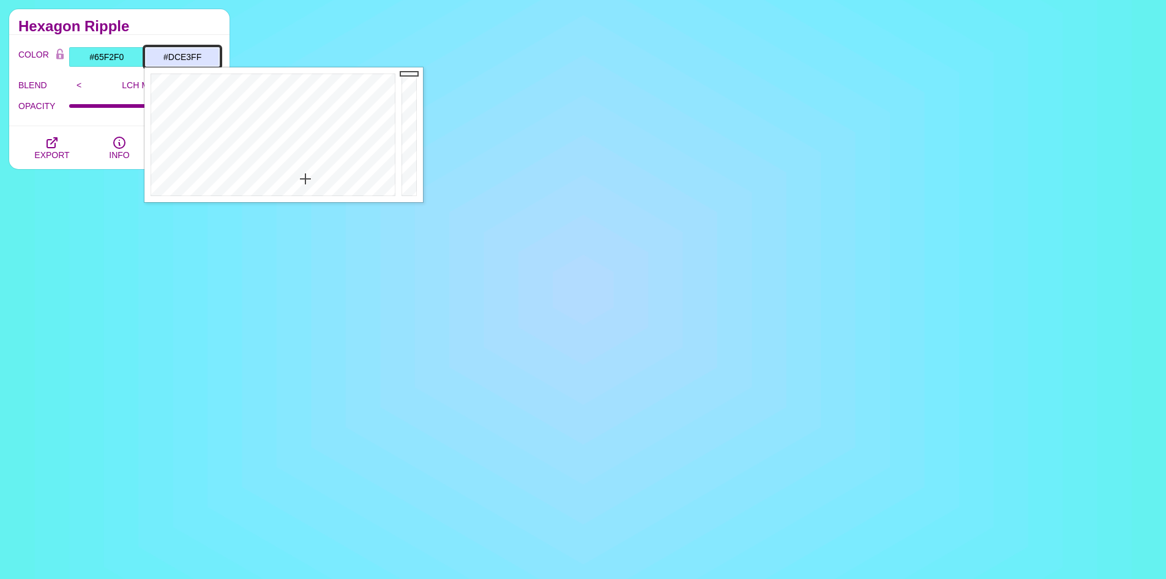
click at [306, 179] on div at bounding box center [271, 134] width 254 height 135
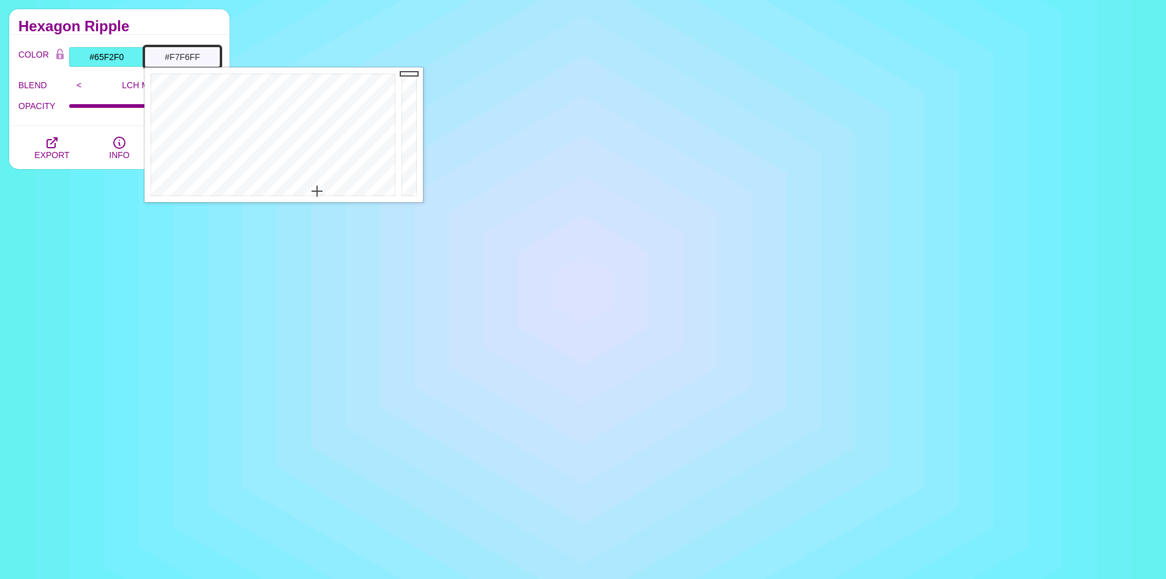
click at [317, 191] on div at bounding box center [271, 134] width 254 height 135
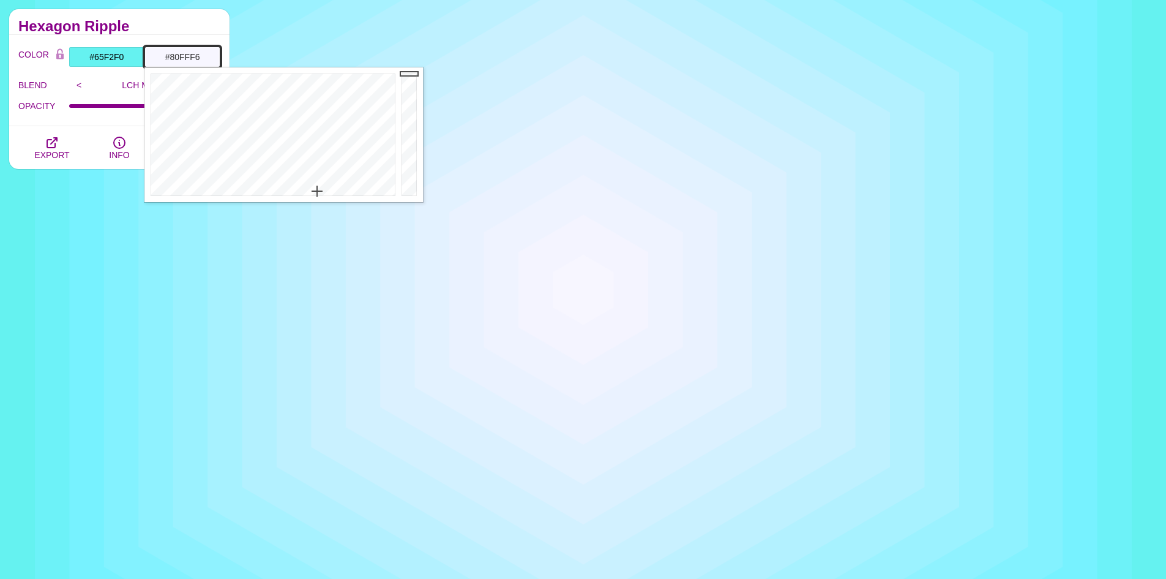
click at [270, 135] on div at bounding box center [271, 134] width 254 height 135
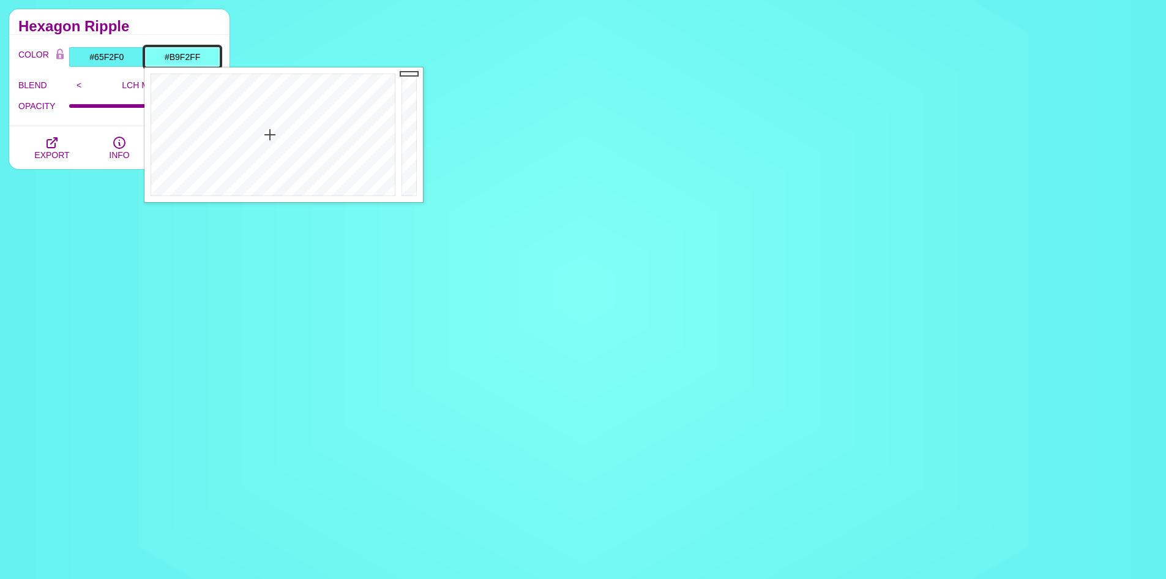
click at [280, 162] on div at bounding box center [271, 134] width 254 height 135
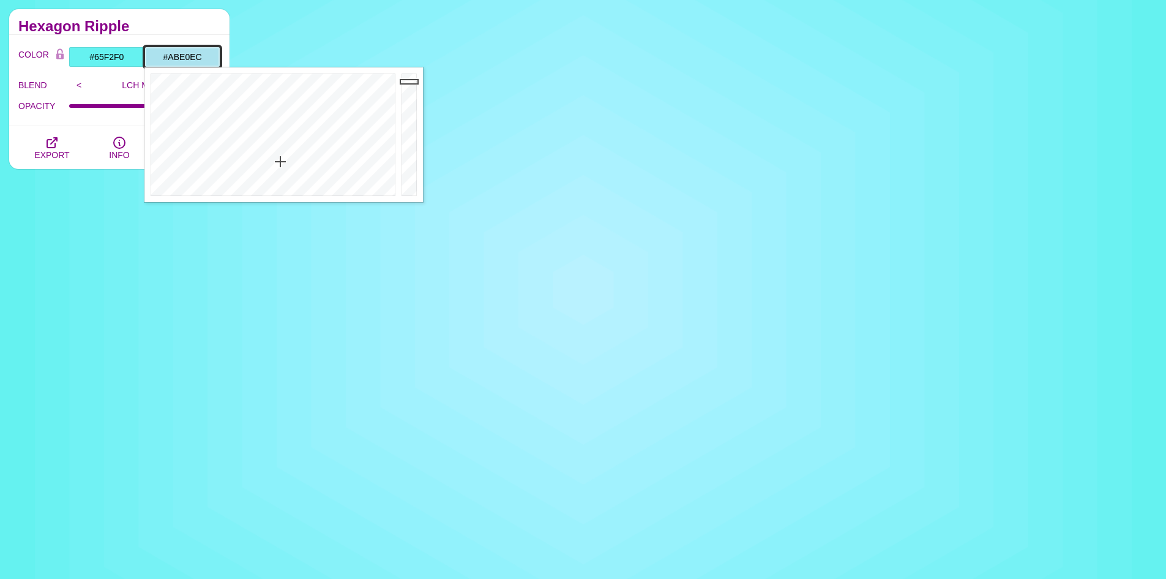
drag, startPoint x: 413, startPoint y: 73, endPoint x: 413, endPoint y: 83, distance: 9.2
click at [413, 83] on div at bounding box center [411, 134] width 24 height 135
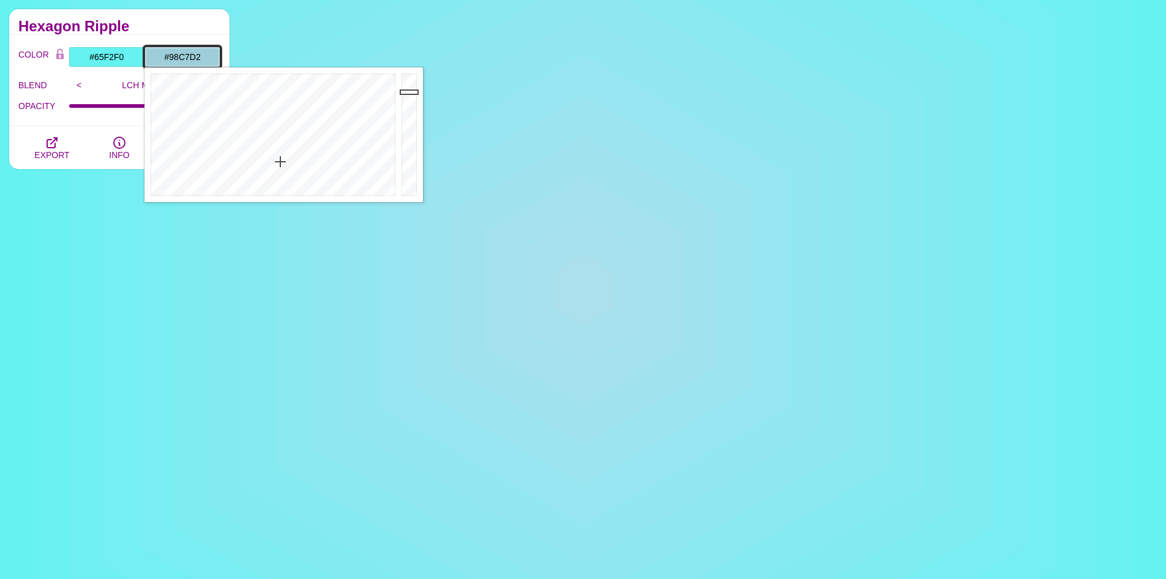
drag, startPoint x: 413, startPoint y: 83, endPoint x: 416, endPoint y: 96, distance: 13.7
type input "#97C6D1"
click at [416, 96] on div at bounding box center [411, 134] width 24 height 135
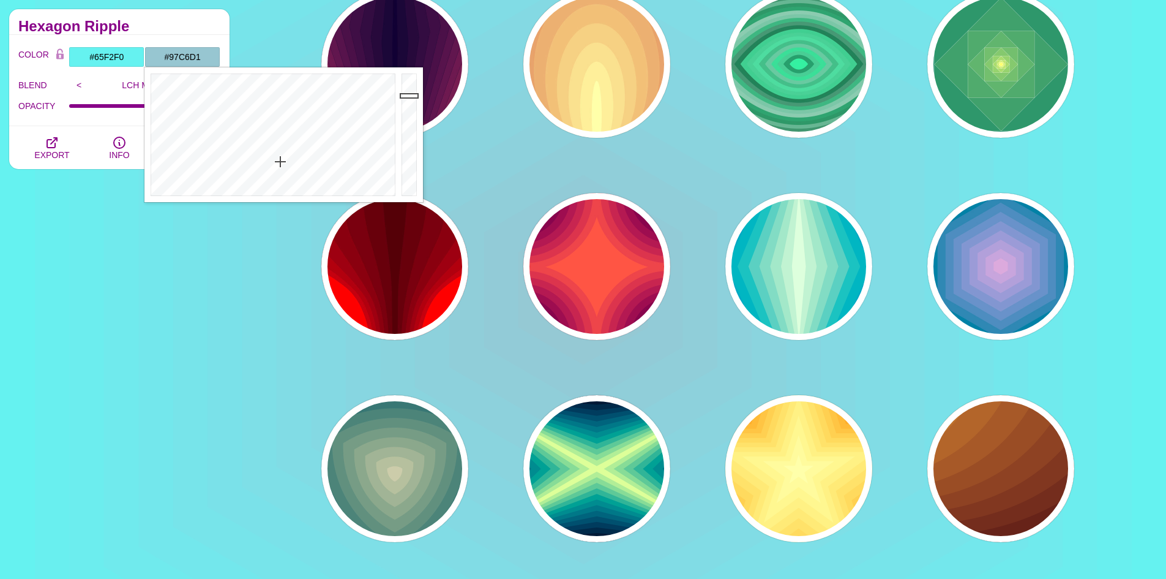
drag, startPoint x: 230, startPoint y: 345, endPoint x: 238, endPoint y: 349, distance: 8.2
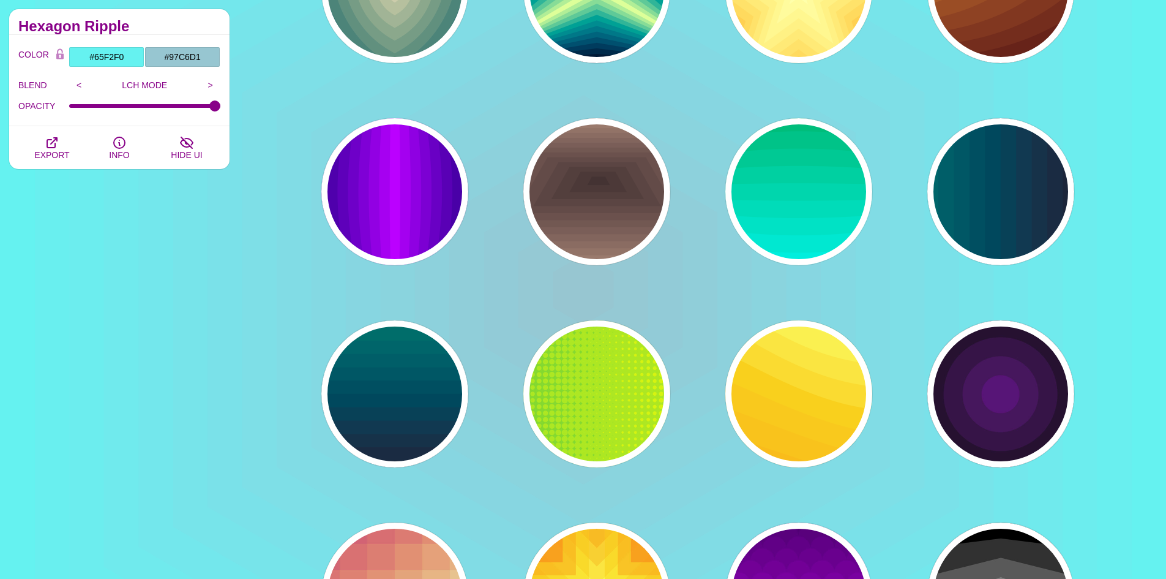
scroll to position [1653, 0]
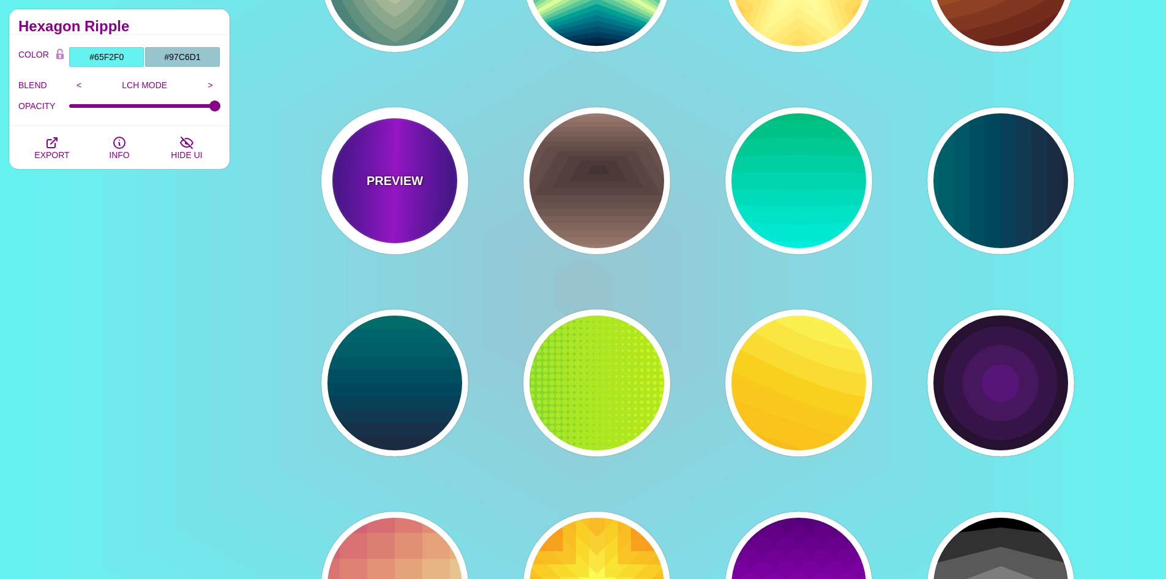
click at [421, 193] on div "PREVIEW" at bounding box center [394, 180] width 147 height 147
type input "#000022"
type input "#BB00FF"
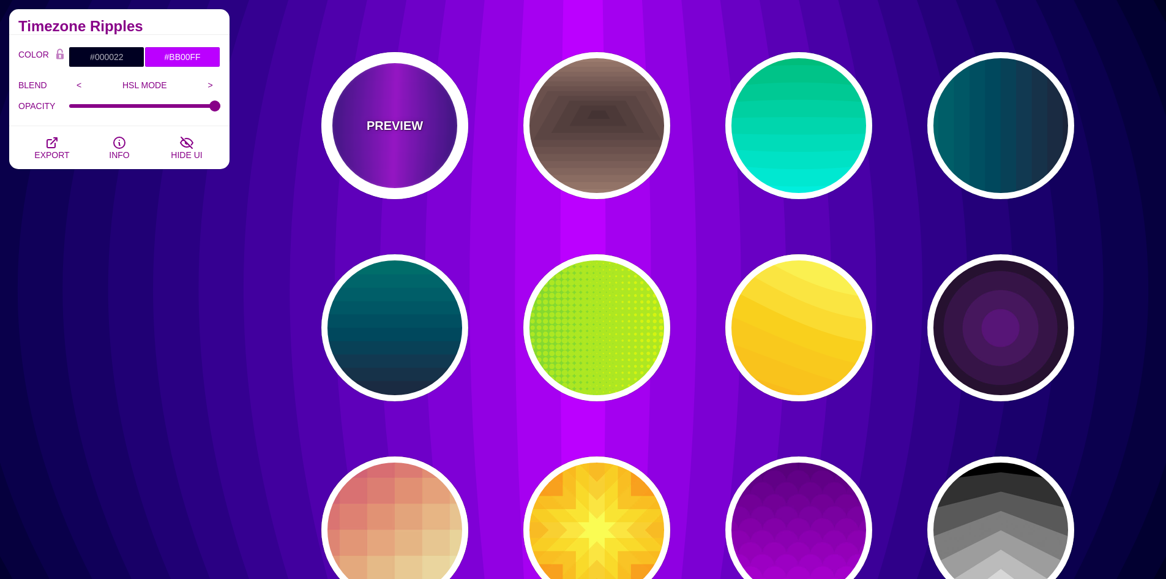
scroll to position [1763, 0]
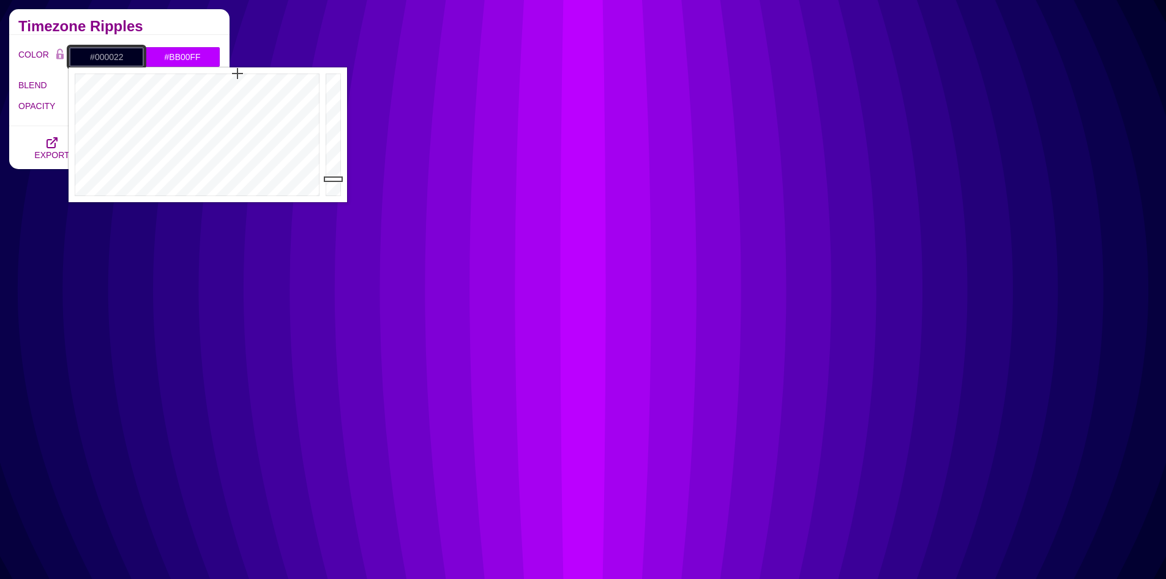
click at [121, 62] on input "#000022" at bounding box center [107, 57] width 76 height 21
drag, startPoint x: 238, startPoint y: 76, endPoint x: 238, endPoint y: 90, distance: 14.1
click at [238, 90] on div at bounding box center [196, 134] width 254 height 135
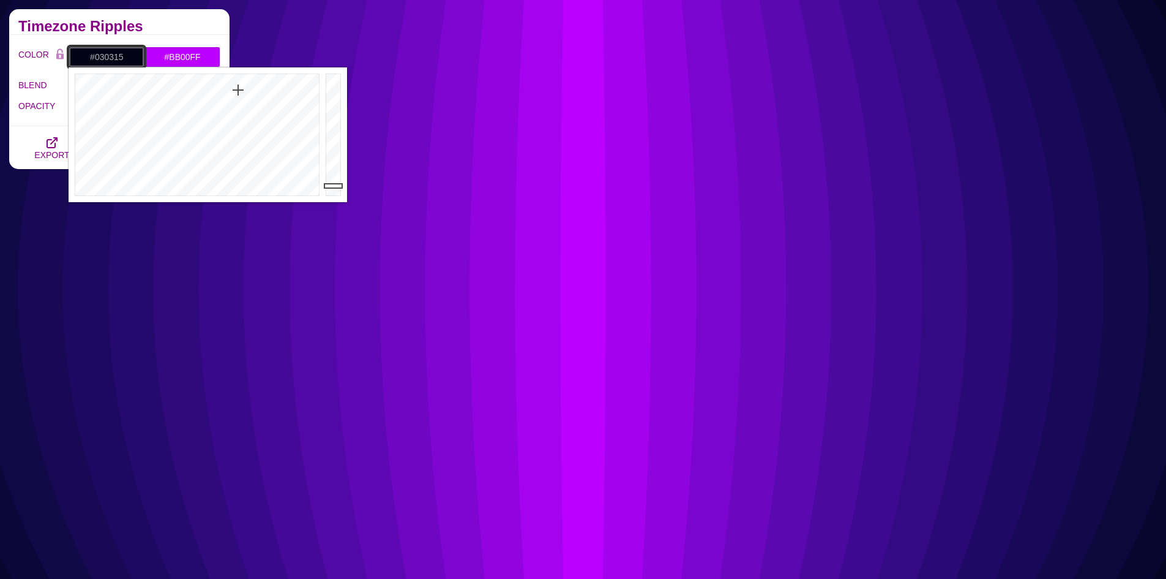
click at [334, 186] on div at bounding box center [335, 134] width 24 height 135
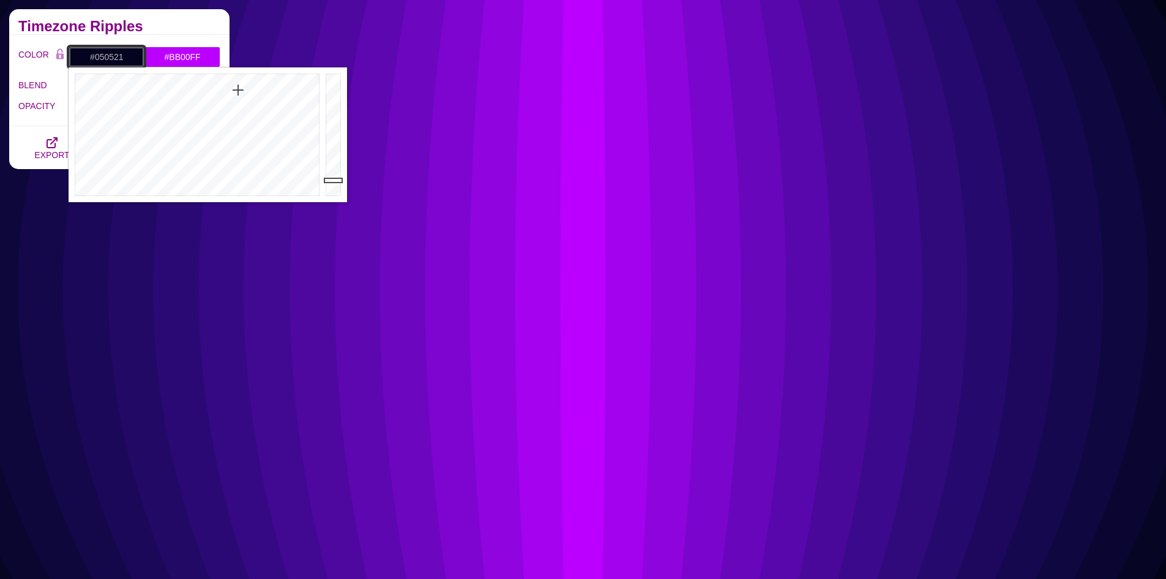
click at [340, 179] on div at bounding box center [335, 134] width 24 height 135
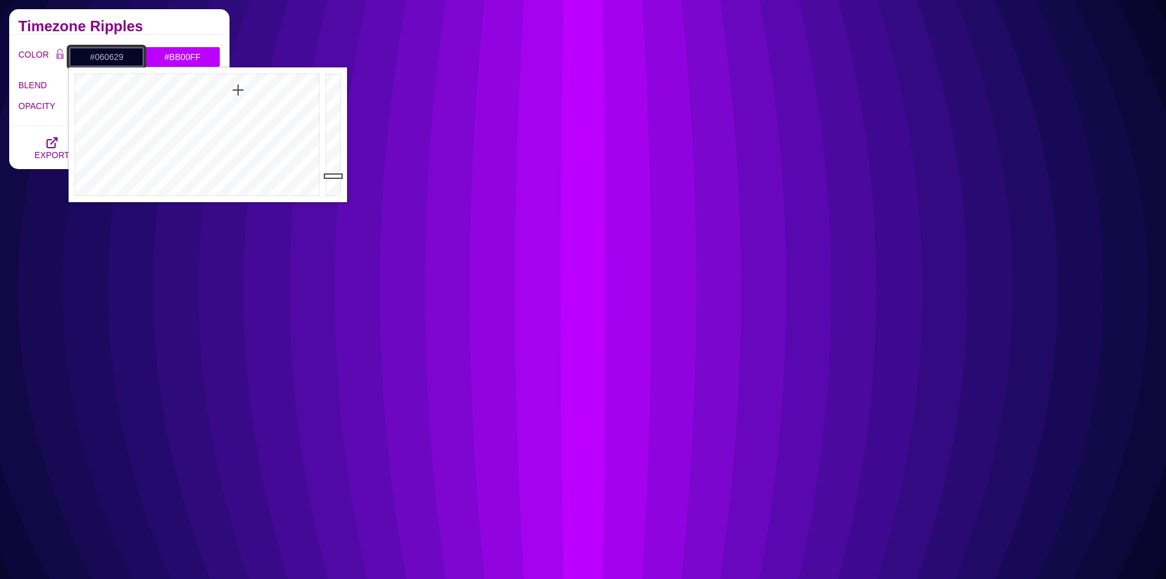
click at [340, 176] on div at bounding box center [335, 134] width 24 height 135
drag, startPoint x: 239, startPoint y: 91, endPoint x: 238, endPoint y: 64, distance: 26.3
click at [238, 64] on body "SVG Backgrounds Logo Backgrounds Categories Abstract Patterns Geometric Gradien…" at bounding box center [583, 531] width 1166 height 4589
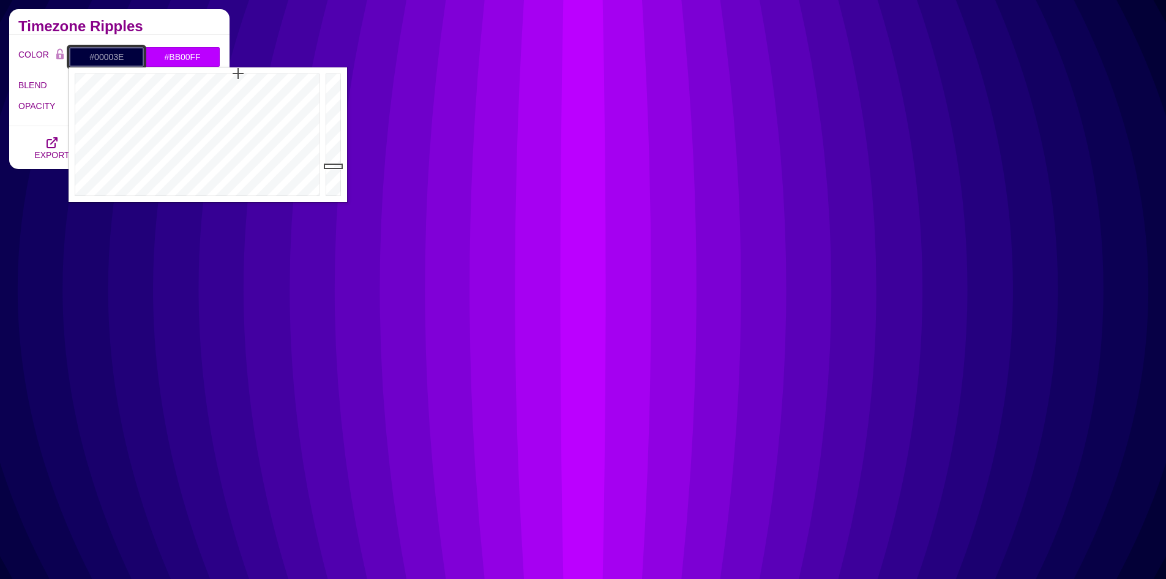
click at [331, 166] on div at bounding box center [335, 134] width 24 height 135
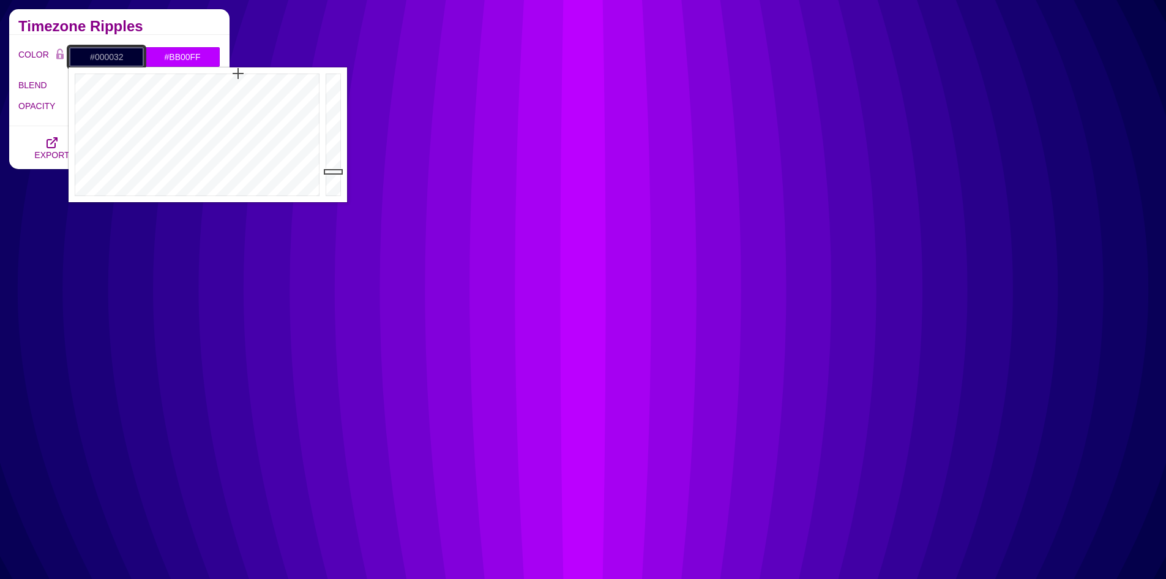
click at [334, 171] on div at bounding box center [335, 134] width 24 height 135
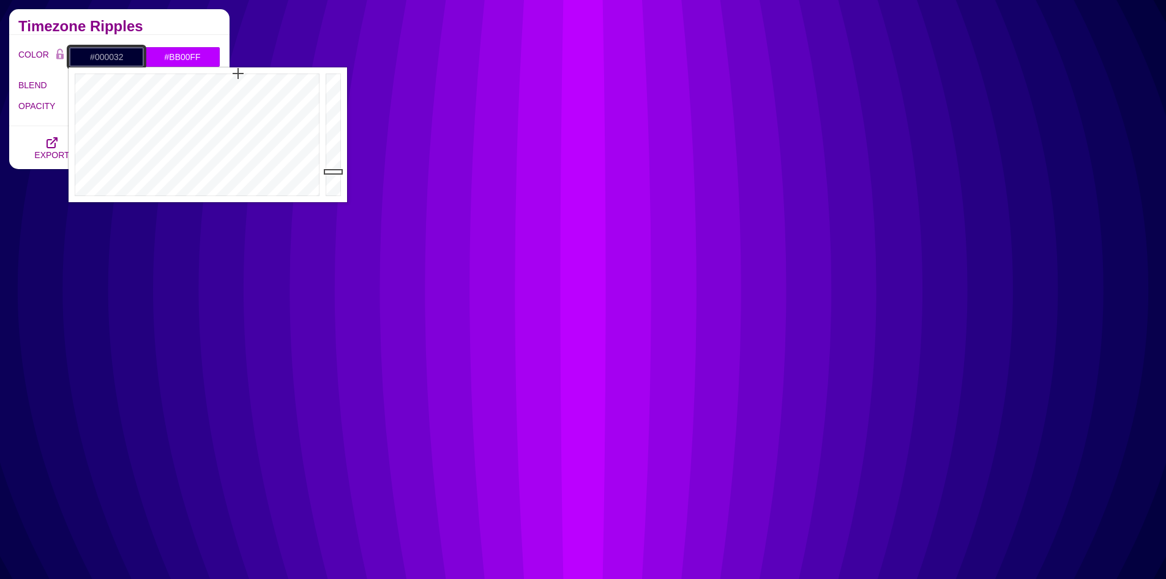
type input "#000029"
click at [335, 176] on div at bounding box center [335, 134] width 24 height 135
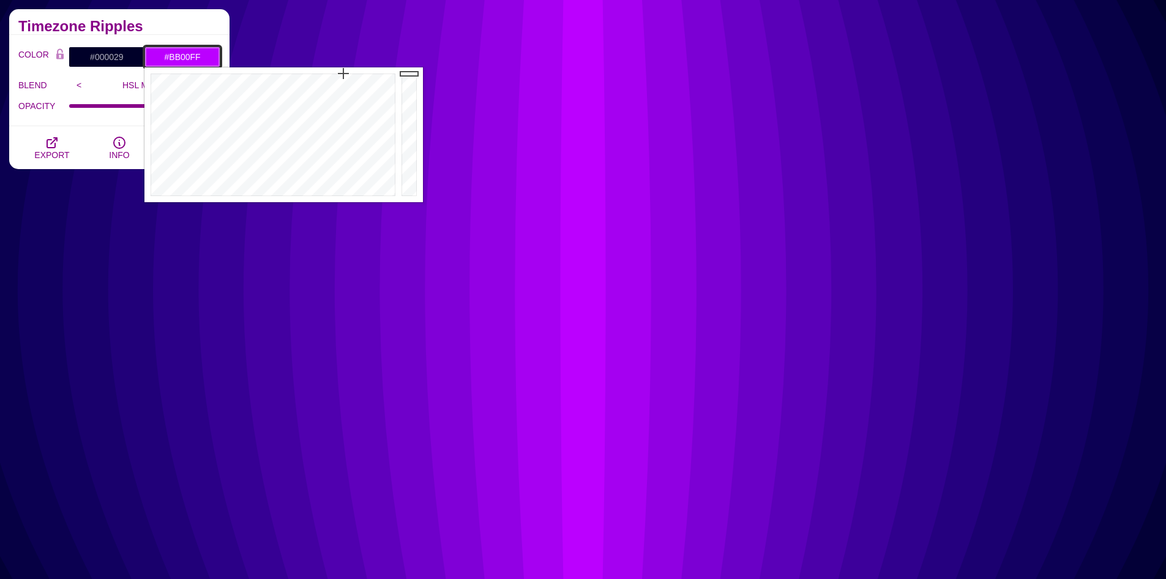
click at [211, 62] on input "#BB00FF" at bounding box center [182, 57] width 76 height 21
click at [333, 98] on div at bounding box center [271, 134] width 254 height 135
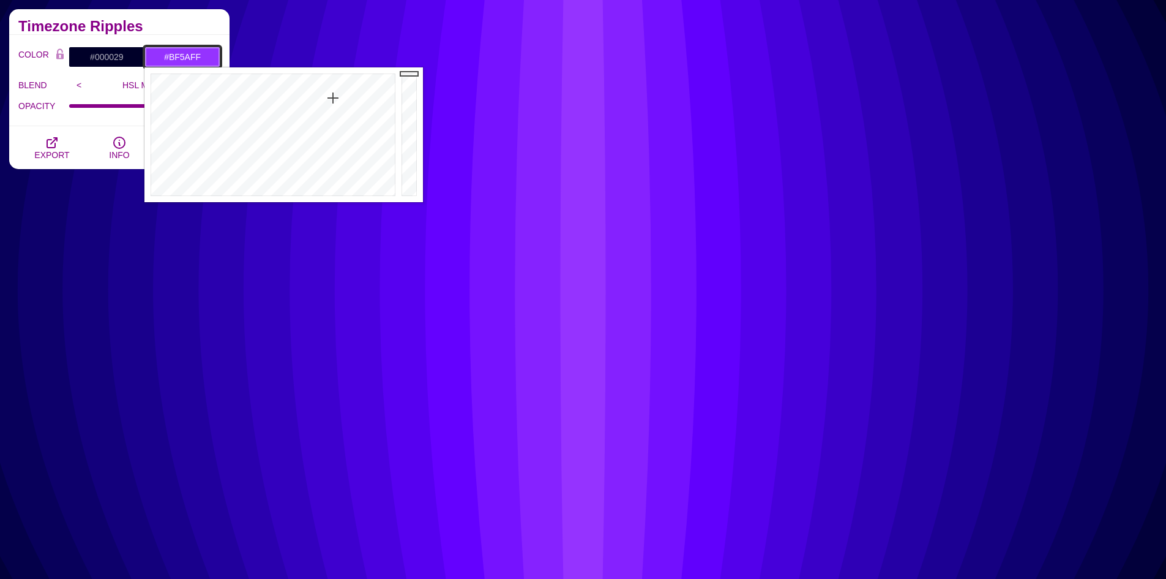
click at [339, 116] on div at bounding box center [271, 134] width 254 height 135
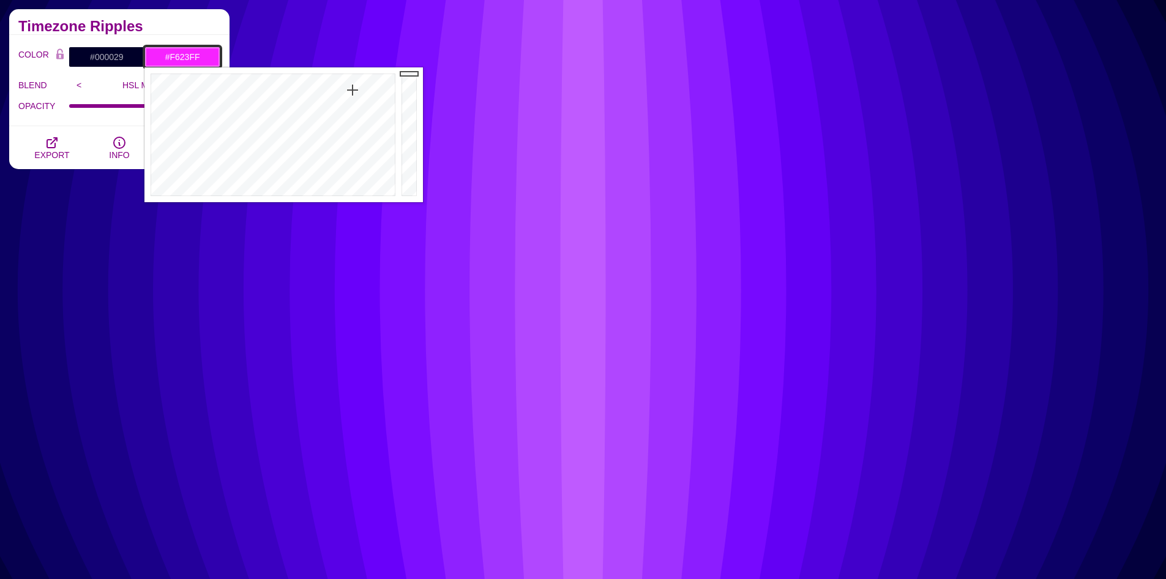
click at [353, 90] on div at bounding box center [271, 134] width 254 height 135
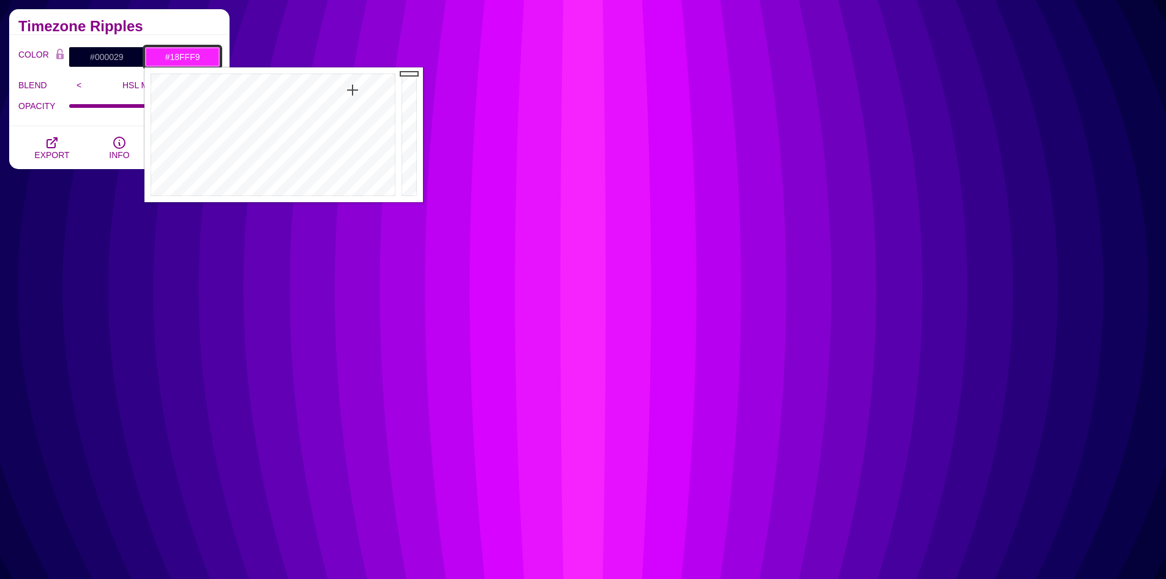
click at [272, 85] on div at bounding box center [271, 134] width 254 height 135
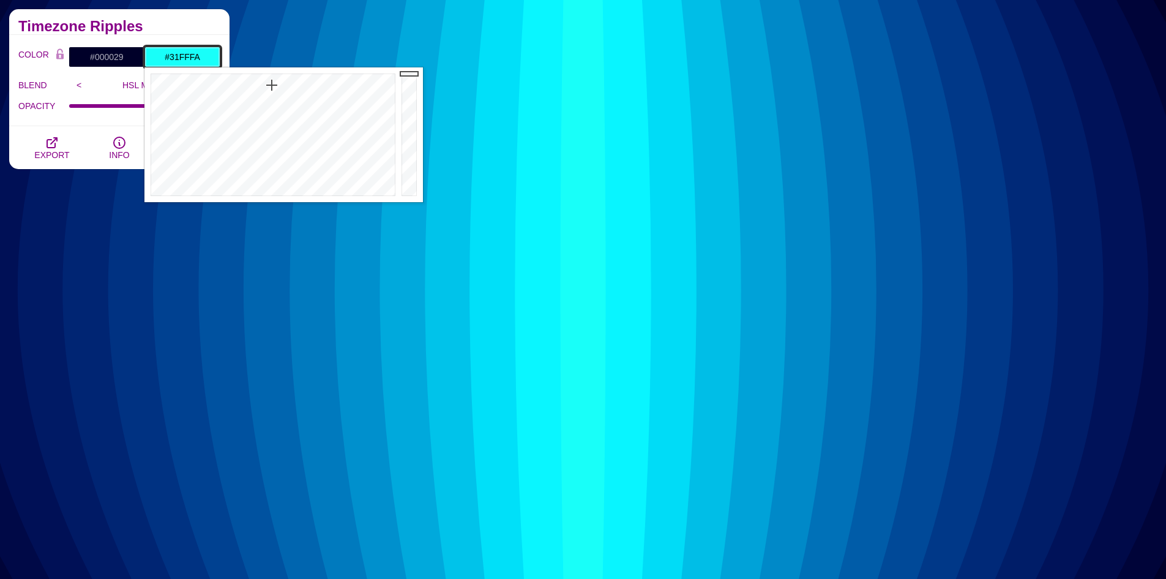
click at [272, 97] on div at bounding box center [271, 134] width 254 height 135
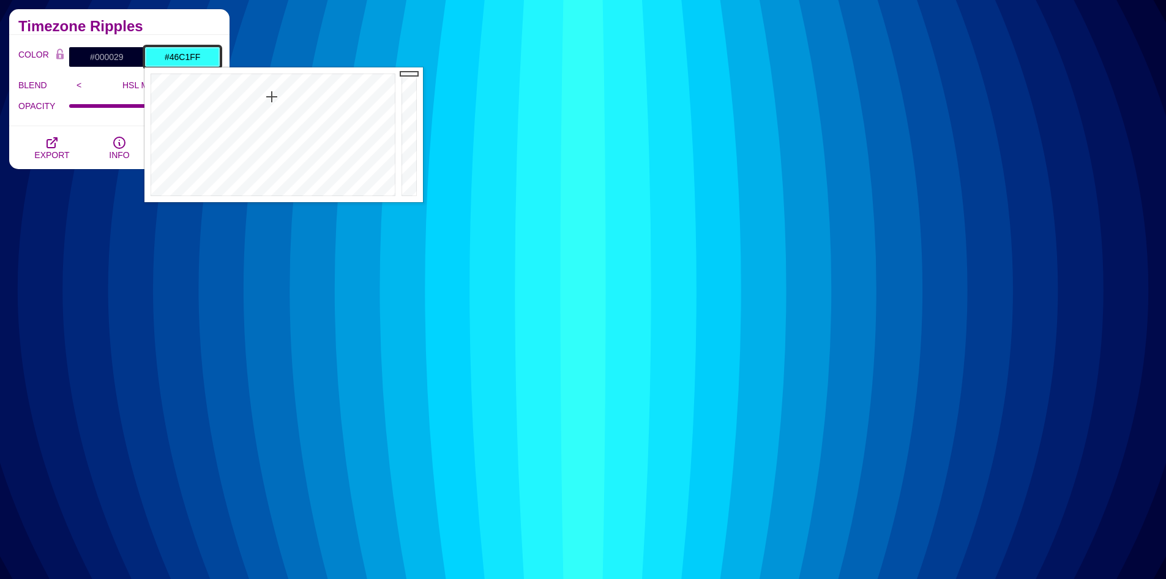
drag, startPoint x: 285, startPoint y: 106, endPoint x: 293, endPoint y: 110, distance: 8.5
click at [288, 108] on div at bounding box center [271, 134] width 254 height 135
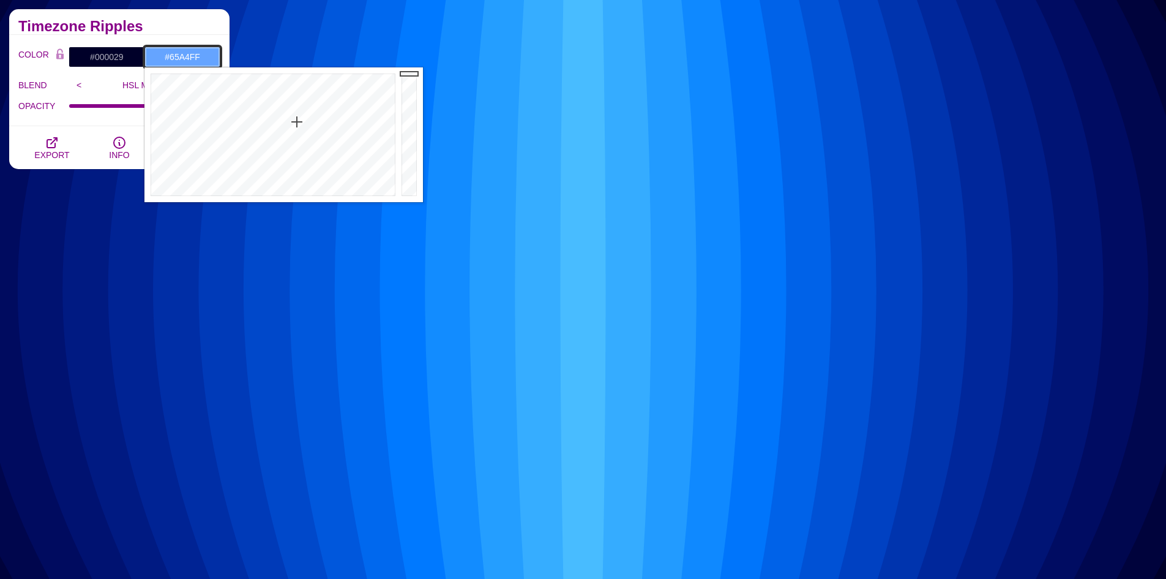
click at [297, 122] on div at bounding box center [271, 134] width 254 height 135
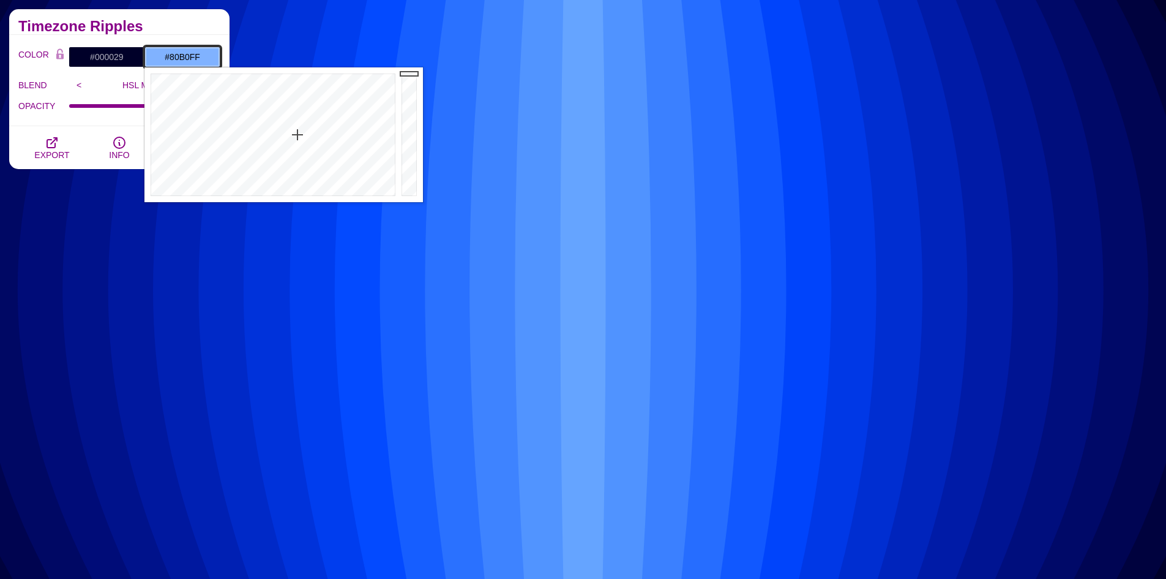
click at [298, 135] on div at bounding box center [271, 134] width 254 height 135
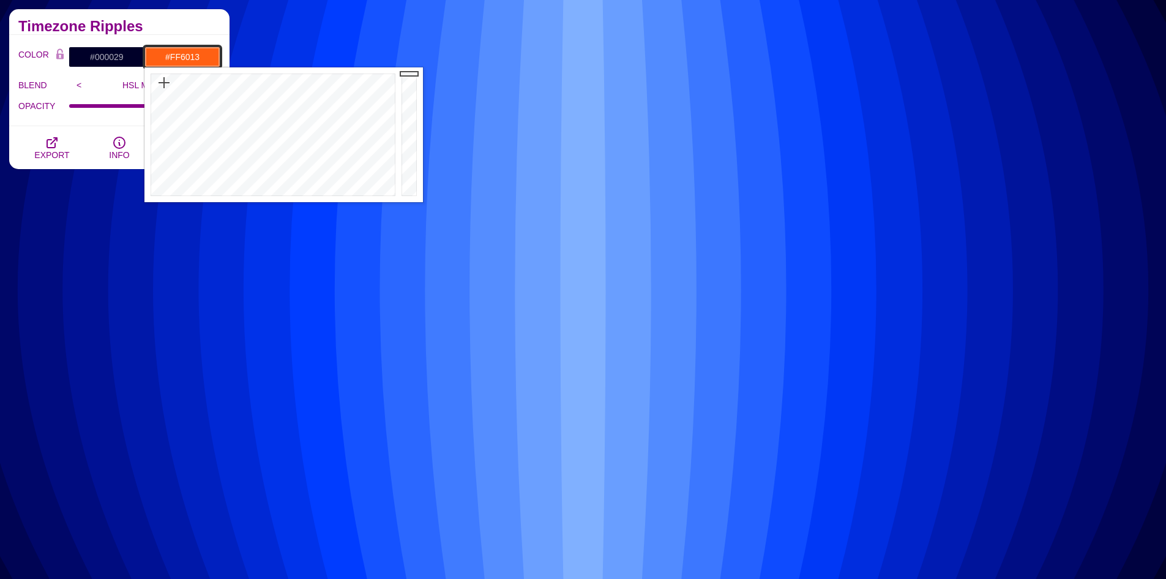
click at [164, 83] on div at bounding box center [271, 134] width 254 height 135
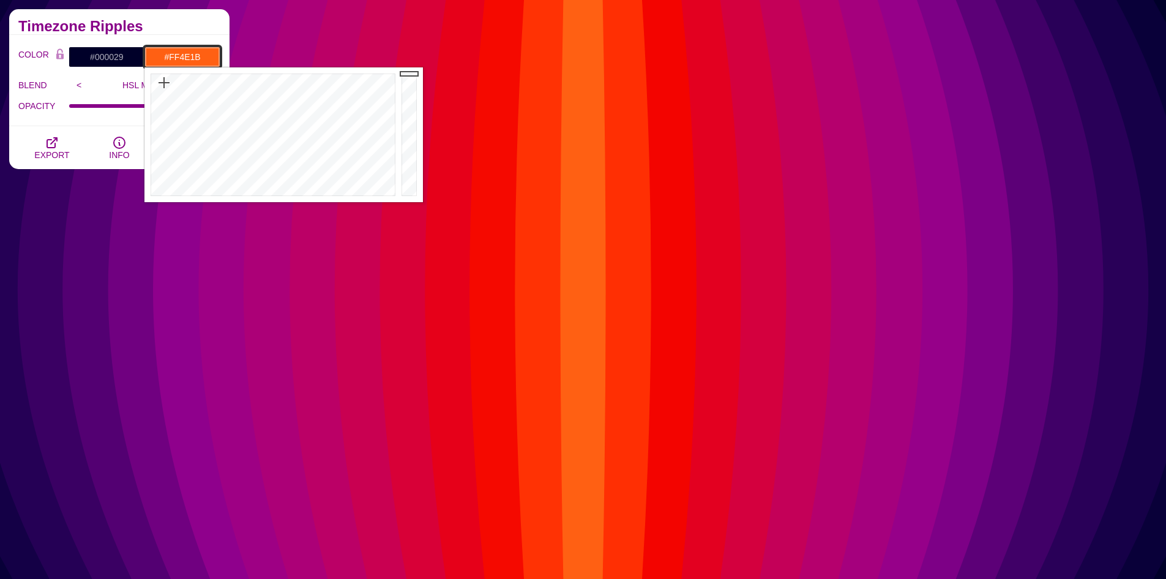
click at [160, 86] on div at bounding box center [271, 134] width 254 height 135
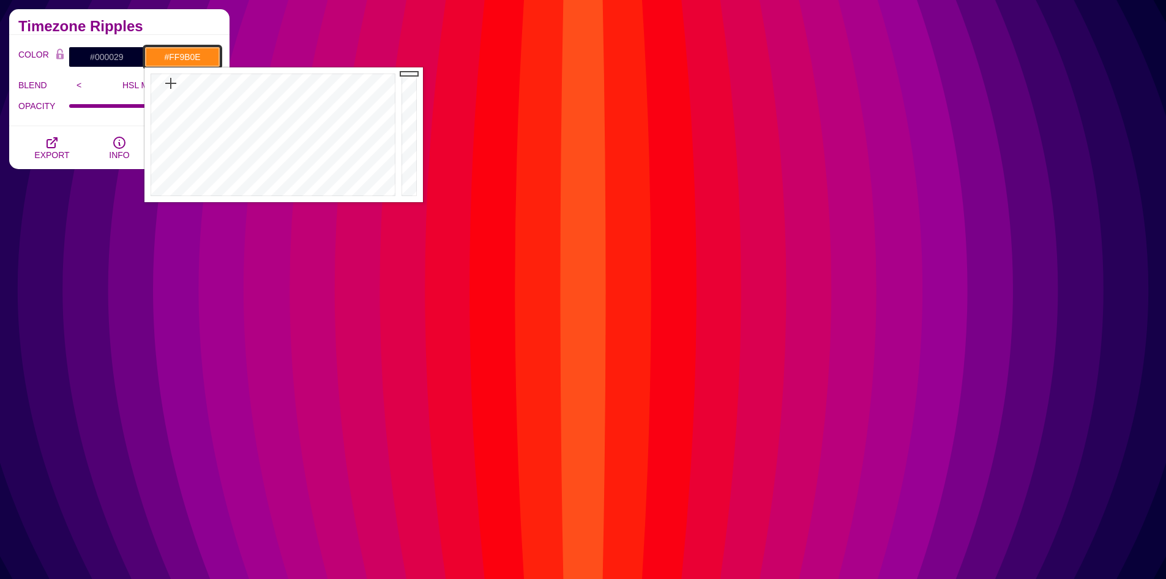
drag, startPoint x: 163, startPoint y: 84, endPoint x: 174, endPoint y: 80, distance: 11.8
click at [174, 80] on div at bounding box center [271, 134] width 254 height 135
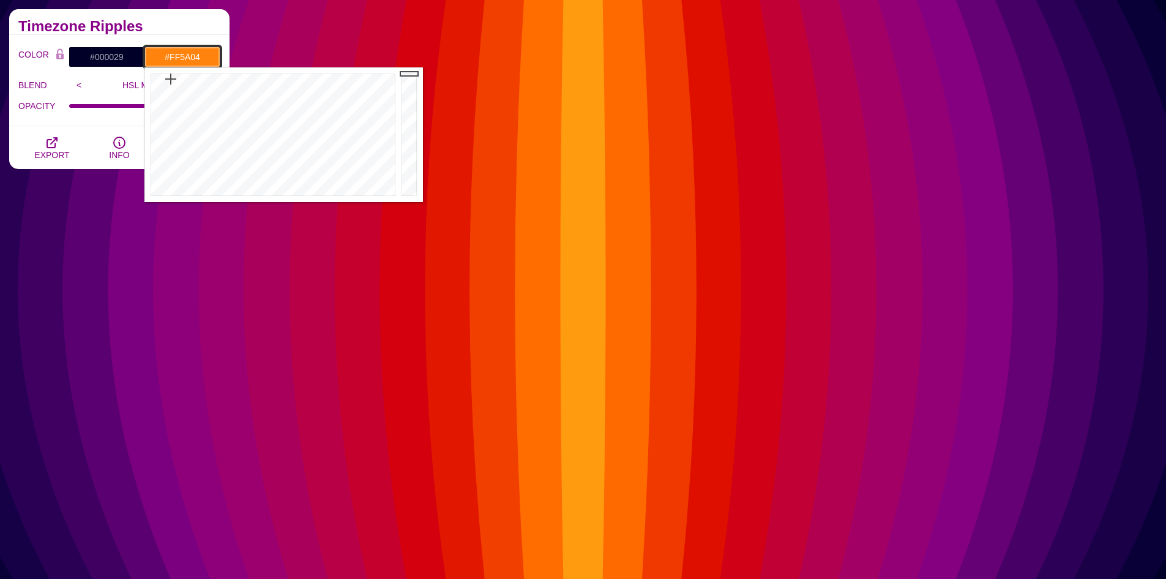
drag, startPoint x: 174, startPoint y: 80, endPoint x: 165, endPoint y: 75, distance: 11.0
click at [165, 75] on div at bounding box center [271, 134] width 254 height 135
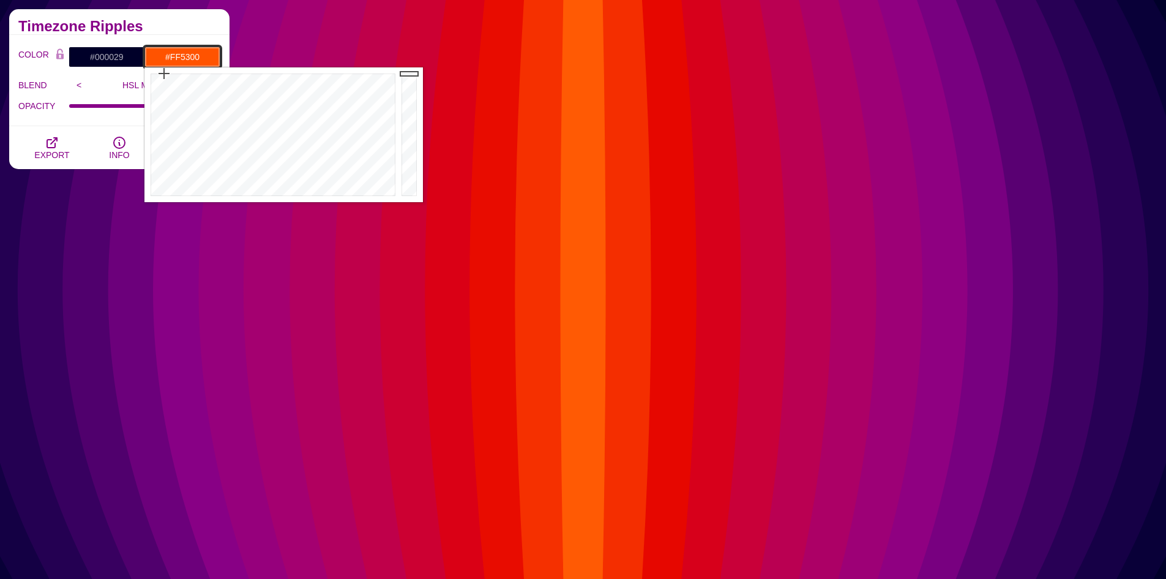
drag, startPoint x: 163, startPoint y: 73, endPoint x: 164, endPoint y: 63, distance: 10.4
click at [164, 63] on body "SVG Backgrounds Logo Backgrounds Categories Abstract Patterns Geometric Gradien…" at bounding box center [583, 531] width 1166 height 4589
drag, startPoint x: 164, startPoint y: 77, endPoint x: 177, endPoint y: 77, distance: 12.9
click at [177, 77] on div at bounding box center [271, 134] width 254 height 135
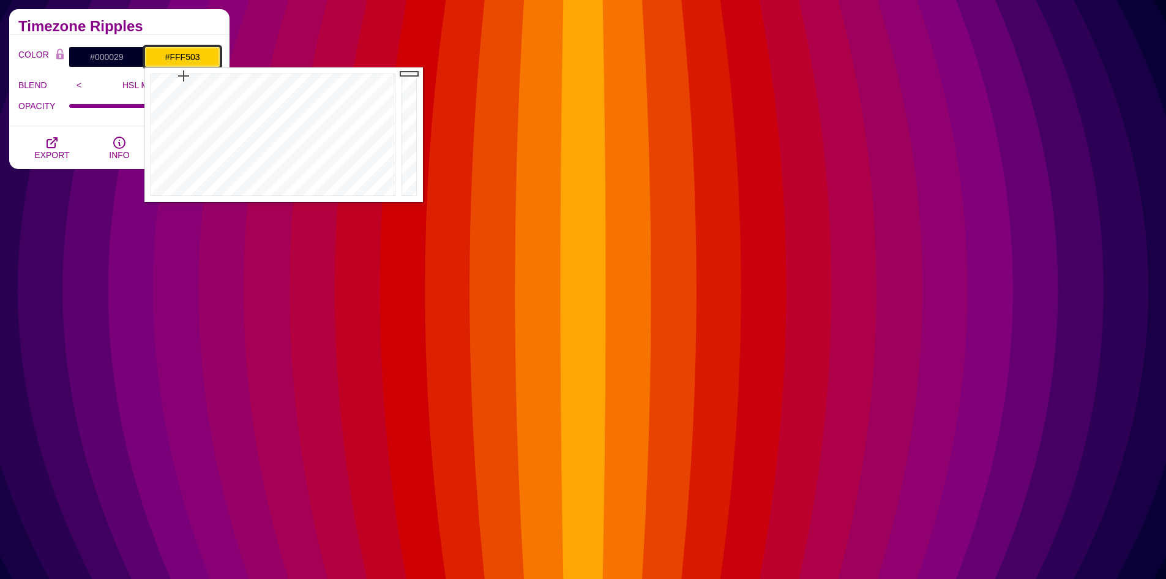
drag, startPoint x: 177, startPoint y: 76, endPoint x: 190, endPoint y: 75, distance: 12.9
click at [190, 75] on div at bounding box center [271, 134] width 254 height 135
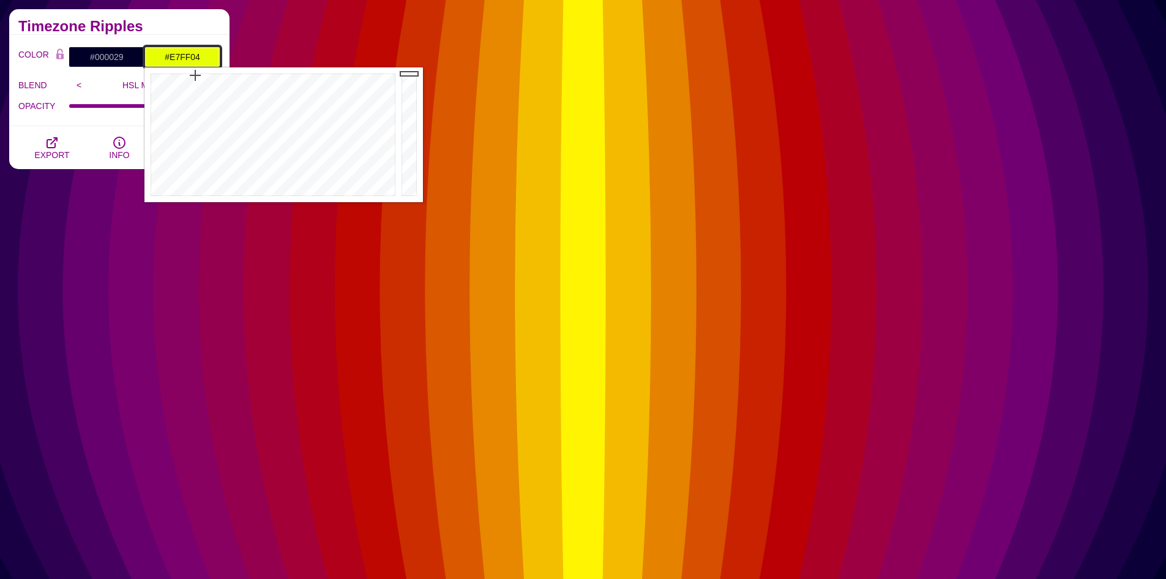
drag, startPoint x: 184, startPoint y: 75, endPoint x: 195, endPoint y: 75, distance: 11.6
click at [195, 75] on div at bounding box center [271, 134] width 254 height 135
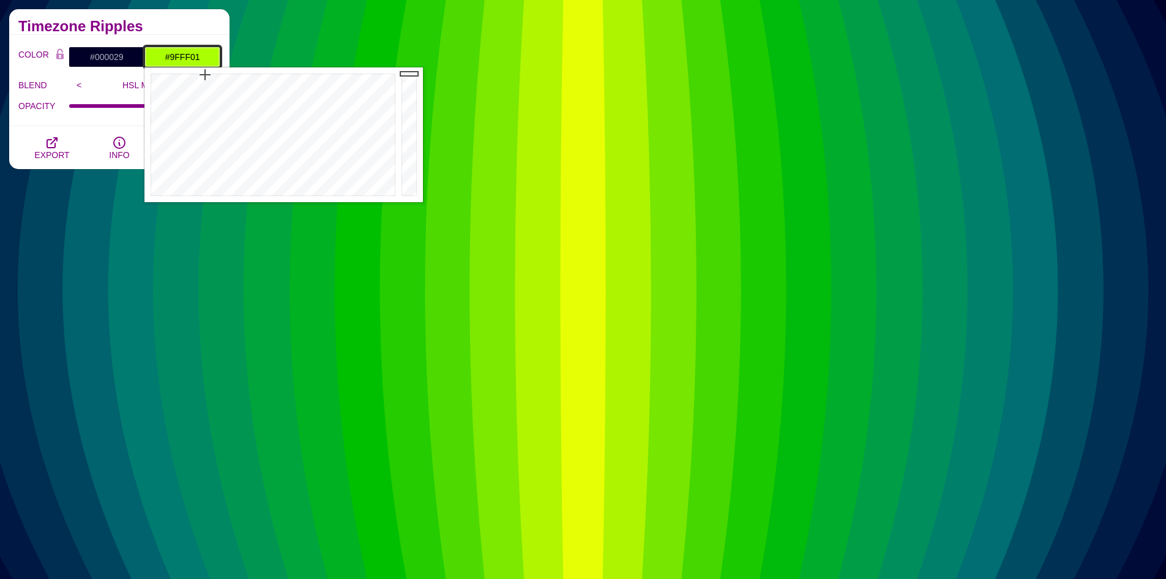
drag, startPoint x: 194, startPoint y: 77, endPoint x: 208, endPoint y: 74, distance: 13.8
click at [208, 74] on div at bounding box center [271, 134] width 254 height 135
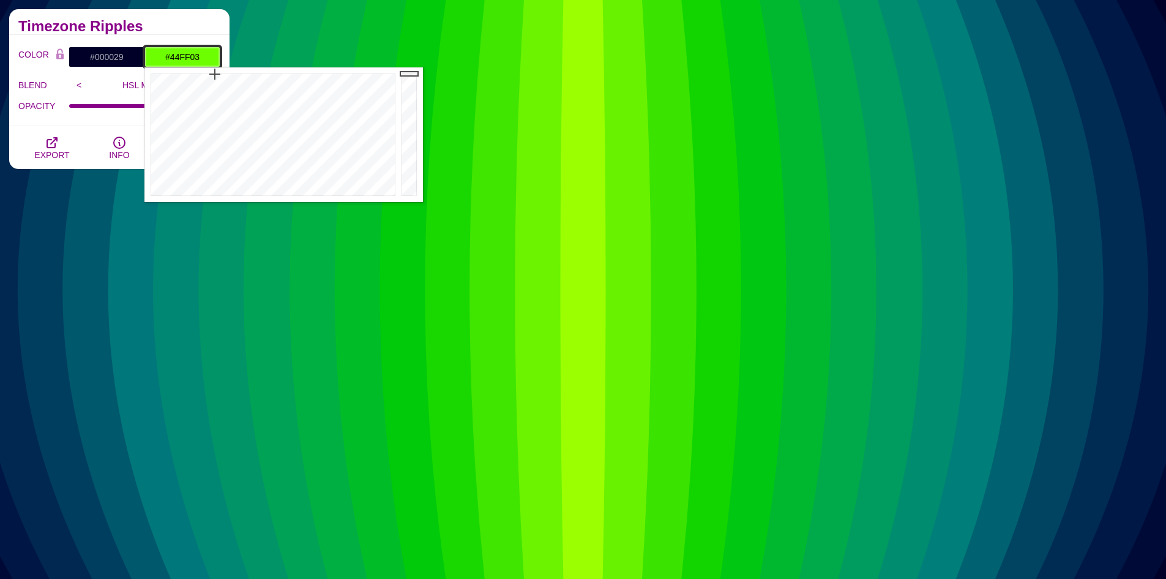
drag, startPoint x: 208, startPoint y: 74, endPoint x: 222, endPoint y: 75, distance: 14.1
click at [222, 75] on div at bounding box center [271, 134] width 254 height 135
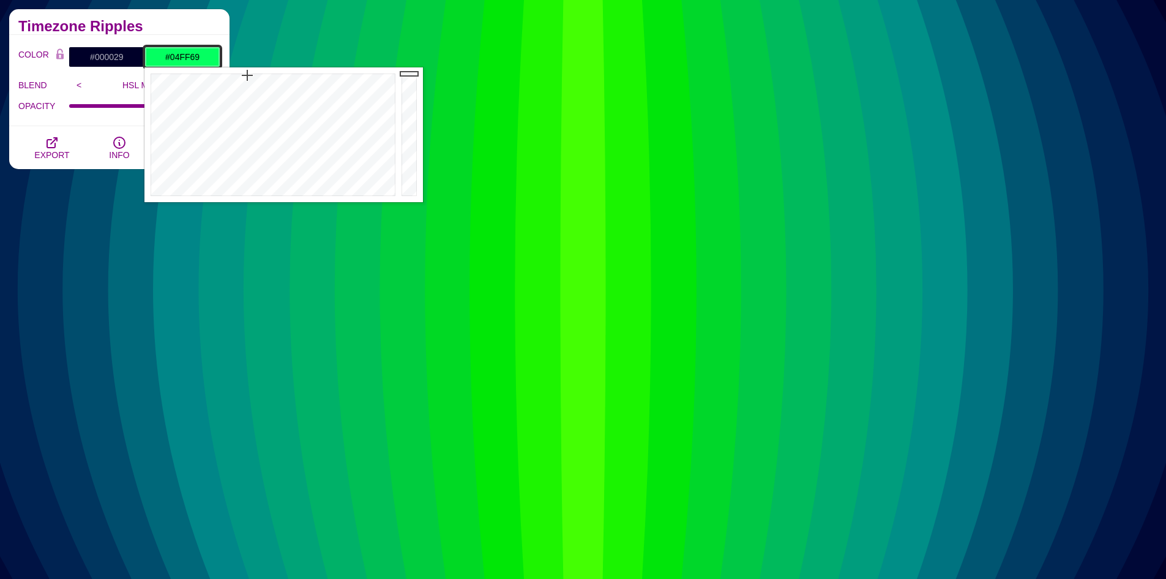
drag, startPoint x: 222, startPoint y: 75, endPoint x: 249, endPoint y: 75, distance: 27.6
click at [249, 75] on div at bounding box center [271, 134] width 254 height 135
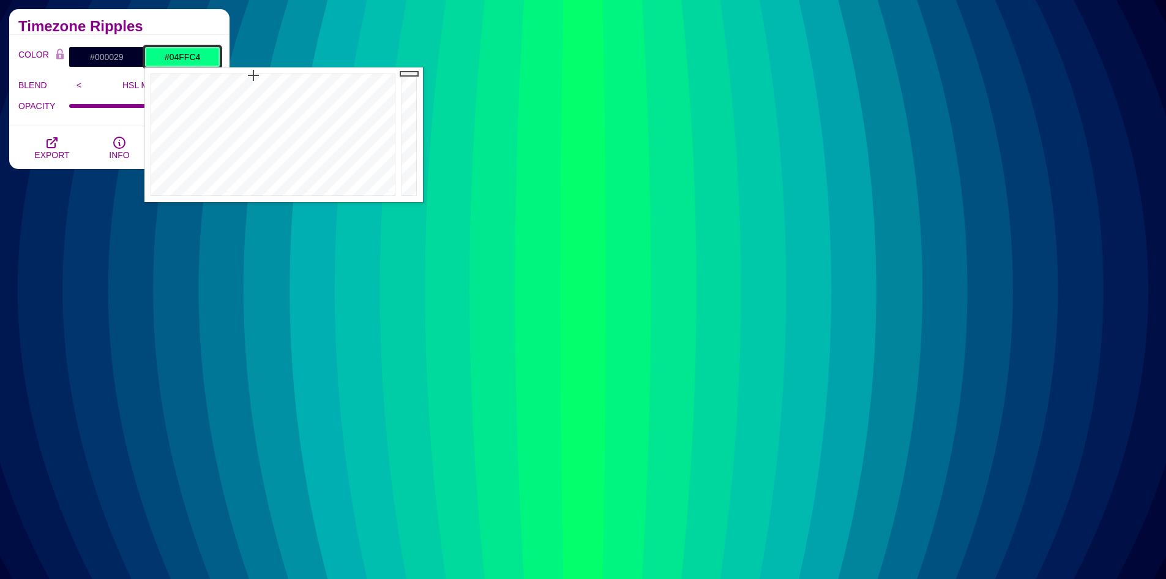
drag, startPoint x: 249, startPoint y: 75, endPoint x: 263, endPoint y: 75, distance: 14.1
click at [263, 75] on div at bounding box center [271, 134] width 254 height 135
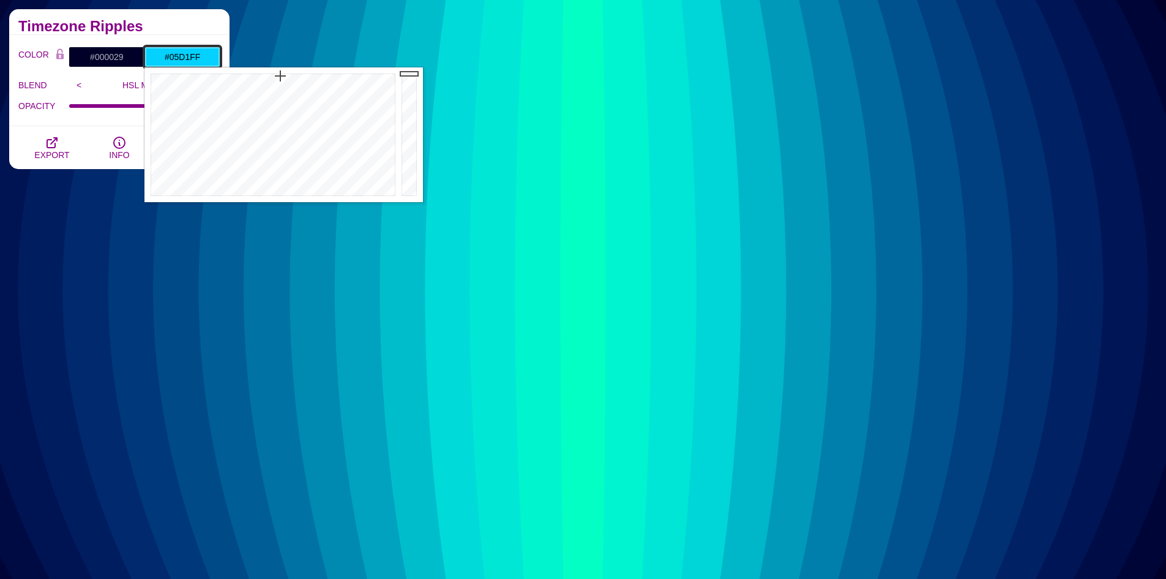
drag, startPoint x: 264, startPoint y: 75, endPoint x: 280, endPoint y: 76, distance: 16.5
click at [280, 76] on div at bounding box center [271, 134] width 254 height 135
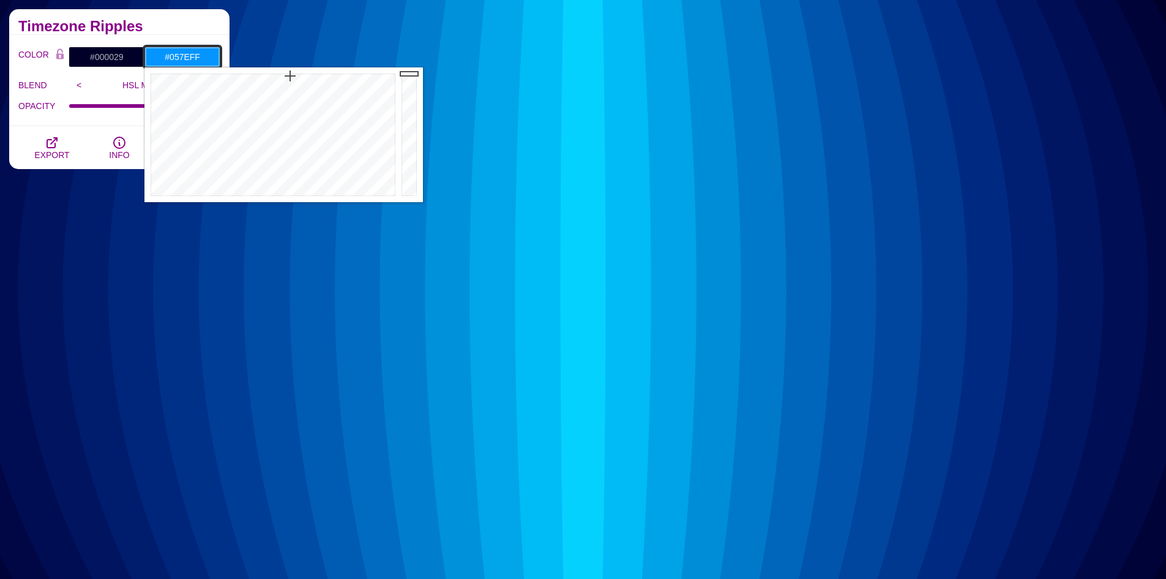
drag, startPoint x: 280, startPoint y: 76, endPoint x: 294, endPoint y: 76, distance: 13.5
click at [294, 76] on div at bounding box center [271, 134] width 254 height 135
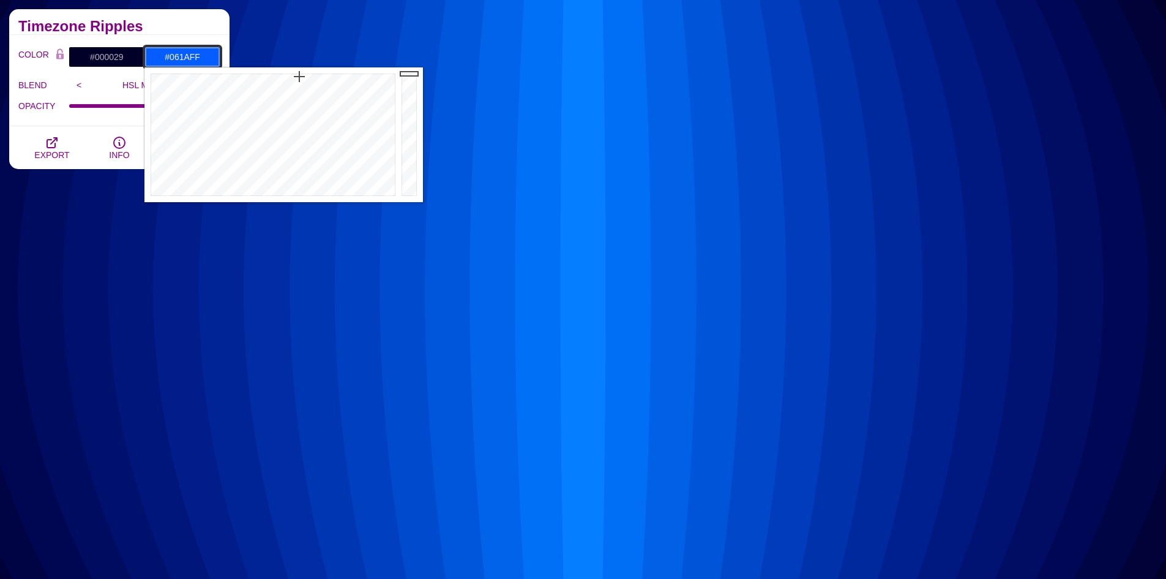
drag, startPoint x: 294, startPoint y: 76, endPoint x: 311, endPoint y: 77, distance: 17.2
click at [311, 77] on div at bounding box center [271, 134] width 254 height 135
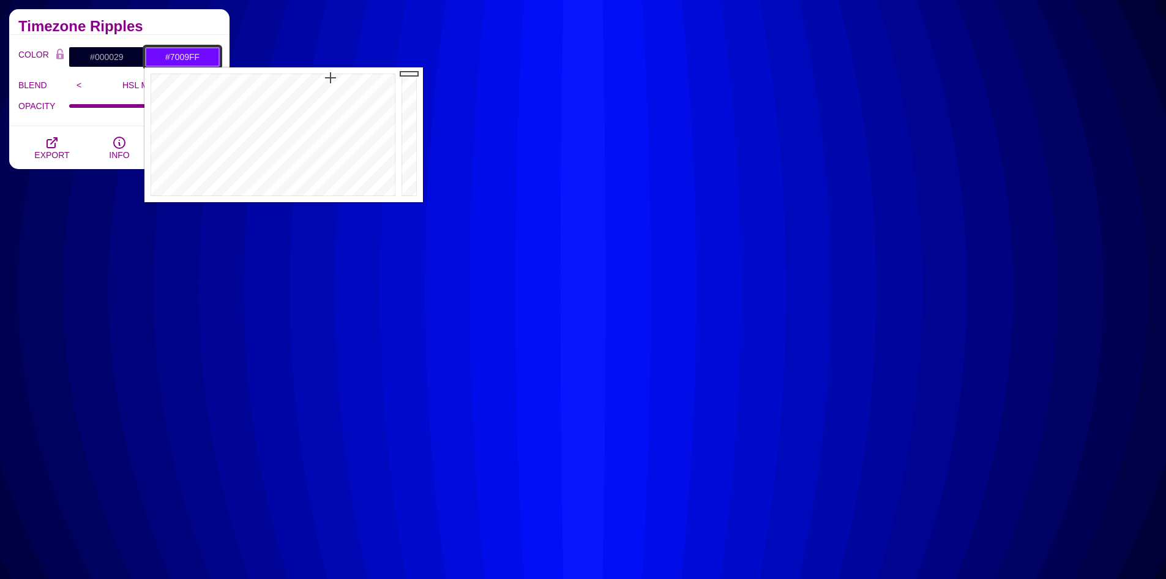
drag, startPoint x: 314, startPoint y: 77, endPoint x: 331, endPoint y: 78, distance: 16.6
click at [331, 78] on div at bounding box center [271, 134] width 254 height 135
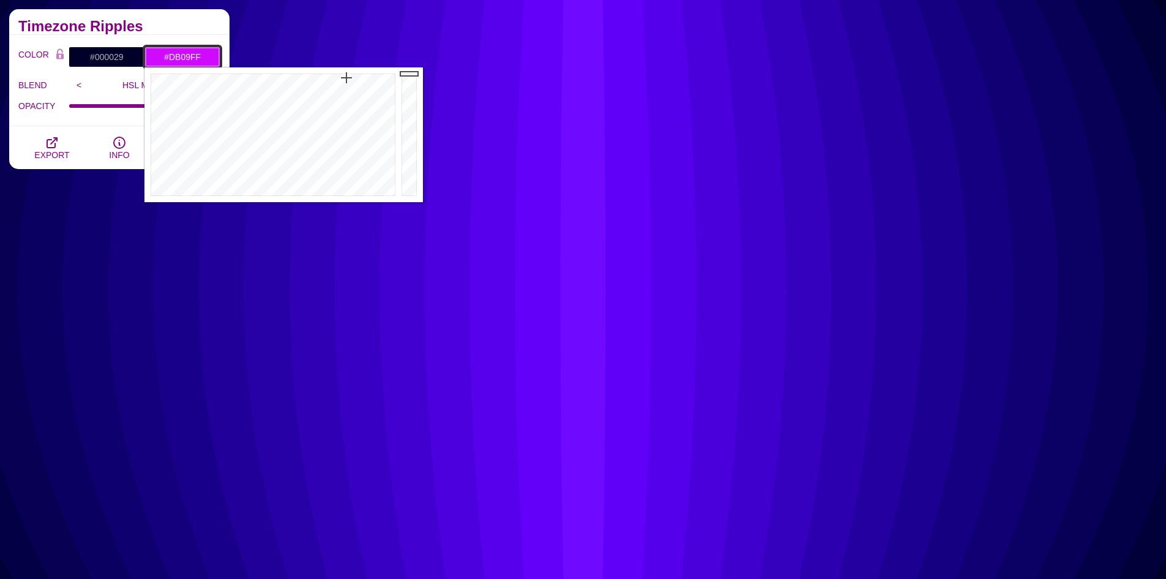
drag, startPoint x: 331, startPoint y: 78, endPoint x: 348, endPoint y: 78, distance: 17.8
click at [348, 78] on div at bounding box center [271, 134] width 254 height 135
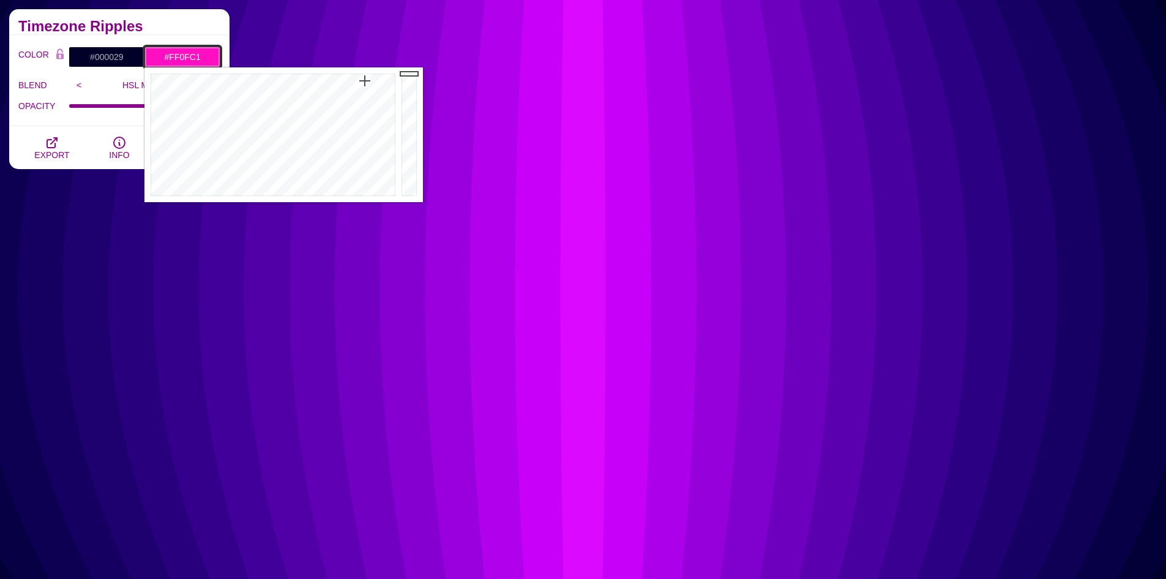
drag, startPoint x: 348, startPoint y: 78, endPoint x: 365, endPoint y: 81, distance: 16.7
click at [365, 81] on div at bounding box center [271, 134] width 254 height 135
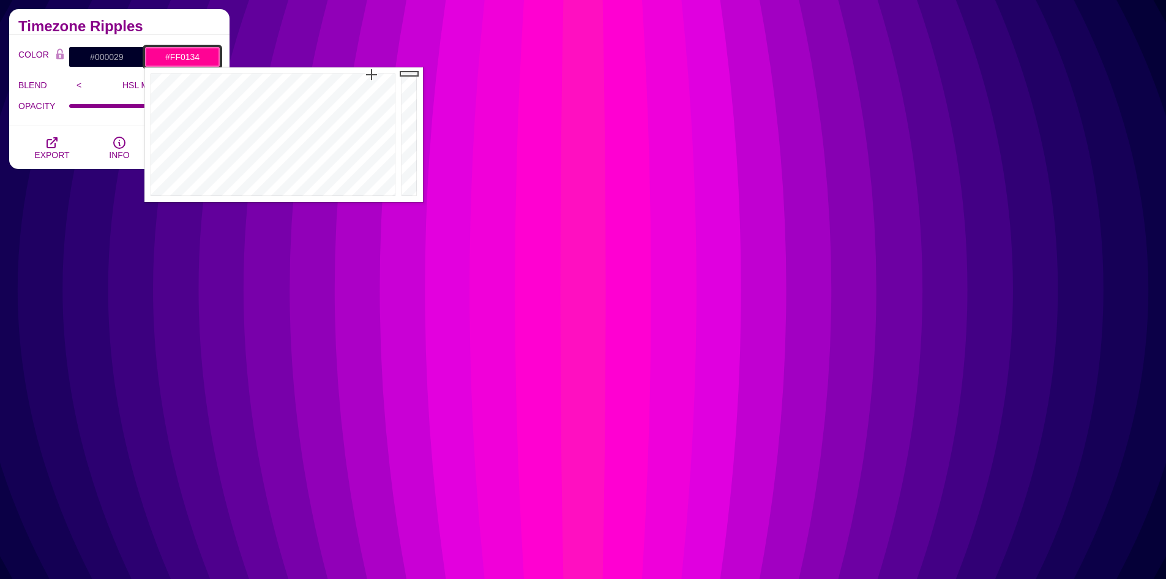
drag, startPoint x: 365, startPoint y: 81, endPoint x: 387, endPoint y: 74, distance: 23.0
click at [387, 74] on div at bounding box center [271, 134] width 254 height 135
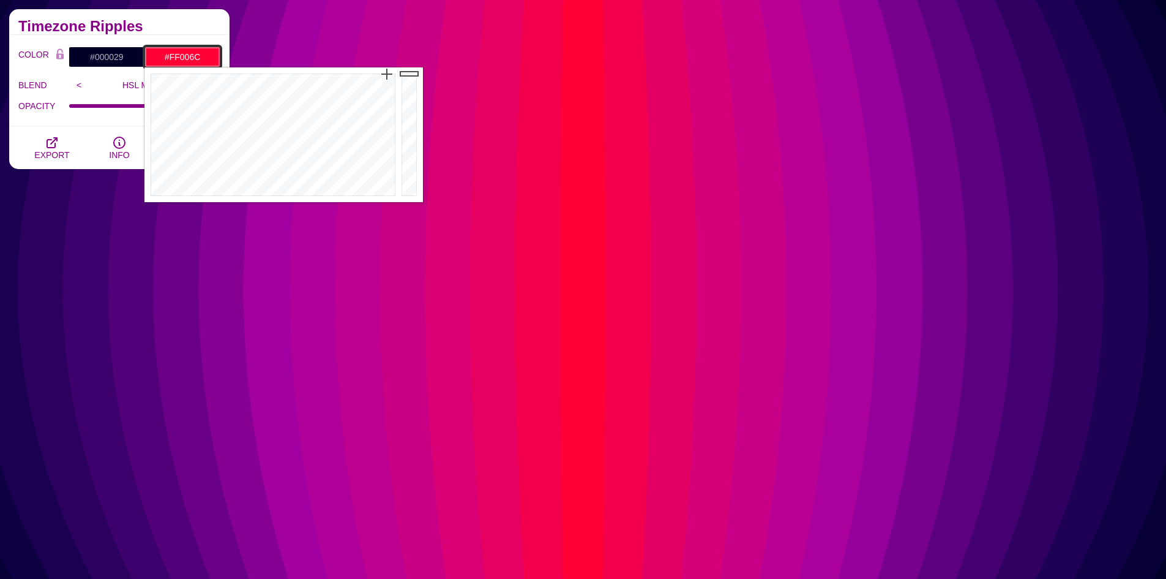
drag, startPoint x: 387, startPoint y: 74, endPoint x: 378, endPoint y: 73, distance: 9.2
click at [378, 73] on div at bounding box center [271, 134] width 254 height 135
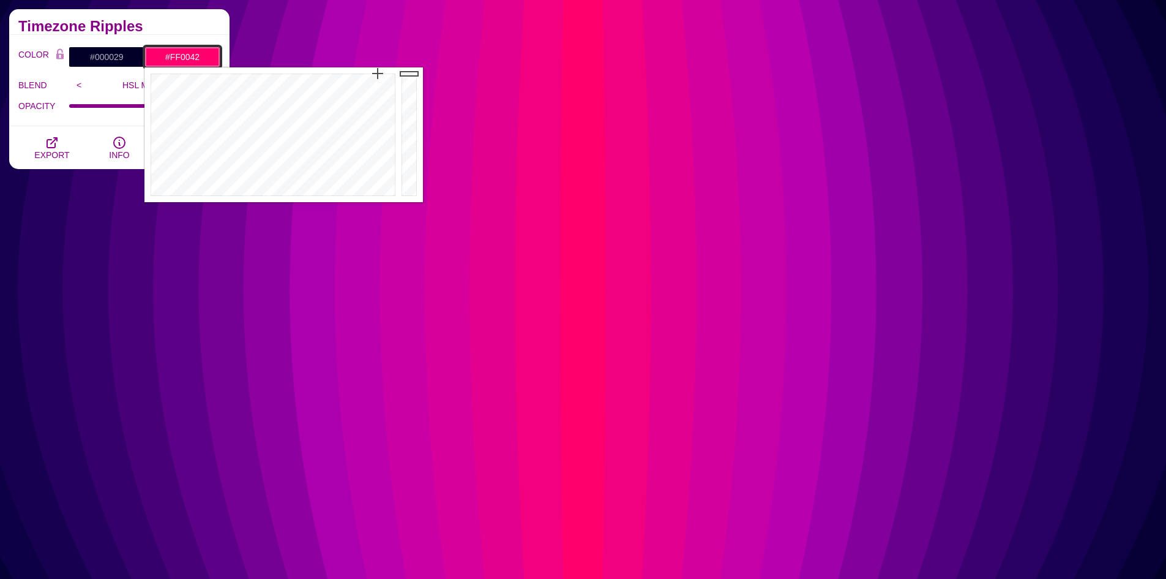
drag, startPoint x: 378, startPoint y: 73, endPoint x: 384, endPoint y: 73, distance: 6.7
click at [384, 73] on div at bounding box center [271, 134] width 254 height 135
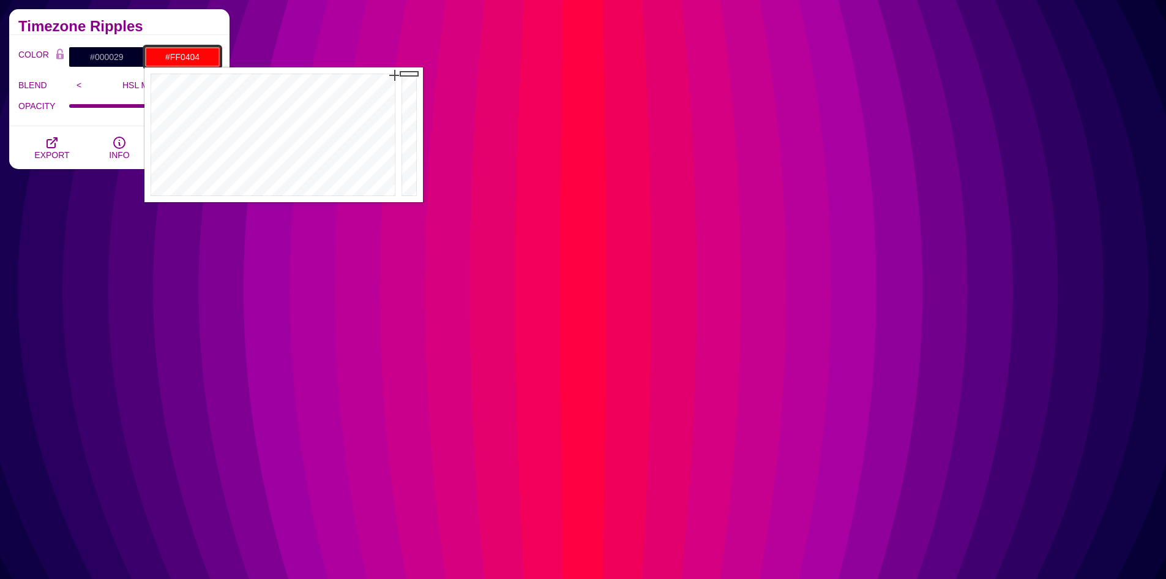
drag, startPoint x: 384, startPoint y: 73, endPoint x: 396, endPoint y: 75, distance: 11.2
click at [396, 75] on div at bounding box center [271, 134] width 254 height 135
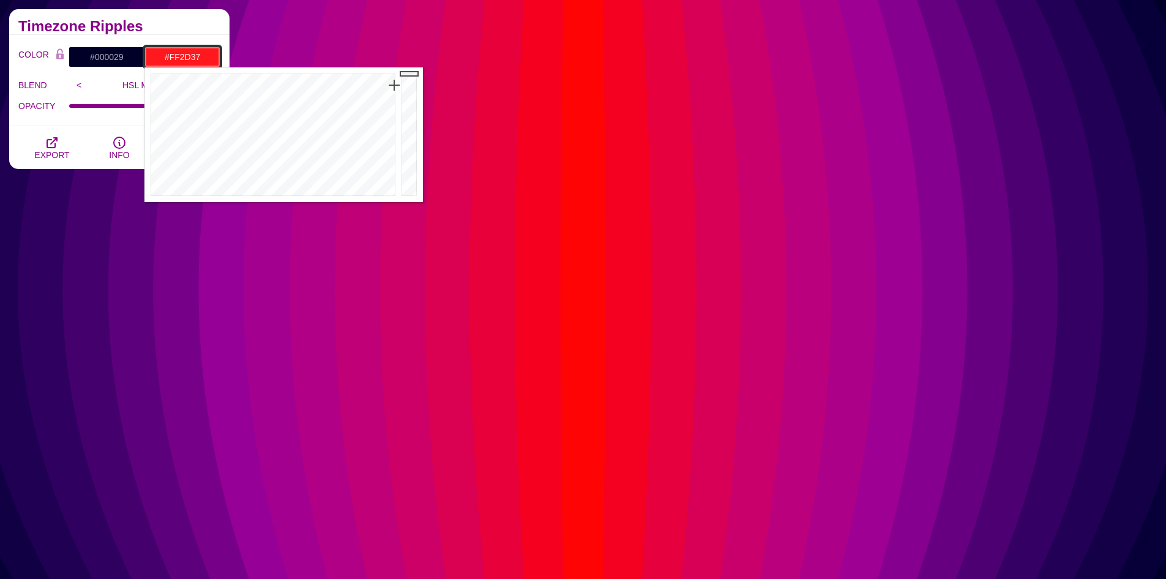
drag, startPoint x: 396, startPoint y: 75, endPoint x: 393, endPoint y: 96, distance: 20.4
click at [393, 96] on div at bounding box center [271, 134] width 254 height 135
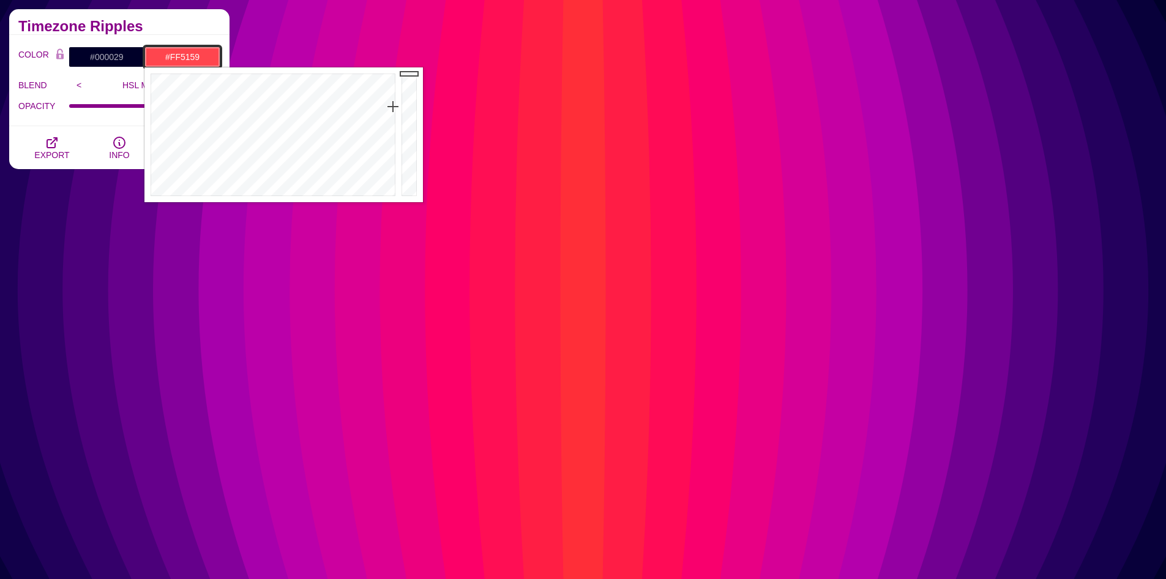
drag, startPoint x: 393, startPoint y: 96, endPoint x: 393, endPoint y: 112, distance: 16.5
click at [393, 112] on div at bounding box center [271, 134] width 254 height 135
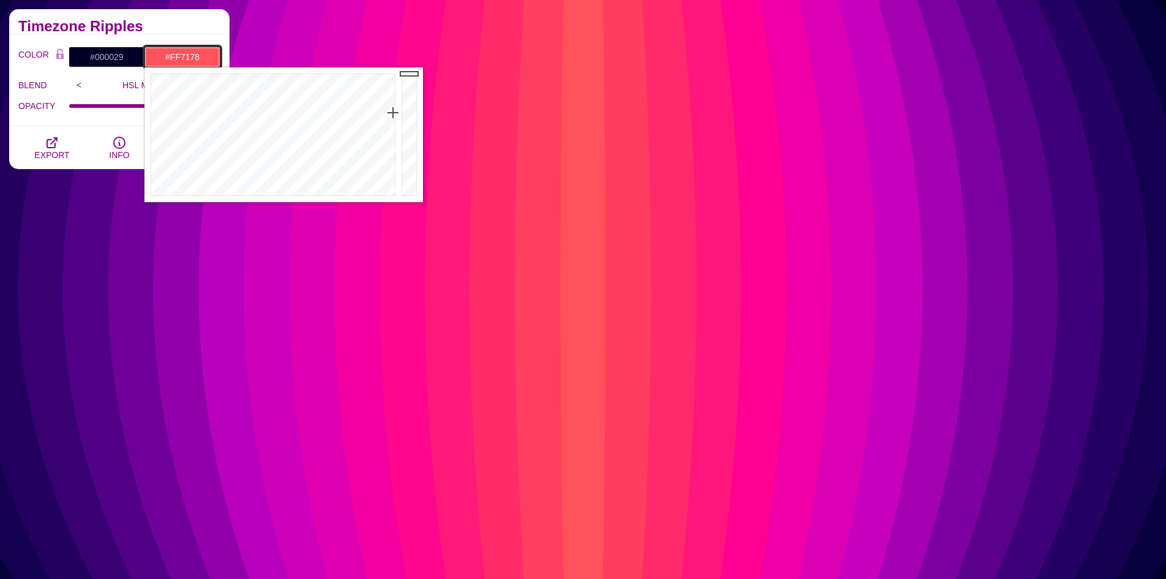
drag, startPoint x: 393, startPoint y: 112, endPoint x: 393, endPoint y: 129, distance: 16.5
click at [393, 128] on div at bounding box center [271, 134] width 254 height 135
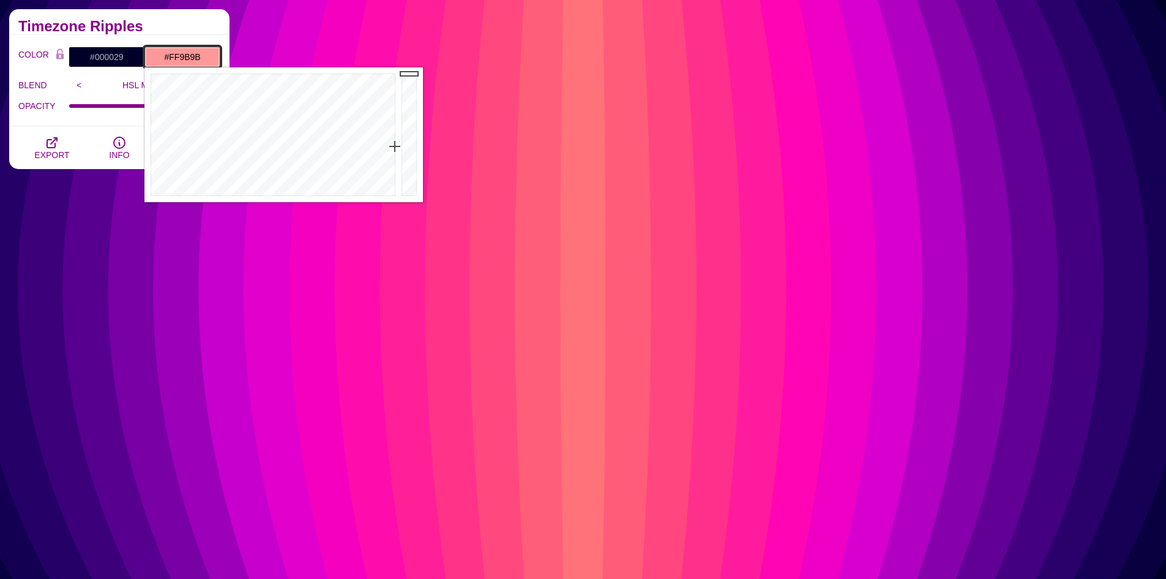
drag, startPoint x: 393, startPoint y: 129, endPoint x: 395, endPoint y: 148, distance: 19.1
click at [395, 148] on div at bounding box center [271, 134] width 254 height 135
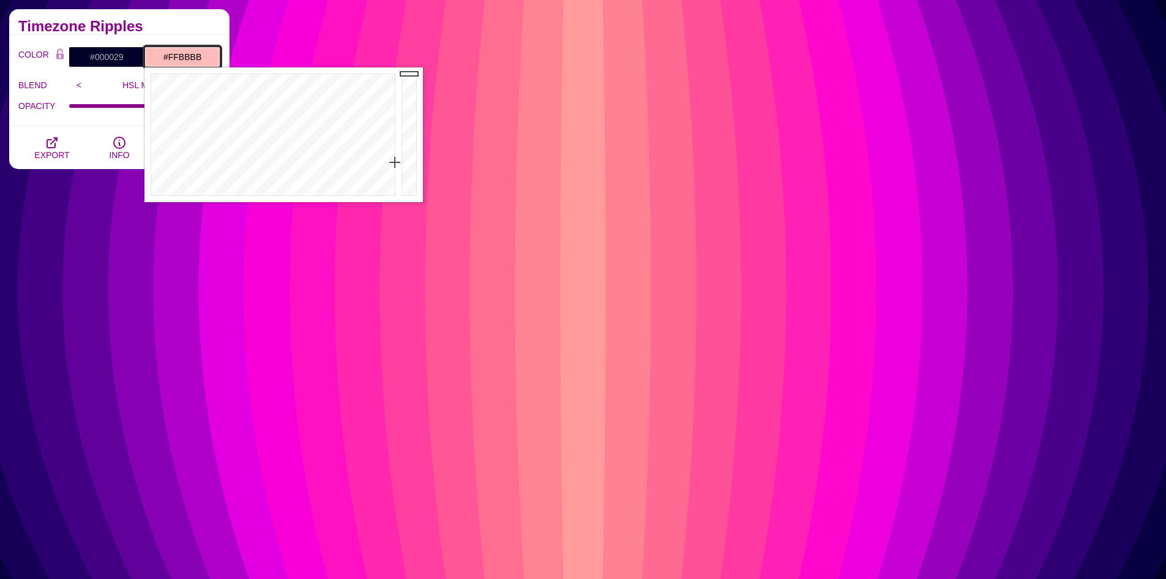
drag, startPoint x: 395, startPoint y: 148, endPoint x: 397, endPoint y: 163, distance: 15.5
click at [397, 163] on div at bounding box center [271, 134] width 254 height 135
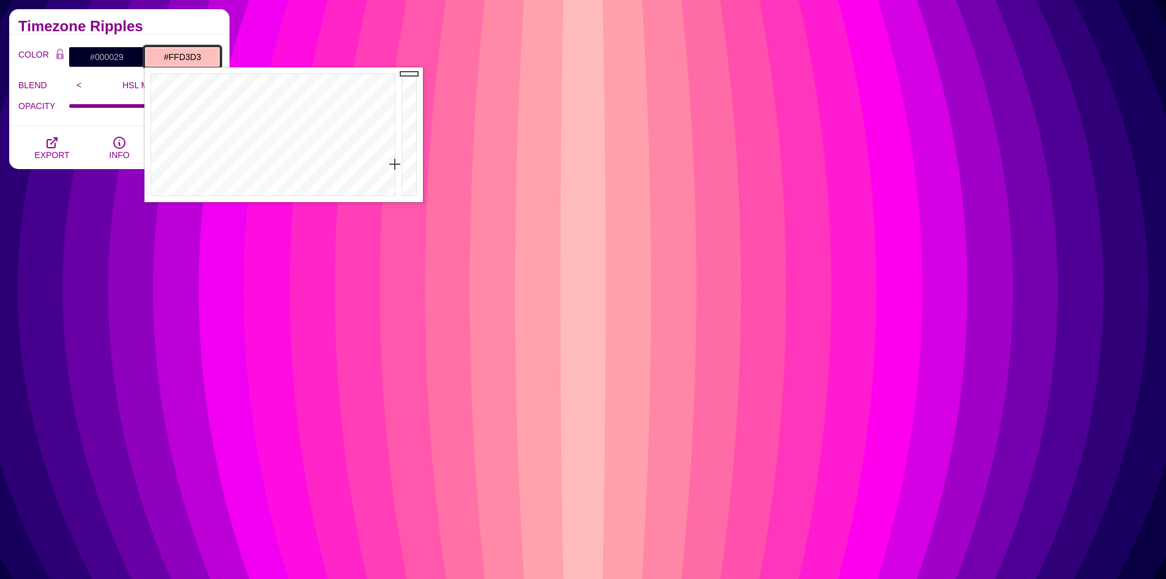
drag, startPoint x: 397, startPoint y: 163, endPoint x: 397, endPoint y: 174, distance: 11.6
click at [397, 174] on div at bounding box center [271, 134] width 254 height 135
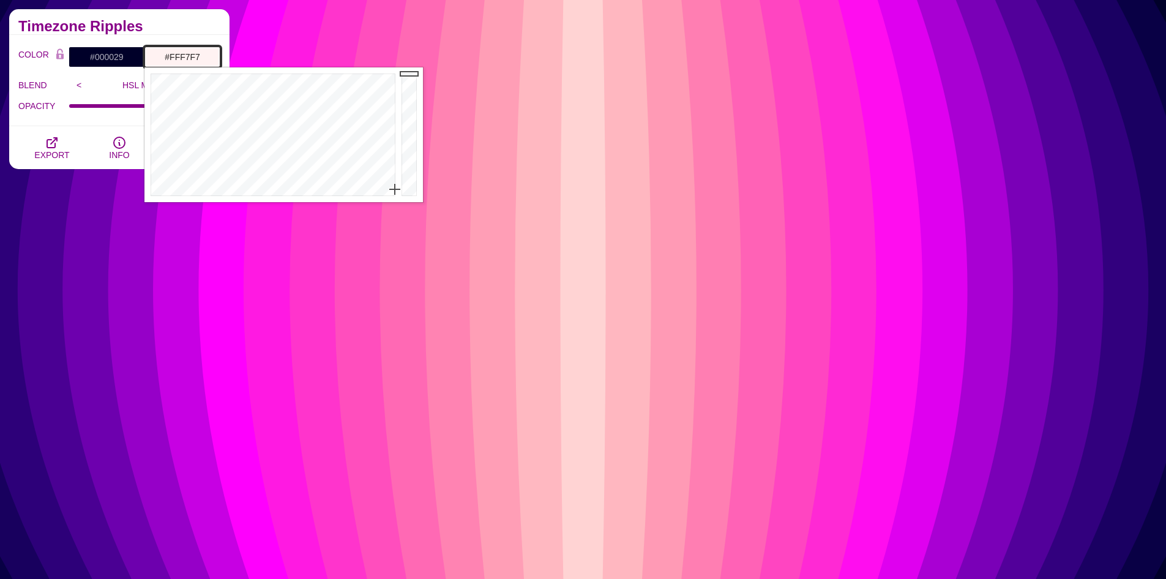
drag, startPoint x: 397, startPoint y: 174, endPoint x: 400, endPoint y: 192, distance: 17.3
click at [400, 192] on div "Close" at bounding box center [283, 134] width 279 height 135
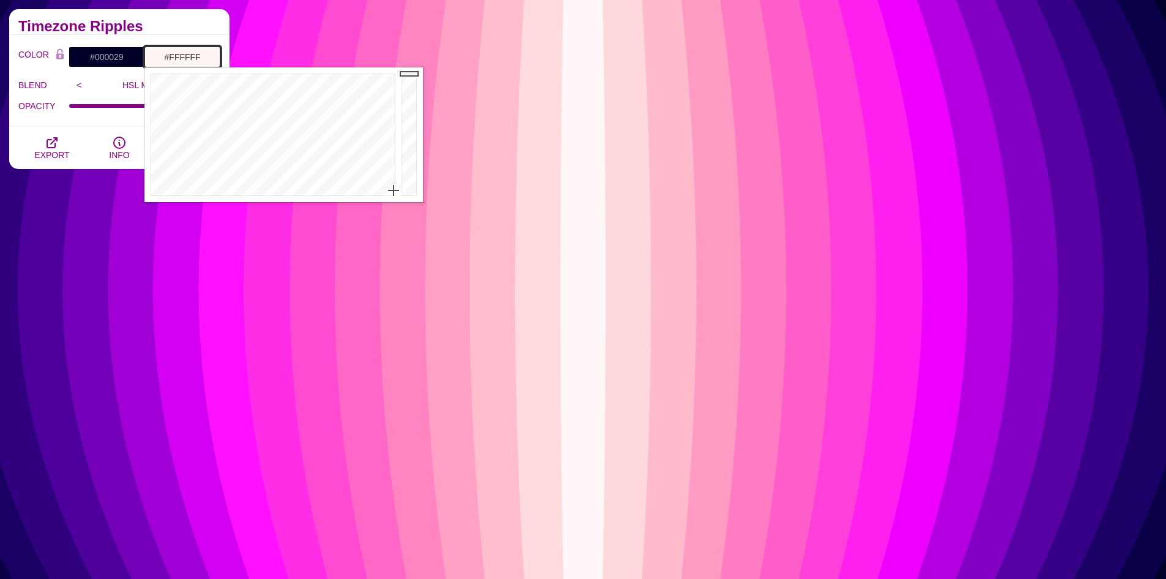
drag
click at [395, 202] on body "SVG Backgrounds Logo Backgrounds Categories Abstract Patterns Geometric Gradien…" at bounding box center [583, 531] width 1166 height 4589
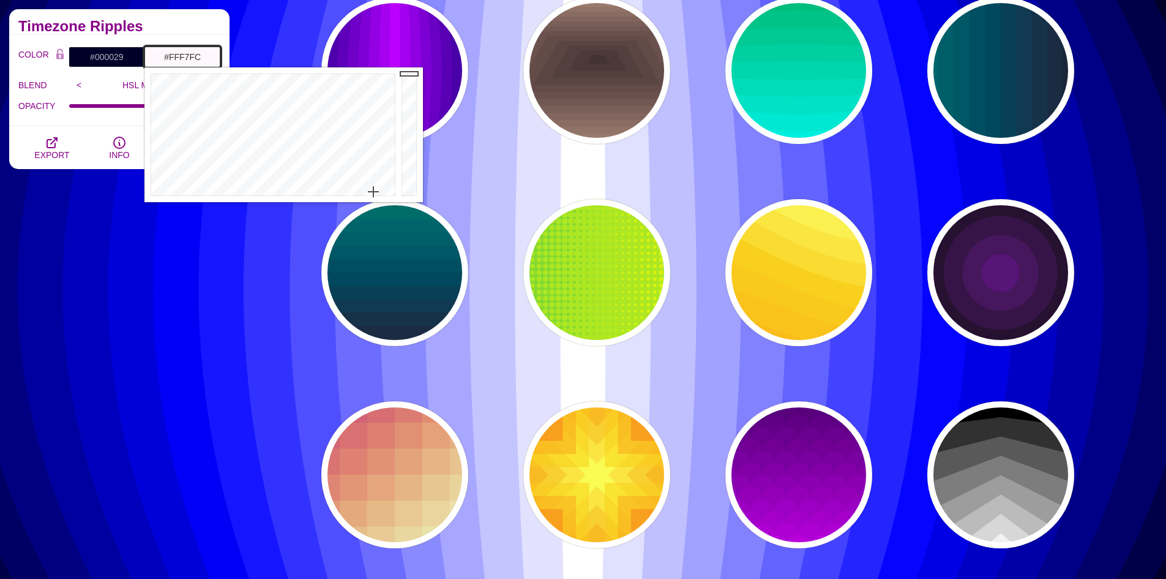
click at [367, 192] on div at bounding box center [271, 134] width 254 height 135
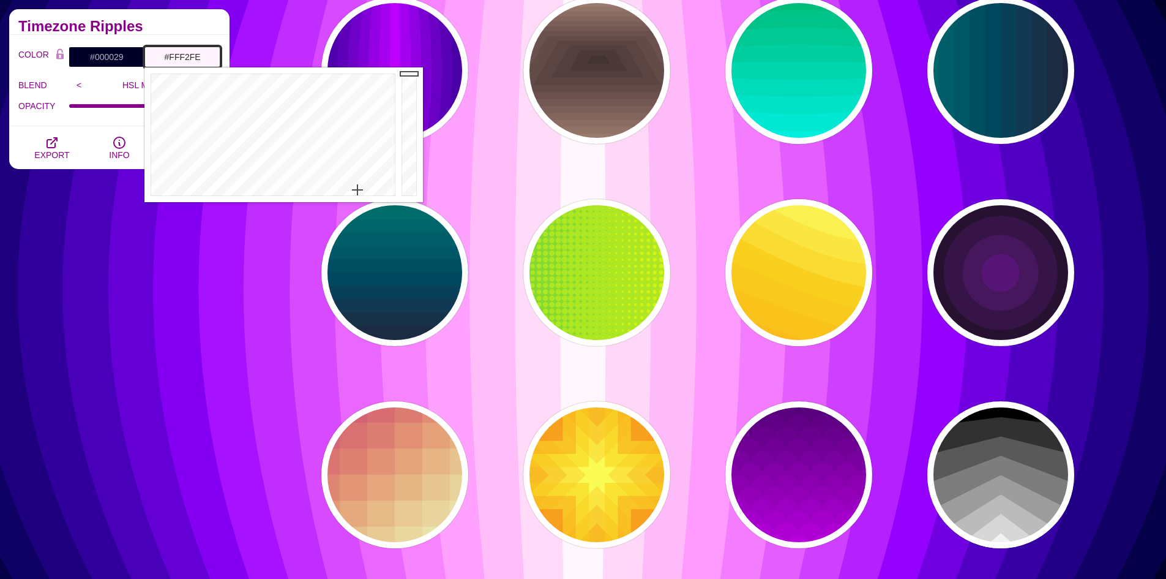
click at [358, 189] on div at bounding box center [271, 134] width 254 height 135
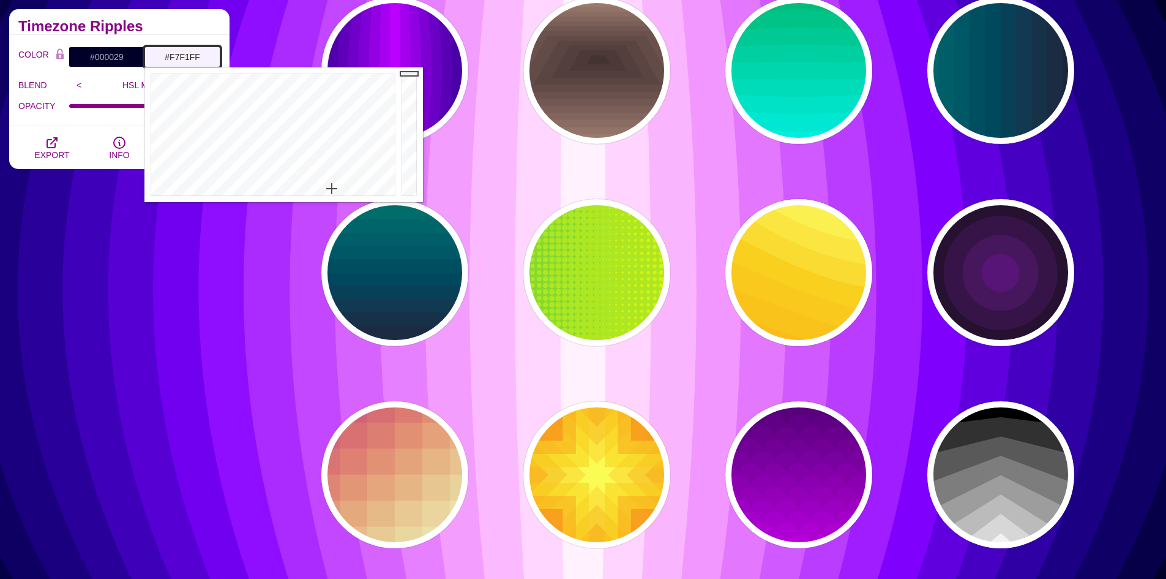
click at [331, 189] on div at bounding box center [271, 134] width 254 height 135
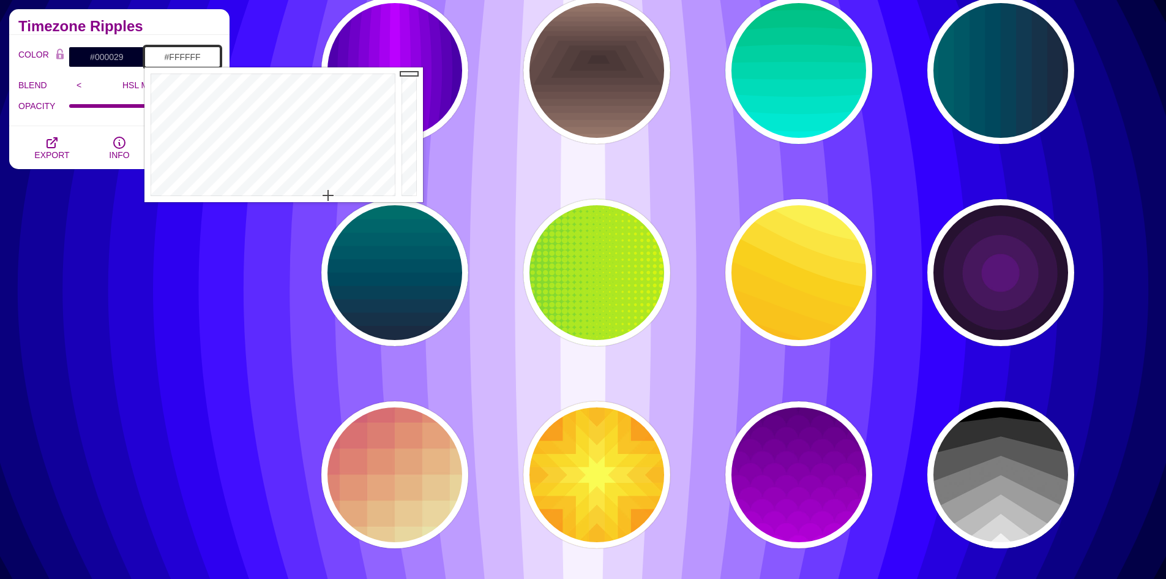
click at [328, 196] on div at bounding box center [271, 134] width 254 height 135
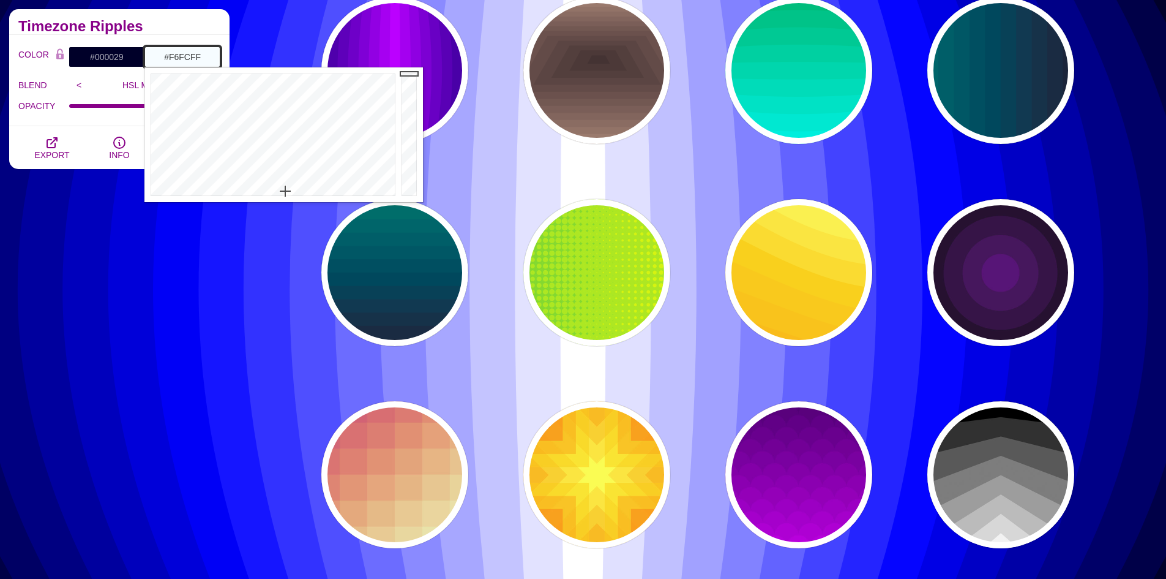
click at [285, 191] on div at bounding box center [271, 134] width 254 height 135
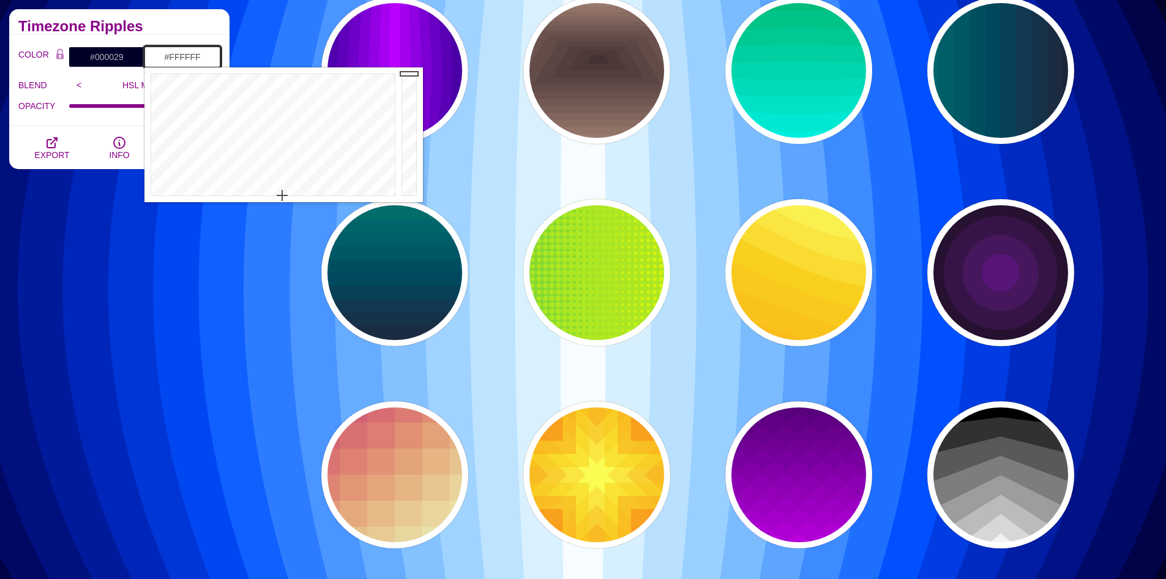
click at [263, 198] on div at bounding box center [271, 134] width 254 height 135
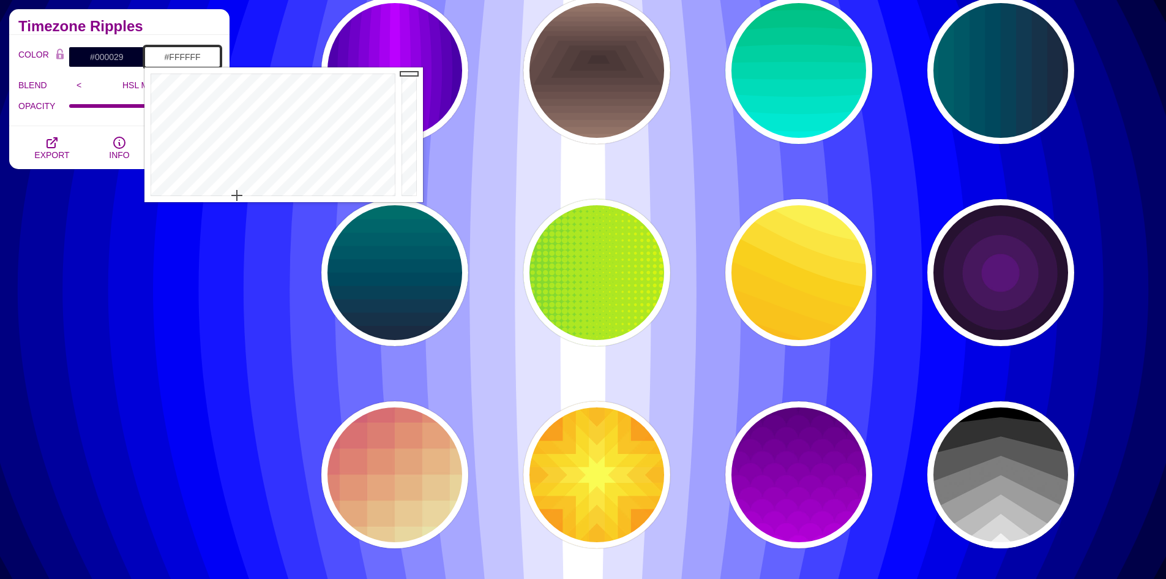
click at [237, 198] on div at bounding box center [271, 134] width 254 height 135
click at [257, 67] on body "SVG Backgrounds Logo Backgrounds Categories Abstract Patterns Geometric Gradien…" at bounding box center [583, 531] width 1166 height 4589
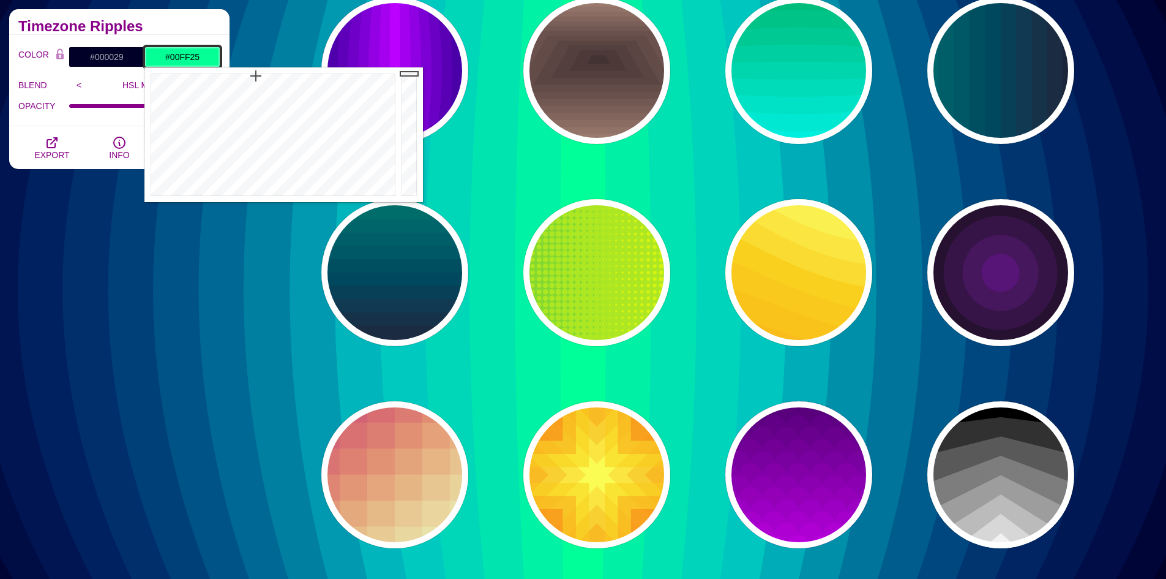
click at [238, 73] on div at bounding box center [271, 134] width 254 height 135
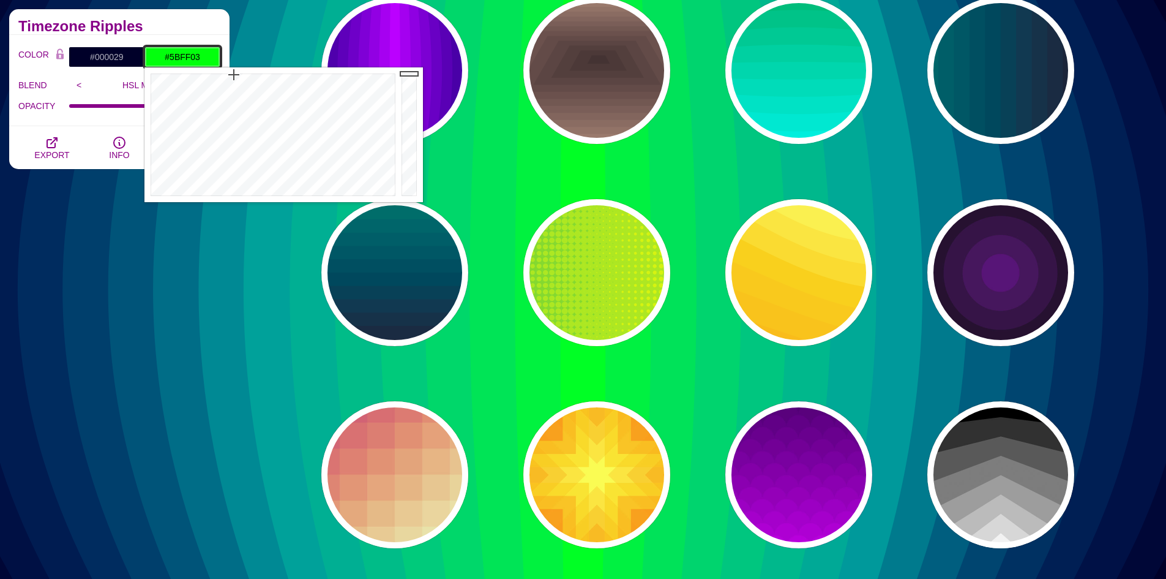
click at [218, 75] on div at bounding box center [271, 134] width 254 height 135
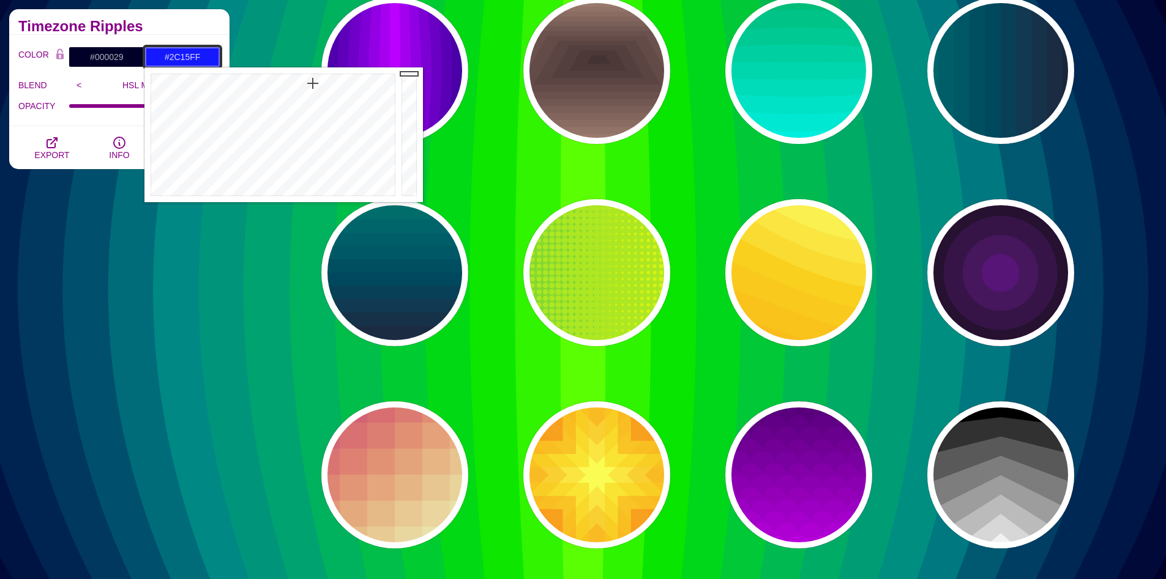
click at [318, 83] on div at bounding box center [271, 134] width 254 height 135
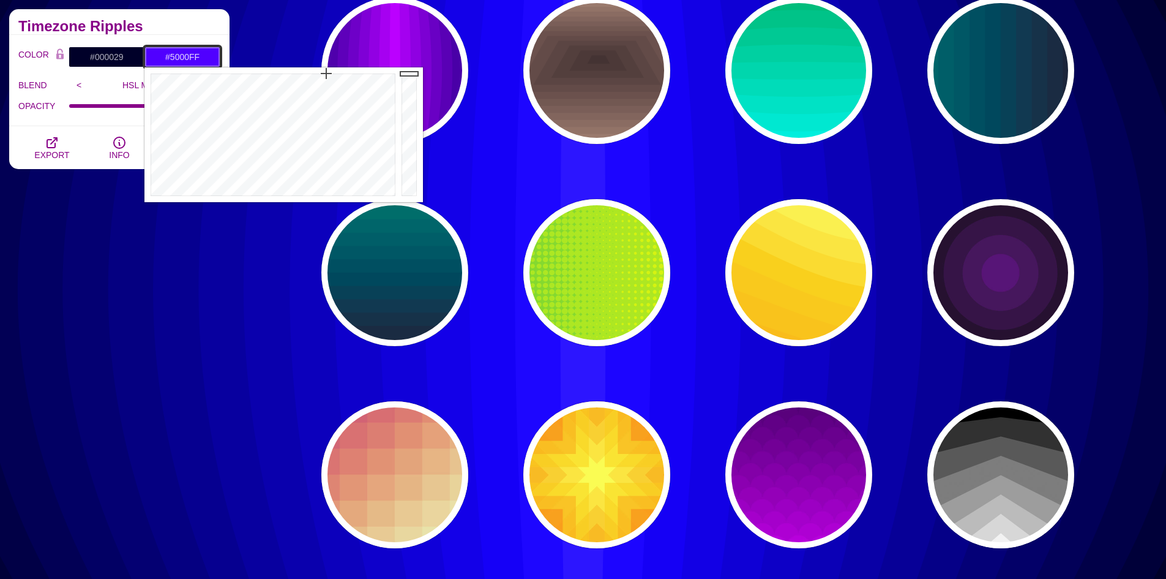
click at [327, 69] on div at bounding box center [271, 134] width 254 height 135
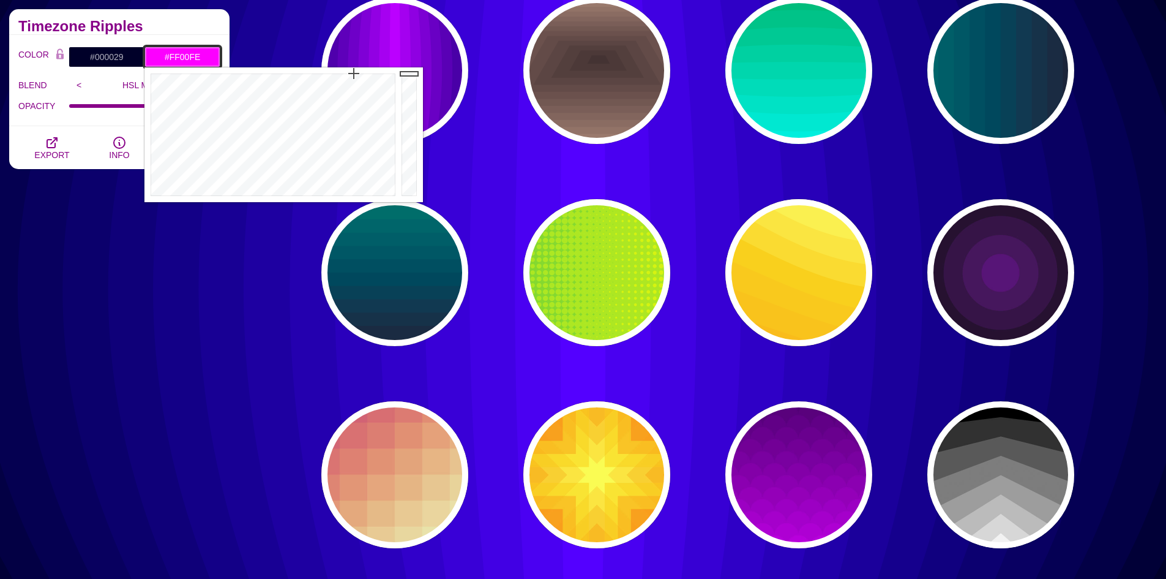
click at [354, 72] on div at bounding box center [271, 134] width 254 height 135
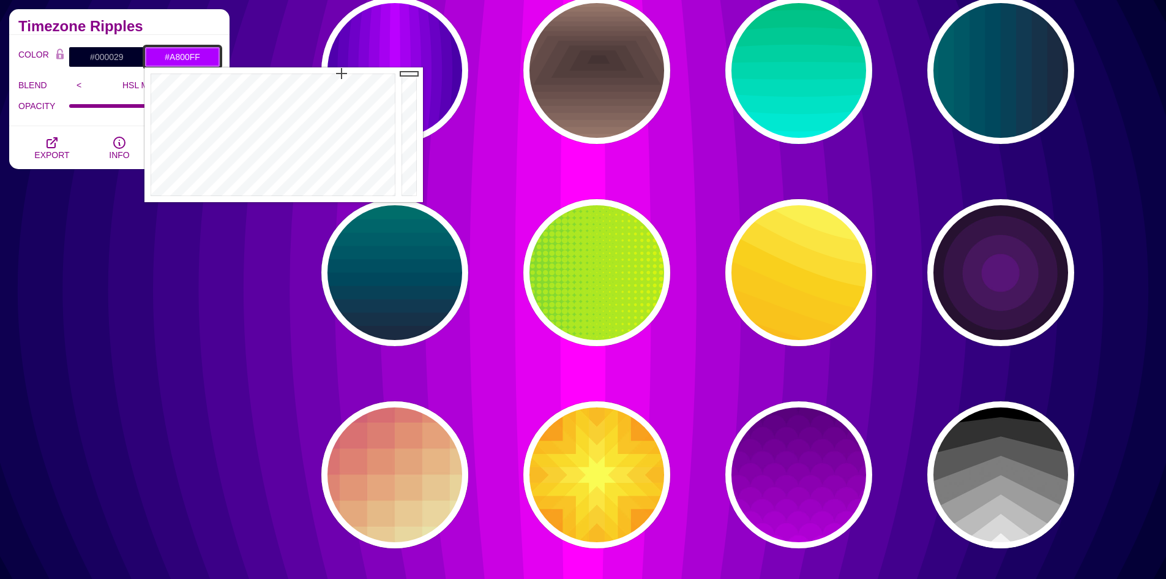
click at [340, 73] on div at bounding box center [271, 134] width 254 height 135
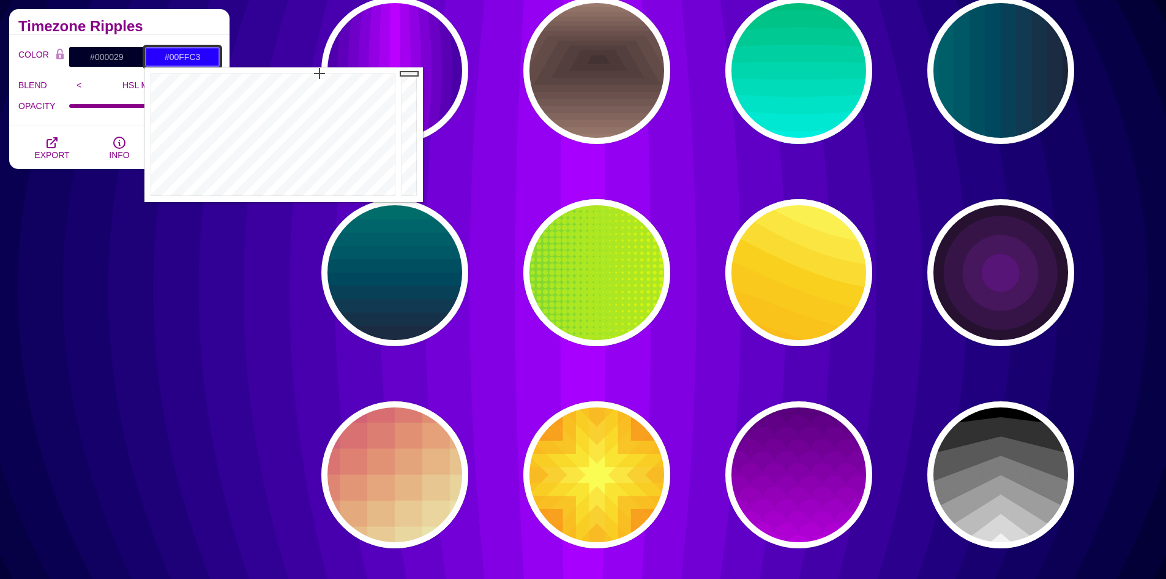
click at [263, 68] on div at bounding box center [271, 134] width 254 height 135
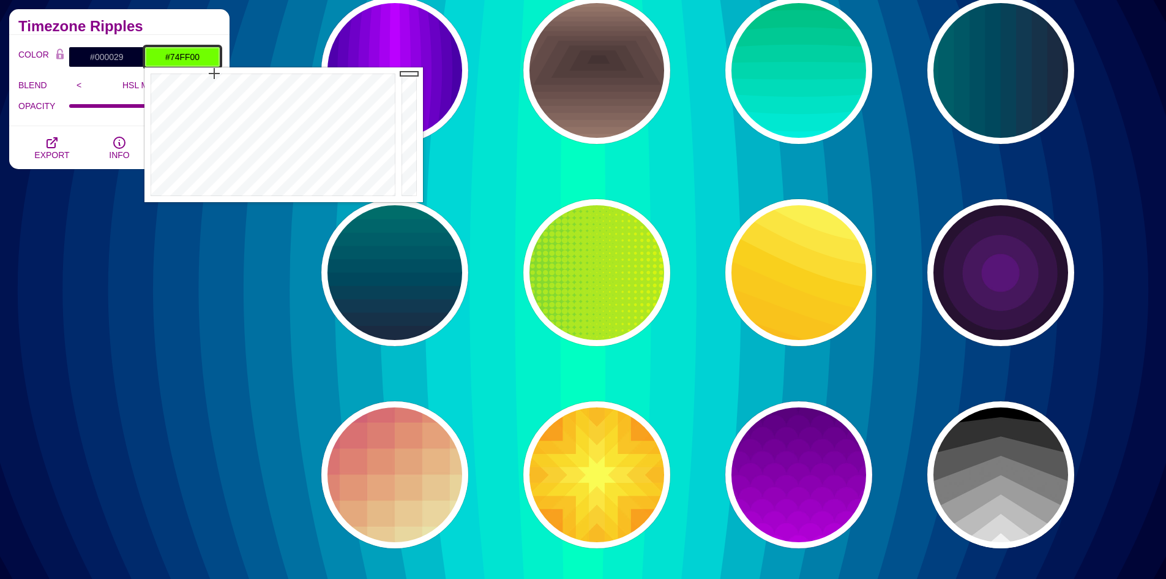
click at [214, 67] on div at bounding box center [271, 134] width 254 height 135
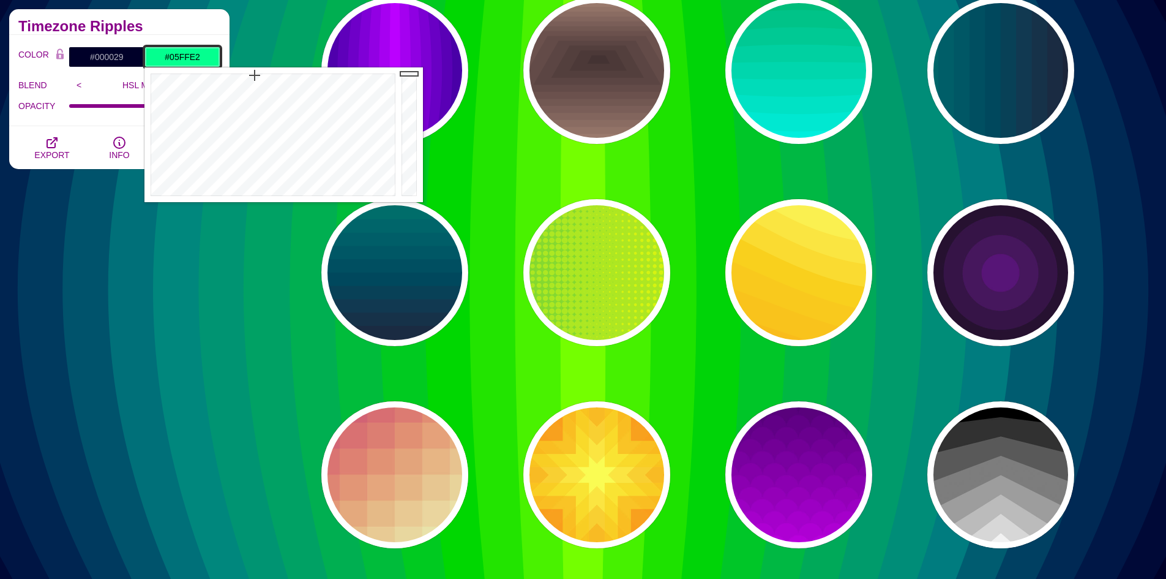
click at [268, 76] on div at bounding box center [271, 134] width 254 height 135
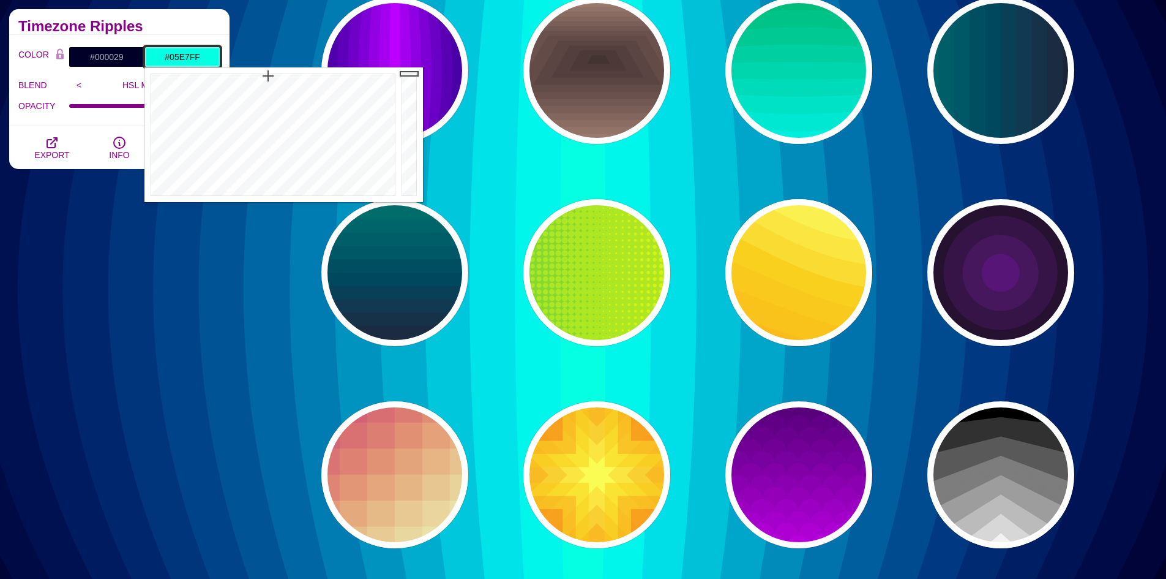
type input "#05E0FF"
click at [278, 76] on div at bounding box center [271, 134] width 254 height 135
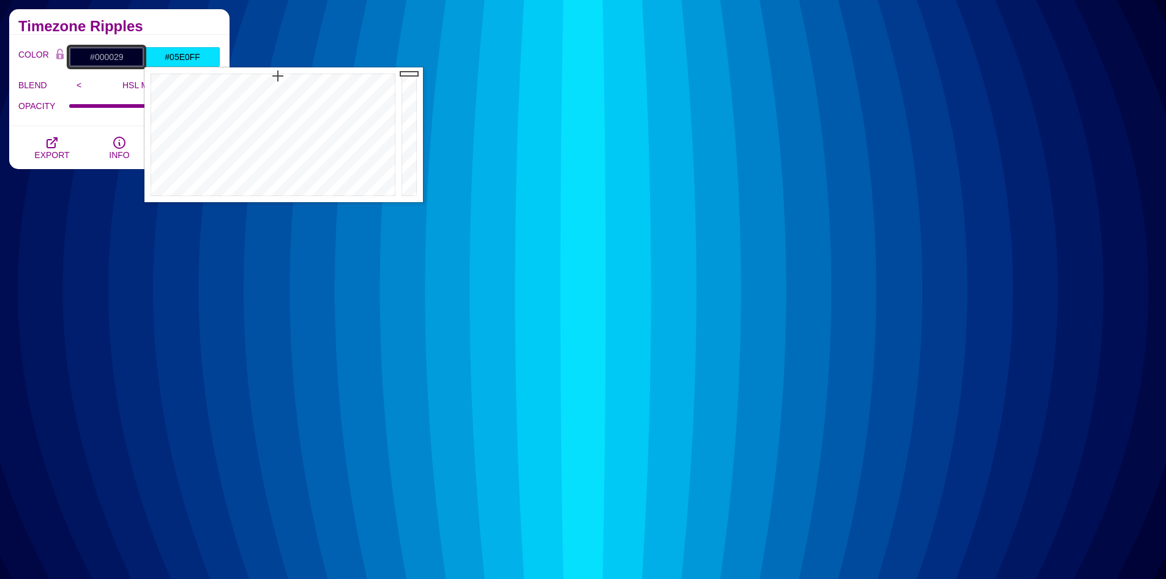
click at [118, 55] on input "#000029" at bounding box center [107, 57] width 76 height 21
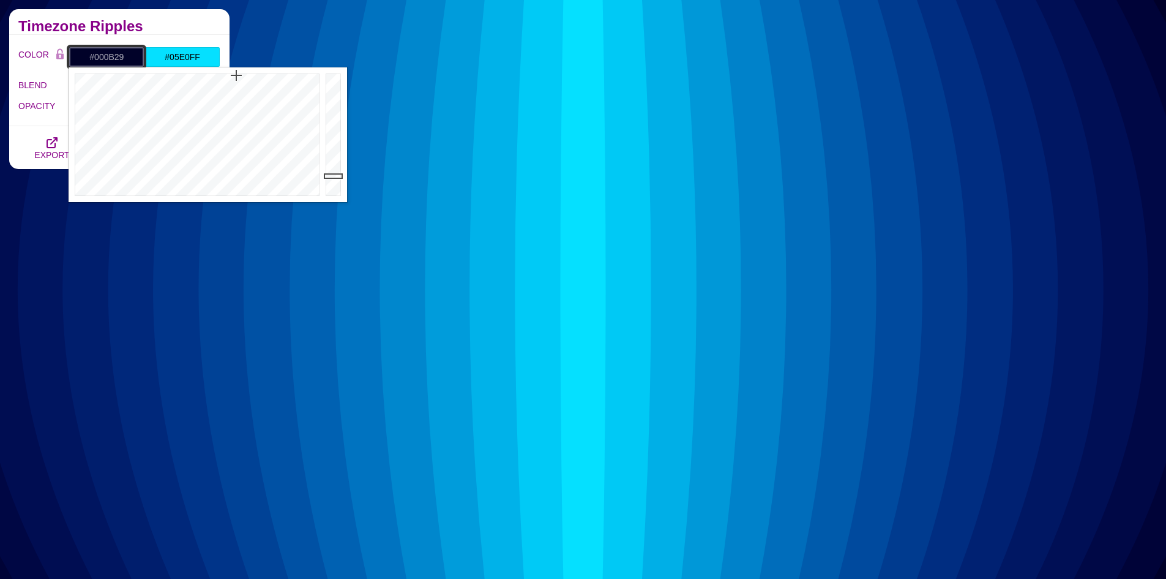
click at [227, 72] on div at bounding box center [196, 134] width 254 height 135
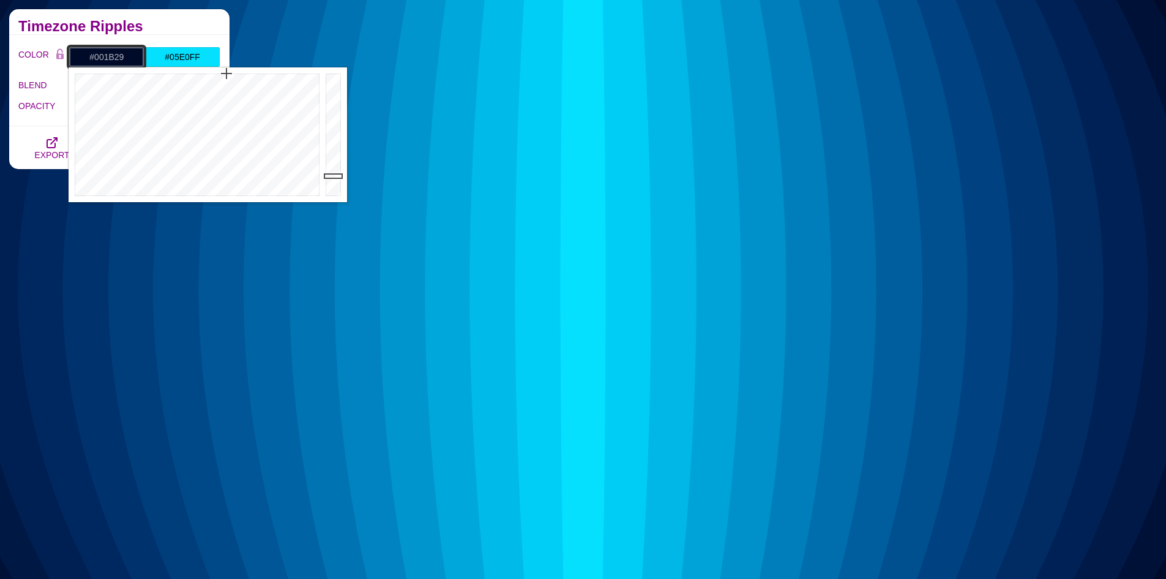
click at [211, 73] on div at bounding box center [196, 134] width 254 height 135
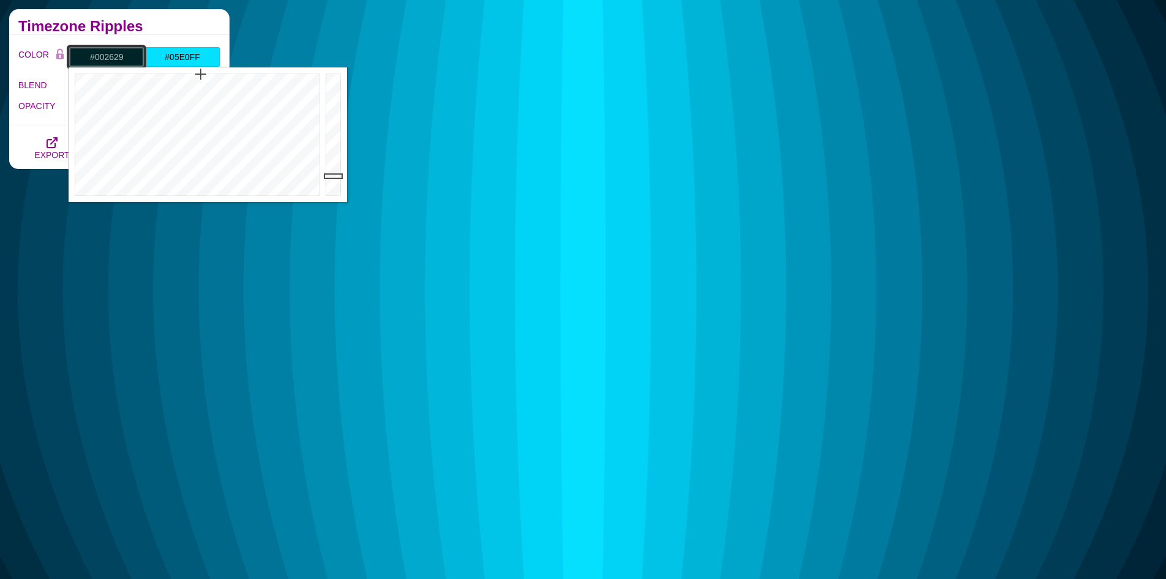
click at [200, 74] on div at bounding box center [196, 134] width 254 height 135
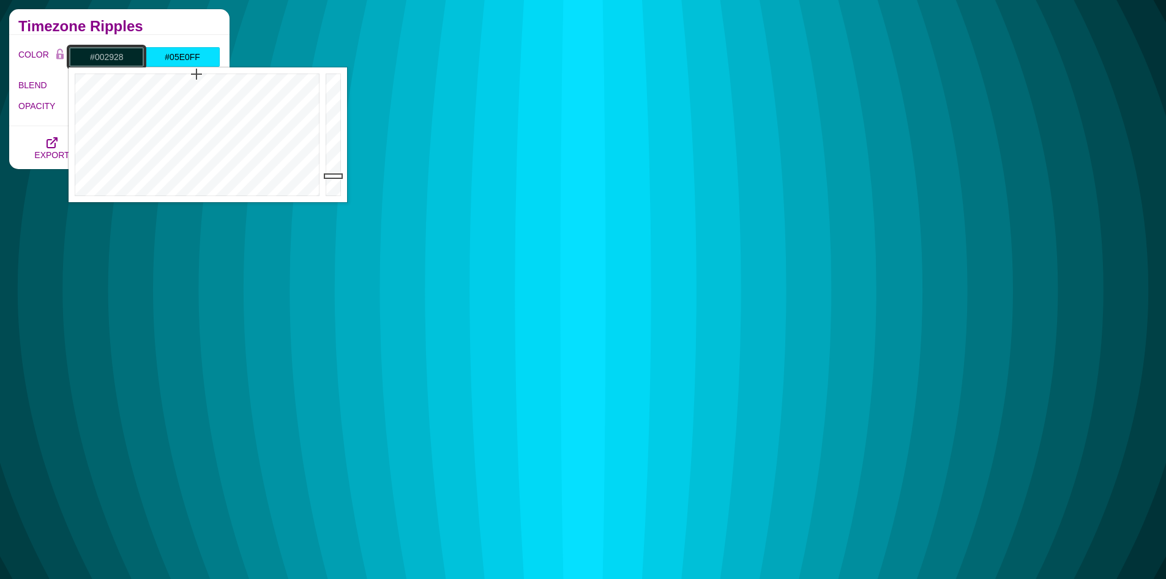
click at [197, 74] on div at bounding box center [196, 134] width 254 height 135
click at [236, 77] on div at bounding box center [196, 134] width 254 height 135
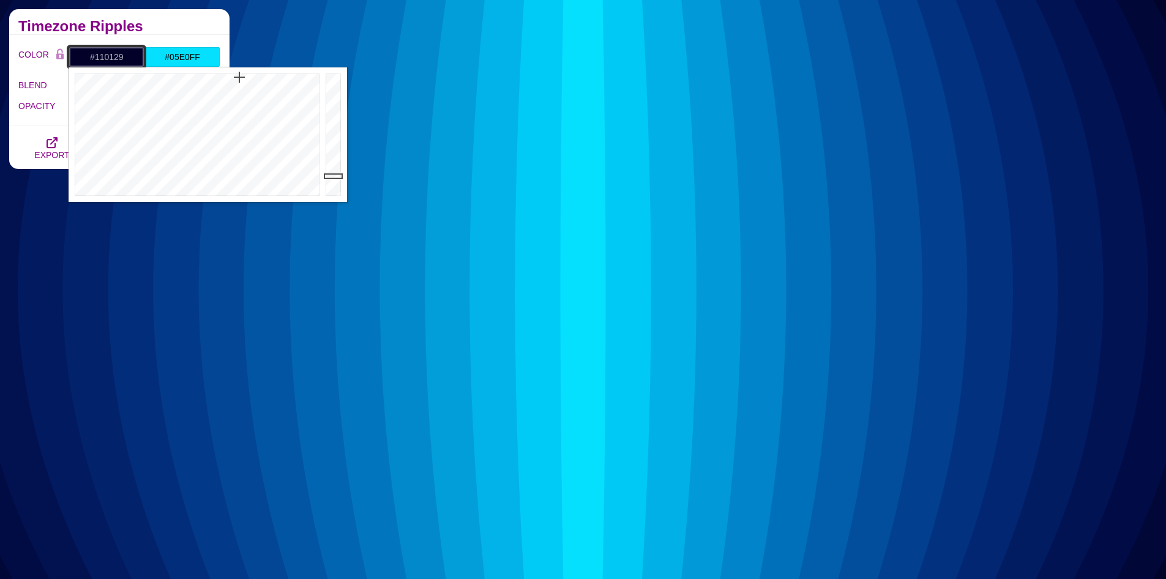
click at [255, 77] on div at bounding box center [196, 134] width 254 height 135
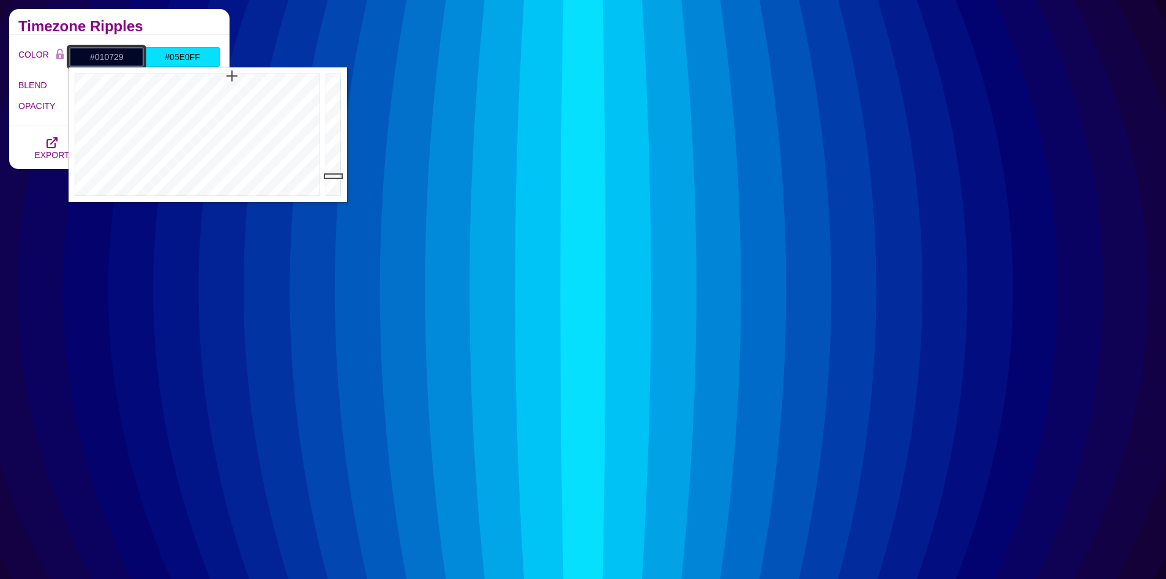
click at [231, 76] on div at bounding box center [196, 134] width 254 height 135
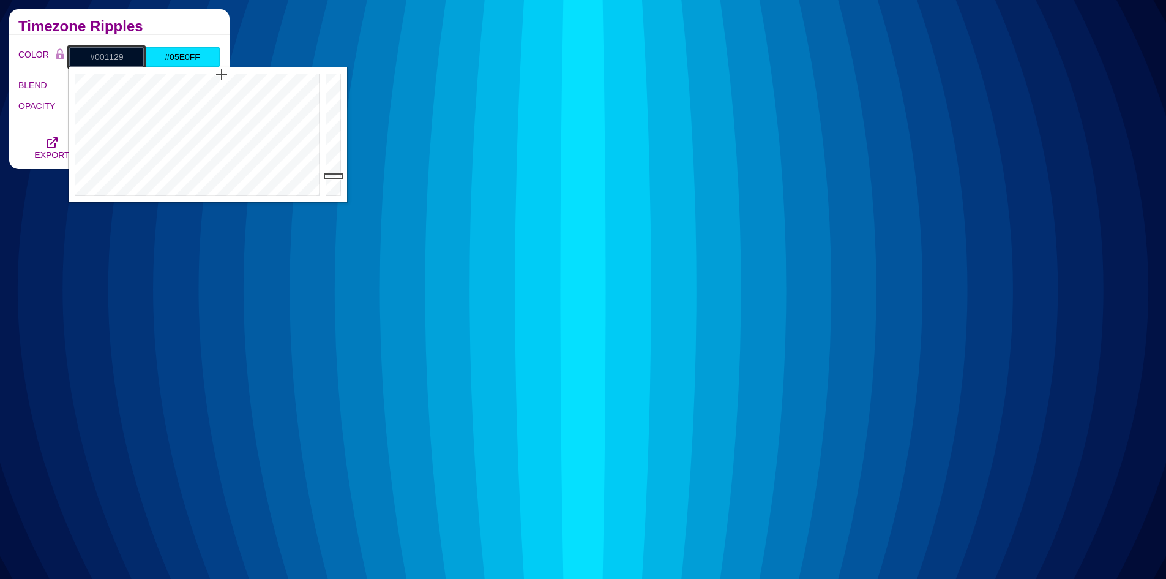
click at [222, 75] on div at bounding box center [196, 134] width 254 height 135
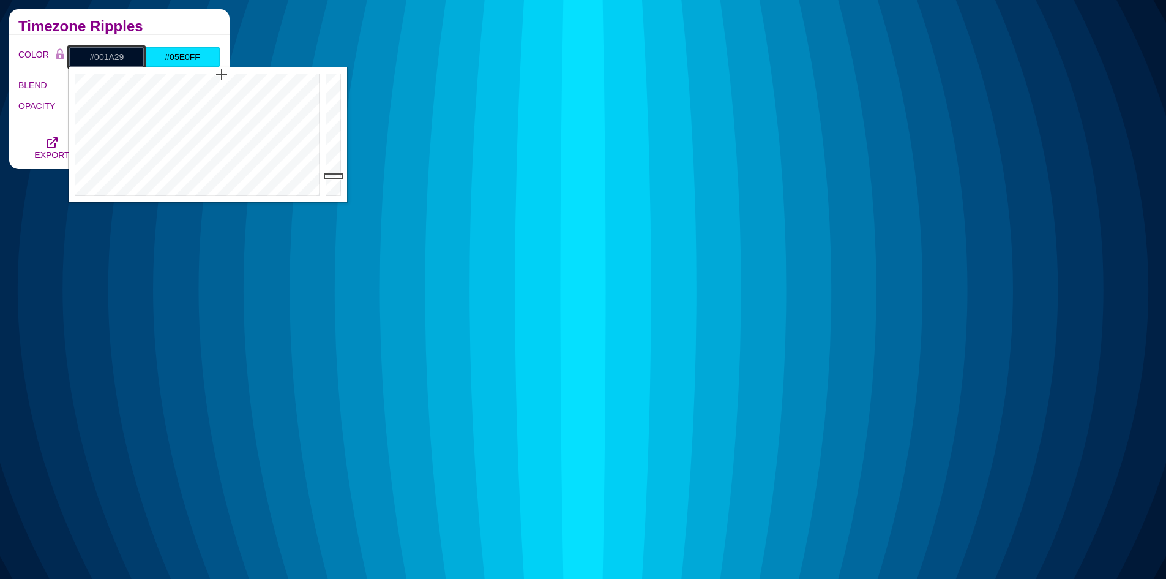
click at [212, 72] on div at bounding box center [196, 134] width 254 height 135
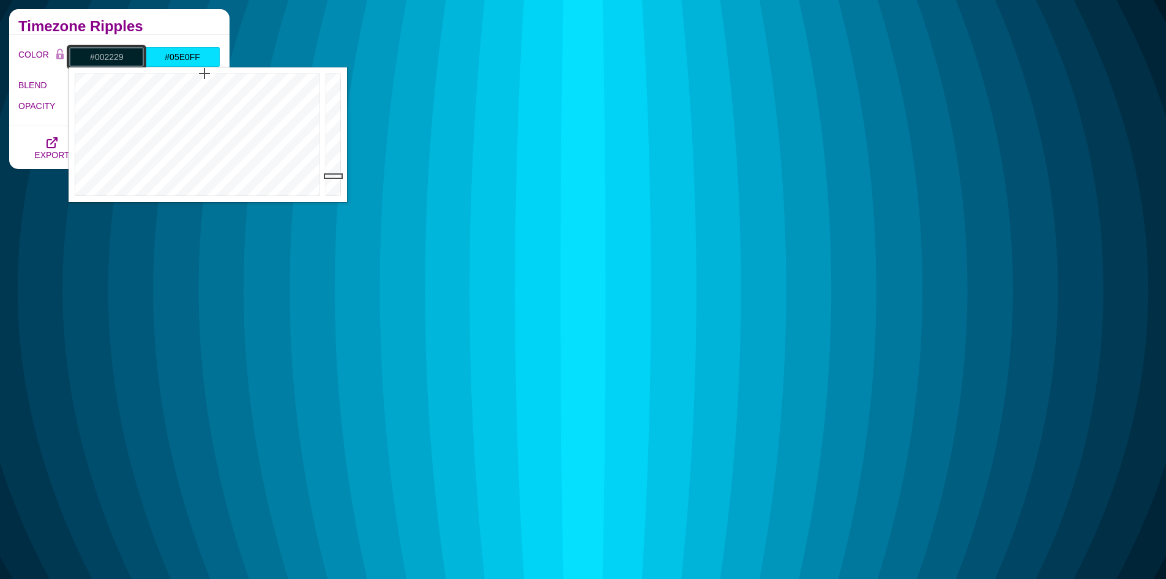
click at [204, 72] on div at bounding box center [196, 134] width 254 height 135
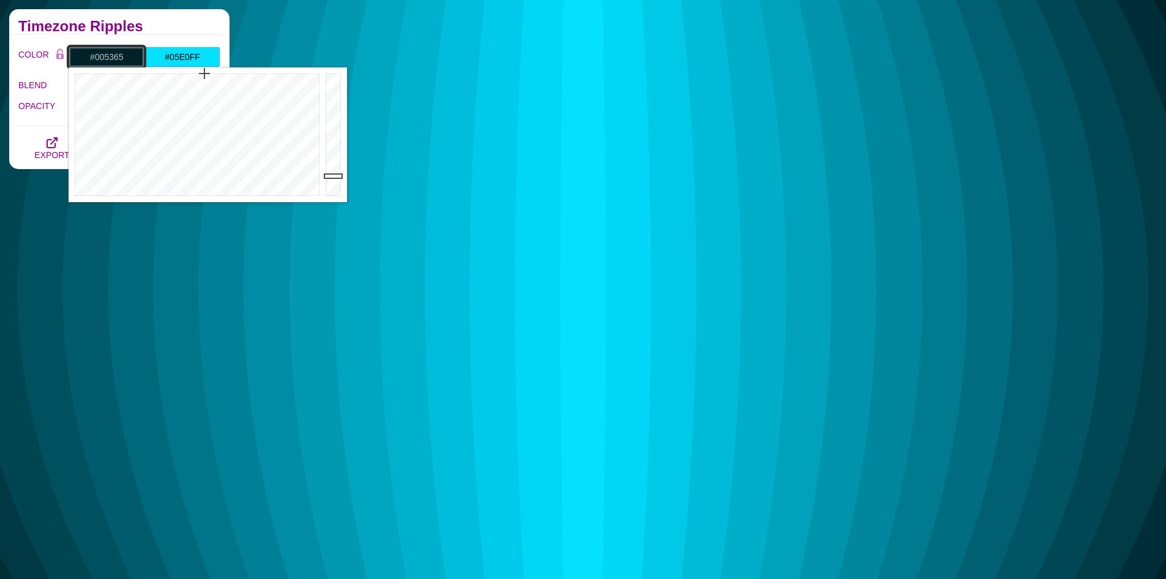
click at [333, 147] on div at bounding box center [335, 134] width 24 height 135
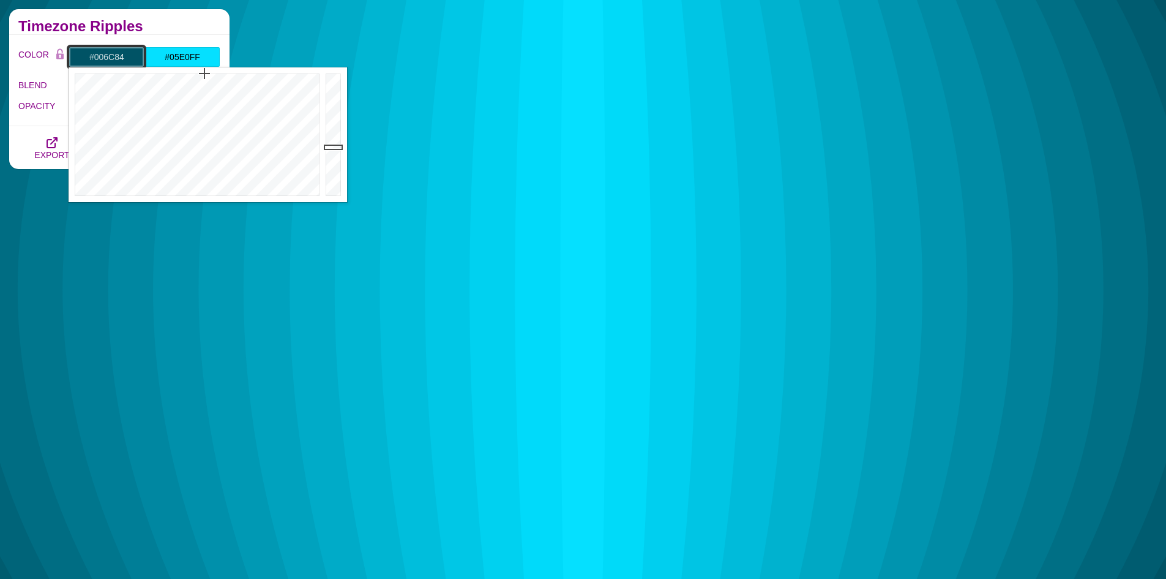
click at [332, 132] on div at bounding box center [335, 134] width 24 height 135
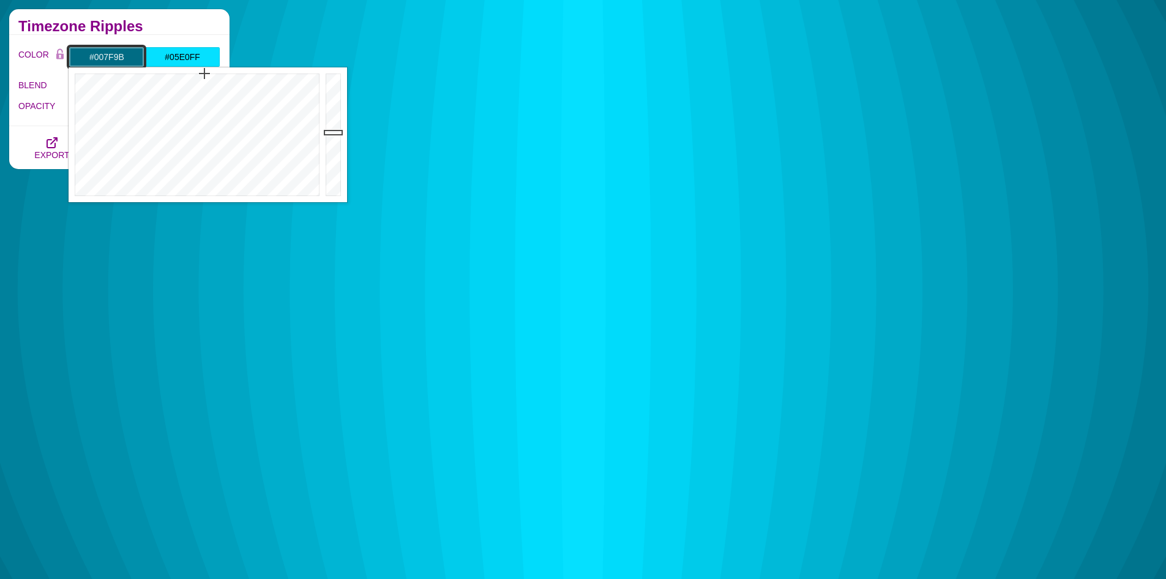
click at [332, 121] on div at bounding box center [335, 134] width 24 height 135
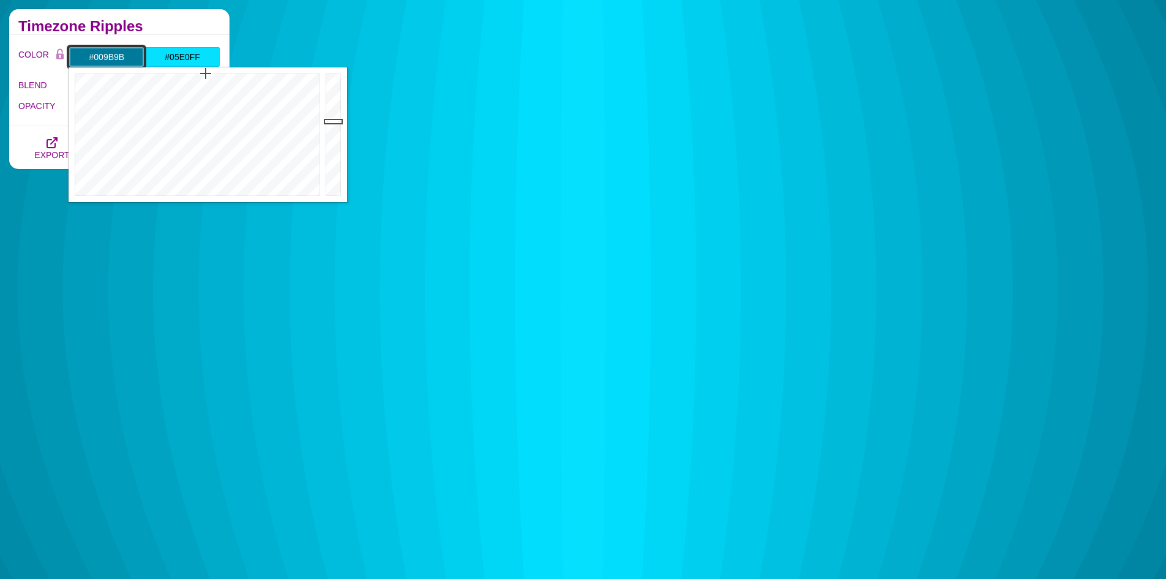
click at [197, 71] on div at bounding box center [196, 134] width 254 height 135
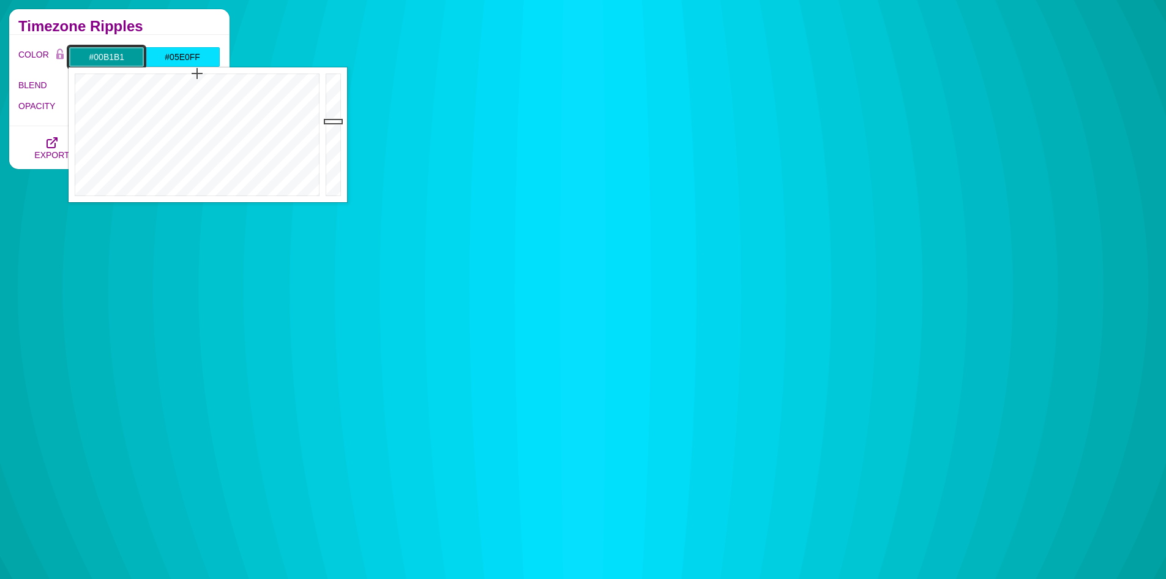
click at [331, 111] on div at bounding box center [335, 134] width 24 height 135
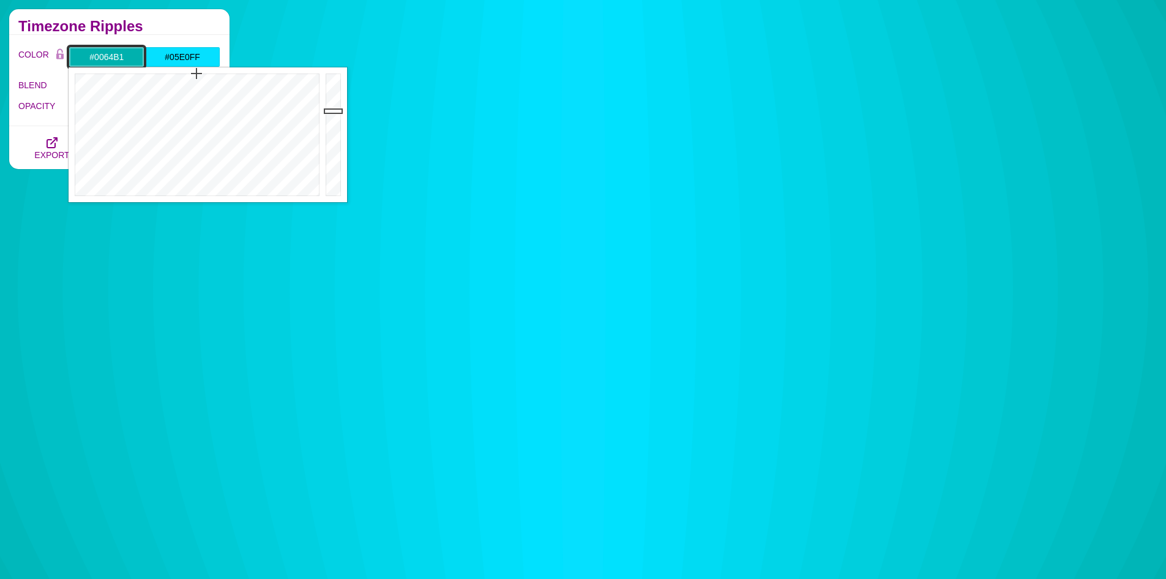
click at [215, 71] on div at bounding box center [196, 134] width 254 height 135
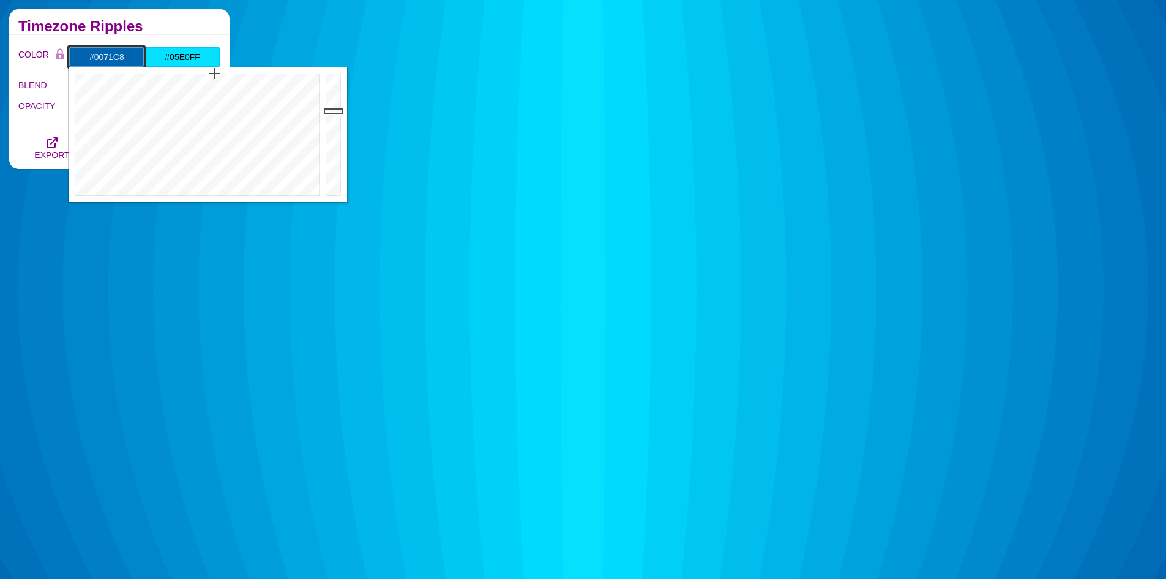
click at [328, 100] on div at bounding box center [335, 134] width 24 height 135
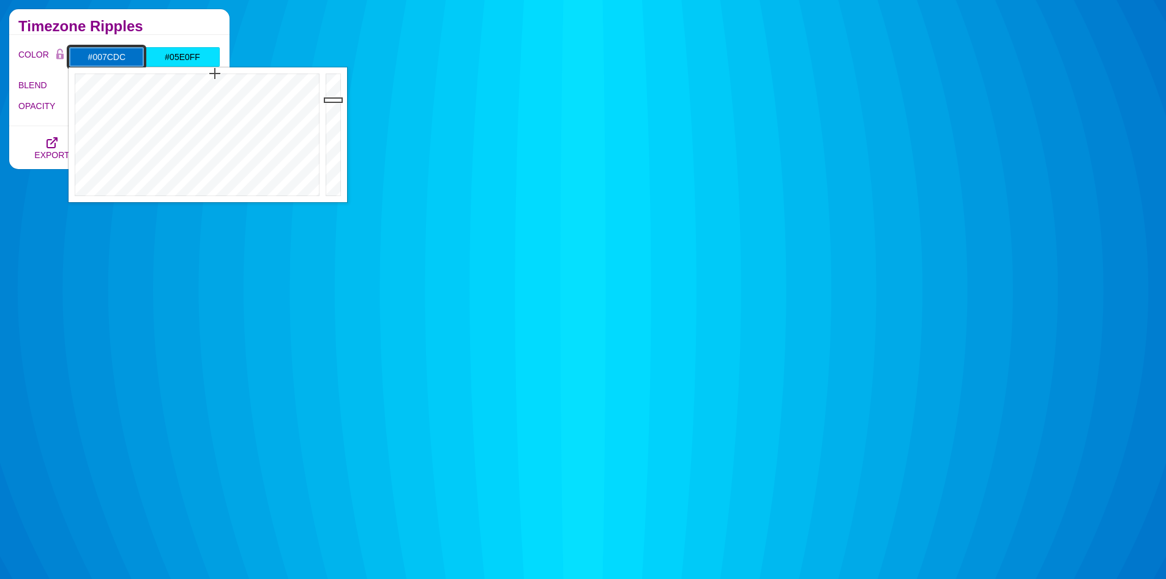
click at [334, 90] on div at bounding box center [335, 134] width 24 height 135
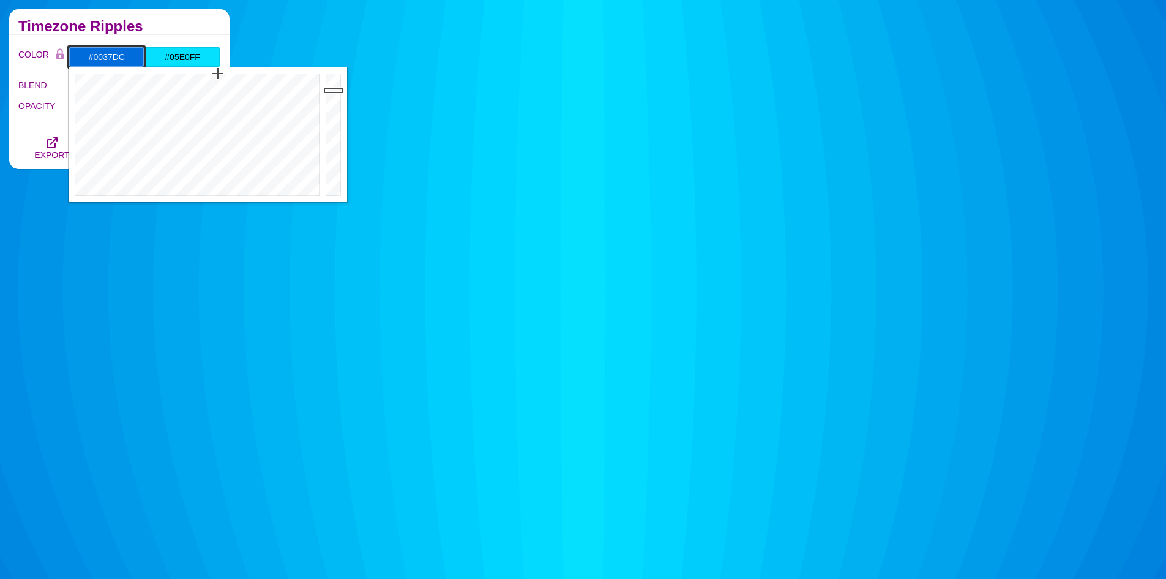
type input "#0030DC"
click at [229, 72] on div at bounding box center [196, 134] width 254 height 135
